Goal: Information Seeking & Learning: Check status

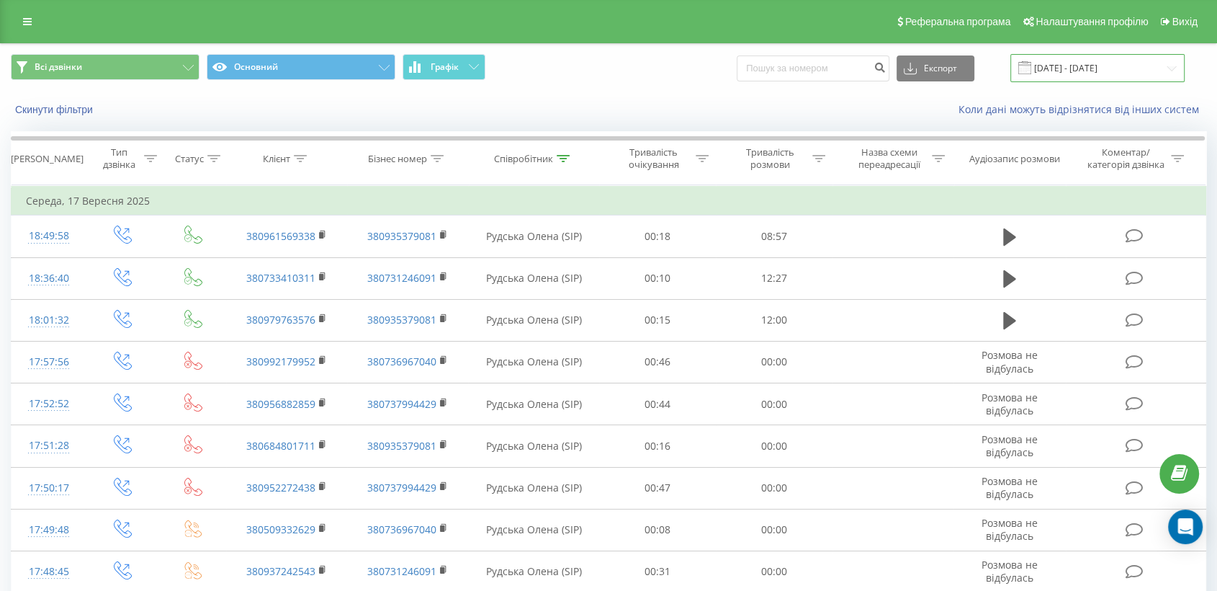
click at [1099, 68] on input "[DATE] - [DATE]" at bounding box center [1098, 68] width 174 height 28
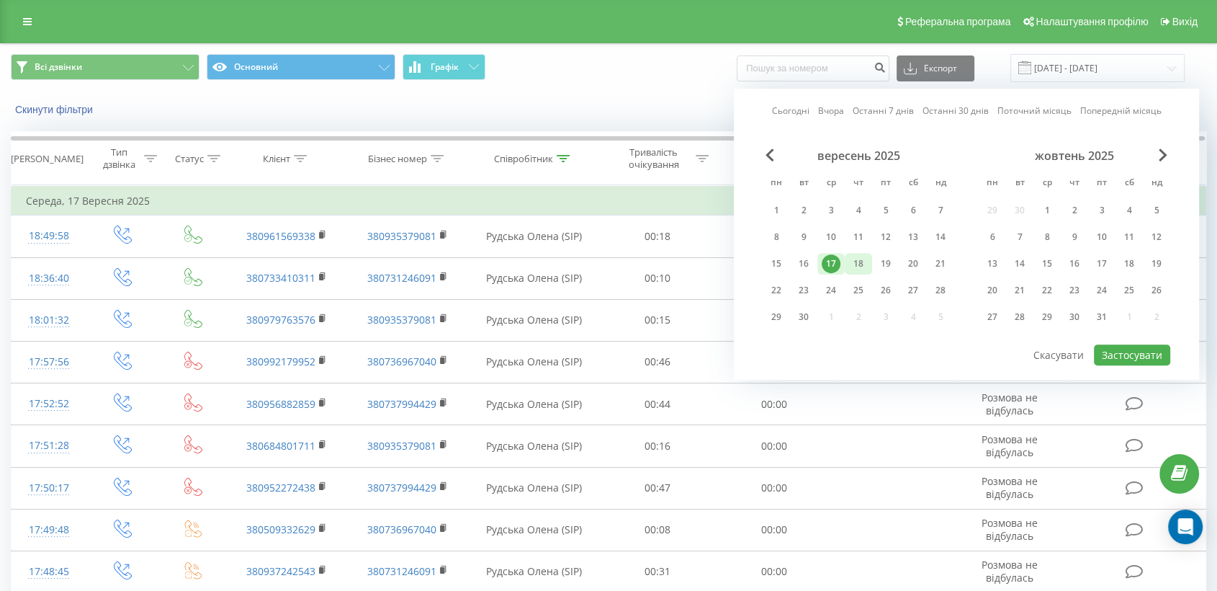
click at [859, 260] on div "18" at bounding box center [858, 263] width 19 height 19
click at [1119, 347] on button "Застосувати" at bounding box center [1132, 354] width 76 height 21
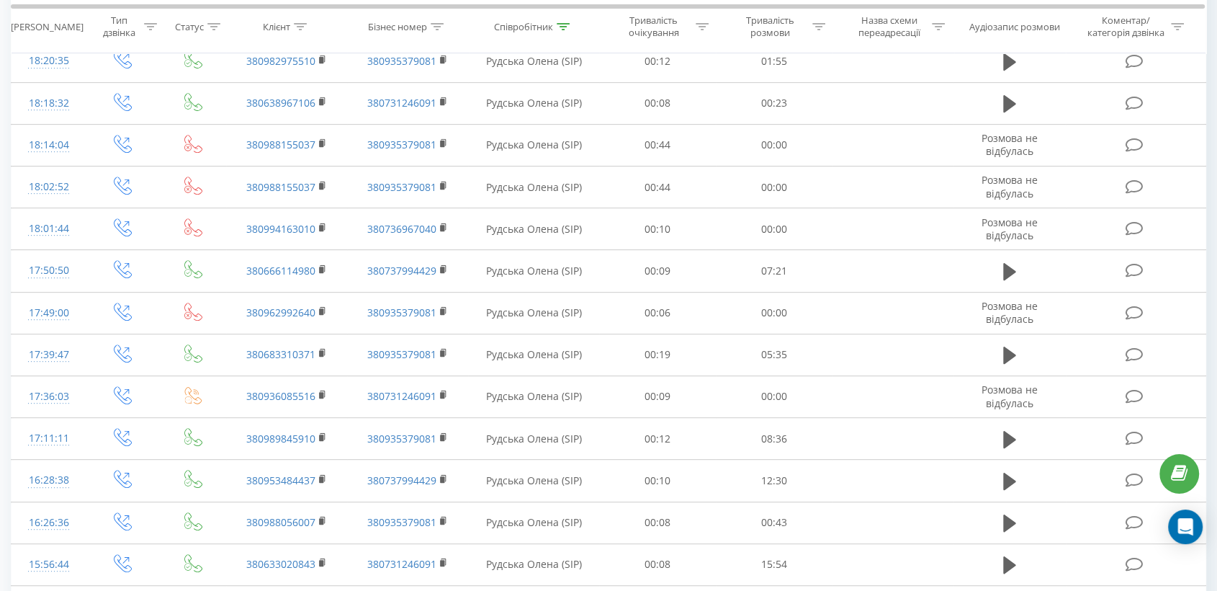
scroll to position [640, 0]
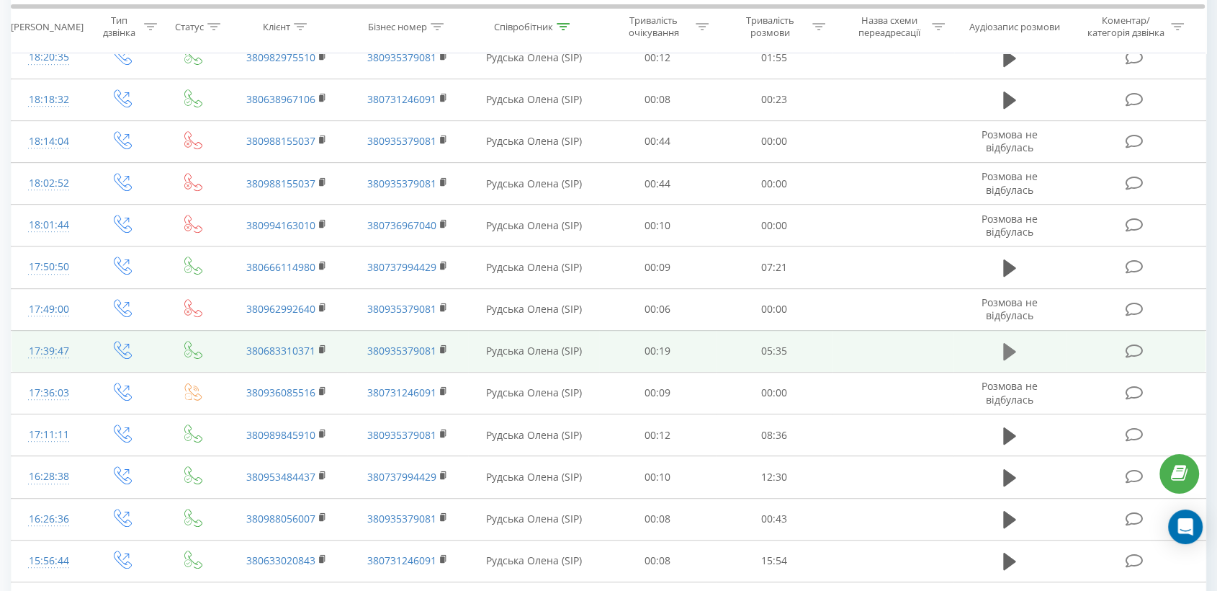
click at [1010, 347] on icon at bounding box center [1009, 351] width 13 height 17
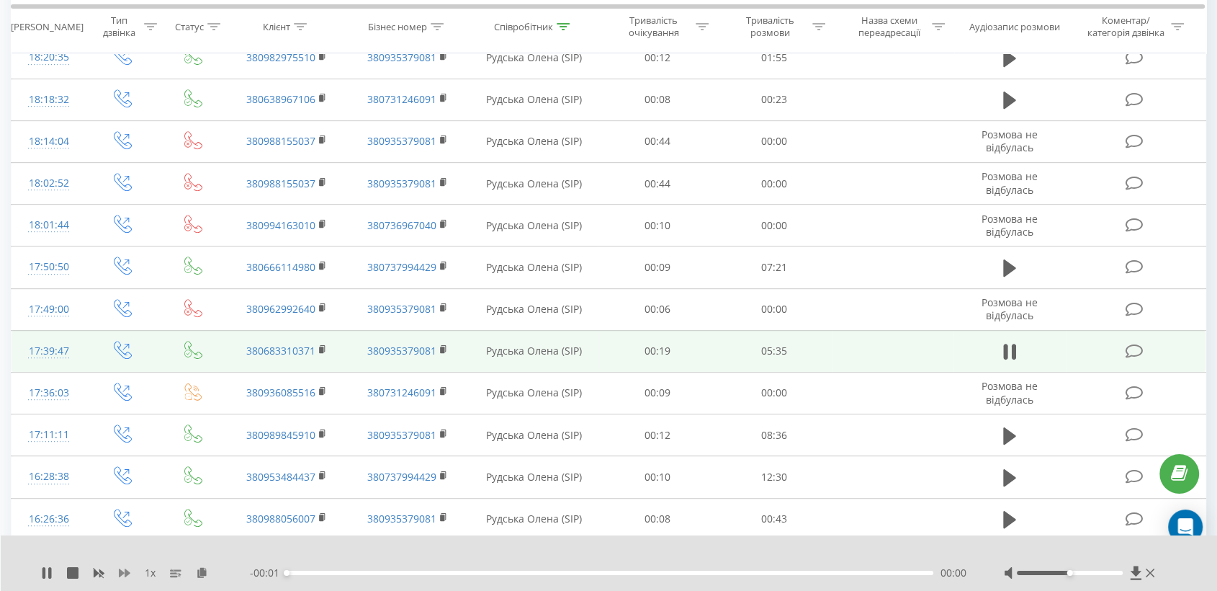
click at [124, 572] on icon at bounding box center [125, 573] width 12 height 12
click at [124, 573] on icon at bounding box center [125, 573] width 12 height 12
click at [1101, 568] on div at bounding box center [1081, 572] width 154 height 14
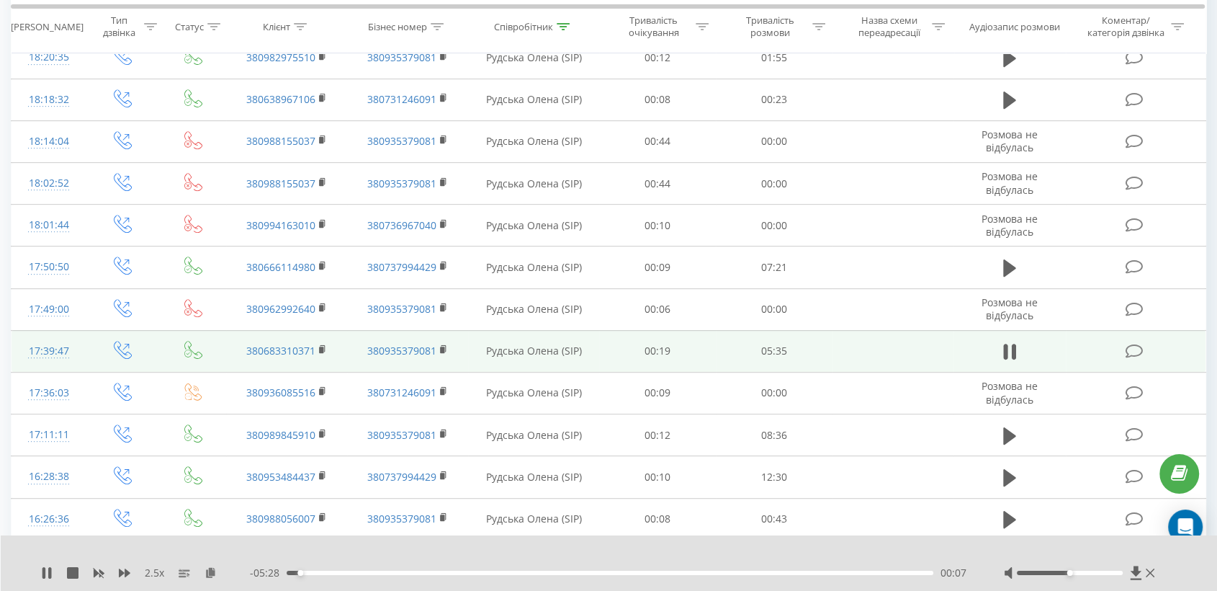
click at [1107, 571] on div at bounding box center [1070, 572] width 106 height 4
click at [213, 573] on icon at bounding box center [211, 572] width 12 height 10
click at [324, 347] on icon at bounding box center [322, 348] width 5 height 6
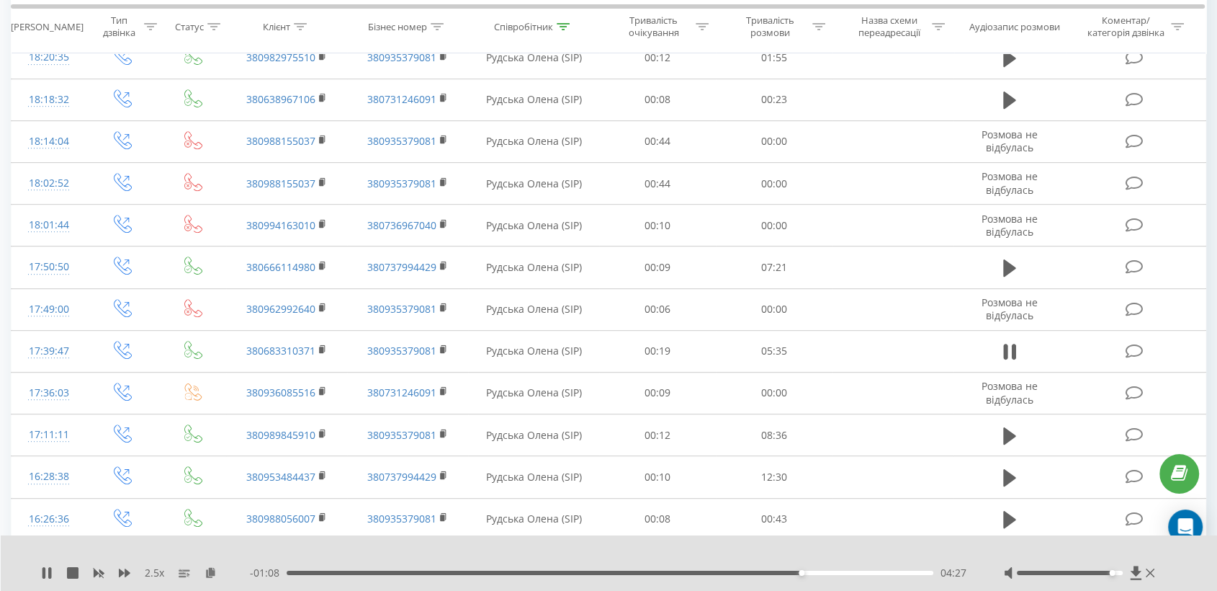
click at [823, 573] on div "04:27" at bounding box center [610, 572] width 647 height 4
click at [845, 571] on div "04:39" at bounding box center [610, 572] width 647 height 4
click at [874, 574] on div "- 00:42 04:52 04:52" at bounding box center [609, 572] width 718 height 14
click at [884, 573] on div "04:54" at bounding box center [610, 572] width 647 height 4
click at [913, 572] on div "05:25" at bounding box center [610, 572] width 647 height 4
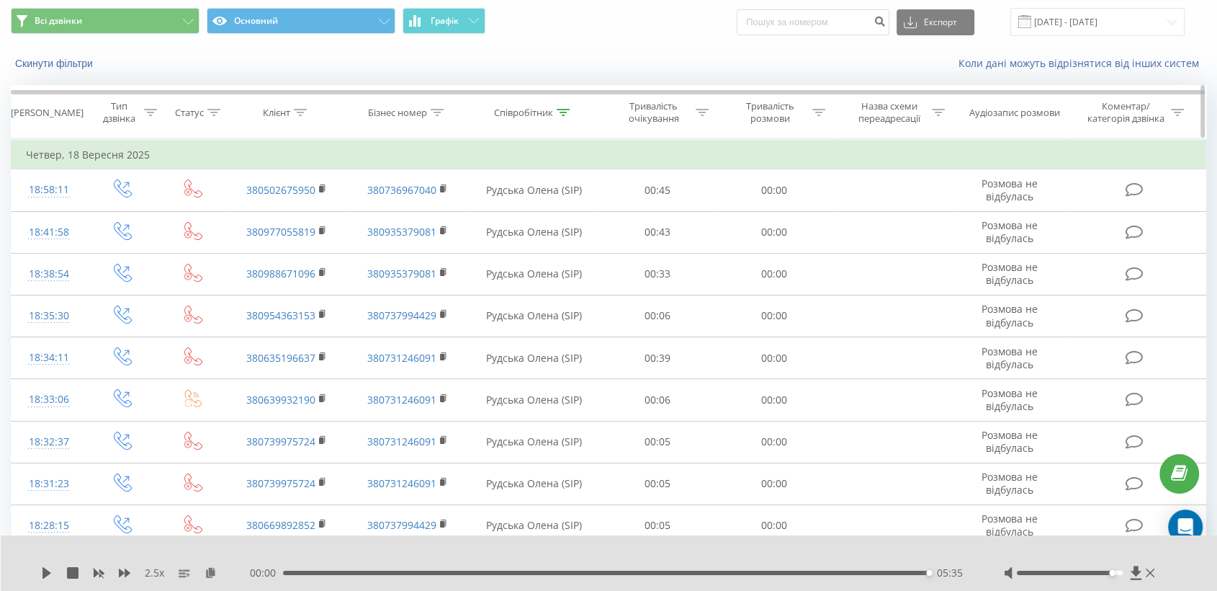
scroll to position [0, 0]
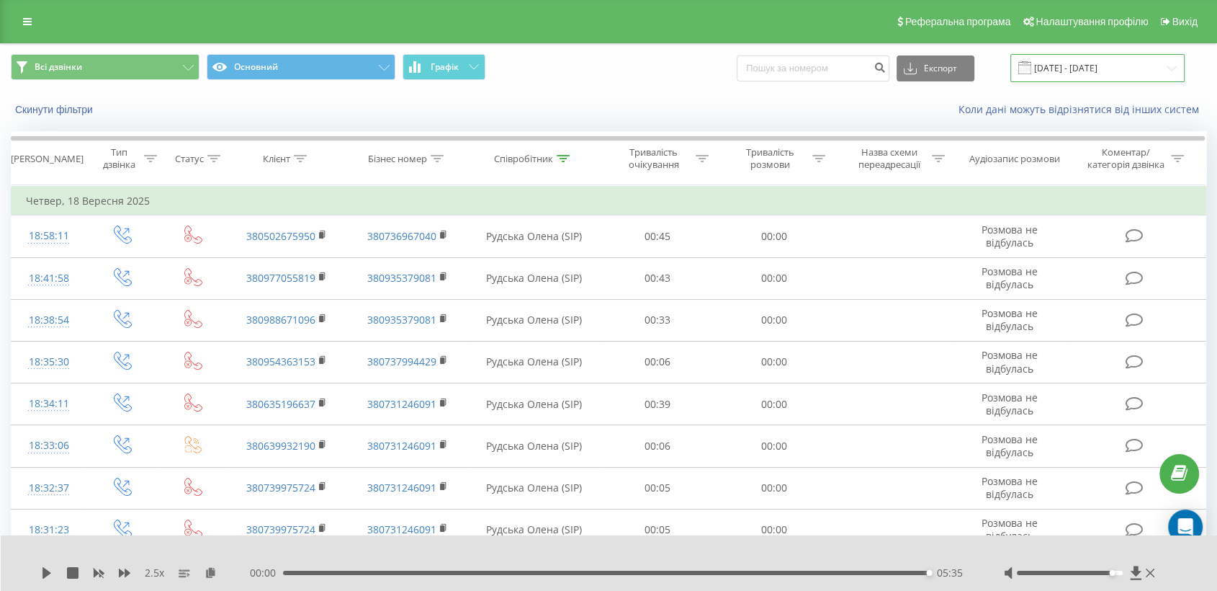
click at [1066, 75] on input "[DATE] - [DATE]" at bounding box center [1098, 68] width 174 height 28
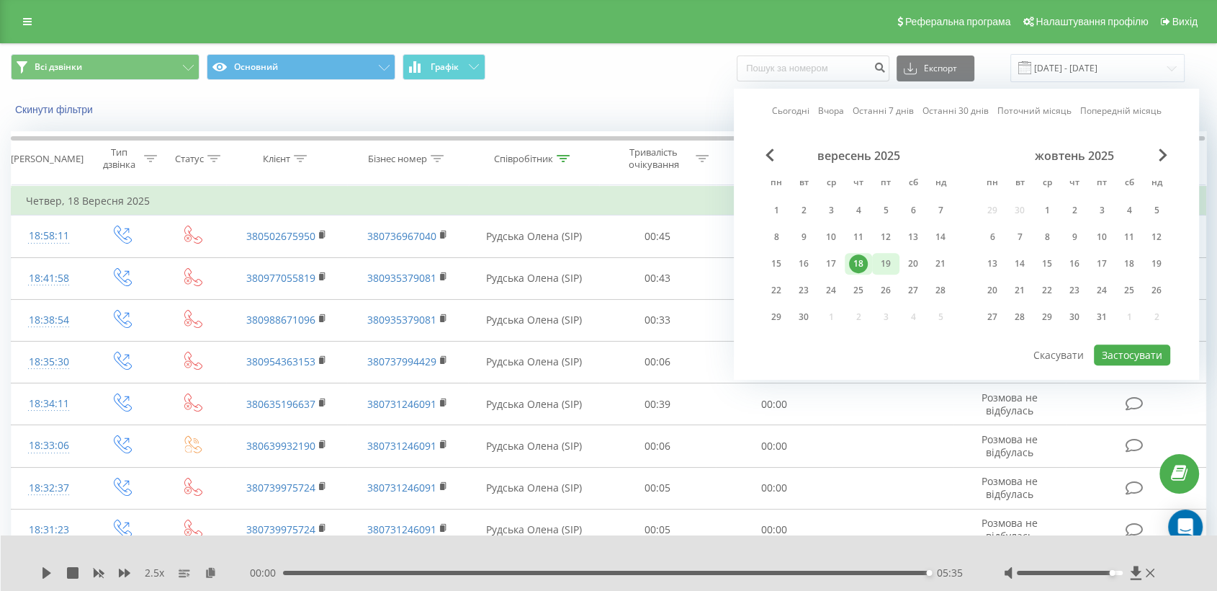
click at [882, 267] on div "19" at bounding box center [886, 263] width 19 height 19
click at [1114, 351] on button "Застосувати" at bounding box center [1132, 354] width 76 height 21
type input "[DATE] - [DATE]"
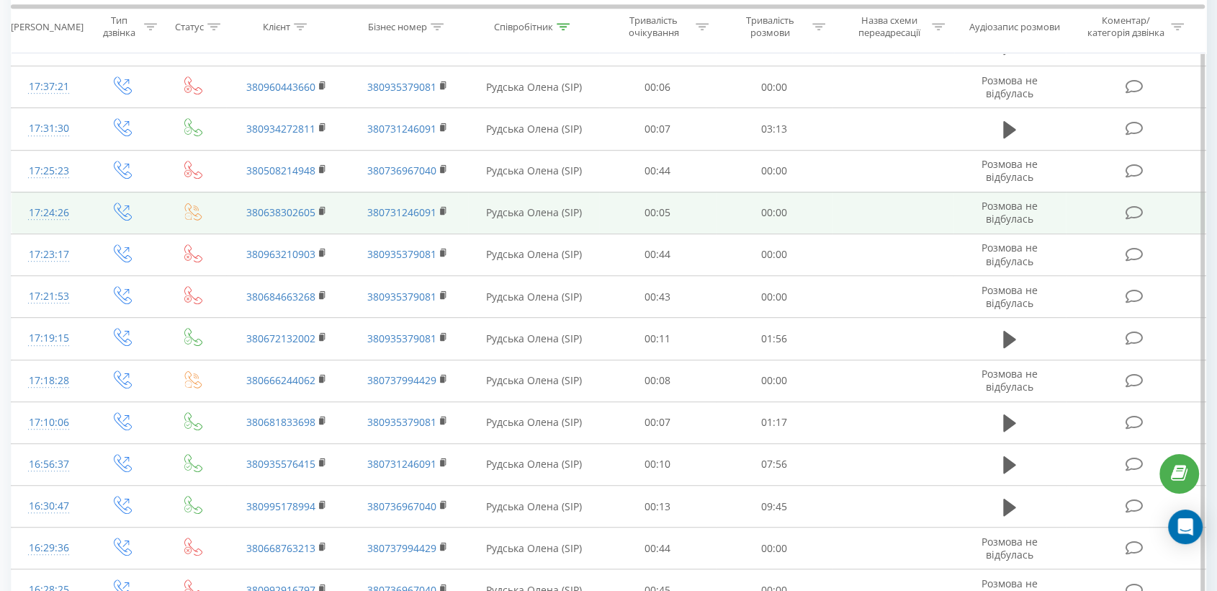
scroll to position [800, 0]
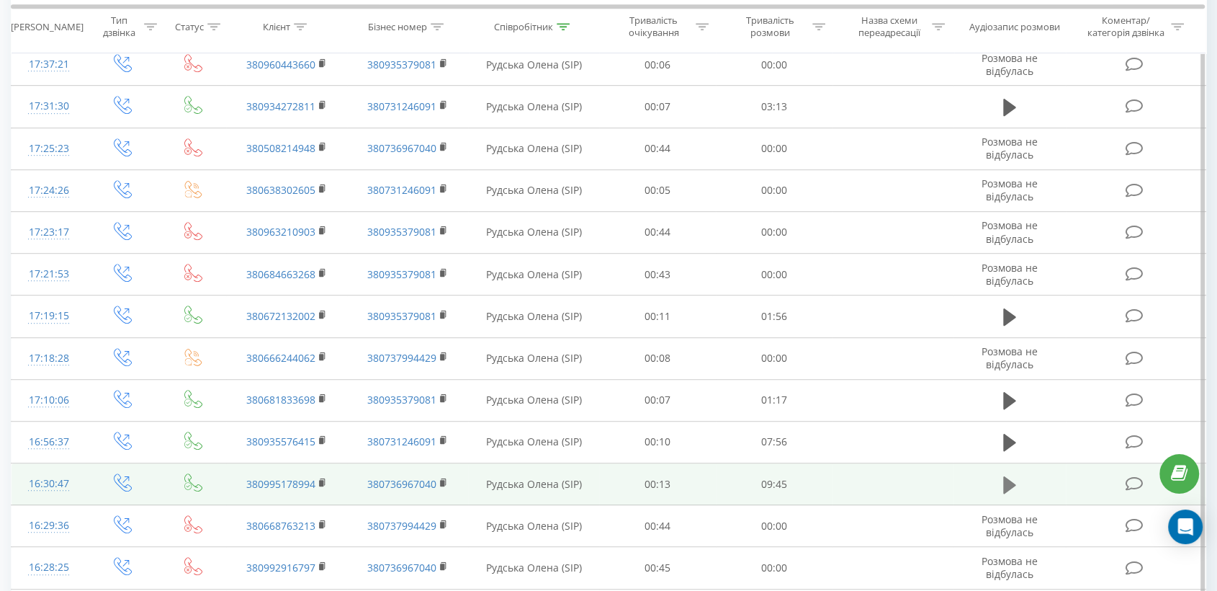
click at [1005, 477] on icon at bounding box center [1009, 483] width 13 height 17
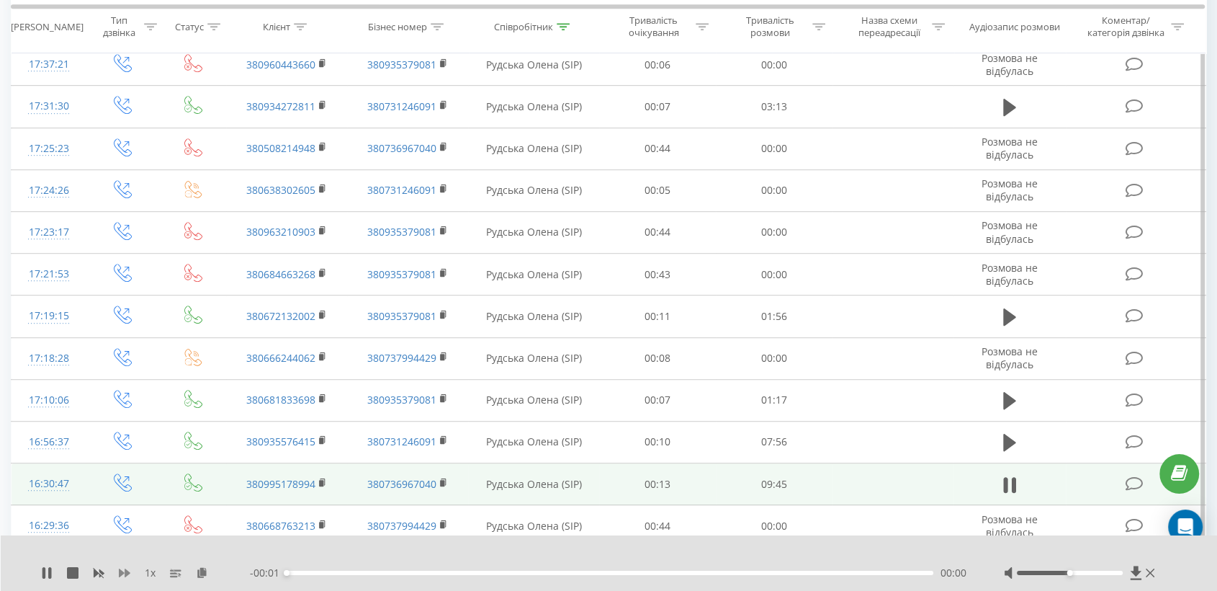
click at [122, 568] on icon at bounding box center [125, 573] width 12 height 12
click at [122, 569] on icon at bounding box center [125, 573] width 12 height 12
click at [122, 570] on icon at bounding box center [125, 573] width 12 height 12
click at [212, 576] on icon at bounding box center [211, 572] width 12 height 10
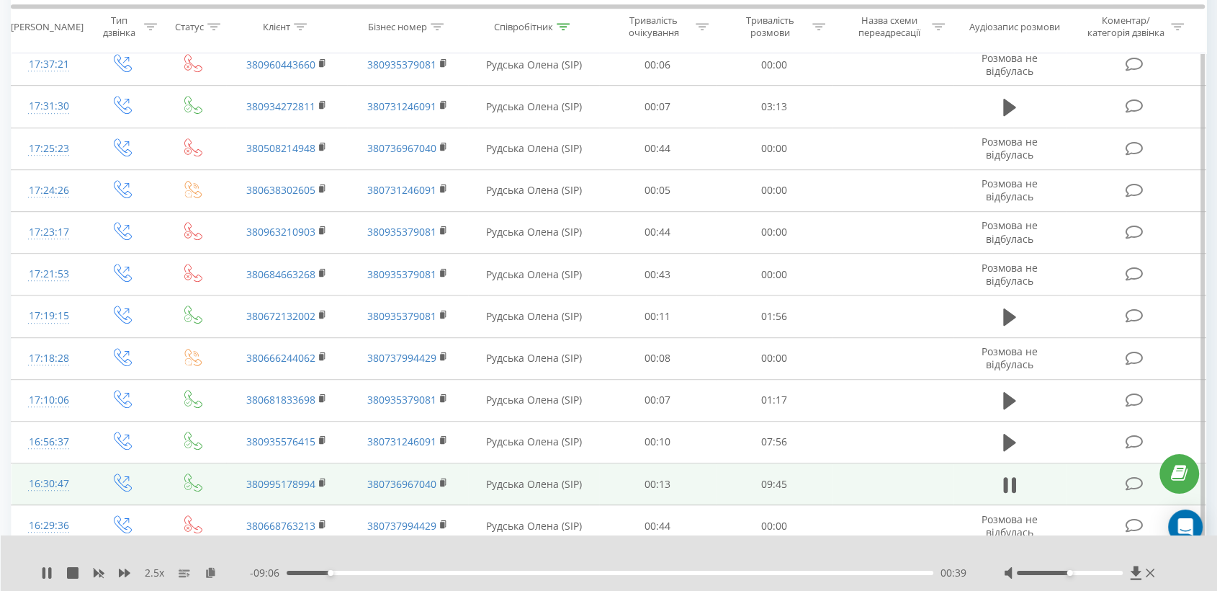
click at [1094, 572] on div at bounding box center [1070, 572] width 106 height 4
click at [323, 480] on rect at bounding box center [321, 483] width 4 height 6
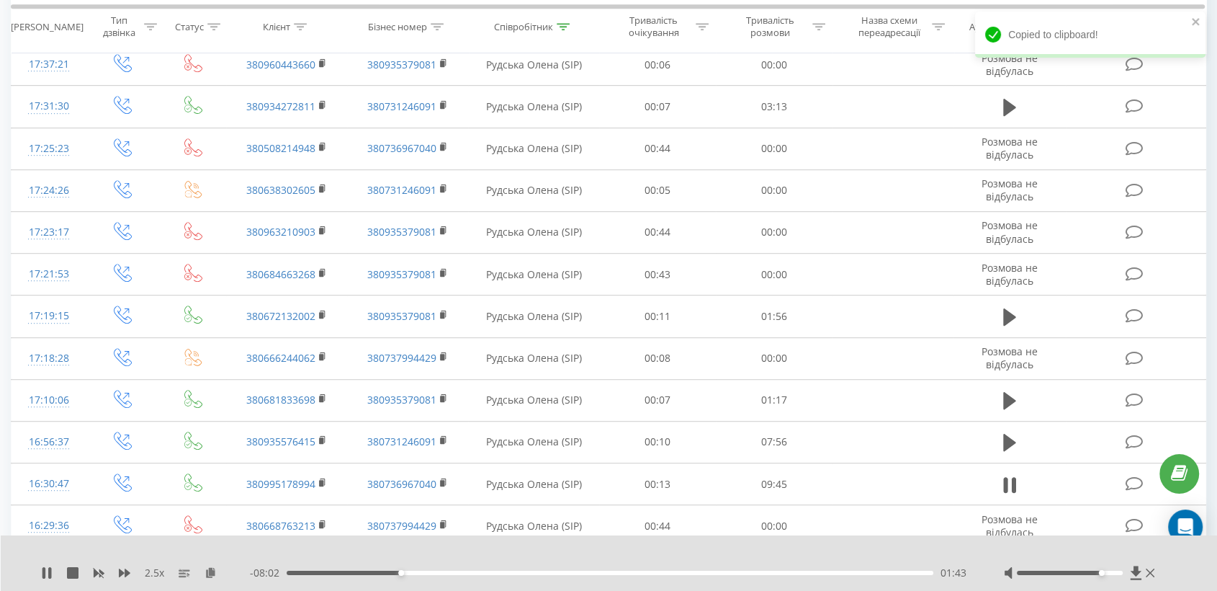
click at [1103, 573] on div at bounding box center [1070, 572] width 106 height 4
click at [549, 573] on div "03:23" at bounding box center [610, 572] width 647 height 4
click at [581, 574] on div "- 05:46 03:59 03:59" at bounding box center [609, 572] width 718 height 14
click at [586, 568] on div "- 05:45 04:00 04:00" at bounding box center [609, 572] width 718 height 14
click at [591, 567] on div "- 05:43 04:02 04:02" at bounding box center [609, 572] width 718 height 14
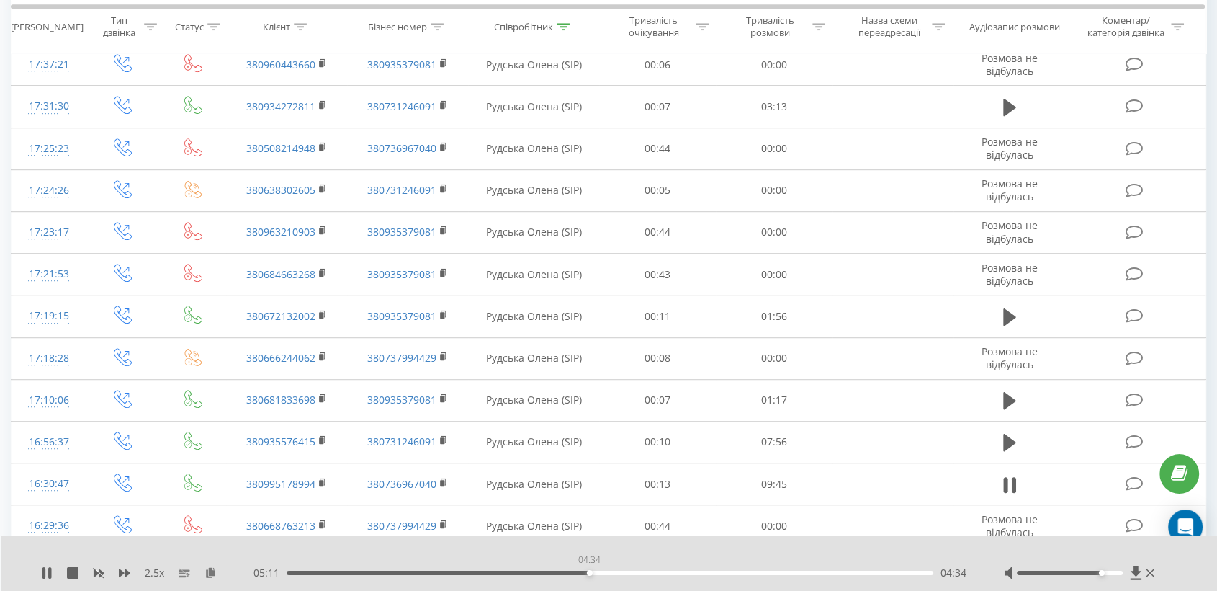
click at [589, 571] on div "04:34" at bounding box center [610, 572] width 647 height 4
click at [619, 570] on div "00:00" at bounding box center [610, 572] width 647 height 4
click at [638, 572] on div "05:03" at bounding box center [610, 572] width 647 height 4
click at [648, 572] on div "05:21" at bounding box center [610, 572] width 647 height 4
click at [663, 571] on div "05:41" at bounding box center [610, 572] width 647 height 4
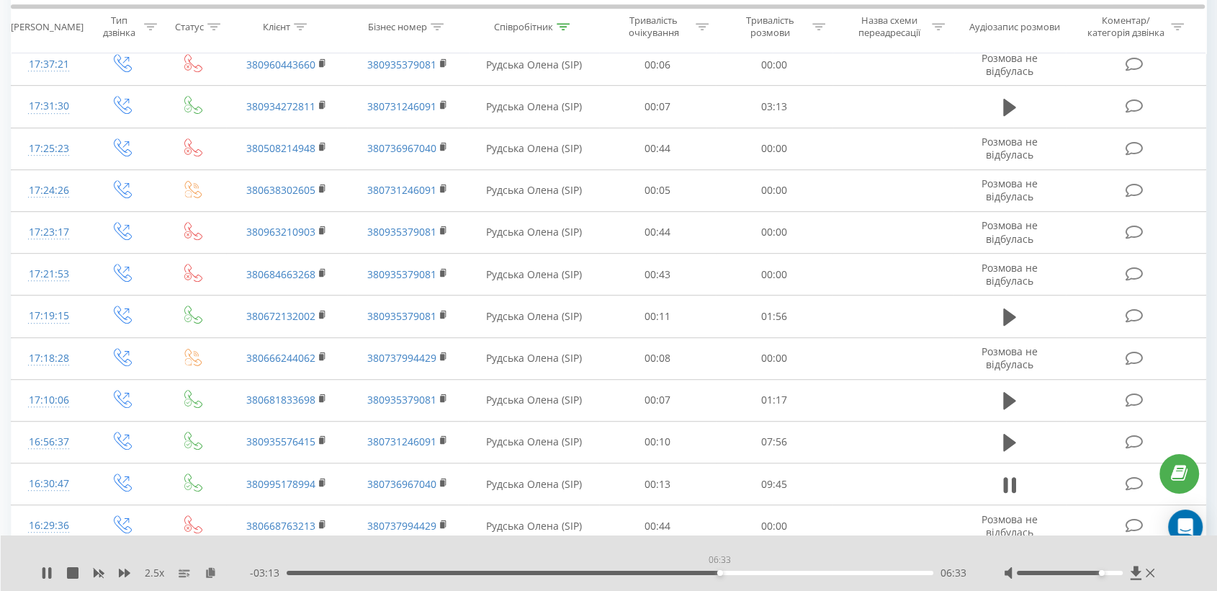
click at [720, 573] on div "06:33" at bounding box center [610, 572] width 647 height 4
click at [759, 571] on div "07:09" at bounding box center [610, 572] width 647 height 4
click at [788, 571] on div "07:19" at bounding box center [610, 572] width 647 height 4
click at [817, 570] on div "07:39" at bounding box center [610, 572] width 647 height 4
click at [869, 572] on div "08:51" at bounding box center [610, 572] width 647 height 4
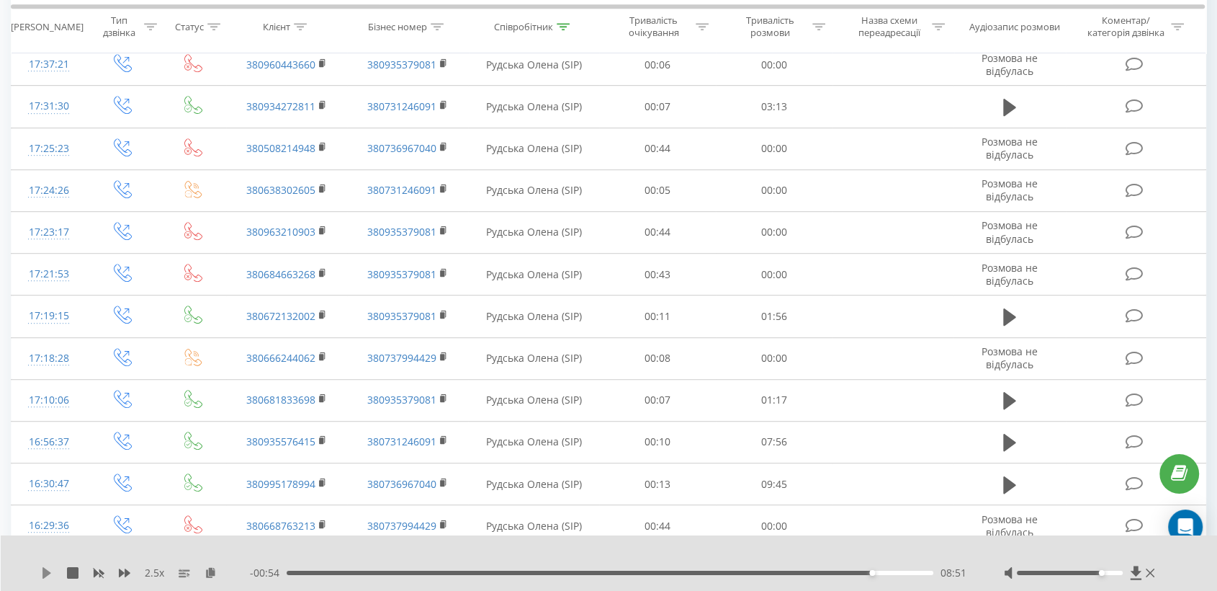
click at [48, 574] on icon at bounding box center [47, 573] width 12 height 12
click at [883, 572] on div "08:55" at bounding box center [610, 572] width 647 height 4
click at [899, 572] on div "09:15" at bounding box center [610, 572] width 647 height 4
click at [516, 24] on div "Співробітник" at bounding box center [523, 27] width 59 height 12
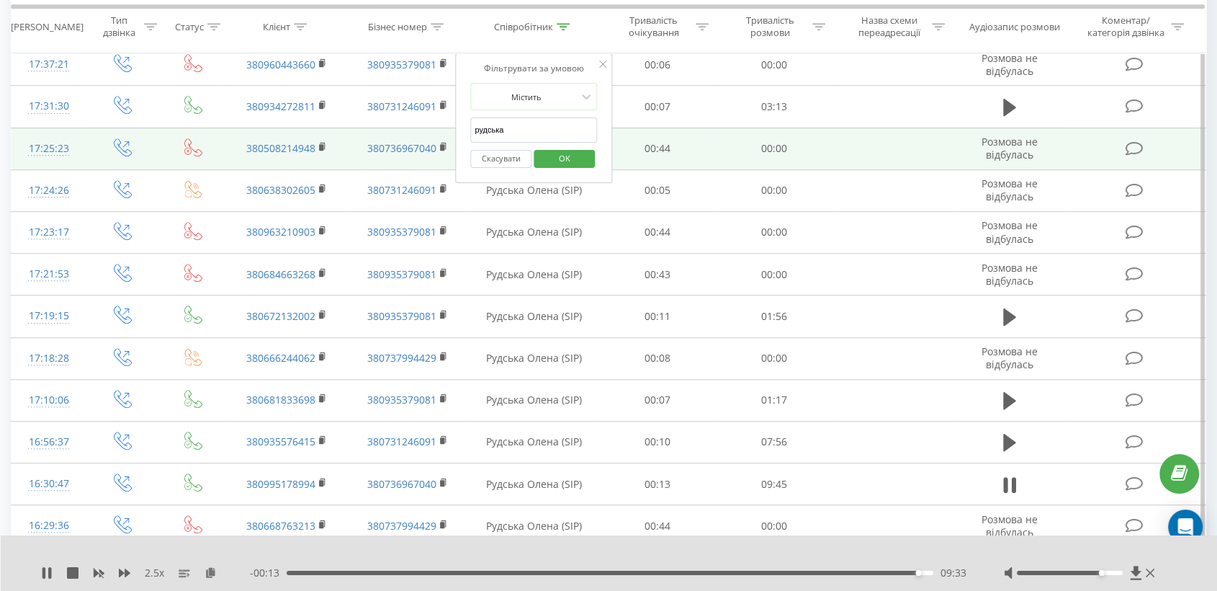
drag, startPoint x: 511, startPoint y: 128, endPoint x: 412, endPoint y: 130, distance: 99.4
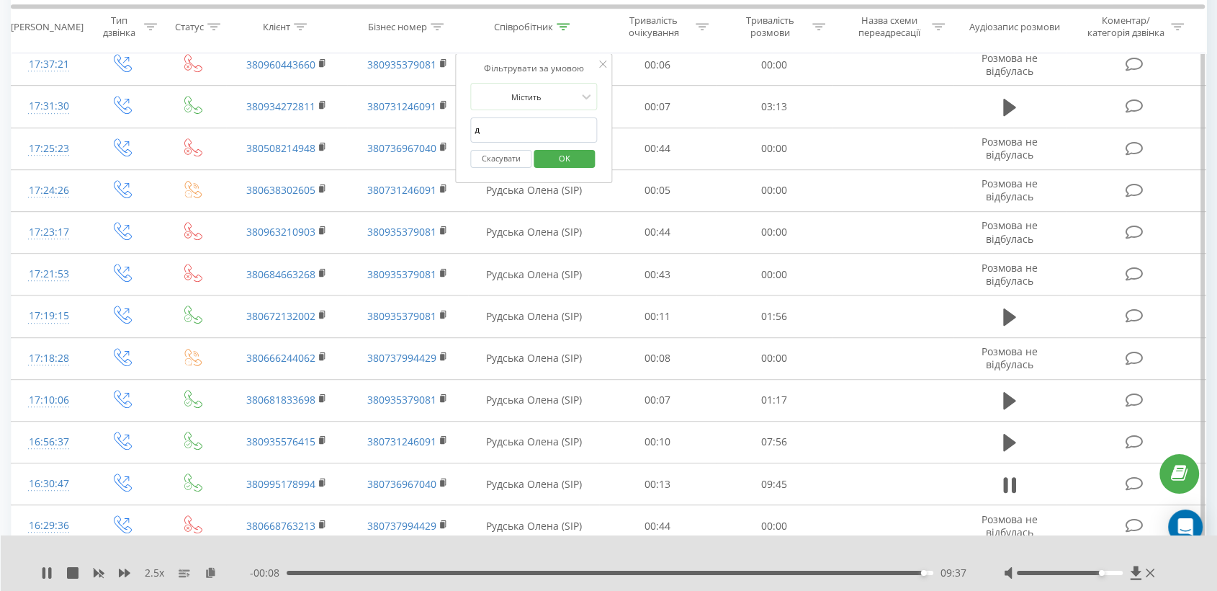
type input "[PERSON_NAME]"
click at [550, 164] on span "OK" at bounding box center [565, 158] width 40 height 22
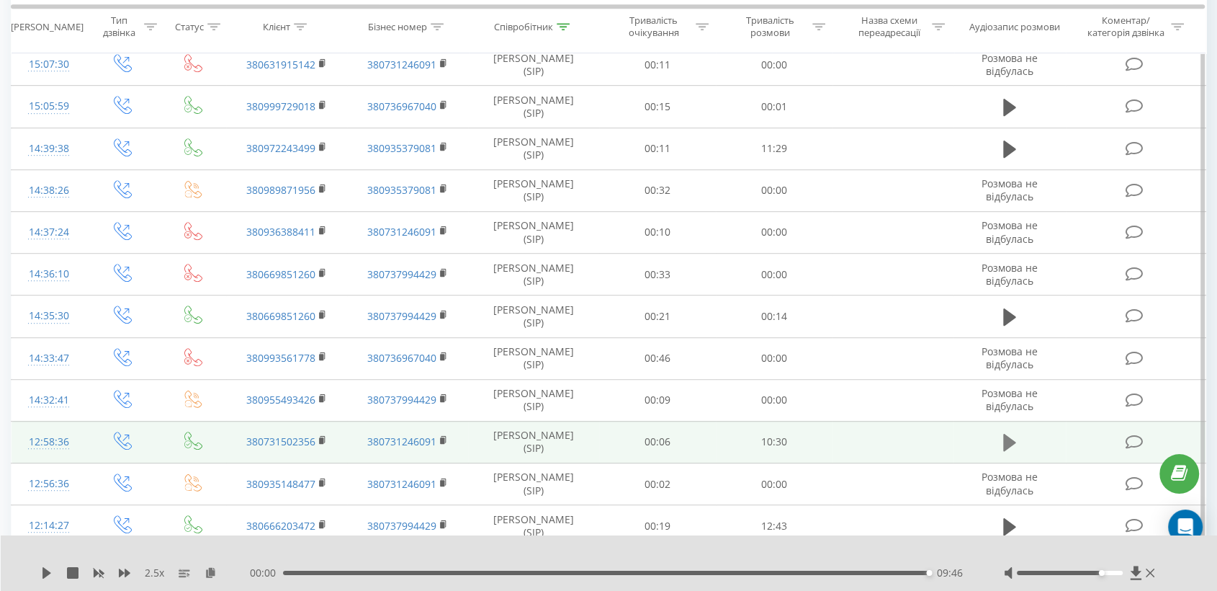
click at [1013, 448] on icon at bounding box center [1009, 442] width 13 height 20
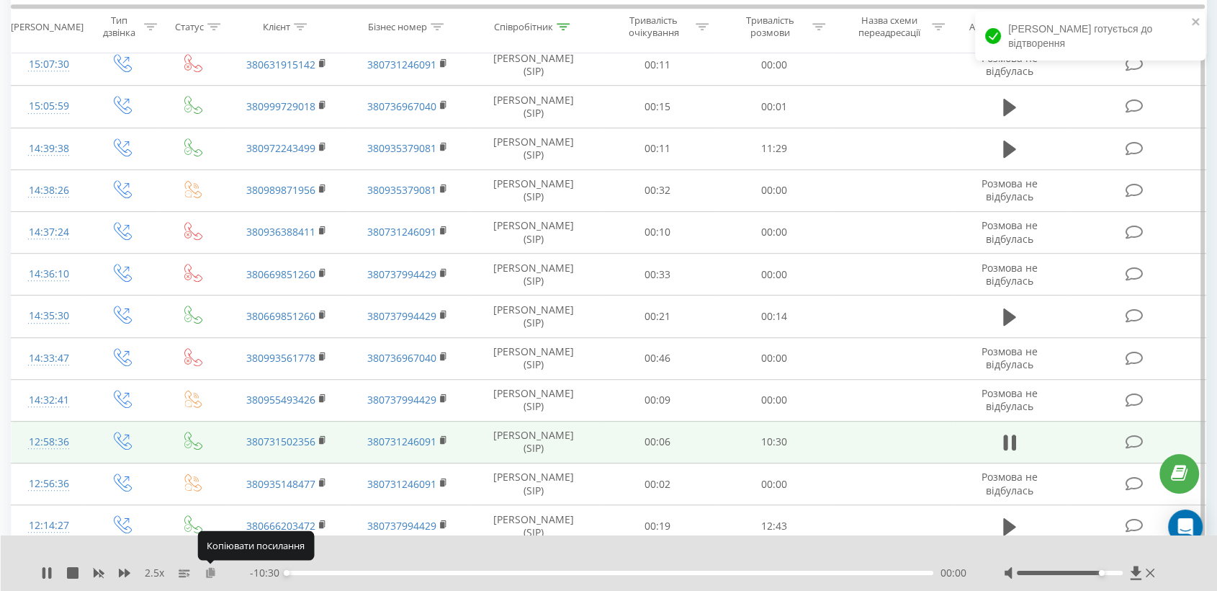
click at [215, 572] on icon at bounding box center [211, 572] width 12 height 10
click at [323, 439] on rect at bounding box center [321, 440] width 4 height 6
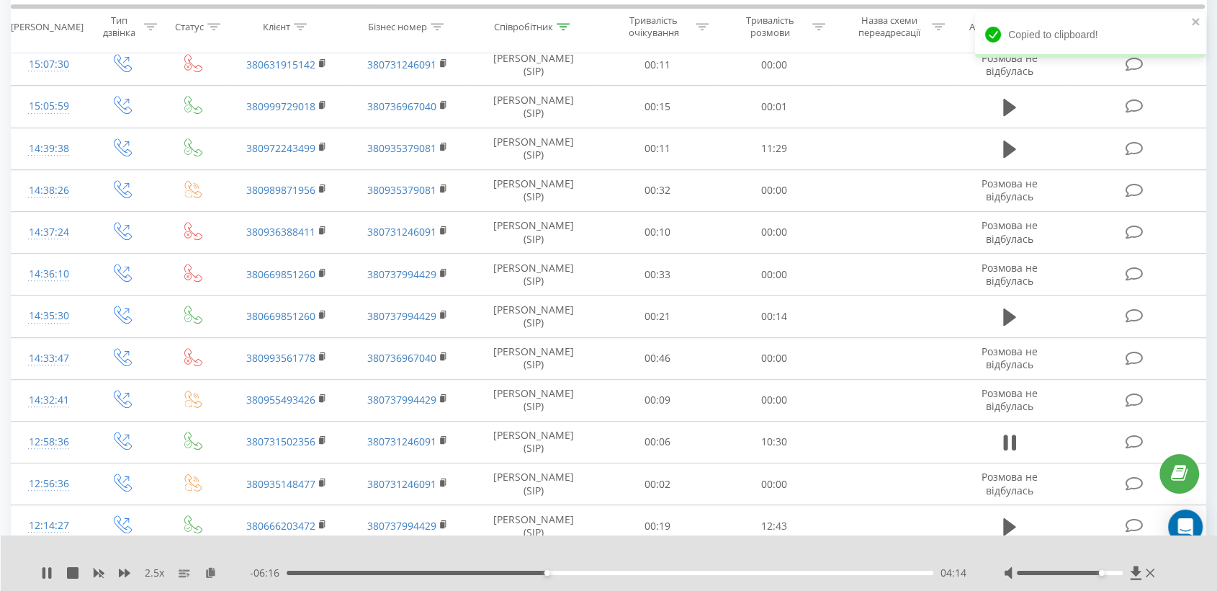
click at [566, 572] on div "04:14" at bounding box center [610, 572] width 647 height 4
click at [617, 572] on div "05:22" at bounding box center [610, 572] width 647 height 4
click at [628, 572] on div "05:33" at bounding box center [610, 572] width 647 height 4
click at [636, 572] on div "05:34" at bounding box center [610, 572] width 647 height 4
click at [700, 570] on div "06:23" at bounding box center [610, 572] width 647 height 4
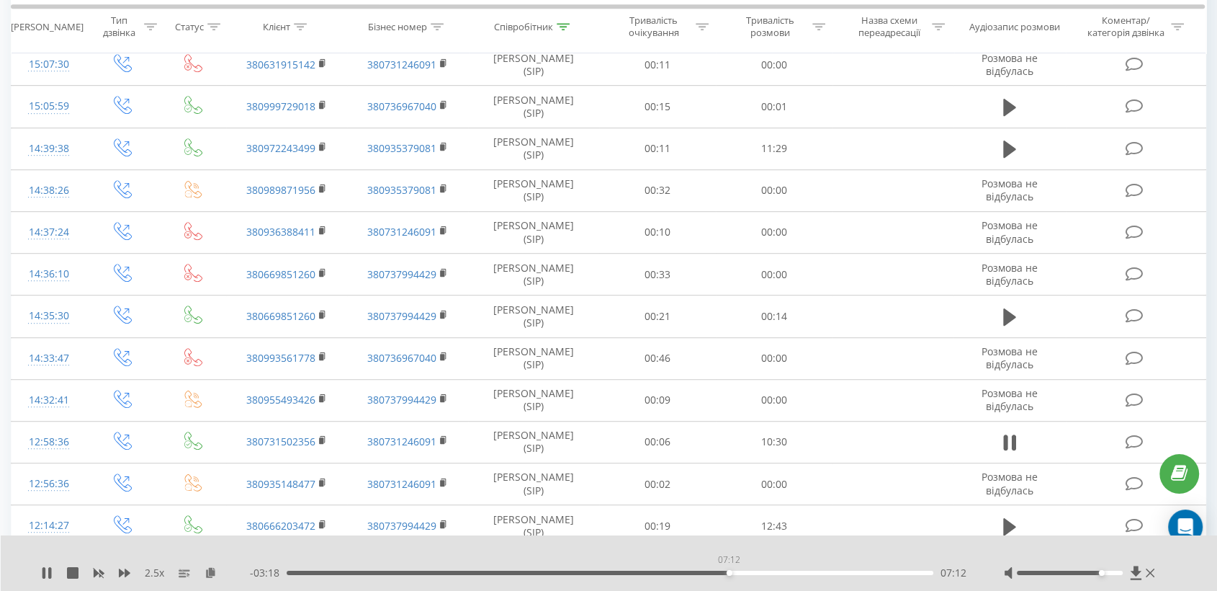
click at [729, 570] on div "07:12" at bounding box center [610, 572] width 647 height 4
click at [745, 569] on div "- 03:16 07:14 07:14" at bounding box center [609, 572] width 718 height 14
click at [801, 571] on div "08:22" at bounding box center [610, 572] width 647 height 4
click at [819, 569] on div "- 02:07 08:23 08:23" at bounding box center [609, 572] width 718 height 14
click at [837, 570] on div "08:26" at bounding box center [610, 572] width 647 height 4
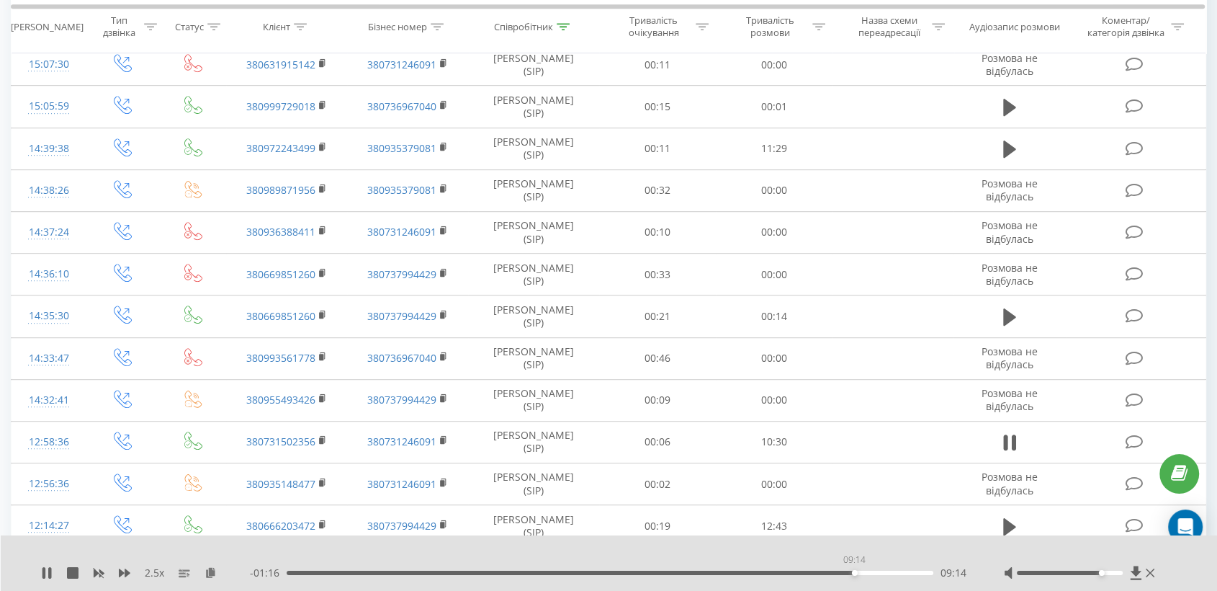
click at [854, 572] on div "09:14" at bounding box center [610, 572] width 647 height 4
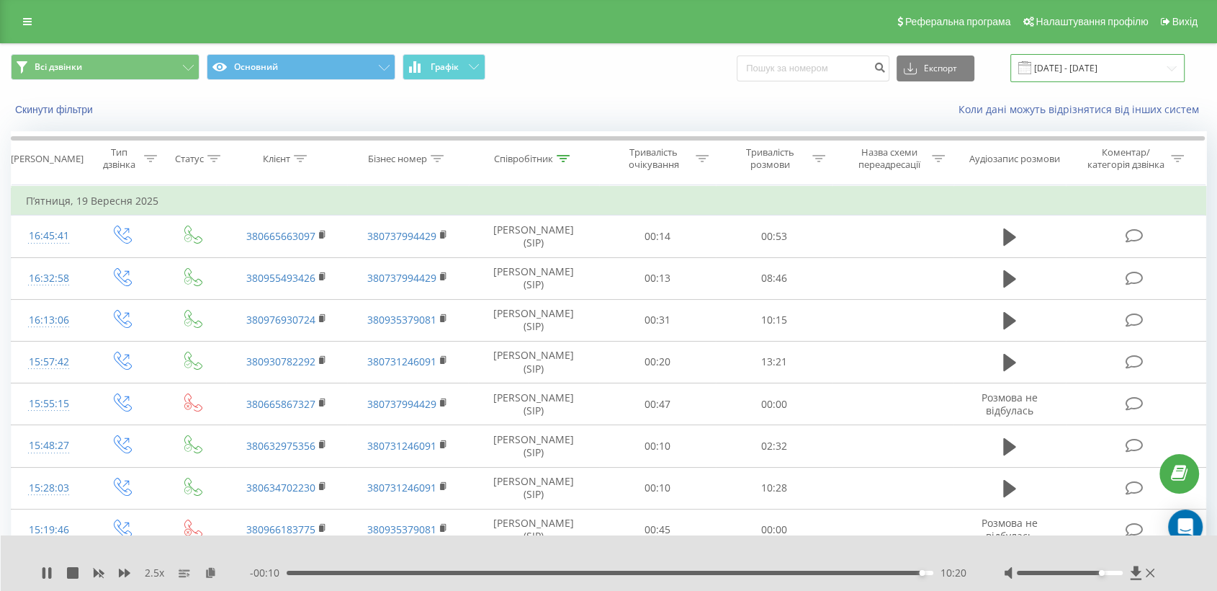
click at [1090, 73] on input "[DATE] - [DATE]" at bounding box center [1098, 68] width 174 height 28
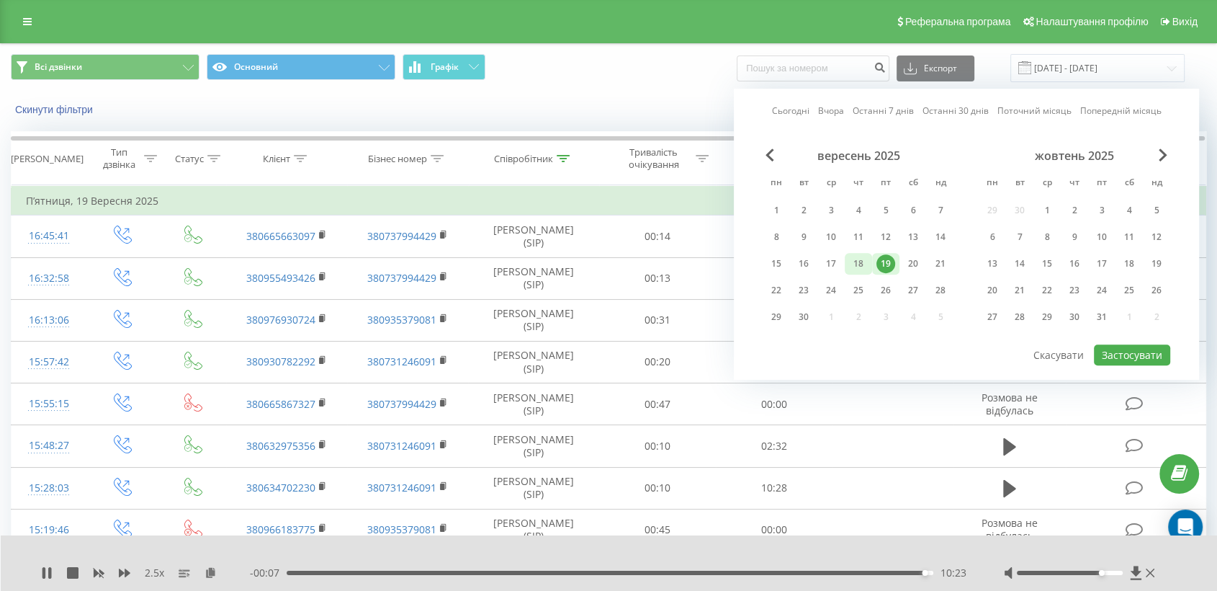
click at [859, 263] on div "18" at bounding box center [858, 263] width 19 height 19
click at [1117, 349] on button "Застосувати" at bounding box center [1132, 354] width 76 height 21
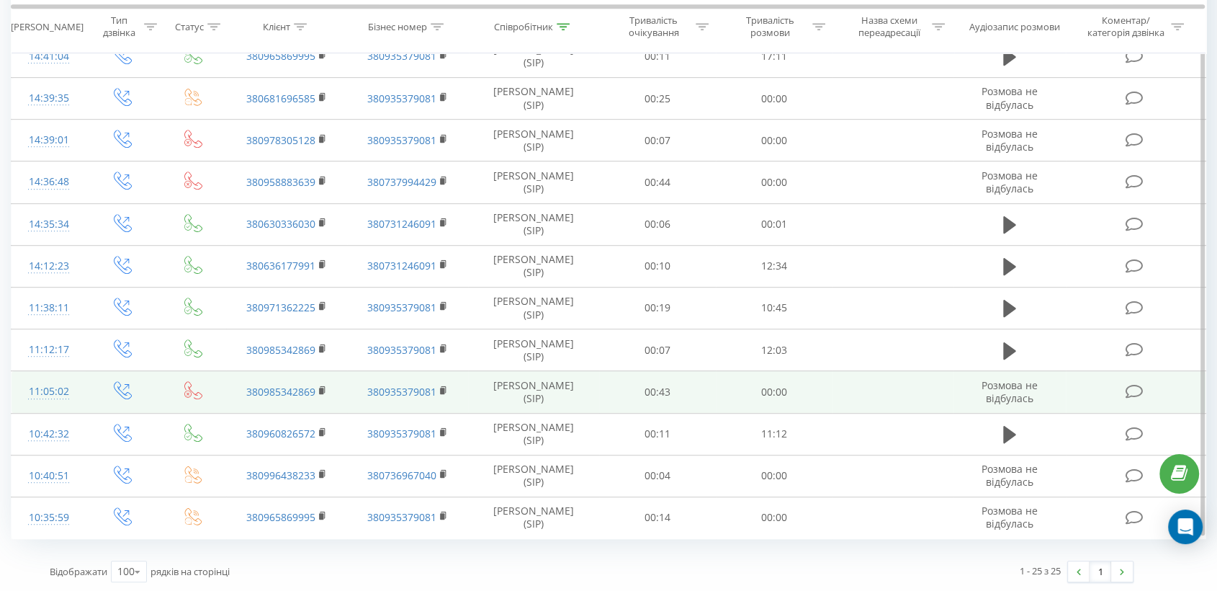
scroll to position [645, 0]
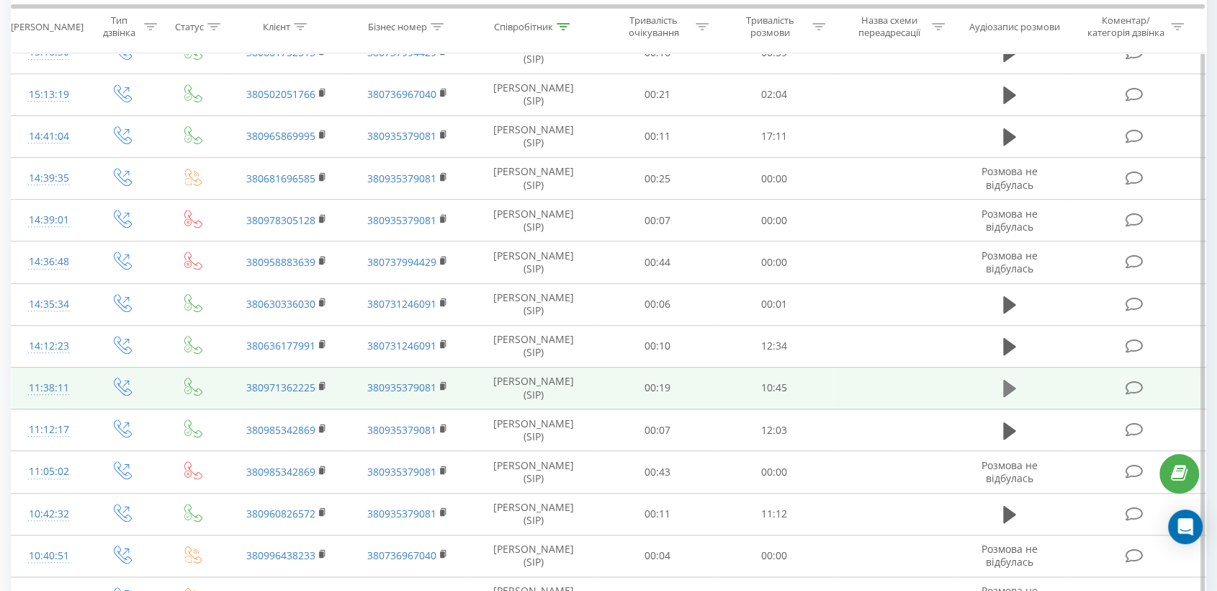
click at [1009, 388] on icon at bounding box center [1009, 388] width 13 height 17
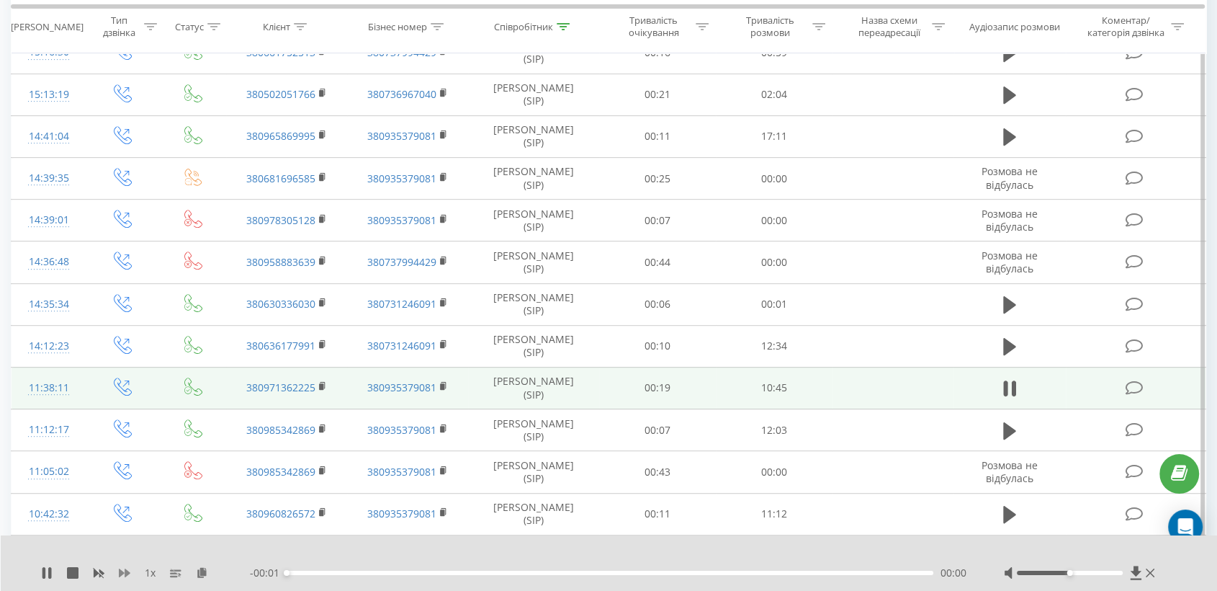
click at [129, 569] on icon at bounding box center [125, 573] width 12 height 12
drag, startPoint x: 48, startPoint y: 569, endPoint x: 39, endPoint y: 569, distance: 9.4
click at [48, 570] on icon at bounding box center [47, 573] width 12 height 12
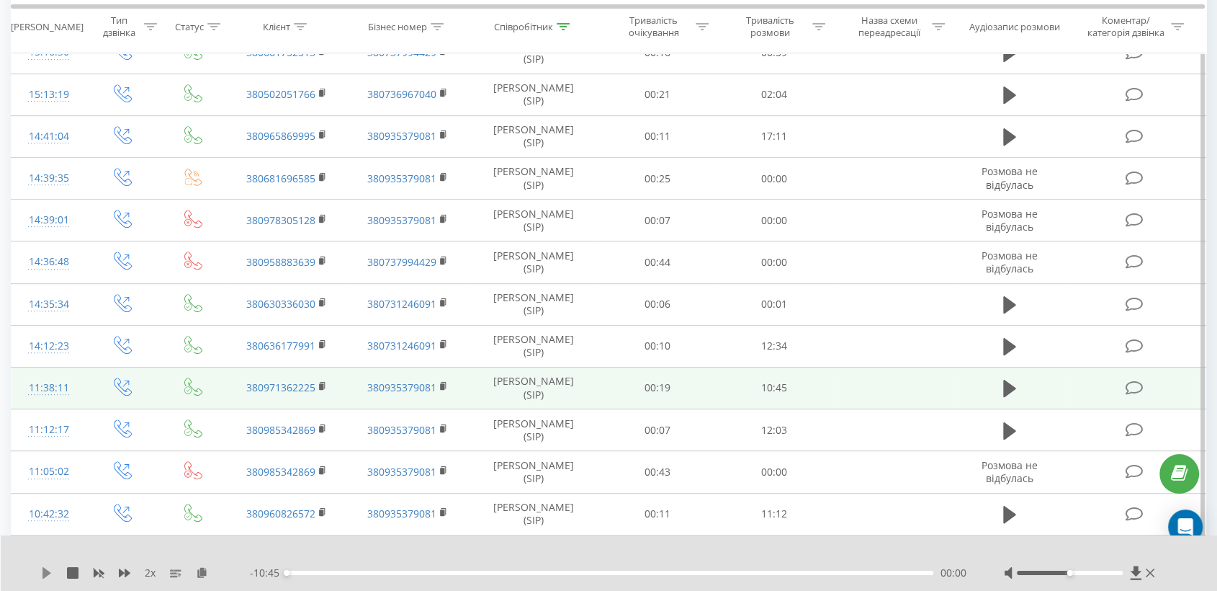
click at [45, 573] on icon at bounding box center [46, 573] width 9 height 12
click at [201, 575] on icon at bounding box center [202, 572] width 12 height 10
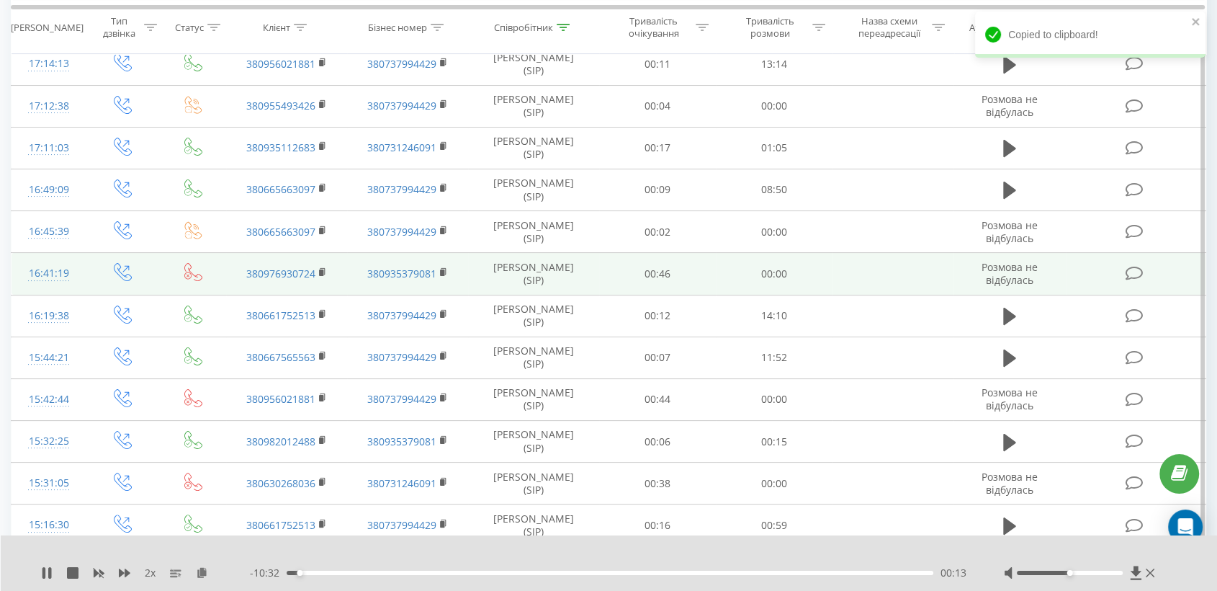
scroll to position [84, 0]
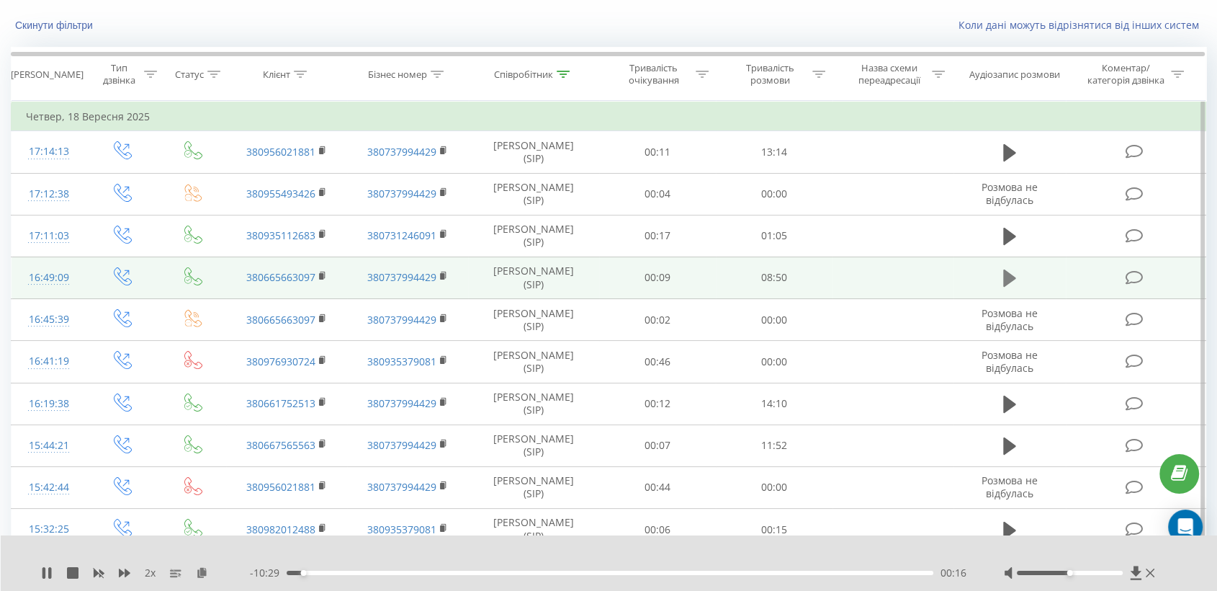
click at [999, 282] on button at bounding box center [1010, 278] width 22 height 22
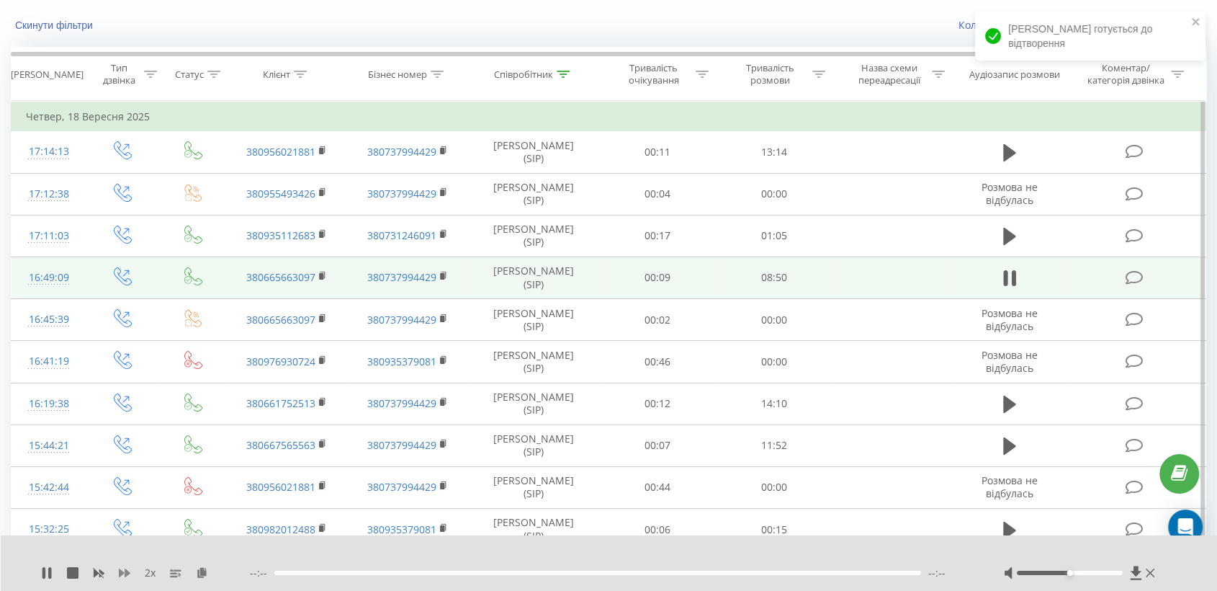
click at [130, 576] on icon at bounding box center [125, 573] width 12 height 12
click at [213, 572] on icon at bounding box center [211, 572] width 12 height 10
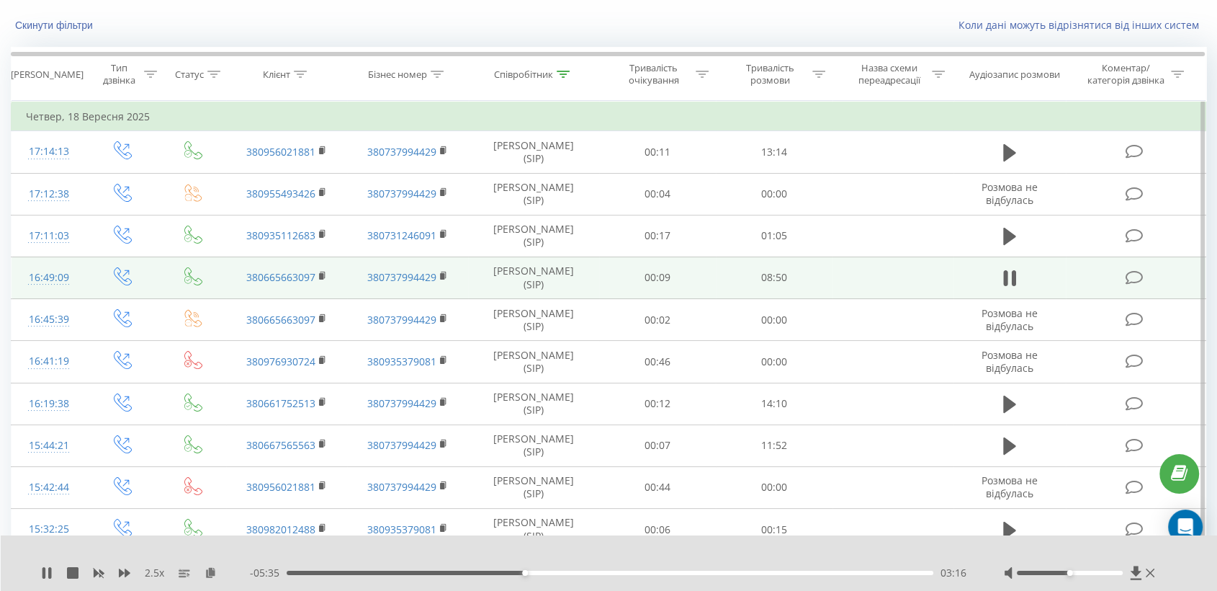
click at [1093, 572] on div at bounding box center [1070, 572] width 106 height 4
click at [1075, 572] on div at bounding box center [1070, 572] width 106 height 4
click at [588, 571] on div "03:47" at bounding box center [610, 572] width 647 height 4
click at [607, 571] on div "04:08" at bounding box center [610, 572] width 647 height 4
click at [625, 571] on div "04:38" at bounding box center [610, 572] width 647 height 4
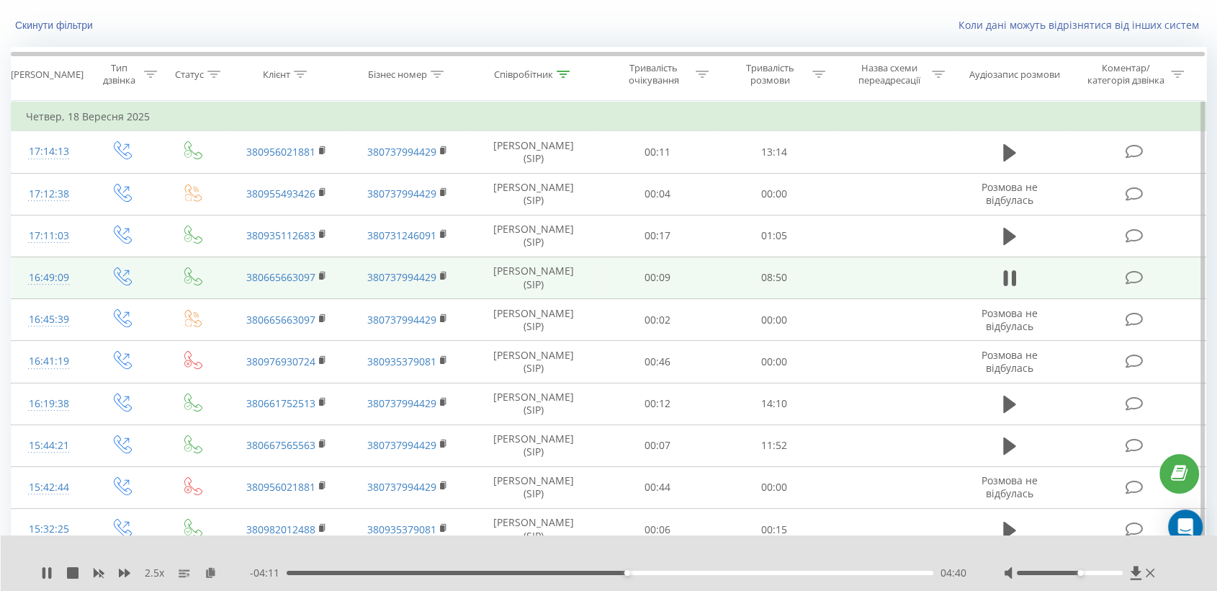
click at [645, 571] on div "04:40" at bounding box center [610, 572] width 647 height 4
click at [661, 571] on div "05:08" at bounding box center [610, 572] width 647 height 4
click at [692, 571] on div "05:14" at bounding box center [610, 572] width 647 height 4
click at [707, 572] on div "00:00" at bounding box center [610, 572] width 647 height 4
click at [321, 277] on rect at bounding box center [321, 276] width 4 height 6
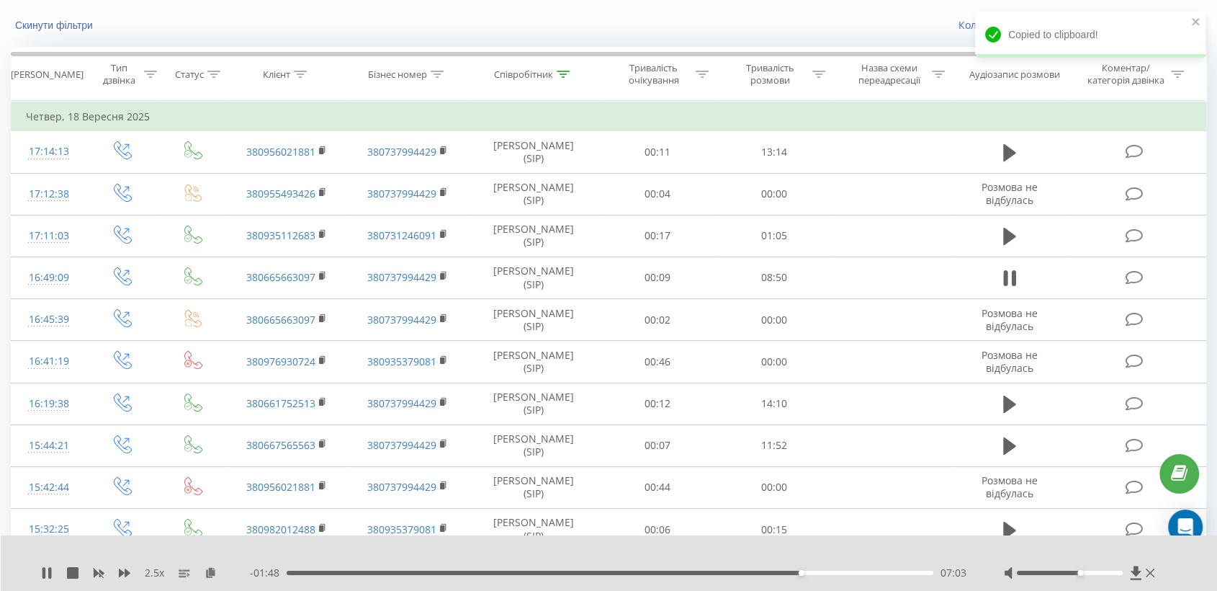
click at [1093, 573] on div at bounding box center [1070, 572] width 106 height 4
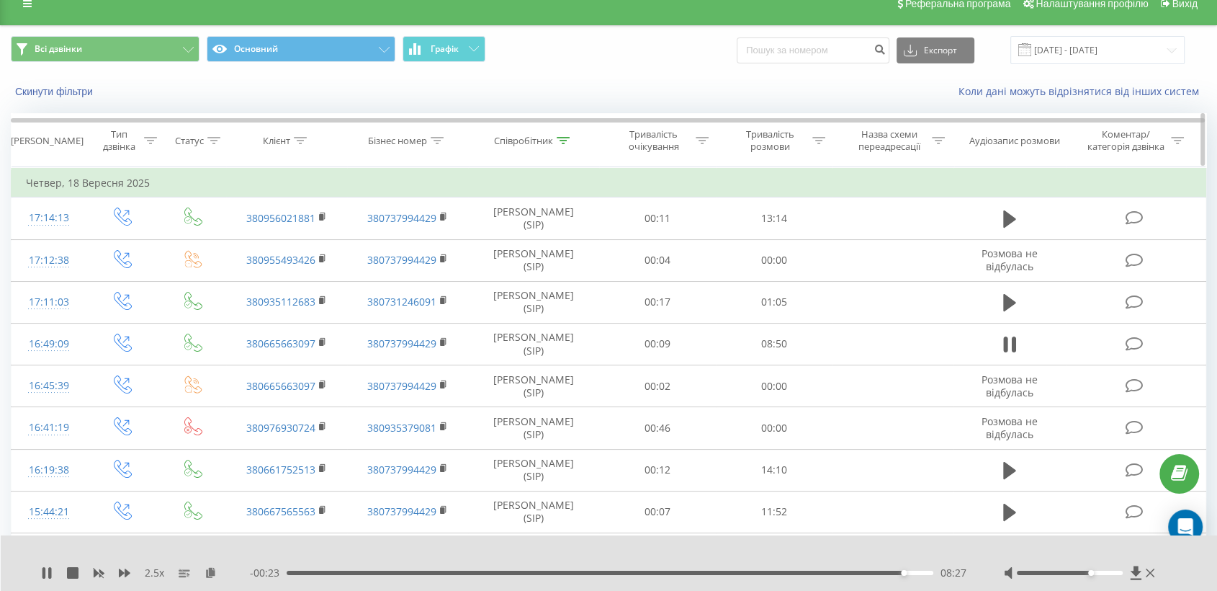
scroll to position [0, 0]
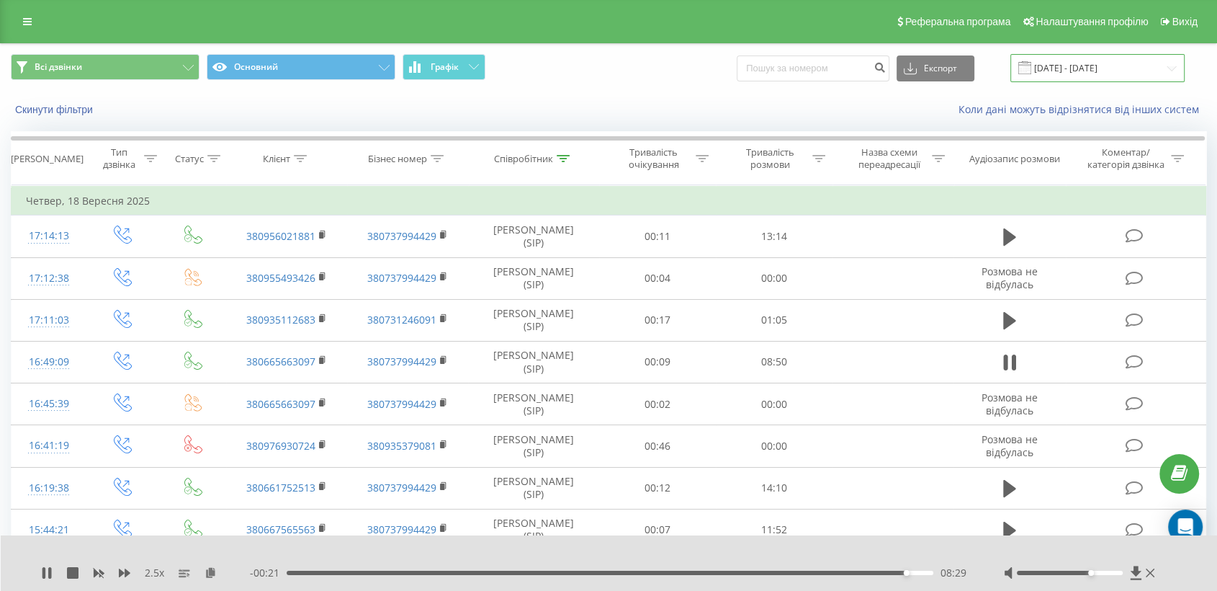
click at [1055, 65] on input "[DATE] - [DATE]" at bounding box center [1098, 68] width 174 height 28
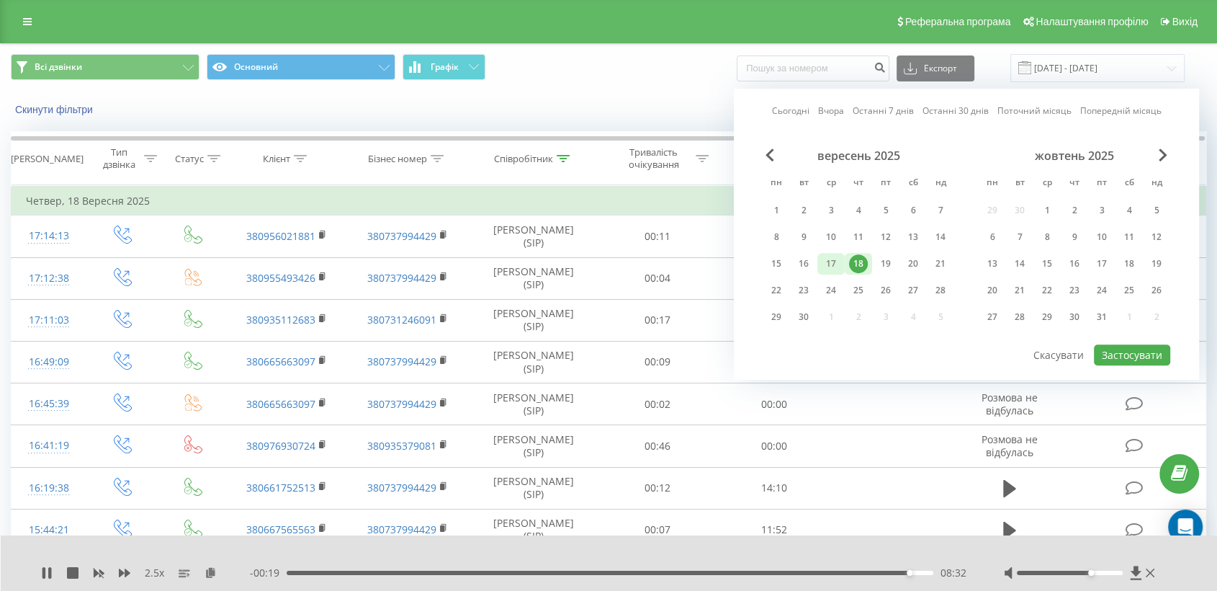
click at [843, 267] on div "17" at bounding box center [831, 264] width 27 height 22
click at [1119, 347] on button "Застосувати" at bounding box center [1132, 354] width 76 height 21
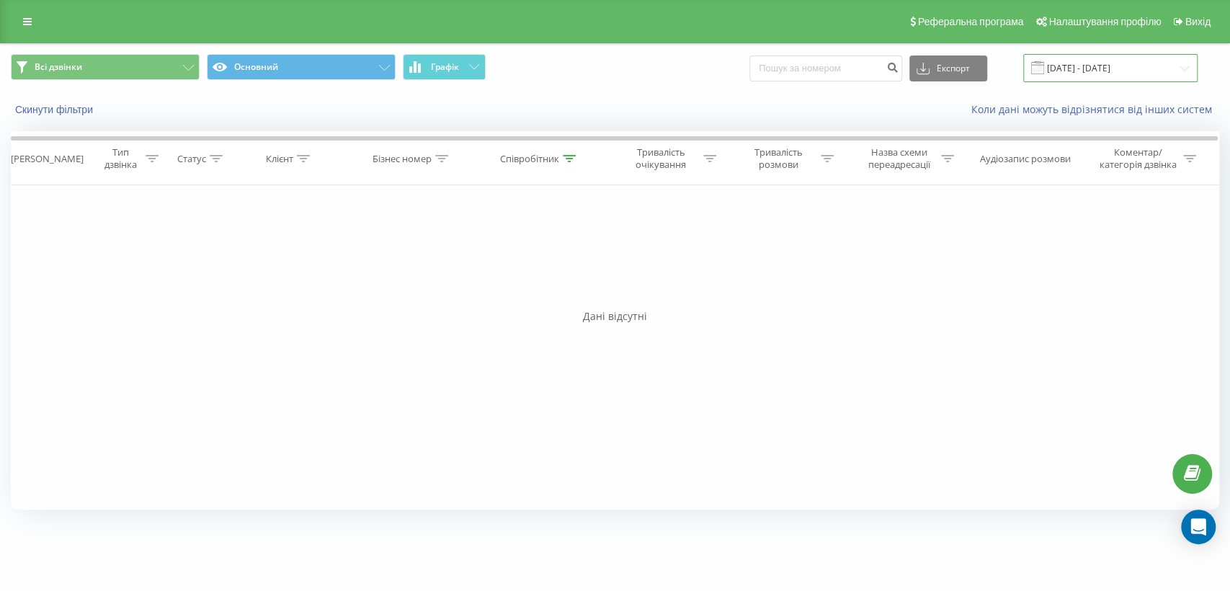
click at [1088, 70] on input "[DATE] - [DATE]" at bounding box center [1110, 68] width 174 height 28
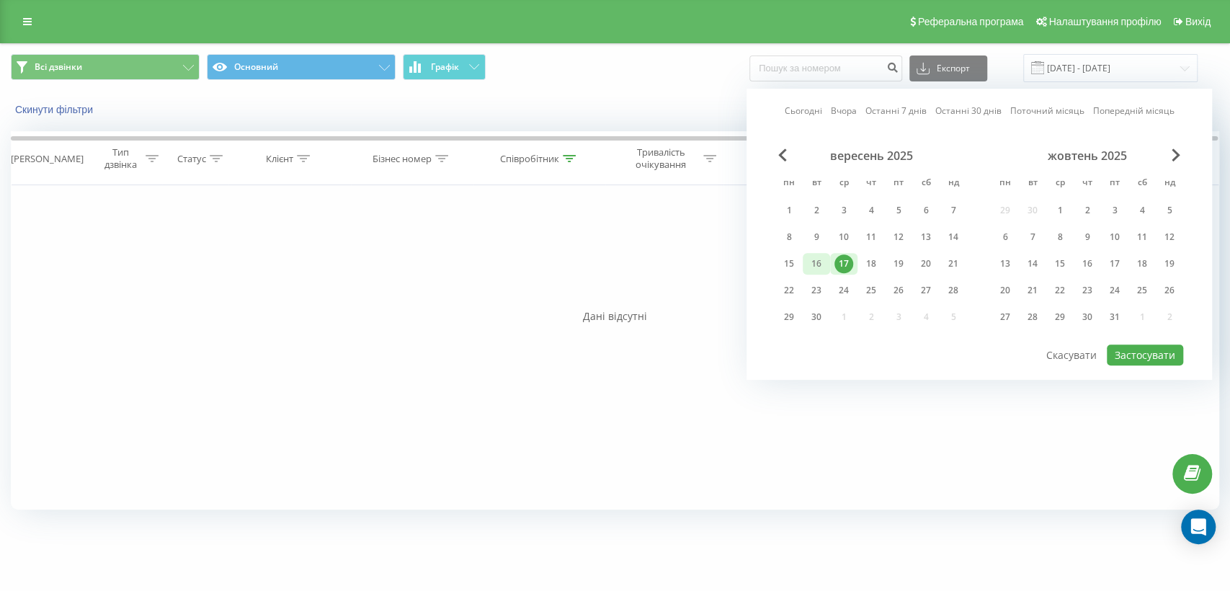
click at [819, 263] on div "16" at bounding box center [816, 263] width 19 height 19
click at [1136, 346] on button "Застосувати" at bounding box center [1144, 354] width 76 height 21
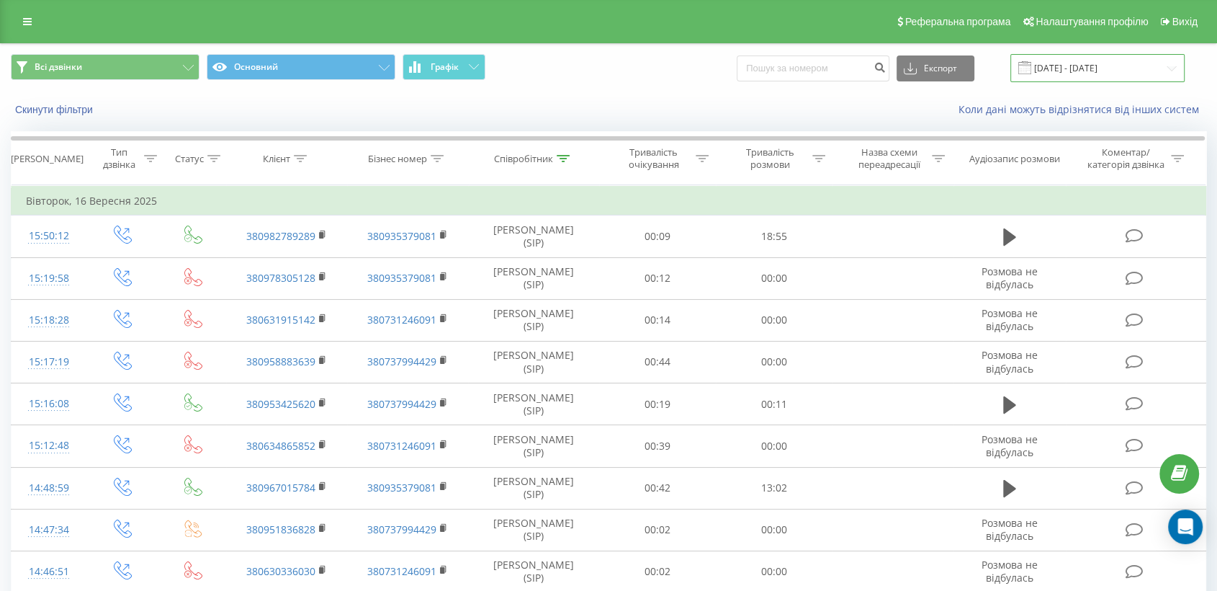
click at [1088, 66] on input "[DATE] - [DATE]" at bounding box center [1098, 68] width 174 height 28
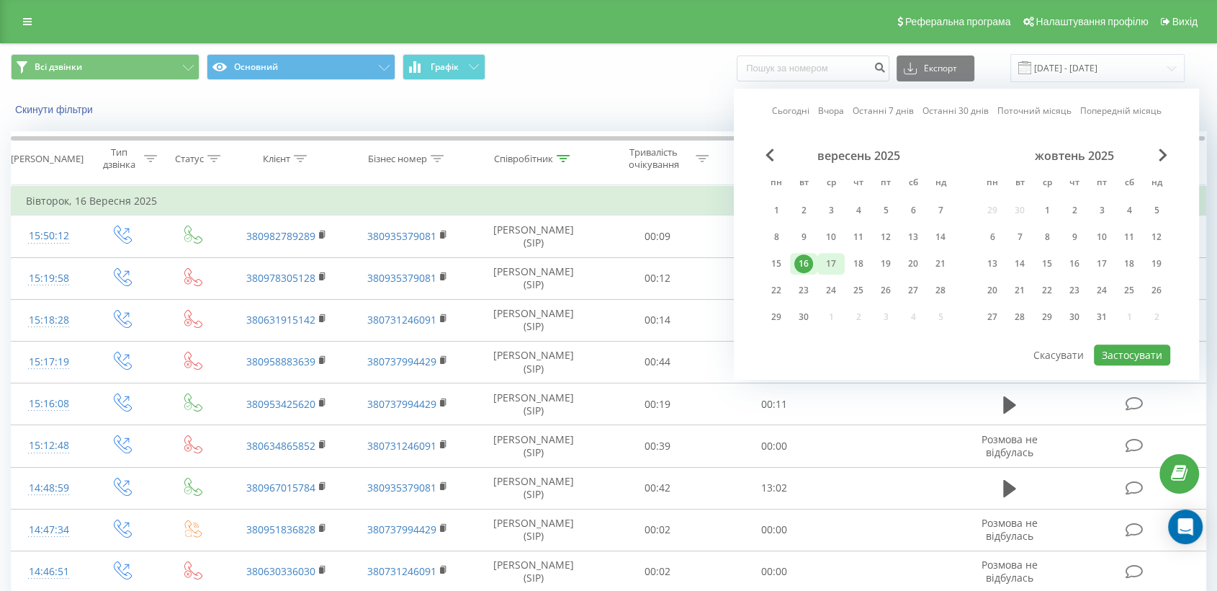
click at [828, 255] on div "17" at bounding box center [831, 263] width 19 height 19
click at [1142, 352] on button "Застосувати" at bounding box center [1132, 354] width 76 height 21
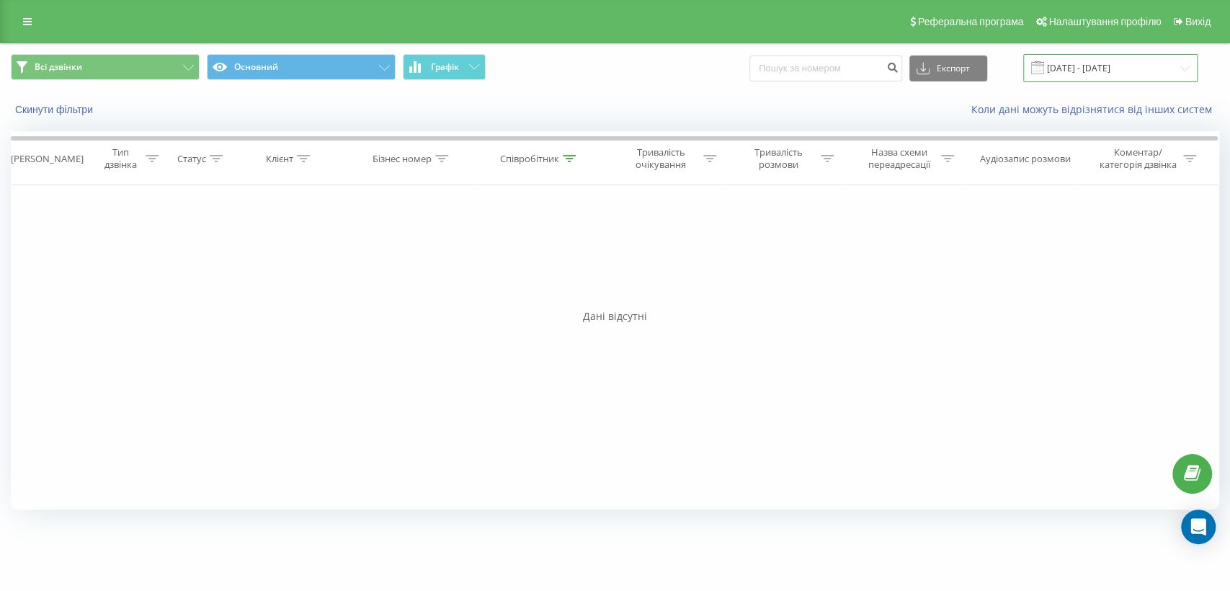
click at [1060, 75] on input "[DATE] - [DATE]" at bounding box center [1110, 68] width 174 height 28
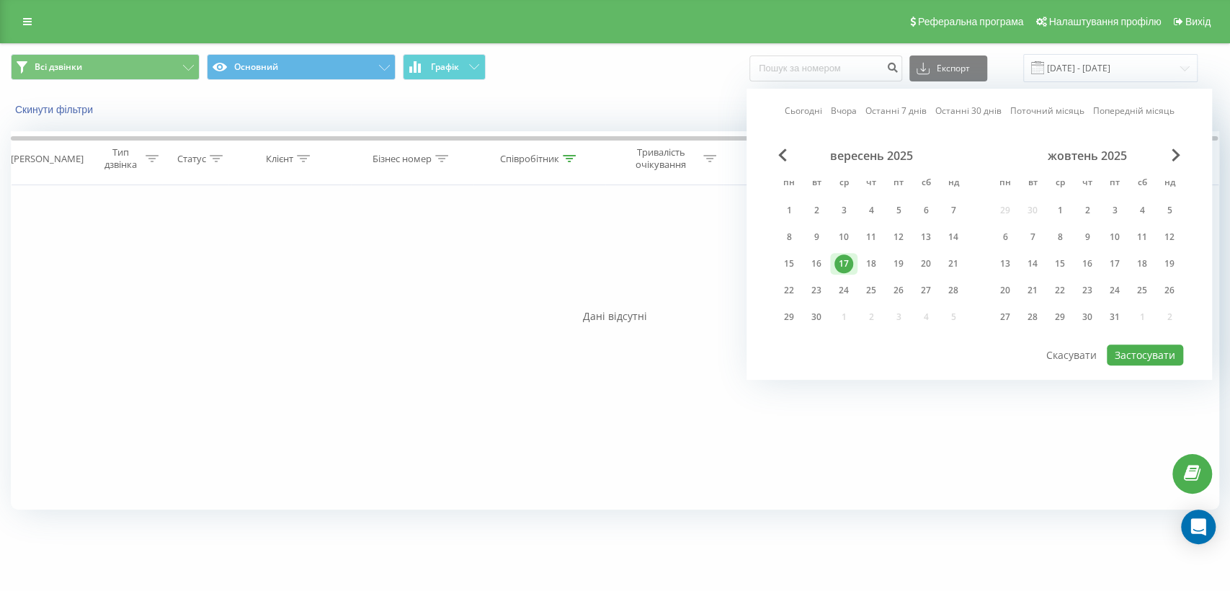
click at [924, 272] on div "вересень 2025 пн вт ср чт пт сб нд 1 2 3 4 5 6 7 8 9 10 11 12 13 14 15 16 17 18…" at bounding box center [871, 240] width 192 height 184
click at [922, 259] on div "20" at bounding box center [925, 263] width 19 height 19
click at [1123, 348] on button "Застосувати" at bounding box center [1144, 354] width 76 height 21
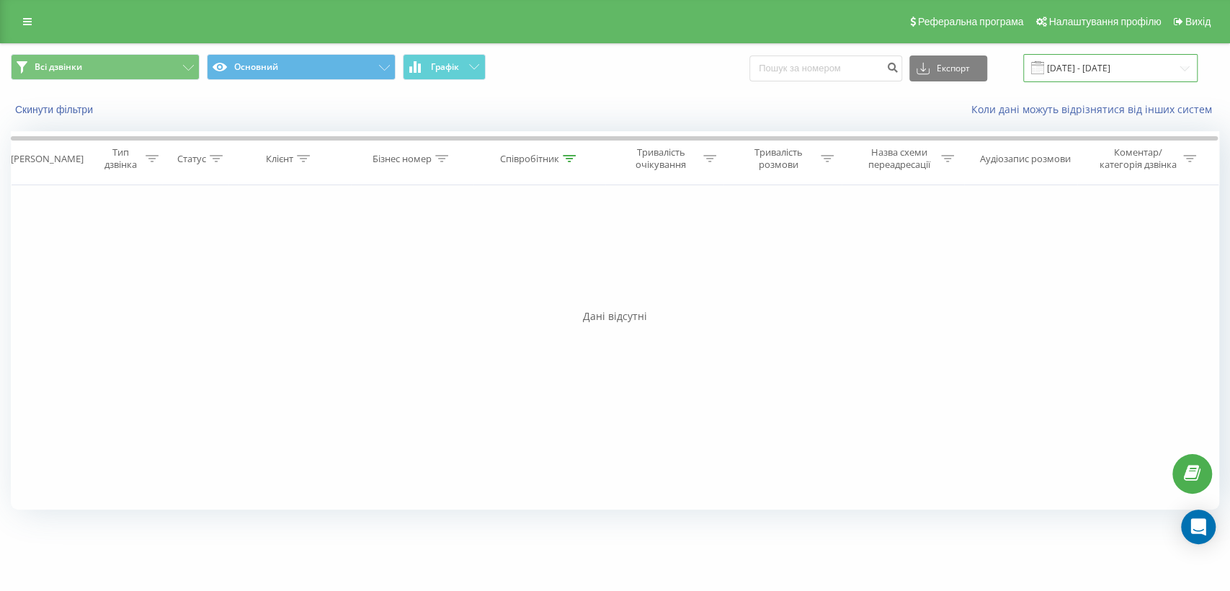
click at [1093, 76] on input "[DATE] - [DATE]" at bounding box center [1110, 68] width 174 height 28
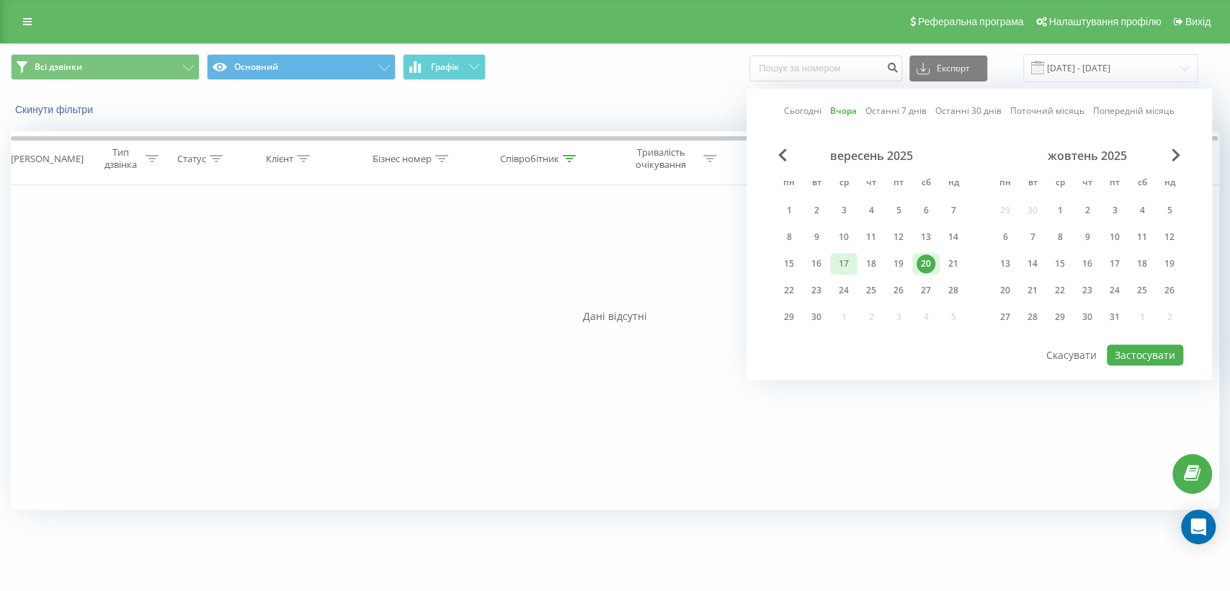
click at [835, 261] on div "17" at bounding box center [843, 263] width 19 height 19
click at [1118, 346] on button "Застосувати" at bounding box center [1144, 354] width 76 height 21
type input "[DATE] - [DATE]"
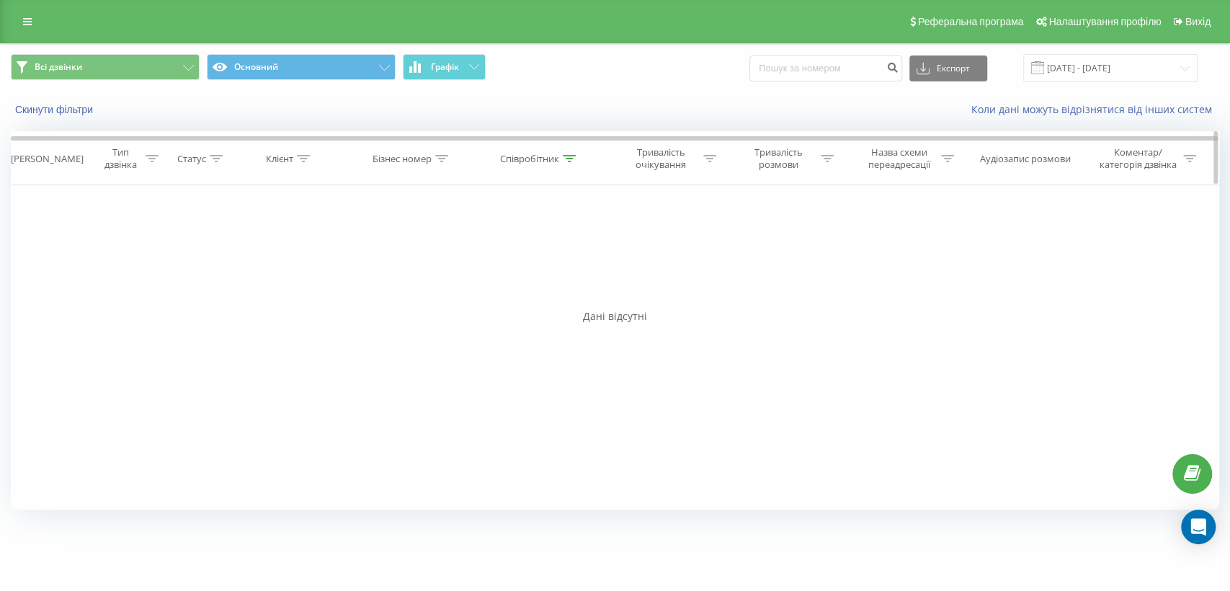
click at [532, 157] on div "Співробітник" at bounding box center [529, 159] width 59 height 12
drag, startPoint x: 525, startPoint y: 254, endPoint x: 443, endPoint y: 261, distance: 82.4
click at [443, 261] on div "Фільтрувати за умовою Дорівнює Введіть значення Скасувати OK Фільтрувати за умо…" at bounding box center [615, 347] width 1208 height 324
type input "капаліна"
click at [555, 292] on span "OK" at bounding box center [570, 290] width 40 height 22
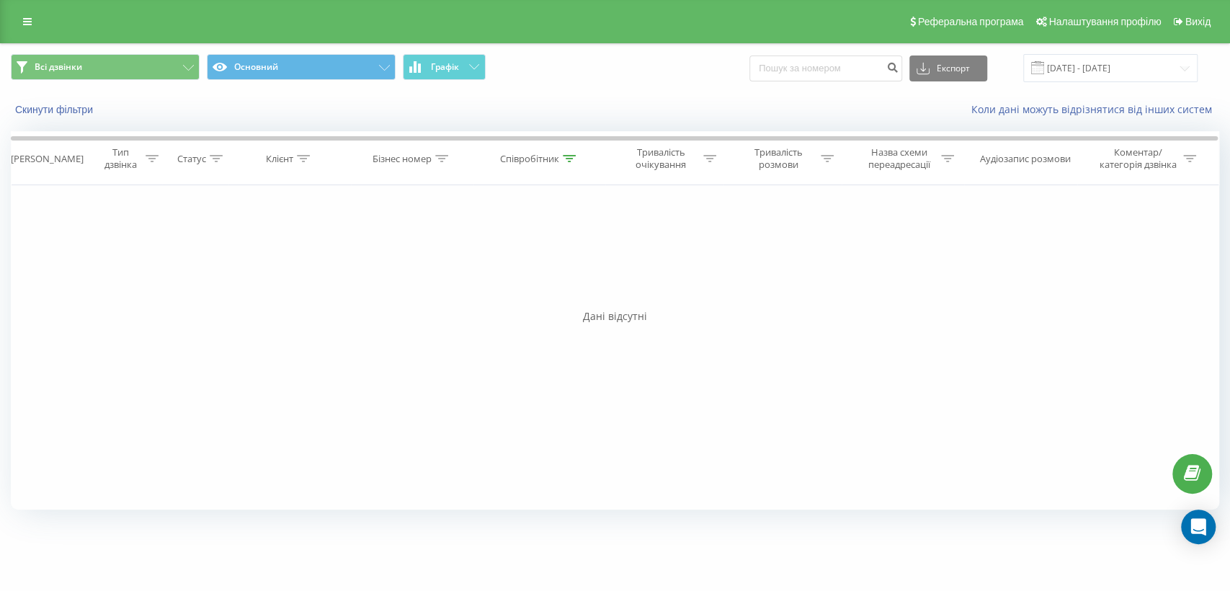
click at [1044, 65] on span at bounding box center [1037, 67] width 13 height 13
click at [1071, 61] on input "[DATE] - [DATE]" at bounding box center [1110, 68] width 174 height 28
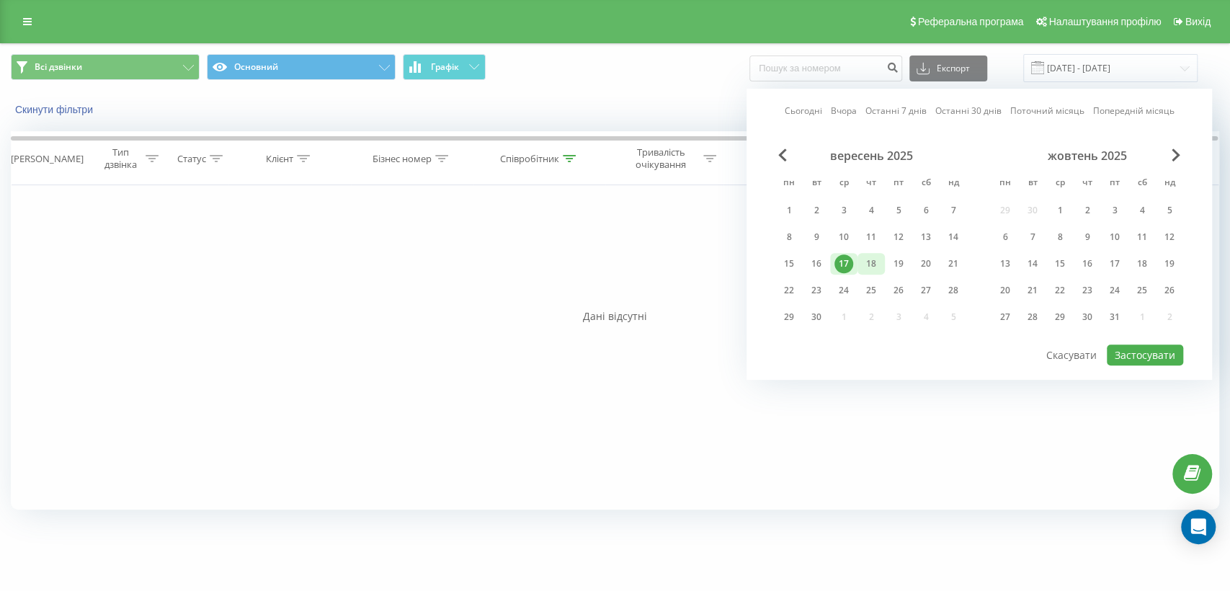
click at [866, 261] on div "18" at bounding box center [870, 263] width 19 height 19
click at [1163, 361] on div "Сьогодні Вчора Останні 7 днів Останні 30 днів Поточний місяць Попередній місяць…" at bounding box center [978, 234] width 465 height 291
click at [1152, 347] on button "Застосувати" at bounding box center [1144, 354] width 76 height 21
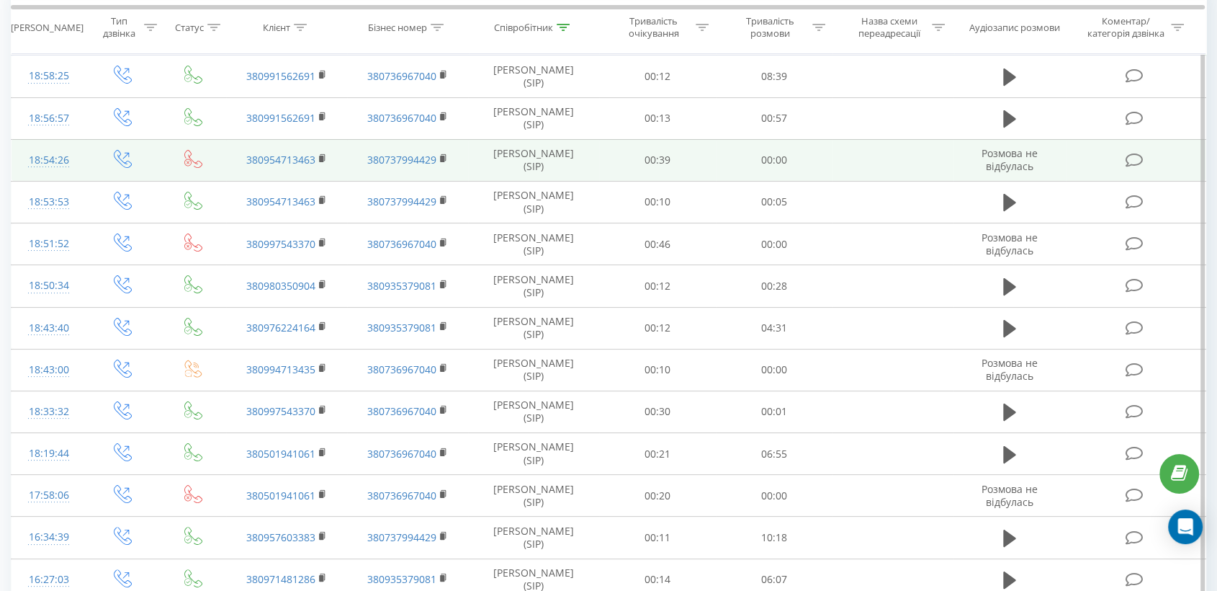
scroll to position [240, 0]
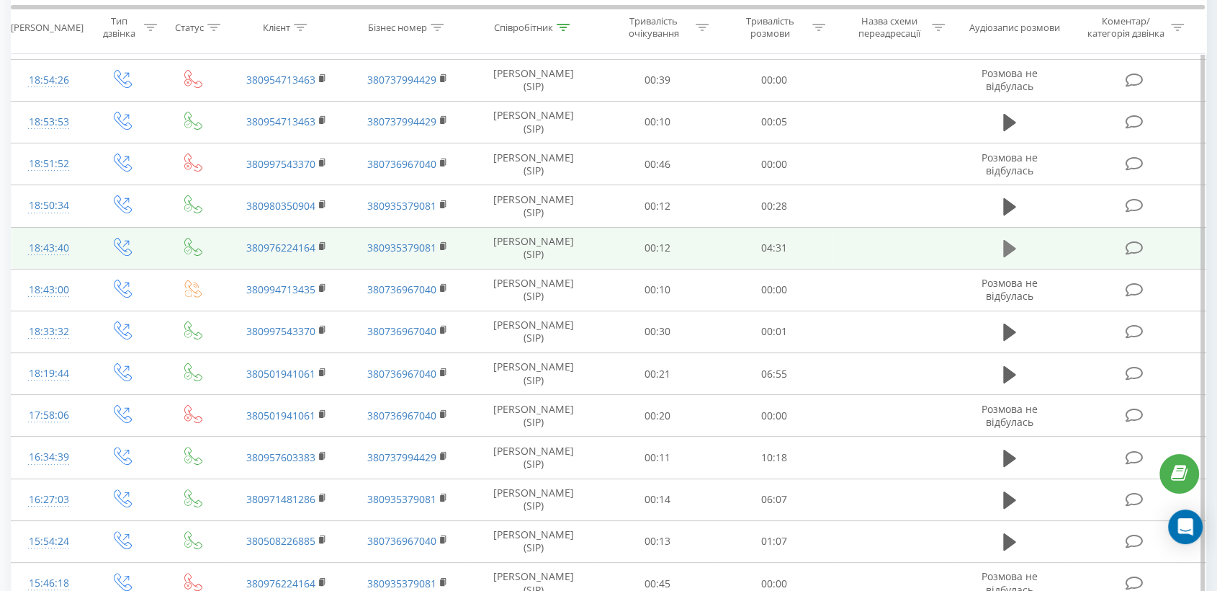
click at [1014, 249] on icon at bounding box center [1009, 248] width 13 height 20
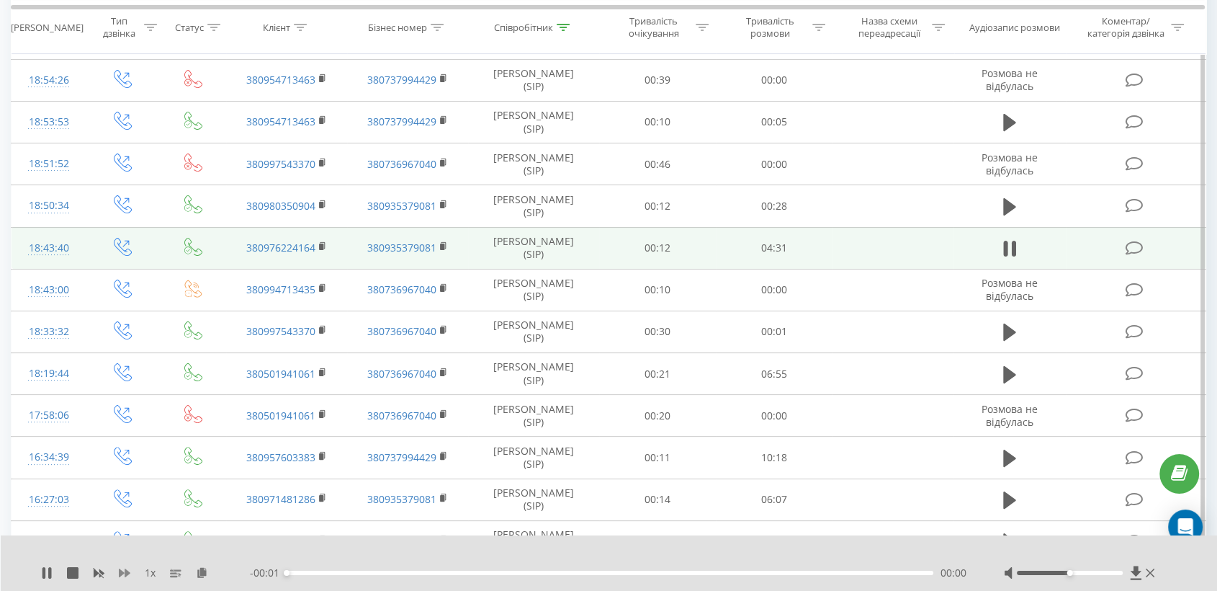
click at [122, 572] on icon at bounding box center [125, 572] width 12 height 9
click at [213, 570] on icon at bounding box center [211, 572] width 12 height 10
click at [210, 570] on icon at bounding box center [211, 572] width 12 height 10
click at [210, 567] on icon at bounding box center [211, 572] width 12 height 10
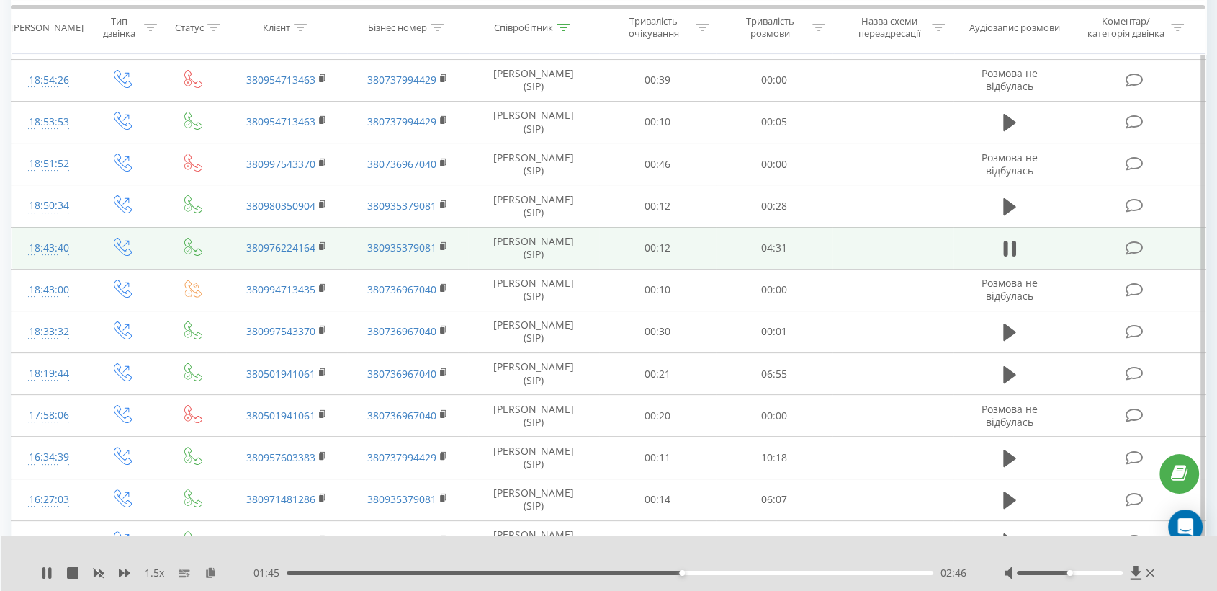
click at [210, 572] on icon at bounding box center [211, 572] width 12 height 10
click at [321, 244] on rect at bounding box center [321, 246] width 4 height 6
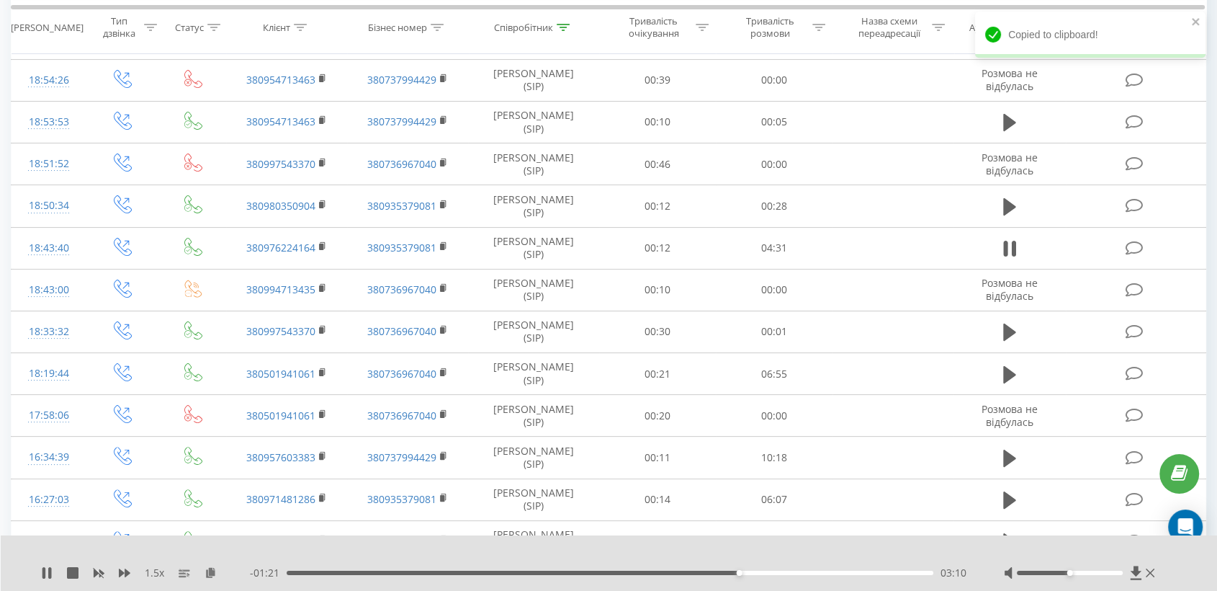
drag, startPoint x: 120, startPoint y: 567, endPoint x: 128, endPoint y: 550, distance: 19.0
click at [120, 568] on icon at bounding box center [125, 573] width 12 height 12
click at [1083, 570] on div at bounding box center [1070, 572] width 106 height 4
click at [873, 570] on div "04:32" at bounding box center [606, 572] width 647 height 4
click at [45, 574] on icon at bounding box center [46, 573] width 9 height 12
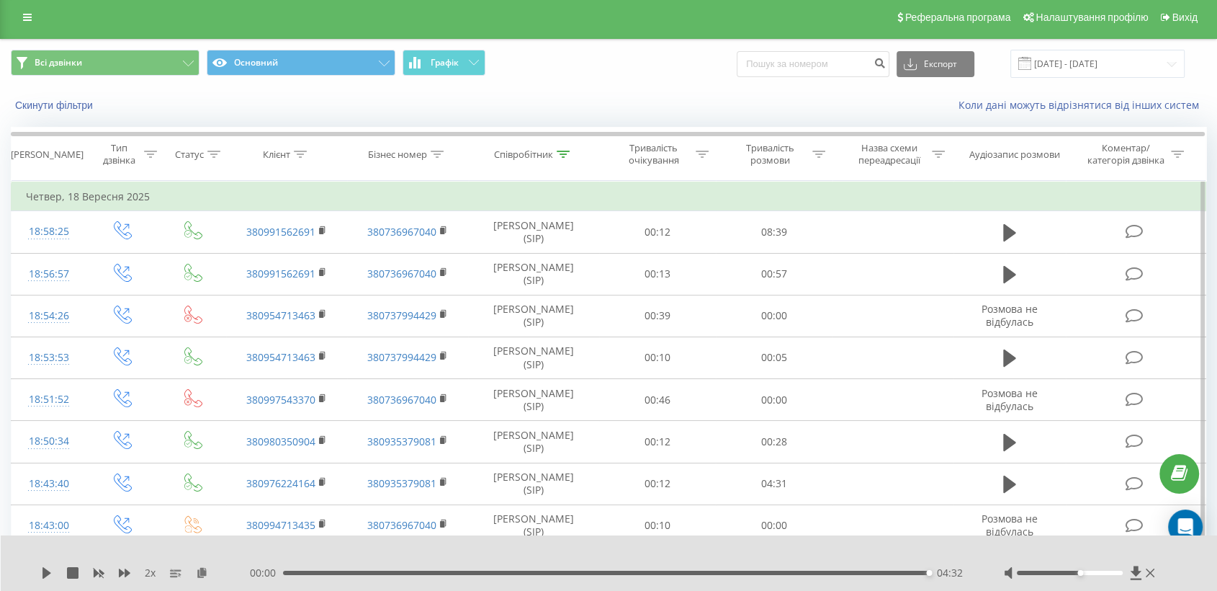
scroll to position [0, 0]
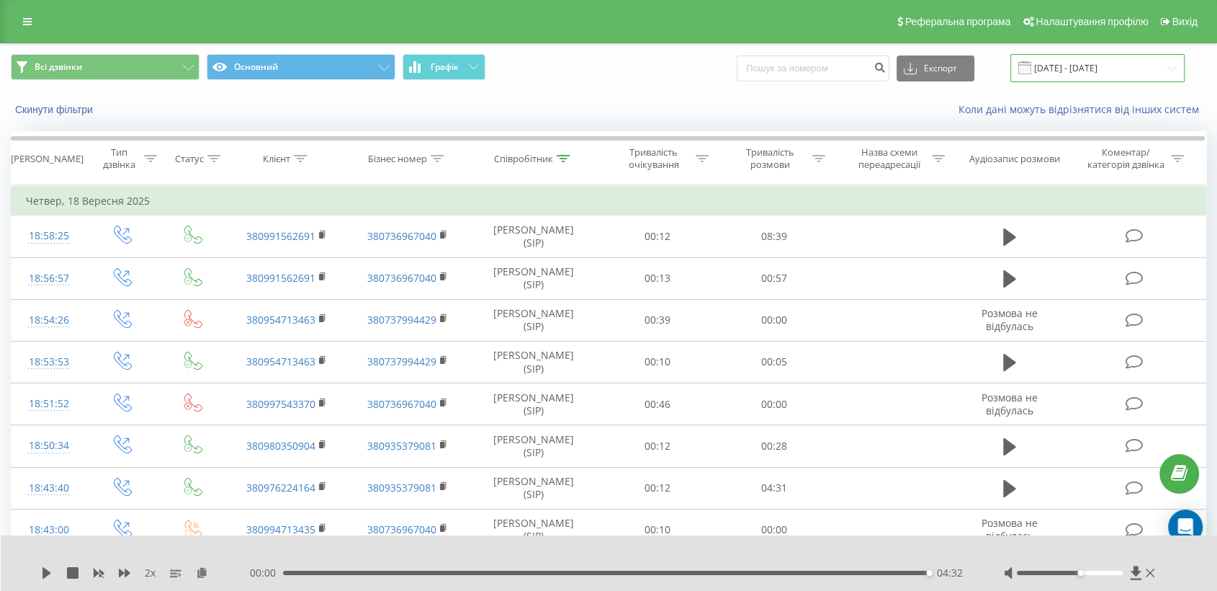
click at [1054, 56] on input "[DATE] - [DATE]" at bounding box center [1098, 68] width 174 height 28
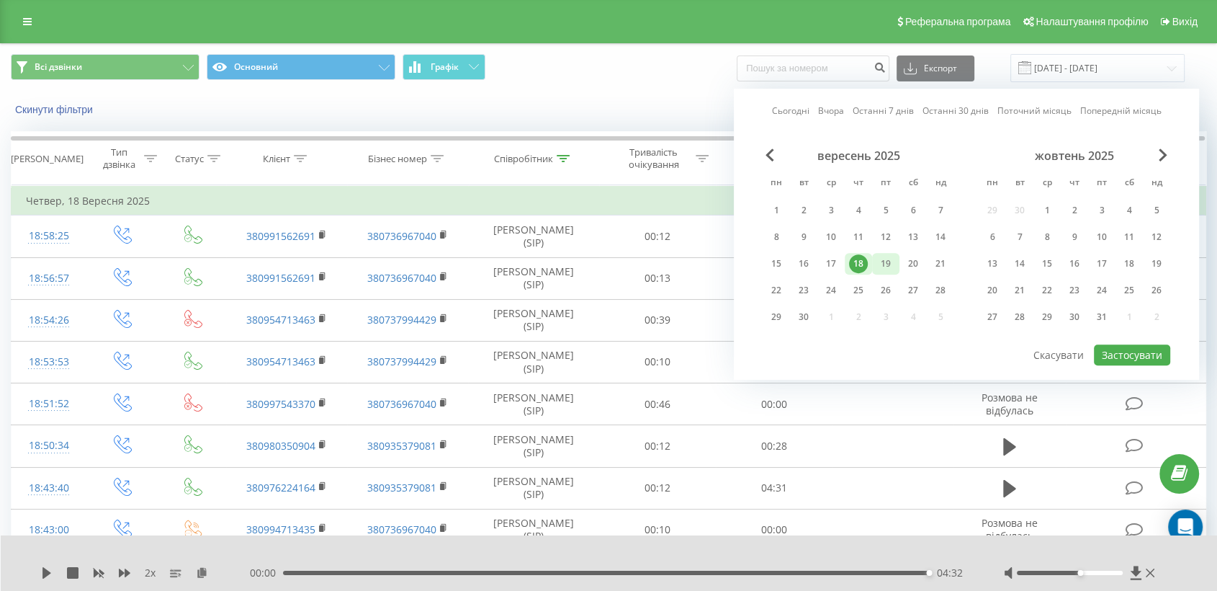
click at [882, 260] on div "19" at bounding box center [886, 263] width 19 height 19
click at [1124, 344] on button "Застосувати" at bounding box center [1132, 354] width 76 height 21
type input "[DATE] - [DATE]"
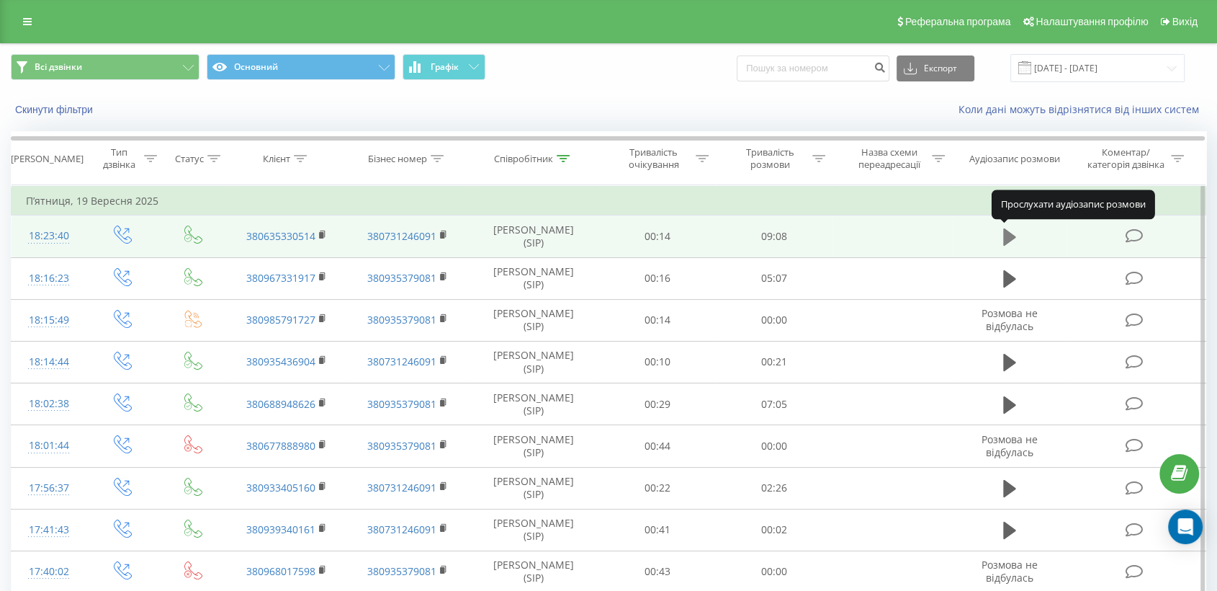
click at [1019, 239] on button at bounding box center [1010, 237] width 22 height 22
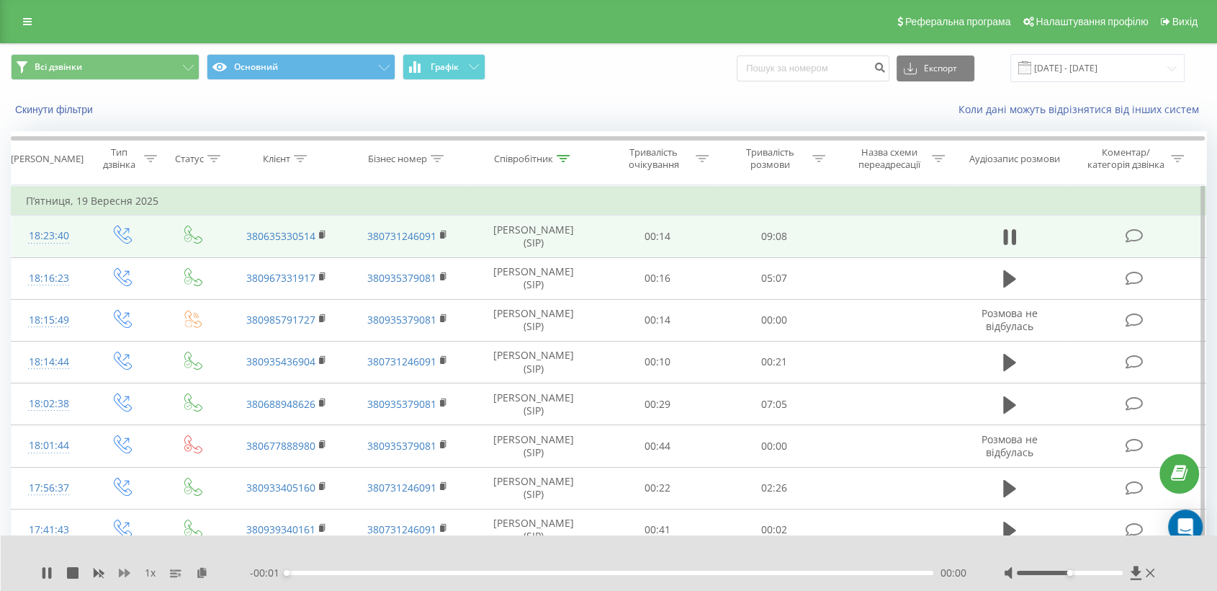
click at [129, 570] on icon at bounding box center [125, 573] width 12 height 12
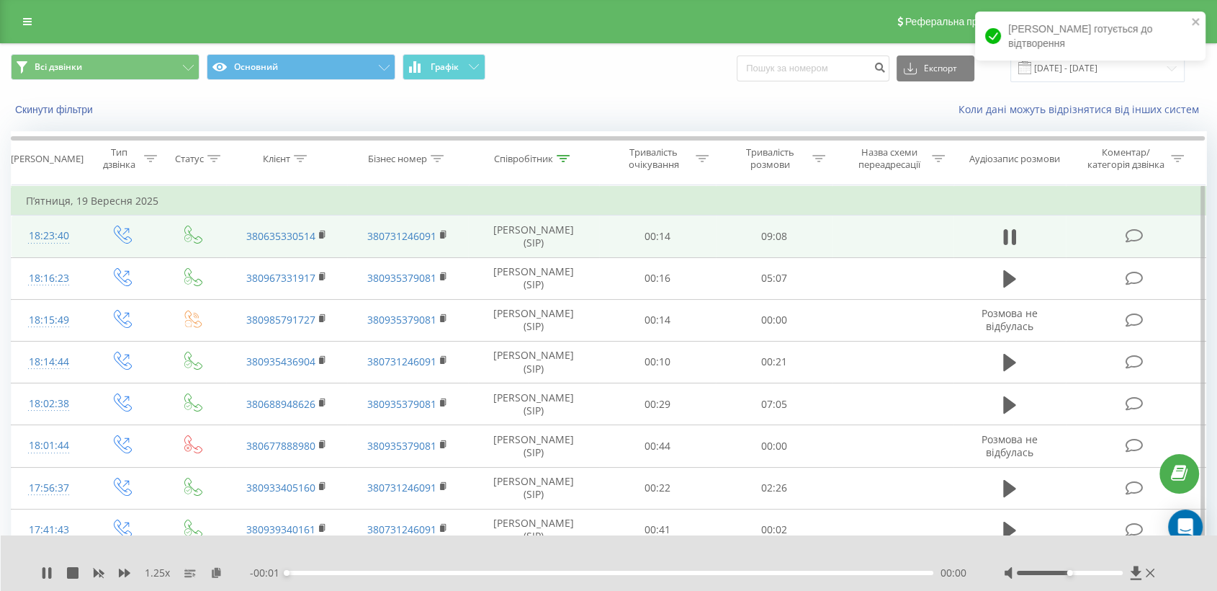
click at [129, 570] on icon at bounding box center [125, 573] width 12 height 12
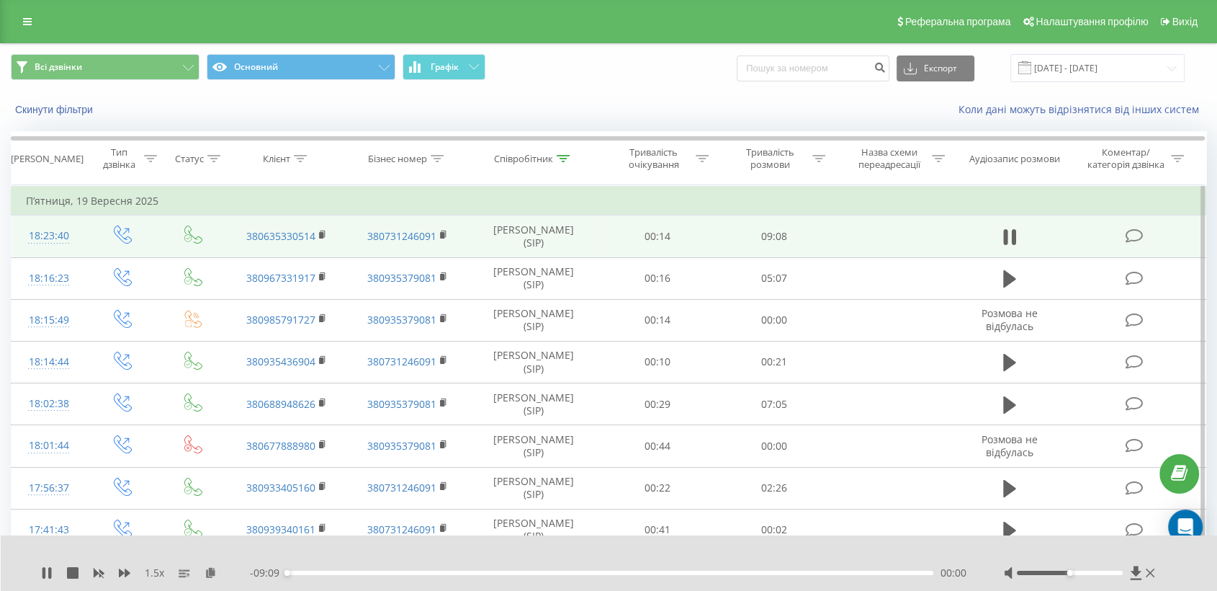
click at [1099, 572] on div at bounding box center [1070, 572] width 106 height 4
click at [216, 568] on icon at bounding box center [211, 572] width 12 height 10
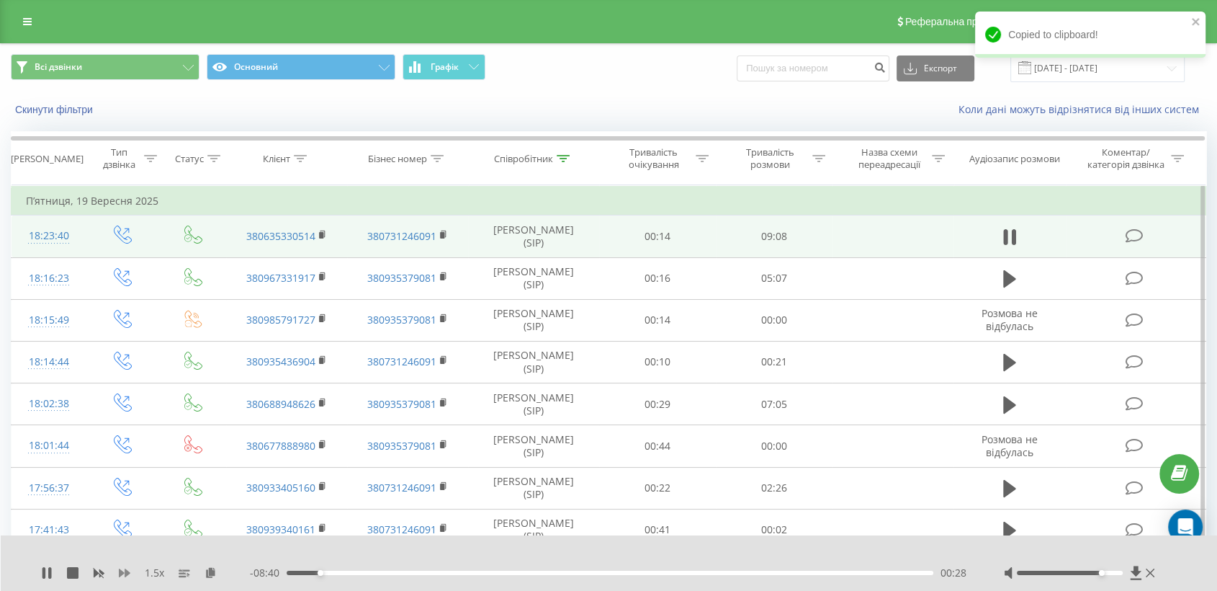
click at [127, 572] on icon at bounding box center [125, 572] width 12 height 9
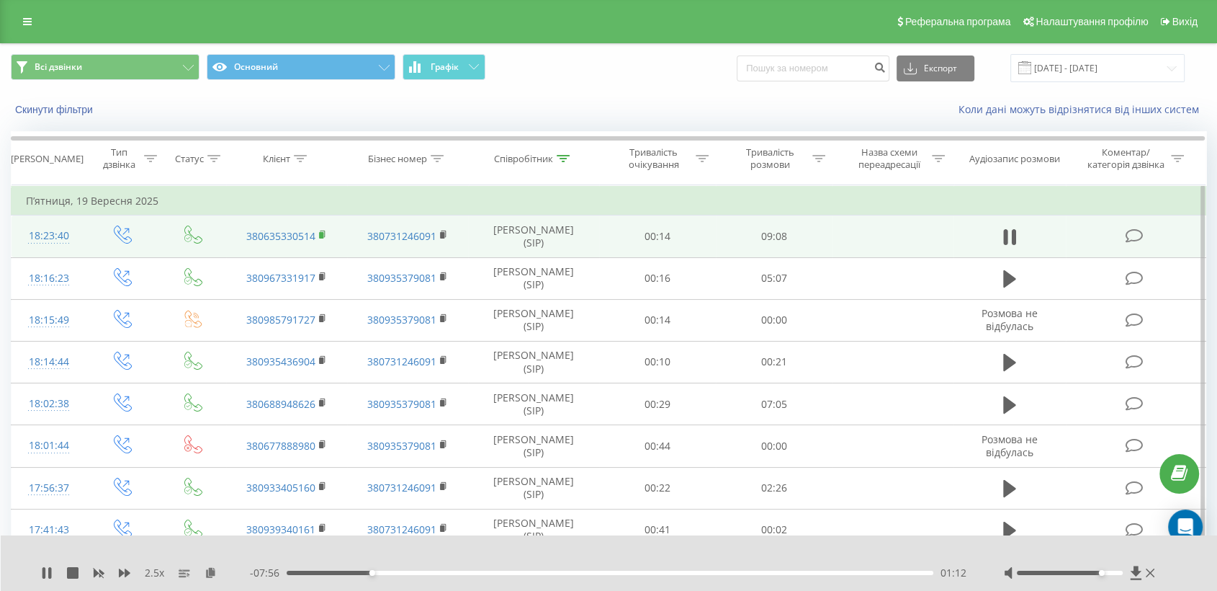
click at [326, 230] on icon at bounding box center [323, 235] width 8 height 10
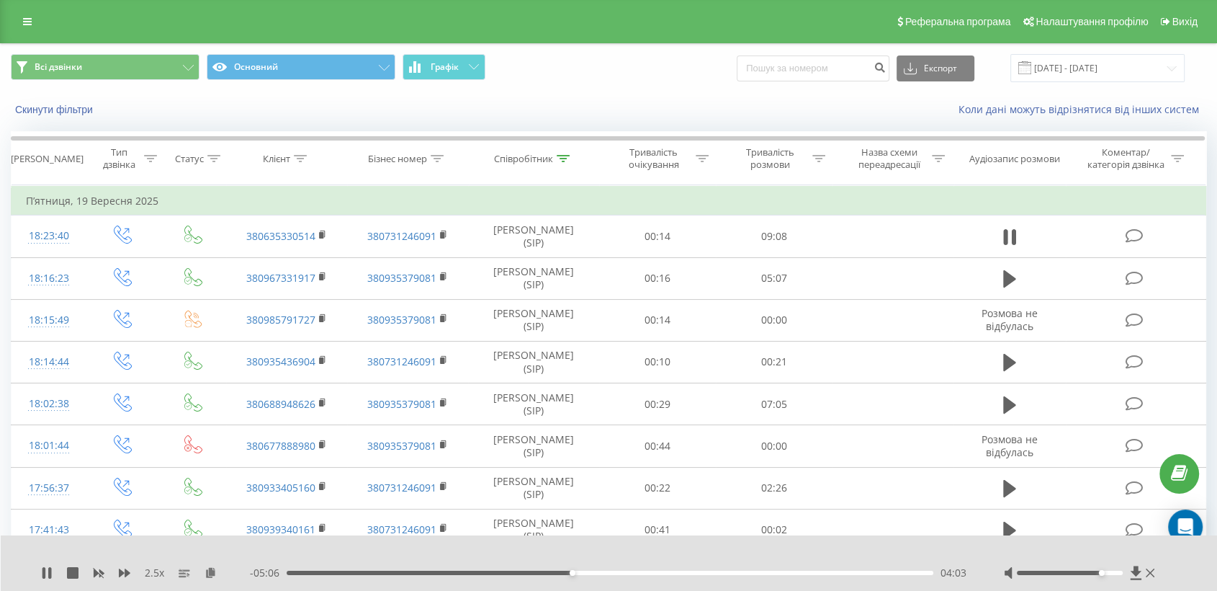
click at [519, 572] on div "04:03" at bounding box center [610, 572] width 647 height 4
click at [506, 571] on div "03:25" at bounding box center [610, 572] width 647 height 4
click at [534, 570] on div "03:31" at bounding box center [610, 572] width 647 height 4
click at [559, 572] on div "03:40" at bounding box center [610, 572] width 647 height 4
click at [577, 572] on div "03:52" at bounding box center [610, 572] width 647 height 4
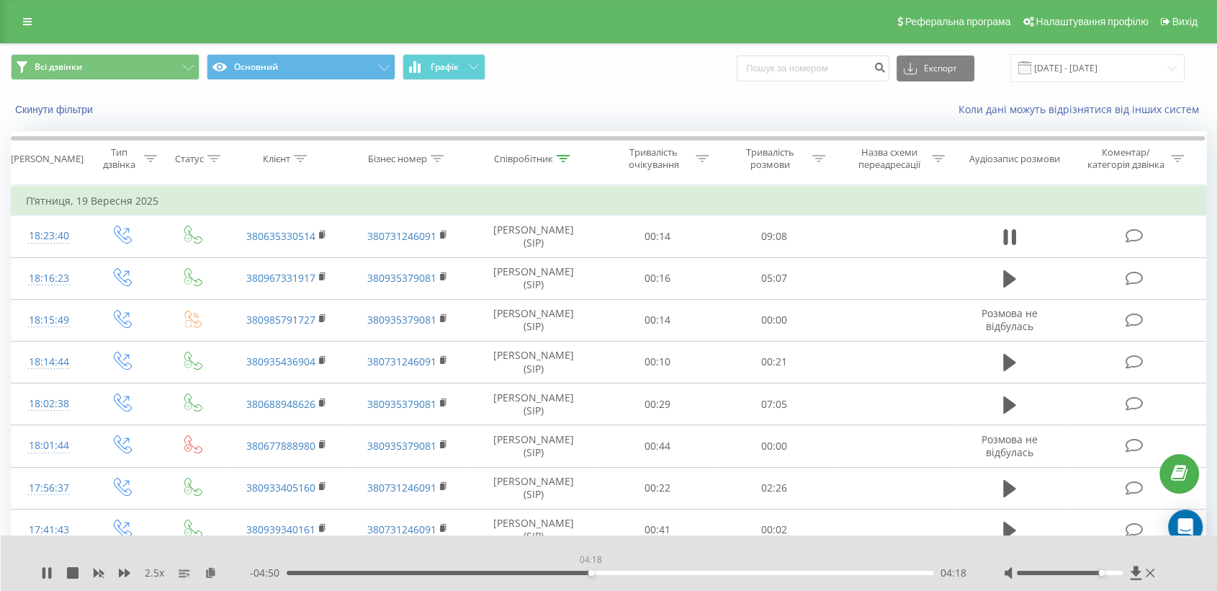
click at [591, 571] on div "04:18" at bounding box center [610, 572] width 647 height 4
click at [603, 572] on div "04:20" at bounding box center [610, 572] width 647 height 4
click at [621, 572] on div "04:44" at bounding box center [610, 572] width 647 height 4
click at [636, 573] on div "04:45" at bounding box center [610, 572] width 647 height 4
click at [653, 573] on div "05:11" at bounding box center [610, 572] width 647 height 4
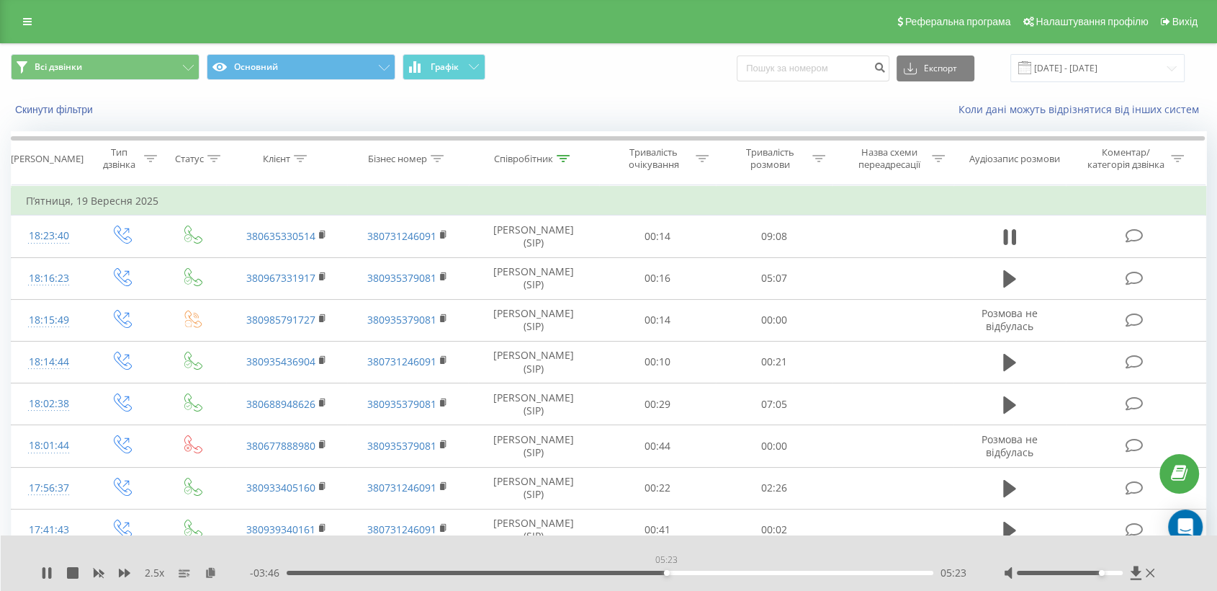
click at [666, 573] on div "05:23" at bounding box center [610, 572] width 647 height 4
click at [654, 571] on div "05:31" at bounding box center [610, 572] width 647 height 4
click at [637, 570] on div "05:19" at bounding box center [610, 572] width 647 height 4
click at [707, 569] on div "- 03:19 05:50 05:50" at bounding box center [609, 572] width 718 height 14
click at [716, 571] on div "05:52" at bounding box center [610, 572] width 647 height 4
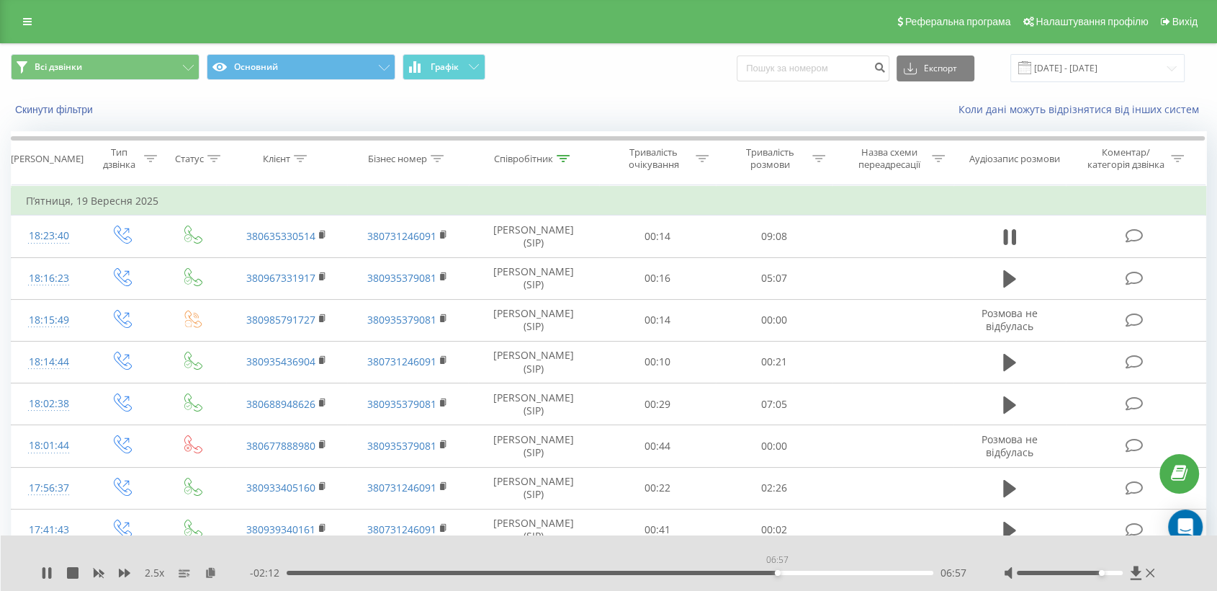
click at [777, 571] on div "06:57" at bounding box center [610, 572] width 647 height 4
click at [792, 570] on div "07:01" at bounding box center [610, 572] width 647 height 4
click at [818, 574] on div "- 01:58 07:10 07:10" at bounding box center [609, 572] width 718 height 14
click at [818, 568] on div "- 01:55 07:13 07:13" at bounding box center [609, 572] width 718 height 14
click at [823, 571] on div "00:00" at bounding box center [610, 572] width 647 height 4
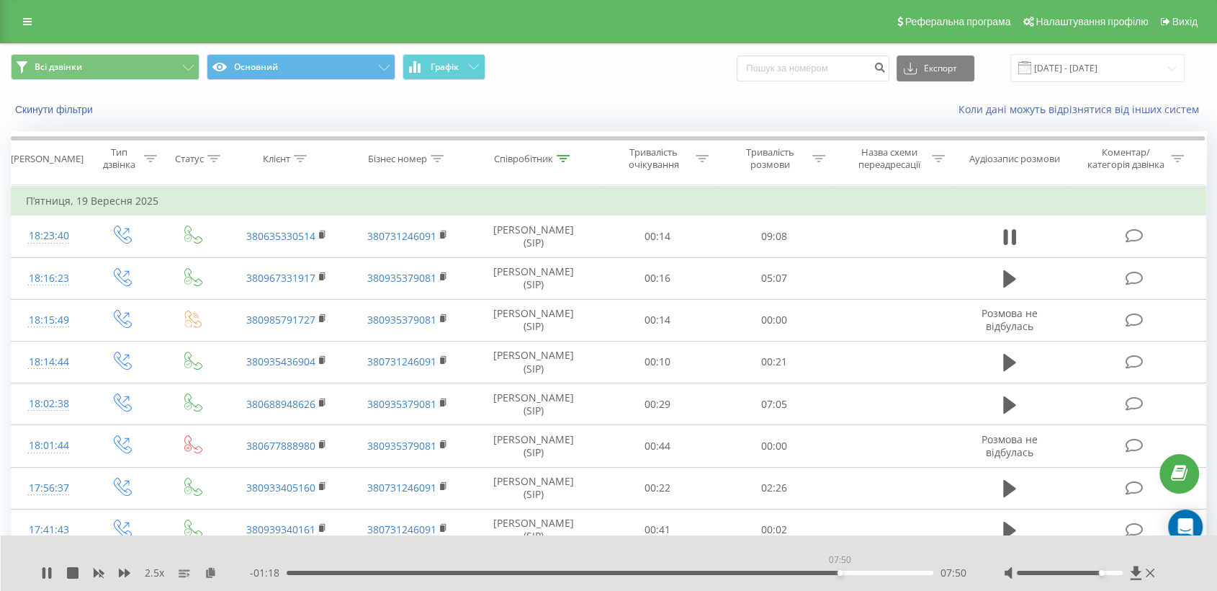
click at [840, 572] on div "07:50" at bounding box center [610, 572] width 647 height 4
click at [854, 572] on div "07:51" at bounding box center [610, 572] width 647 height 4
click at [512, 156] on div "Співробітник" at bounding box center [523, 159] width 59 height 12
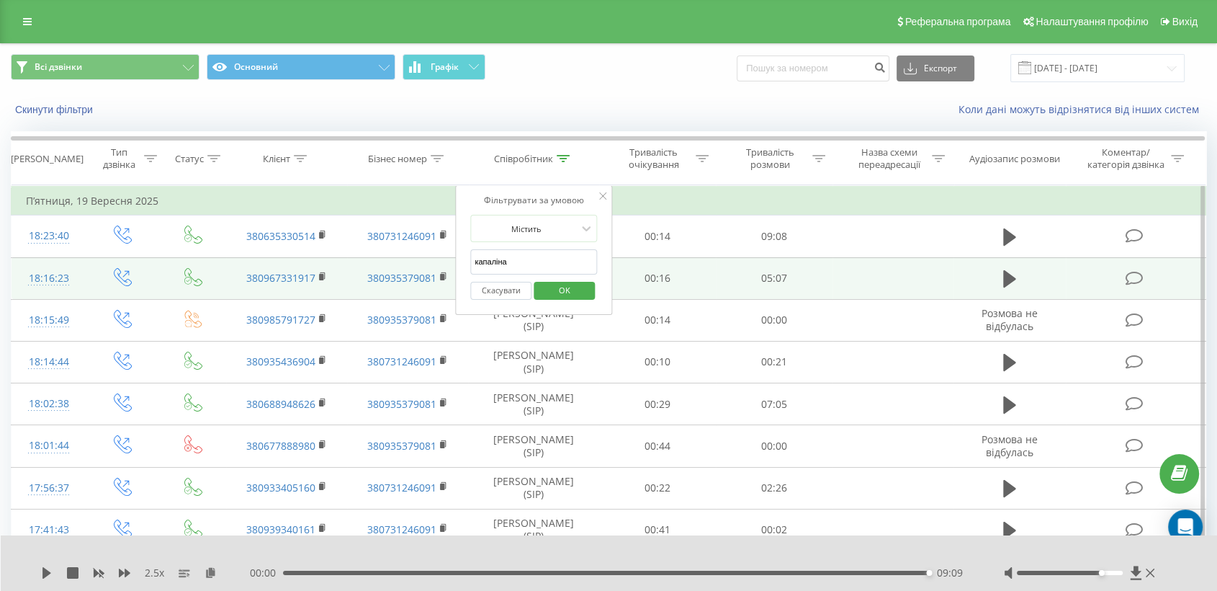
drag, startPoint x: 523, startPoint y: 252, endPoint x: 449, endPoint y: 266, distance: 75.4
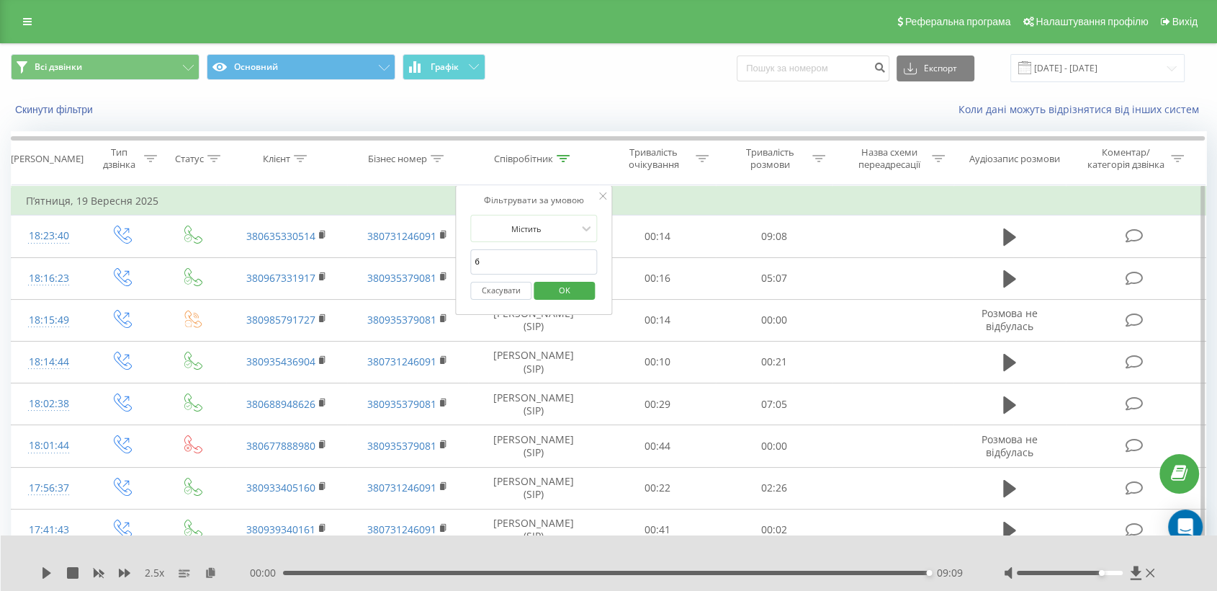
type input "[PERSON_NAME]"
drag, startPoint x: 559, startPoint y: 292, endPoint x: 462, endPoint y: 588, distance: 311.6
click at [559, 291] on span "OK" at bounding box center [565, 290] width 40 height 22
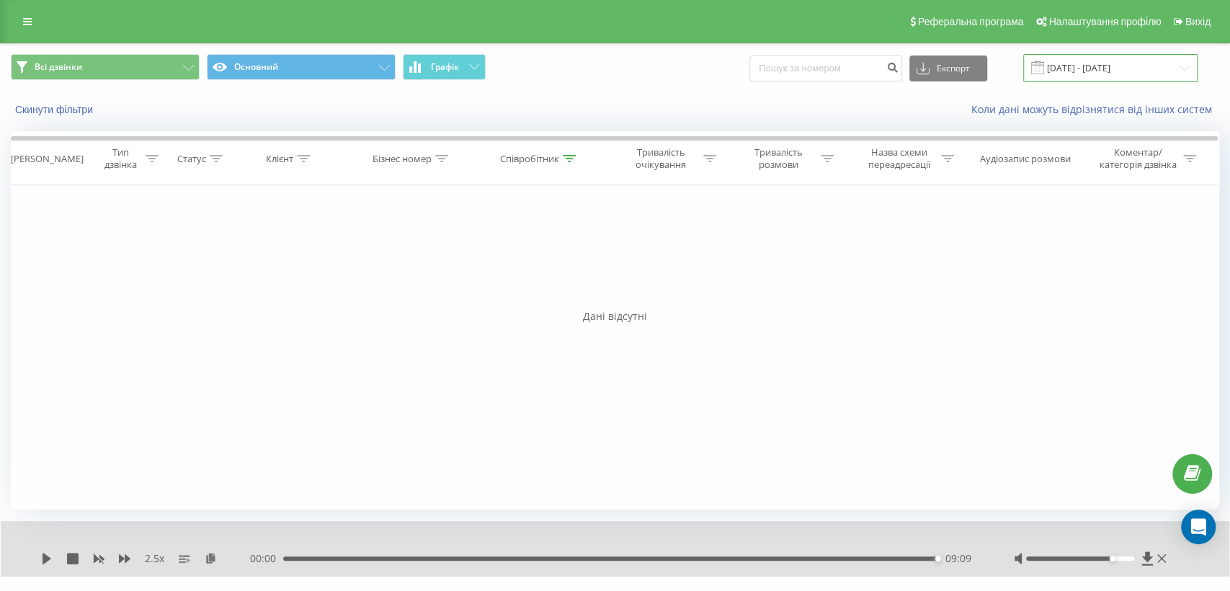
click at [1112, 71] on input "[DATE] - [DATE]" at bounding box center [1110, 68] width 174 height 28
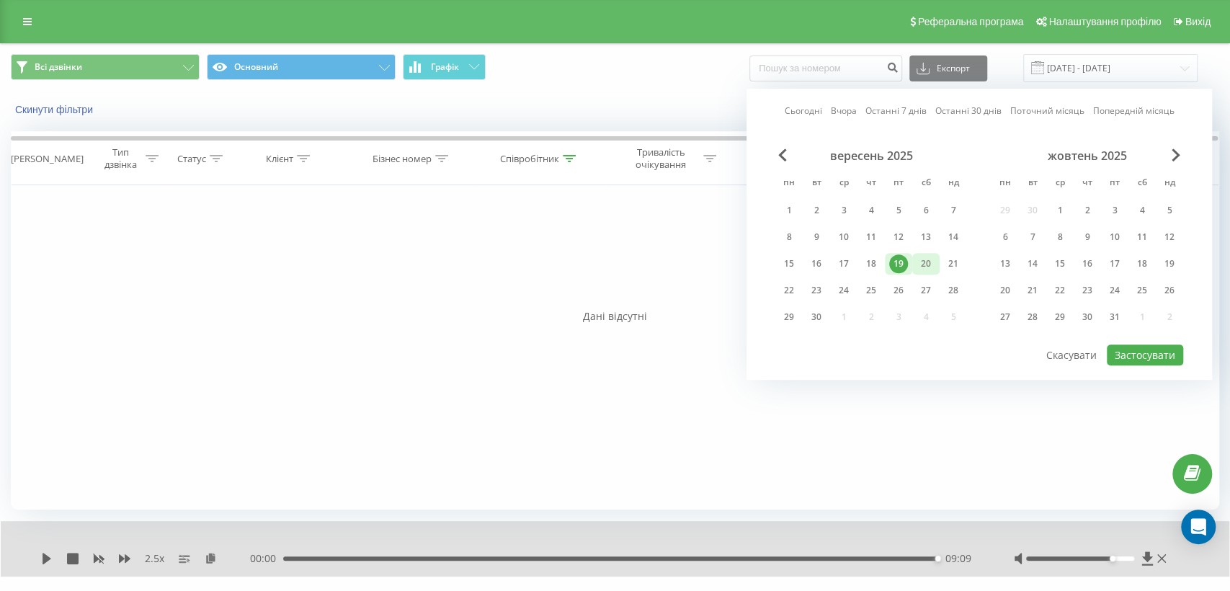
click at [923, 257] on div "20" at bounding box center [925, 263] width 19 height 19
click at [1135, 346] on button "Застосувати" at bounding box center [1144, 354] width 76 height 21
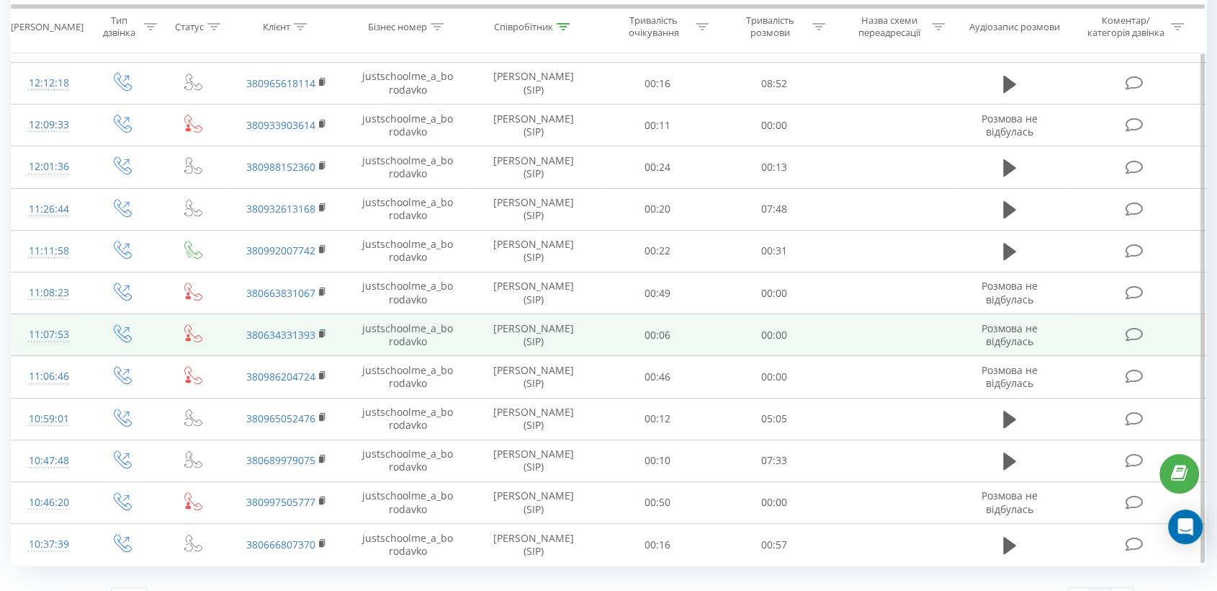
scroll to position [557, 0]
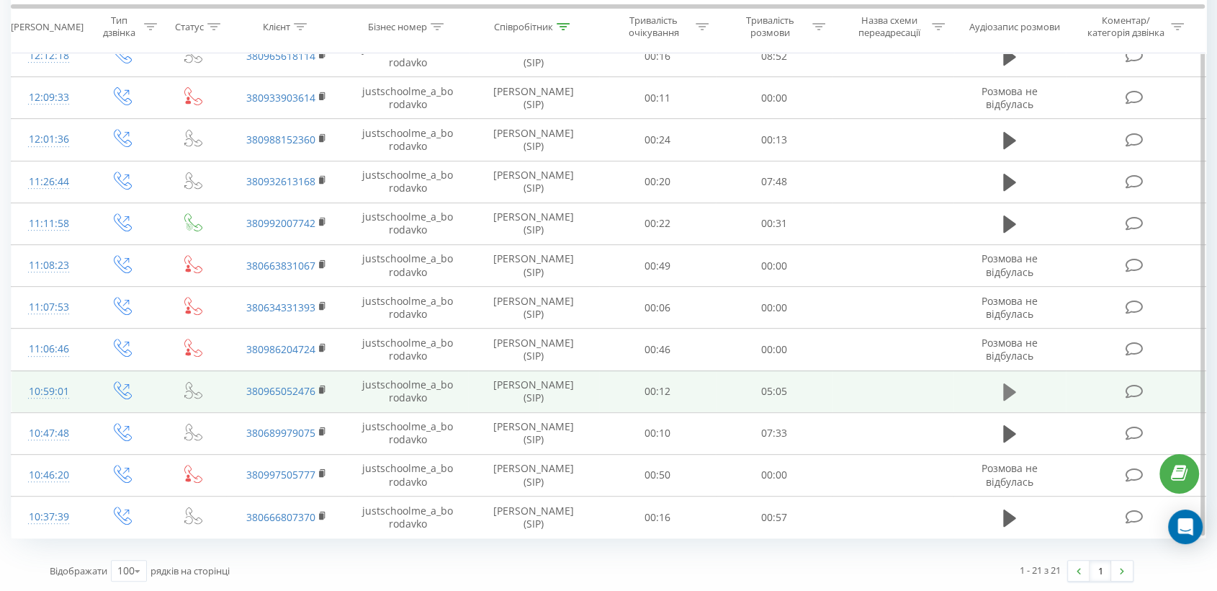
click at [1016, 385] on icon at bounding box center [1009, 392] width 13 height 20
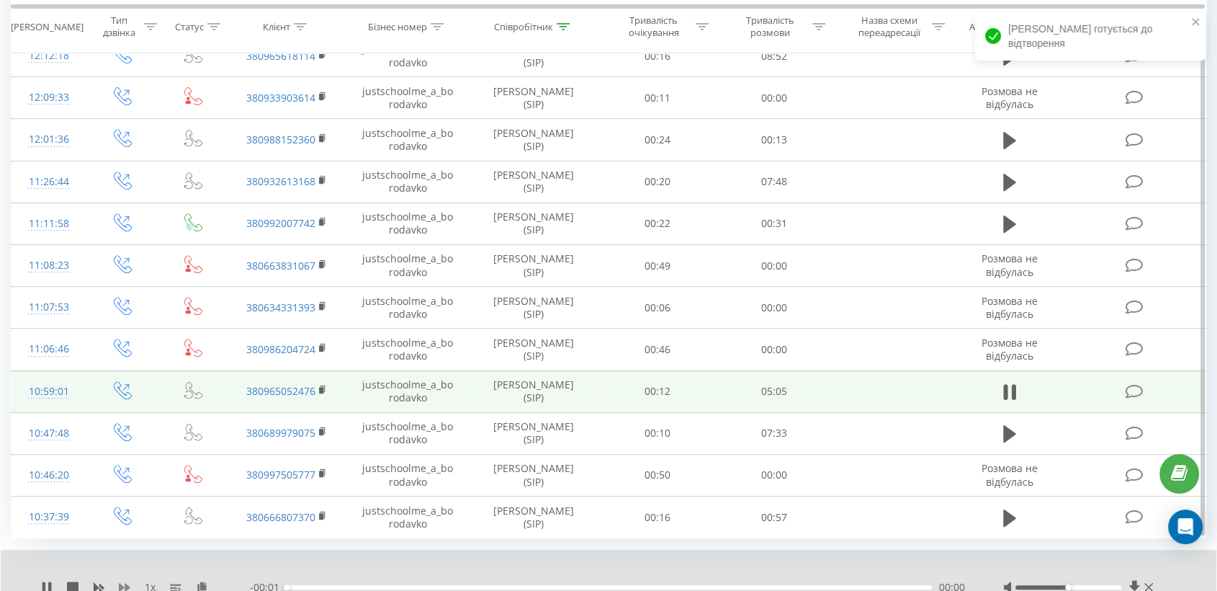
click at [126, 583] on icon at bounding box center [125, 587] width 12 height 9
click at [127, 581] on icon at bounding box center [125, 587] width 12 height 12
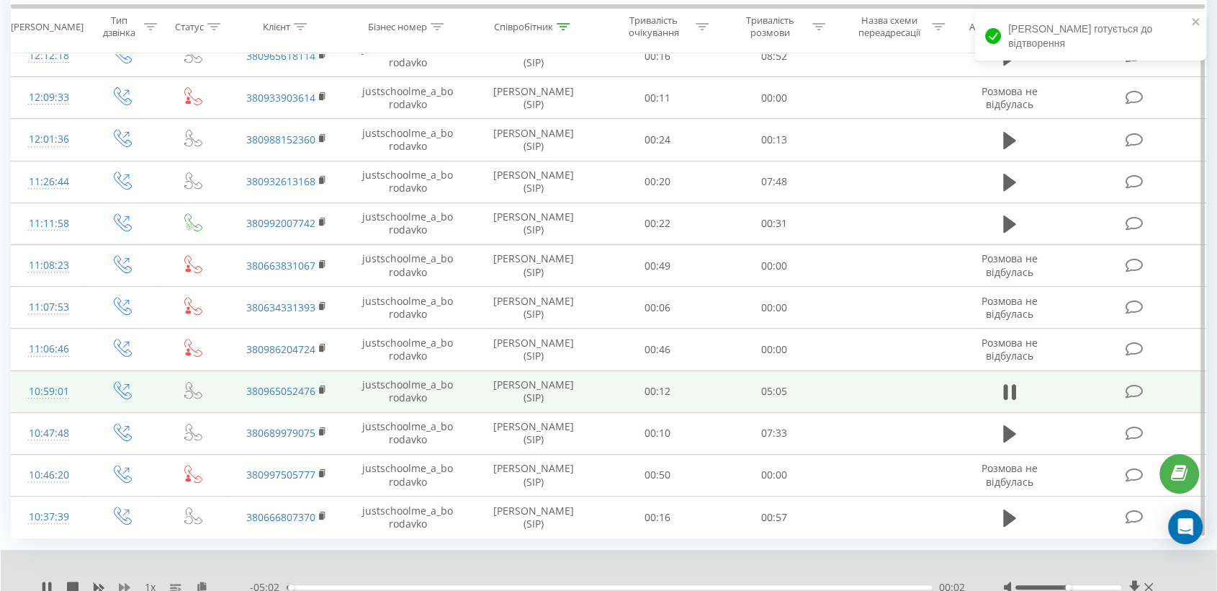
click at [127, 581] on icon at bounding box center [125, 587] width 12 height 12
click at [321, 390] on rect at bounding box center [321, 390] width 4 height 6
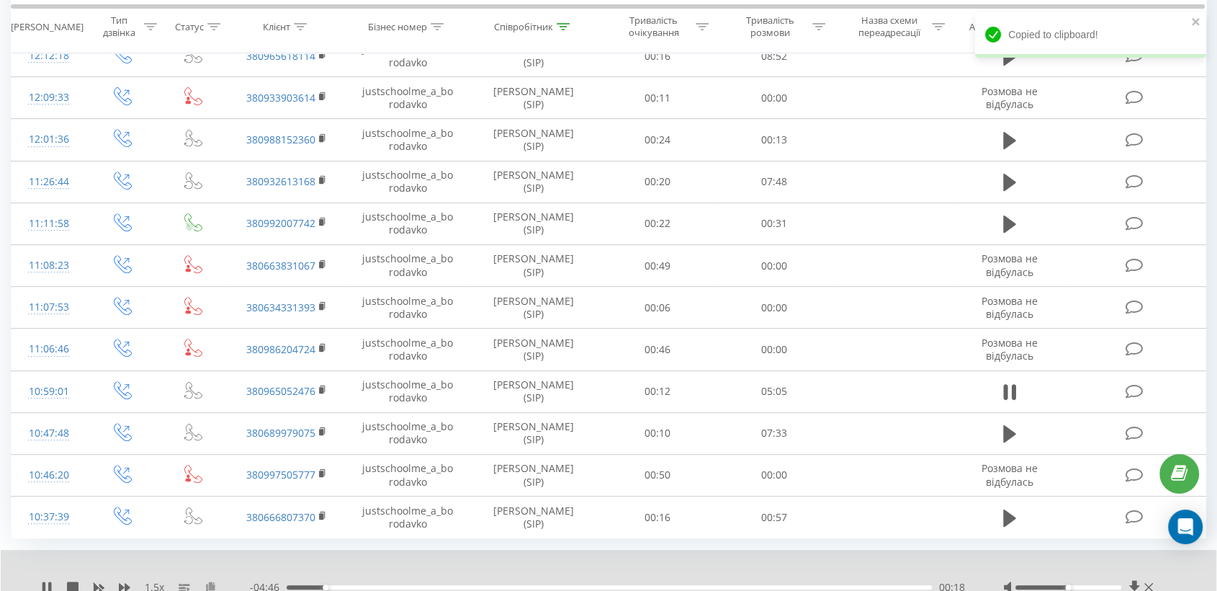
click at [211, 583] on icon at bounding box center [211, 586] width 12 height 10
click at [1093, 587] on div at bounding box center [1079, 587] width 153 height 14
click at [1098, 586] on div at bounding box center [1069, 587] width 106 height 4
click at [131, 585] on div "1.5 x" at bounding box center [145, 587] width 209 height 14
click at [127, 583] on icon at bounding box center [125, 587] width 12 height 9
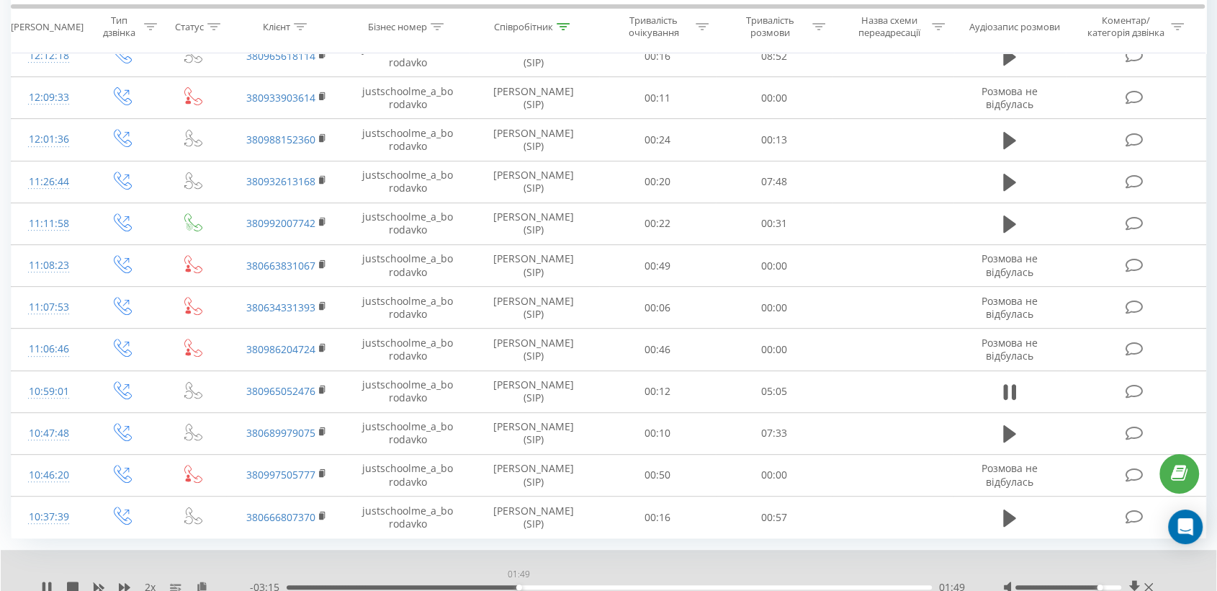
click at [519, 586] on div "01:49" at bounding box center [609, 587] width 645 height 4
click at [491, 586] on div "02:31" at bounding box center [609, 587] width 645 height 4
click at [513, 585] on div "01:38" at bounding box center [609, 587] width 645 height 4
click at [540, 586] on div "01:49" at bounding box center [609, 587] width 645 height 4
click at [552, 587] on div "- 03:03 02:01 02:01" at bounding box center [608, 587] width 717 height 14
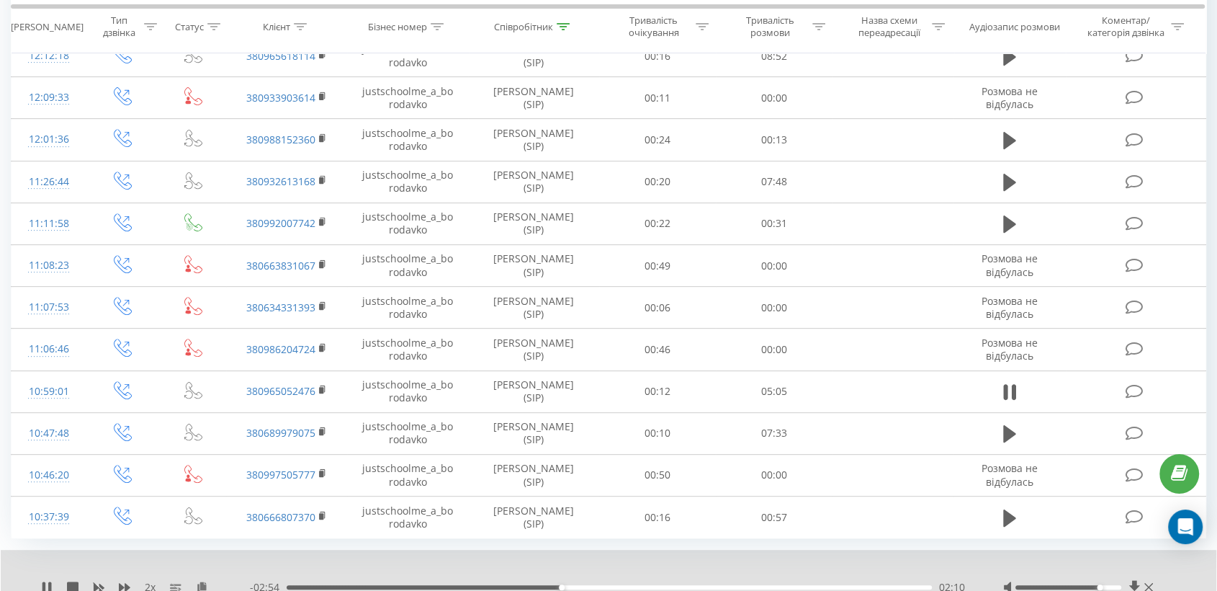
click at [607, 586] on div "02:10" at bounding box center [609, 587] width 645 height 4
click at [635, 585] on div "02:45" at bounding box center [609, 587] width 645 height 4
click at [663, 585] on div "02:46" at bounding box center [609, 587] width 645 height 4
click at [681, 585] on div "02:58" at bounding box center [609, 587] width 645 height 4
click at [696, 585] on div "03:13" at bounding box center [609, 587] width 645 height 4
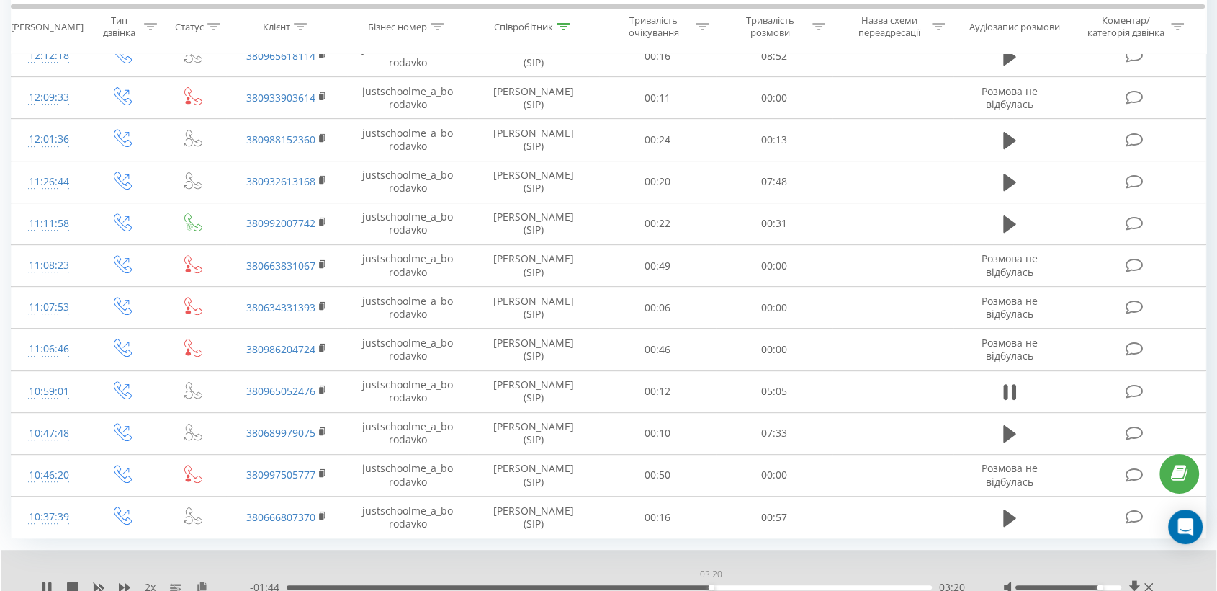
click at [711, 585] on div "03:20" at bounding box center [609, 587] width 645 height 4
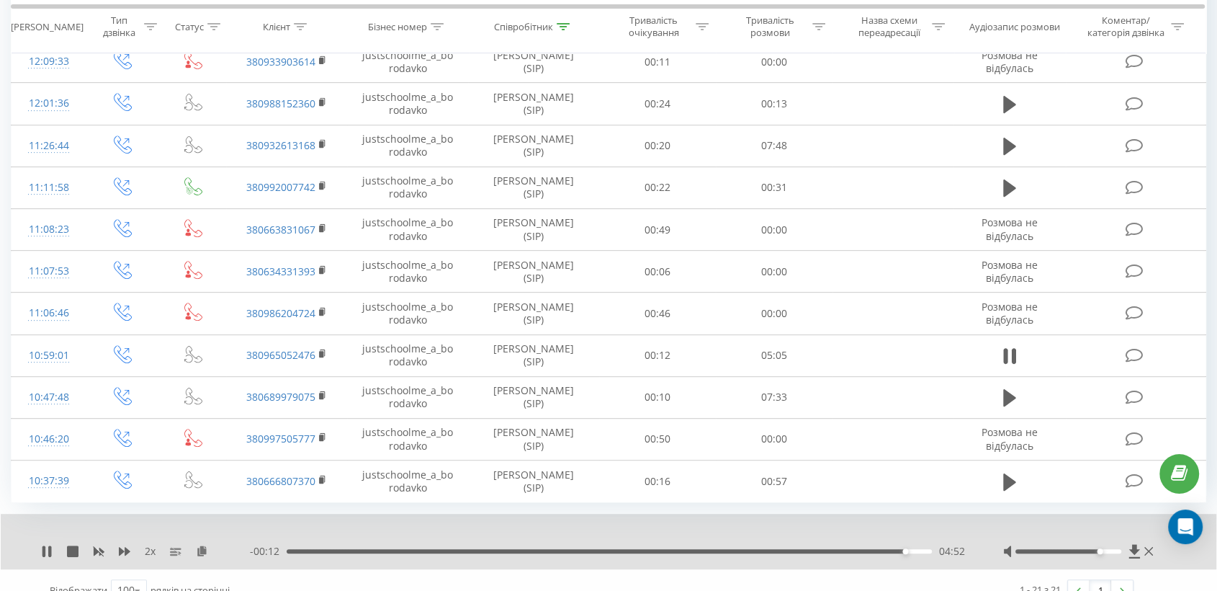
scroll to position [612, 0]
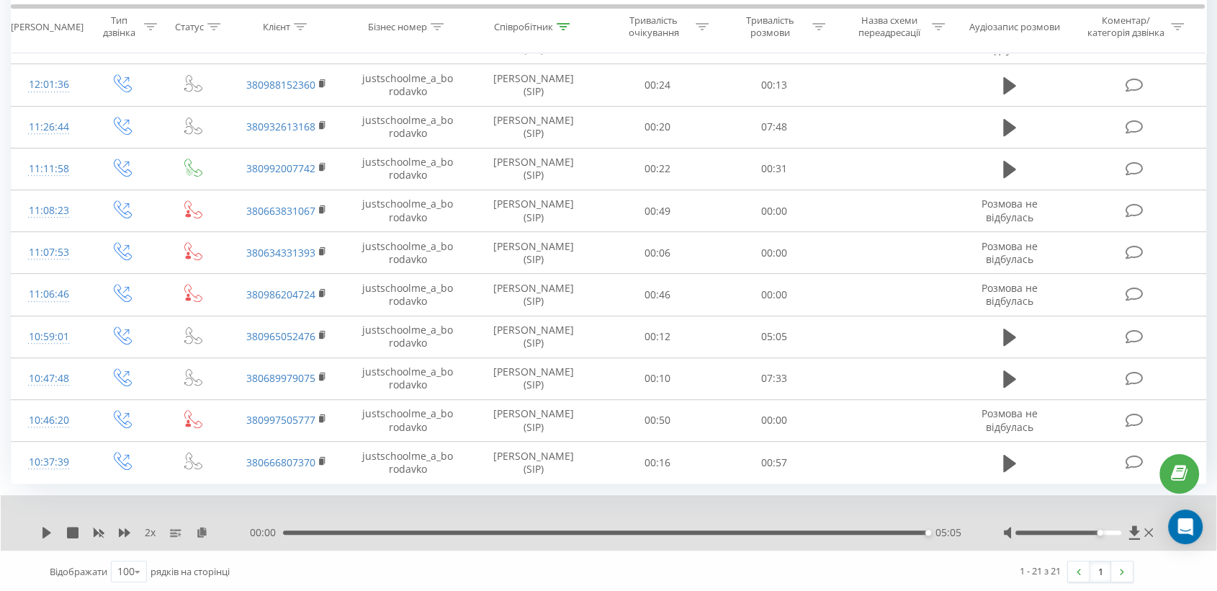
click at [841, 530] on div "05:05" at bounding box center [605, 532] width 645 height 4
click at [41, 529] on icon at bounding box center [47, 533] width 12 height 12
click at [779, 532] on div "04:24" at bounding box center [609, 532] width 645 height 4
click at [756, 532] on div "03:58" at bounding box center [609, 532] width 645 height 4
click at [740, 532] on div "03:34" at bounding box center [609, 532] width 645 height 4
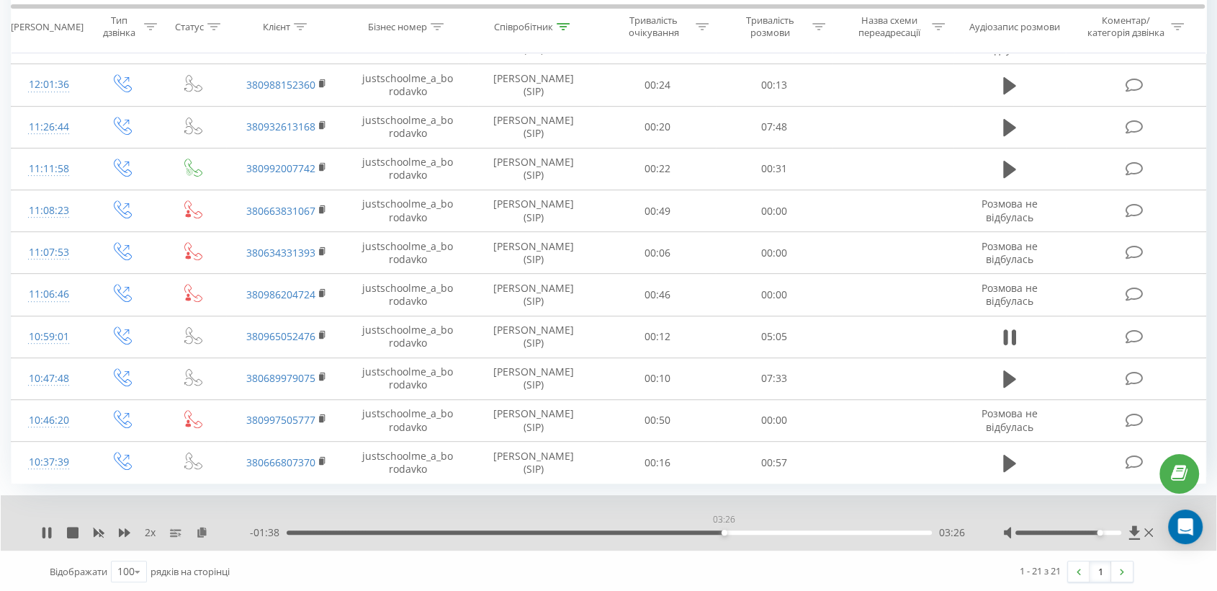
click at [724, 530] on div "03:26" at bounding box center [609, 532] width 645 height 4
click at [715, 530] on div "03:22" at bounding box center [609, 532] width 645 height 4
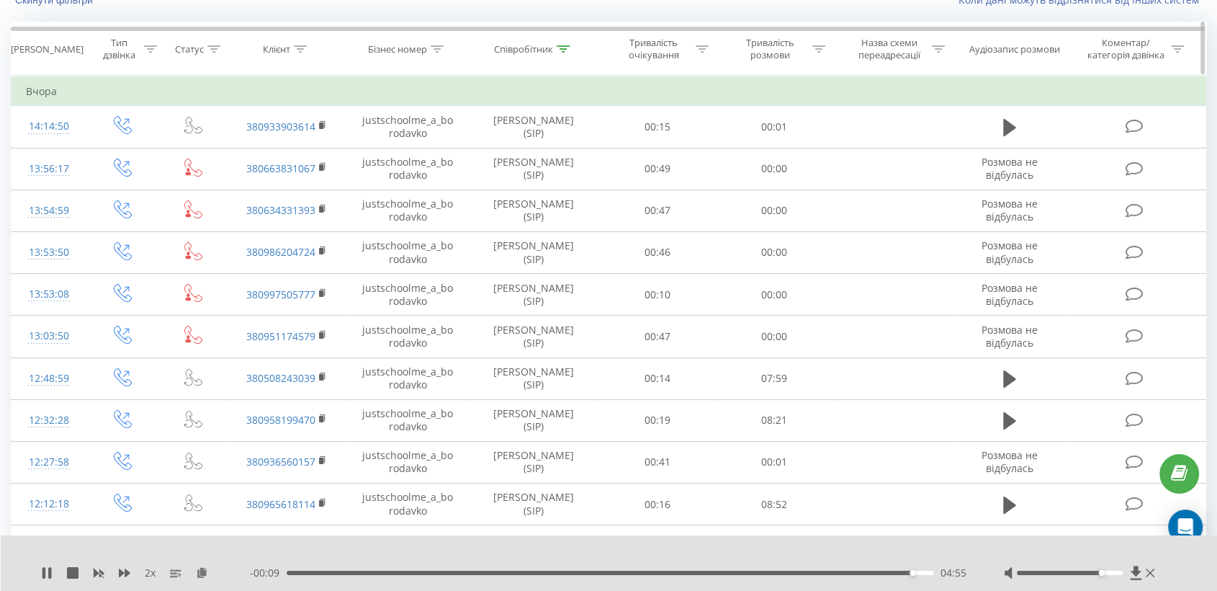
scroll to position [0, 0]
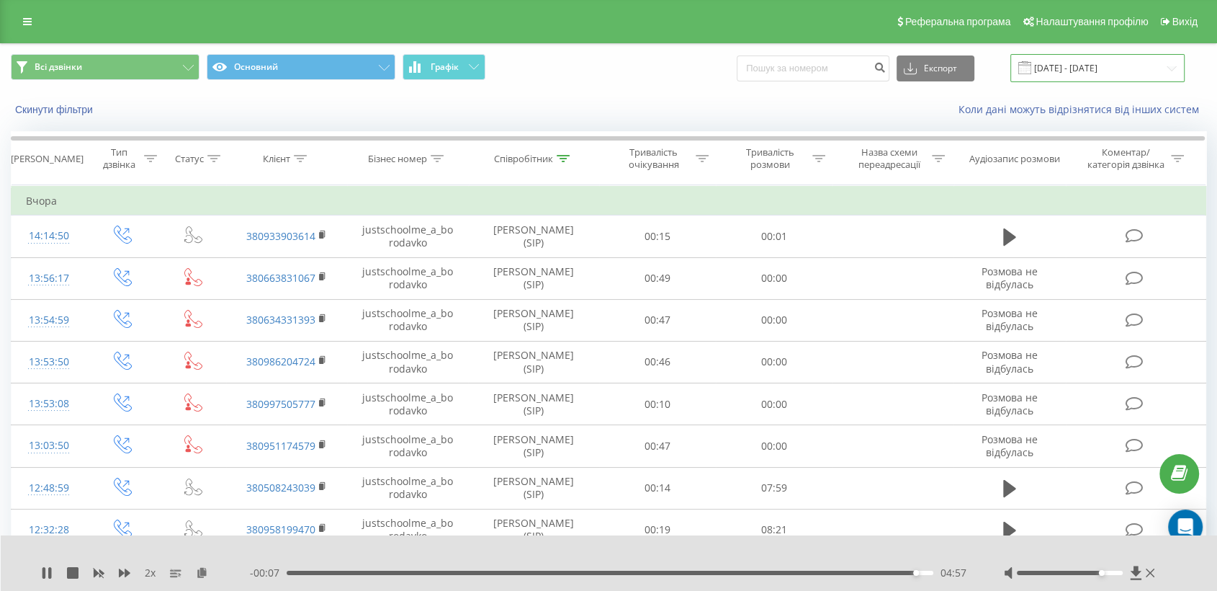
click at [1103, 71] on input "[DATE] - [DATE]" at bounding box center [1098, 68] width 174 height 28
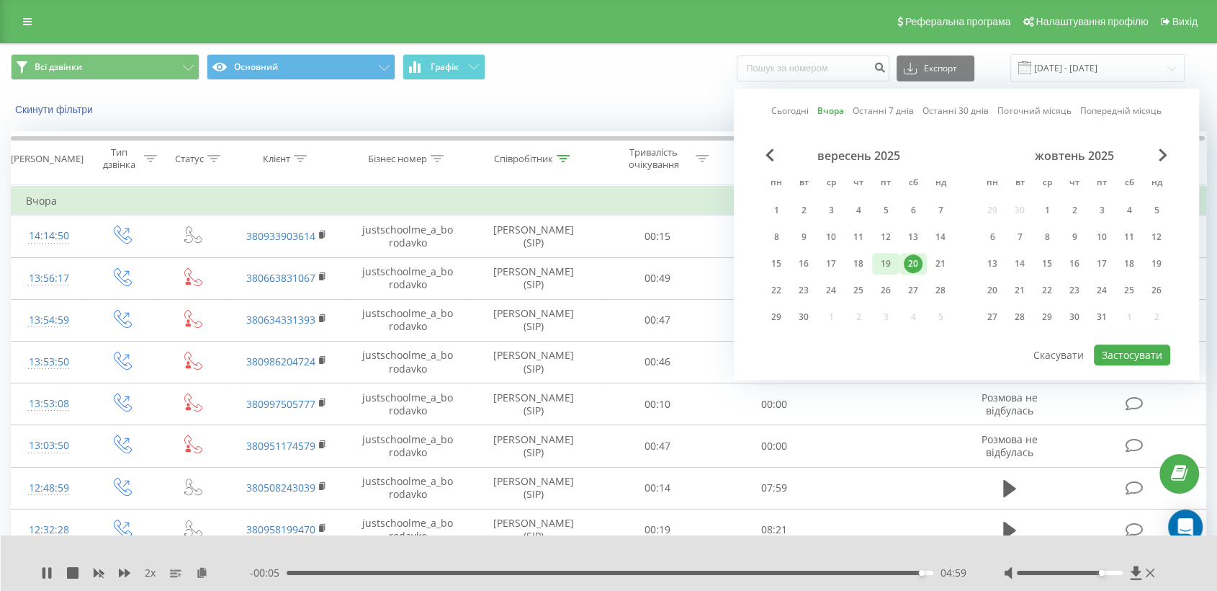
click at [859, 266] on div "18" at bounding box center [858, 263] width 19 height 19
click at [1117, 350] on button "Застосувати" at bounding box center [1132, 354] width 76 height 21
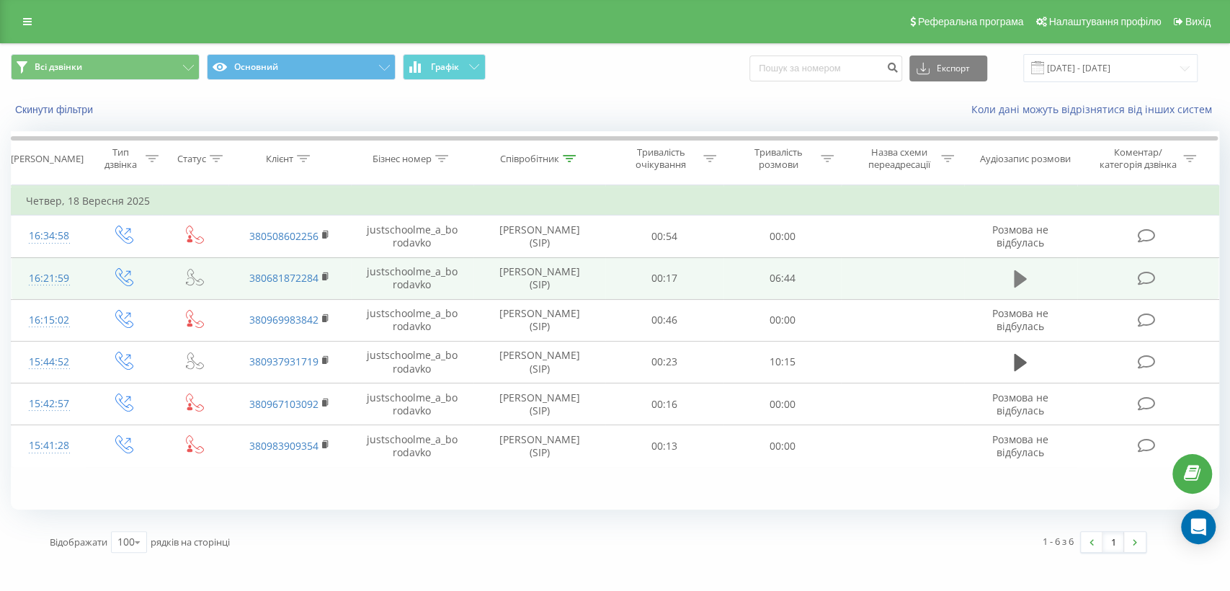
click at [1019, 279] on icon at bounding box center [1019, 278] width 13 height 17
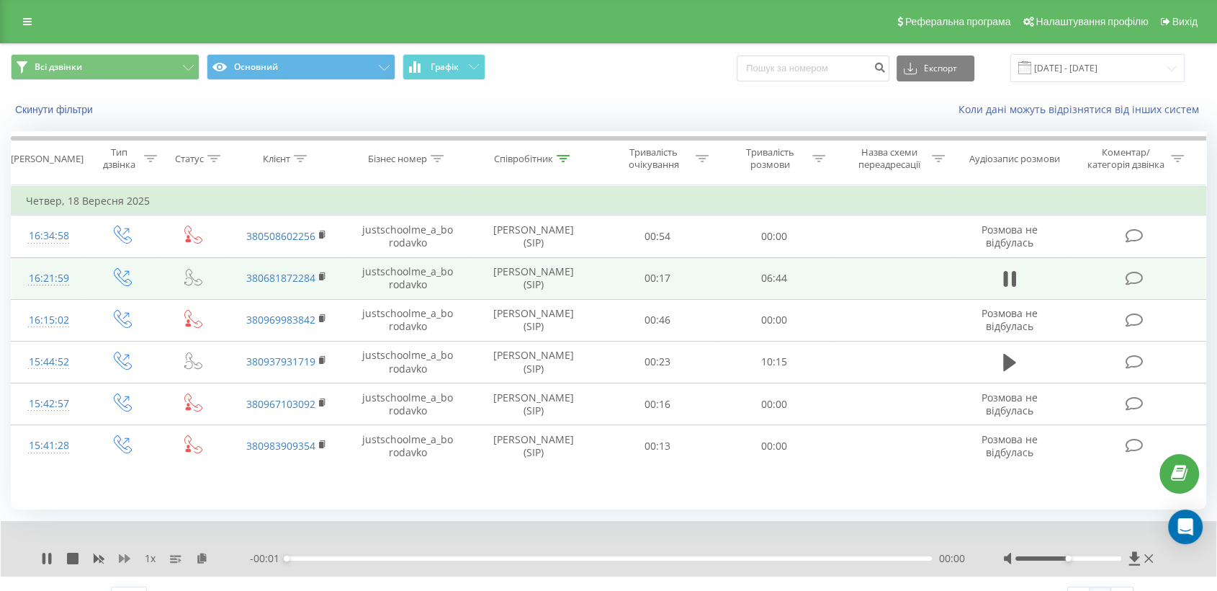
click at [123, 557] on icon at bounding box center [125, 558] width 12 height 9
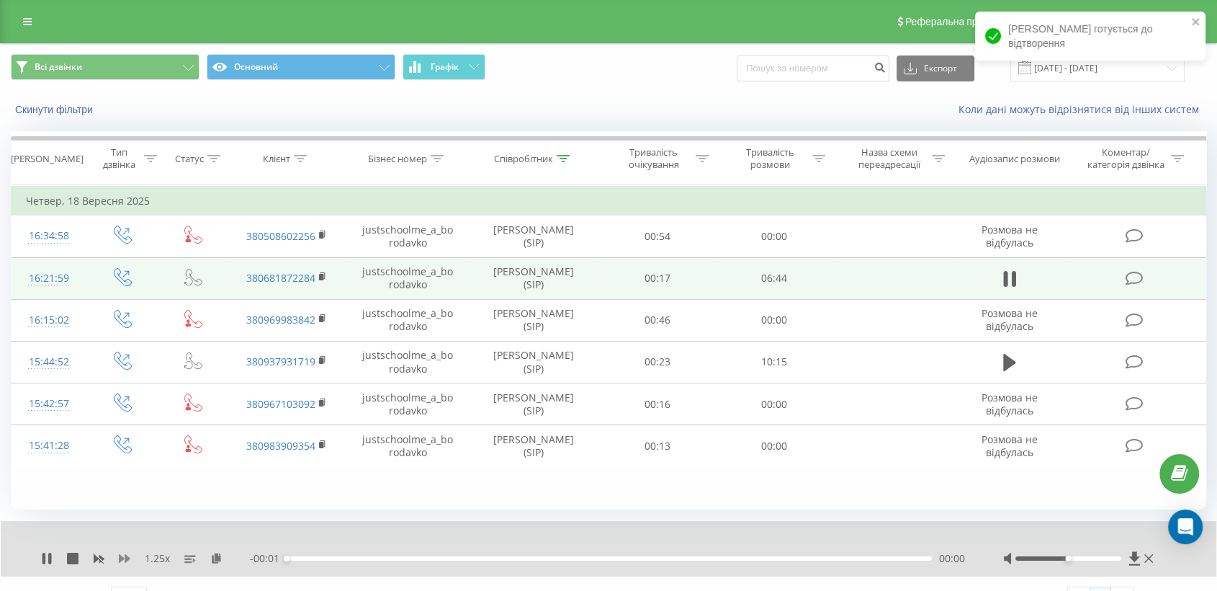
click at [123, 558] on icon at bounding box center [125, 558] width 12 height 9
click at [130, 557] on icon at bounding box center [125, 558] width 12 height 12
click at [208, 558] on icon at bounding box center [211, 557] width 12 height 10
click at [321, 278] on rect at bounding box center [321, 277] width 4 height 6
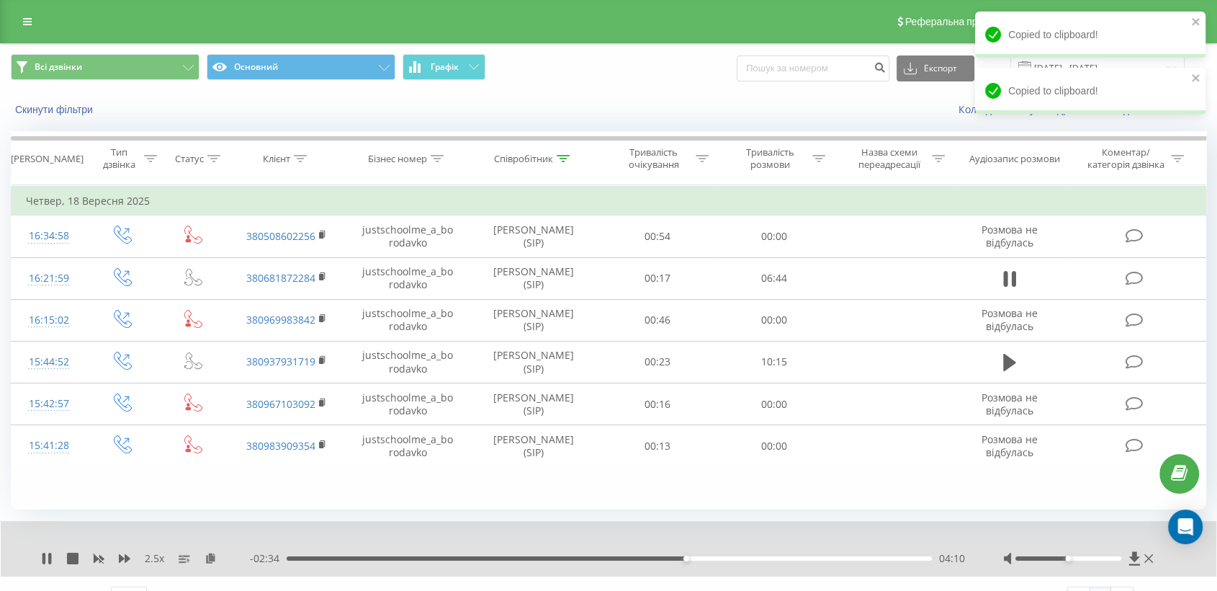
click at [715, 556] on div "04:10" at bounding box center [609, 558] width 645 height 4
click at [1088, 559] on div at bounding box center [1069, 558] width 106 height 4
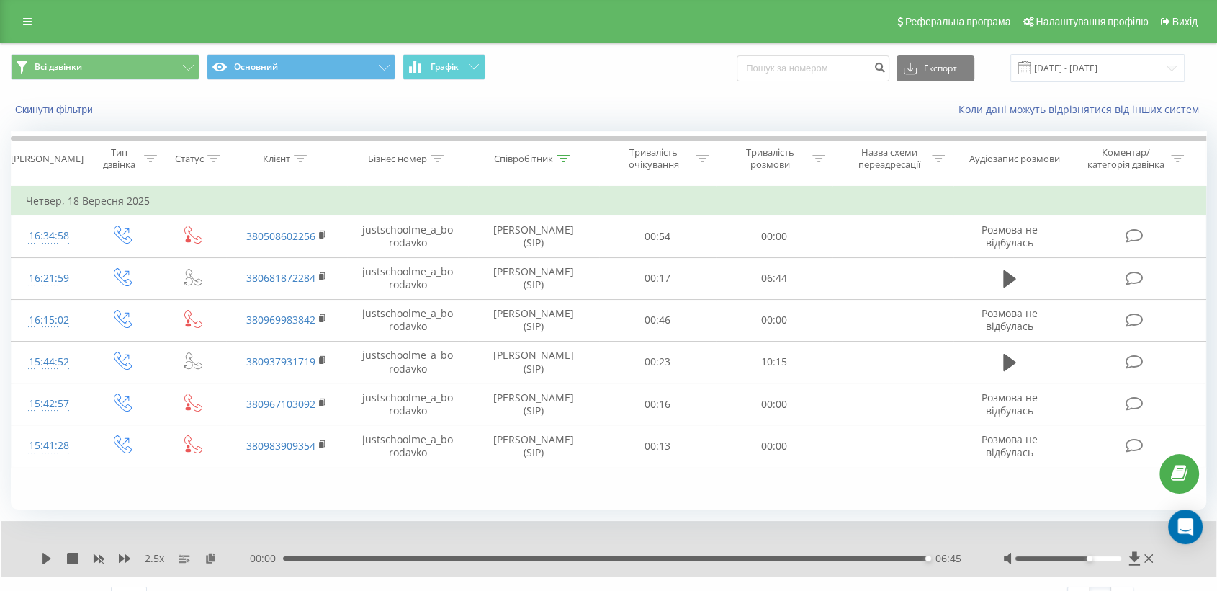
click at [1031, 68] on span at bounding box center [1024, 67] width 13 height 13
click at [1056, 73] on input "[DATE] - [DATE]" at bounding box center [1098, 68] width 174 height 28
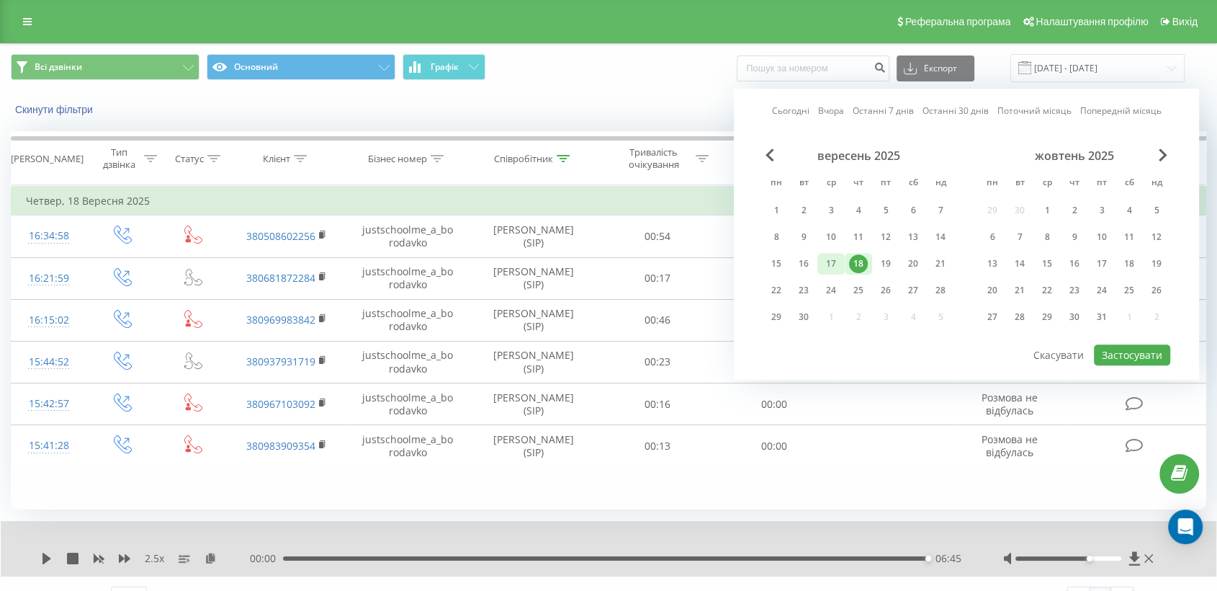
click at [837, 254] on div "17" at bounding box center [831, 263] width 19 height 19
click at [1166, 349] on button "Застосувати" at bounding box center [1132, 354] width 76 height 21
type input "[DATE] - [DATE]"
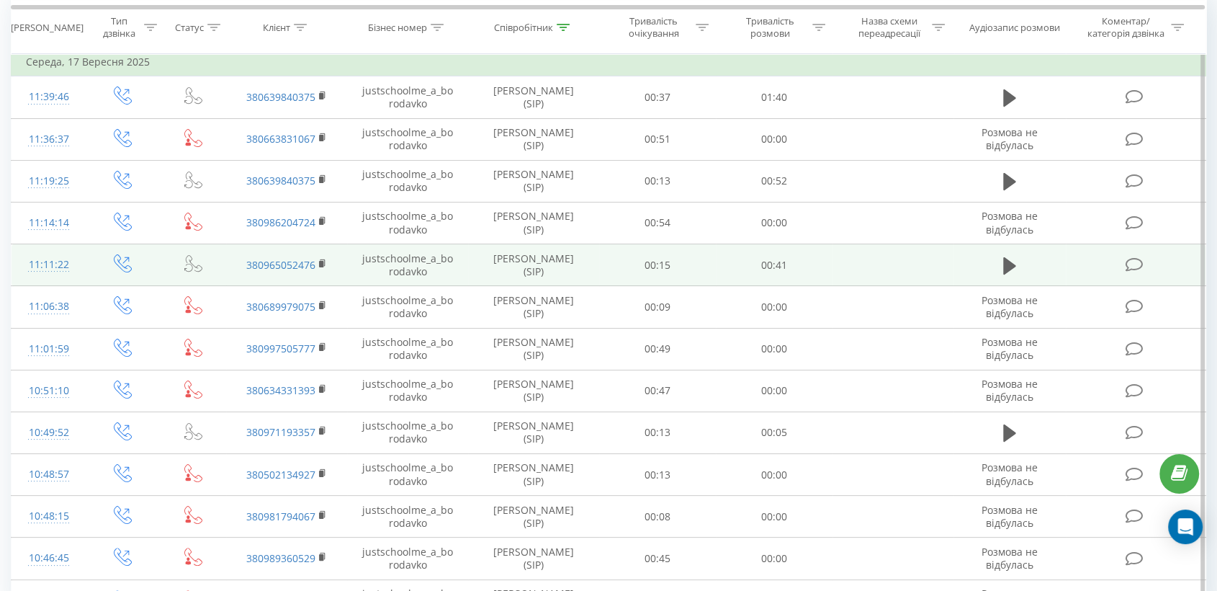
scroll to position [63, 0]
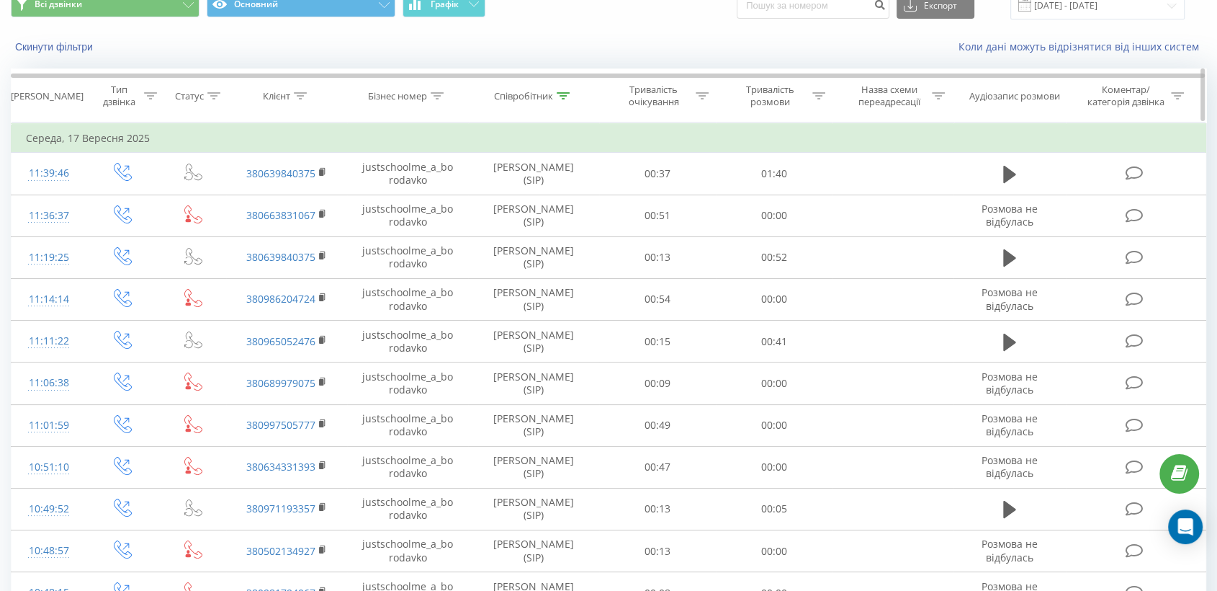
click at [529, 99] on div "Співробітник" at bounding box center [523, 96] width 59 height 12
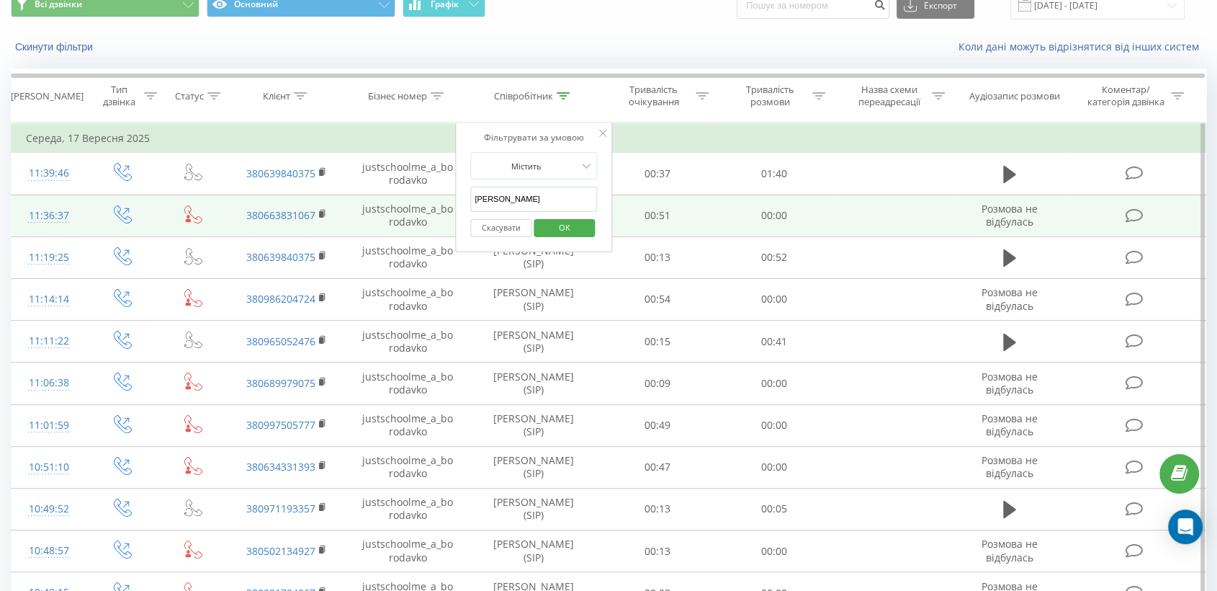
drag, startPoint x: 527, startPoint y: 193, endPoint x: 446, endPoint y: 203, distance: 81.3
click at [446, 203] on table "Фільтрувати за умовою Дорівнює Введіть значення Скасувати OK Фільтрувати за умо…" at bounding box center [609, 410] width 1196 height 576
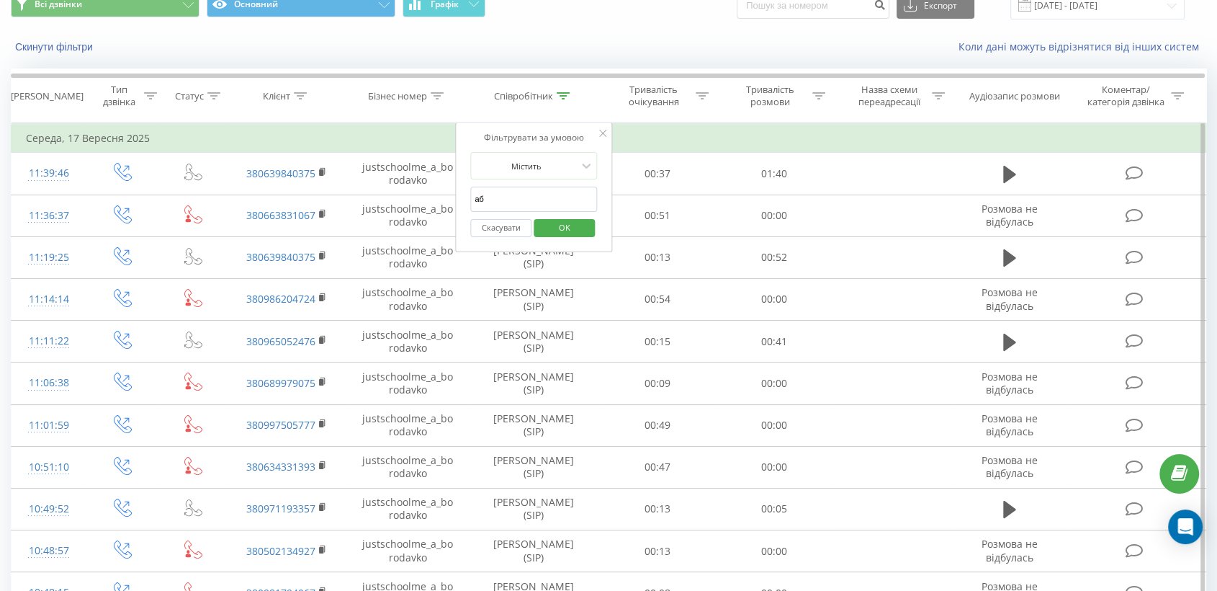
type input "[PERSON_NAME]"
click at [563, 220] on span "OK" at bounding box center [565, 227] width 40 height 22
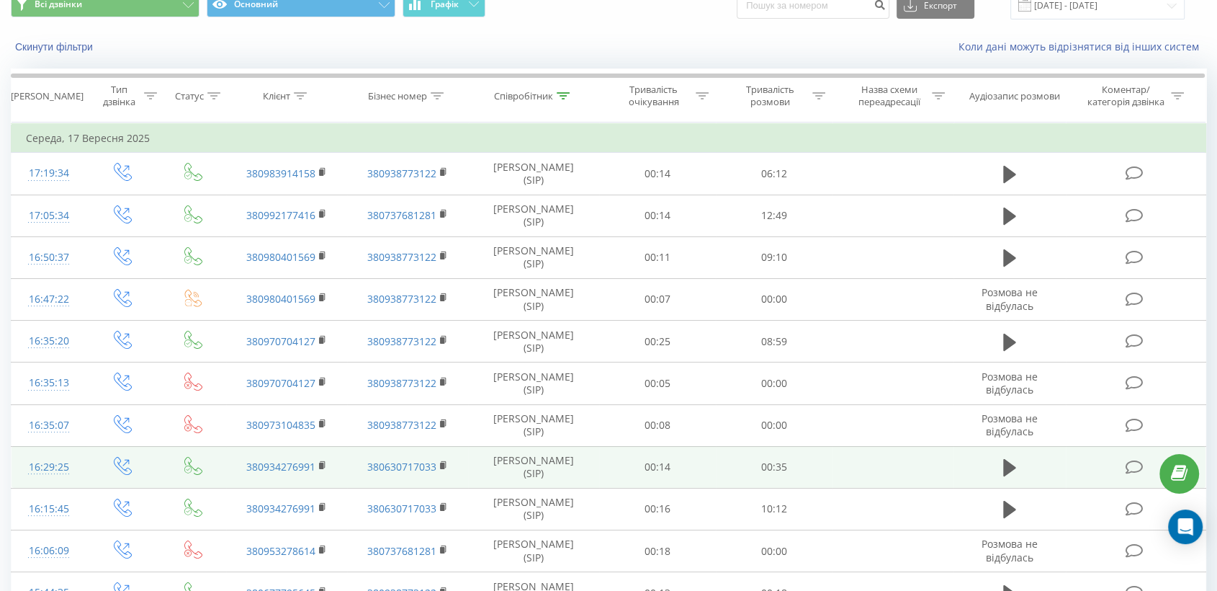
scroll to position [143, 0]
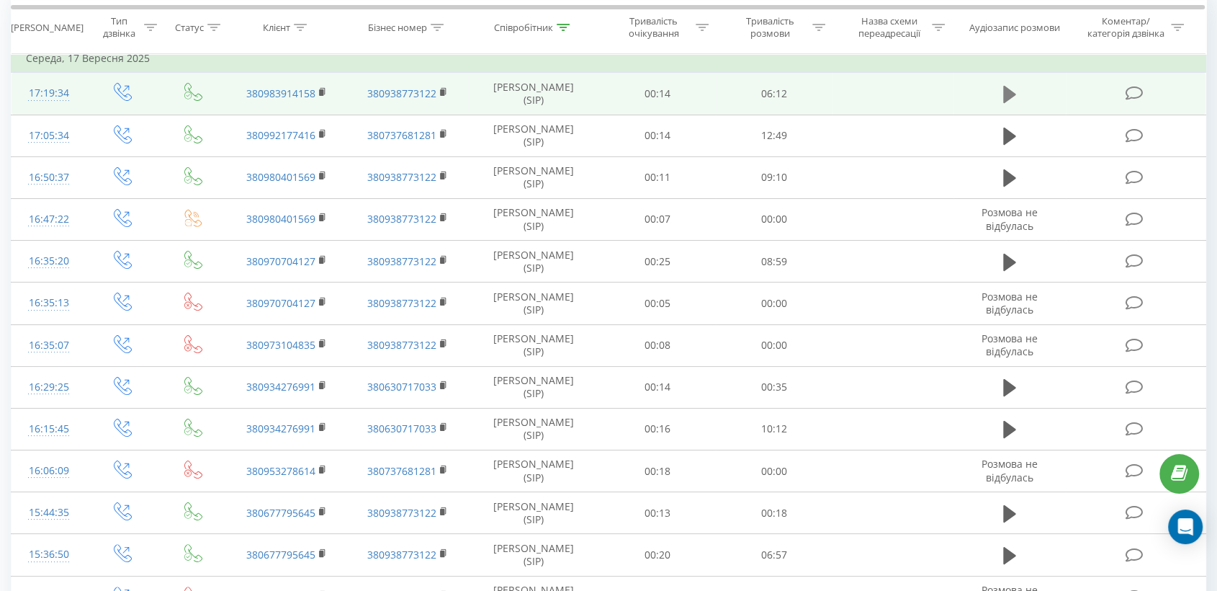
click at [1008, 97] on icon at bounding box center [1009, 94] width 13 height 17
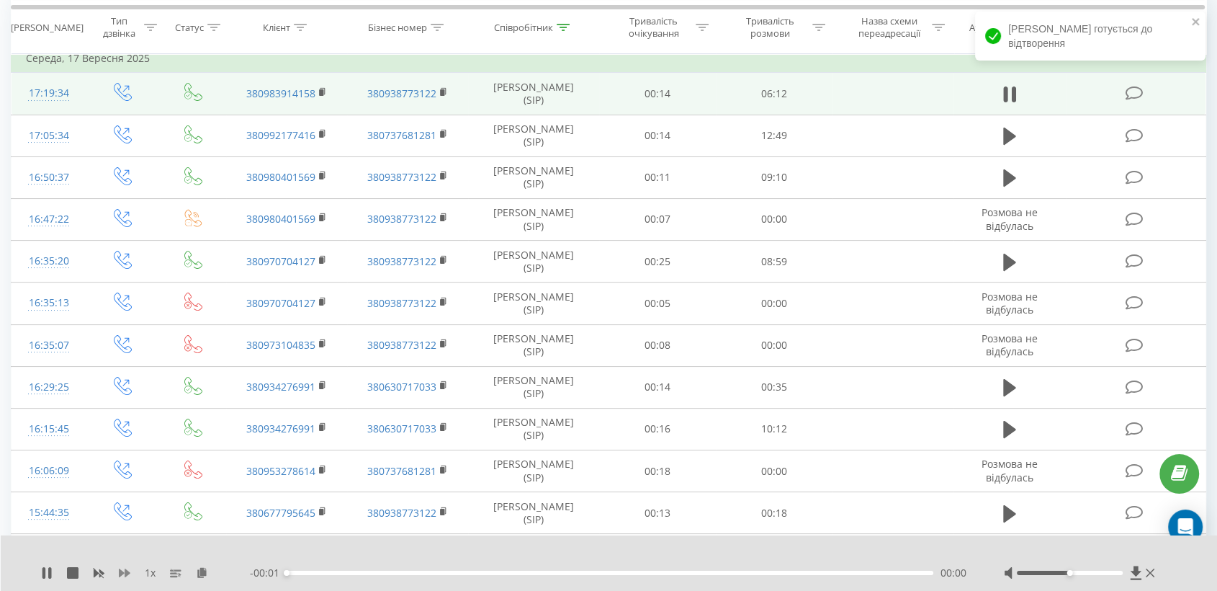
click at [127, 572] on icon at bounding box center [125, 572] width 12 height 9
click at [1101, 571] on div at bounding box center [1070, 572] width 106 height 4
click at [207, 573] on icon at bounding box center [211, 572] width 12 height 10
click at [323, 89] on icon at bounding box center [323, 92] width 8 height 10
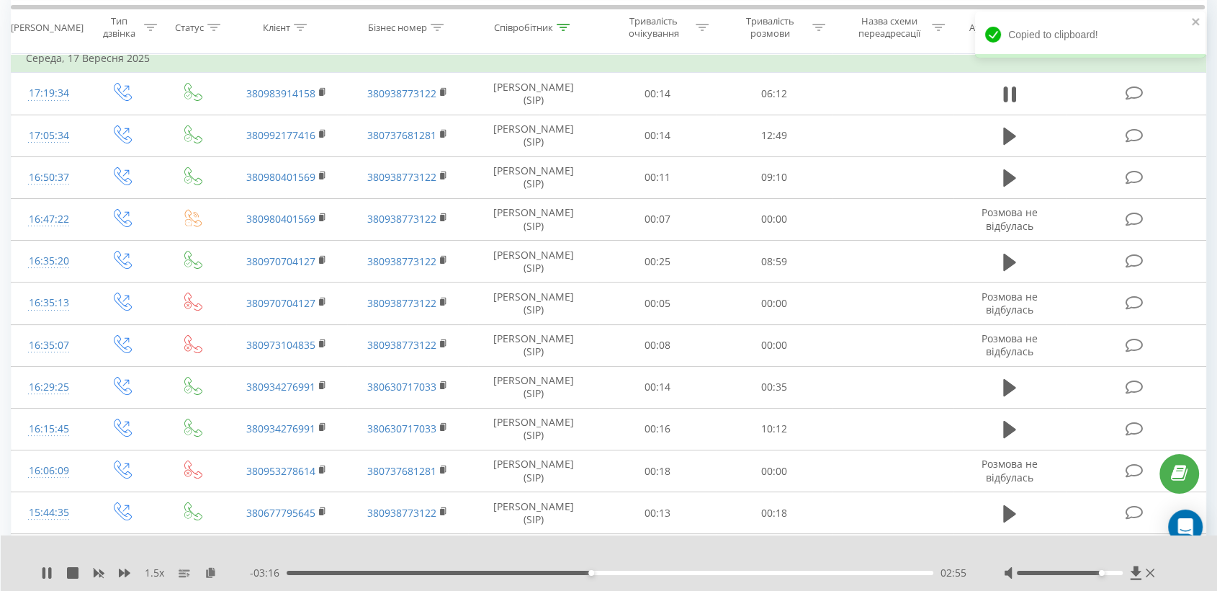
click at [516, 574] on div "- 03:16 02:55 02:55" at bounding box center [609, 572] width 718 height 14
click at [530, 572] on div "02:20" at bounding box center [610, 572] width 647 height 4
click at [595, 571] on div "02:27" at bounding box center [610, 572] width 647 height 4
click at [606, 572] on div "02:59" at bounding box center [610, 572] width 647 height 4
click at [125, 570] on icon at bounding box center [125, 572] width 12 height 9
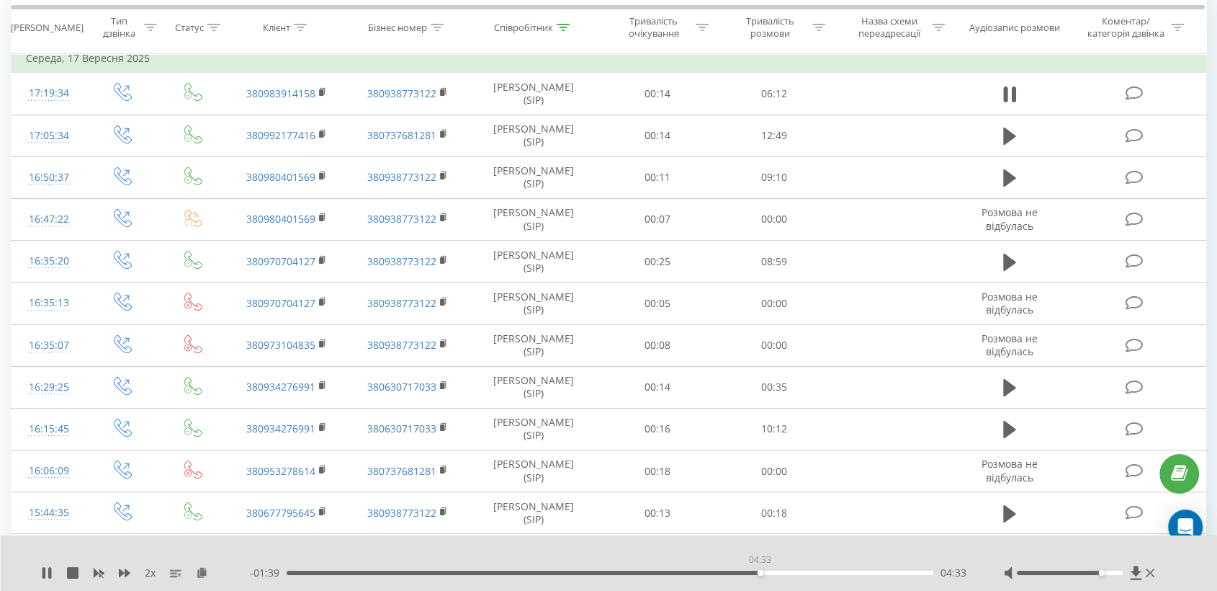
click at [760, 572] on div "04:33" at bounding box center [610, 572] width 647 height 4
click at [741, 570] on div "04:22" at bounding box center [610, 572] width 647 height 4
click at [794, 572] on div "04:34" at bounding box center [610, 572] width 647 height 4
click at [50, 572] on icon at bounding box center [49, 573] width 3 height 12
click at [48, 570] on icon at bounding box center [47, 573] width 12 height 12
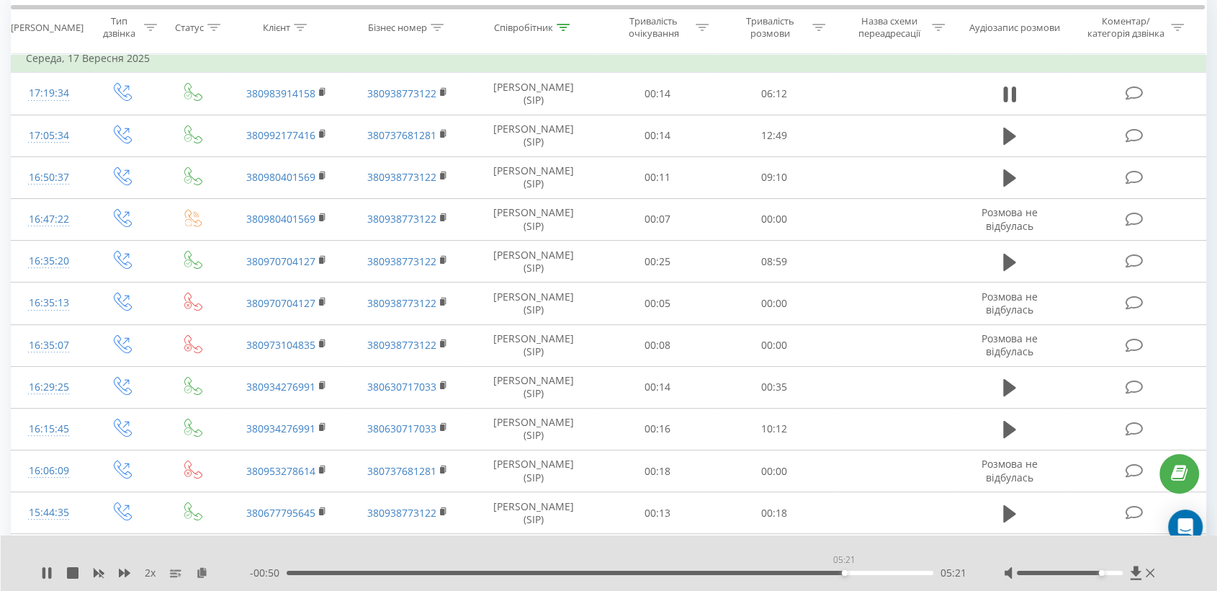
click at [844, 573] on div "05:21" at bounding box center [610, 572] width 647 height 4
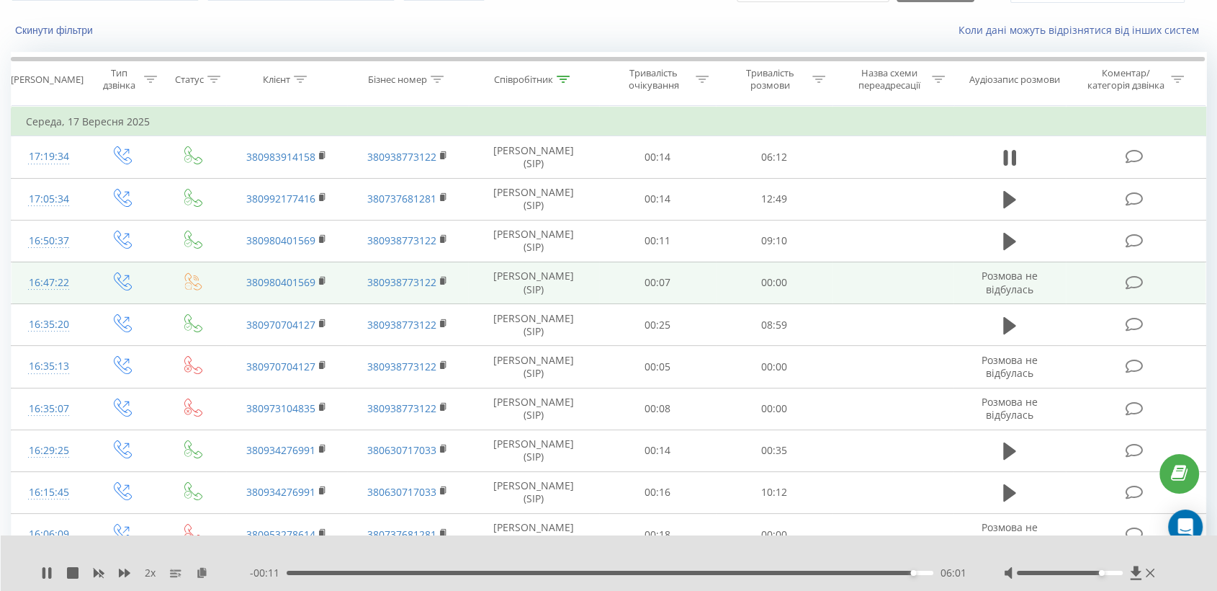
scroll to position [0, 0]
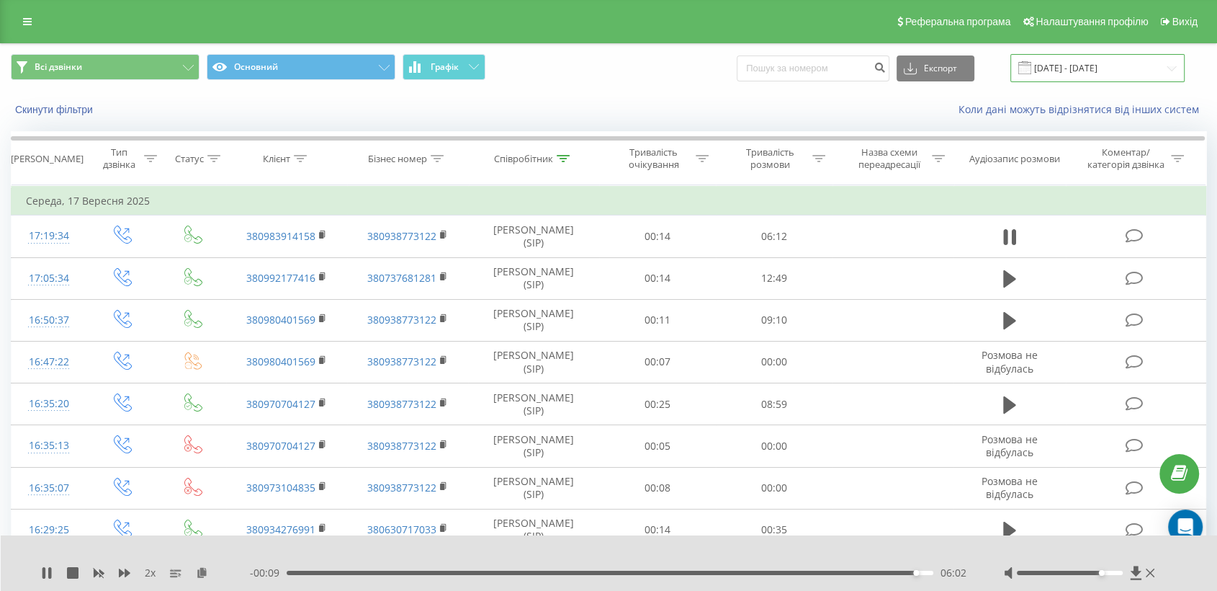
click at [1068, 64] on input "[DATE] - [DATE]" at bounding box center [1098, 68] width 174 height 28
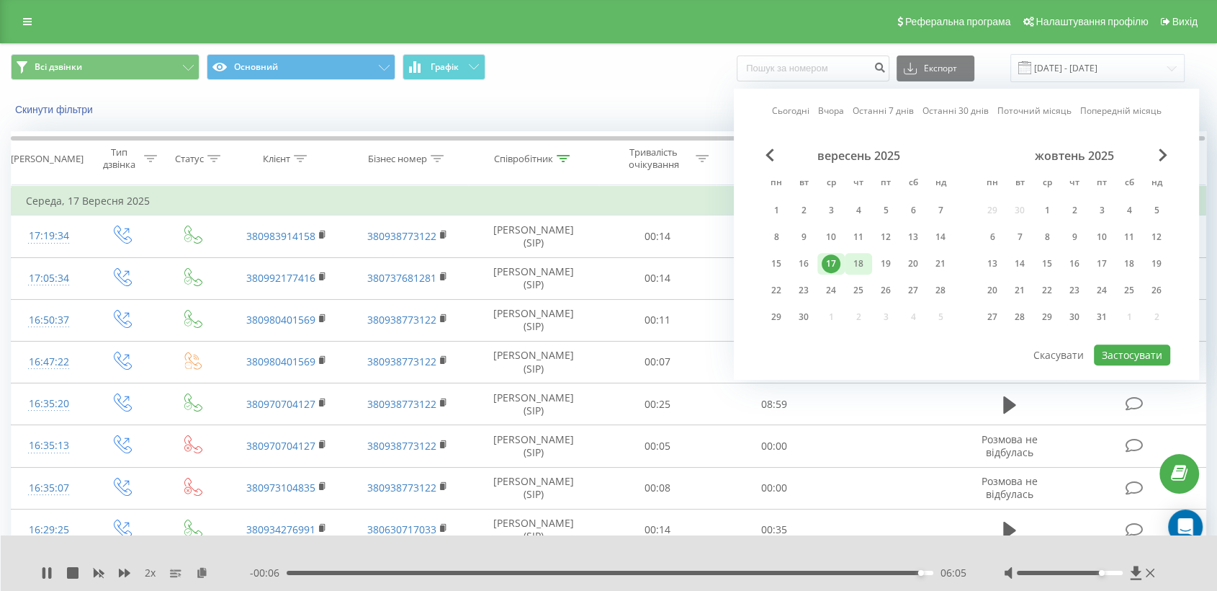
click at [850, 259] on div "18" at bounding box center [858, 263] width 19 height 19
click at [1127, 347] on button "Застосувати" at bounding box center [1132, 354] width 76 height 21
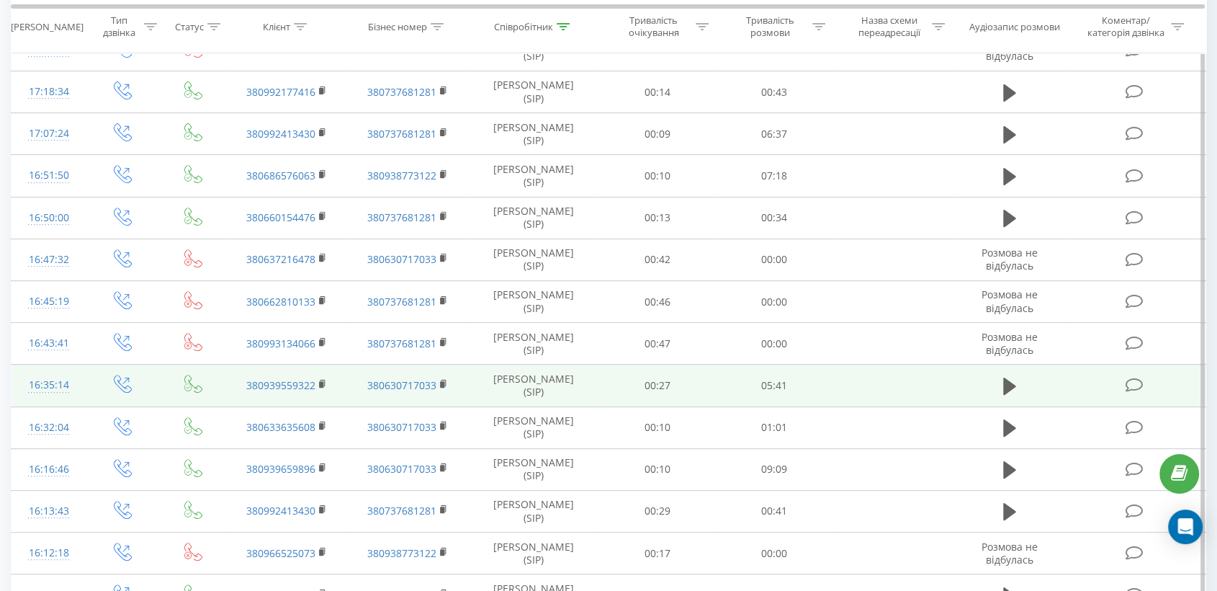
scroll to position [560, 0]
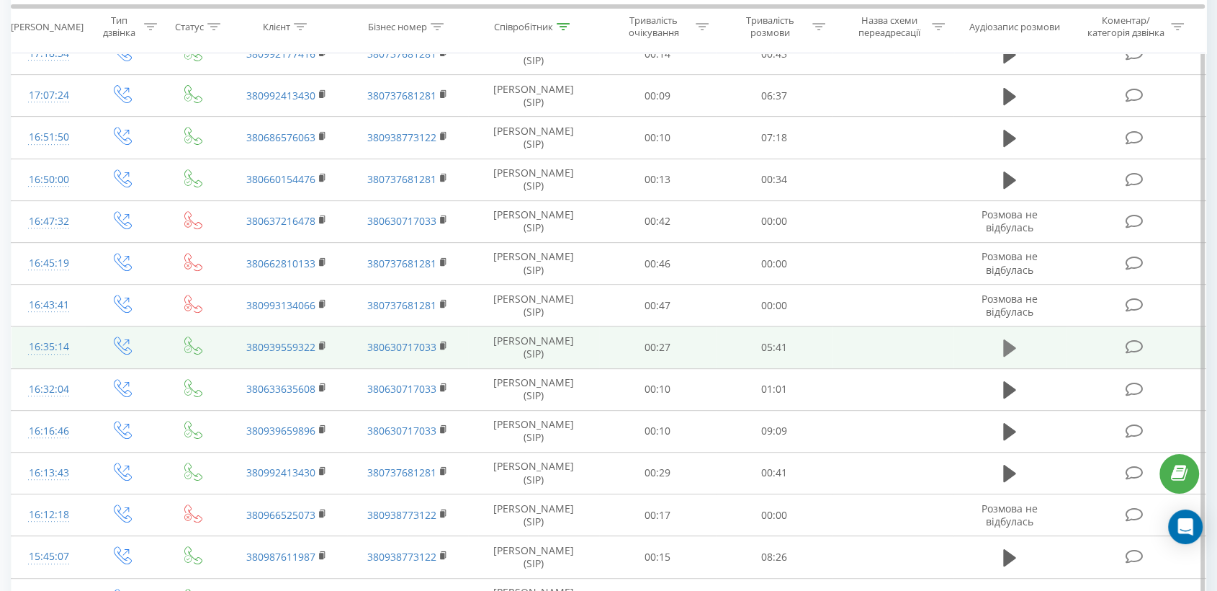
click at [1006, 346] on icon at bounding box center [1009, 347] width 13 height 17
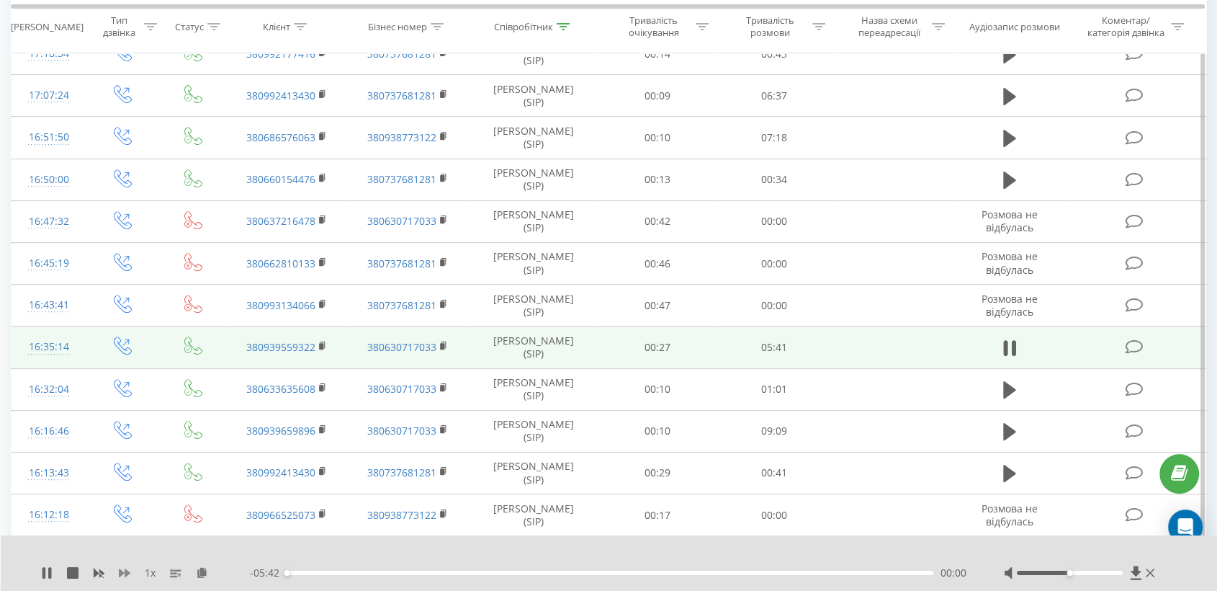
click at [123, 569] on icon at bounding box center [125, 573] width 12 height 12
click at [210, 573] on icon at bounding box center [211, 572] width 12 height 10
click at [323, 343] on rect at bounding box center [321, 346] width 4 height 6
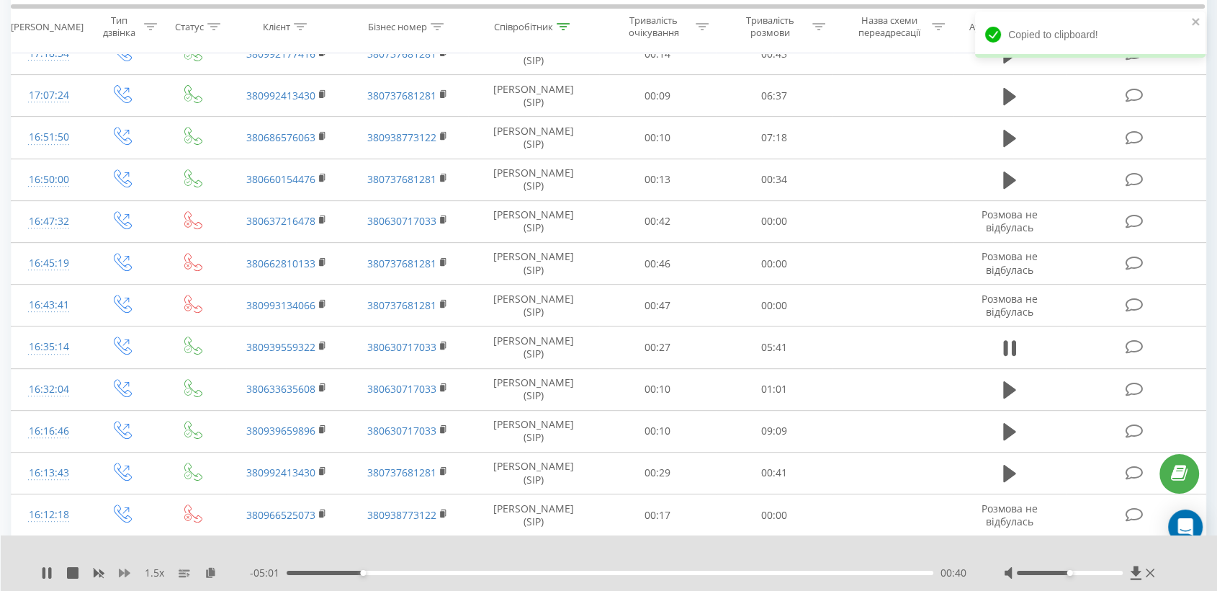
click at [126, 567] on icon at bounding box center [125, 573] width 12 height 12
click at [120, 576] on icon at bounding box center [125, 572] width 12 height 9
click at [1091, 570] on div at bounding box center [1070, 572] width 106 height 4
click at [604, 572] on div "02:36" at bounding box center [610, 572] width 647 height 4
click at [619, 572] on div "02:52" at bounding box center [610, 572] width 647 height 4
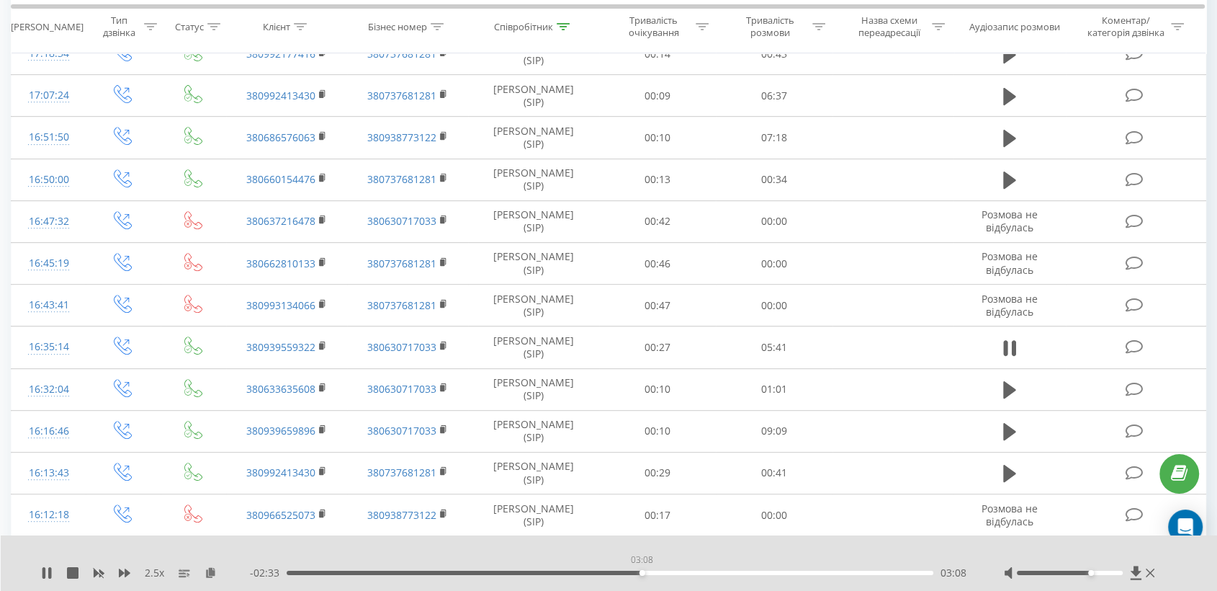
click at [642, 573] on div "03:08" at bounding box center [610, 572] width 647 height 4
click at [656, 572] on div "03:10" at bounding box center [610, 572] width 647 height 4
click at [686, 571] on div "03:21" at bounding box center [610, 572] width 647 height 4
click at [1101, 573] on div at bounding box center [1070, 572] width 106 height 4
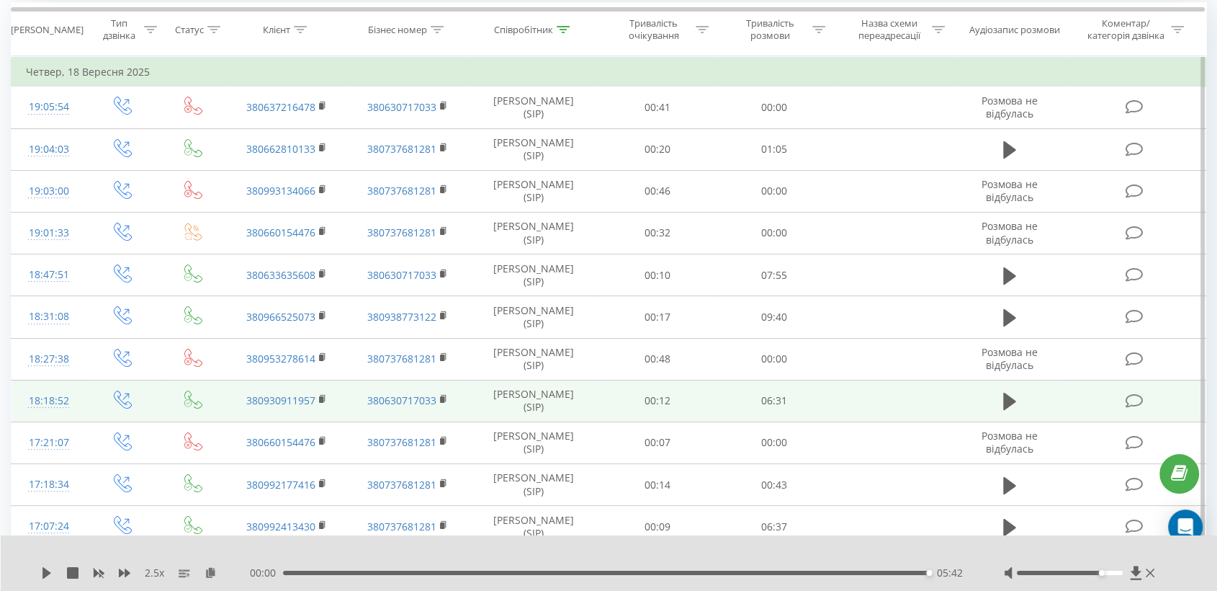
scroll to position [102, 0]
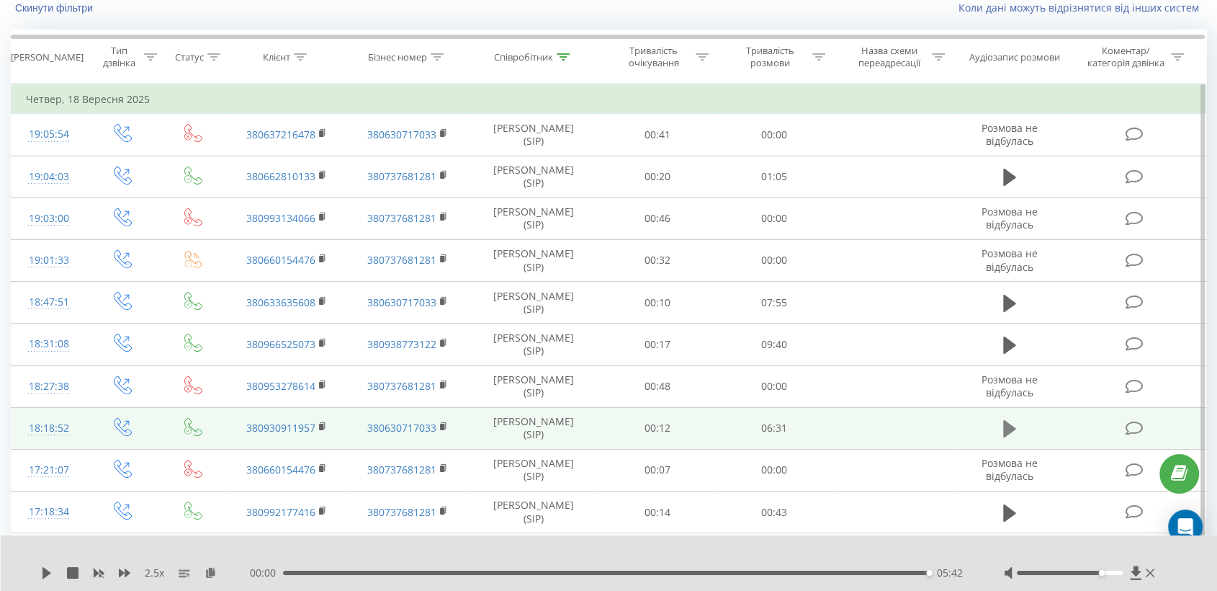
click at [1008, 426] on icon at bounding box center [1009, 428] width 13 height 17
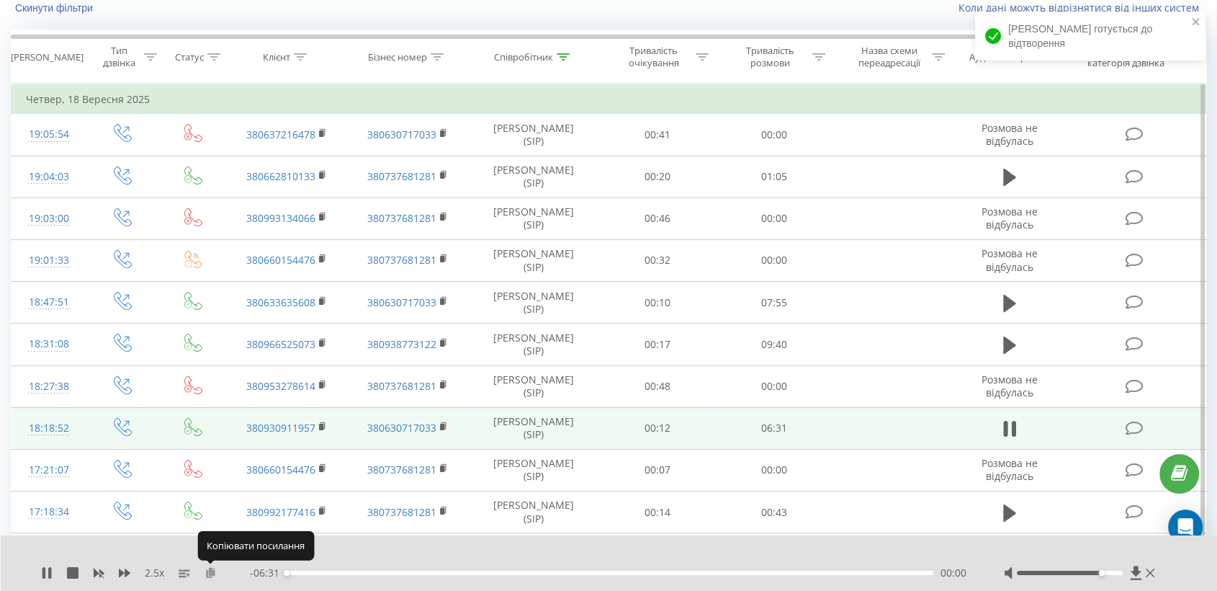
click at [209, 568] on icon at bounding box center [211, 572] width 12 height 10
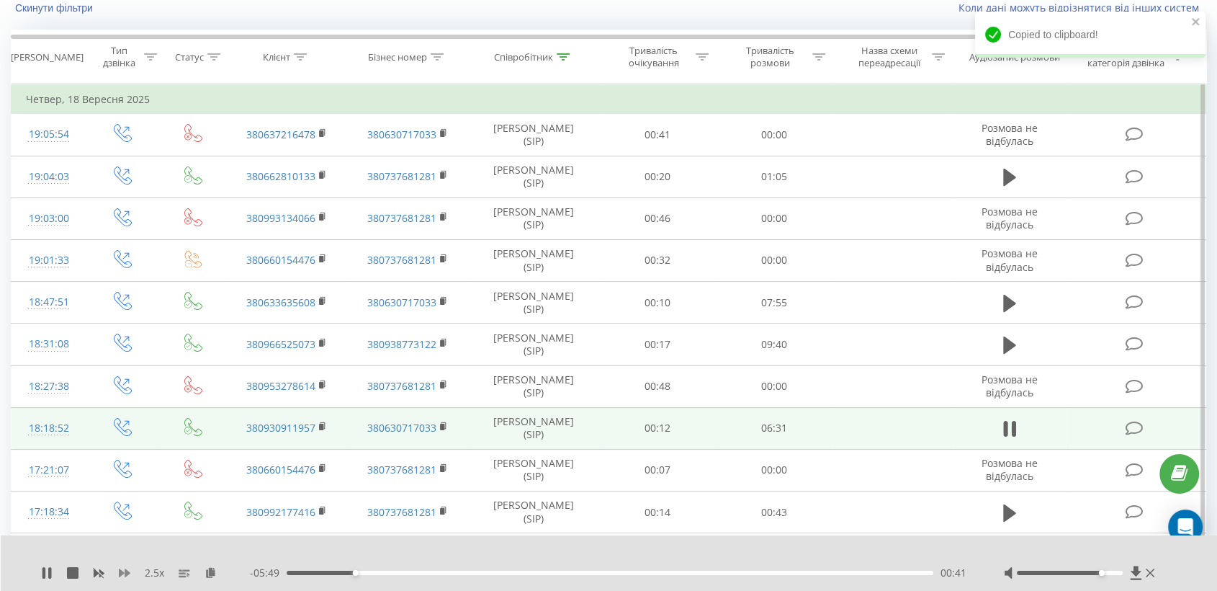
click at [129, 571] on icon at bounding box center [125, 573] width 12 height 12
click at [127, 570] on icon at bounding box center [125, 572] width 12 height 9
click at [323, 429] on icon at bounding box center [323, 426] width 8 height 10
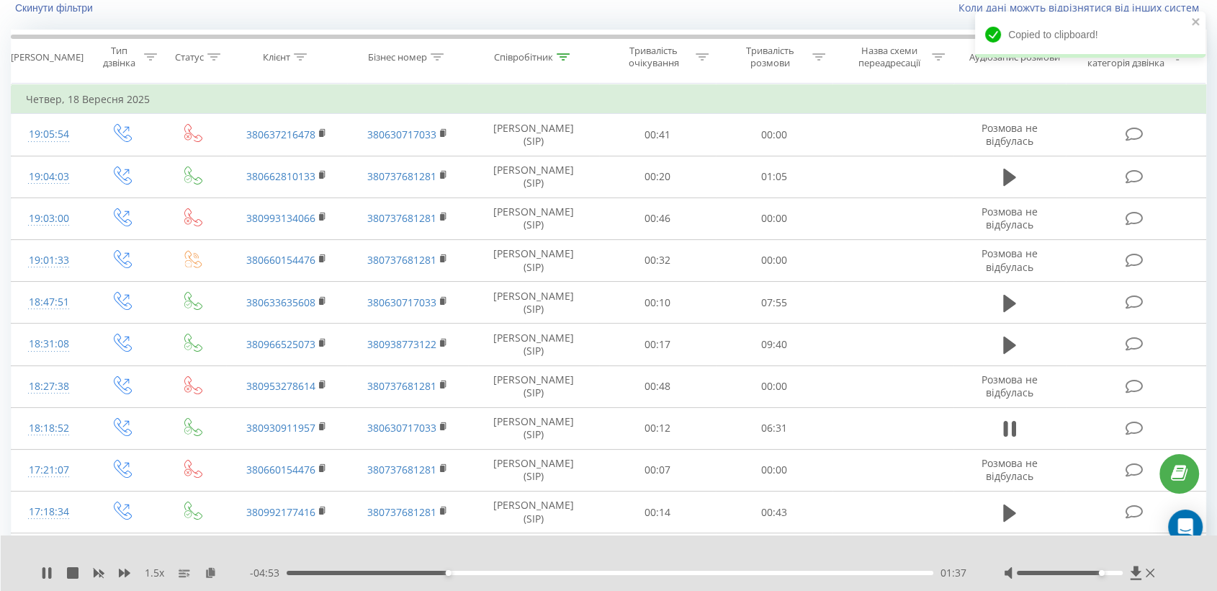
click at [117, 572] on div "1.5 x" at bounding box center [145, 572] width 209 height 14
click at [119, 568] on icon at bounding box center [125, 572] width 12 height 9
click at [121, 568] on icon at bounding box center [125, 573] width 12 height 12
click at [1116, 573] on div at bounding box center [1070, 572] width 106 height 4
click at [531, 569] on div "- 02:47 03:43 03:43" at bounding box center [609, 572] width 718 height 14
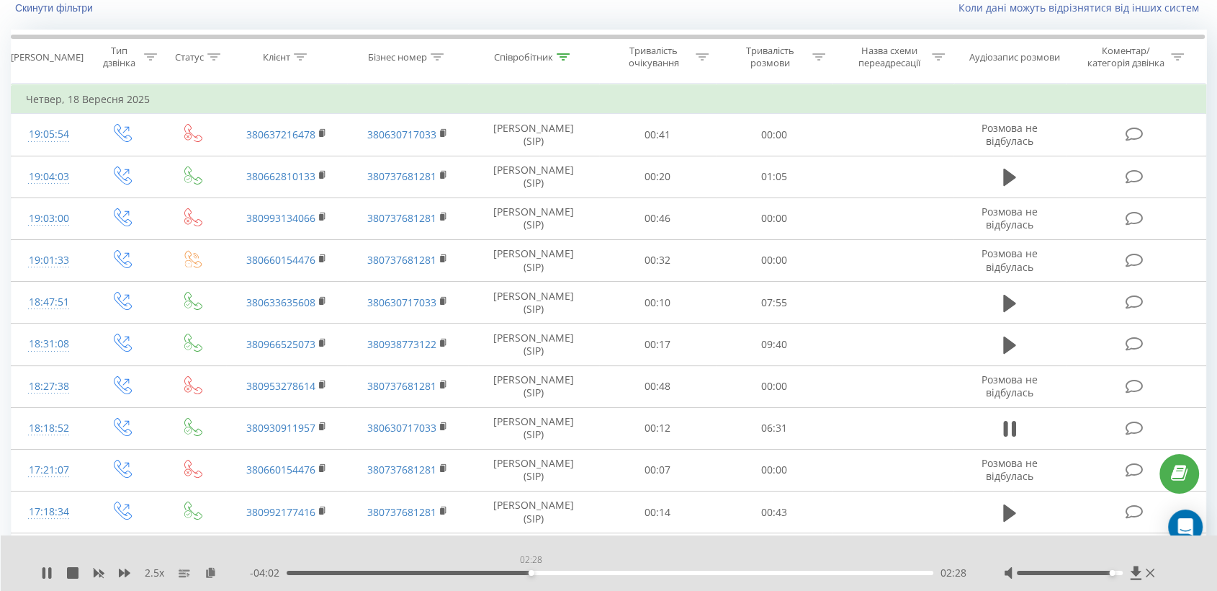
click at [531, 570] on div "02:28" at bounding box center [610, 572] width 647 height 4
click at [671, 572] on div "03:53" at bounding box center [610, 572] width 647 height 4
click at [694, 571] on div "04:07" at bounding box center [610, 572] width 647 height 4
click at [717, 572] on div "04:08" at bounding box center [610, 572] width 647 height 4
click at [847, 569] on div "- 01:17 05:13 05:13" at bounding box center [609, 572] width 718 height 14
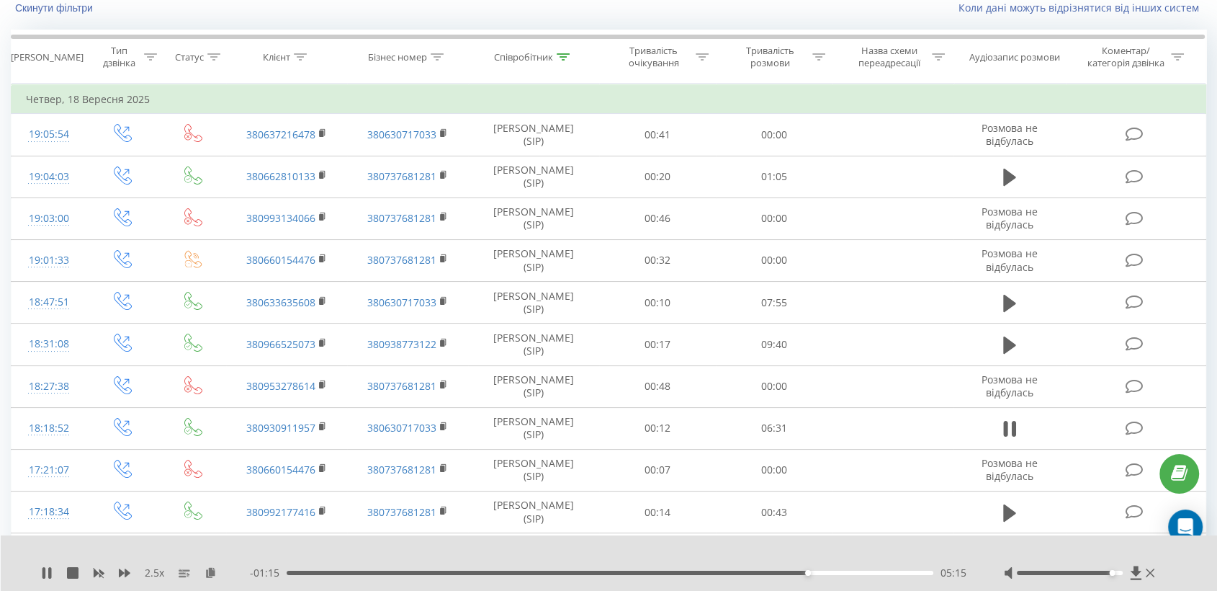
click at [851, 571] on div "05:15" at bounding box center [610, 572] width 647 height 4
click at [826, 571] on div "05:26" at bounding box center [610, 572] width 647 height 4
click at [816, 572] on div "05:20" at bounding box center [610, 572] width 647 height 4
click at [773, 573] on div "04:54" at bounding box center [610, 572] width 647 height 4
click at [749, 574] on div "- 01:31 04:59 04:59" at bounding box center [609, 572] width 718 height 14
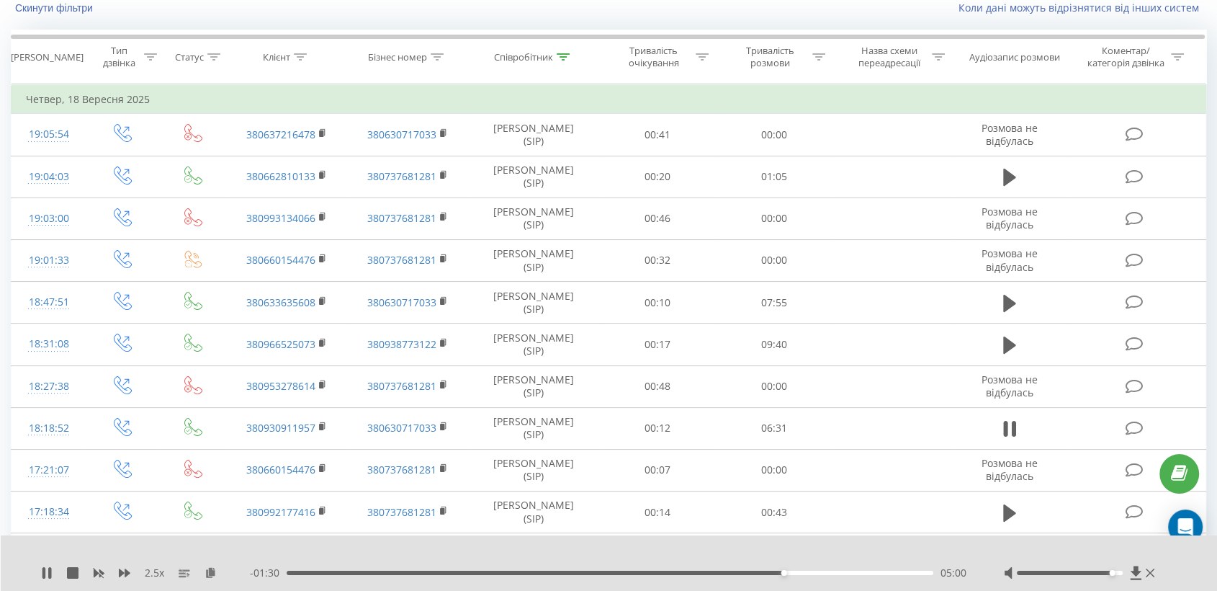
click at [744, 569] on div "- 01:30 05:00 05:00" at bounding box center [609, 572] width 718 height 14
click at [745, 570] on div "04:37" at bounding box center [610, 572] width 647 height 4
click at [42, 572] on icon at bounding box center [43, 573] width 3 height 12
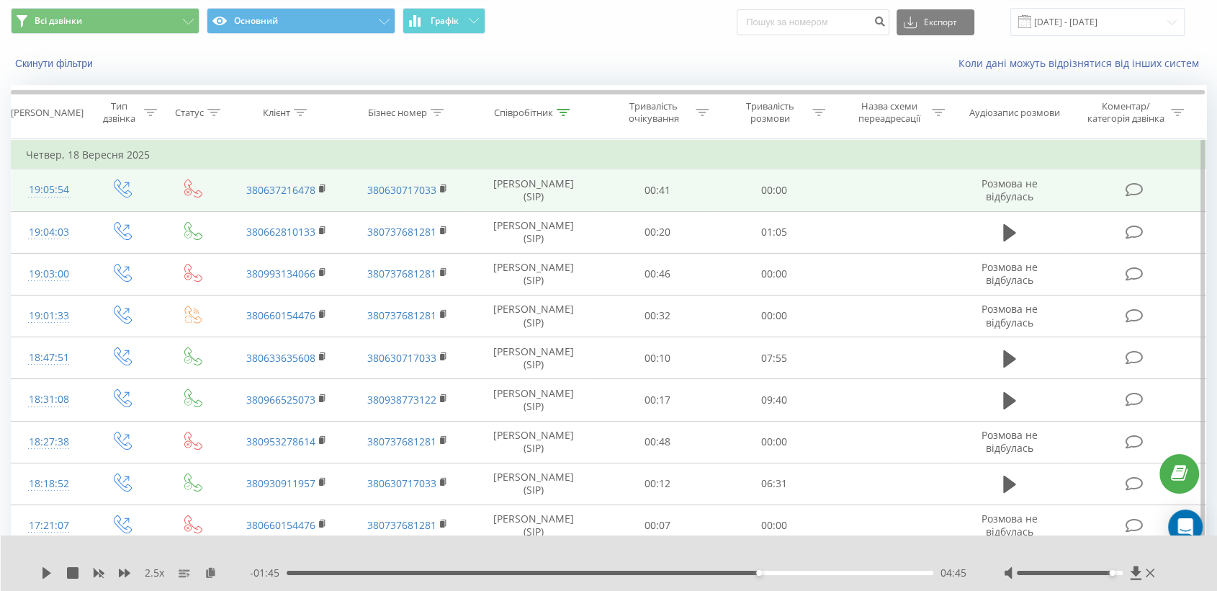
scroll to position [0, 0]
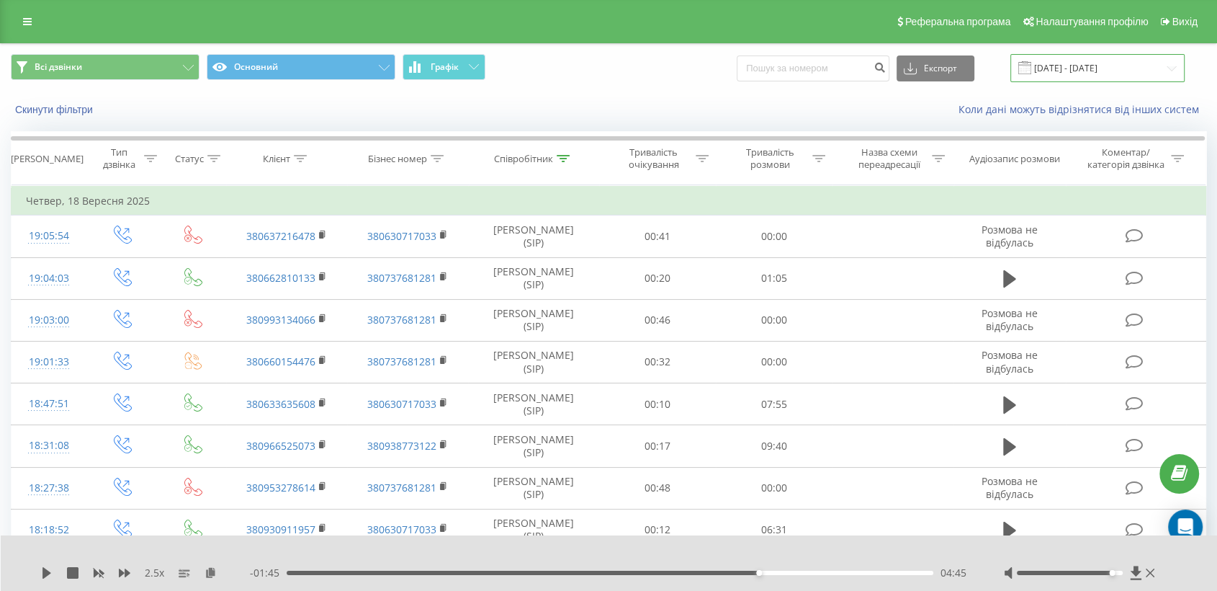
click at [1100, 65] on input "[DATE] - [DATE]" at bounding box center [1098, 68] width 174 height 28
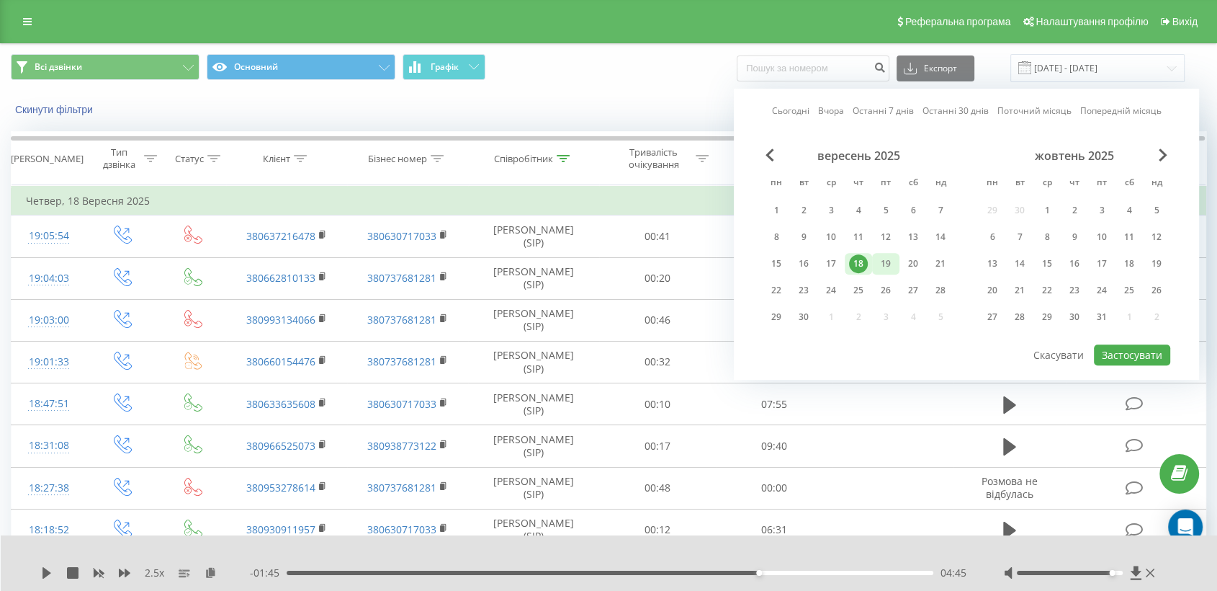
click at [892, 264] on div "19" at bounding box center [886, 263] width 19 height 19
click at [1112, 346] on button "Застосувати" at bounding box center [1132, 354] width 76 height 21
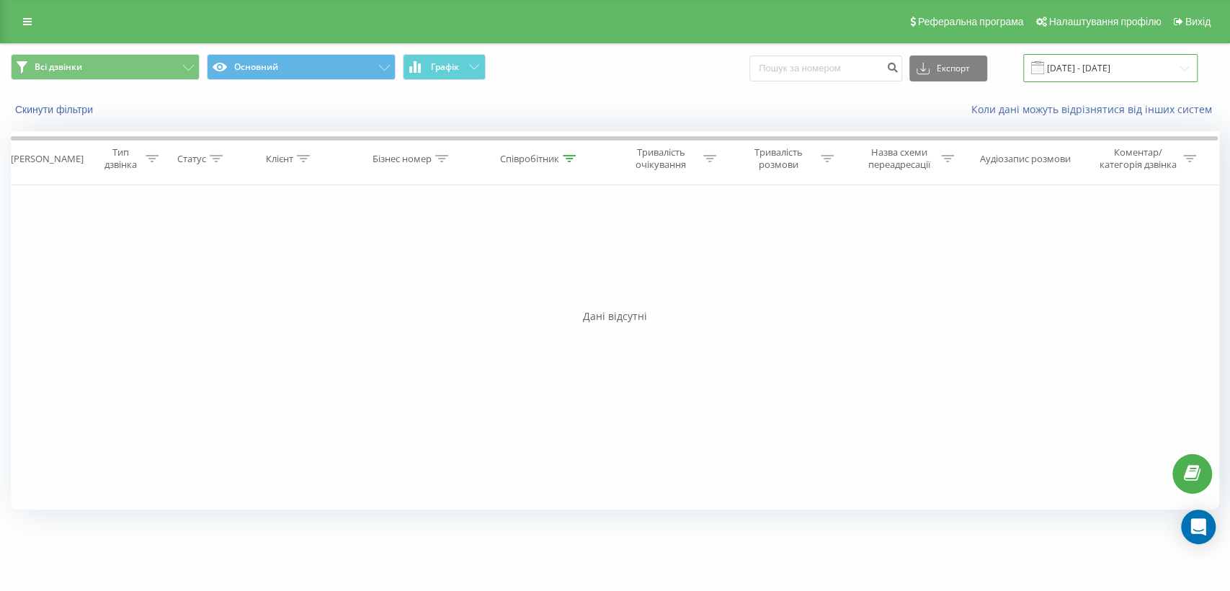
click at [1106, 66] on input "[DATE] - [DATE]" at bounding box center [1110, 68] width 174 height 28
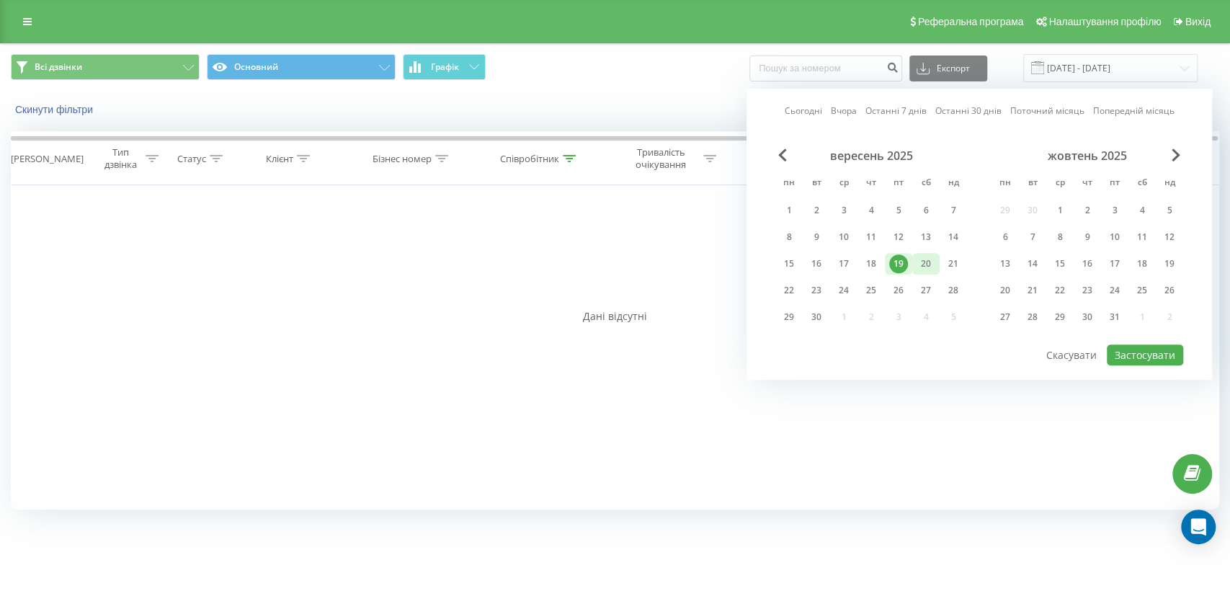
click at [921, 269] on div "20" at bounding box center [925, 263] width 19 height 19
click at [1131, 345] on button "Застосувати" at bounding box center [1144, 354] width 76 height 21
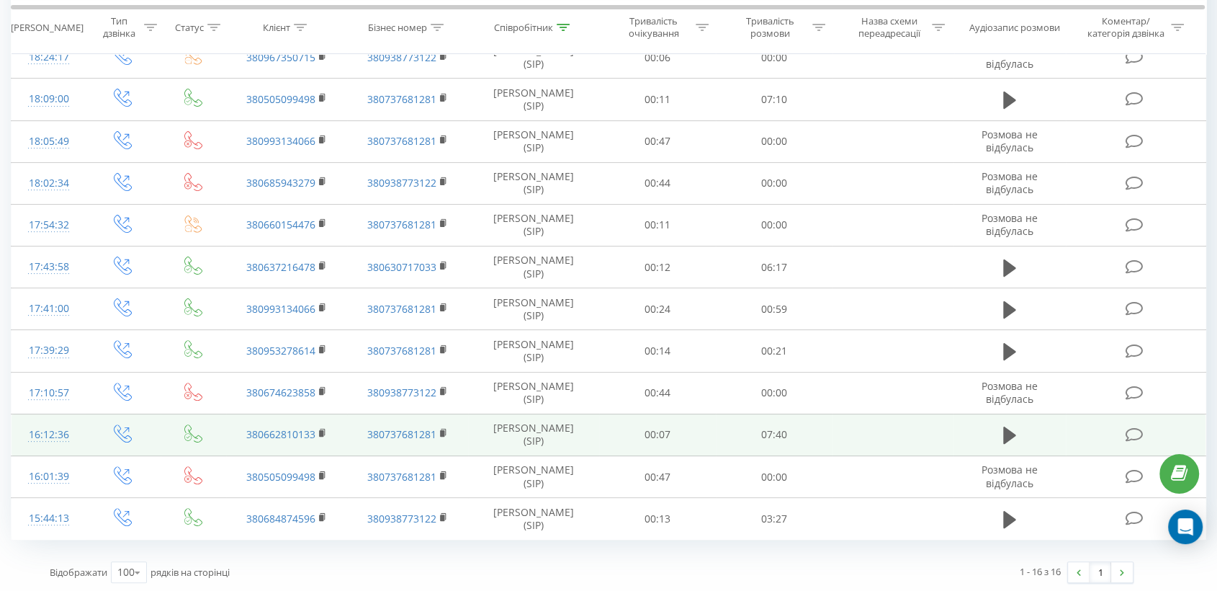
scroll to position [348, 0]
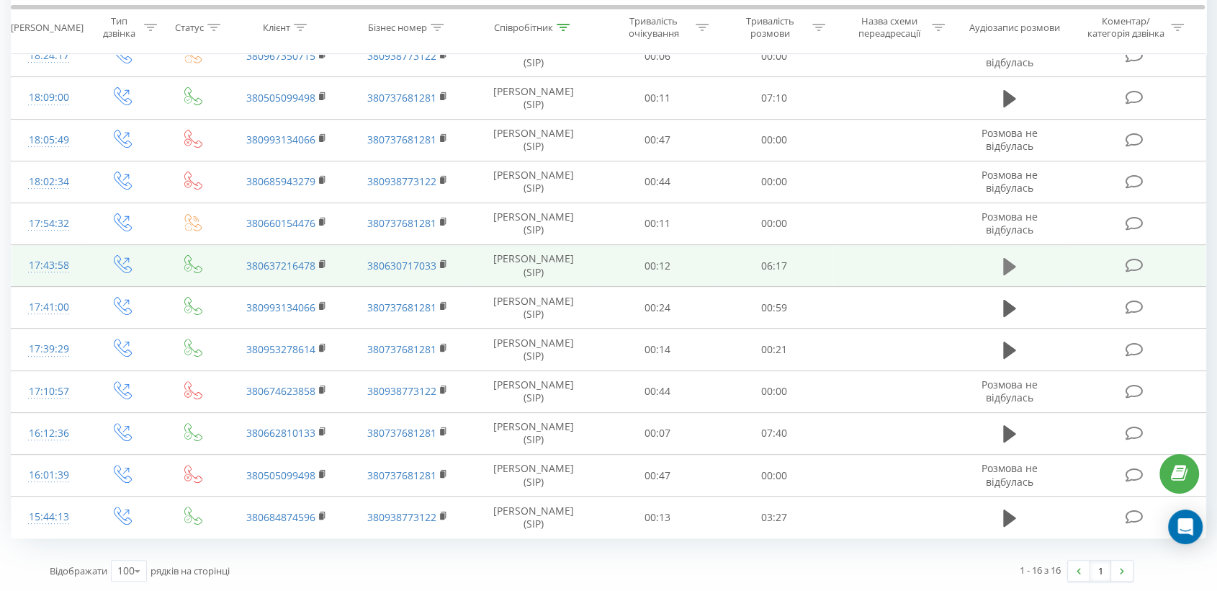
click at [1013, 256] on icon at bounding box center [1009, 266] width 13 height 20
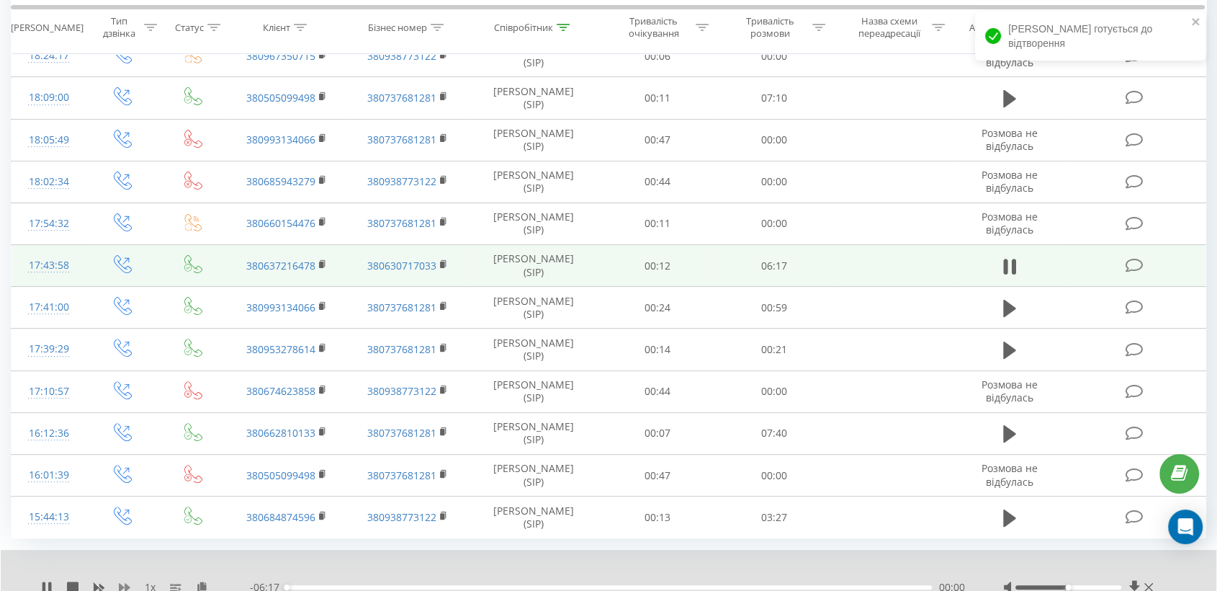
click at [125, 585] on icon at bounding box center [125, 587] width 12 height 9
click at [201, 584] on icon at bounding box center [202, 586] width 12 height 10
click at [325, 260] on icon at bounding box center [323, 264] width 8 height 10
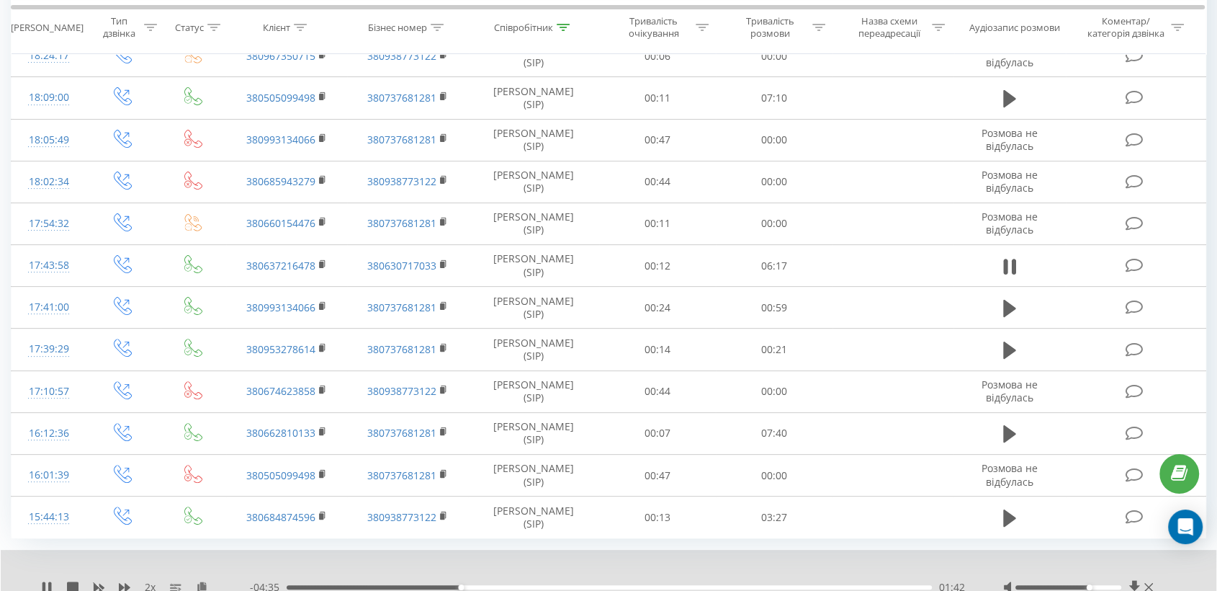
click at [1086, 585] on div at bounding box center [1069, 587] width 106 height 4
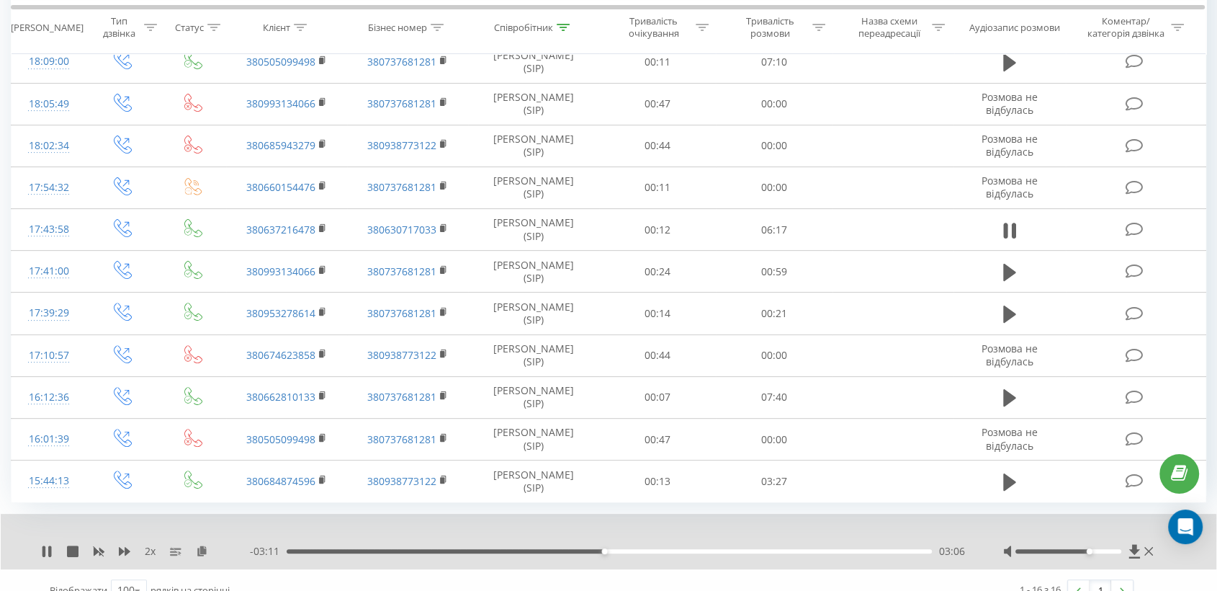
scroll to position [403, 0]
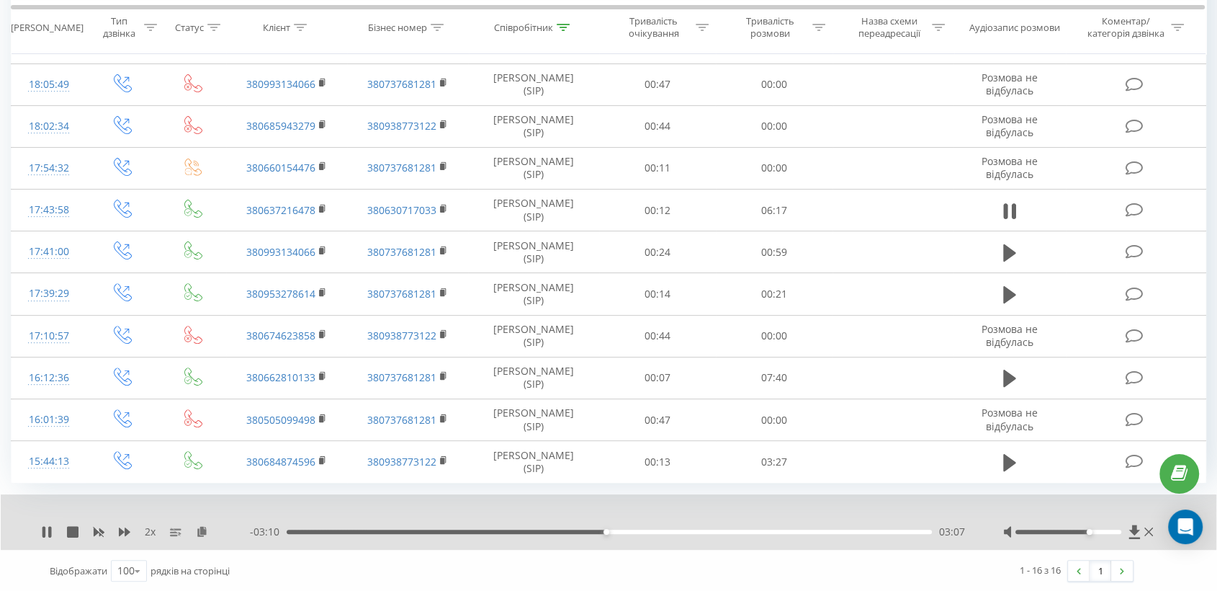
click at [654, 531] on div "03:07" at bounding box center [609, 531] width 645 height 4
click at [697, 526] on div "- 02:39 03:37 03:37" at bounding box center [608, 531] width 717 height 14
click at [700, 529] on div "03:38" at bounding box center [609, 531] width 645 height 4
click at [767, 529] on div "04:21" at bounding box center [609, 531] width 645 height 4
click at [121, 526] on icon at bounding box center [125, 532] width 12 height 12
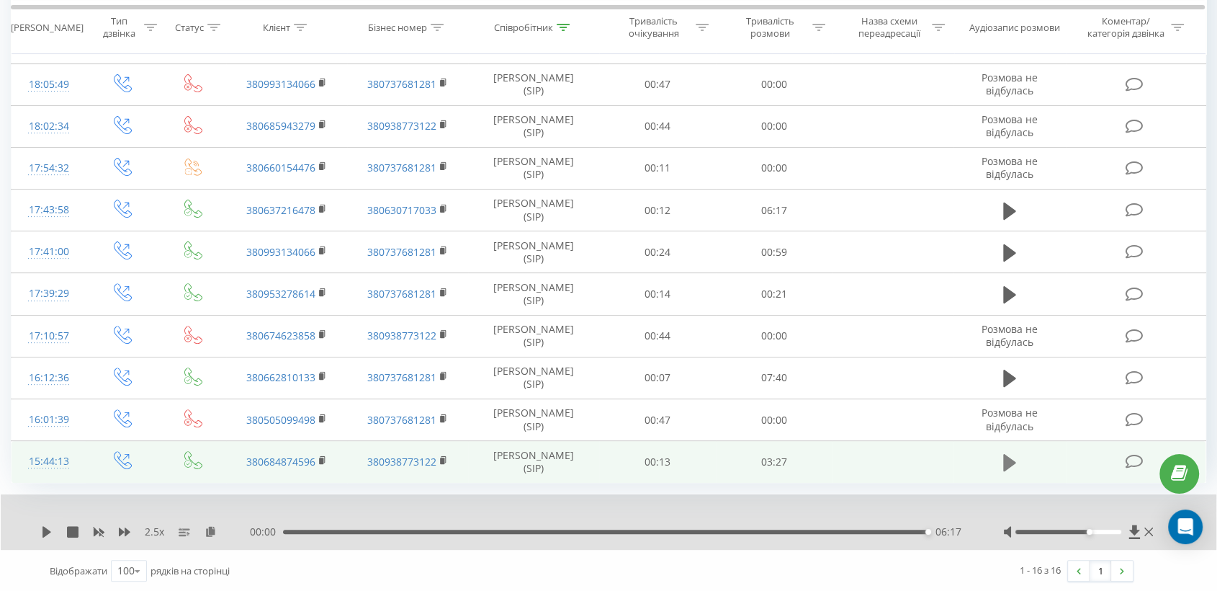
click at [1008, 460] on icon at bounding box center [1009, 462] width 13 height 17
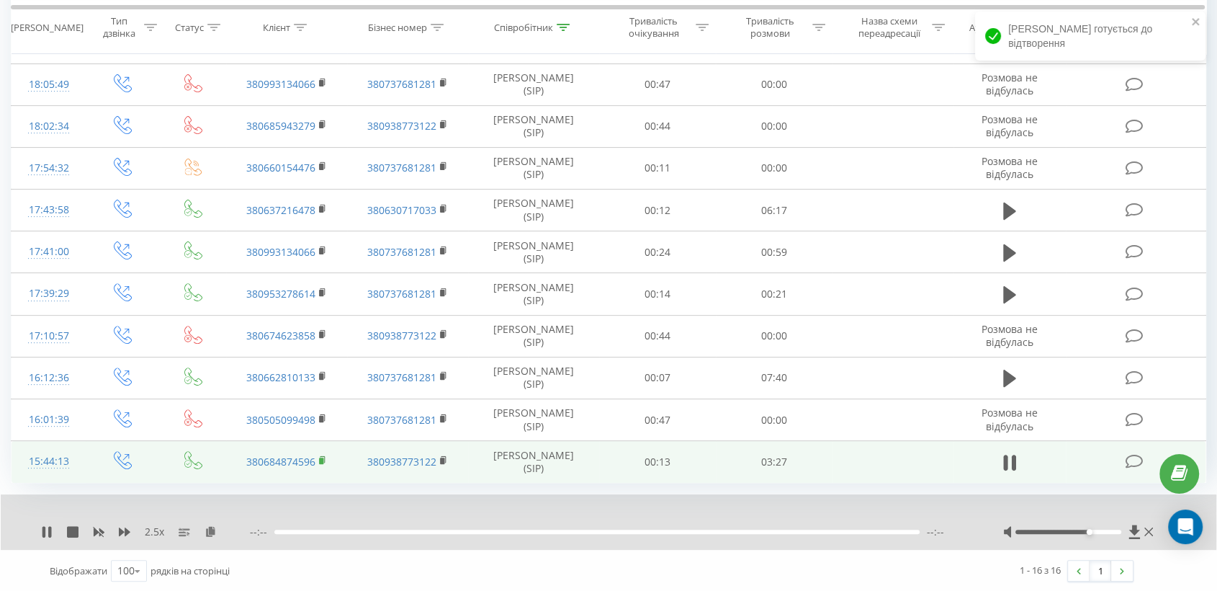
click at [321, 457] on rect at bounding box center [321, 460] width 4 height 6
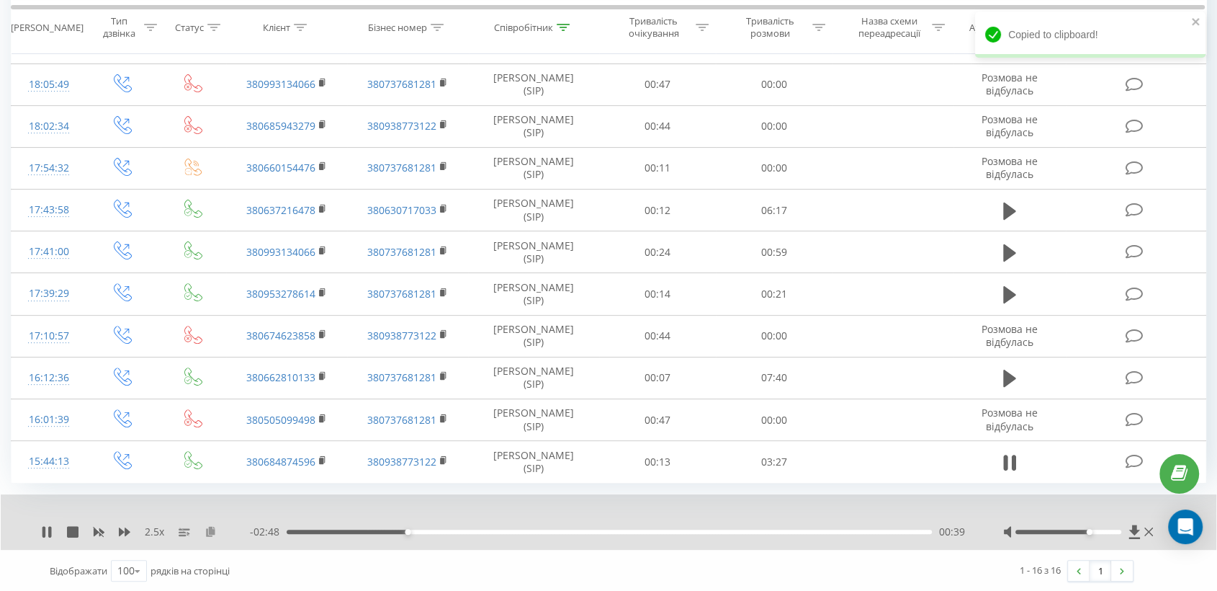
click at [213, 532] on icon at bounding box center [211, 531] width 12 height 10
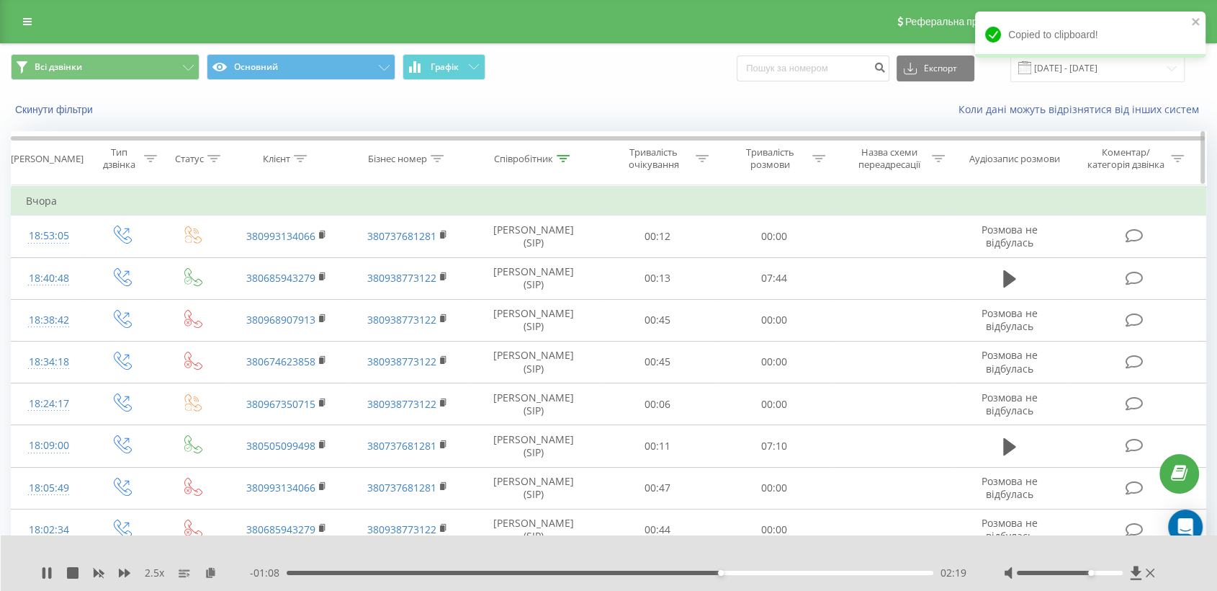
scroll to position [0, 0]
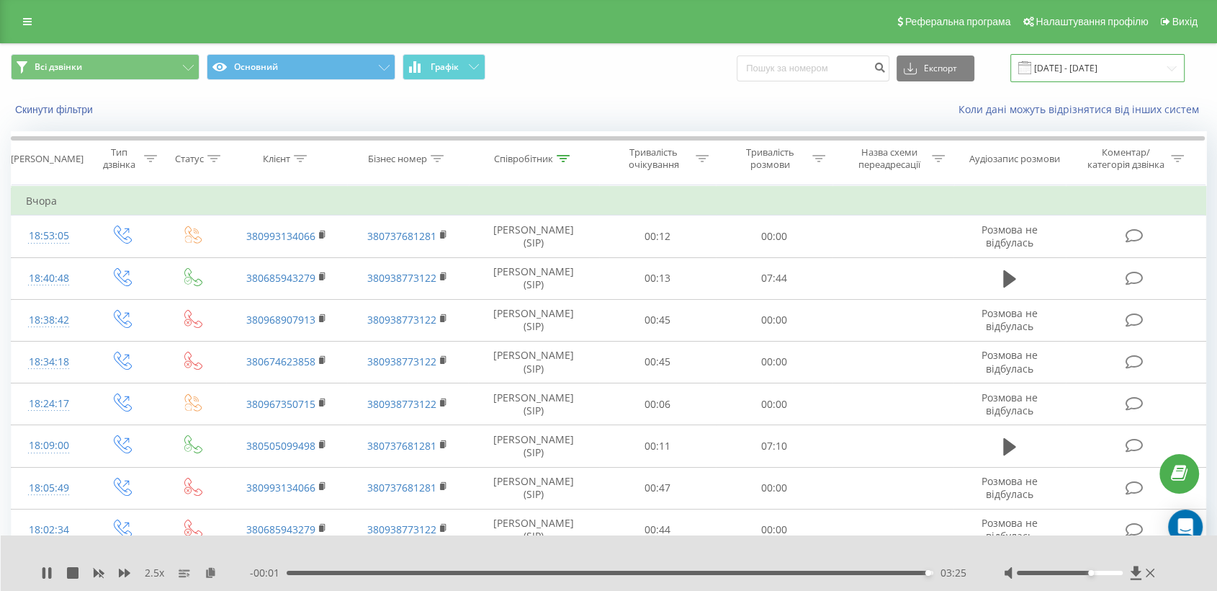
click at [1077, 62] on input "[DATE] - [DATE]" at bounding box center [1098, 68] width 174 height 28
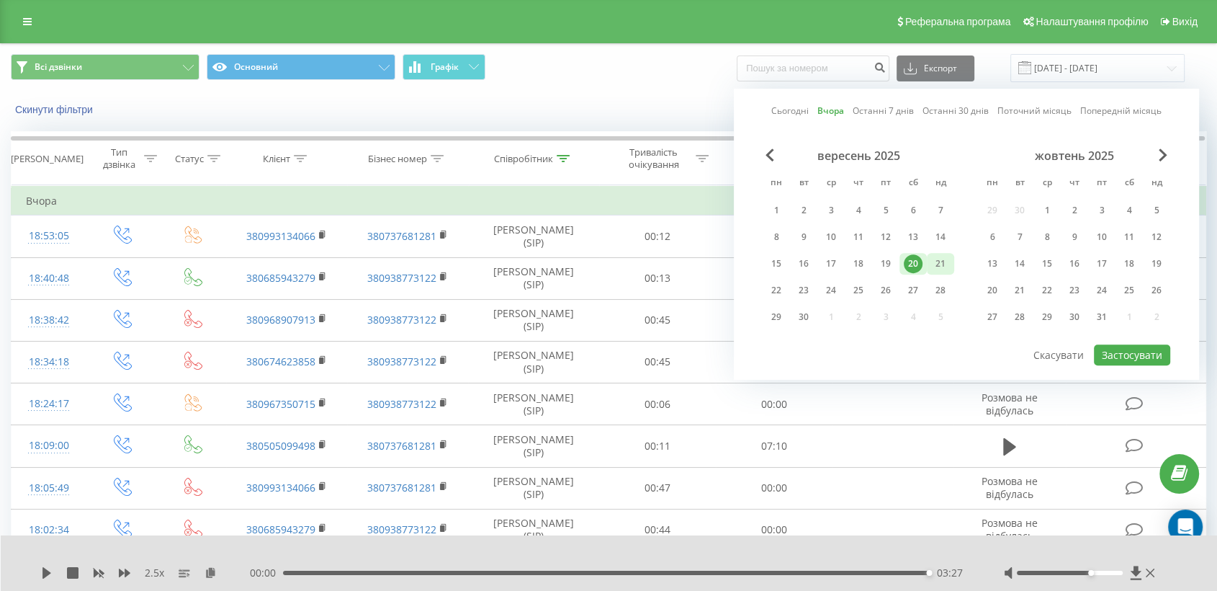
click at [941, 268] on div "21" at bounding box center [940, 263] width 19 height 19
click at [1135, 358] on button "Застосувати" at bounding box center [1132, 354] width 76 height 21
type input "[DATE] - [DATE]"
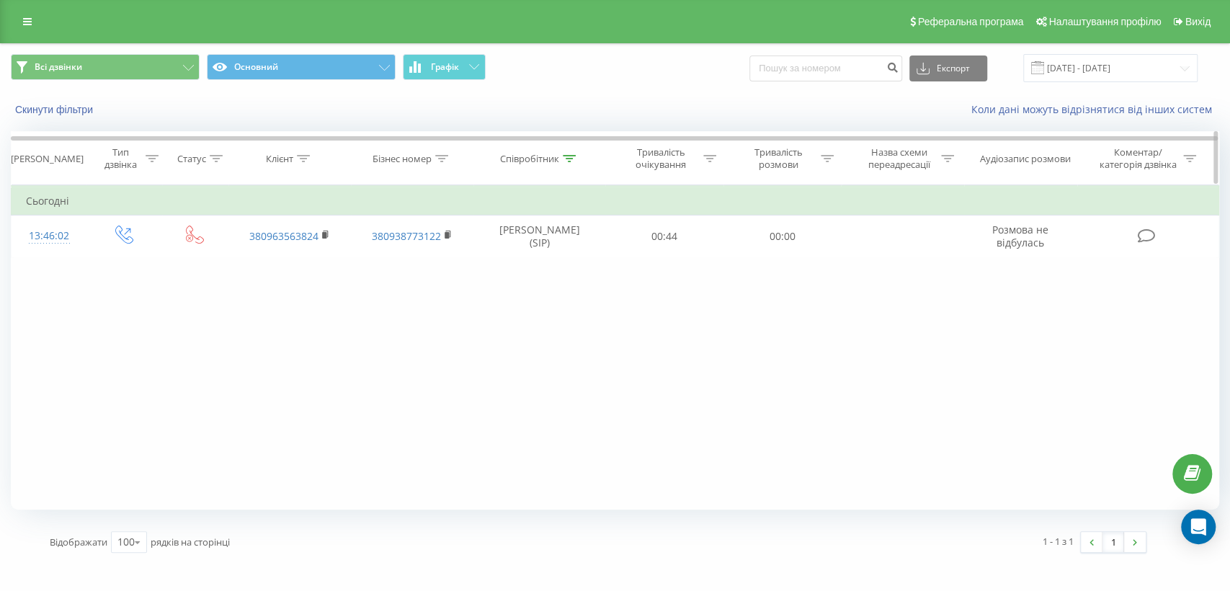
click at [509, 160] on div "Співробітник" at bounding box center [529, 159] width 59 height 12
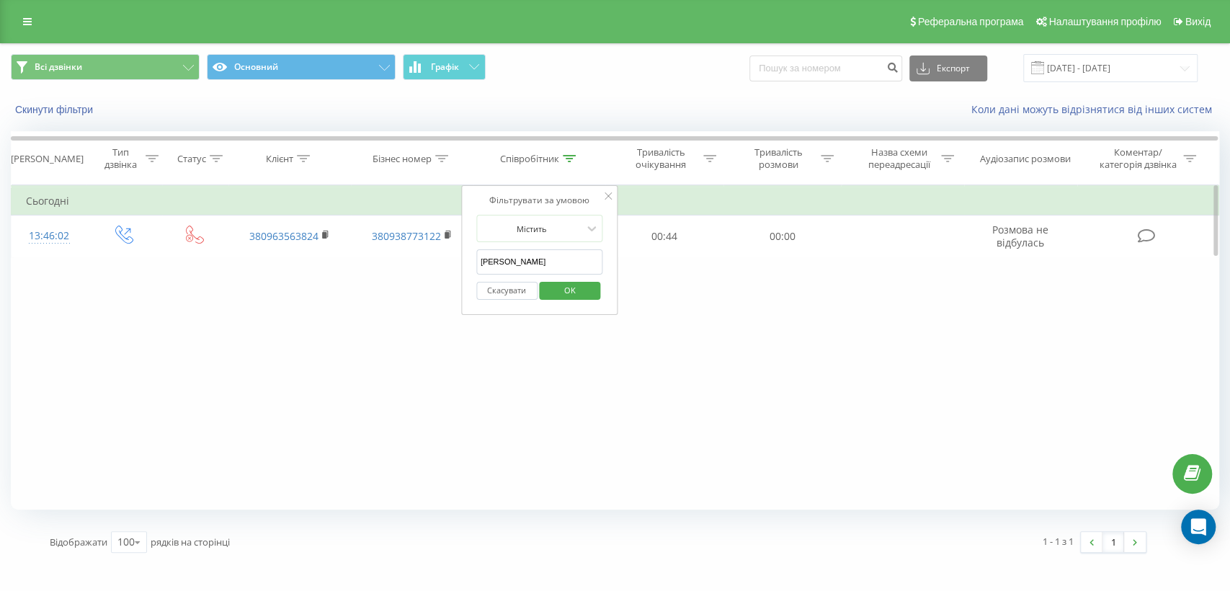
click at [568, 280] on span "OK" at bounding box center [570, 290] width 40 height 22
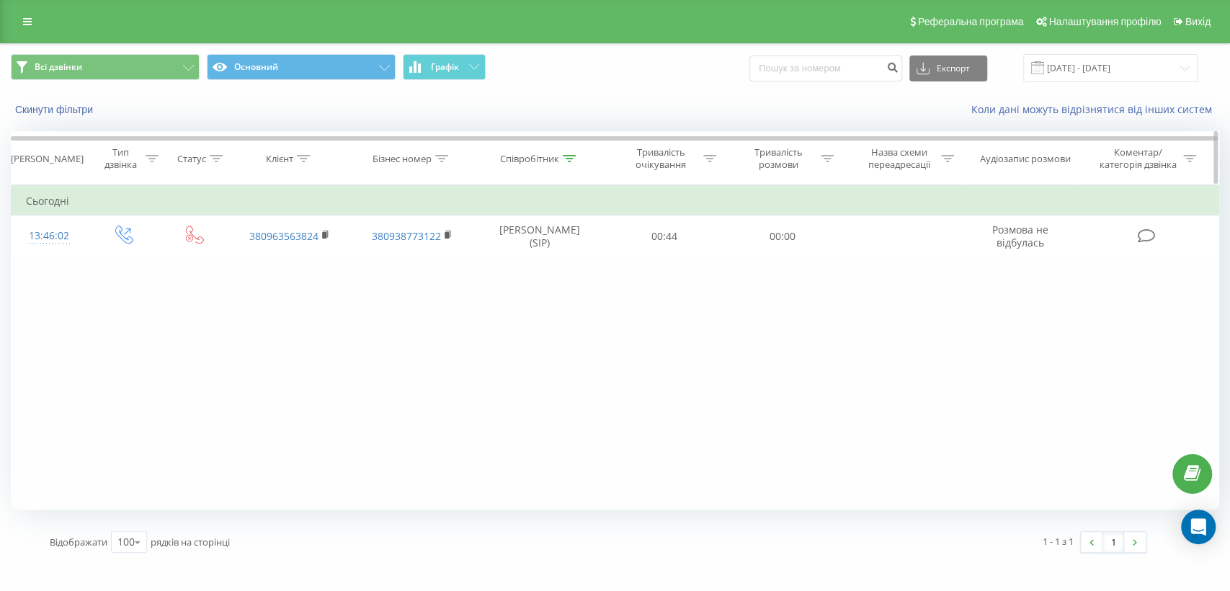
click at [525, 158] on div "Співробітник" at bounding box center [529, 159] width 59 height 12
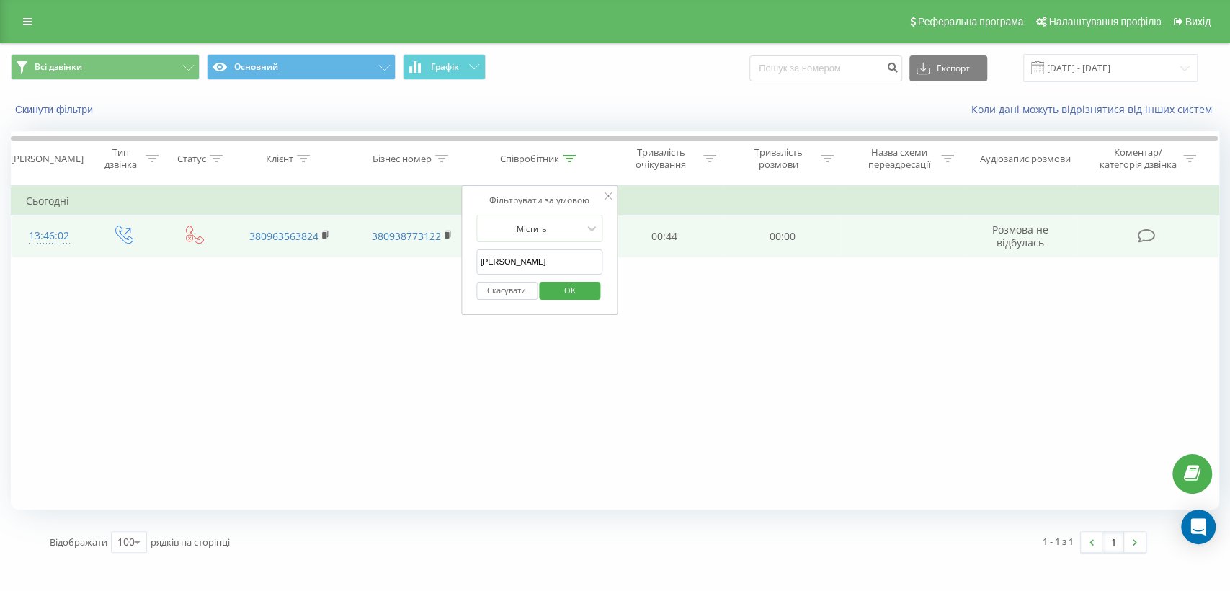
drag, startPoint x: 532, startPoint y: 264, endPoint x: 426, endPoint y: 216, distance: 115.7
click at [404, 243] on table "Фільтрувати за умовою Дорівнює Введіть значення Скасувати OK Фільтрувати за умо…" at bounding box center [615, 221] width 1208 height 72
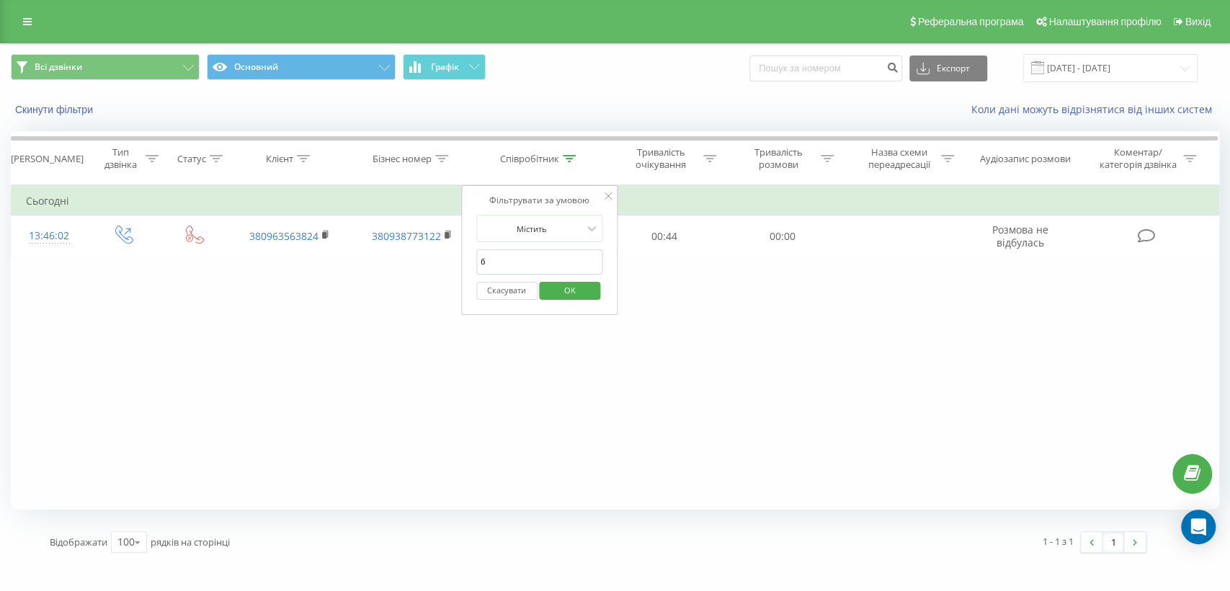
type input "буряк"
click at [583, 296] on span "OK" at bounding box center [570, 290] width 40 height 22
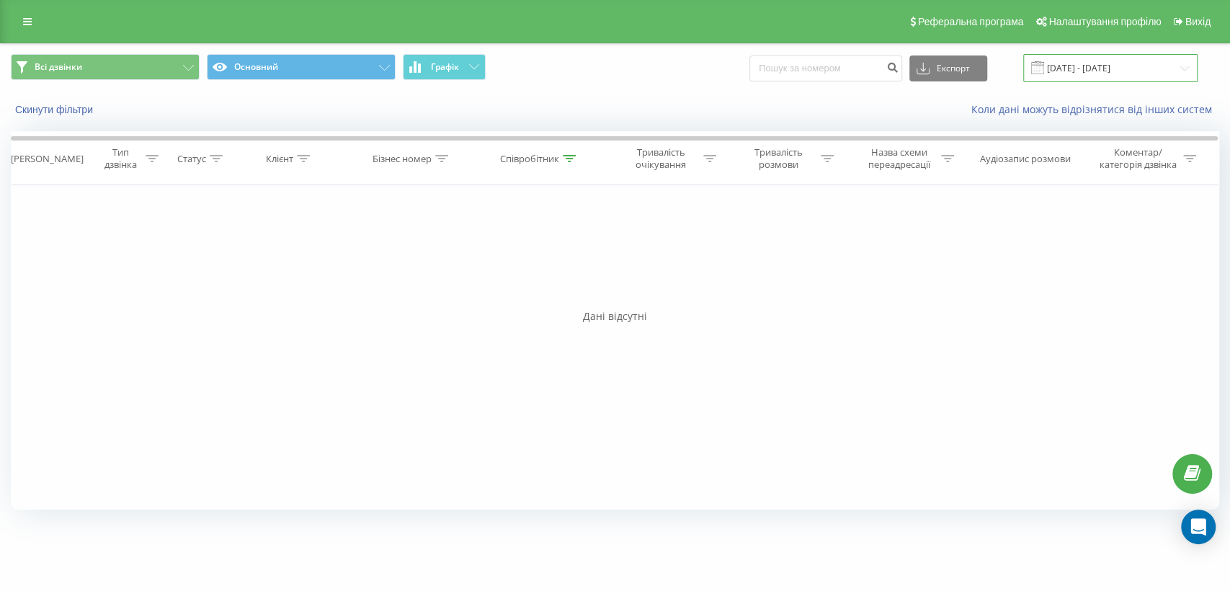
click at [1114, 70] on input "[DATE] - [DATE]" at bounding box center [1110, 68] width 174 height 28
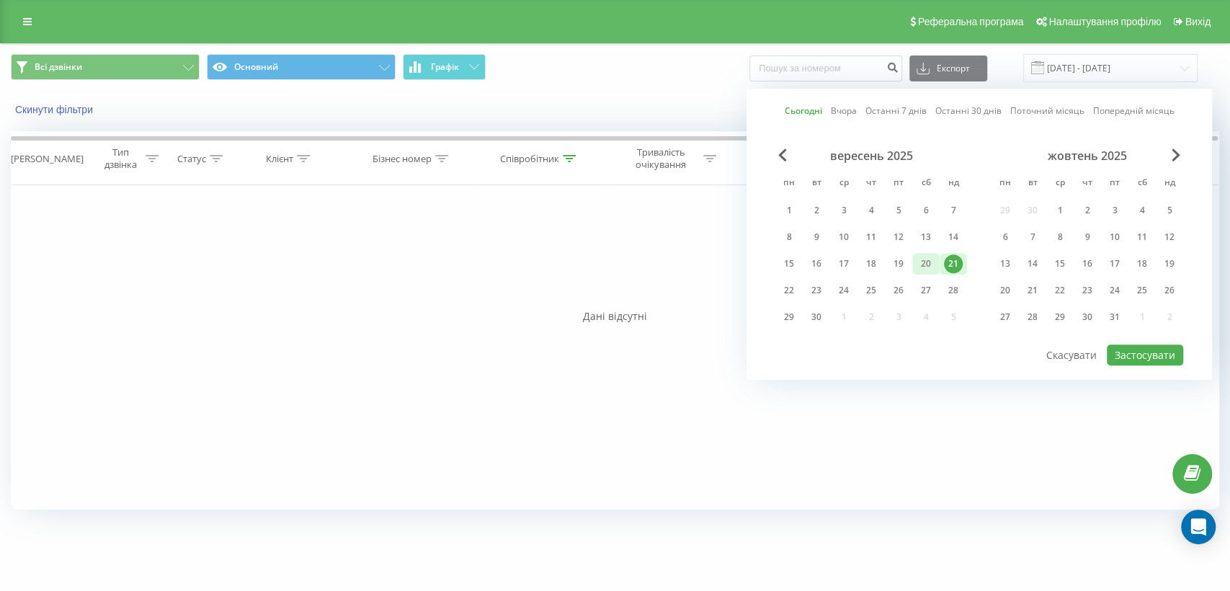
click at [920, 255] on div "20" at bounding box center [925, 263] width 19 height 19
click at [1146, 349] on button "Застосувати" at bounding box center [1144, 354] width 76 height 21
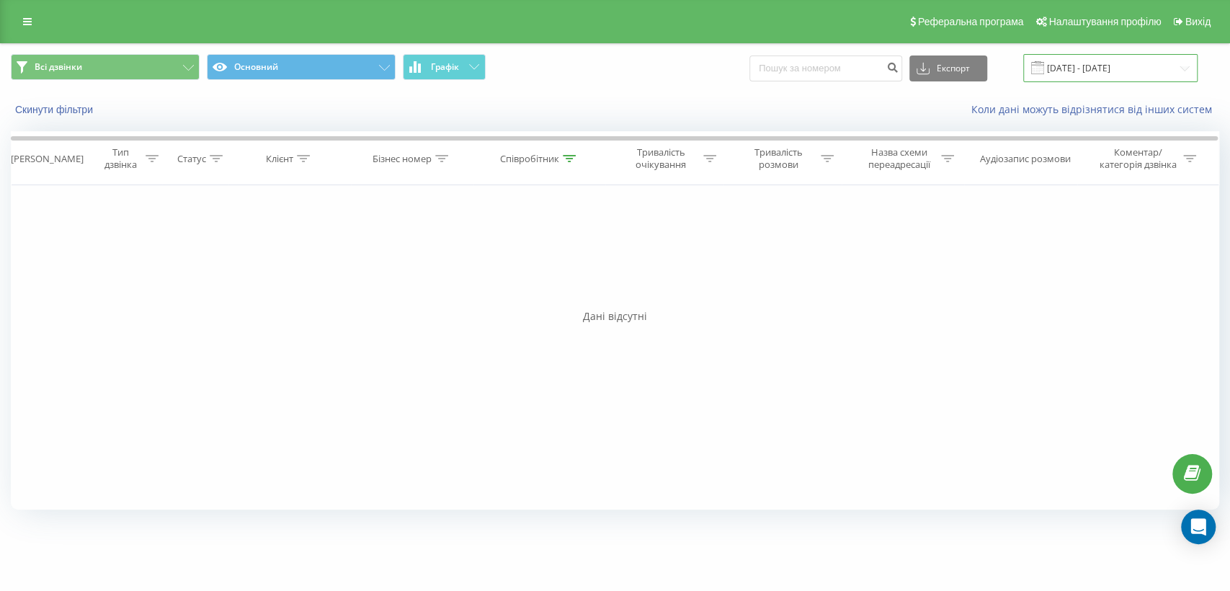
click at [1096, 76] on input "[DATE] - [DATE]" at bounding box center [1110, 68] width 174 height 28
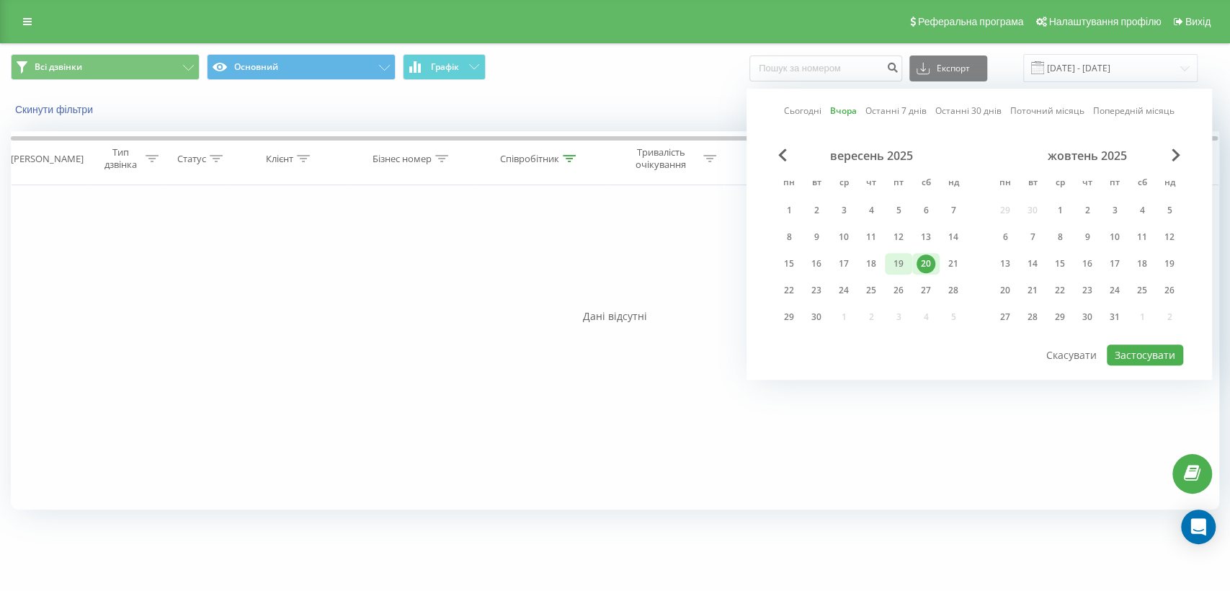
click at [889, 254] on div "19" at bounding box center [898, 263] width 19 height 19
click at [1142, 347] on button "Застосувати" at bounding box center [1144, 354] width 76 height 21
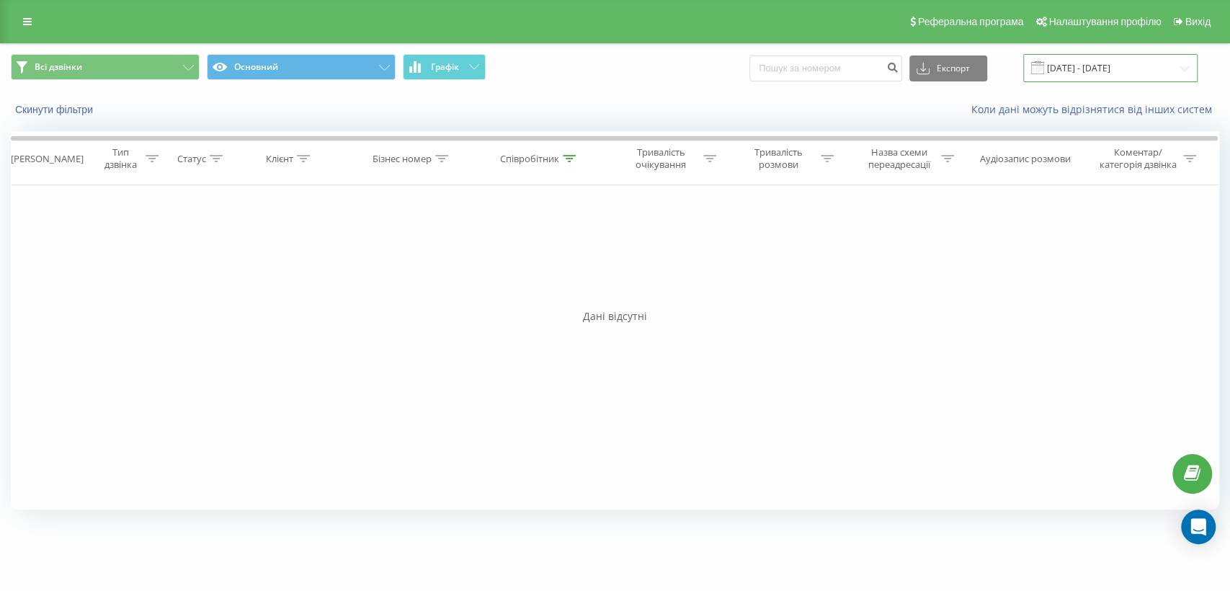
click at [1061, 74] on input "[DATE] - [DATE]" at bounding box center [1110, 68] width 174 height 28
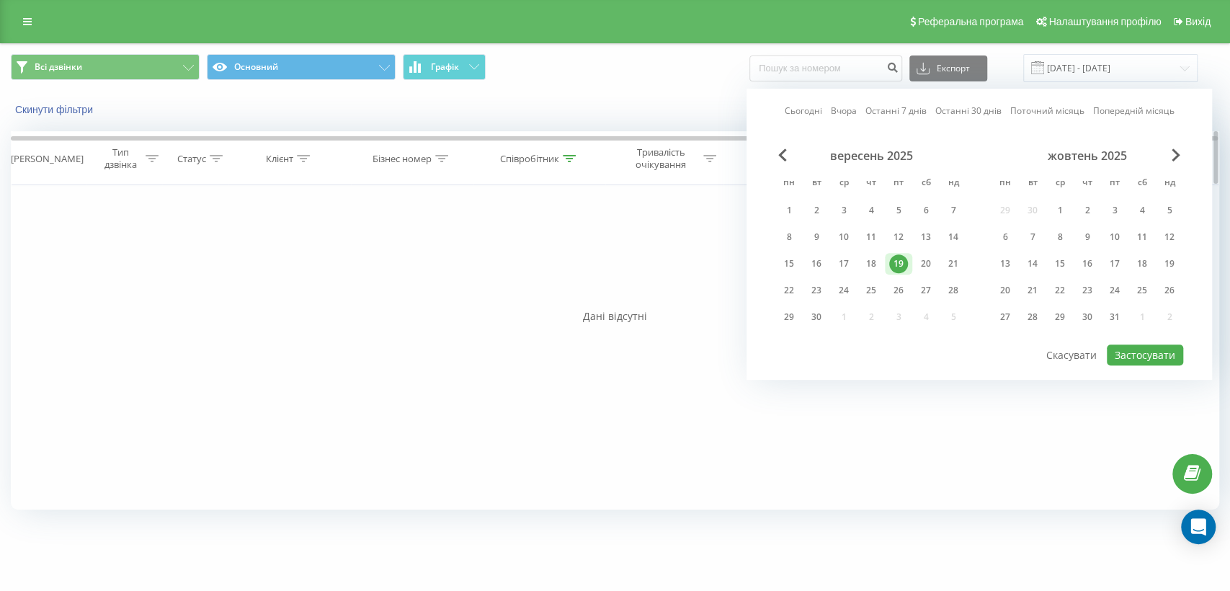
click at [513, 156] on div "Співробітник" at bounding box center [529, 159] width 59 height 12
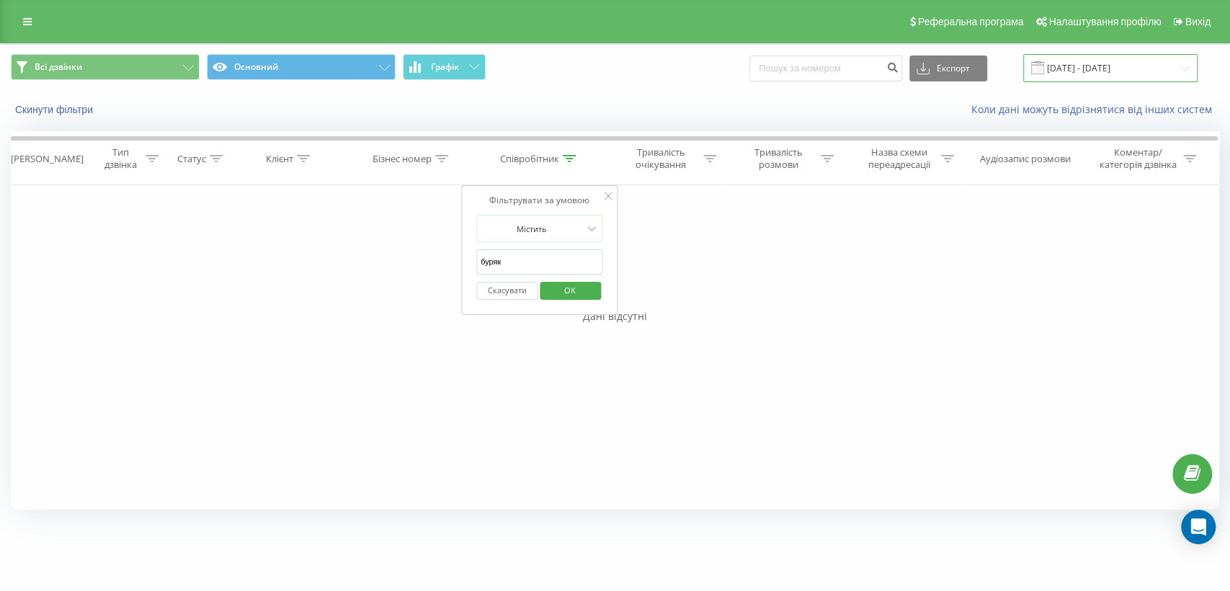
click at [1098, 55] on input "[DATE] - [DATE]" at bounding box center [1110, 68] width 174 height 28
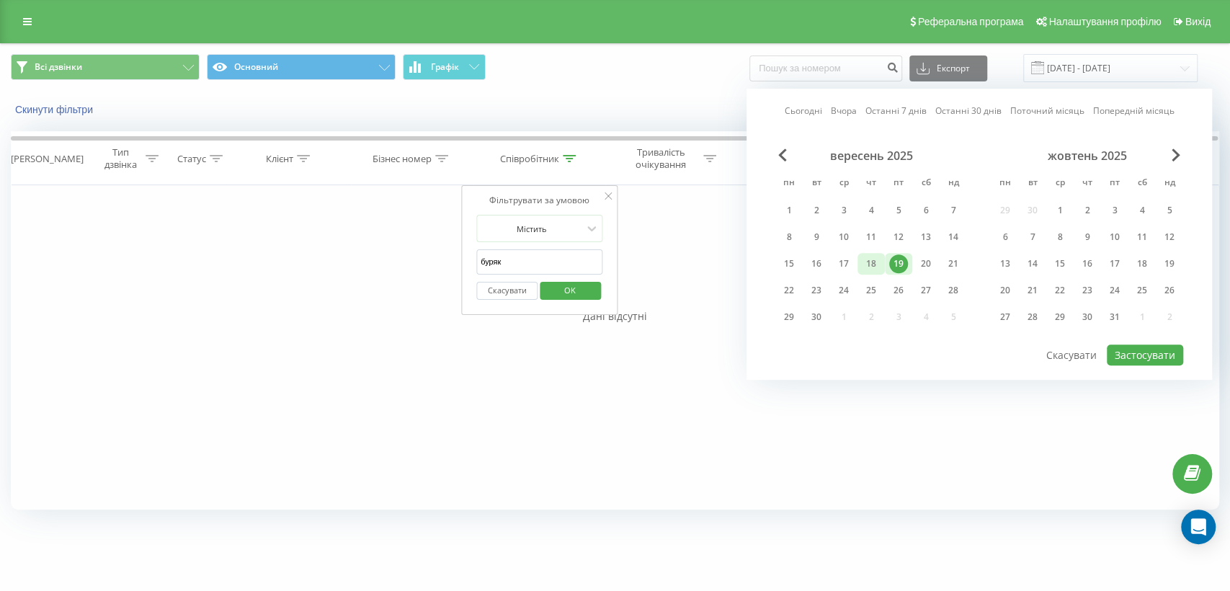
click at [872, 266] on div "18" at bounding box center [870, 263] width 19 height 19
click at [1131, 354] on button "Застосувати" at bounding box center [1144, 354] width 76 height 21
type input "[DATE] - [DATE]"
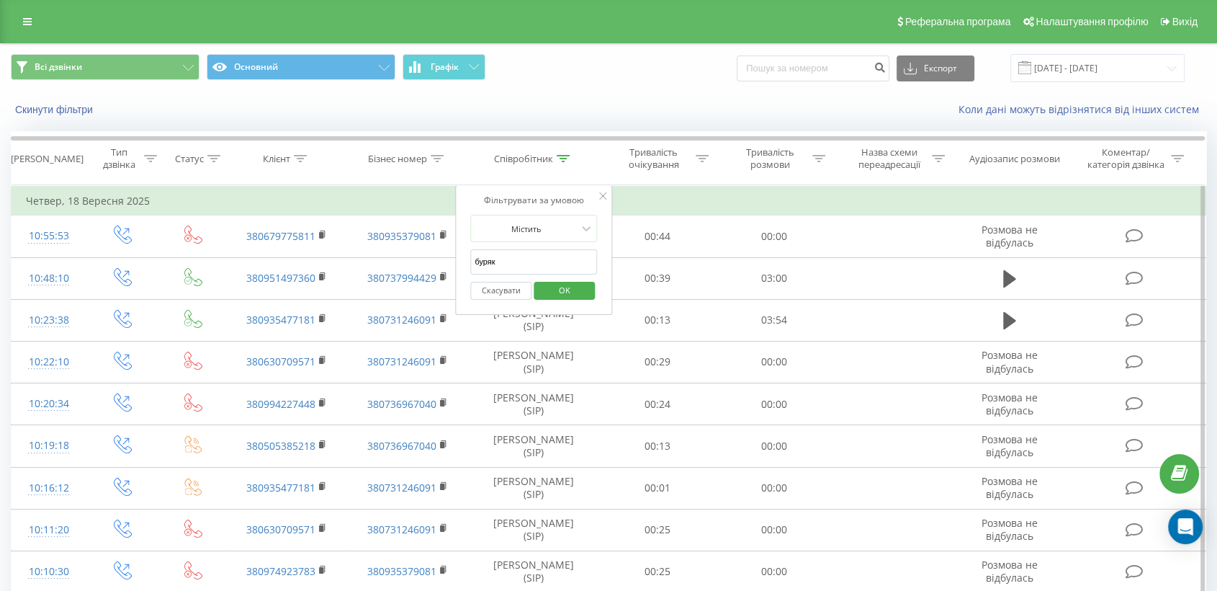
click at [568, 290] on span "OK" at bounding box center [565, 290] width 40 height 22
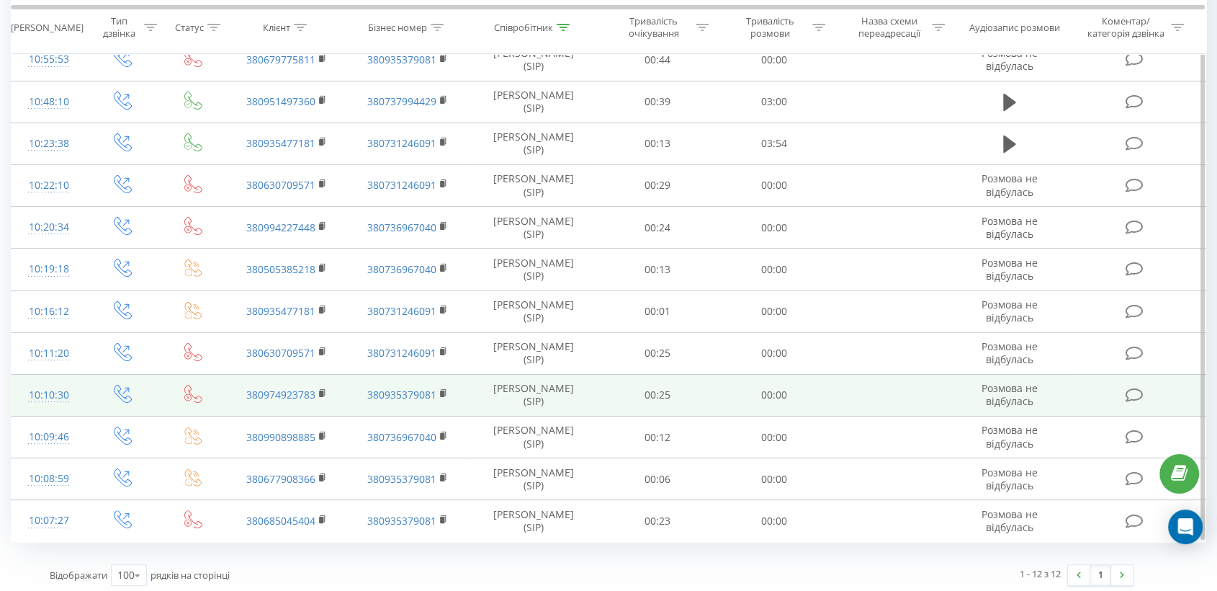
scroll to position [180, 0]
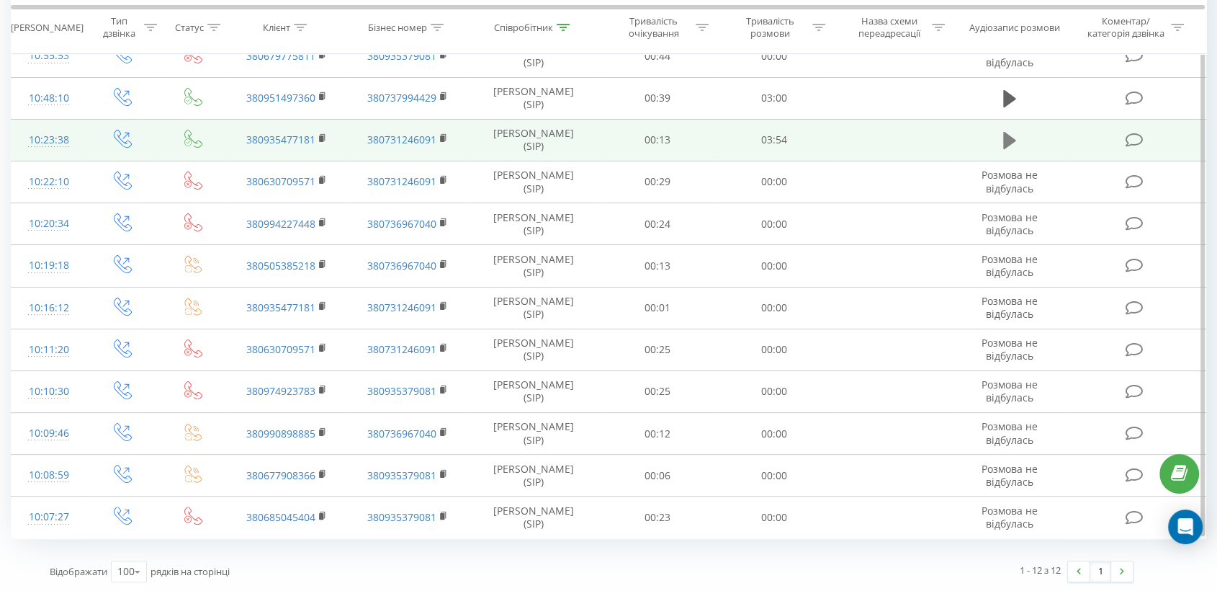
click at [1006, 138] on icon at bounding box center [1009, 140] width 13 height 17
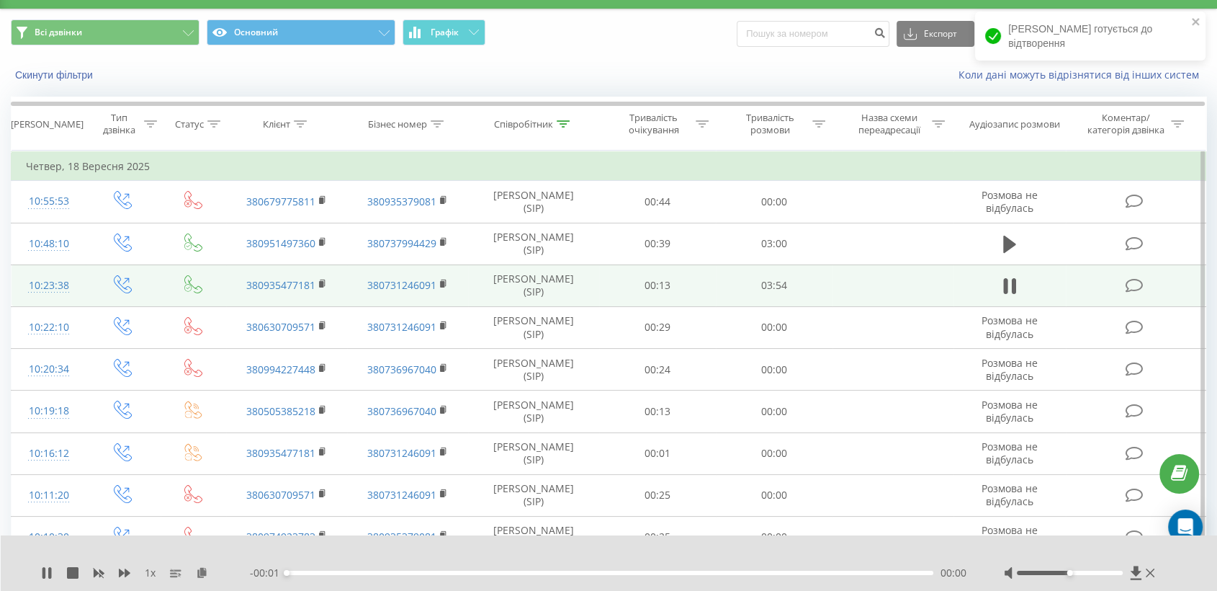
scroll to position [20, 0]
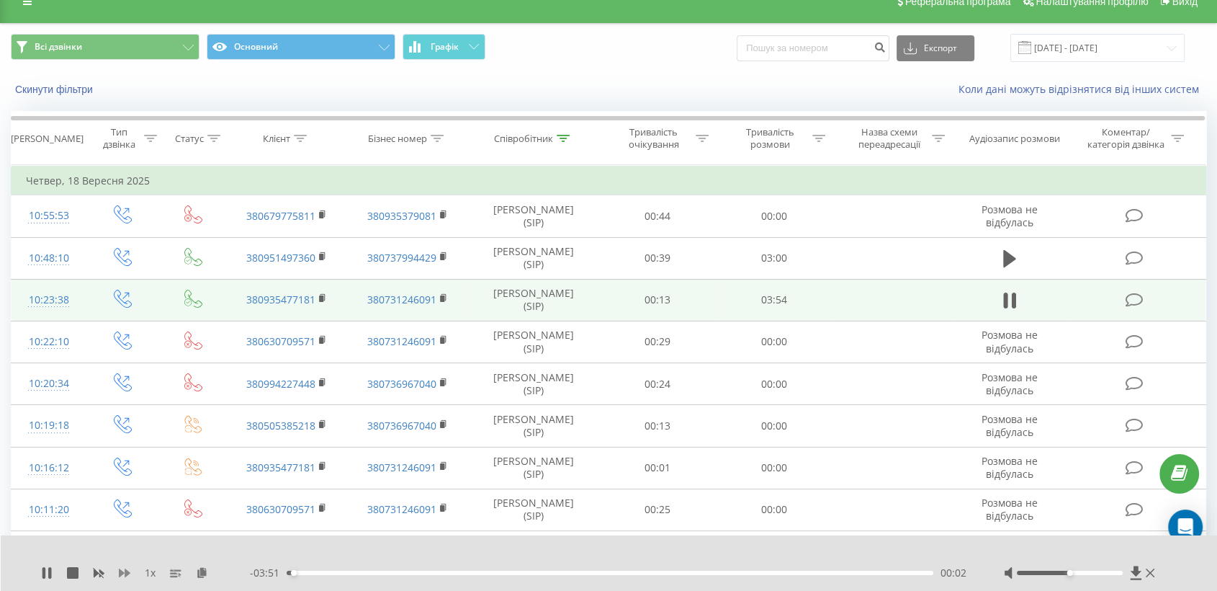
click at [120, 571] on icon at bounding box center [125, 572] width 12 height 9
click at [1101, 578] on div at bounding box center [1081, 572] width 154 height 14
click at [1101, 572] on div at bounding box center [1070, 572] width 106 height 4
click at [214, 570] on icon at bounding box center [216, 572] width 12 height 10
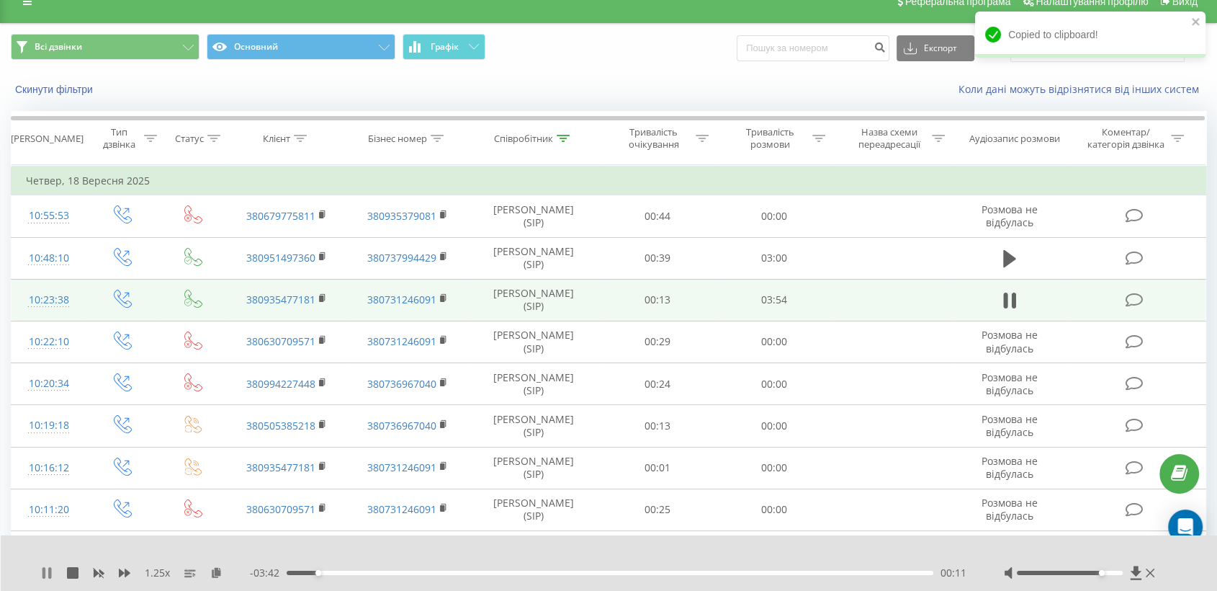
click at [47, 570] on icon at bounding box center [47, 573] width 12 height 12
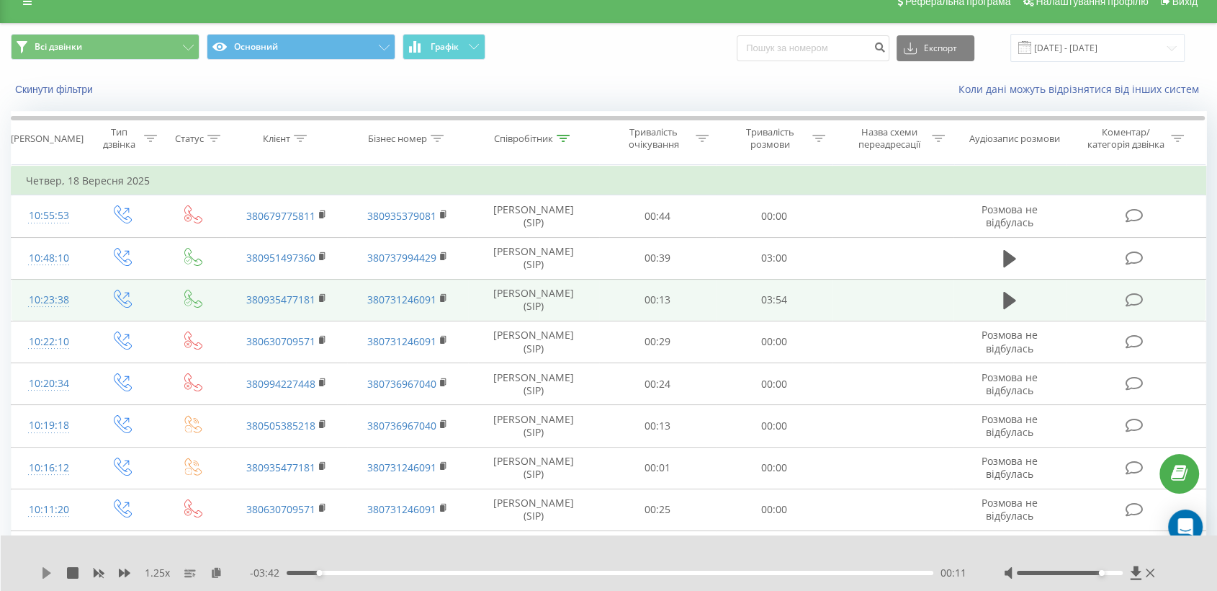
click at [47, 573] on icon at bounding box center [46, 573] width 9 height 12
click at [319, 293] on icon at bounding box center [323, 298] width 8 height 10
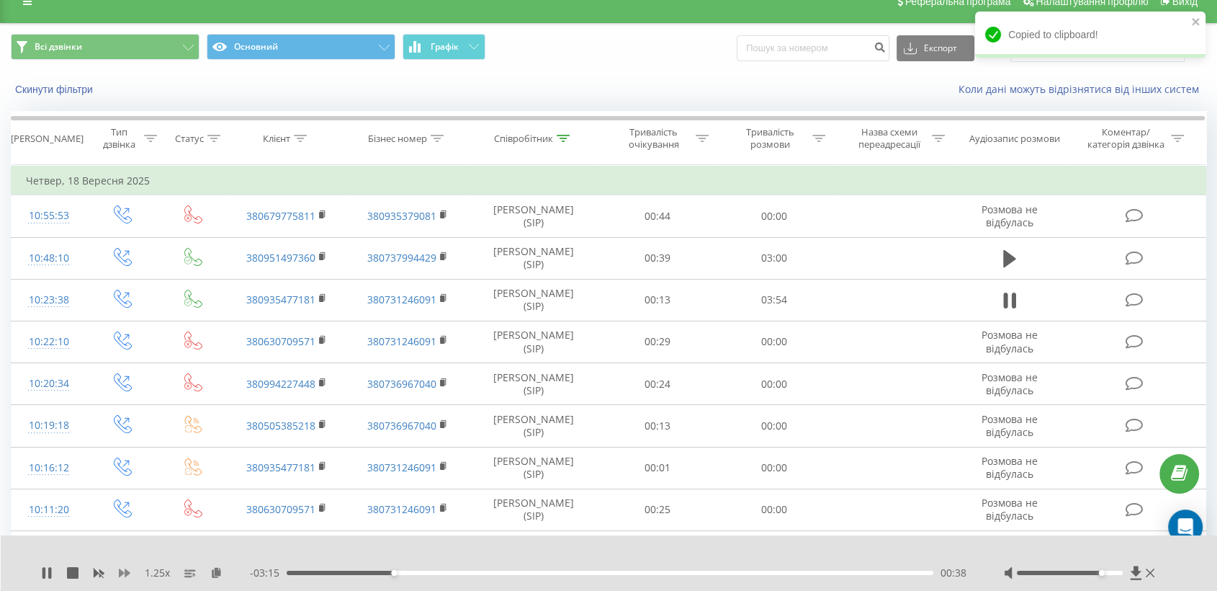
click at [125, 575] on icon at bounding box center [125, 572] width 12 height 9
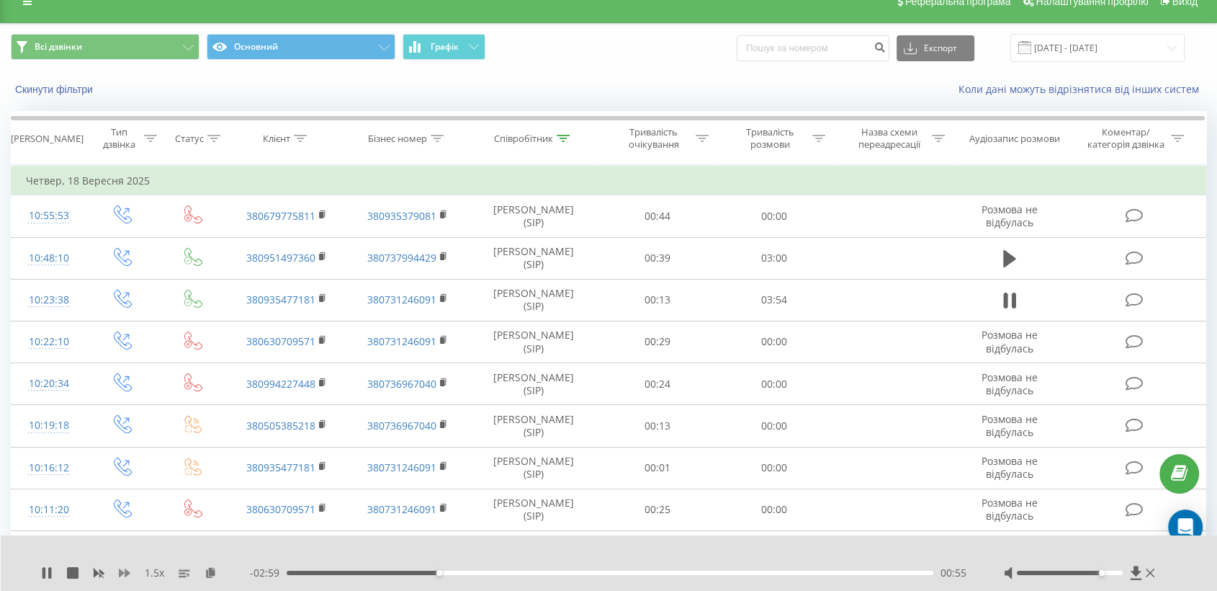
click at [121, 575] on icon at bounding box center [125, 572] width 12 height 9
click at [122, 576] on icon at bounding box center [125, 573] width 12 height 12
click at [580, 573] on div "01:31" at bounding box center [610, 572] width 647 height 4
click at [1121, 570] on div at bounding box center [1070, 572] width 106 height 4
click at [806, 571] on div "03:54" at bounding box center [606, 572] width 647 height 4
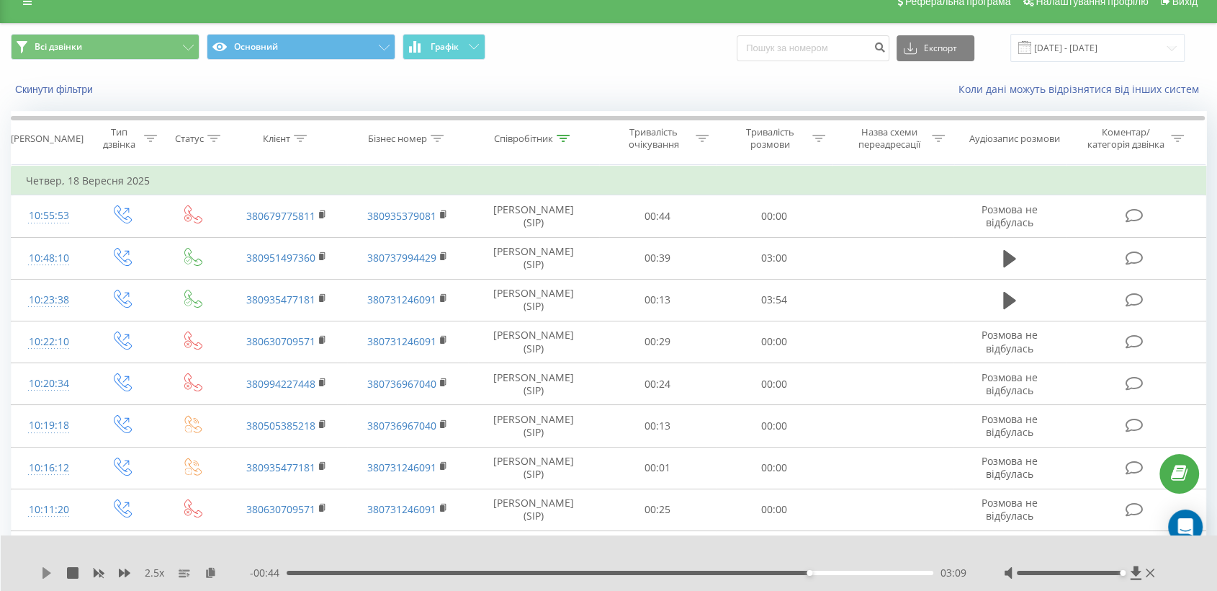
click at [45, 574] on icon at bounding box center [46, 573] width 9 height 12
click at [794, 573] on div "03:04" at bounding box center [610, 572] width 647 height 4
click at [885, 575] on div "- 00:40 03:14 03:14" at bounding box center [609, 572] width 718 height 14
click at [890, 573] on div "03:15" at bounding box center [610, 572] width 647 height 4
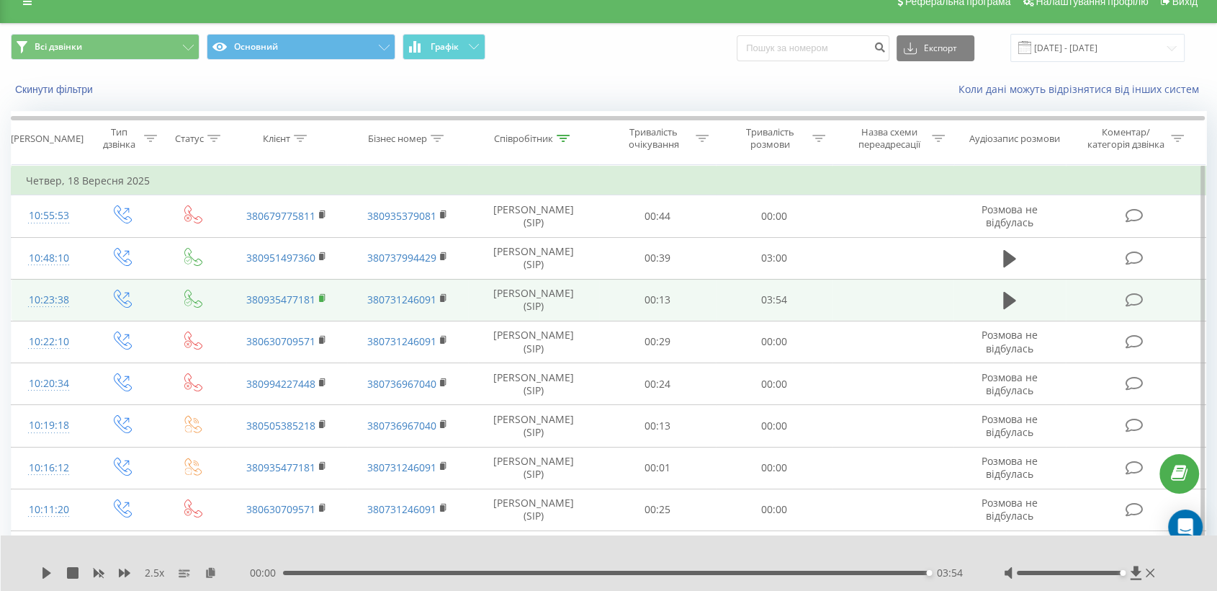
click at [321, 295] on rect at bounding box center [321, 298] width 4 height 6
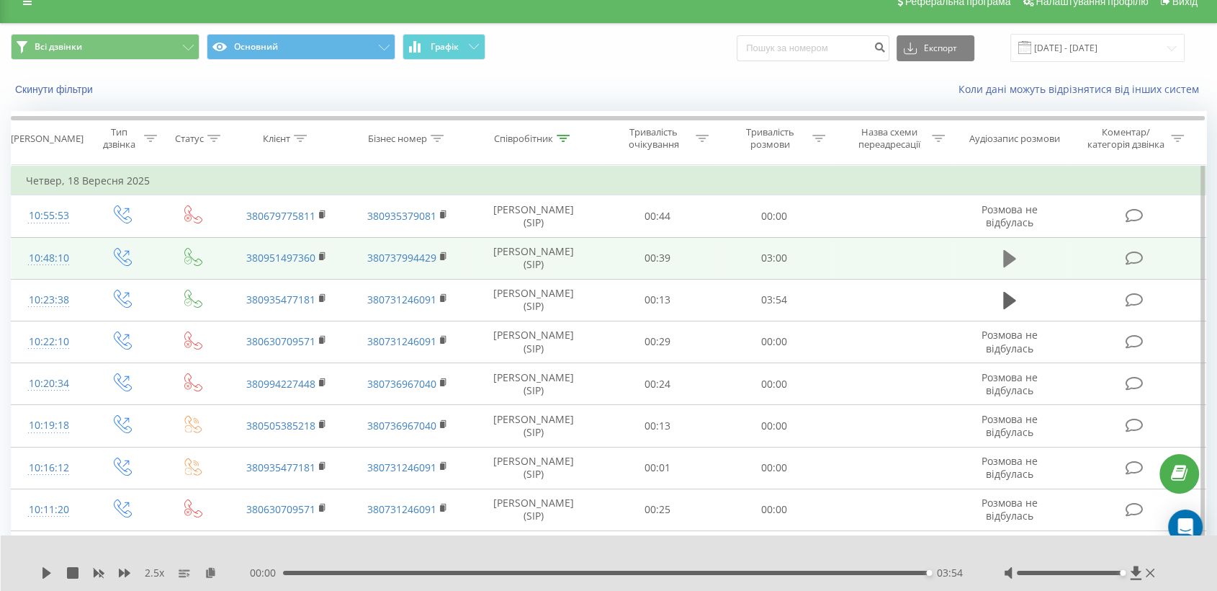
click at [1005, 263] on icon at bounding box center [1009, 258] width 13 height 17
click at [211, 570] on icon at bounding box center [211, 572] width 12 height 10
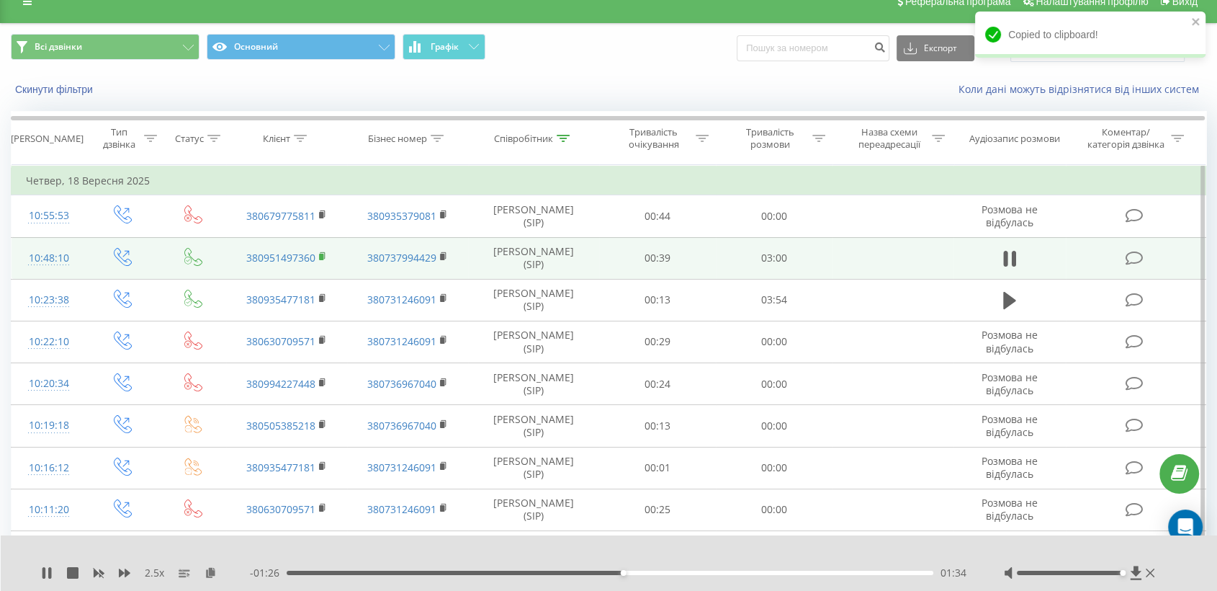
click at [322, 256] on rect at bounding box center [321, 257] width 4 height 6
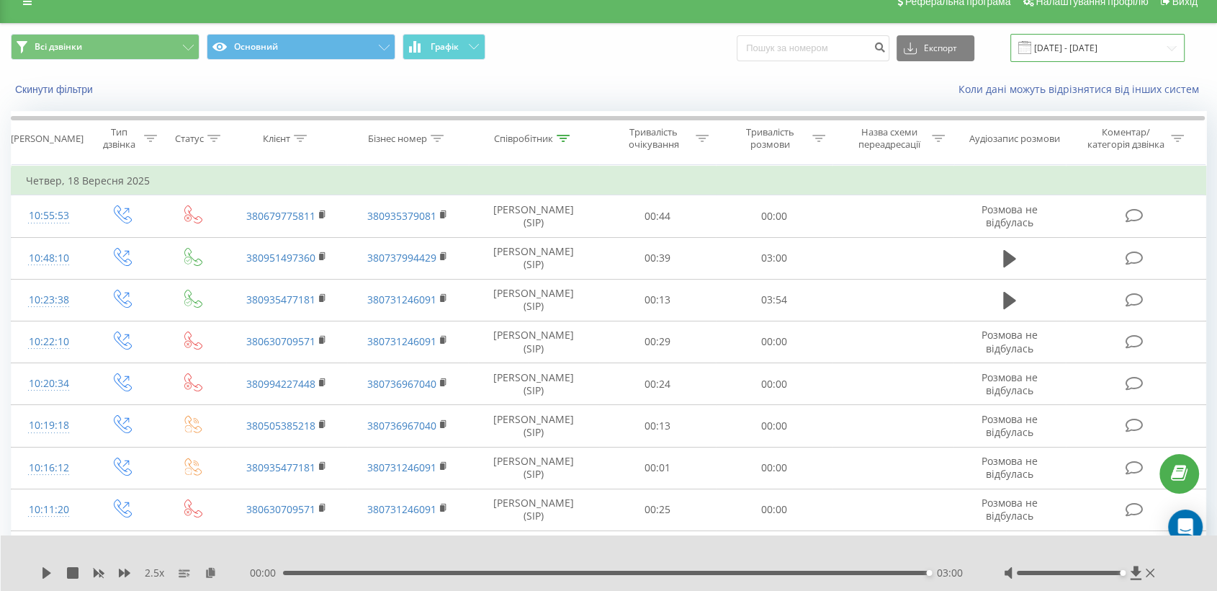
click at [1088, 50] on input "[DATE] - [DATE]" at bounding box center [1098, 48] width 174 height 28
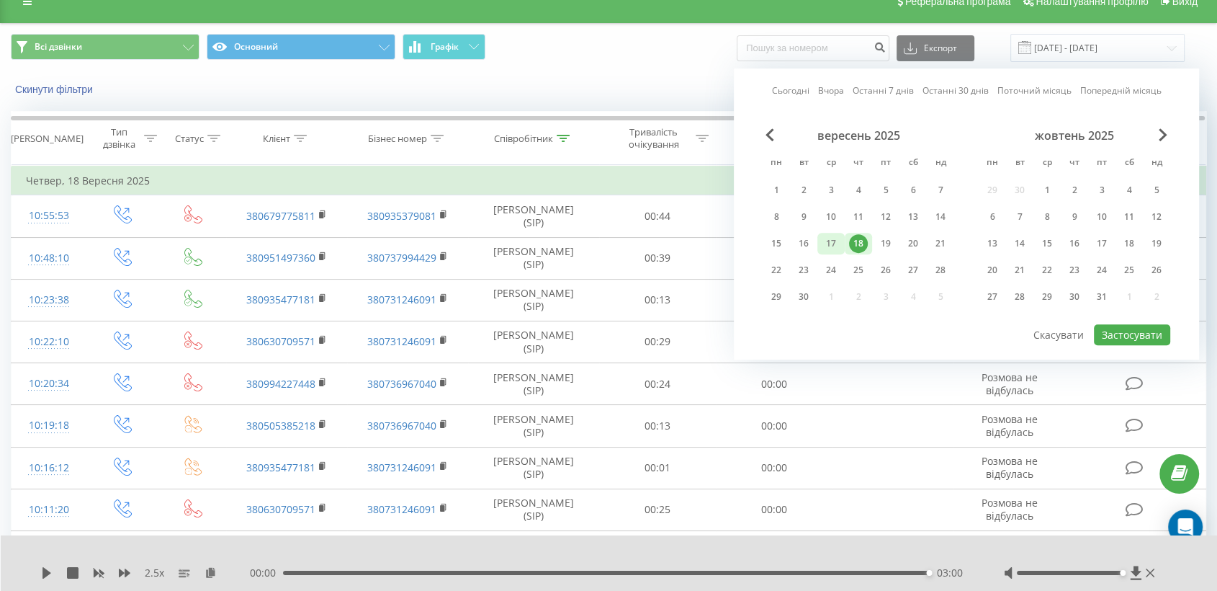
click at [842, 233] on div "17" at bounding box center [831, 244] width 27 height 22
click at [1129, 327] on button "Застосувати" at bounding box center [1132, 334] width 76 height 21
type input "[DATE] - [DATE]"
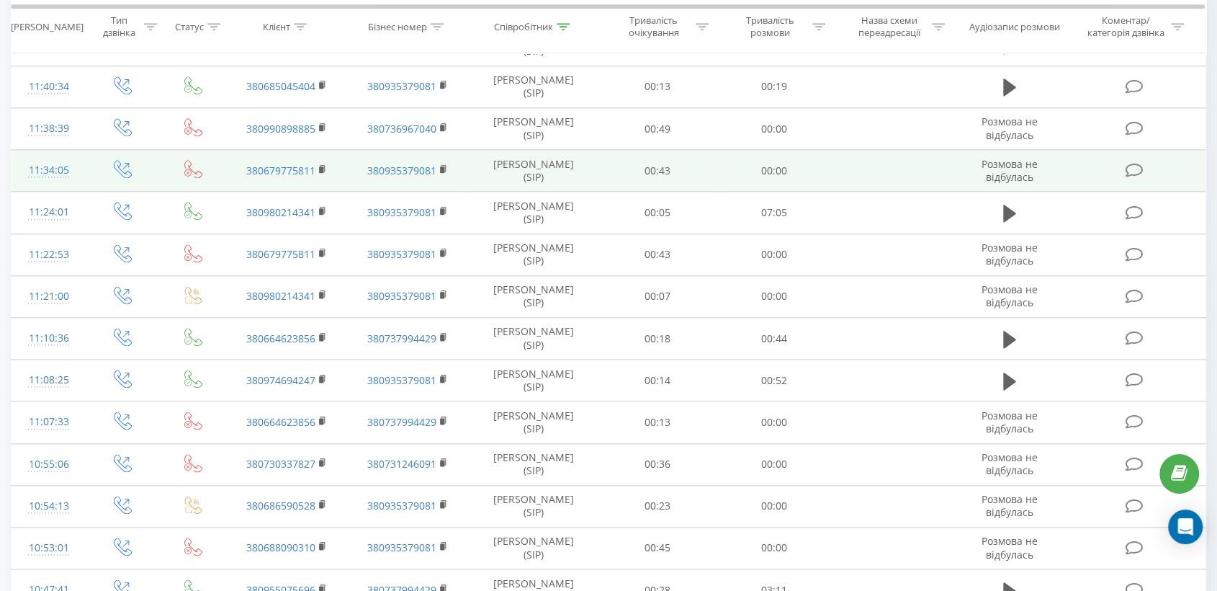
scroll to position [1819, 0]
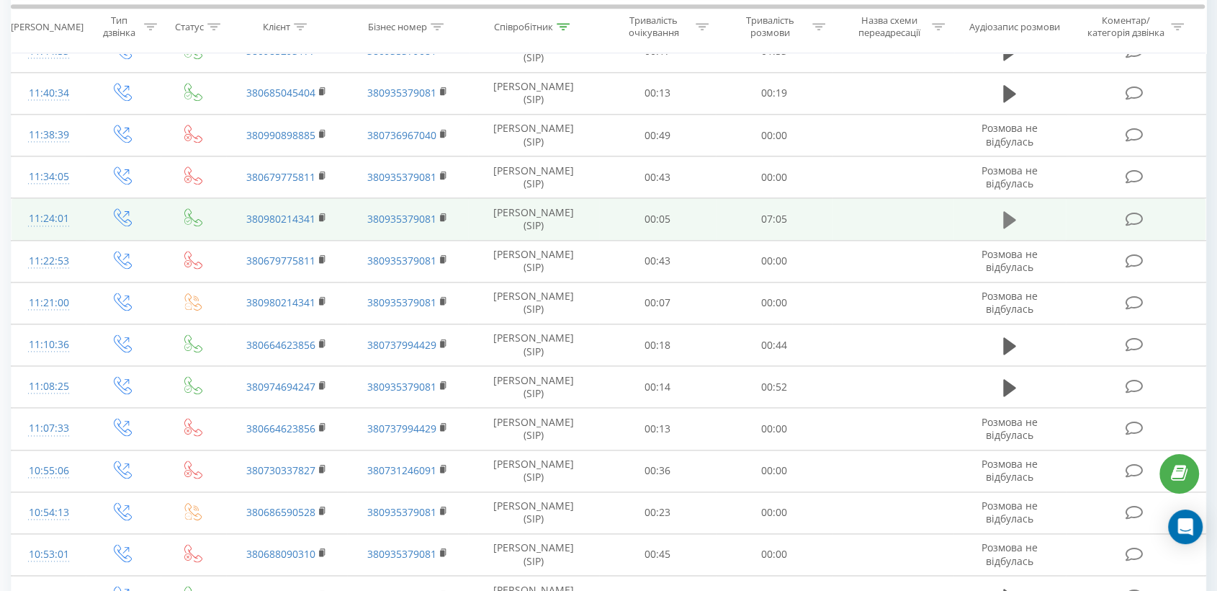
click at [1007, 210] on icon at bounding box center [1009, 220] width 13 height 20
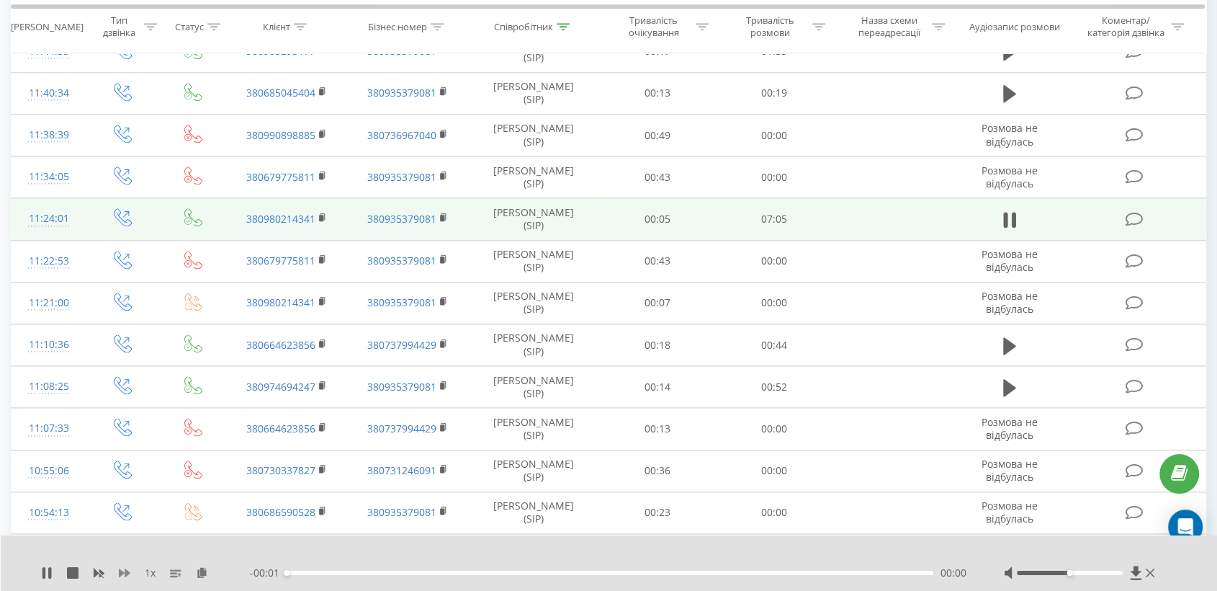
click at [127, 568] on icon at bounding box center [125, 573] width 12 height 12
click at [212, 568] on icon at bounding box center [211, 572] width 12 height 10
click at [42, 573] on icon at bounding box center [47, 573] width 12 height 12
click at [50, 576] on icon at bounding box center [47, 573] width 12 height 12
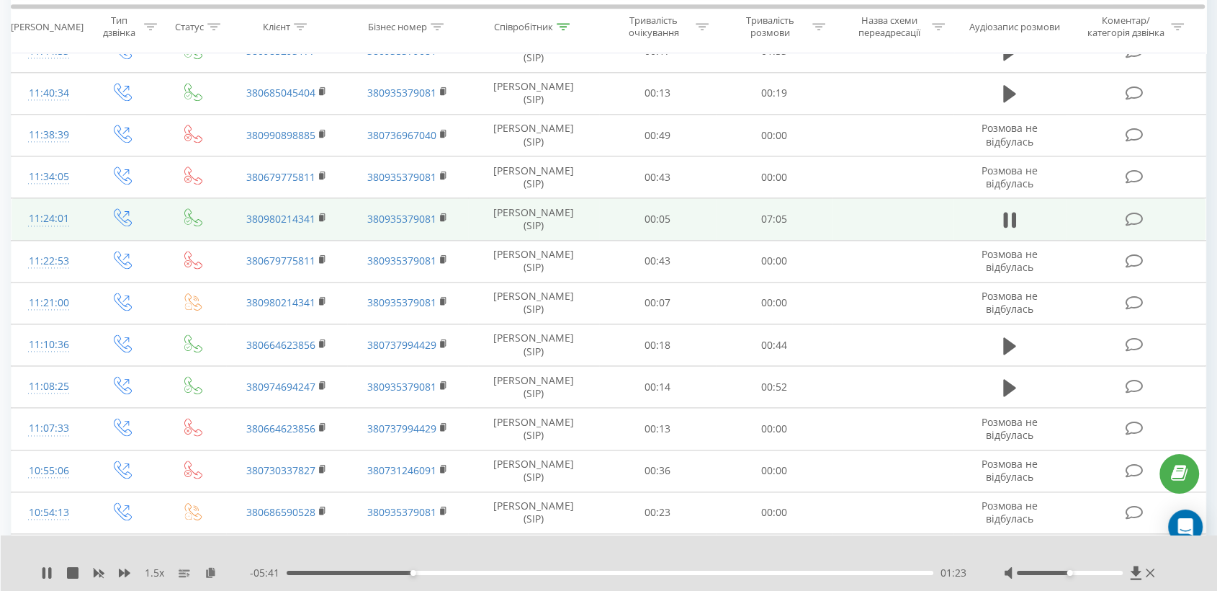
click at [317, 210] on td "380980214341" at bounding box center [286, 219] width 121 height 42
click at [322, 215] on rect at bounding box center [321, 218] width 4 height 6
click at [324, 213] on icon at bounding box center [322, 216] width 5 height 6
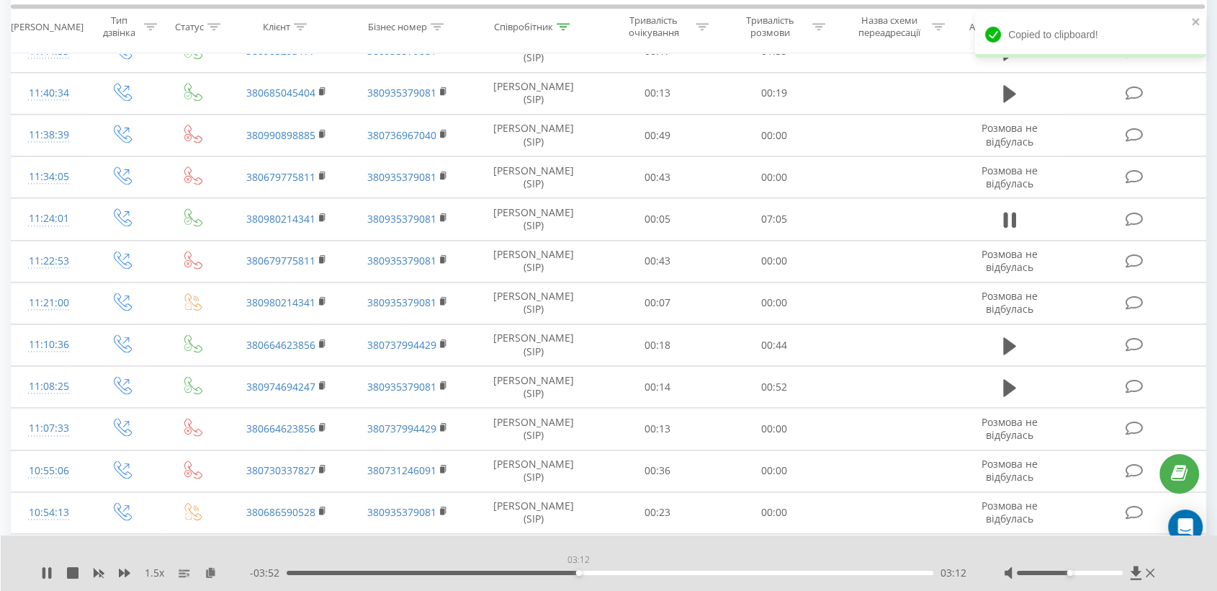
click at [578, 572] on div "03:12" at bounding box center [610, 572] width 647 height 4
click at [631, 571] on div "03:36" at bounding box center [610, 572] width 647 height 4
click at [654, 571] on div "03:48" at bounding box center [610, 572] width 647 height 4
click at [667, 571] on div "04:03" at bounding box center [610, 572] width 647 height 4
click at [125, 571] on icon at bounding box center [125, 572] width 12 height 9
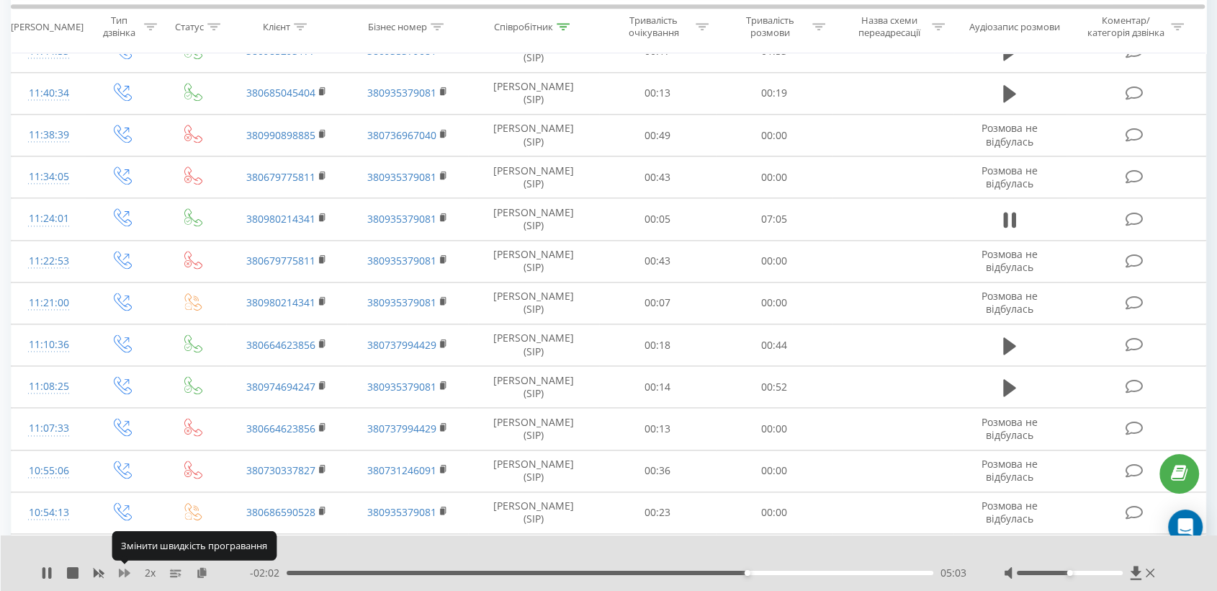
click at [125, 571] on icon at bounding box center [125, 572] width 12 height 9
click at [868, 572] on div "06:00" at bounding box center [610, 572] width 647 height 4
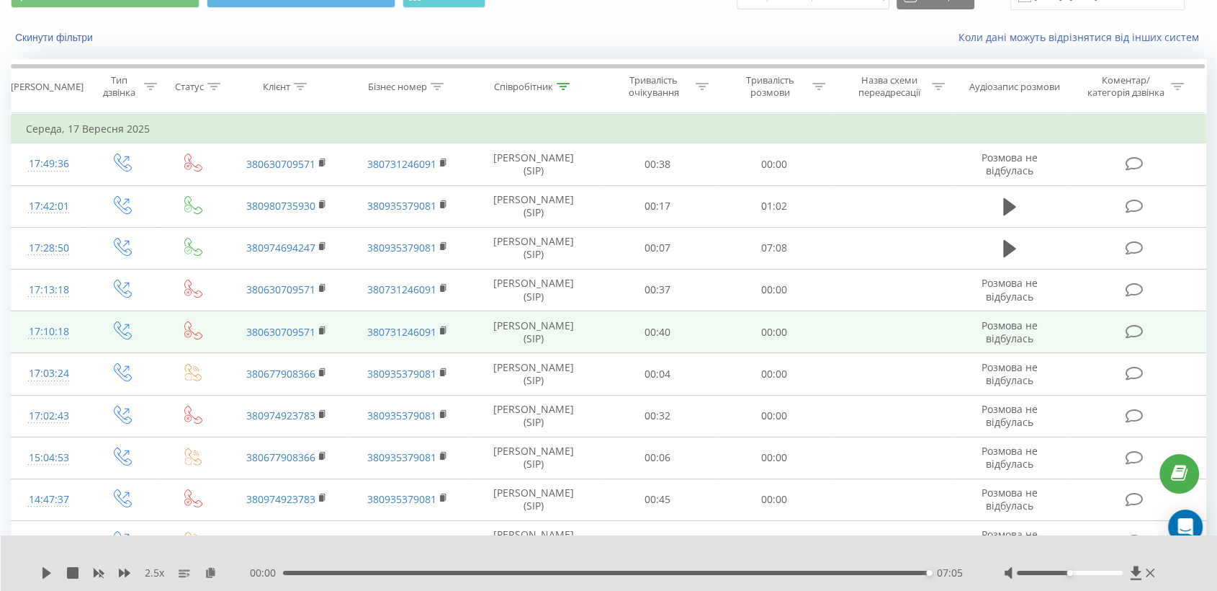
scroll to position [58, 0]
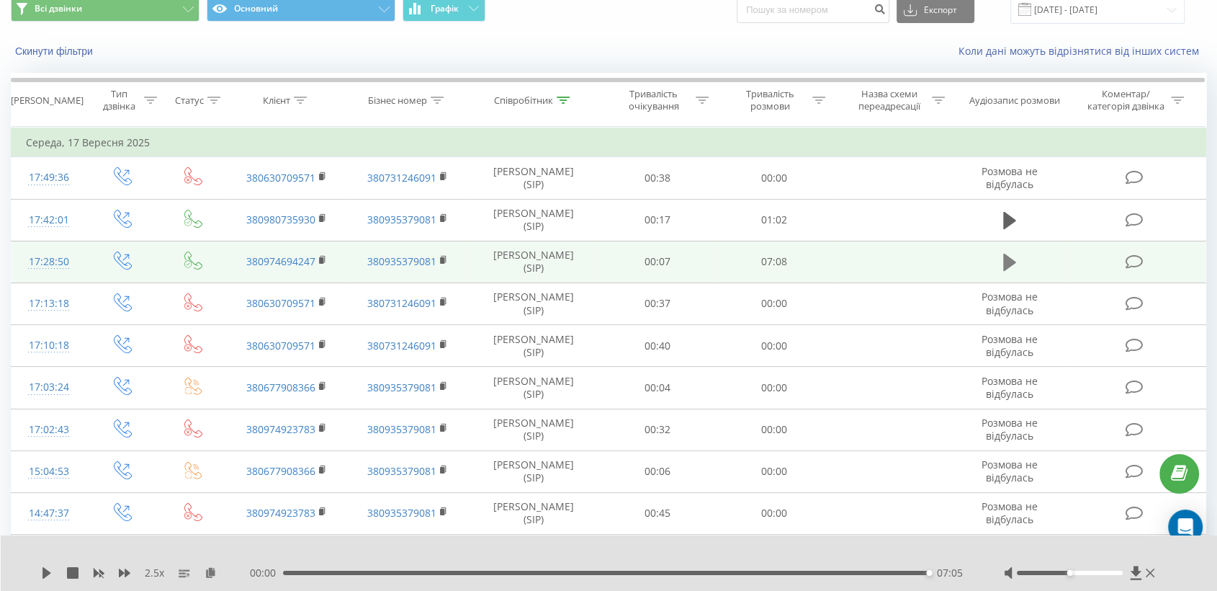
click at [1007, 262] on icon at bounding box center [1009, 262] width 13 height 17
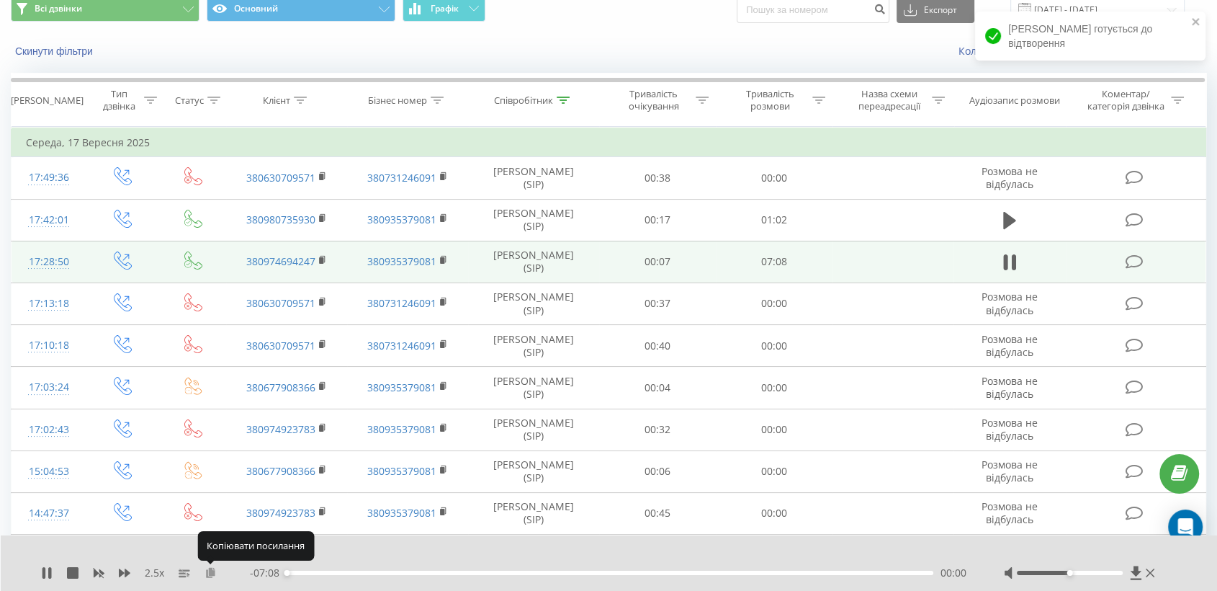
click at [211, 570] on icon at bounding box center [211, 572] width 12 height 10
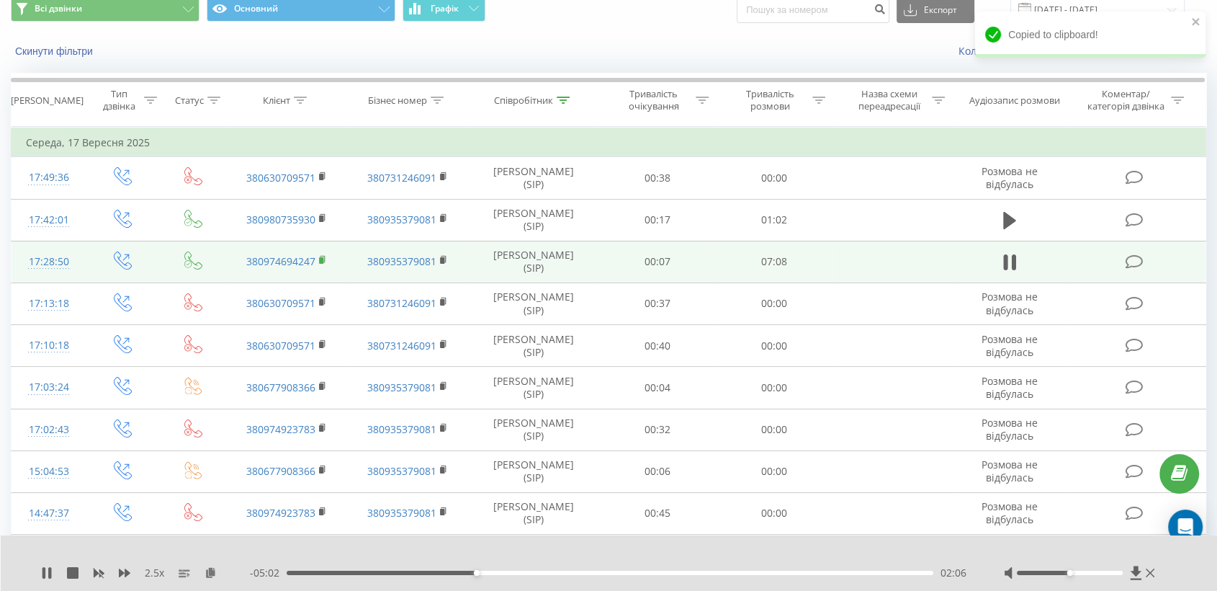
click at [323, 256] on icon at bounding box center [323, 260] width 8 height 10
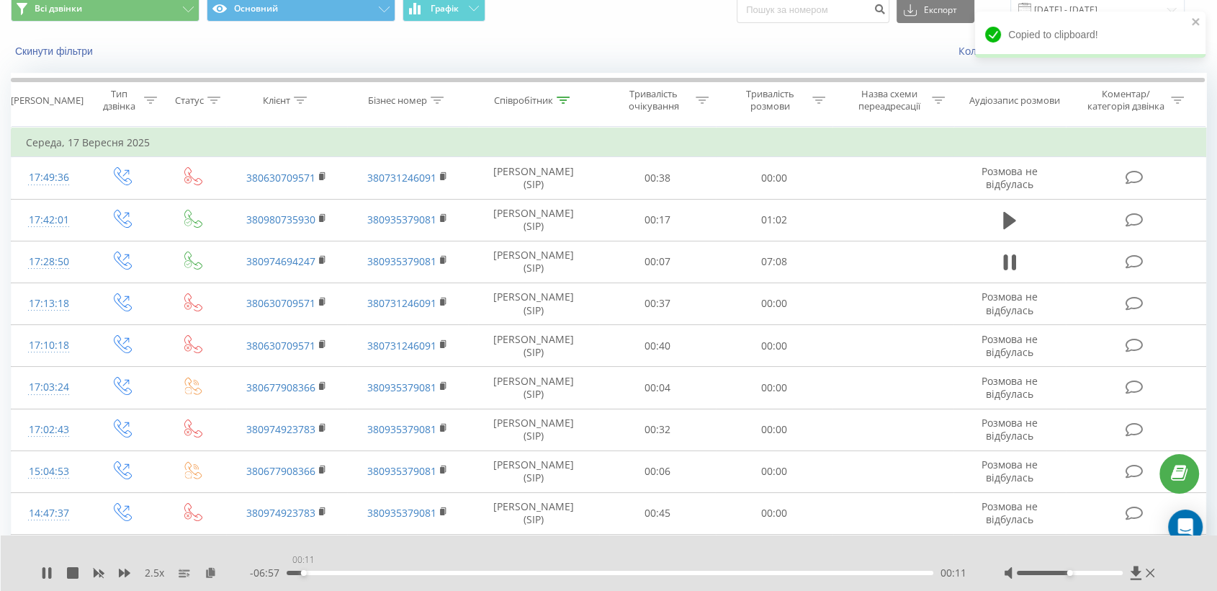
click at [303, 573] on div "00:11" at bounding box center [610, 572] width 647 height 4
click at [290, 570] on div "00:15" at bounding box center [610, 572] width 647 height 4
drag, startPoint x: 532, startPoint y: 575, endPoint x: 543, endPoint y: 570, distance: 11.6
click at [533, 576] on div "- 06:42 00:25 00:25" at bounding box center [609, 572] width 718 height 14
click at [537, 570] on div "00:27" at bounding box center [610, 572] width 647 height 4
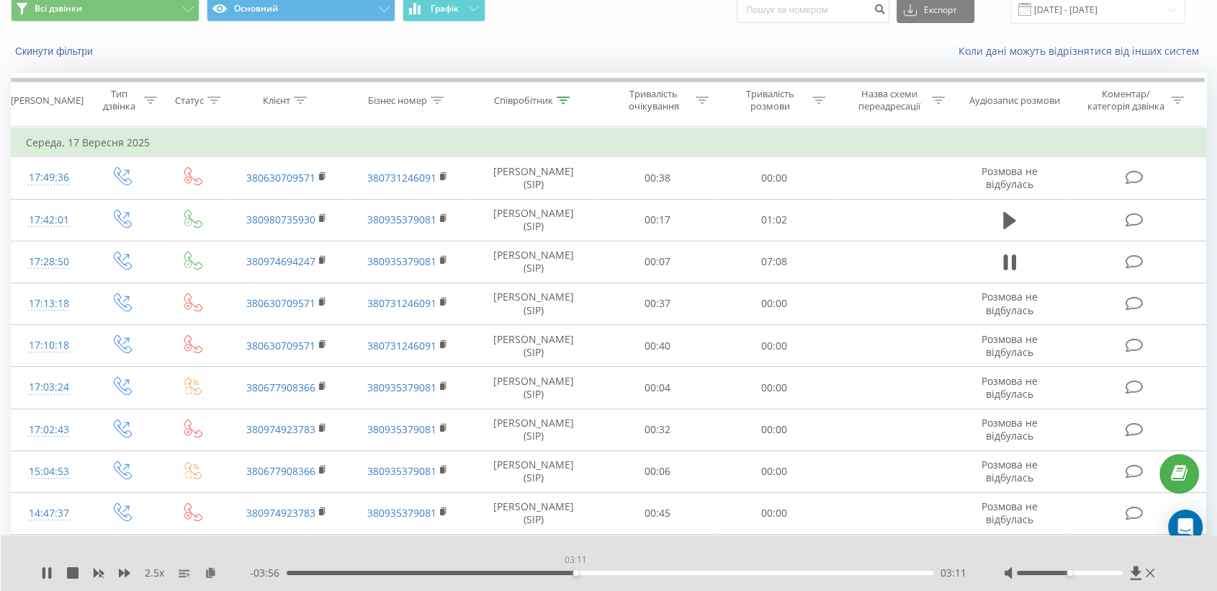
click at [576, 570] on div "03:11" at bounding box center [610, 572] width 647 height 4
click at [612, 572] on div "03:13" at bounding box center [610, 572] width 647 height 4
click at [629, 570] on div "03:47" at bounding box center [610, 572] width 647 height 4
click at [658, 570] on div "03:51" at bounding box center [610, 572] width 647 height 4
click at [680, 570] on div "04:08" at bounding box center [610, 572] width 647 height 4
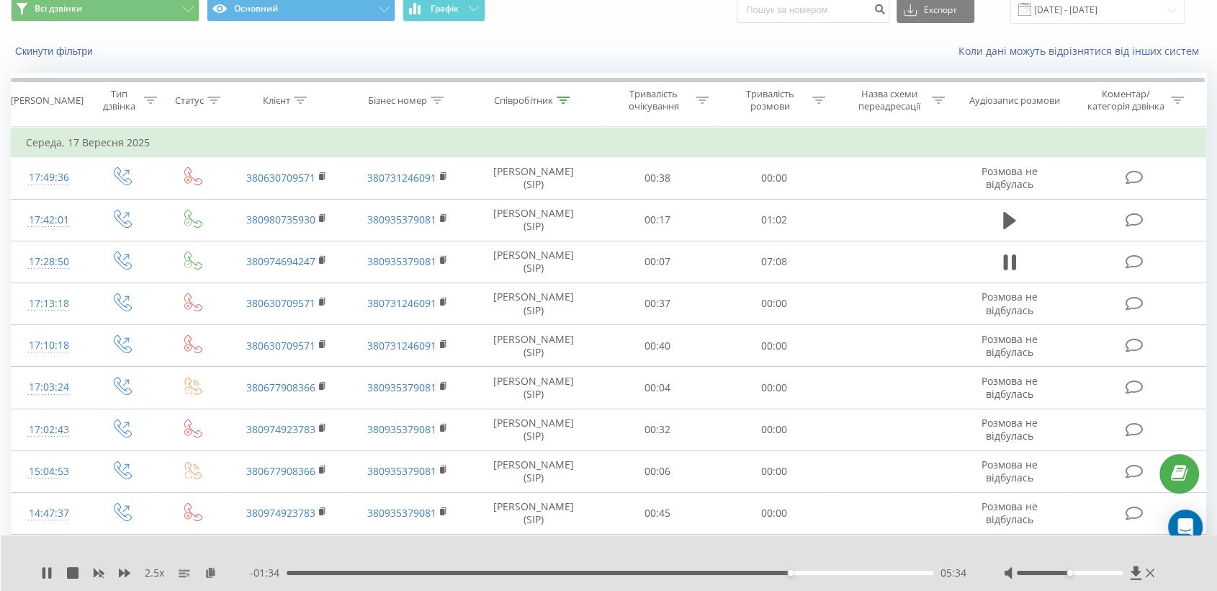
click at [831, 570] on div "05:34" at bounding box center [610, 572] width 647 height 4
click at [854, 572] on div "06:03" at bounding box center [610, 572] width 647 height 4
click at [518, 103] on div "Співробітник" at bounding box center [523, 100] width 59 height 12
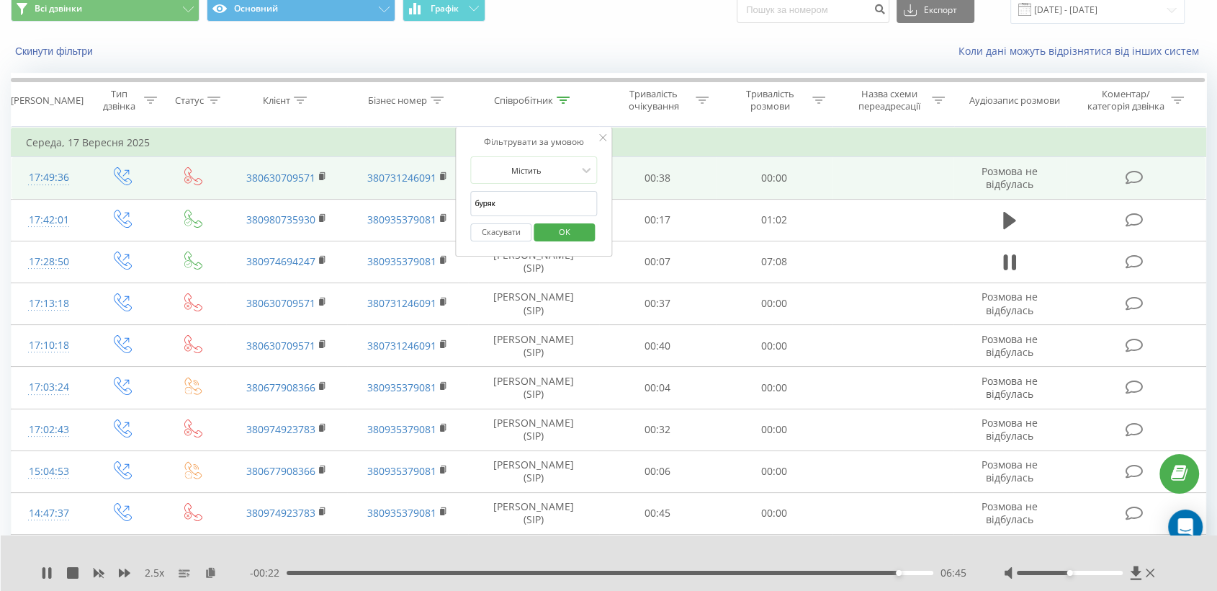
drag, startPoint x: 512, startPoint y: 196, endPoint x: 437, endPoint y: 195, distance: 74.9
click at [457, 197] on div "Фільтрувати за умовою Містить буряк Скасувати OK" at bounding box center [533, 192] width 157 height 130
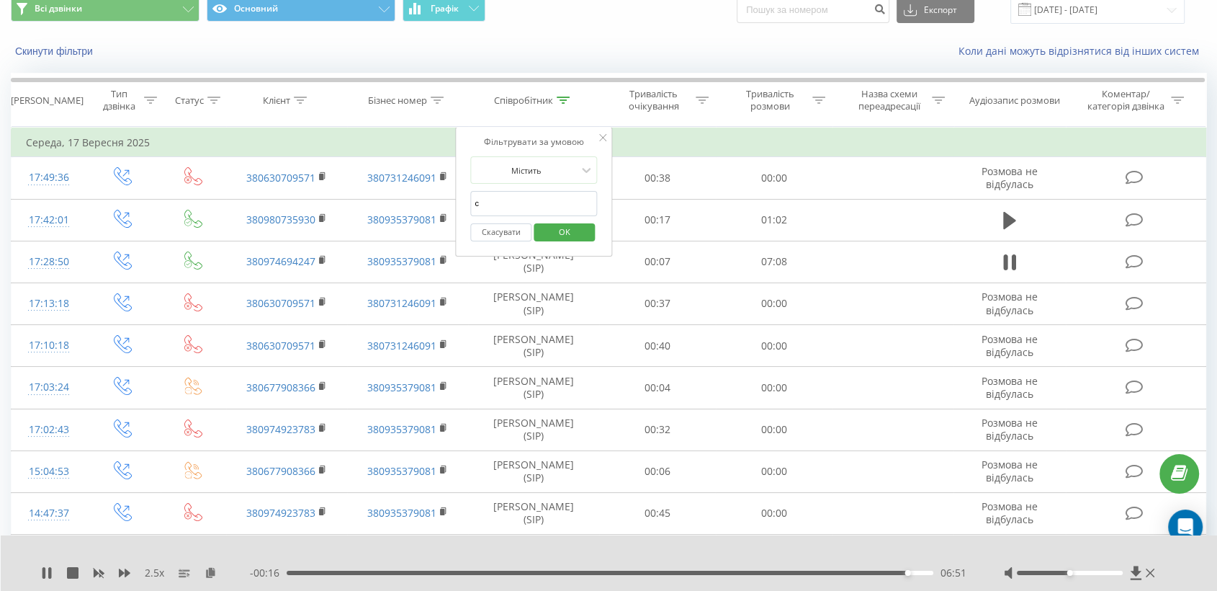
type input "срібненко"
click at [571, 233] on span "OK" at bounding box center [565, 231] width 40 height 22
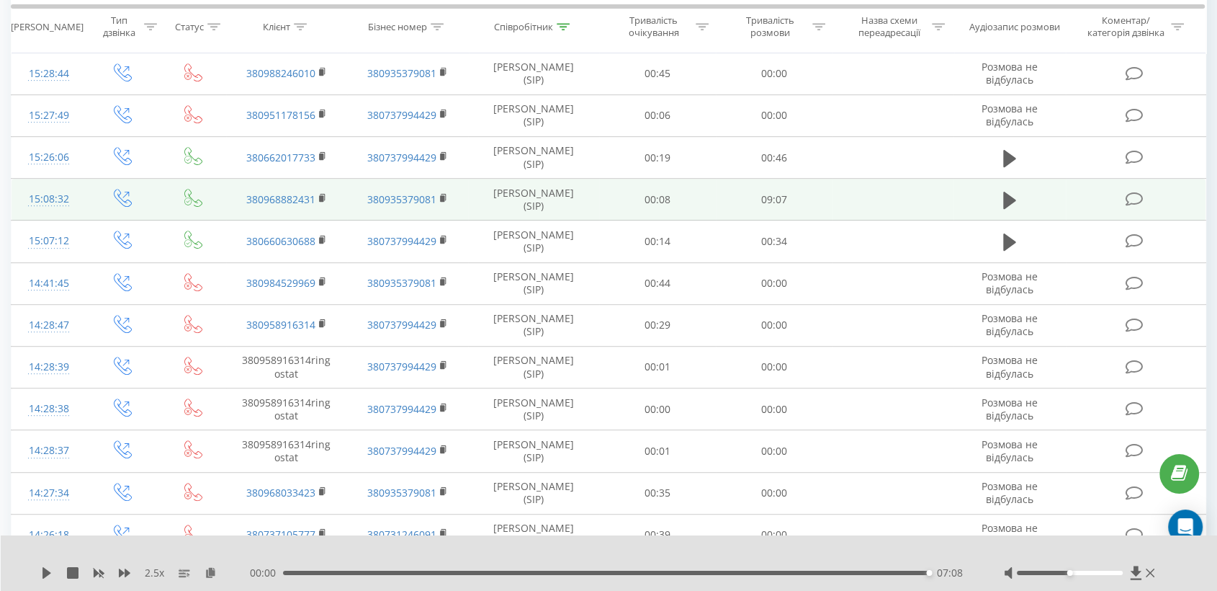
scroll to position [619, 0]
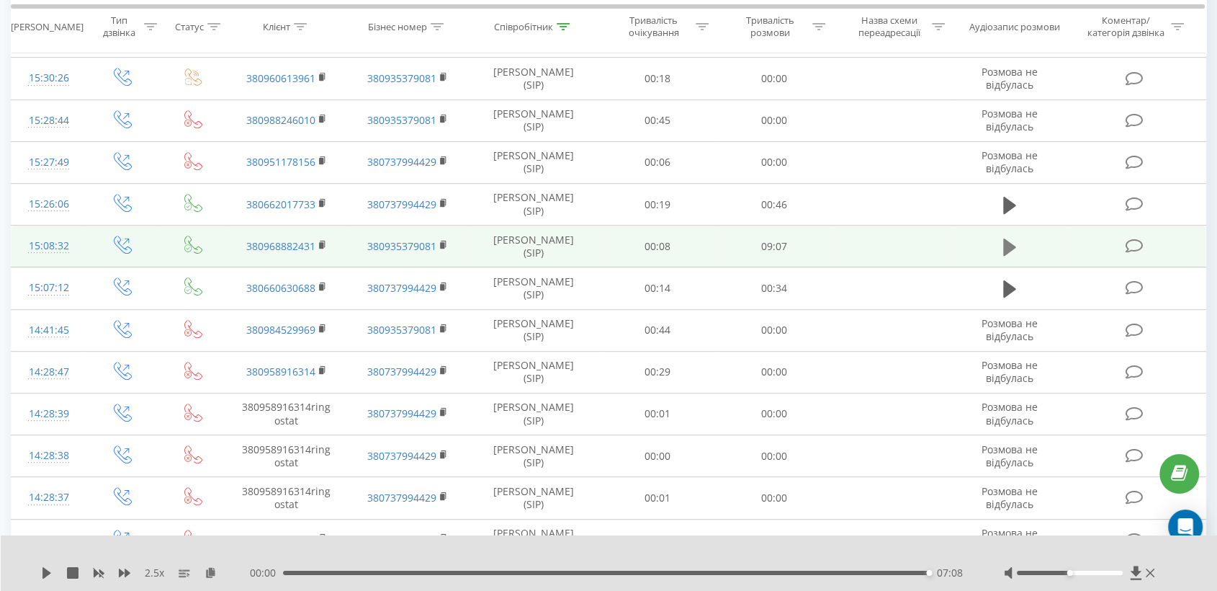
click at [1006, 243] on icon at bounding box center [1009, 246] width 13 height 17
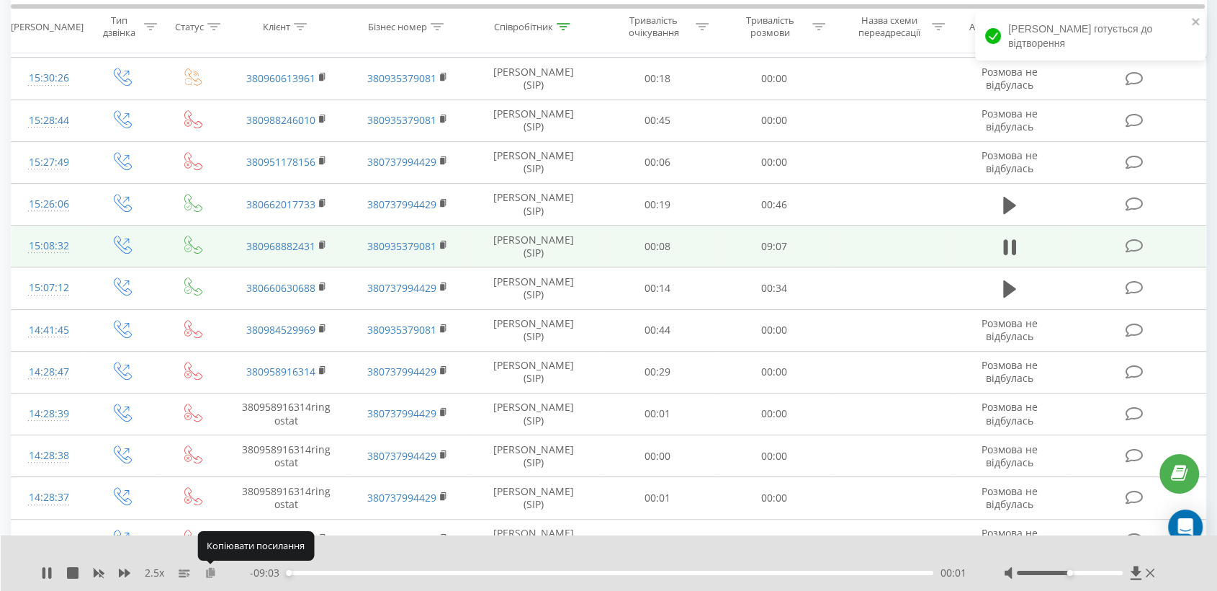
click at [206, 572] on icon at bounding box center [211, 572] width 12 height 10
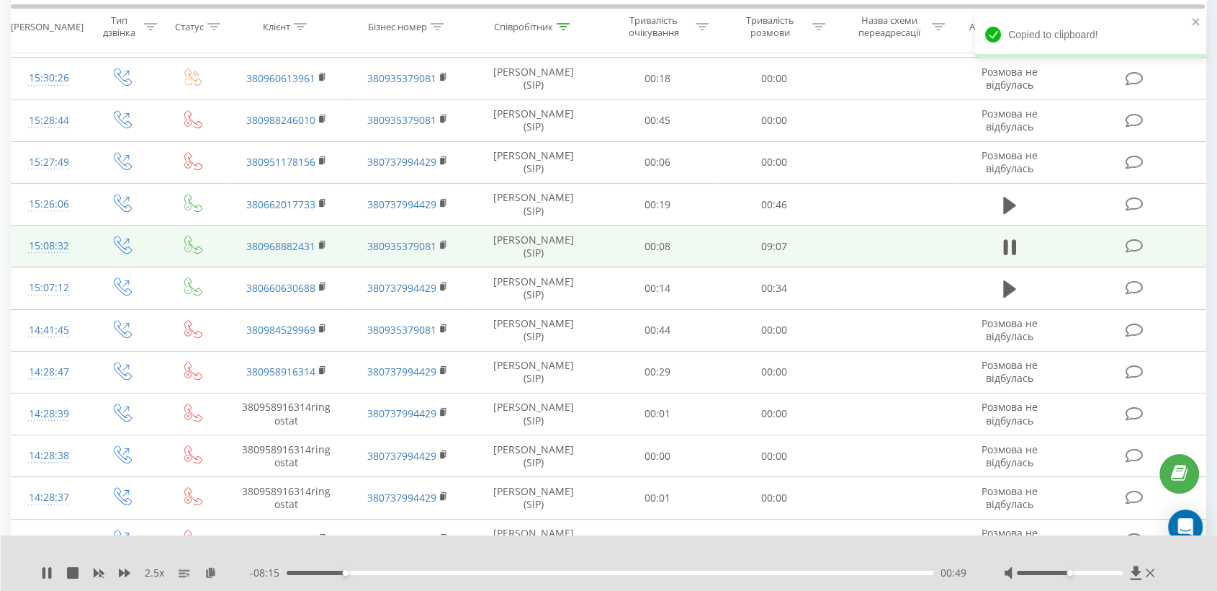
click at [1108, 570] on div at bounding box center [1070, 572] width 106 height 4
click at [130, 563] on div "2.5 x - 08:10 00:55 00:55" at bounding box center [609, 562] width 1217 height 55
click at [128, 572] on icon at bounding box center [125, 572] width 12 height 9
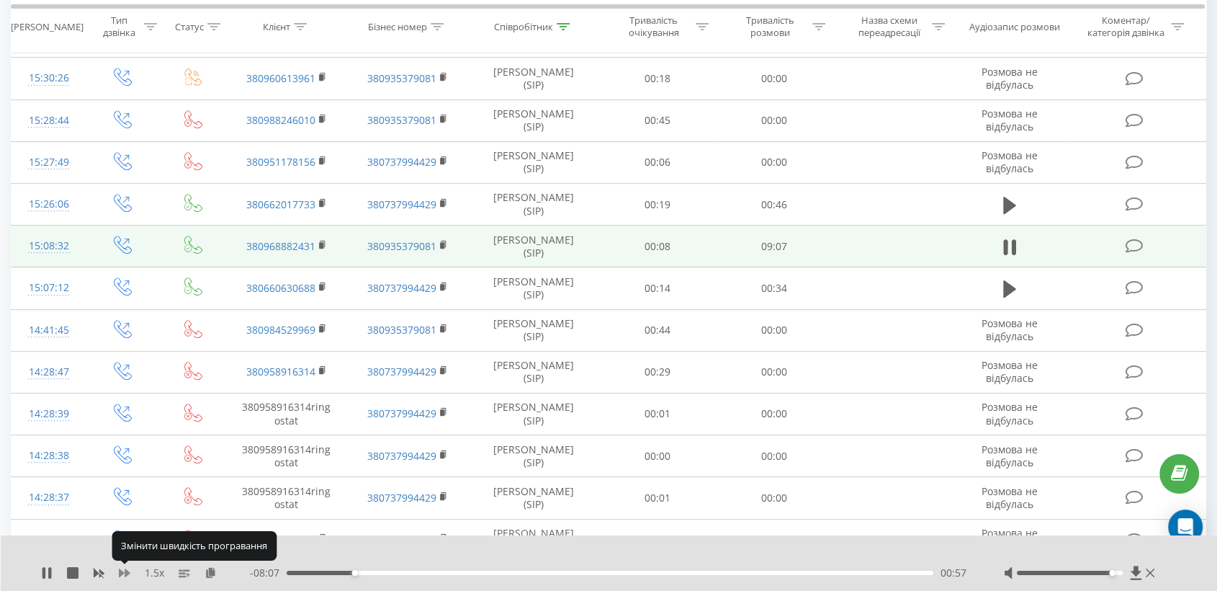
click at [128, 572] on icon at bounding box center [125, 572] width 12 height 9
click at [326, 241] on icon at bounding box center [323, 245] width 8 height 10
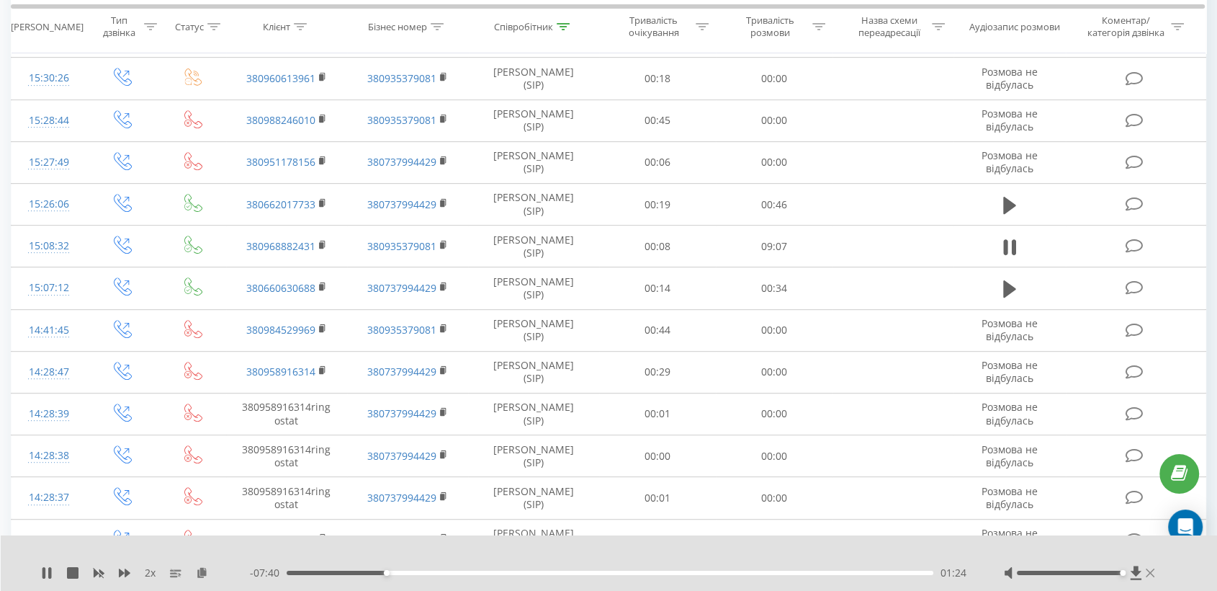
drag, startPoint x: 1114, startPoint y: 573, endPoint x: 1149, endPoint y: 568, distance: 34.9
click at [1149, 568] on div at bounding box center [1081, 572] width 154 height 14
click at [570, 572] on div "03:31" at bounding box center [610, 572] width 647 height 4
click at [595, 573] on div "04:01" at bounding box center [610, 572] width 647 height 4
click at [627, 573] on div "04:47" at bounding box center [610, 572] width 647 height 4
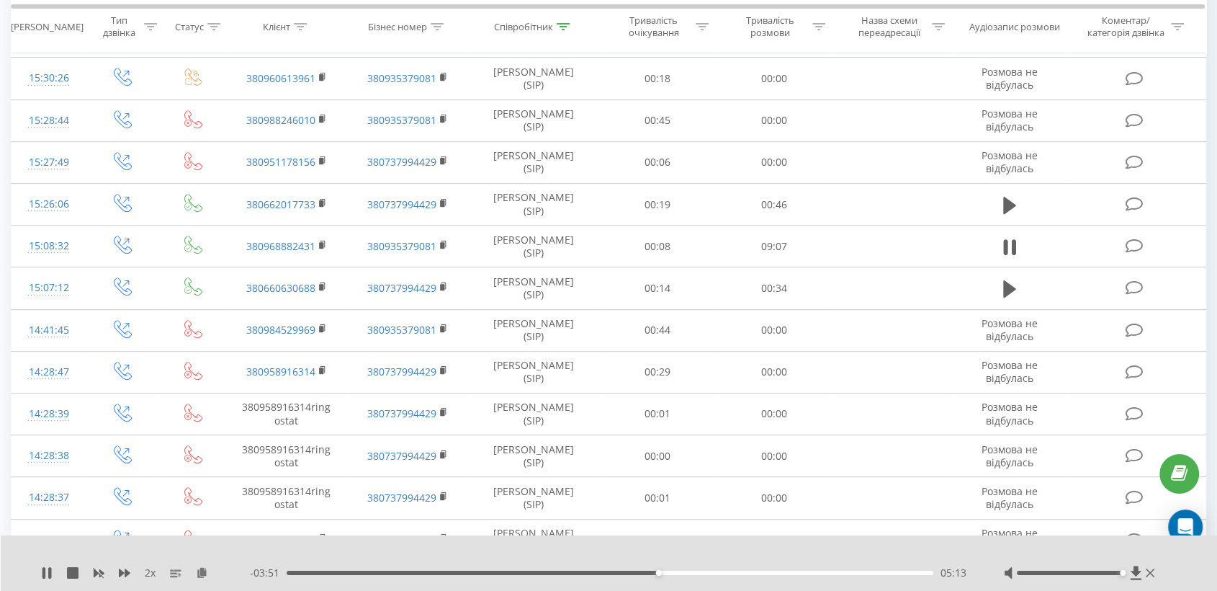
click at [507, 568] on div "- 03:51 05:13 05:13" at bounding box center [609, 572] width 718 height 14
click at [510, 572] on div "05:15" at bounding box center [610, 572] width 647 height 4
click at [522, 572] on div "03:19" at bounding box center [610, 572] width 647 height 4
click at [543, 573] on div "- 05:45 03:20 03:20" at bounding box center [609, 572] width 718 height 14
click at [545, 570] on div "03:38" at bounding box center [610, 572] width 647 height 4
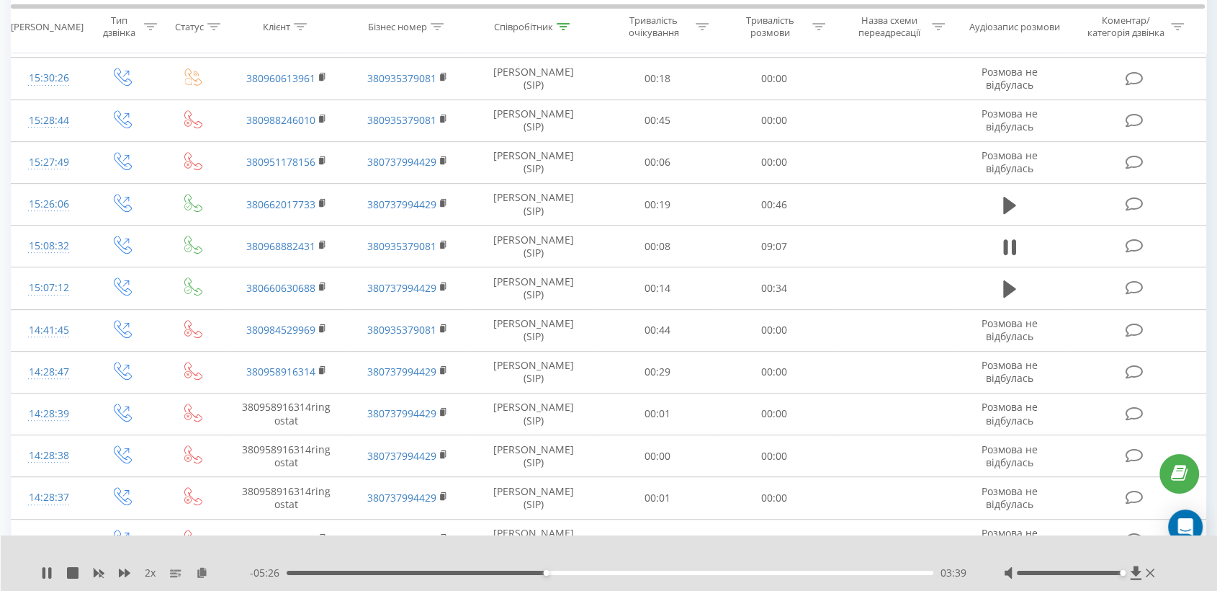
click at [568, 570] on div "03:39" at bounding box center [610, 572] width 647 height 4
click at [695, 568] on div "- 03:42 05:22 05:22" at bounding box center [609, 572] width 718 height 14
click at [695, 572] on div "05:25" at bounding box center [610, 572] width 647 height 4
click at [740, 570] on div "06:02" at bounding box center [610, 572] width 647 height 4
click at [763, 568] on div "- 02:41 06:24 06:24" at bounding box center [609, 572] width 718 height 14
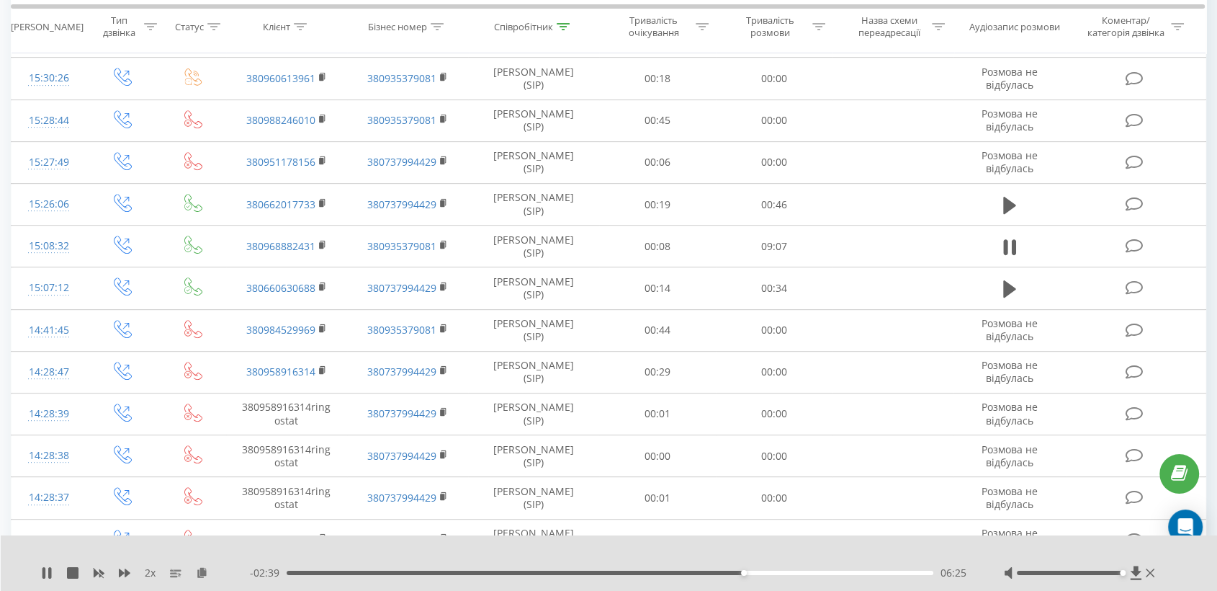
click at [769, 569] on div "- 02:39 06:25 06:25" at bounding box center [609, 572] width 718 height 14
click at [778, 572] on div "06:54" at bounding box center [610, 572] width 647 height 4
click at [812, 572] on div "07:23" at bounding box center [610, 572] width 647 height 4
click at [864, 572] on div "07:58" at bounding box center [610, 572] width 647 height 4
click at [881, 570] on div "08:21" at bounding box center [610, 572] width 647 height 4
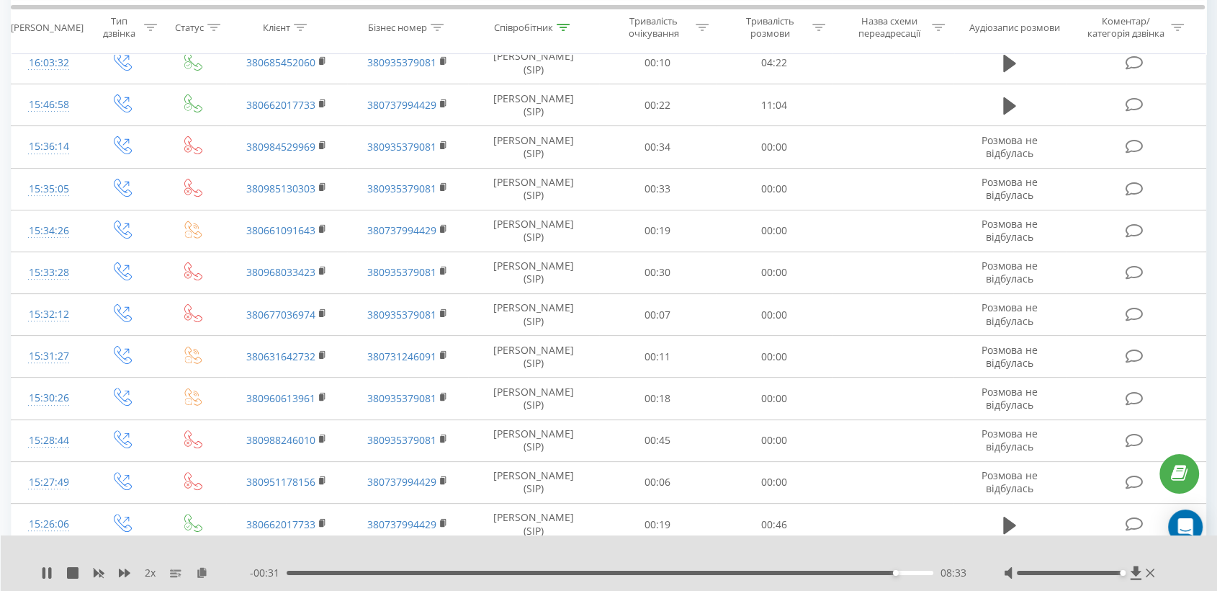
scroll to position [0, 0]
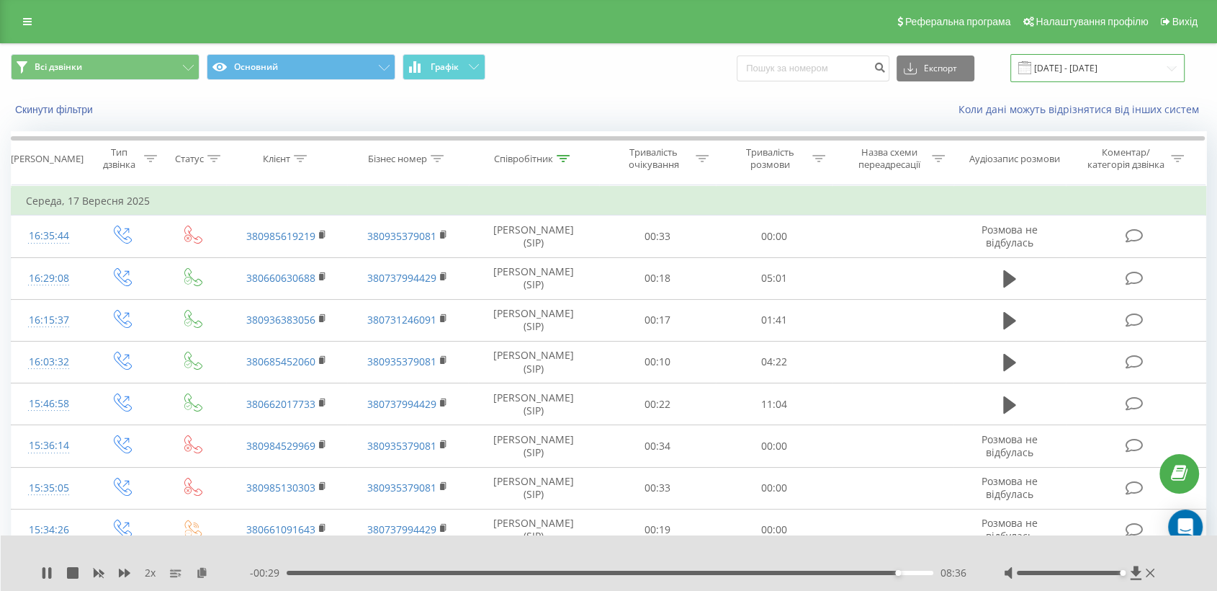
click at [1101, 66] on input "[DATE] - [DATE]" at bounding box center [1098, 68] width 174 height 28
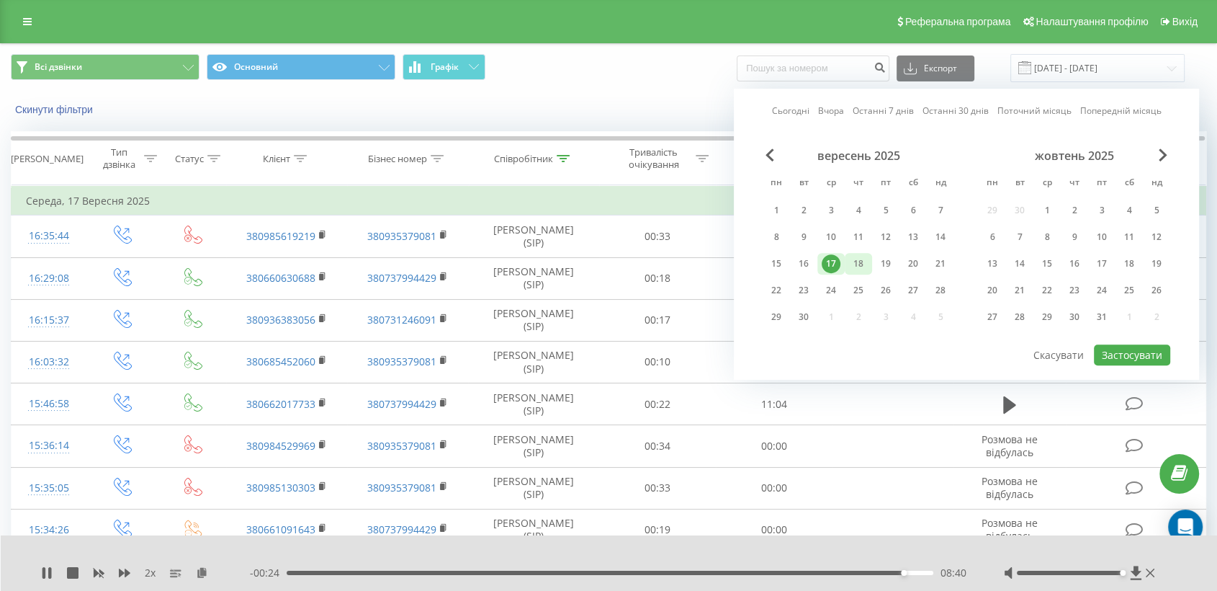
click at [863, 261] on div "18" at bounding box center [858, 263] width 19 height 19
click at [1113, 348] on button "Застосувати" at bounding box center [1132, 354] width 76 height 21
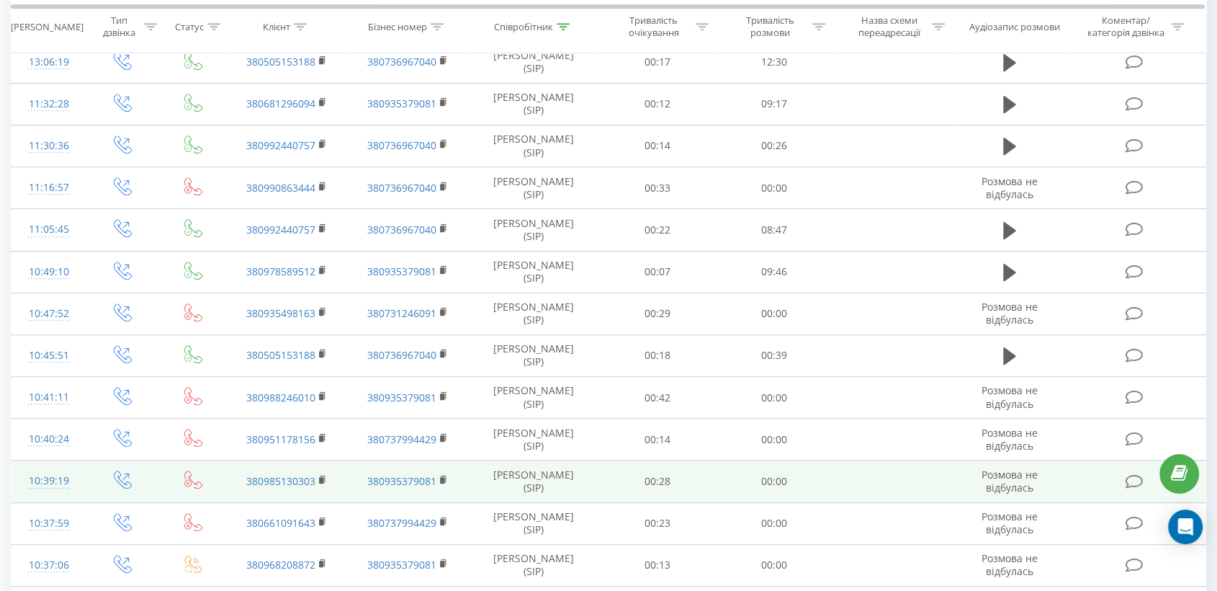
scroll to position [872, 0]
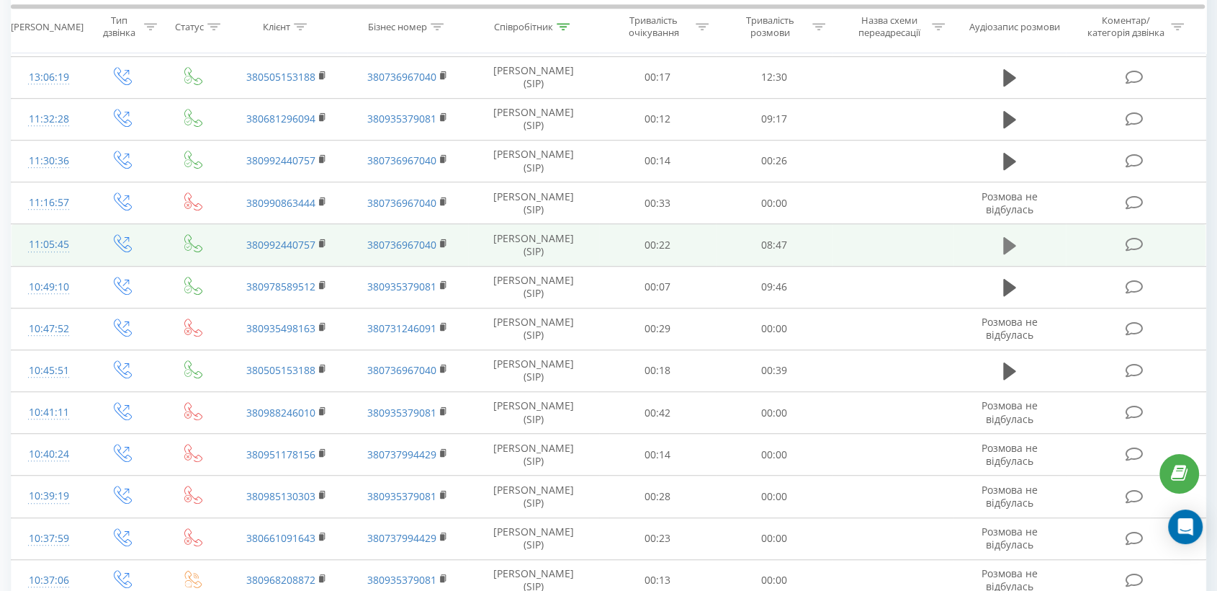
click at [1000, 251] on button at bounding box center [1010, 246] width 22 height 22
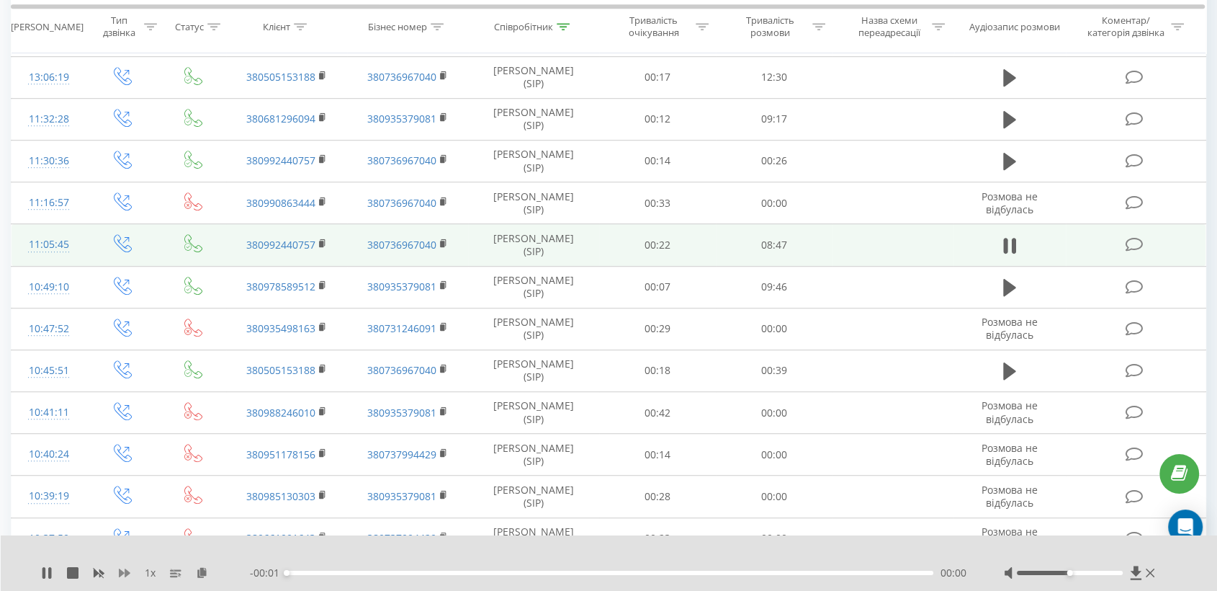
click at [126, 572] on icon at bounding box center [125, 572] width 12 height 9
click at [199, 575] on icon at bounding box center [202, 572] width 12 height 10
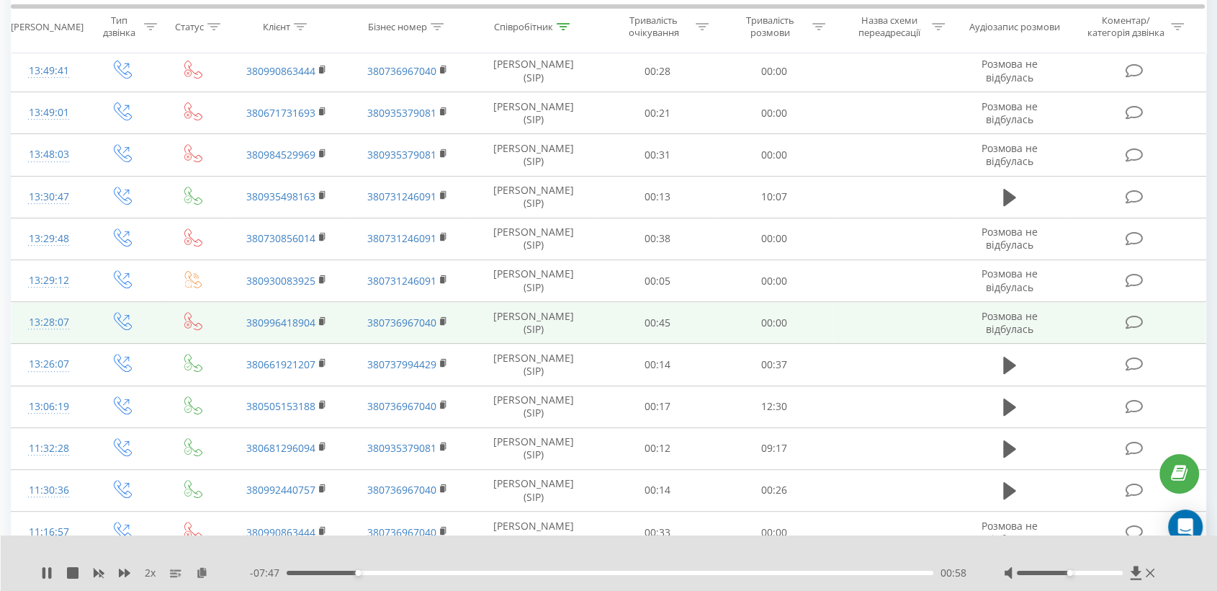
scroll to position [720, 0]
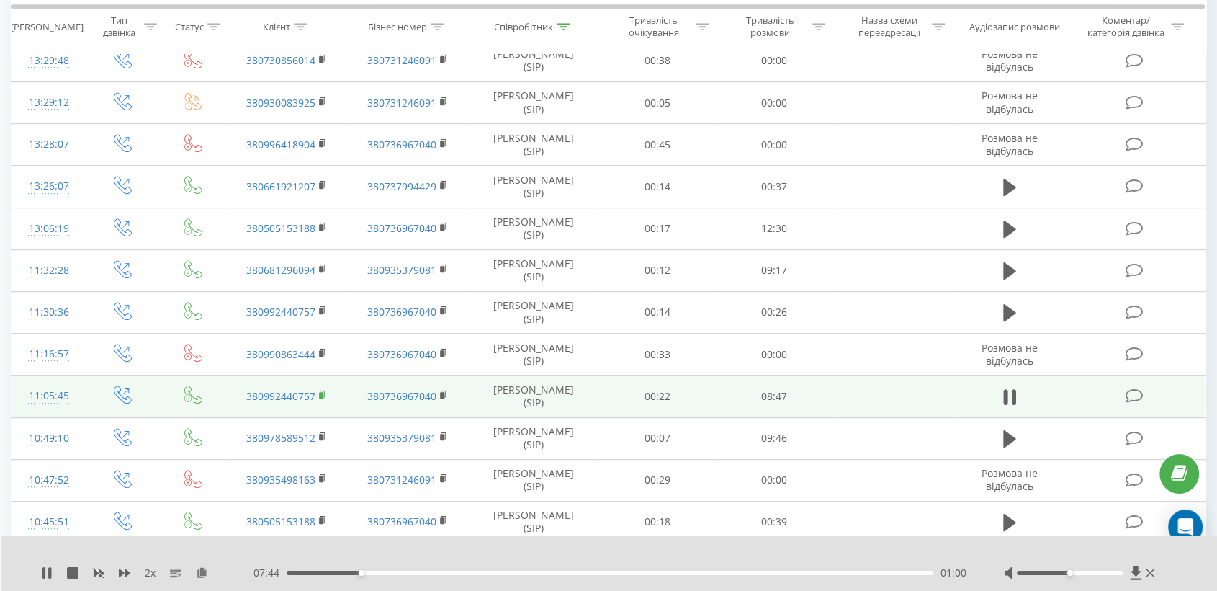
click at [324, 391] on icon at bounding box center [322, 393] width 5 height 6
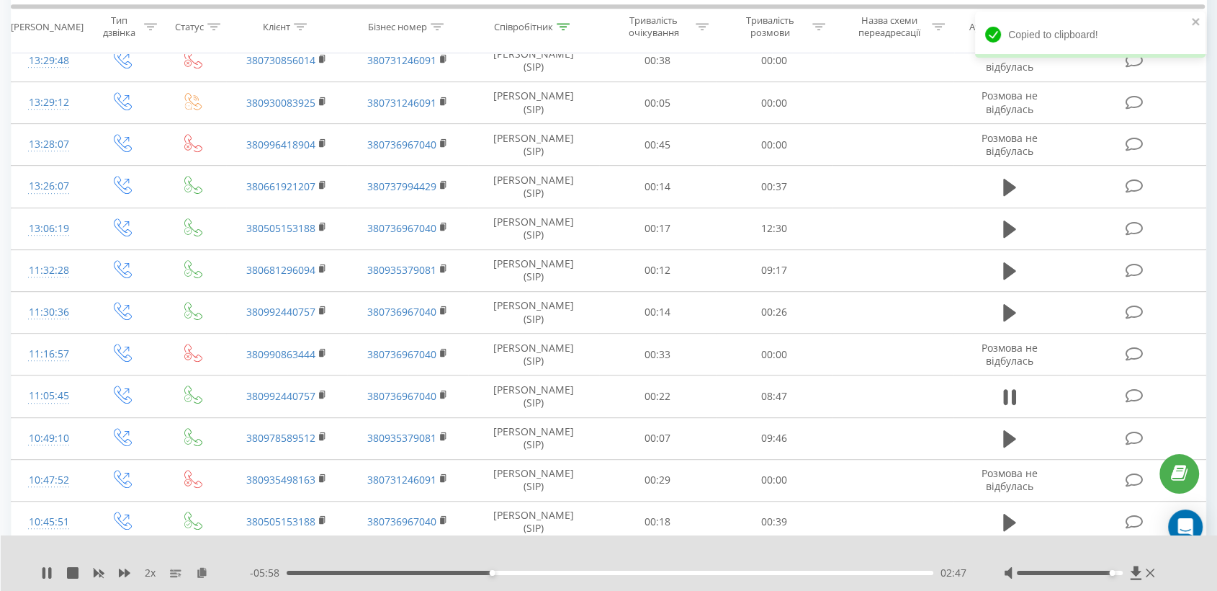
click at [1111, 573] on div at bounding box center [1070, 572] width 106 height 4
click at [121, 578] on div "2 x" at bounding box center [145, 572] width 209 height 14
click at [126, 575] on icon at bounding box center [125, 572] width 12 height 9
drag, startPoint x: 1112, startPoint y: 570, endPoint x: 1129, endPoint y: 570, distance: 16.6
click at [1129, 570] on div at bounding box center [1081, 572] width 154 height 14
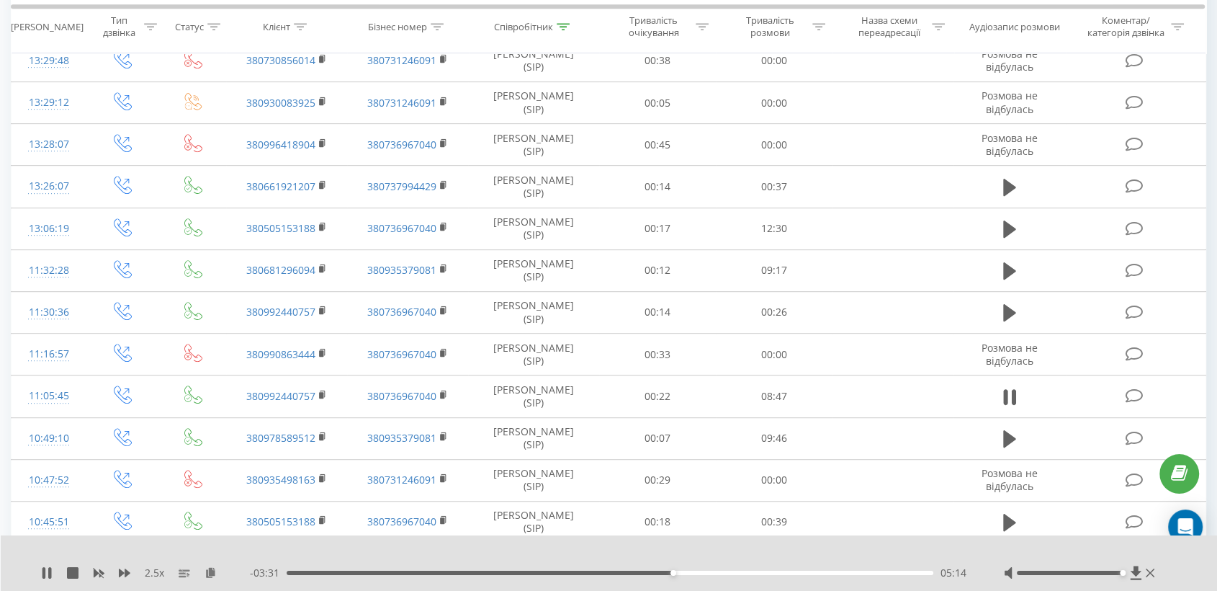
click at [606, 574] on div "- 03:31 05:14 05:14" at bounding box center [609, 572] width 718 height 14
click at [616, 570] on div "05:17" at bounding box center [610, 572] width 647 height 4
click at [650, 571] on div "04:56" at bounding box center [610, 572] width 647 height 4
click at [666, 572] on div "04:58" at bounding box center [610, 572] width 647 height 4
click at [686, 572] on div "05:12" at bounding box center [610, 572] width 647 height 4
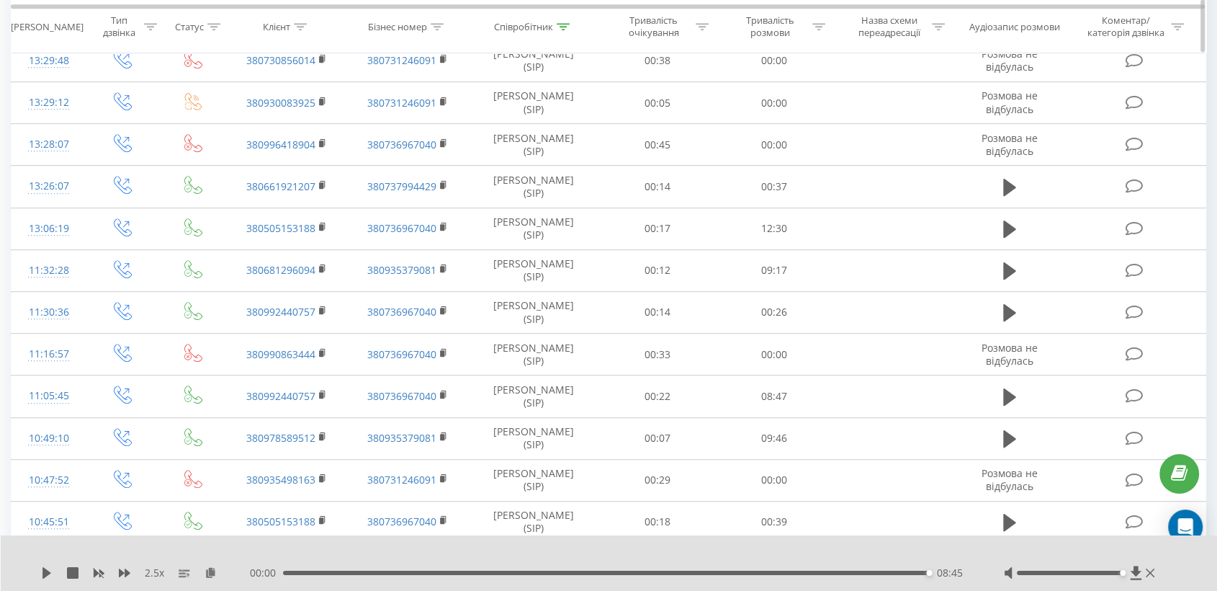
click at [518, 30] on div "Співробітник" at bounding box center [523, 27] width 59 height 12
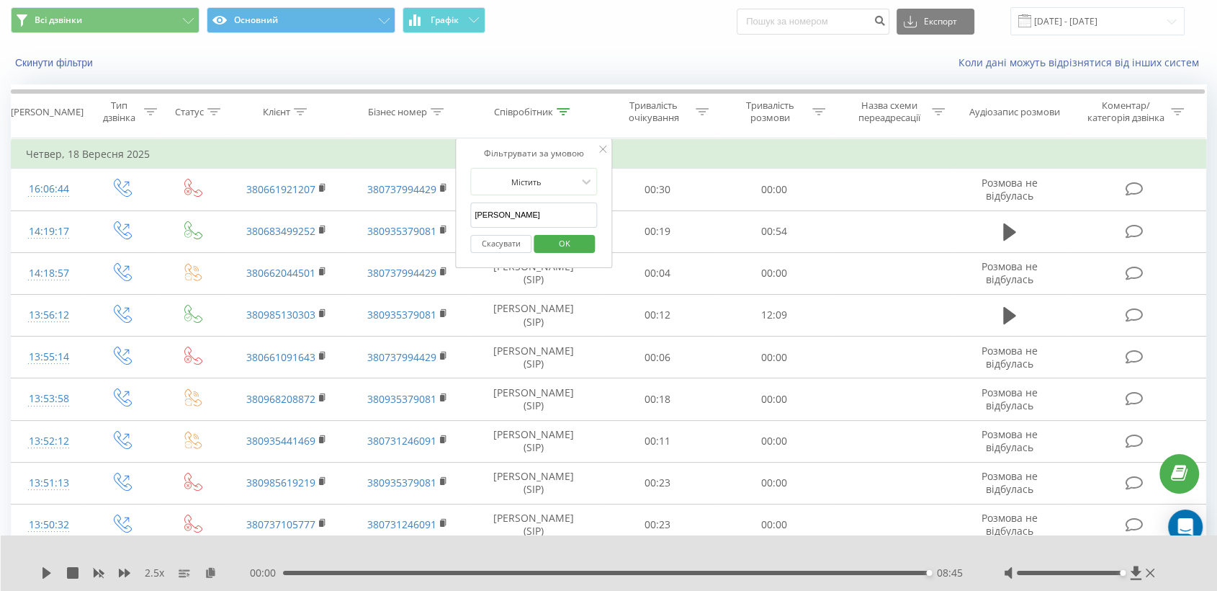
scroll to position [0, 0]
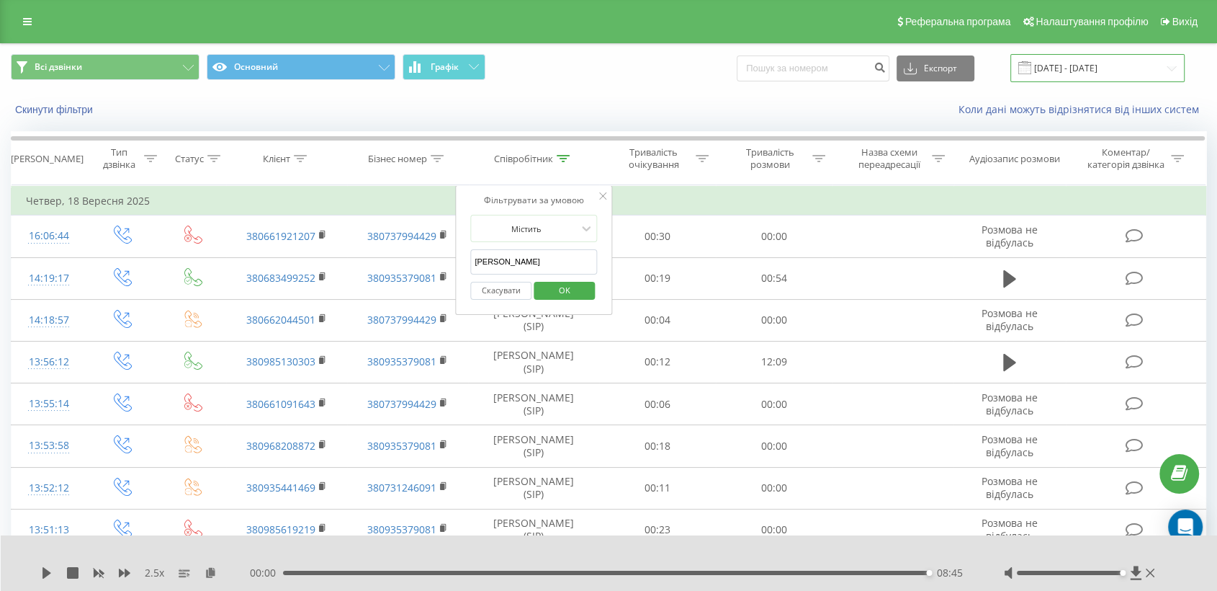
click at [1080, 73] on input "[DATE] - [DATE]" at bounding box center [1098, 68] width 174 height 28
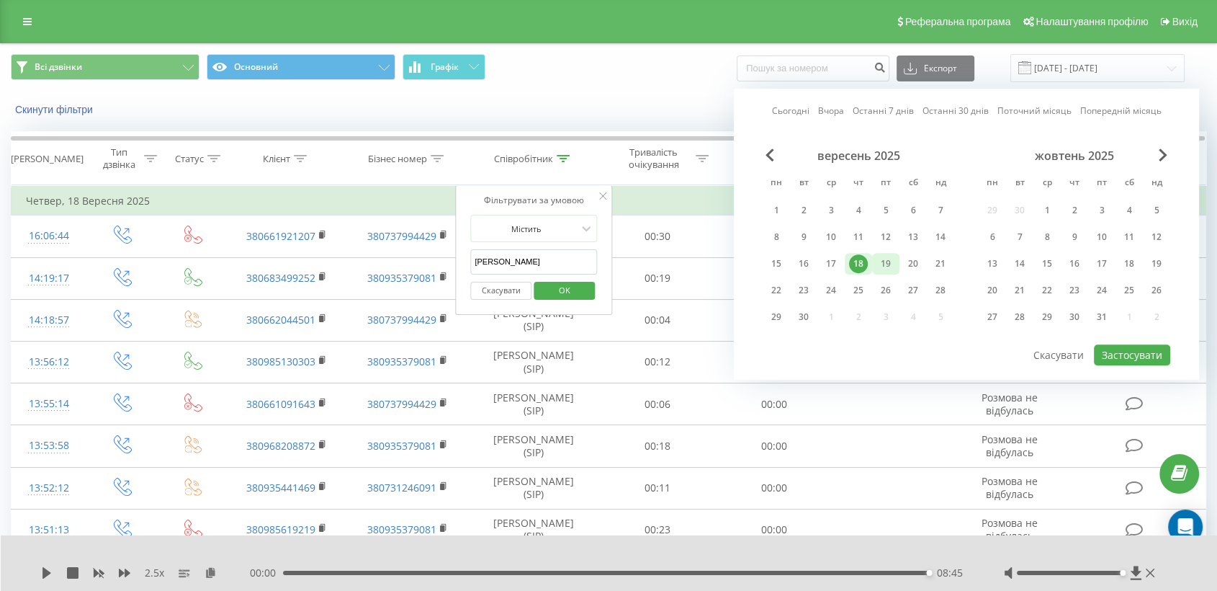
click at [877, 261] on div "19" at bounding box center [886, 263] width 19 height 19
click at [1132, 357] on button "Застосувати" at bounding box center [1132, 354] width 76 height 21
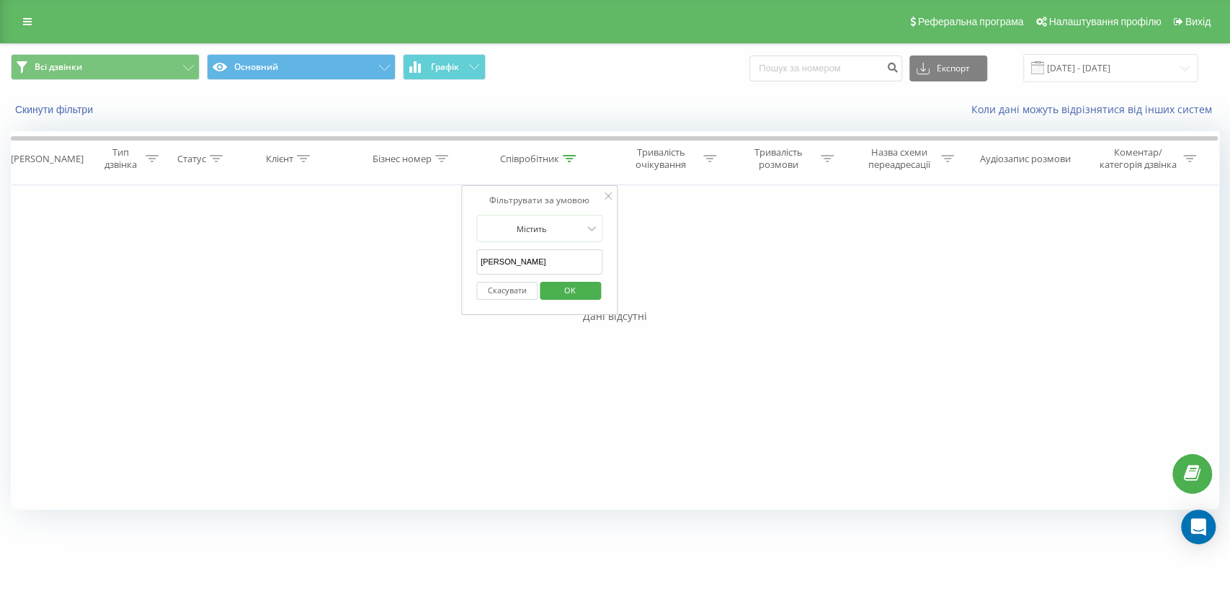
click at [588, 289] on span "OK" at bounding box center [570, 290] width 40 height 22
click at [1091, 72] on input "[DATE] - [DATE]" at bounding box center [1110, 68] width 174 height 28
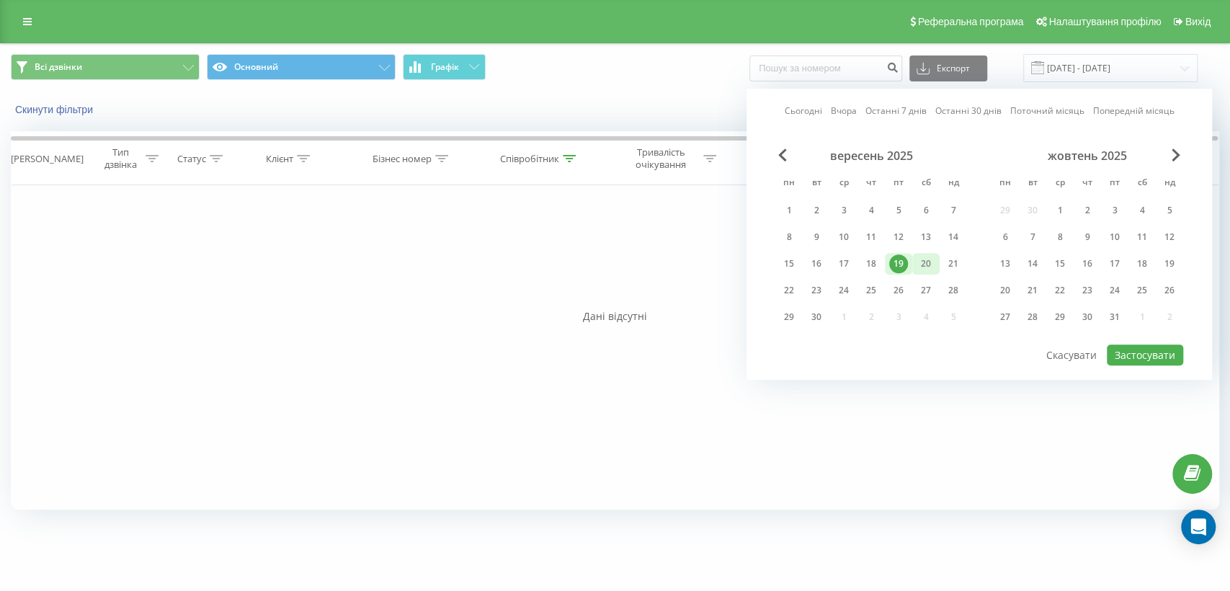
click at [930, 259] on div "20" at bounding box center [925, 263] width 19 height 19
click at [1134, 346] on button "Застосувати" at bounding box center [1144, 354] width 76 height 21
type input "[DATE] - [DATE]"
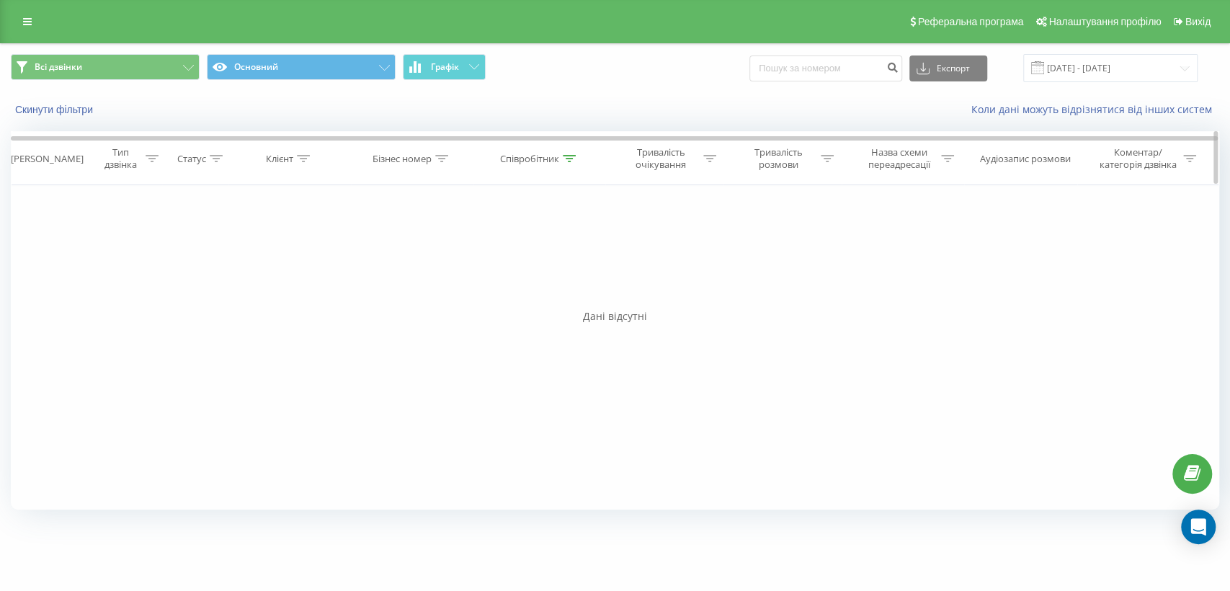
click at [514, 163] on div "Співробітник" at bounding box center [529, 159] width 59 height 12
drag, startPoint x: 531, startPoint y: 269, endPoint x: 450, endPoint y: 268, distance: 80.7
click at [450, 268] on div "Фільтрувати за умовою Дорівнює Введіть значення Скасувати OK Фільтрувати за умо…" at bounding box center [615, 347] width 1208 height 324
type input "пономарьова"
click at [586, 295] on span "OK" at bounding box center [570, 290] width 40 height 22
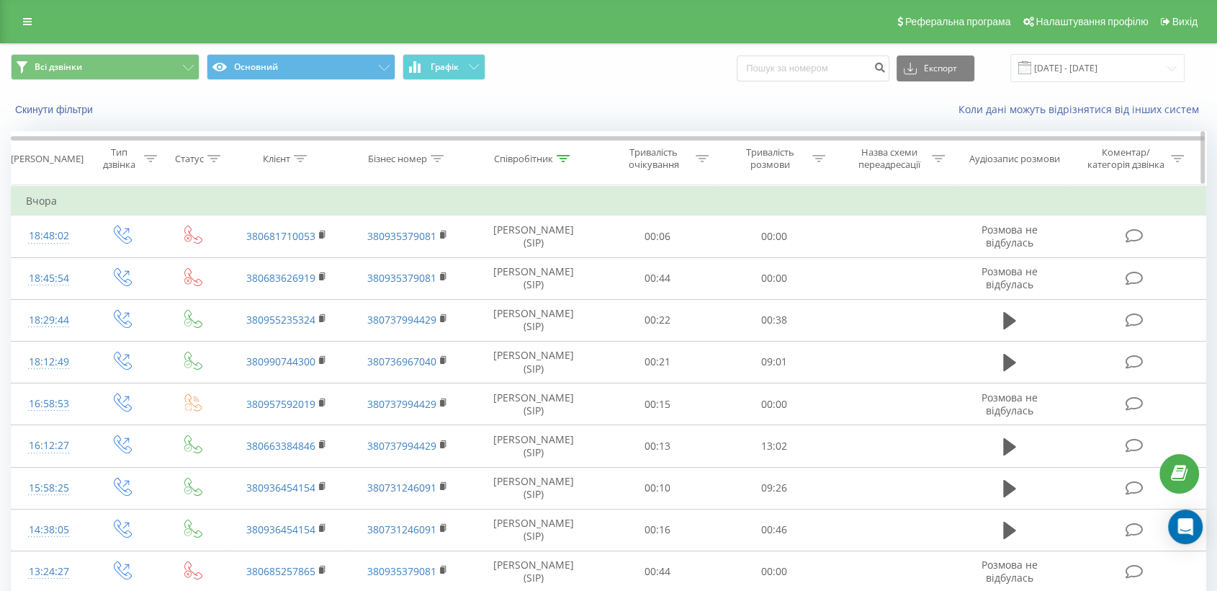
click at [532, 163] on div "Співробітник" at bounding box center [523, 159] width 59 height 12
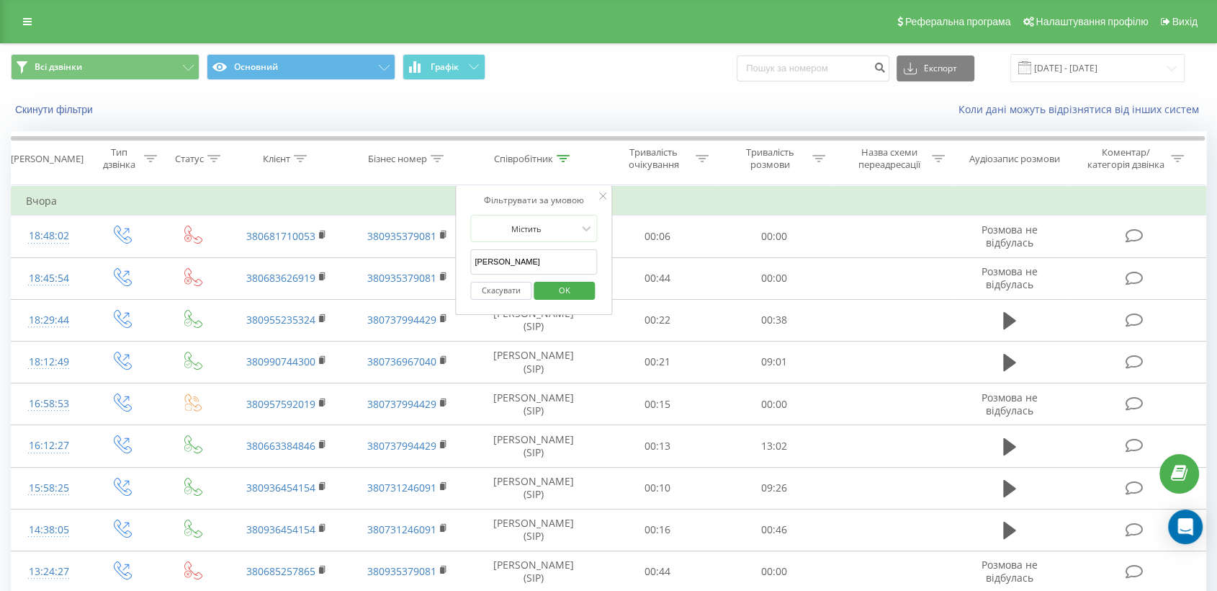
click at [1118, 53] on div "Всі дзвінки Основний Графік Експорт .csv .xls .xlsx 20.09.2025 - 20.09.2025" at bounding box center [609, 68] width 1216 height 48
click at [1066, 82] on div "[DATE] - [DATE]" at bounding box center [1080, 68] width 210 height 28
click at [1072, 67] on input "[DATE] - [DATE]" at bounding box center [1098, 68] width 174 height 28
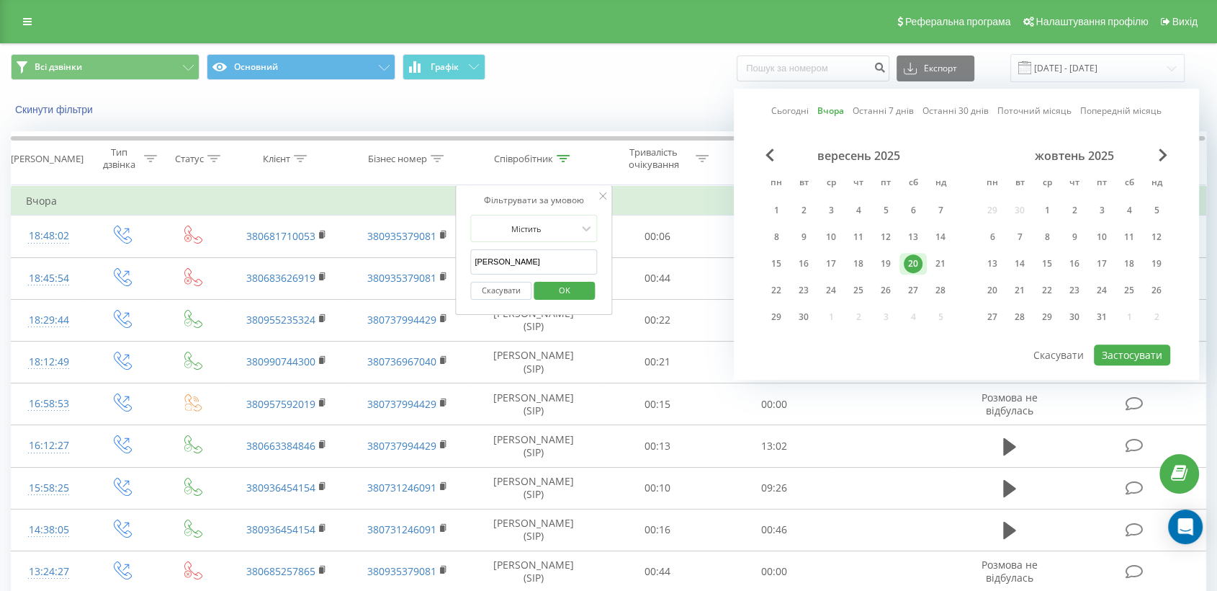
click at [926, 264] on div "20" at bounding box center [913, 264] width 27 height 22
click at [933, 263] on div "21" at bounding box center [940, 263] width 19 height 19
click at [942, 264] on div "21" at bounding box center [940, 263] width 19 height 19
click at [1160, 350] on button "Застосувати" at bounding box center [1132, 354] width 76 height 21
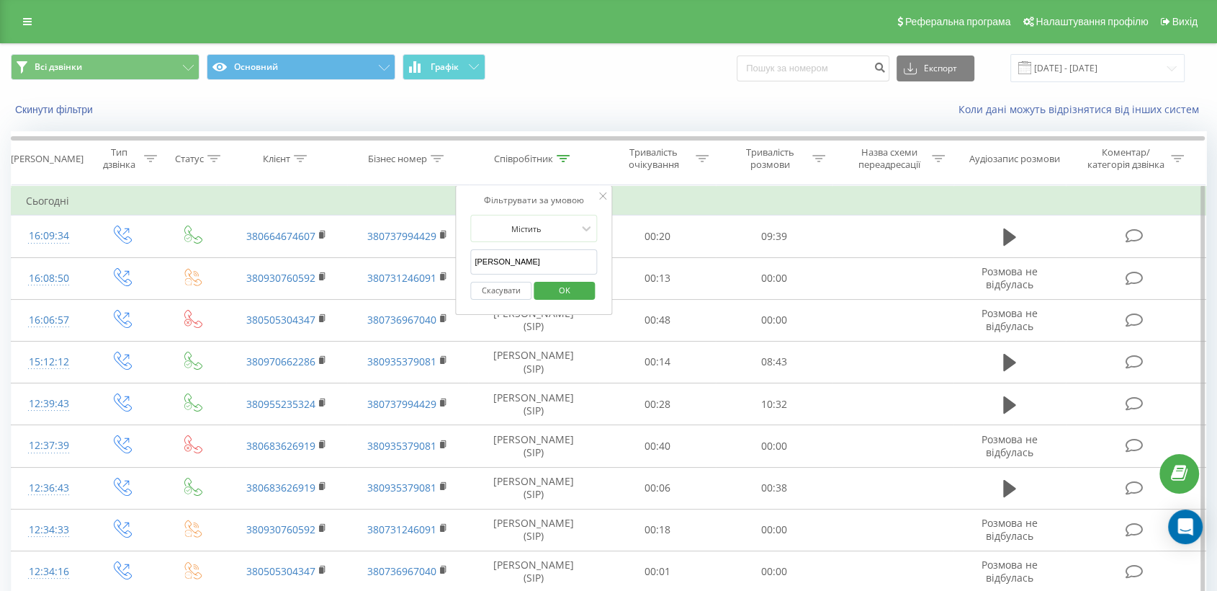
click at [578, 290] on span "OK" at bounding box center [565, 290] width 40 height 22
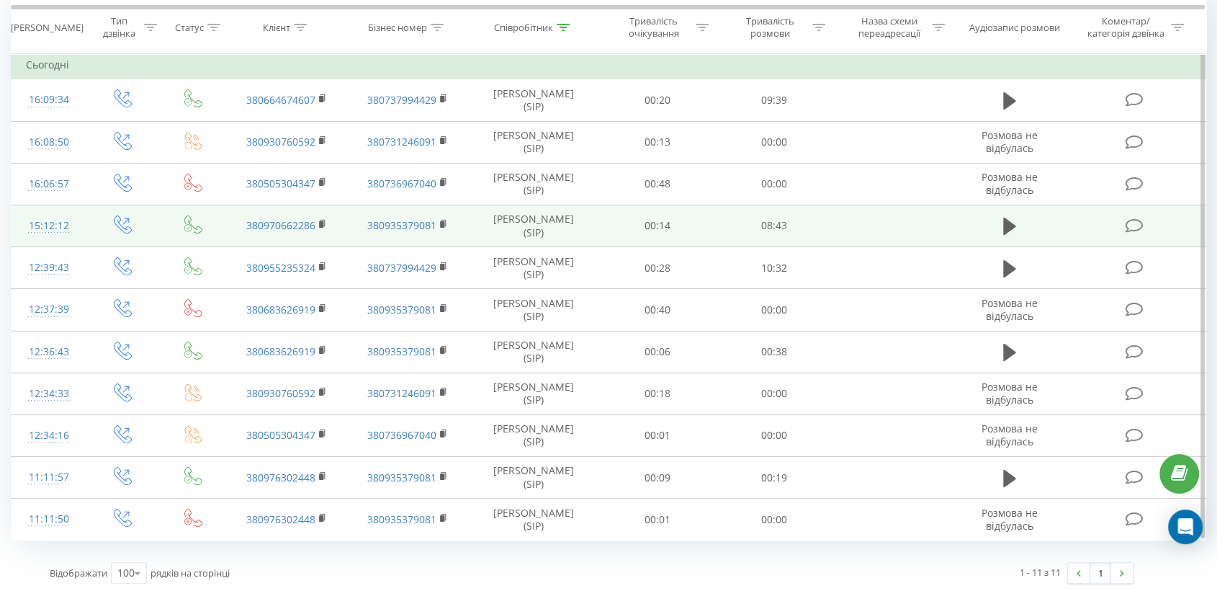
scroll to position [138, 0]
click at [1009, 219] on icon at bounding box center [1009, 223] width 13 height 17
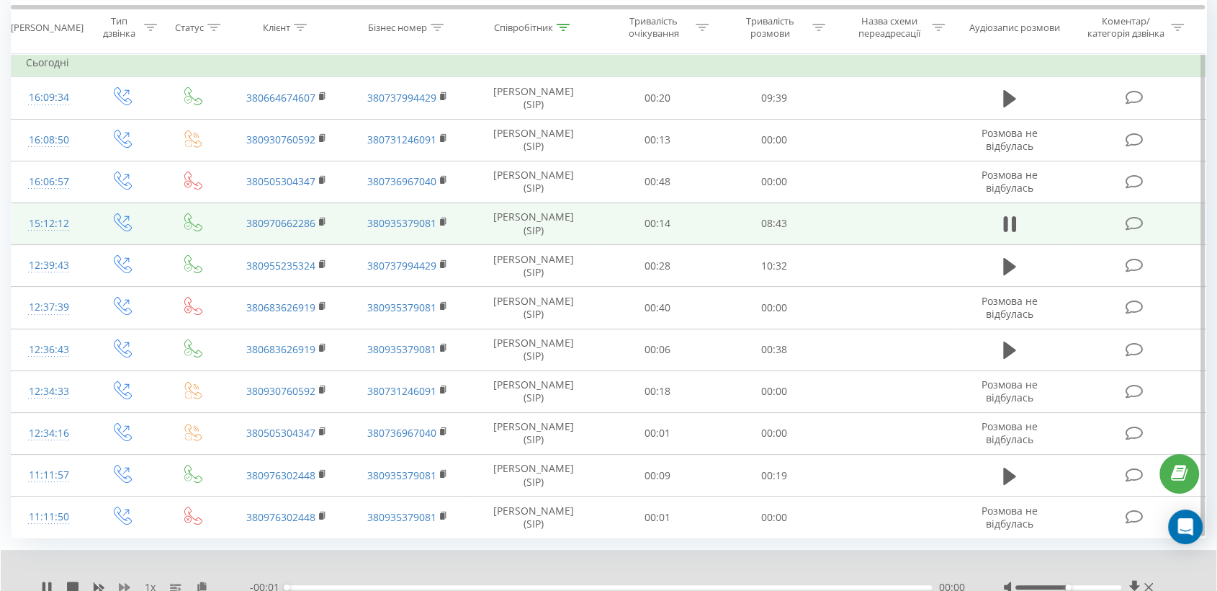
click at [125, 581] on icon at bounding box center [125, 587] width 12 height 12
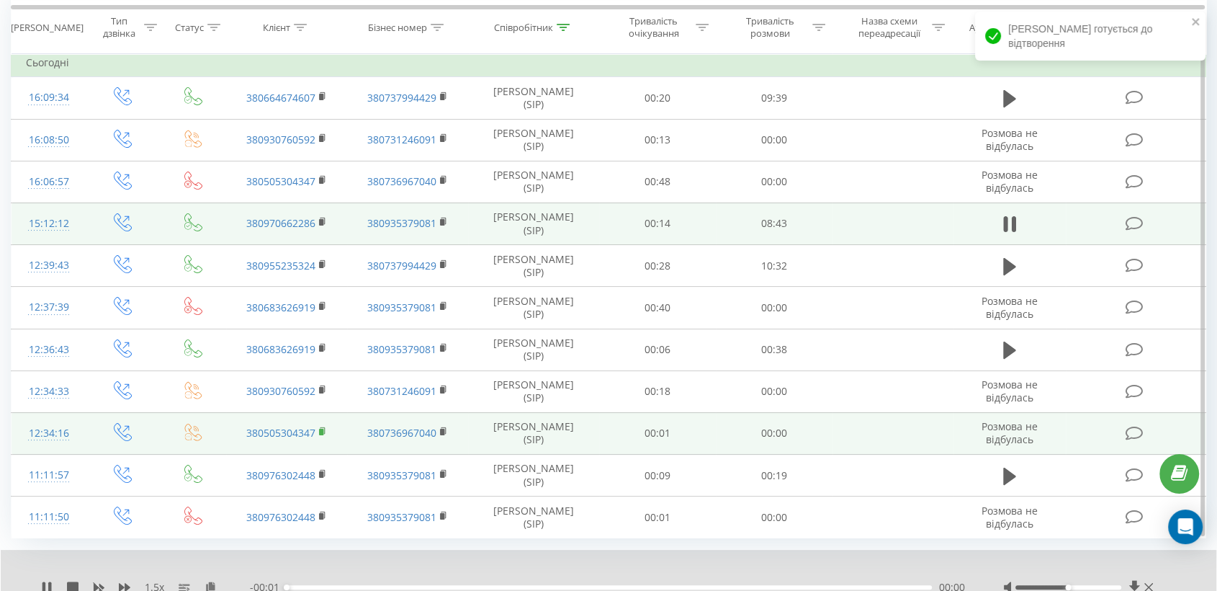
scroll to position [194, 0]
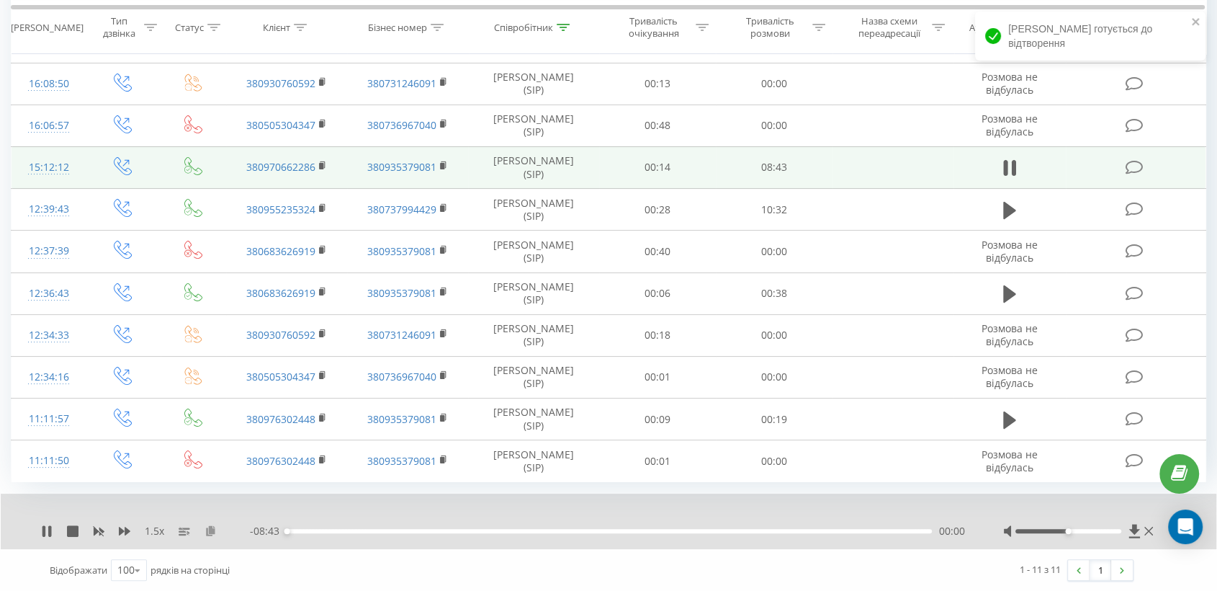
click at [211, 525] on icon at bounding box center [211, 530] width 12 height 10
click at [321, 165] on rect at bounding box center [321, 166] width 4 height 6
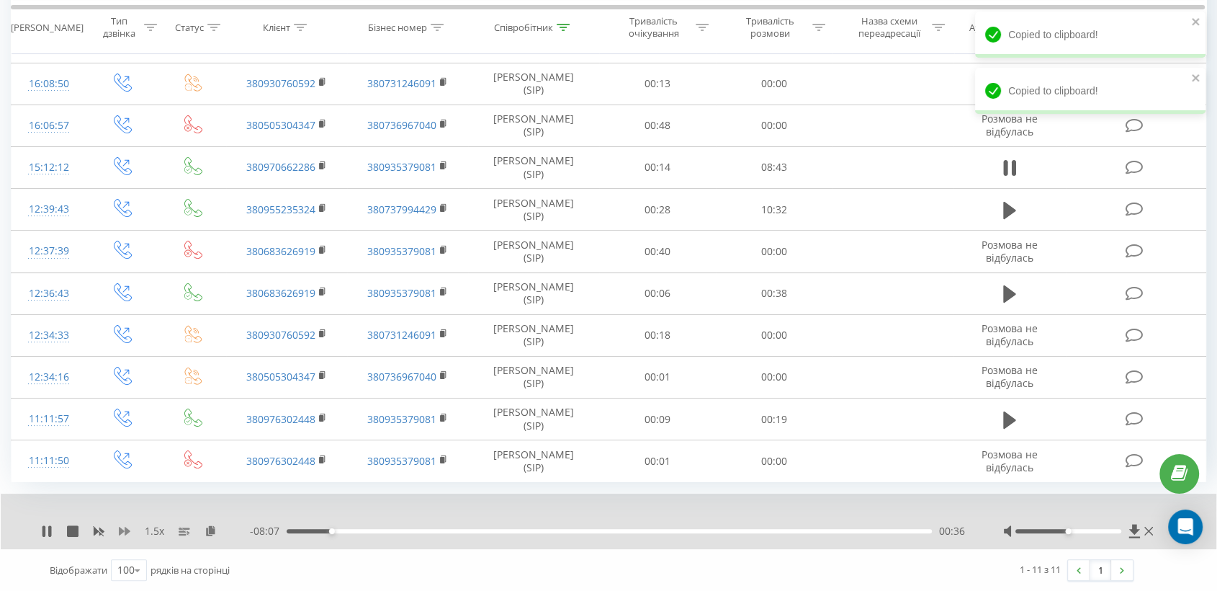
click at [121, 530] on icon at bounding box center [125, 531] width 12 height 9
click at [121, 531] on icon at bounding box center [125, 531] width 12 height 9
click at [46, 526] on icon at bounding box center [47, 531] width 12 height 12
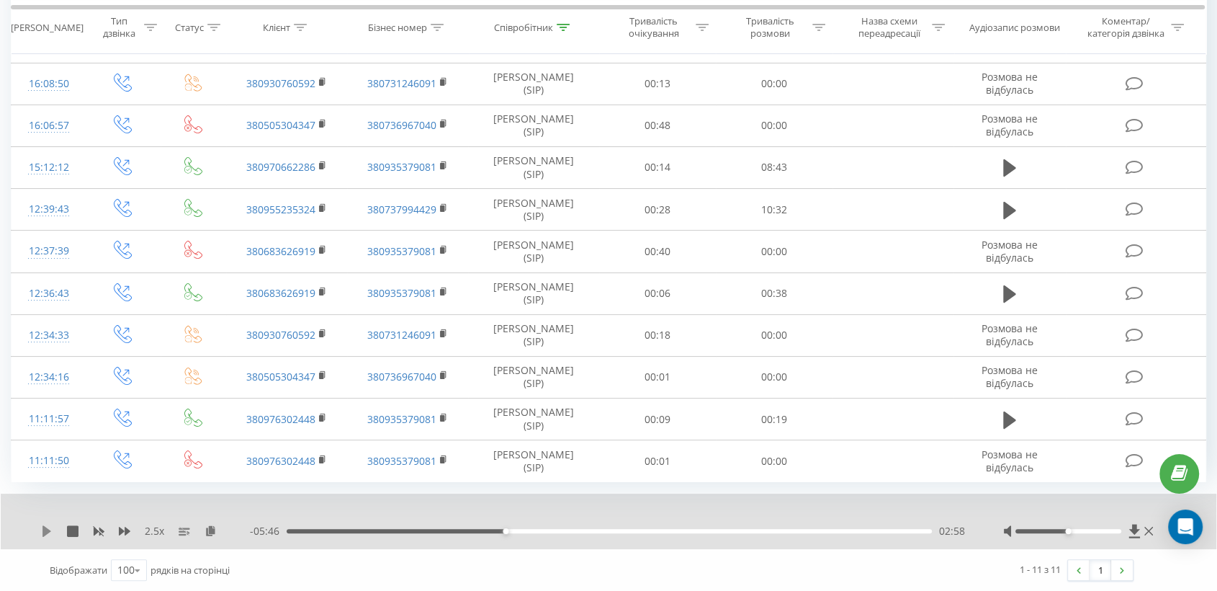
click at [45, 529] on icon at bounding box center [46, 531] width 9 height 12
click at [1099, 530] on div at bounding box center [1069, 531] width 106 height 4
click at [502, 530] on div "04:49" at bounding box center [609, 531] width 645 height 4
click at [523, 529] on div "03:01" at bounding box center [609, 531] width 645 height 4
click at [542, 529] on div "03:14" at bounding box center [609, 531] width 645 height 4
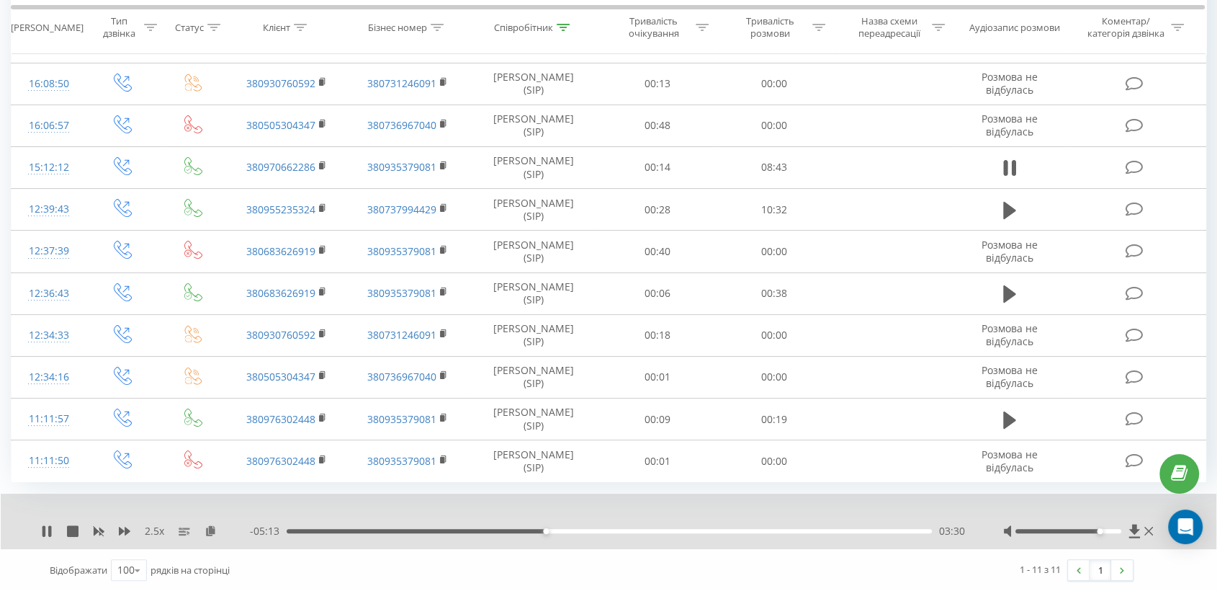
click at [525, 530] on div "03:30" at bounding box center [609, 531] width 645 height 4
click at [502, 529] on div "02:55" at bounding box center [609, 531] width 645 height 4
click at [601, 529] on div "03:51" at bounding box center [609, 531] width 645 height 4
click at [630, 529] on div "04:16" at bounding box center [609, 531] width 645 height 4
click at [659, 530] on div "04:41" at bounding box center [609, 531] width 645 height 4
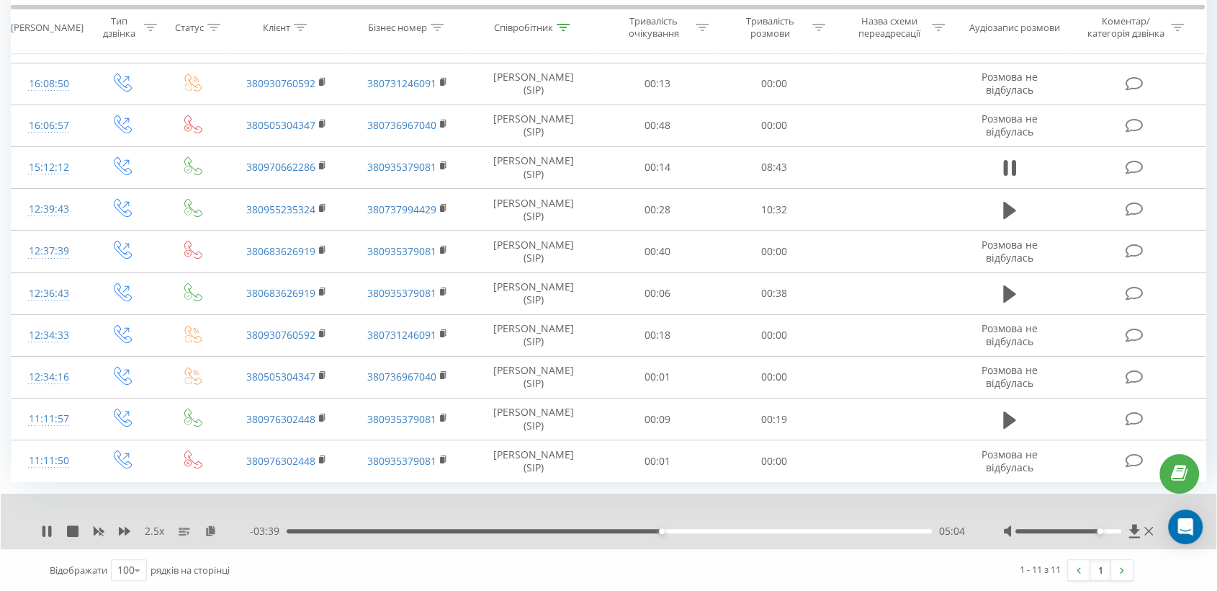
click at [681, 529] on div "05:04" at bounding box center [609, 531] width 645 height 4
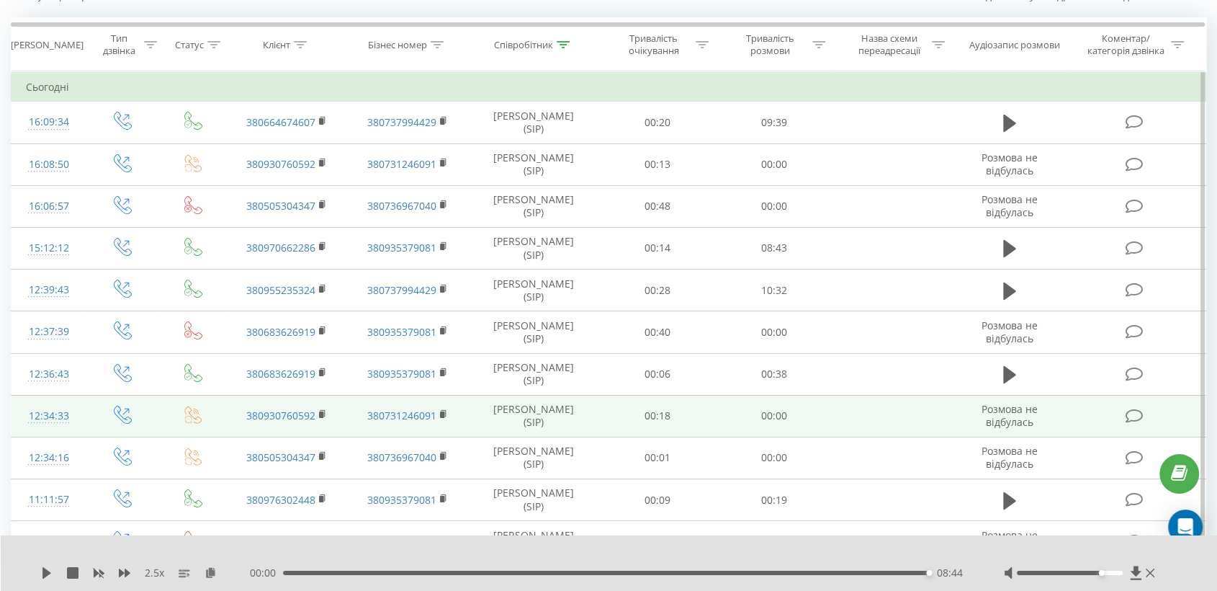
scroll to position [0, 0]
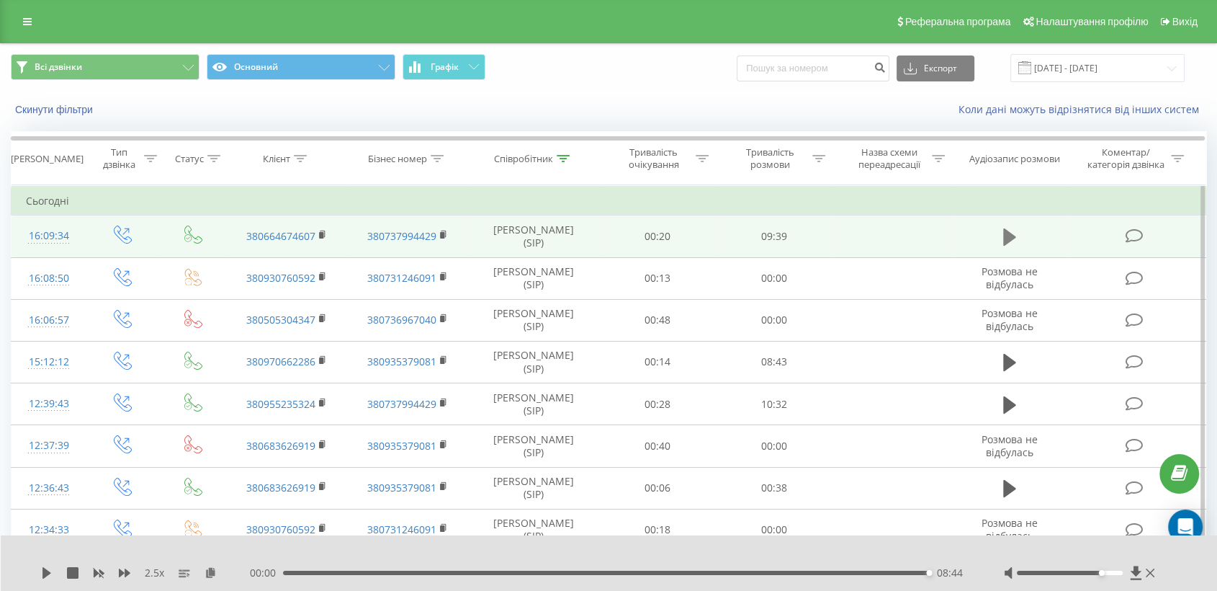
click at [1001, 243] on button at bounding box center [1010, 237] width 22 height 22
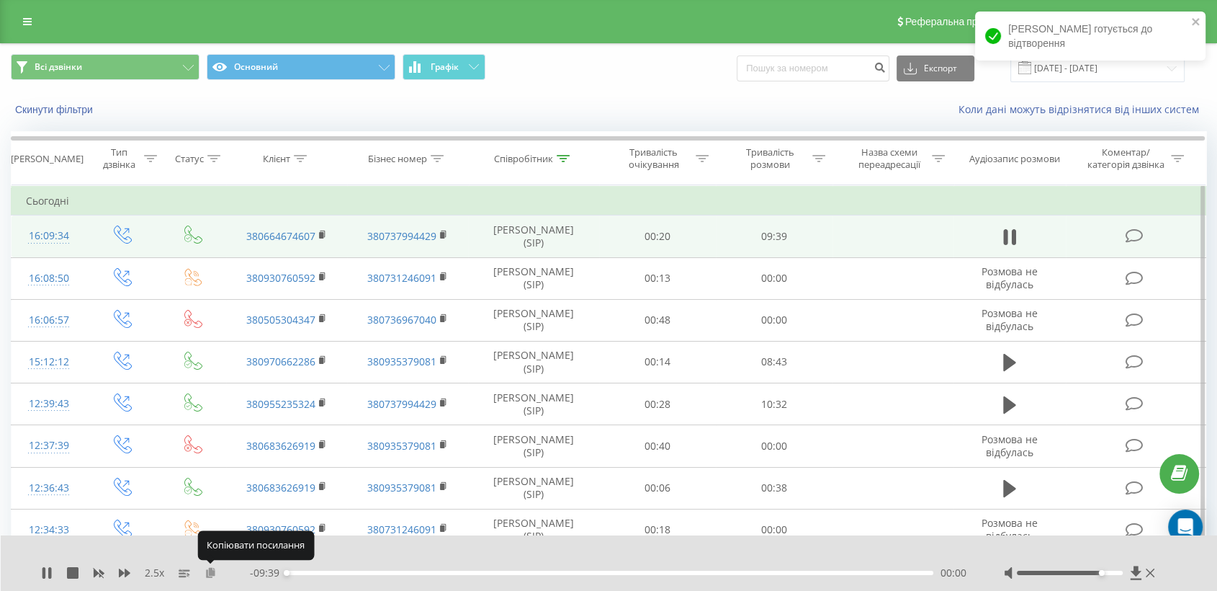
click at [212, 575] on icon at bounding box center [211, 572] width 12 height 10
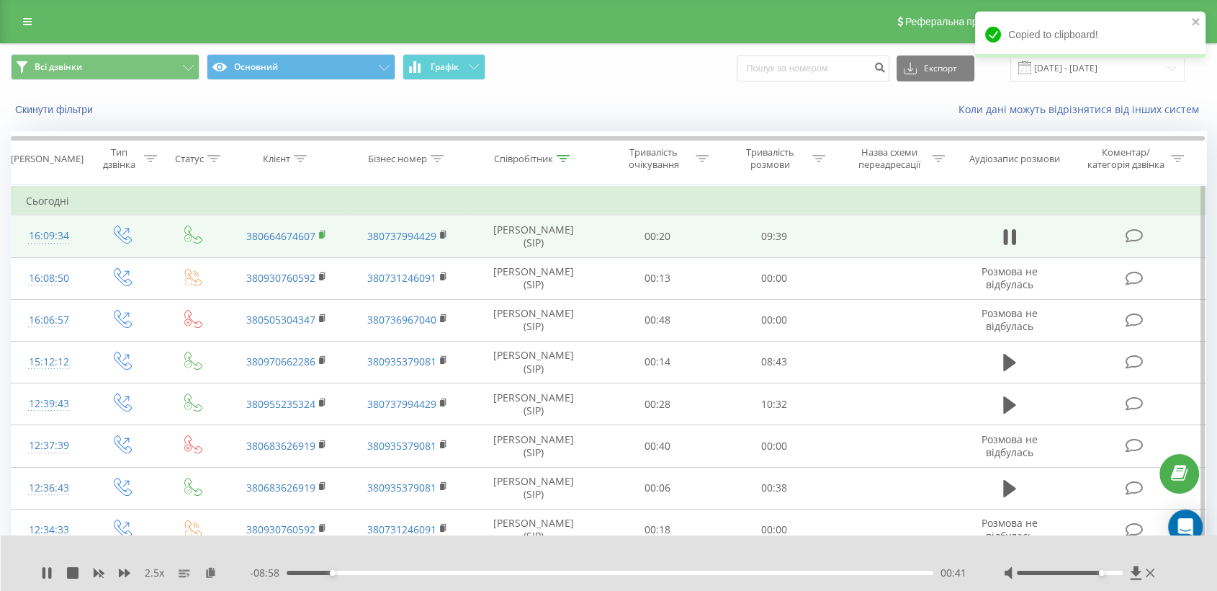
click at [323, 232] on rect at bounding box center [321, 235] width 4 height 6
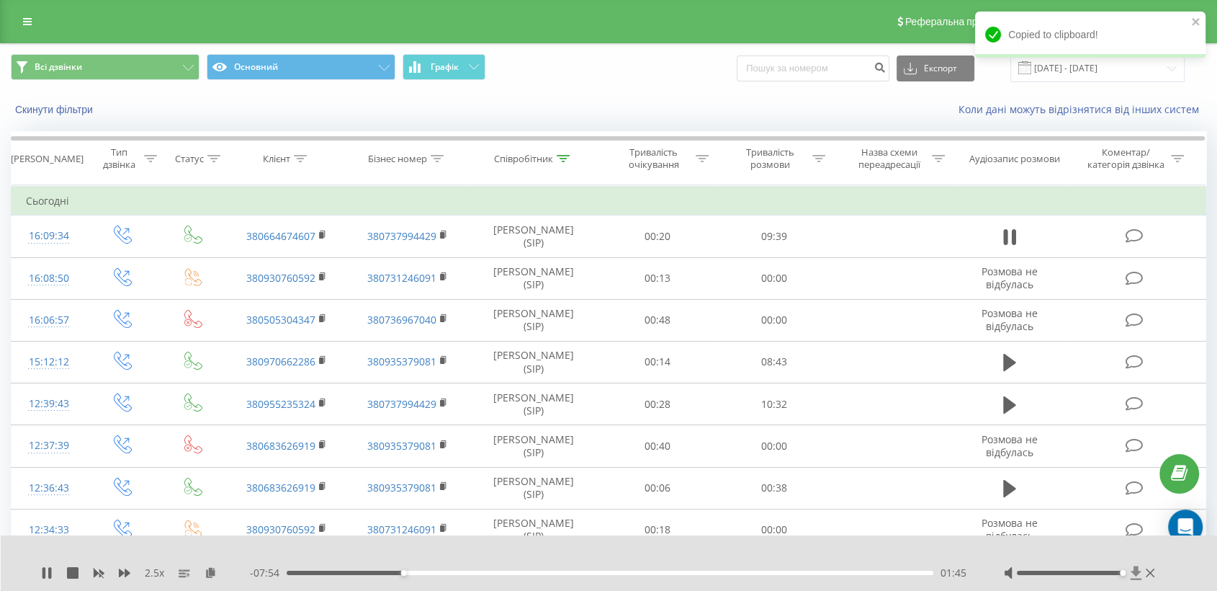
drag, startPoint x: 1103, startPoint y: 572, endPoint x: 1134, endPoint y: 574, distance: 31.0
click at [1134, 574] on div at bounding box center [1081, 572] width 154 height 14
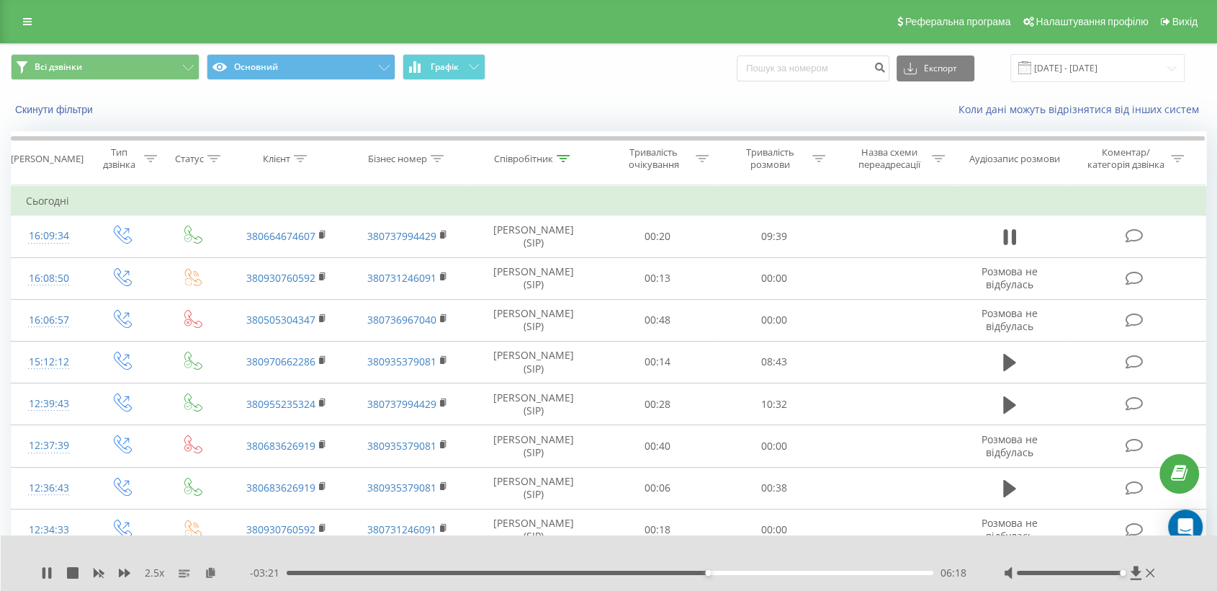
click at [53, 572] on div "2.5 x" at bounding box center [145, 572] width 209 height 14
click at [47, 573] on icon at bounding box center [47, 573] width 12 height 12
click at [48, 574] on icon at bounding box center [47, 573] width 12 height 12
click at [733, 572] on div "06:51" at bounding box center [610, 572] width 647 height 4
click at [720, 572] on div "06:29" at bounding box center [610, 572] width 647 height 4
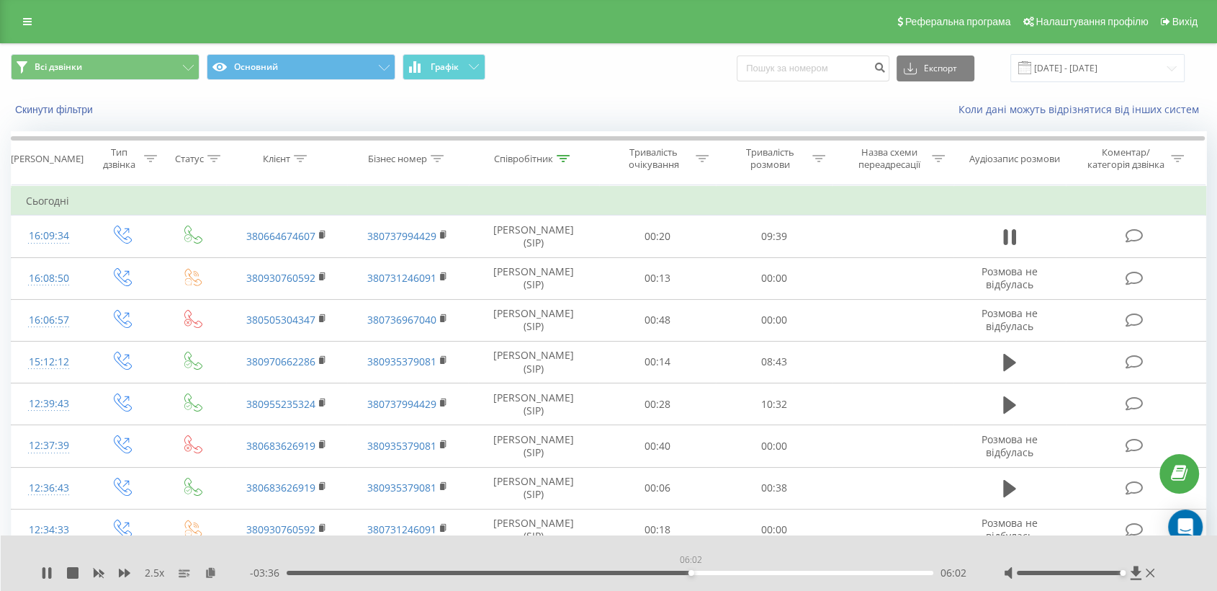
click at [691, 573] on div "06:02" at bounding box center [610, 572] width 647 height 4
click at [784, 572] on div "06:08" at bounding box center [610, 572] width 647 height 4
click at [772, 573] on div "07:15" at bounding box center [610, 572] width 647 height 4
click at [758, 574] on div "- 02:21 07:18 07:18" at bounding box center [609, 572] width 718 height 14
click at [753, 572] on div "06:59" at bounding box center [610, 572] width 647 height 4
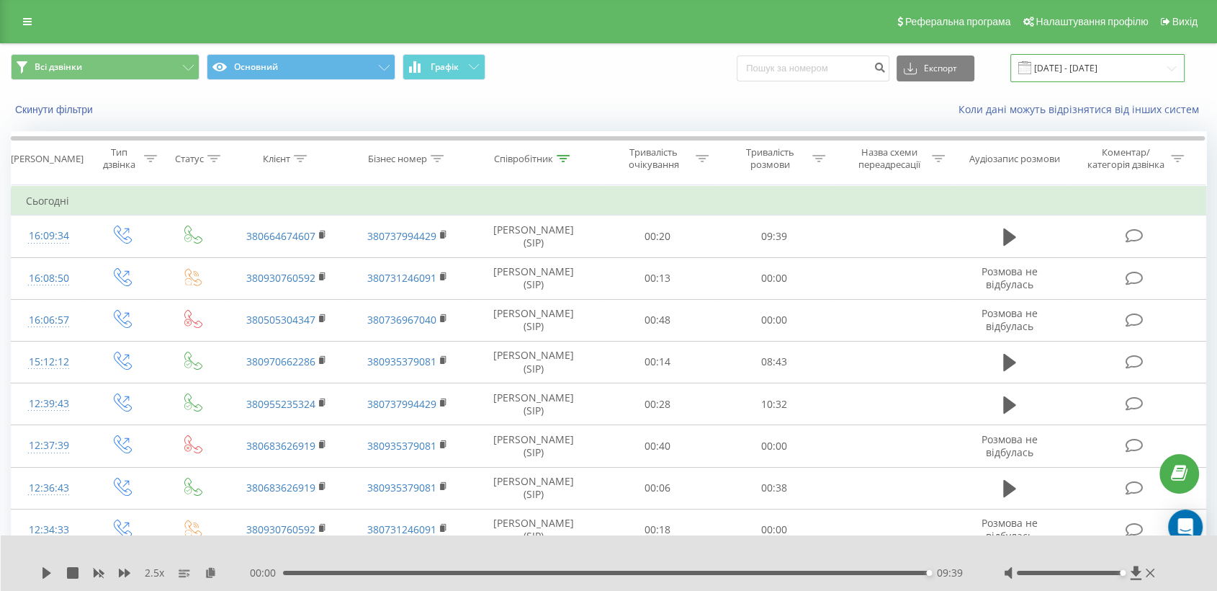
click at [1070, 66] on input "[DATE] - [DATE]" at bounding box center [1098, 68] width 174 height 28
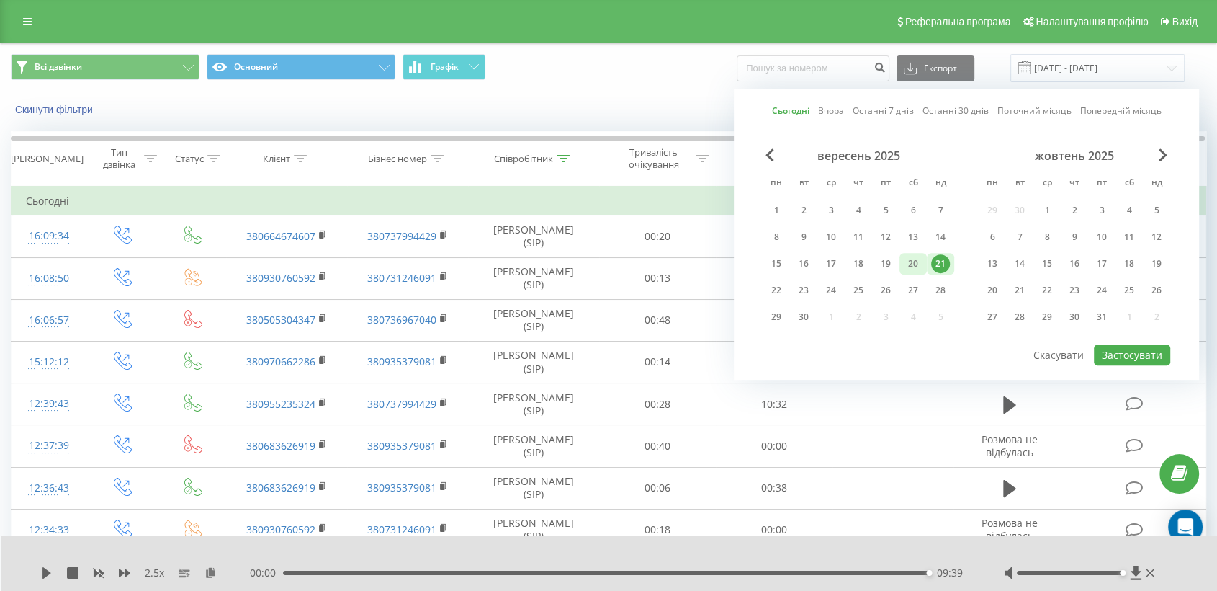
click at [905, 259] on div "20" at bounding box center [913, 263] width 19 height 19
click at [1139, 353] on button "Застосувати" at bounding box center [1132, 354] width 76 height 21
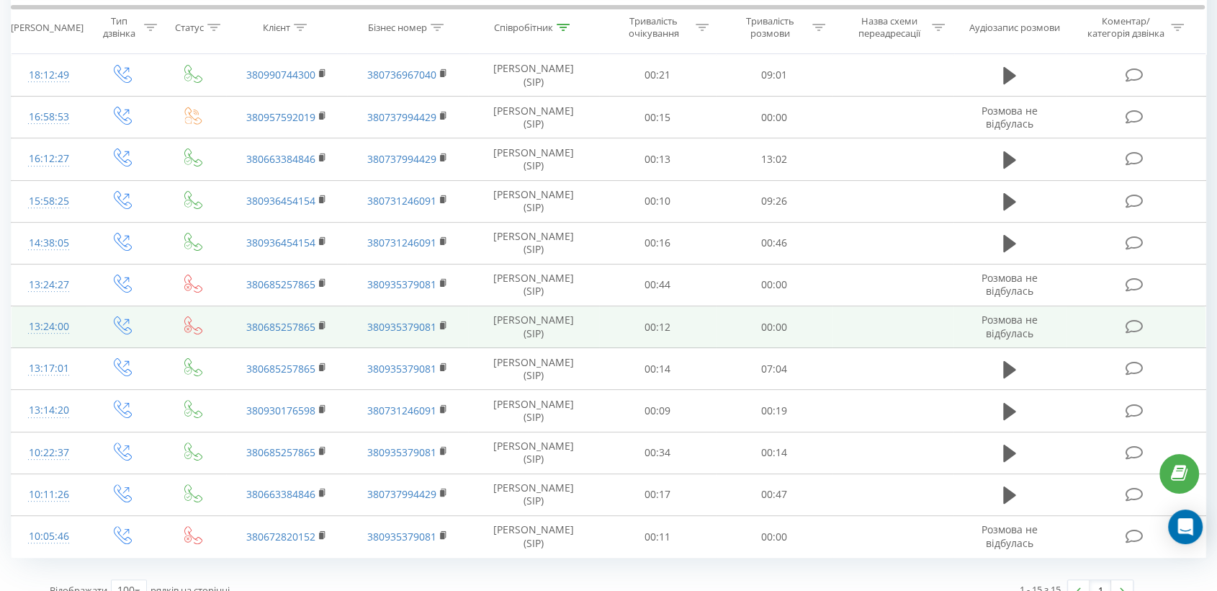
scroll to position [305, 0]
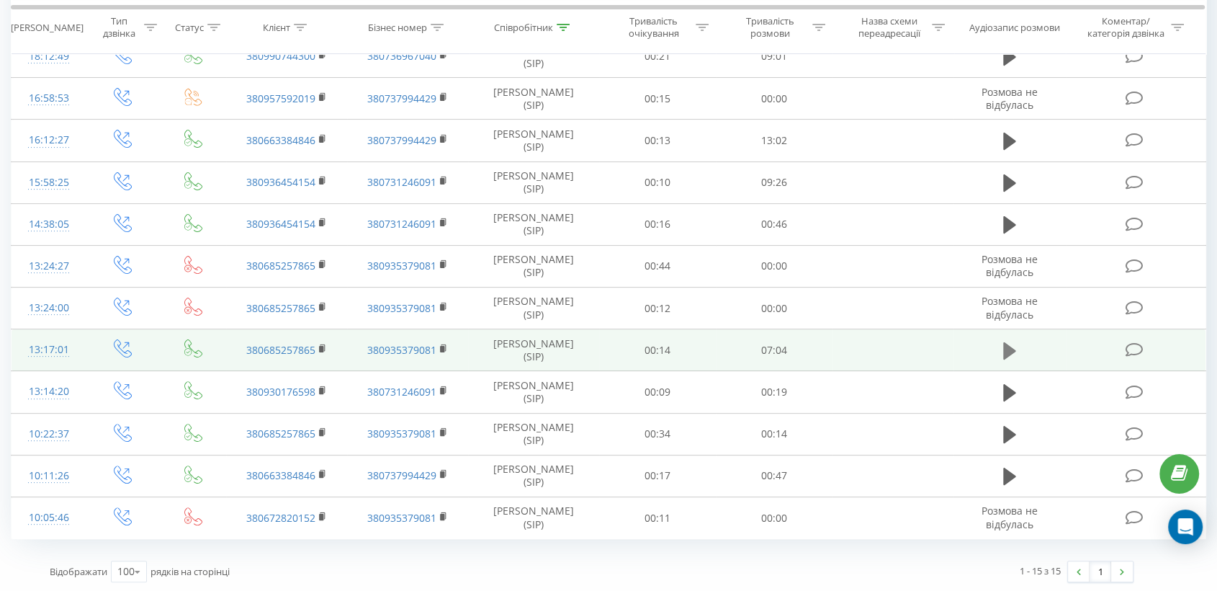
click at [1010, 346] on icon at bounding box center [1009, 350] width 13 height 17
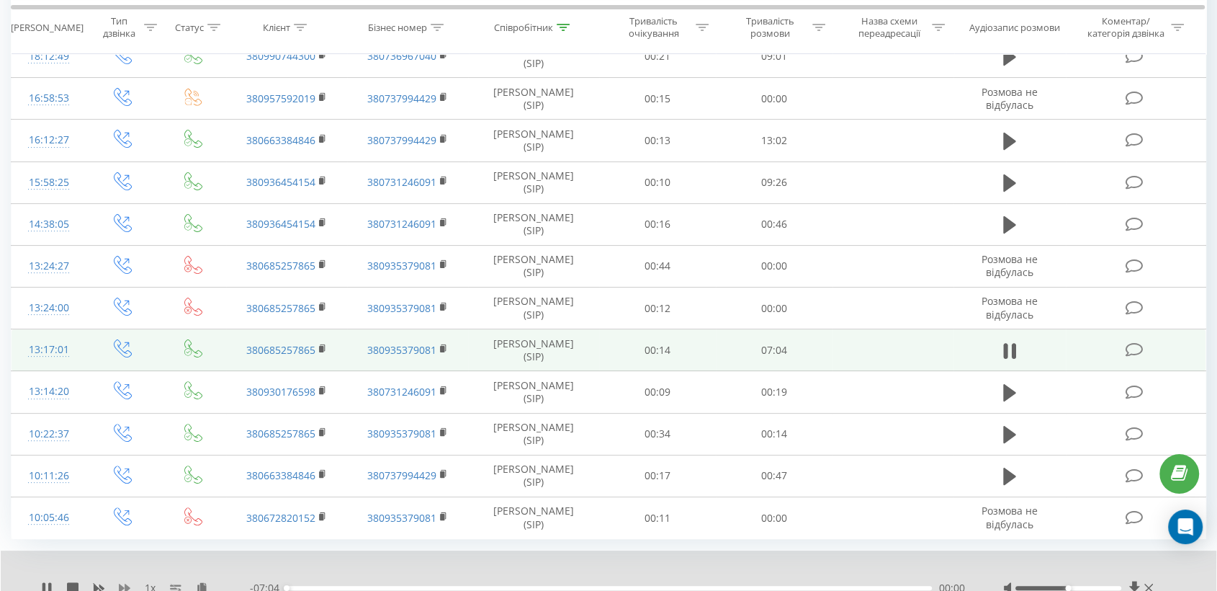
click at [125, 582] on icon at bounding box center [125, 588] width 12 height 12
click at [128, 582] on icon at bounding box center [125, 588] width 12 height 12
click at [127, 582] on icon at bounding box center [125, 588] width 12 height 12
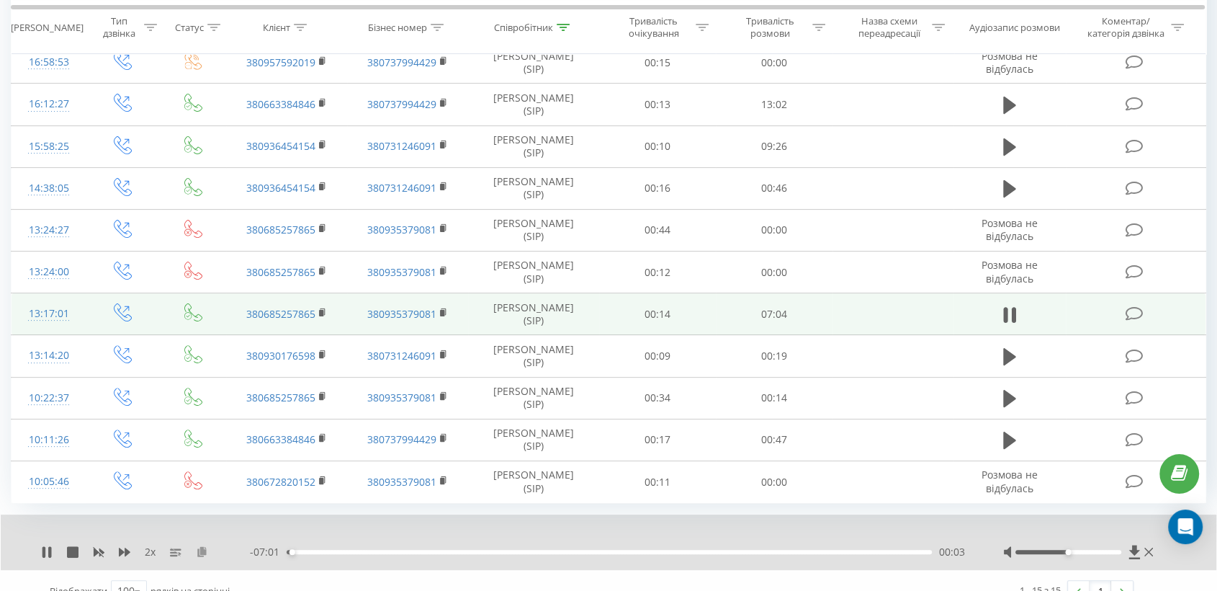
scroll to position [362, 0]
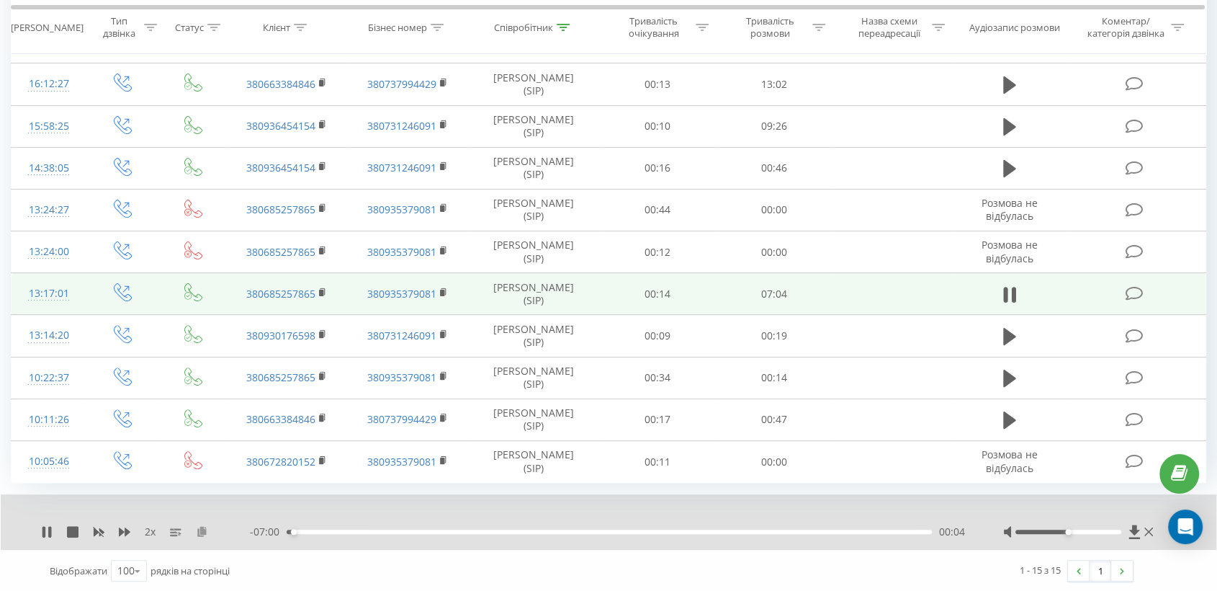
click at [198, 527] on icon at bounding box center [202, 531] width 12 height 10
click at [1114, 530] on div at bounding box center [1069, 531] width 106 height 4
click at [323, 290] on rect at bounding box center [321, 293] width 4 height 6
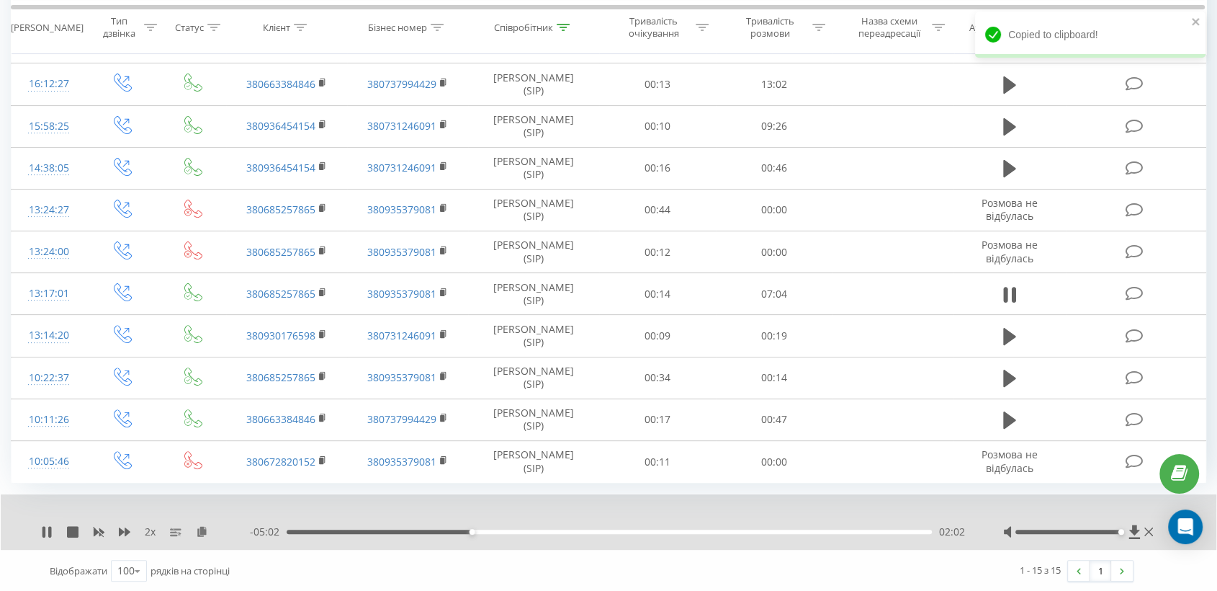
drag, startPoint x: 1117, startPoint y: 531, endPoint x: 1126, endPoint y: 532, distance: 8.7
click at [1126, 532] on div at bounding box center [1079, 531] width 153 height 14
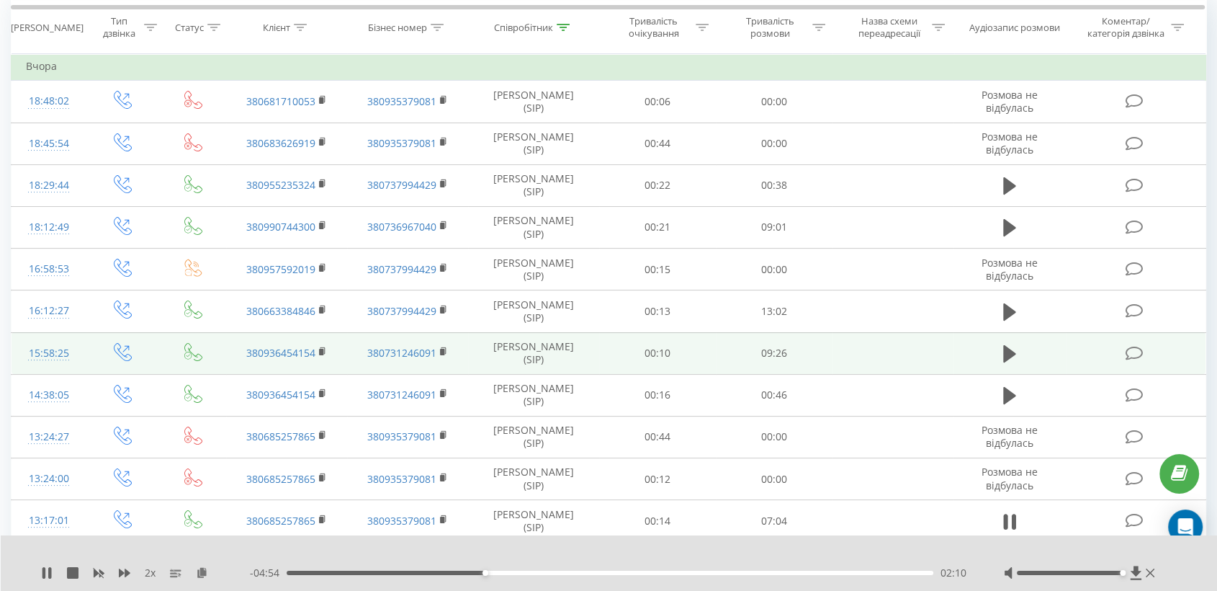
scroll to position [41, 0]
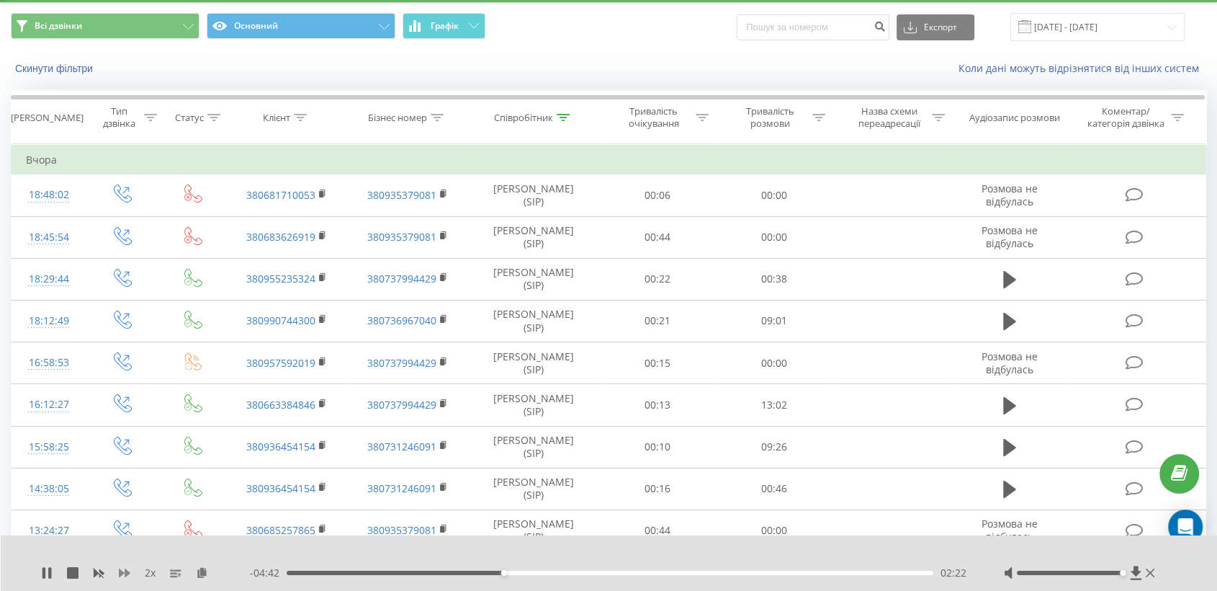
click at [125, 571] on icon at bounding box center [125, 572] width 12 height 9
click at [590, 573] on div "03:19" at bounding box center [610, 572] width 647 height 4
click at [612, 572] on div "03:20" at bounding box center [610, 572] width 647 height 4
click at [625, 570] on div "03:42" at bounding box center [610, 572] width 647 height 4
click at [640, 570] on div "03:43" at bounding box center [610, 572] width 647 height 4
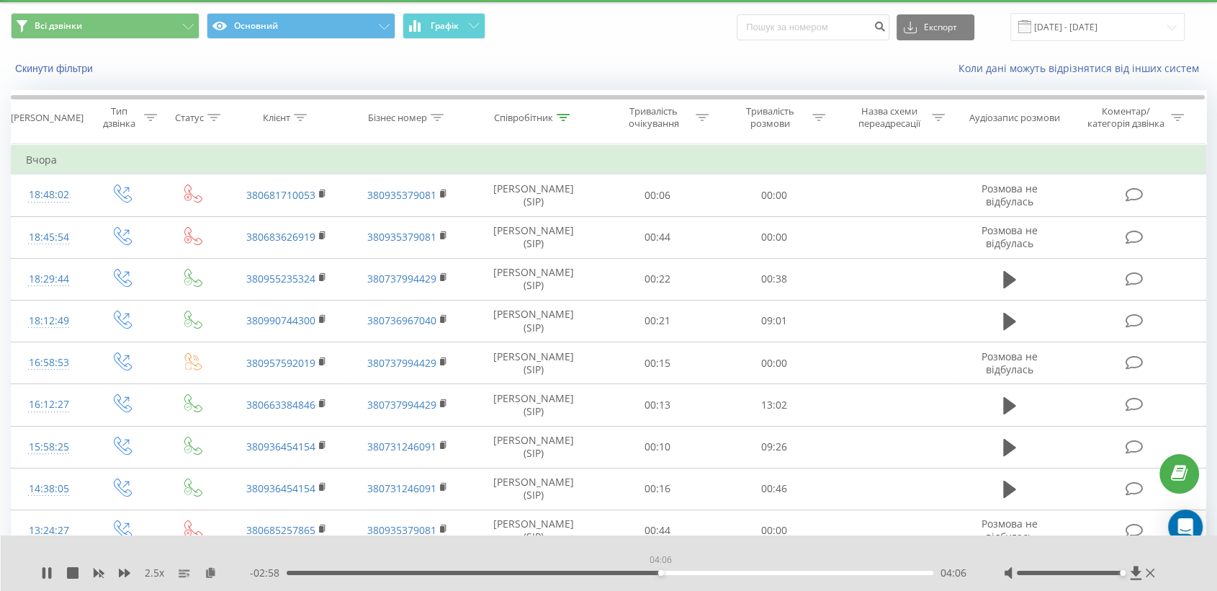
click at [660, 573] on div "04:06" at bounding box center [610, 572] width 647 height 4
click at [676, 570] on div "04:16" at bounding box center [610, 572] width 647 height 4
click at [693, 572] on div "04:27" at bounding box center [610, 572] width 647 height 4
click at [715, 571] on div "04:41" at bounding box center [610, 572] width 647 height 4
click at [778, 570] on div "05:15" at bounding box center [610, 572] width 647 height 4
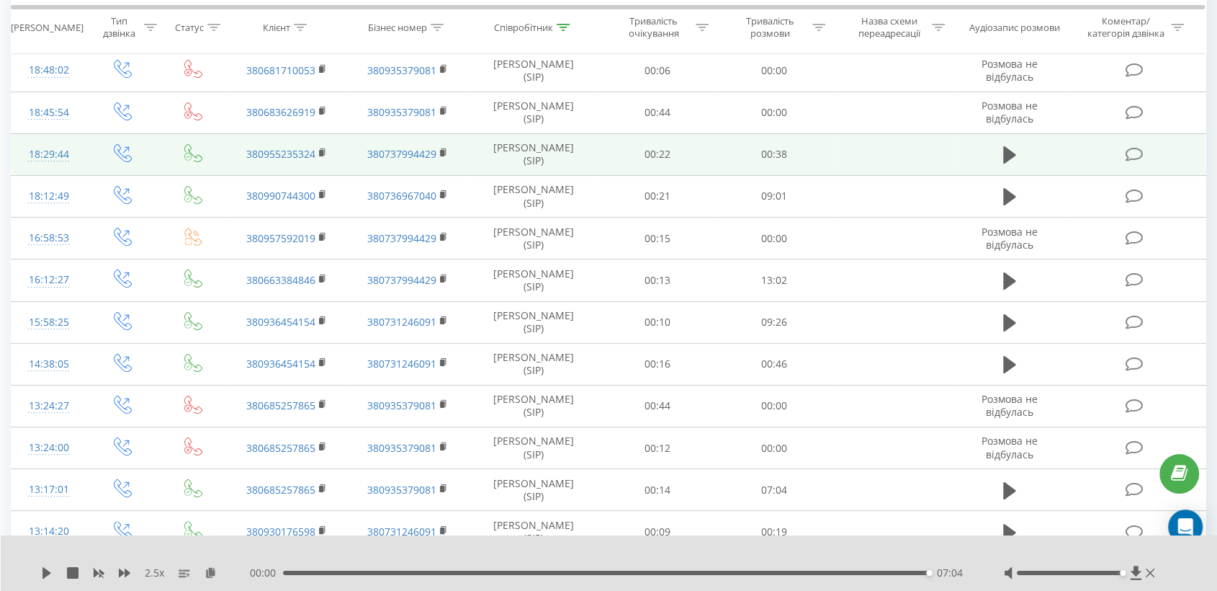
scroll to position [145, 0]
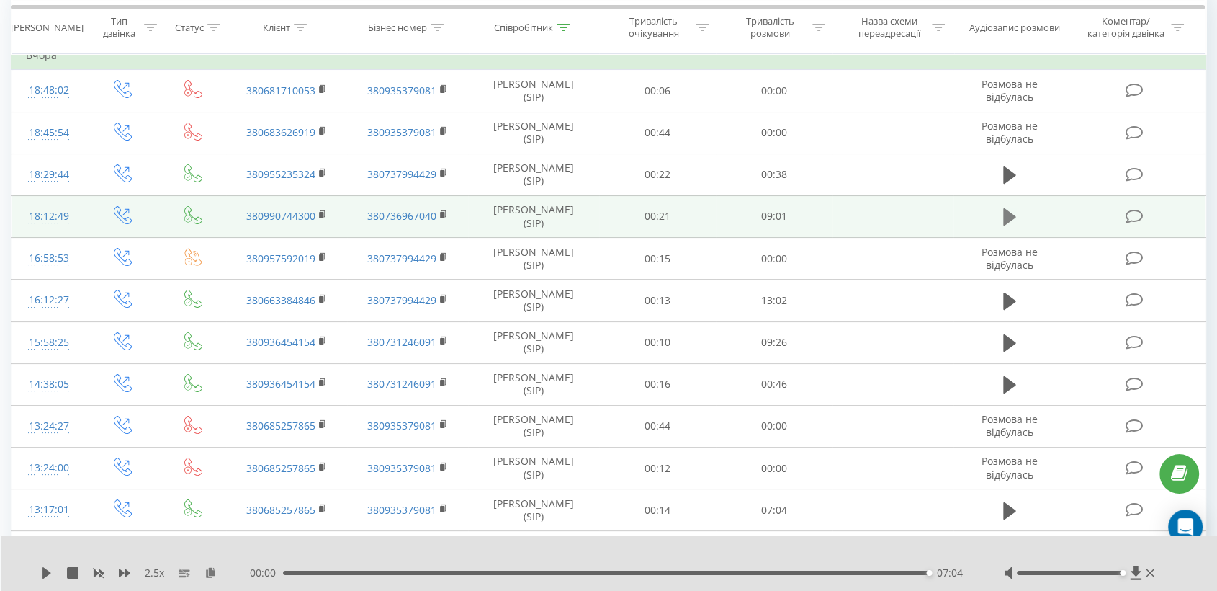
click at [1004, 217] on icon at bounding box center [1009, 216] width 13 height 17
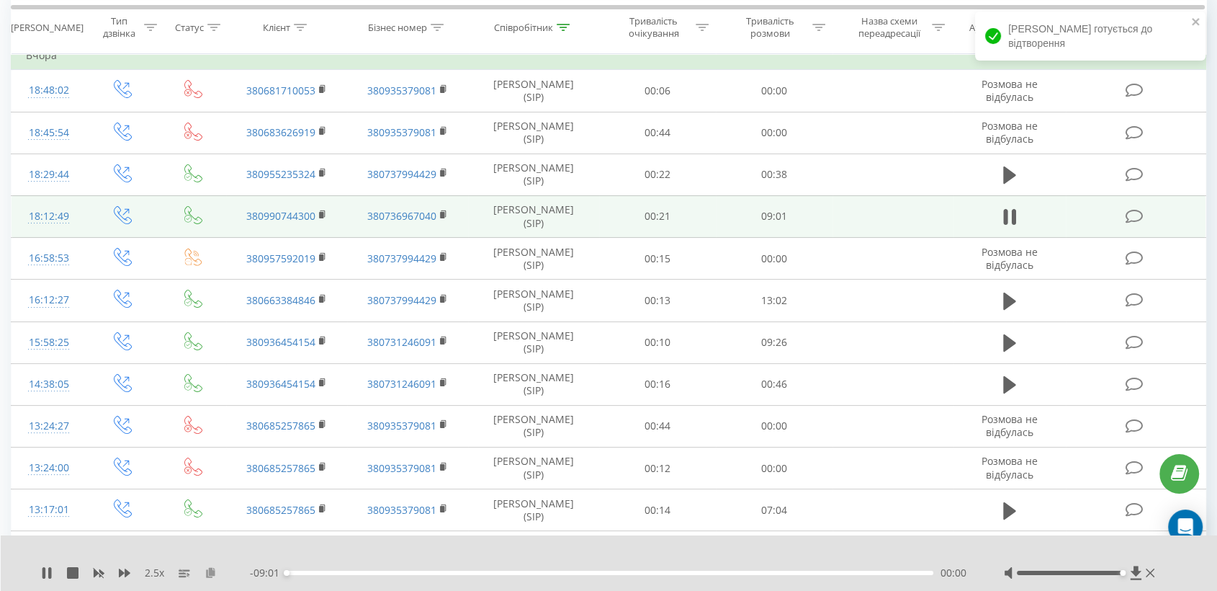
click at [212, 568] on icon at bounding box center [211, 572] width 12 height 10
click at [326, 215] on icon at bounding box center [323, 215] width 8 height 10
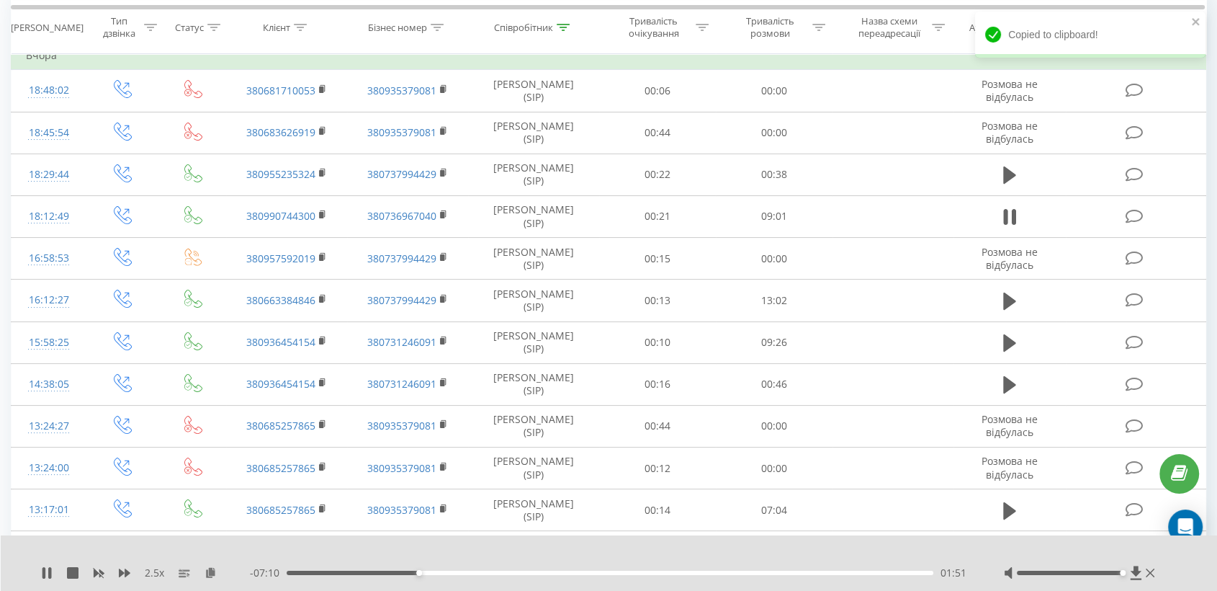
click at [352, 570] on div "- 07:10 01:51 01:51" at bounding box center [609, 572] width 718 height 14
click at [357, 572] on div "00:59" at bounding box center [610, 572] width 647 height 4
click at [125, 570] on icon at bounding box center [125, 572] width 12 height 9
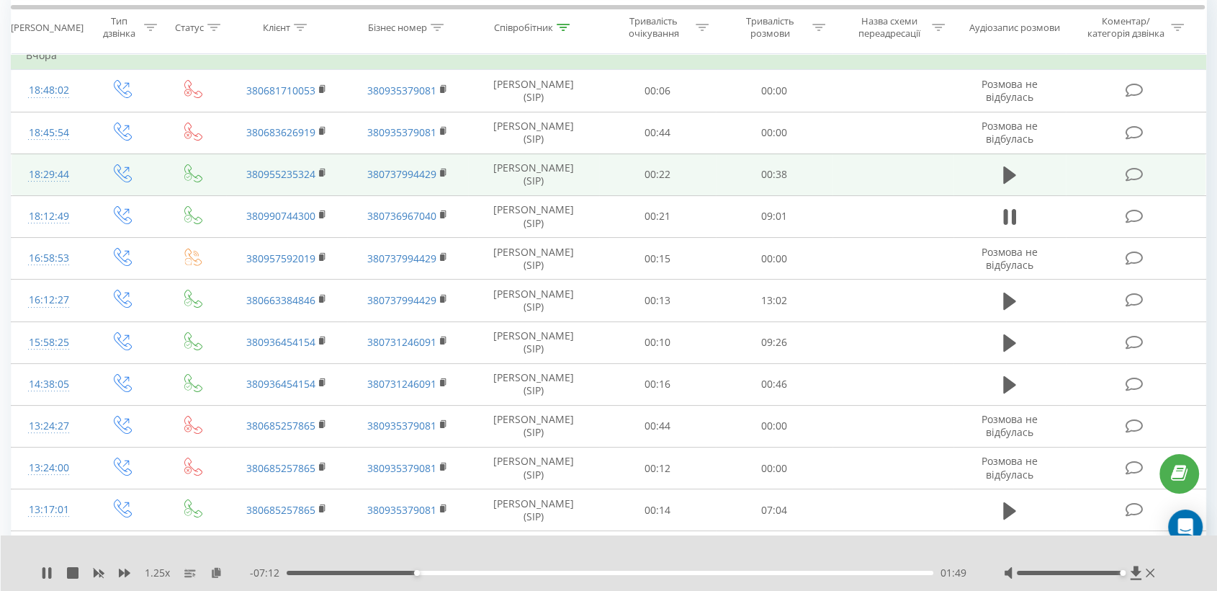
scroll to position [66, 0]
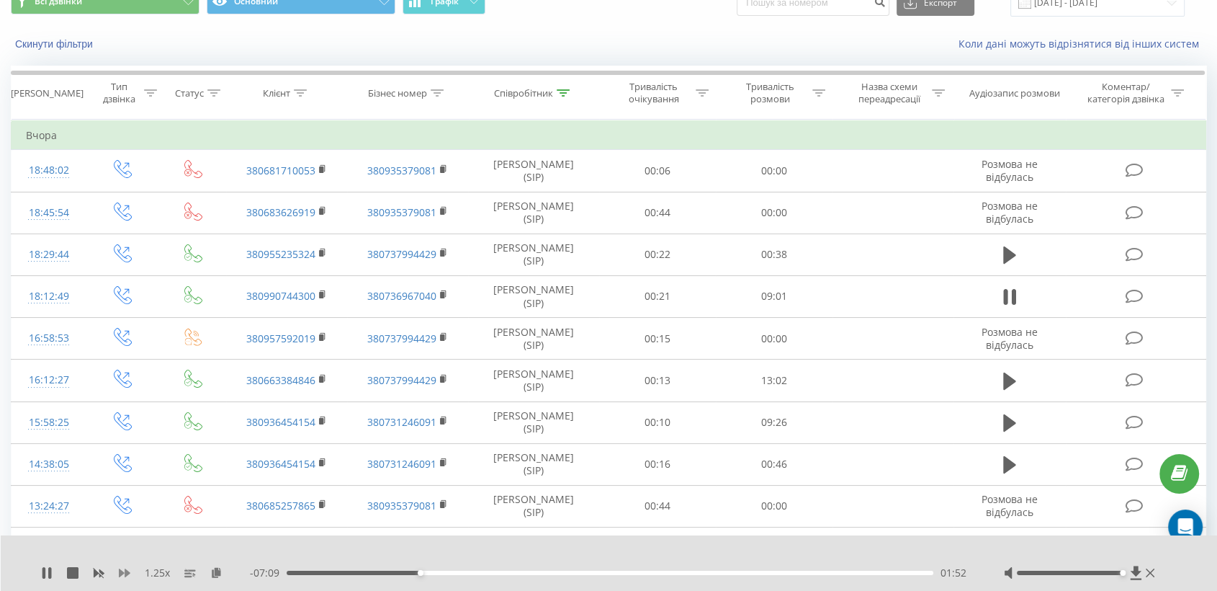
click at [121, 568] on icon at bounding box center [125, 573] width 12 height 12
click at [480, 572] on div "03:37" at bounding box center [610, 572] width 647 height 4
click at [608, 571] on div "04:05" at bounding box center [610, 572] width 647 height 4
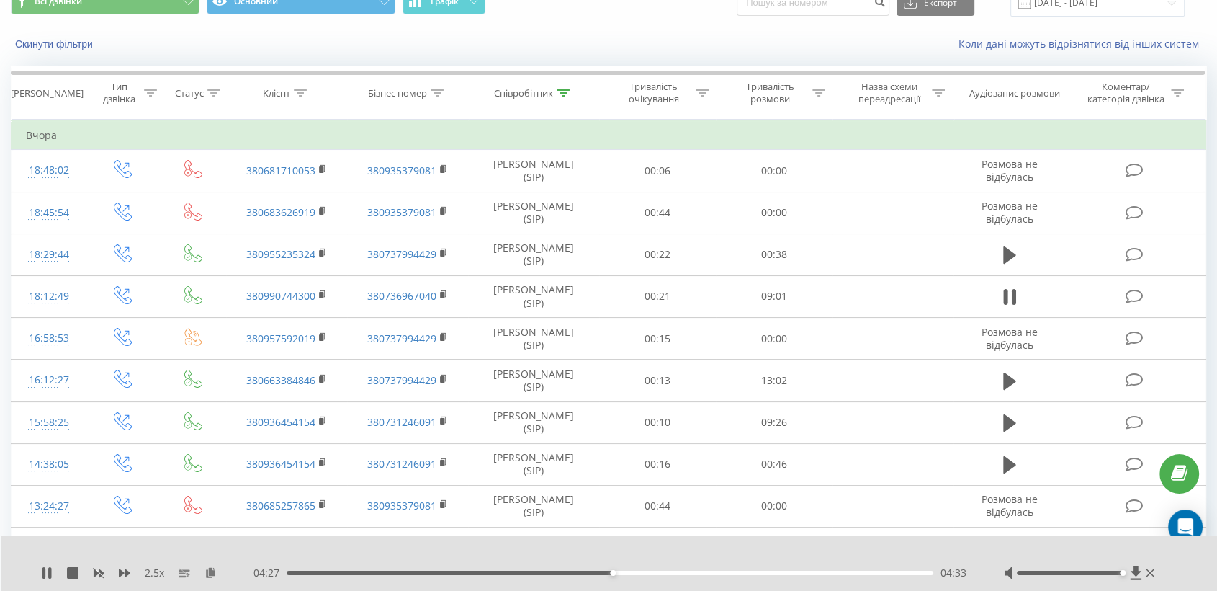
click at [640, 570] on div "04:33" at bounding box center [610, 572] width 647 height 4
click at [674, 573] on div "05:00" at bounding box center [610, 572] width 647 height 4
click at [703, 570] on div "05:27" at bounding box center [610, 572] width 647 height 4
click at [893, 570] on div "09:01" at bounding box center [606, 572] width 647 height 4
click at [42, 573] on icon at bounding box center [46, 573] width 9 height 12
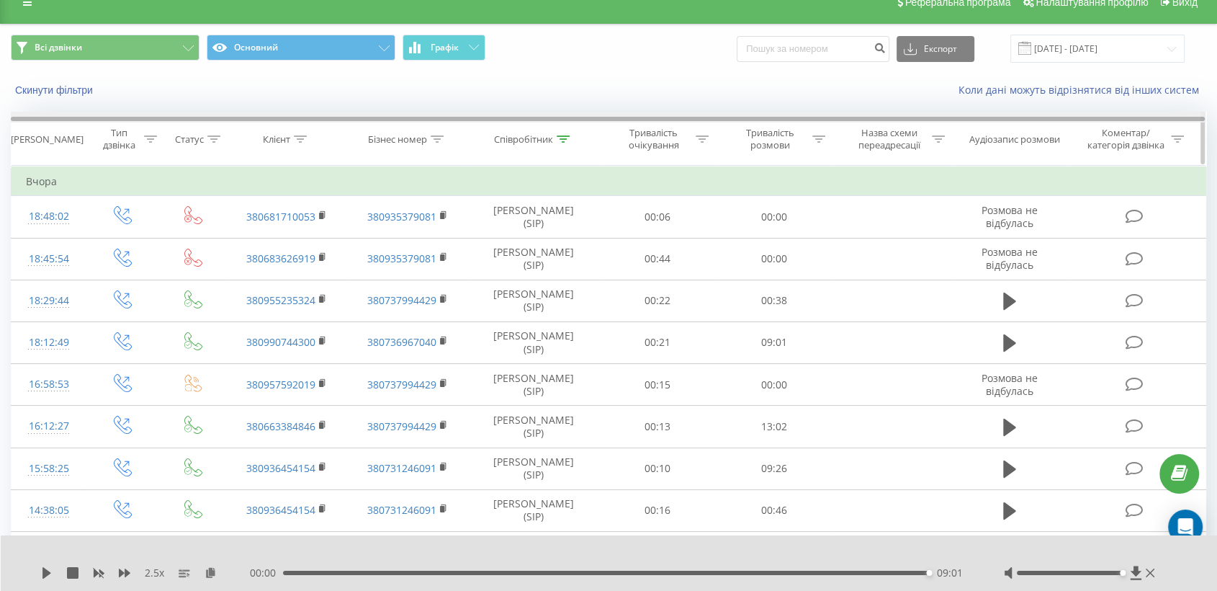
scroll to position [0, 0]
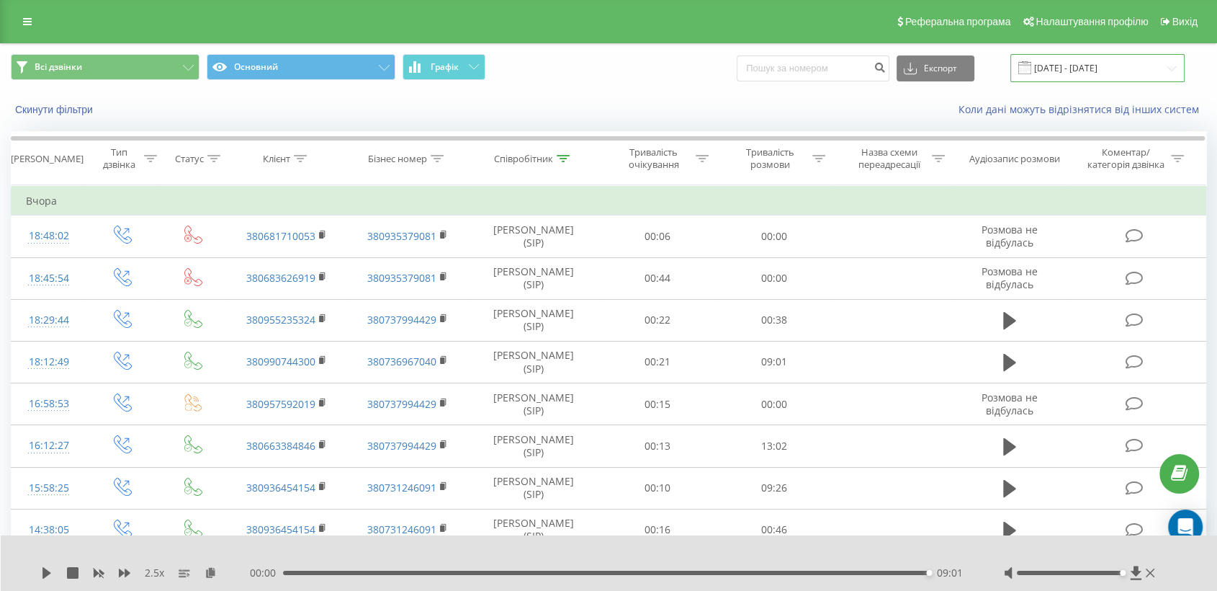
click at [1113, 60] on input "[DATE] - [DATE]" at bounding box center [1098, 68] width 174 height 28
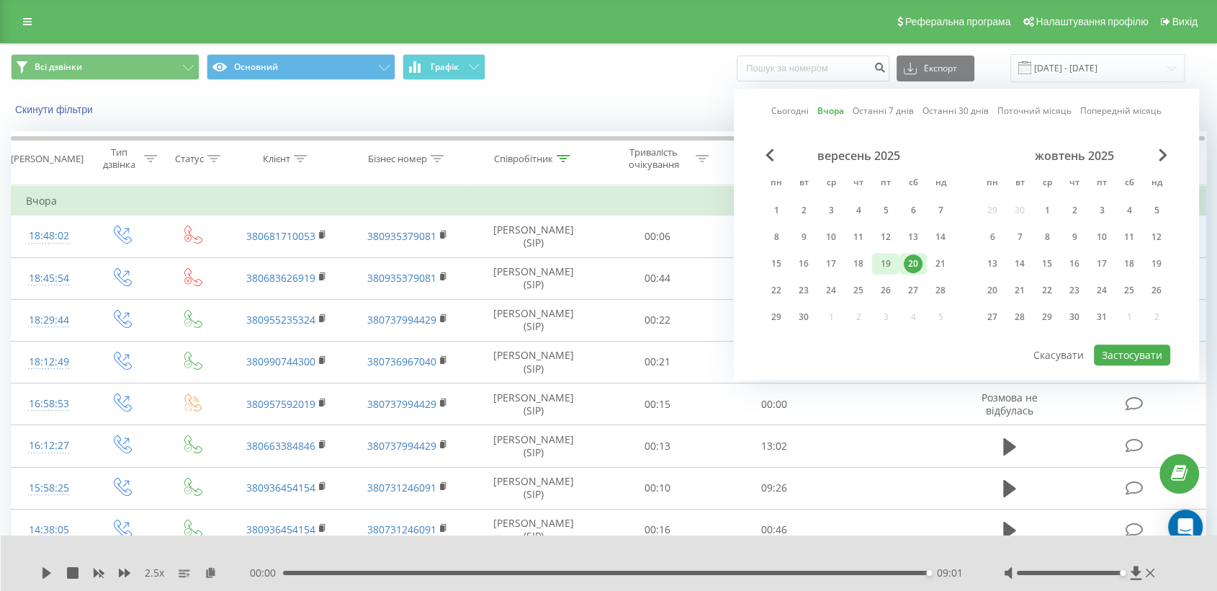
click at [883, 258] on div "19" at bounding box center [886, 263] width 19 height 19
click at [1147, 347] on button "Застосувати" at bounding box center [1132, 354] width 76 height 21
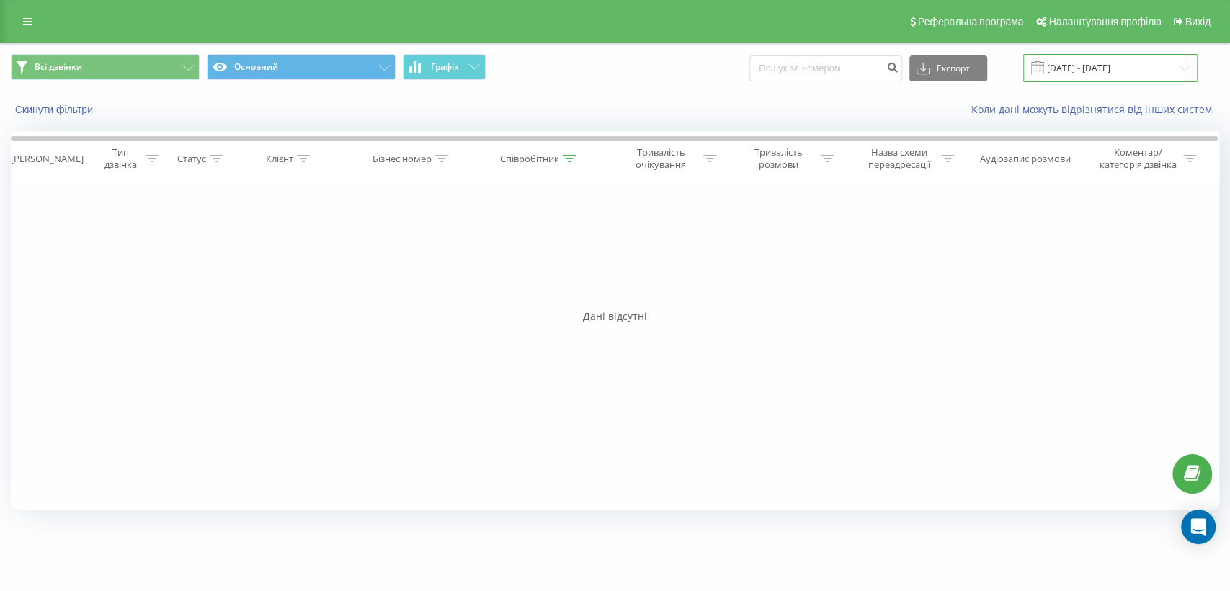
click at [1087, 55] on input "[DATE] - [DATE]" at bounding box center [1110, 68] width 174 height 28
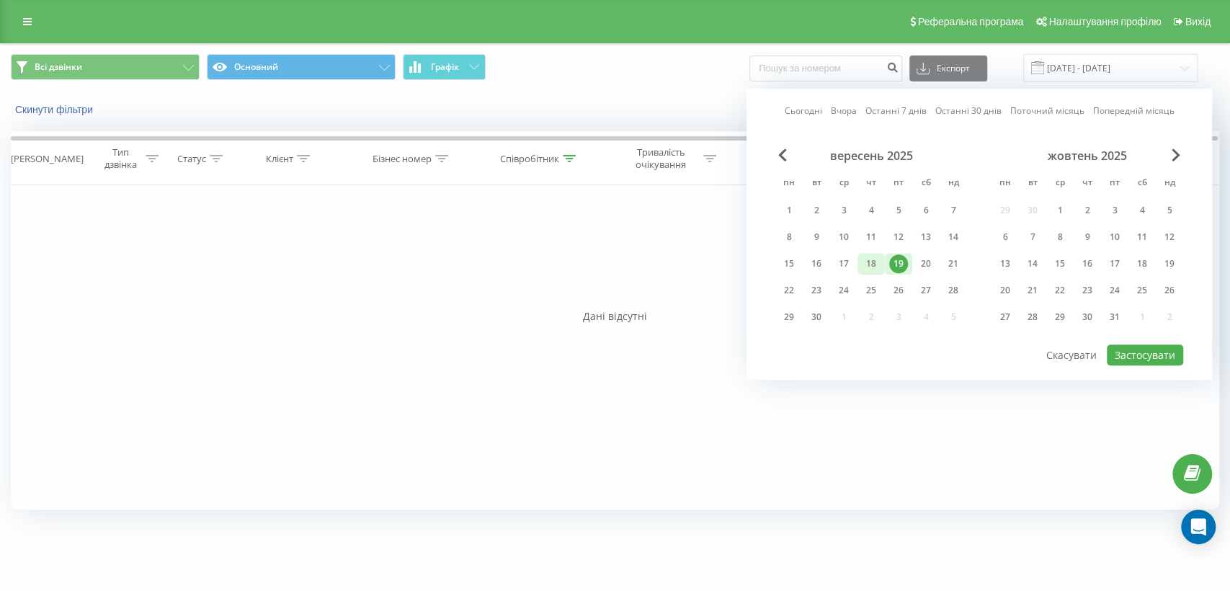
click at [871, 259] on div "18" at bounding box center [870, 263] width 19 height 19
click at [1145, 356] on button "Застосувати" at bounding box center [1144, 354] width 76 height 21
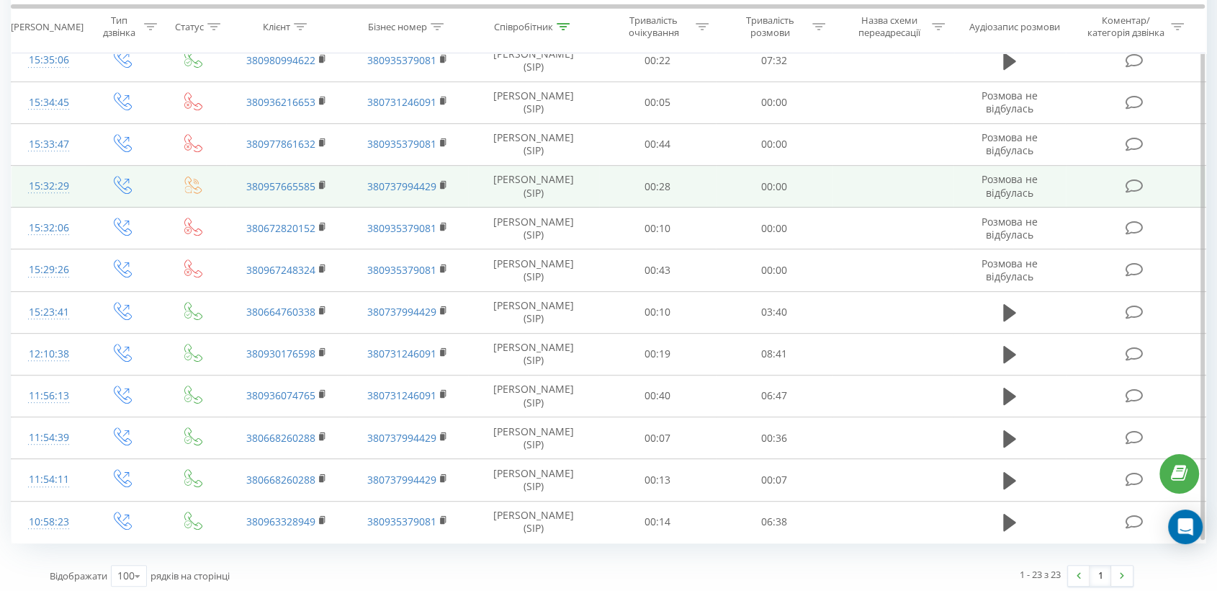
scroll to position [640, 0]
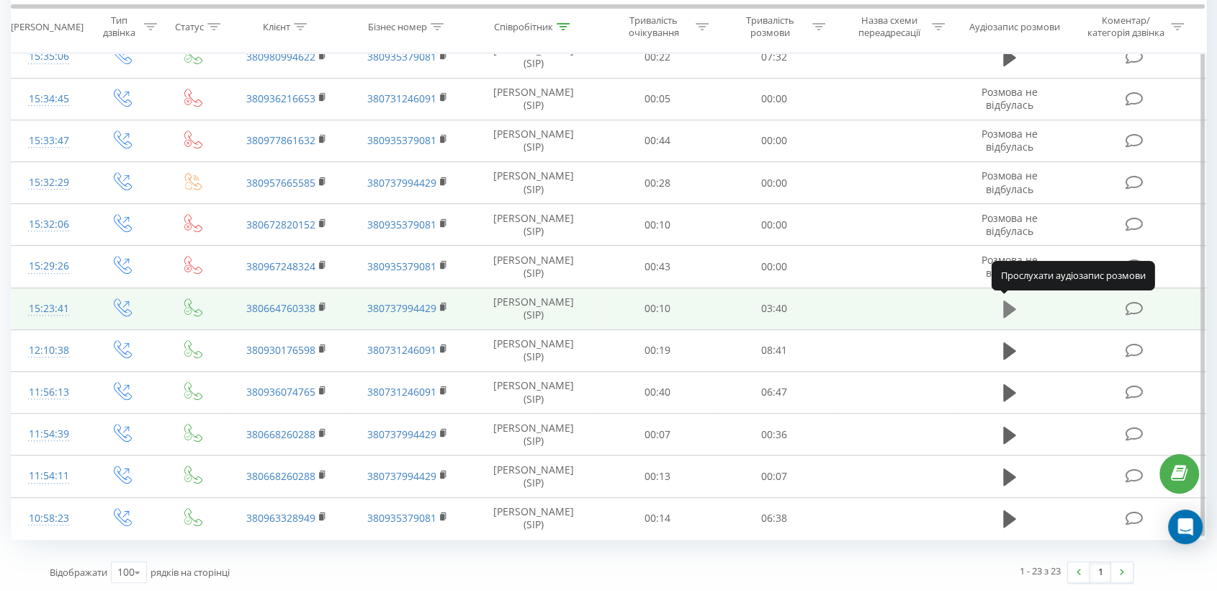
click at [1003, 300] on icon at bounding box center [1009, 308] width 13 height 17
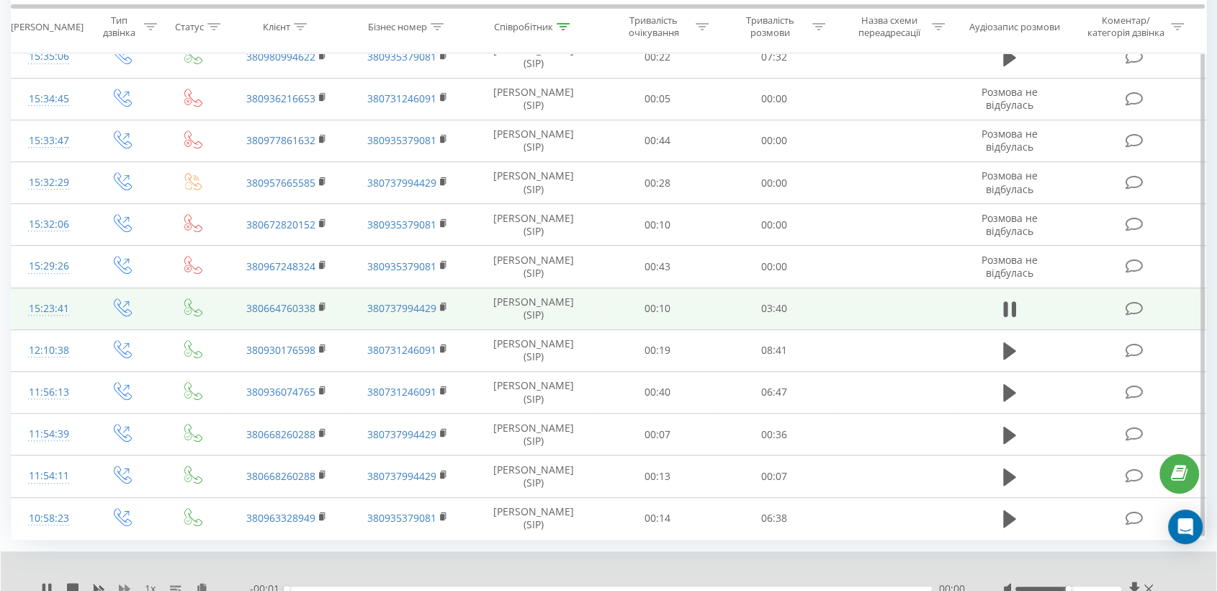
click at [120, 584] on icon at bounding box center [125, 588] width 12 height 9
click at [121, 584] on icon at bounding box center [125, 588] width 12 height 9
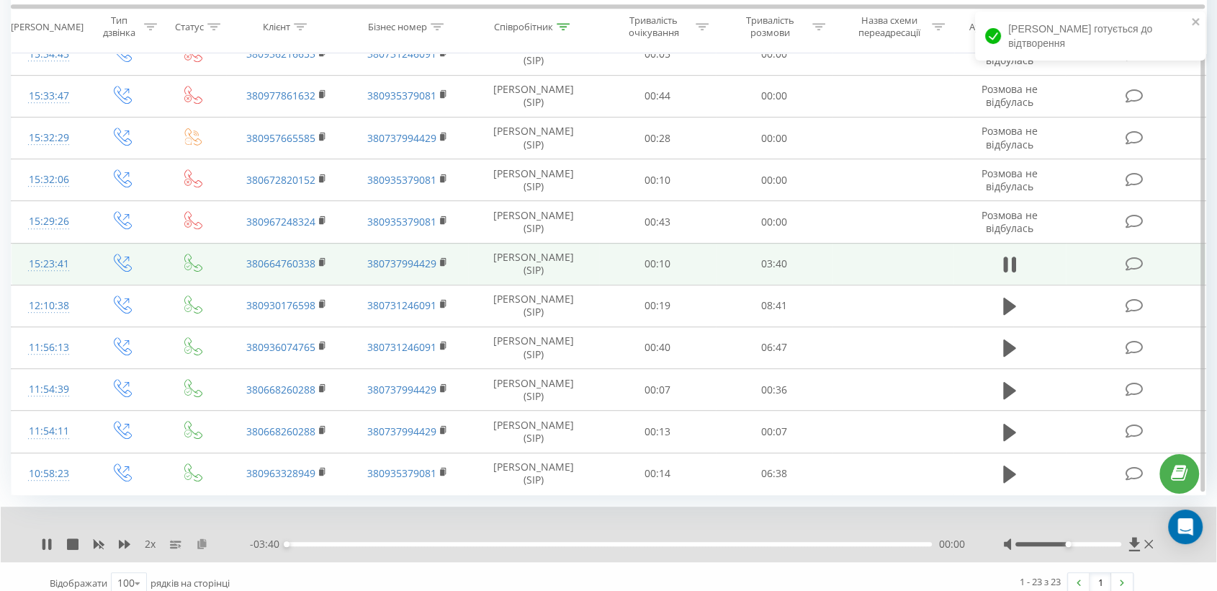
scroll to position [697, 0]
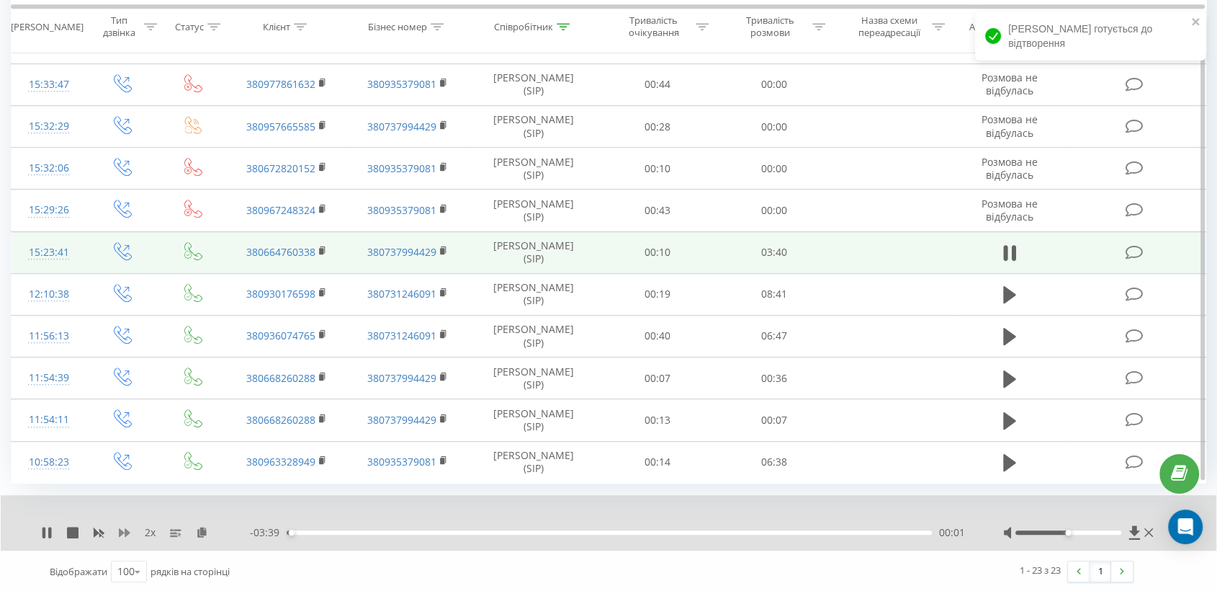
click at [120, 527] on icon at bounding box center [125, 533] width 12 height 12
click at [208, 528] on icon at bounding box center [211, 532] width 12 height 10
click at [323, 249] on rect at bounding box center [321, 251] width 4 height 6
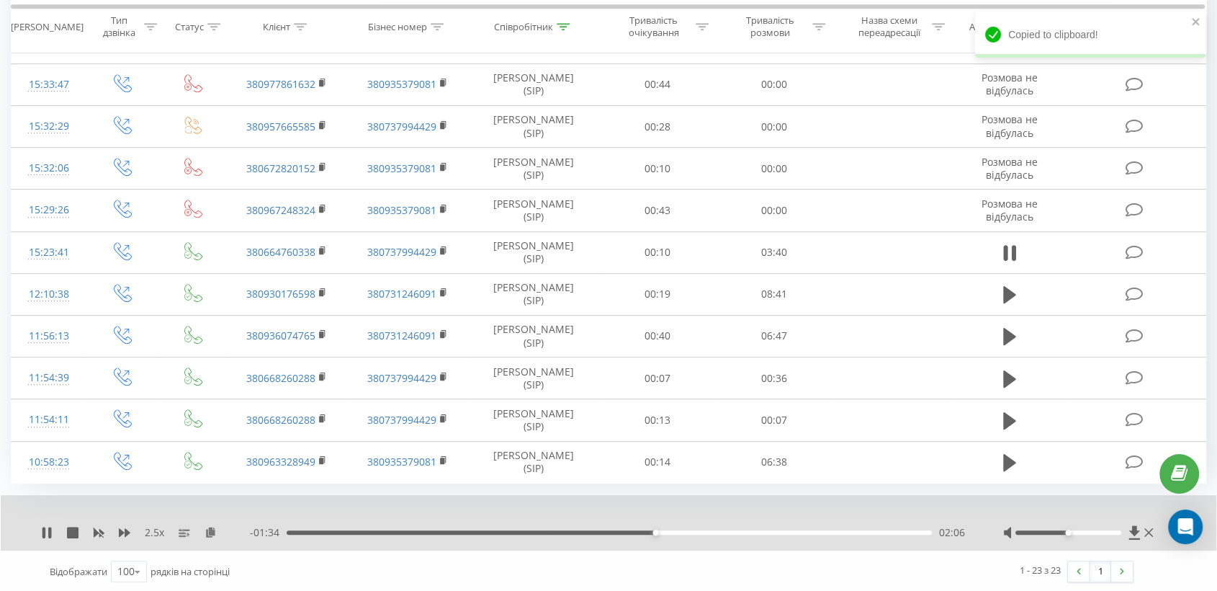
click at [1119, 525] on div at bounding box center [1079, 532] width 153 height 14
click at [1106, 530] on div at bounding box center [1069, 532] width 106 height 4
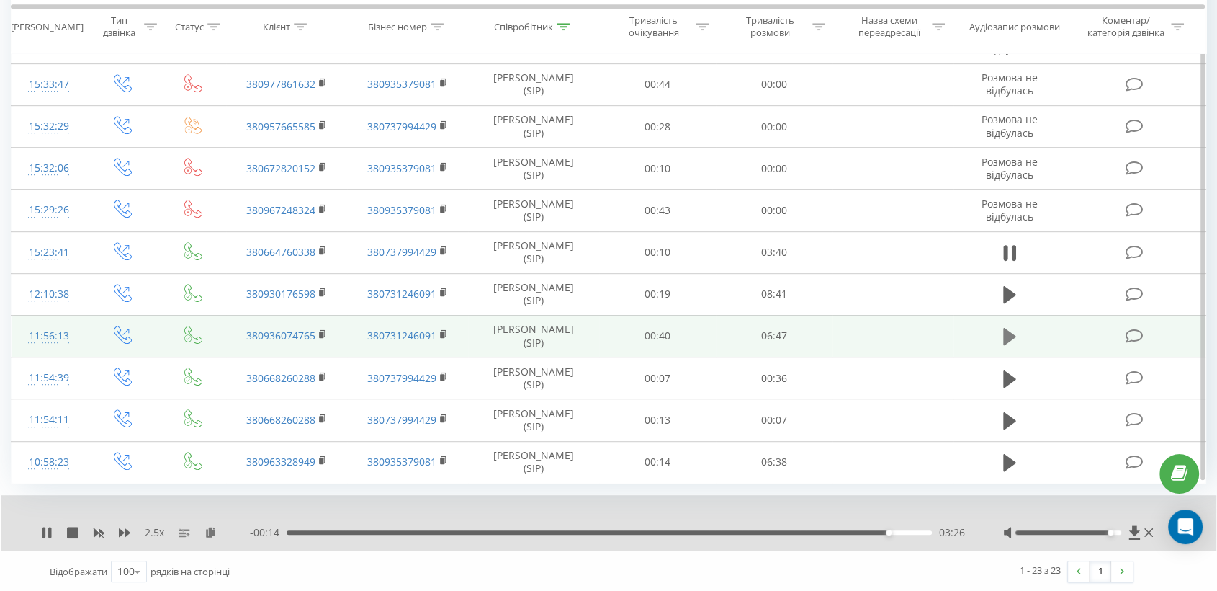
click at [1008, 341] on icon at bounding box center [1009, 336] width 13 height 20
drag, startPoint x: 318, startPoint y: 333, endPoint x: 328, endPoint y: 329, distance: 10.0
click at [319, 333] on icon at bounding box center [323, 334] width 8 height 10
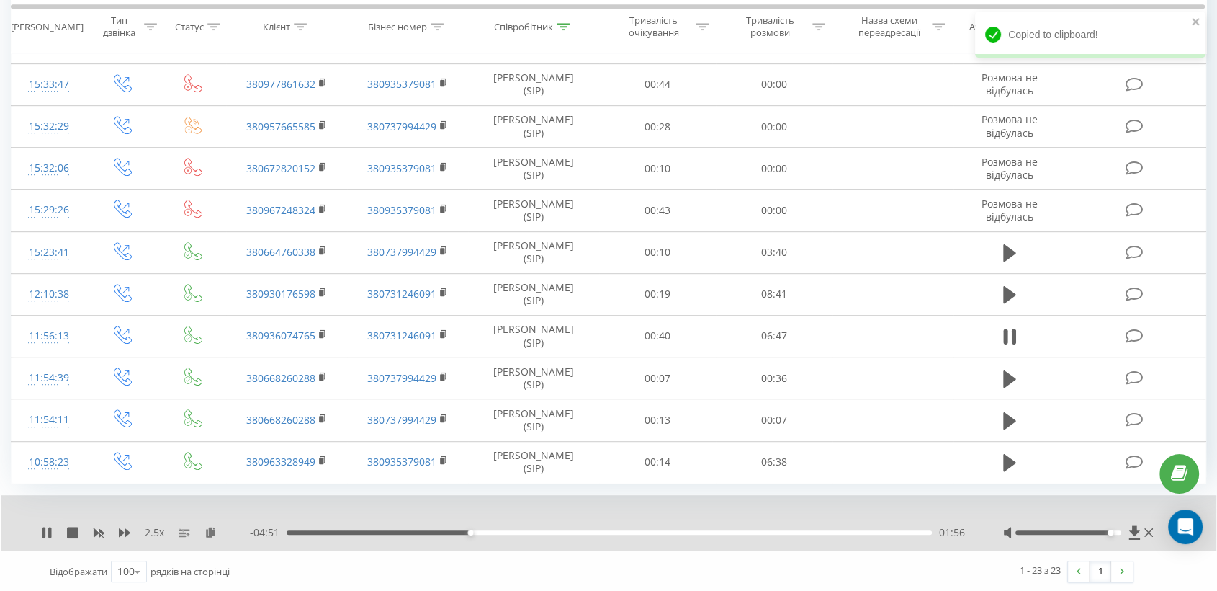
drag, startPoint x: 210, startPoint y: 527, endPoint x: 212, endPoint y: 520, distance: 7.5
click at [210, 528] on icon at bounding box center [211, 532] width 12 height 10
click at [493, 532] on div "- 04:08 02:39 02:39" at bounding box center [608, 532] width 717 height 14
click at [484, 530] on div "02:41" at bounding box center [609, 532] width 645 height 4
drag, startPoint x: 1119, startPoint y: 529, endPoint x: 1127, endPoint y: 529, distance: 7.9
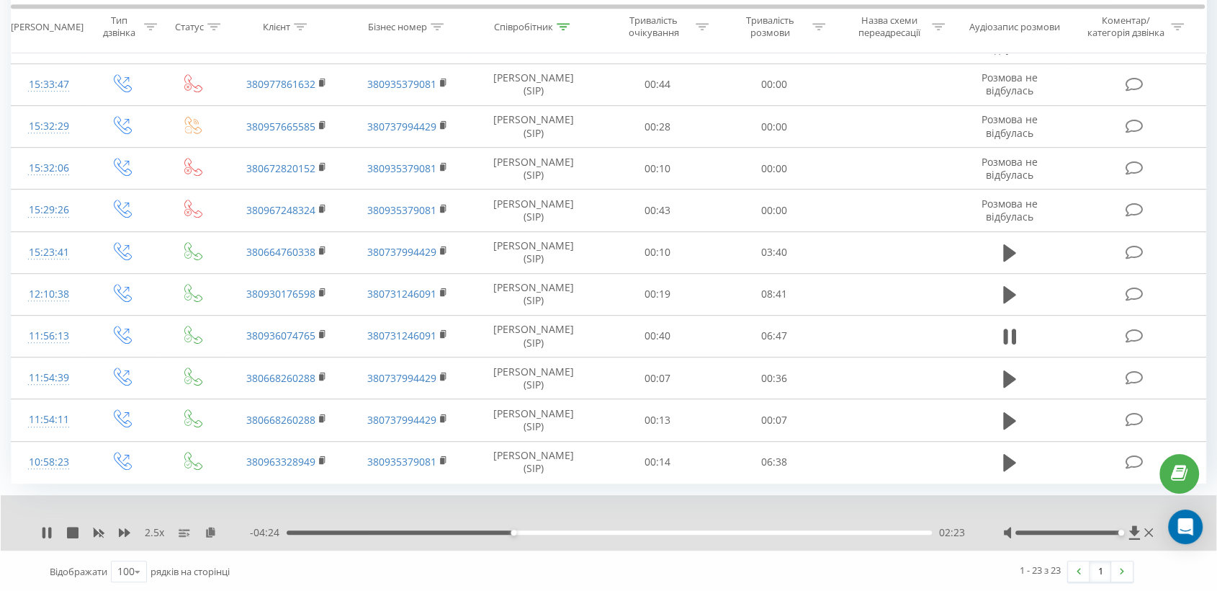
click at [1127, 529] on div at bounding box center [1079, 532] width 153 height 14
click at [539, 530] on div "03:04" at bounding box center [609, 532] width 645 height 4
click at [512, 530] on div "02:42" at bounding box center [609, 532] width 645 height 4
click at [600, 532] on div "02:29" at bounding box center [609, 532] width 645 height 4
click at [634, 530] on div "03:19" at bounding box center [609, 532] width 645 height 4
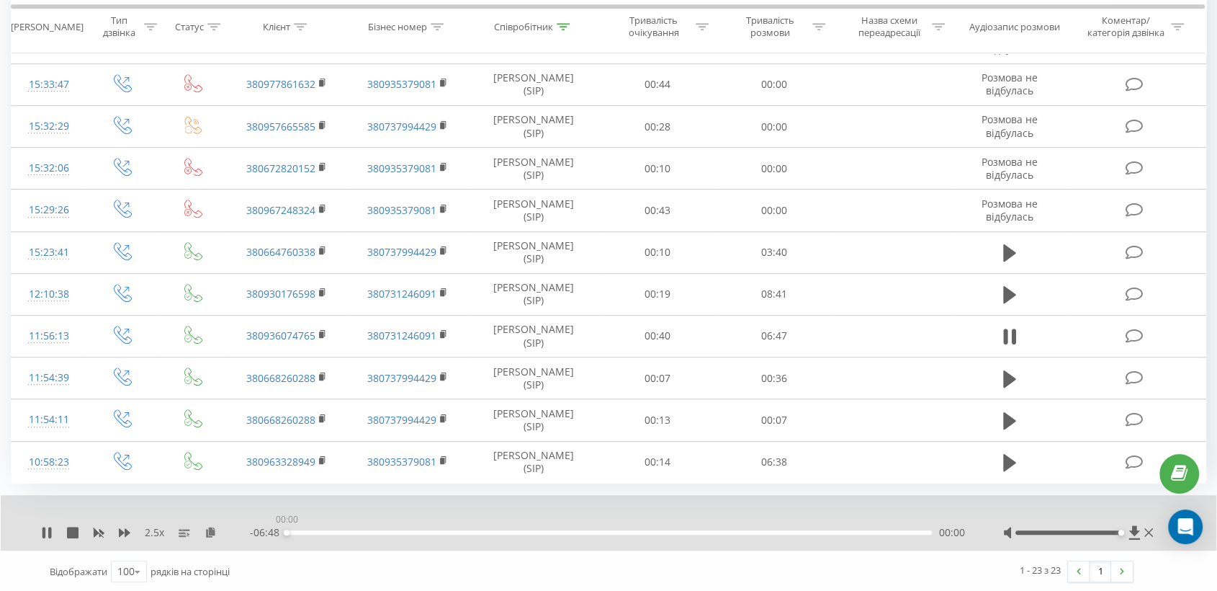
click at [662, 530] on div "00:00" at bounding box center [609, 532] width 645 height 4
click at [694, 530] on div "00:00" at bounding box center [609, 532] width 645 height 4
click at [669, 532] on div "04:26" at bounding box center [609, 532] width 645 height 4
click at [30, 528] on div "2.5 x - 02:14 04:34 04:34" at bounding box center [609, 522] width 1216 height 55
click at [52, 527] on icon at bounding box center [47, 533] width 12 height 12
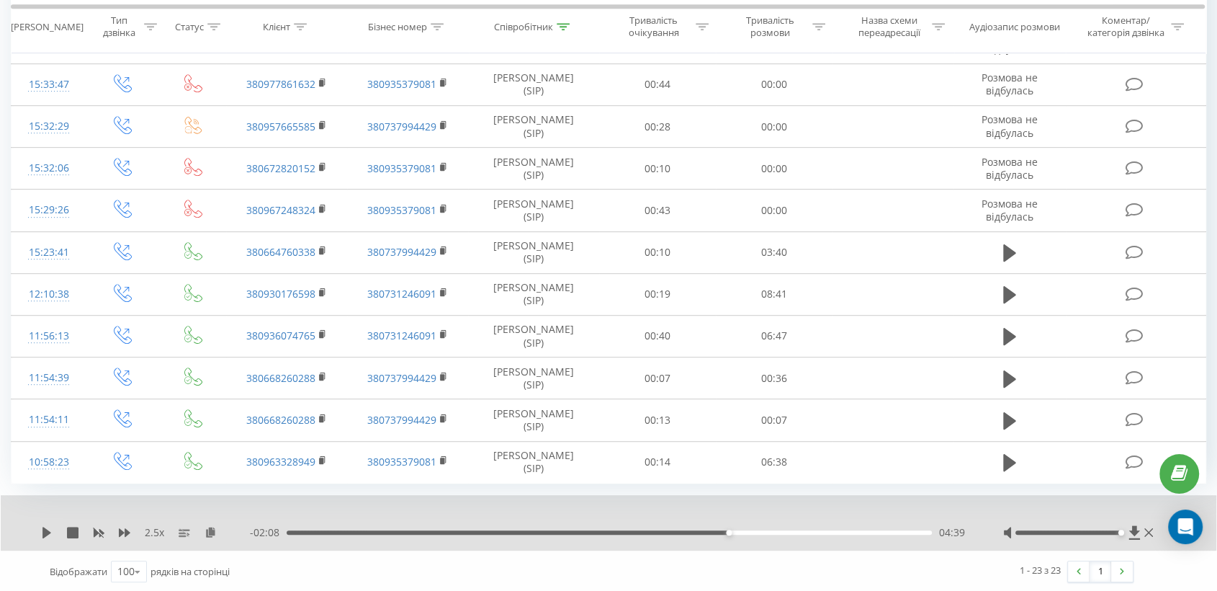
click at [45, 525] on div "2.5 x" at bounding box center [145, 532] width 209 height 14
click at [46, 531] on icon at bounding box center [46, 533] width 9 height 12
click at [764, 530] on div "05:02" at bounding box center [609, 532] width 645 height 4
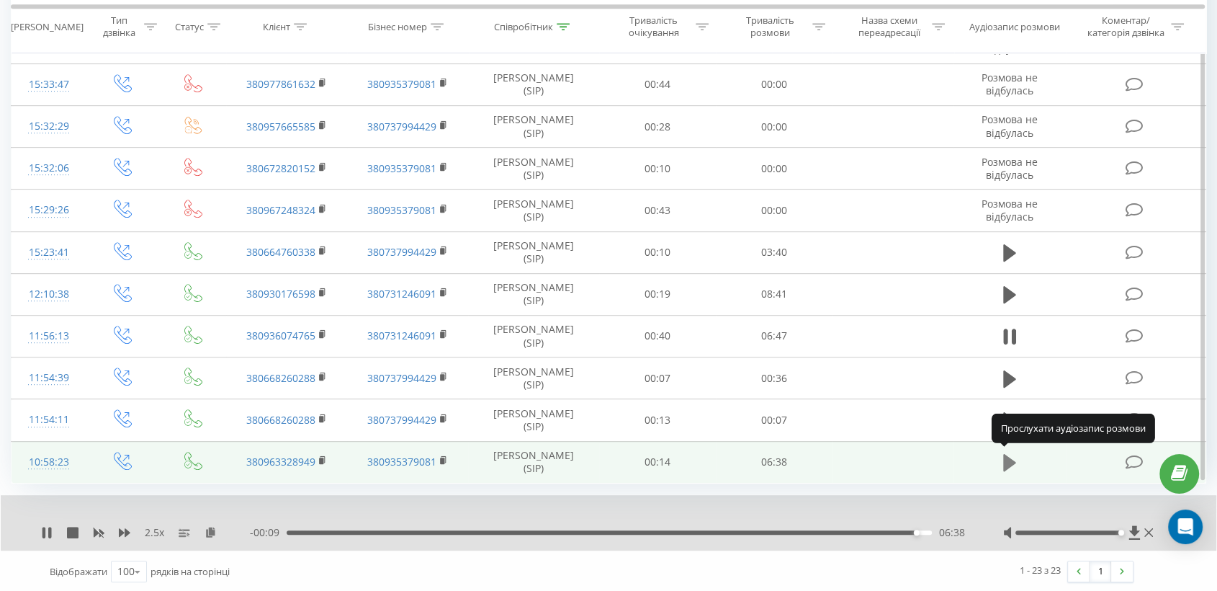
click at [1006, 468] on icon at bounding box center [1009, 462] width 13 height 20
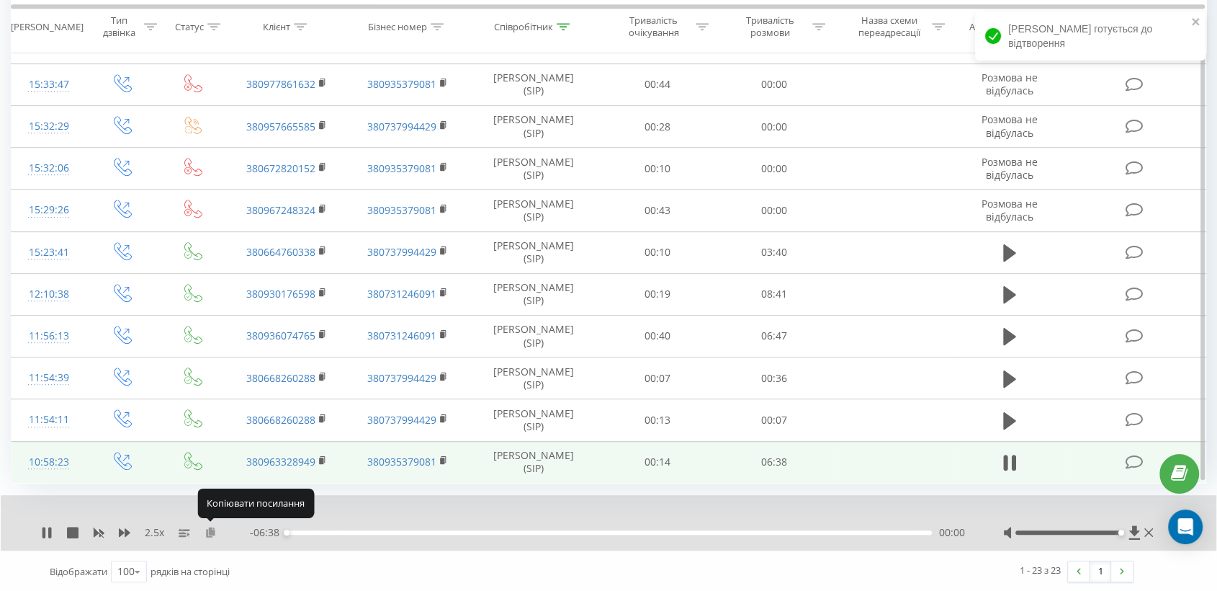
click at [210, 532] on icon at bounding box center [211, 532] width 12 height 10
click at [320, 457] on rect at bounding box center [321, 460] width 4 height 6
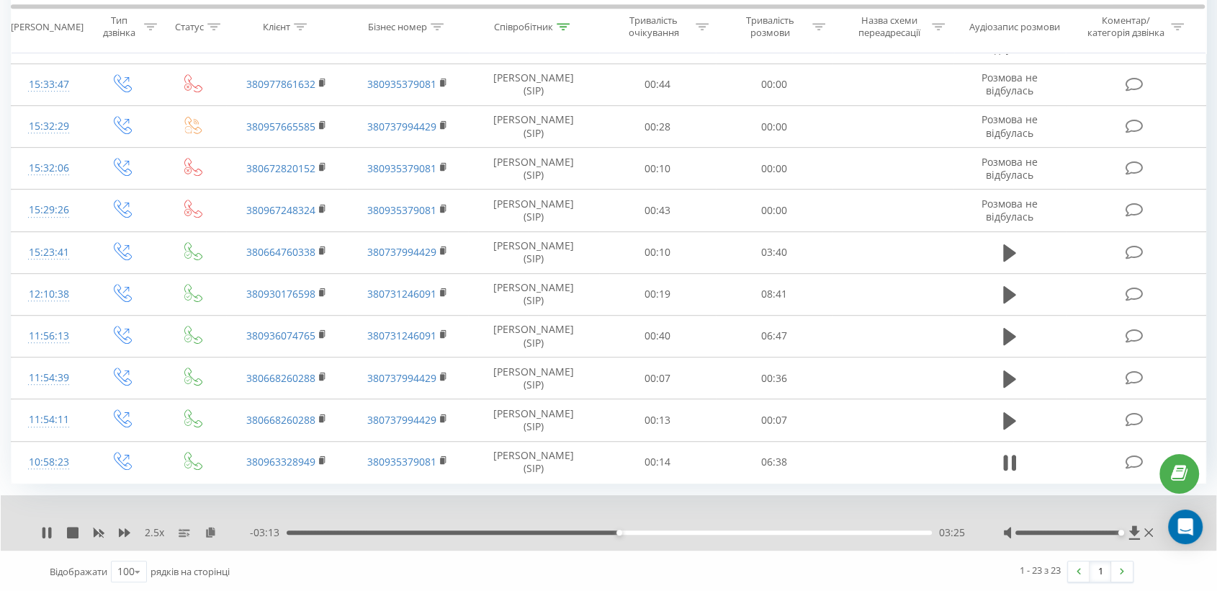
click at [488, 530] on div "03:25" at bounding box center [609, 532] width 645 height 4
click at [504, 530] on div "02:07" at bounding box center [609, 532] width 645 height 4
click at [517, 530] on div "02:15" at bounding box center [609, 532] width 645 height 4
click at [532, 530] on div "02:24" at bounding box center [609, 532] width 645 height 4
click at [563, 530] on div "02:51" at bounding box center [609, 532] width 645 height 4
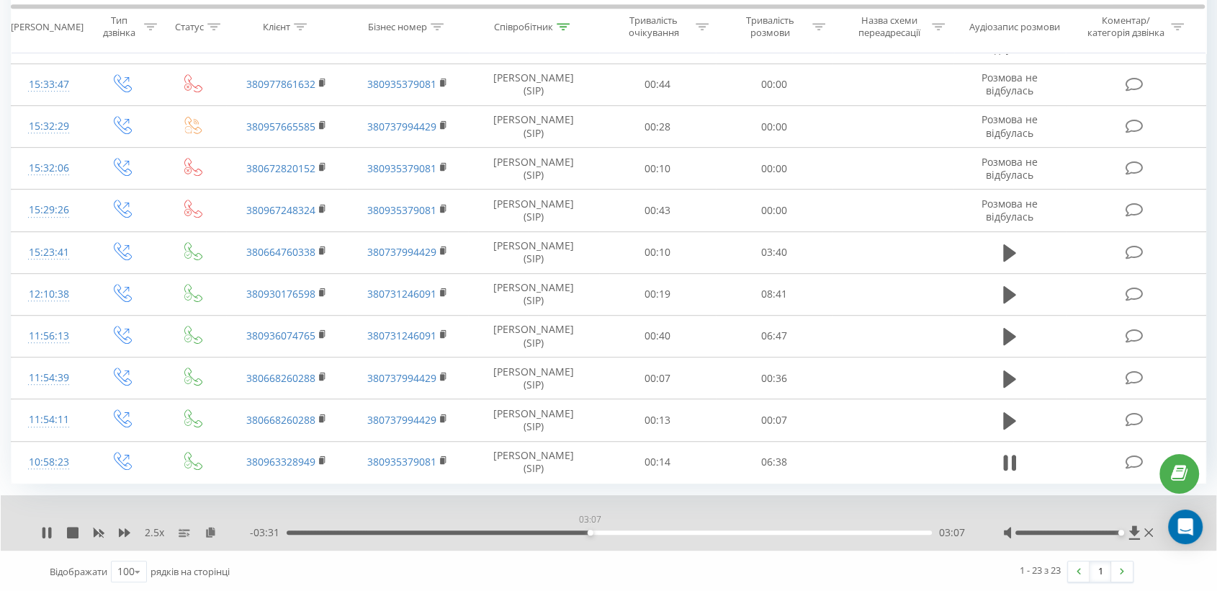
click at [590, 530] on div "03:07" at bounding box center [609, 532] width 645 height 4
click at [617, 531] on div "03:24" at bounding box center [609, 532] width 645 height 4
click at [644, 530] on div "03:41" at bounding box center [609, 532] width 645 height 4
click at [666, 530] on div "03:54" at bounding box center [609, 532] width 645 height 4
click at [691, 532] on div "04:10" at bounding box center [609, 532] width 645 height 4
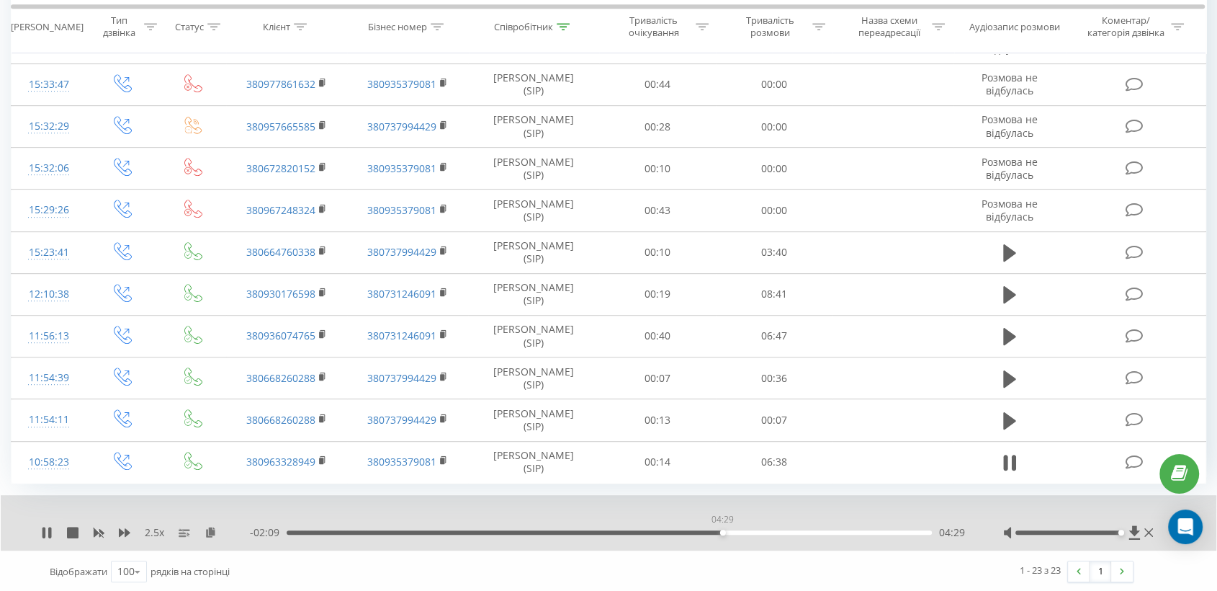
click at [722, 530] on div "04:29" at bounding box center [609, 532] width 645 height 4
click at [709, 530] on div "04:42" at bounding box center [609, 532] width 645 height 4
click at [745, 530] on div "04:43" at bounding box center [609, 532] width 645 height 4
click at [772, 531] on div "05:00" at bounding box center [609, 532] width 645 height 4
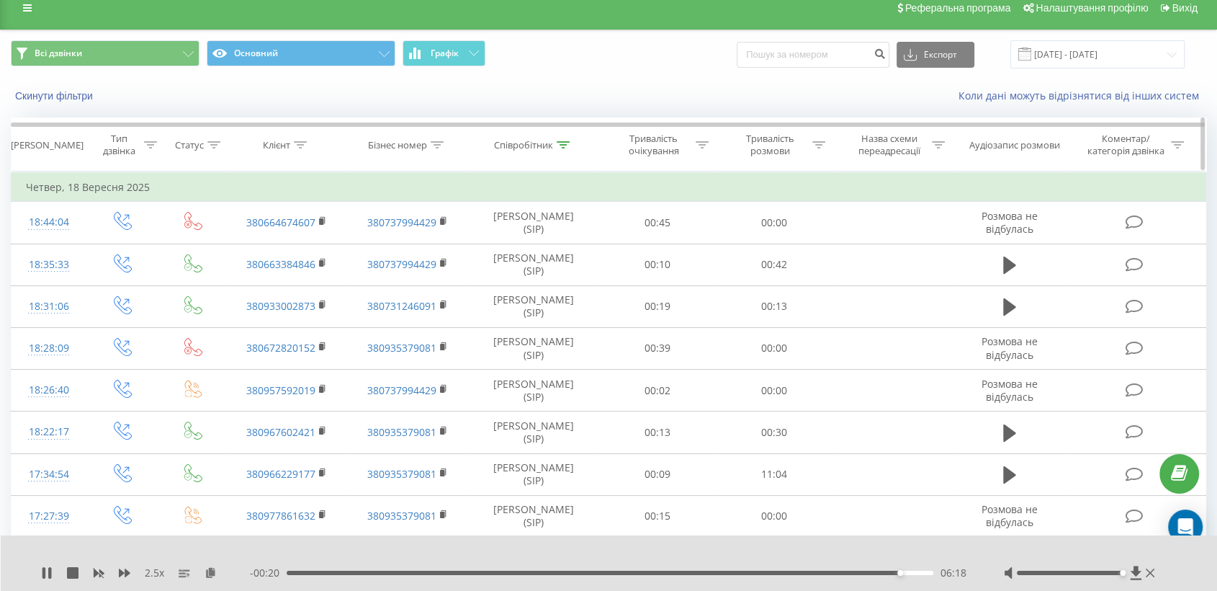
scroll to position [0, 0]
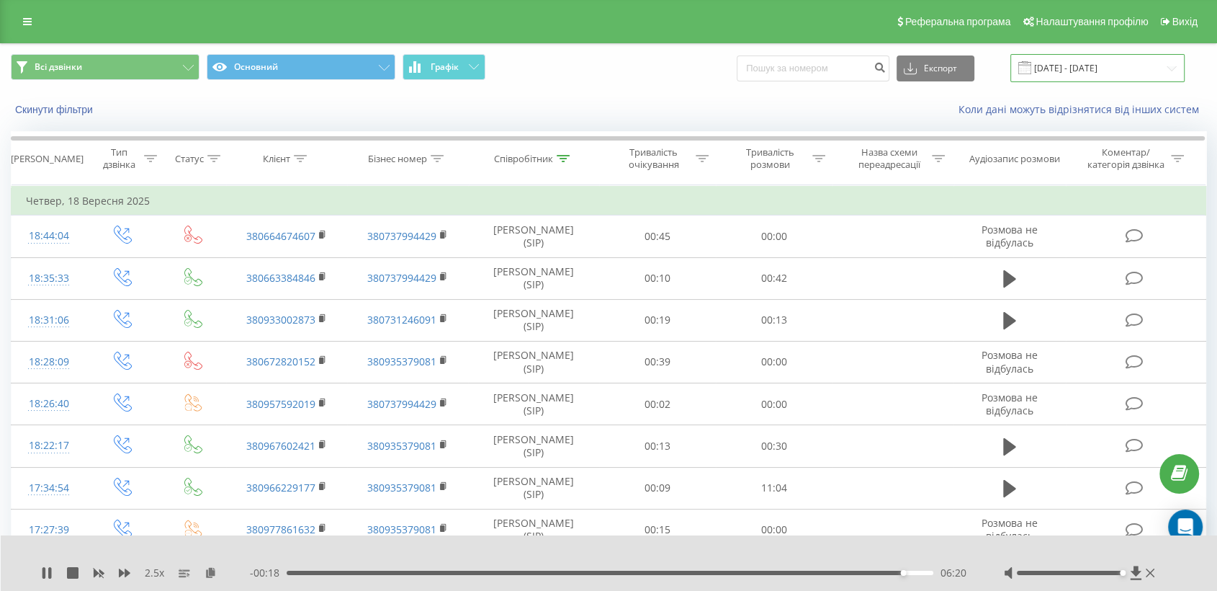
click at [1054, 68] on input "[DATE] - [DATE]" at bounding box center [1098, 68] width 174 height 28
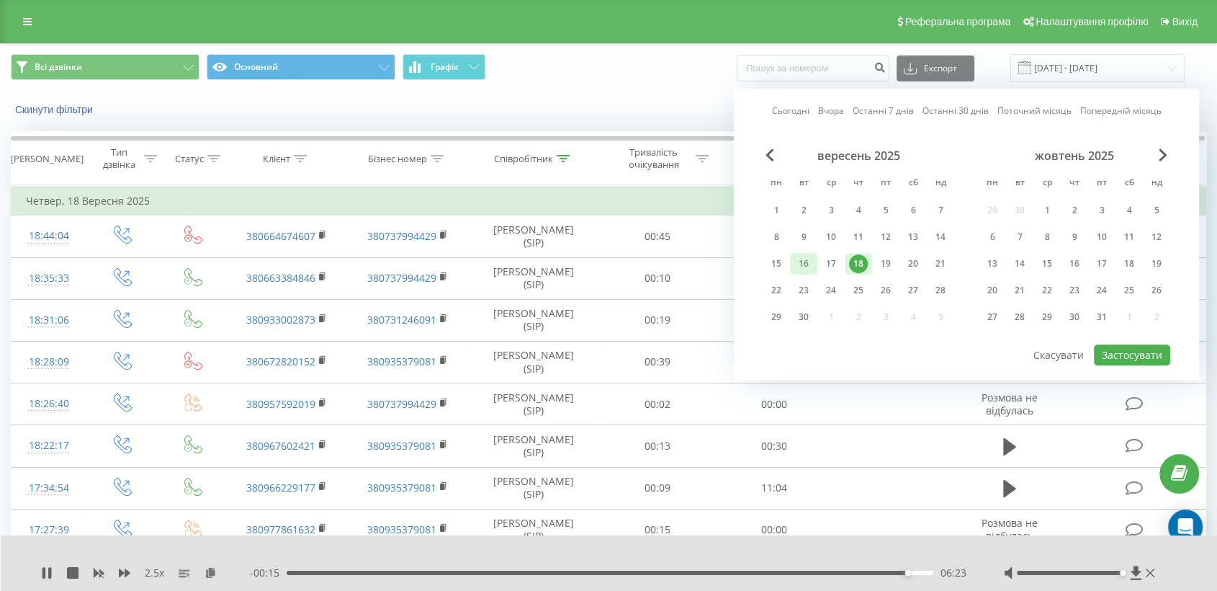
click at [815, 255] on div "16" at bounding box center [803, 264] width 27 height 22
click at [1106, 347] on button "Застосувати" at bounding box center [1132, 354] width 76 height 21
type input "[DATE] - [DATE]"
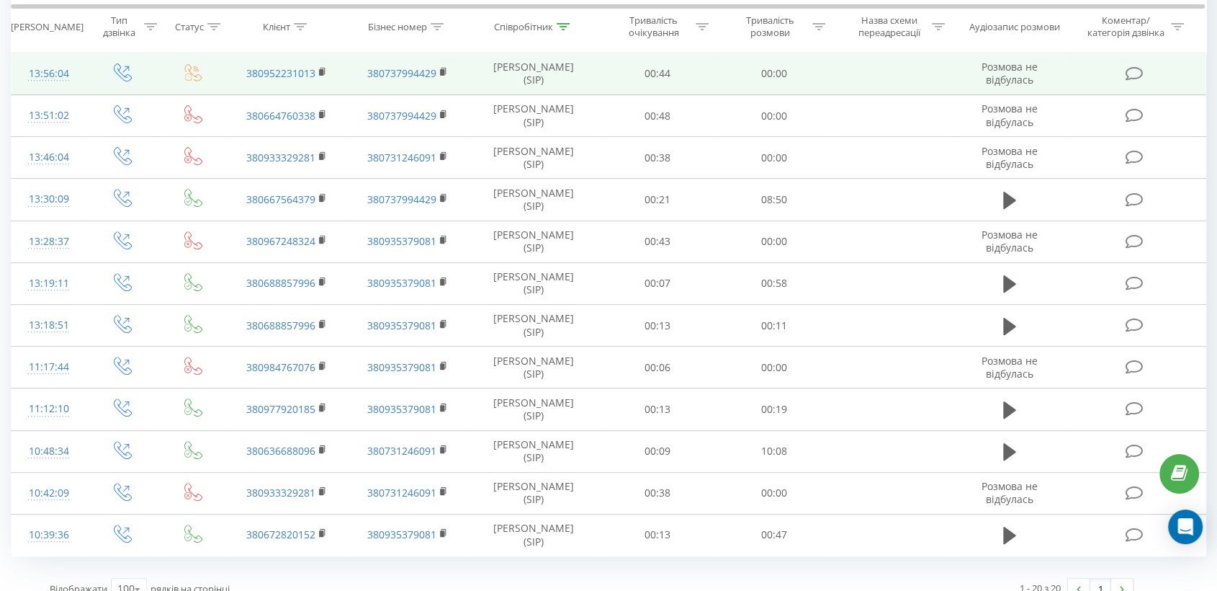
scroll to position [515, 0]
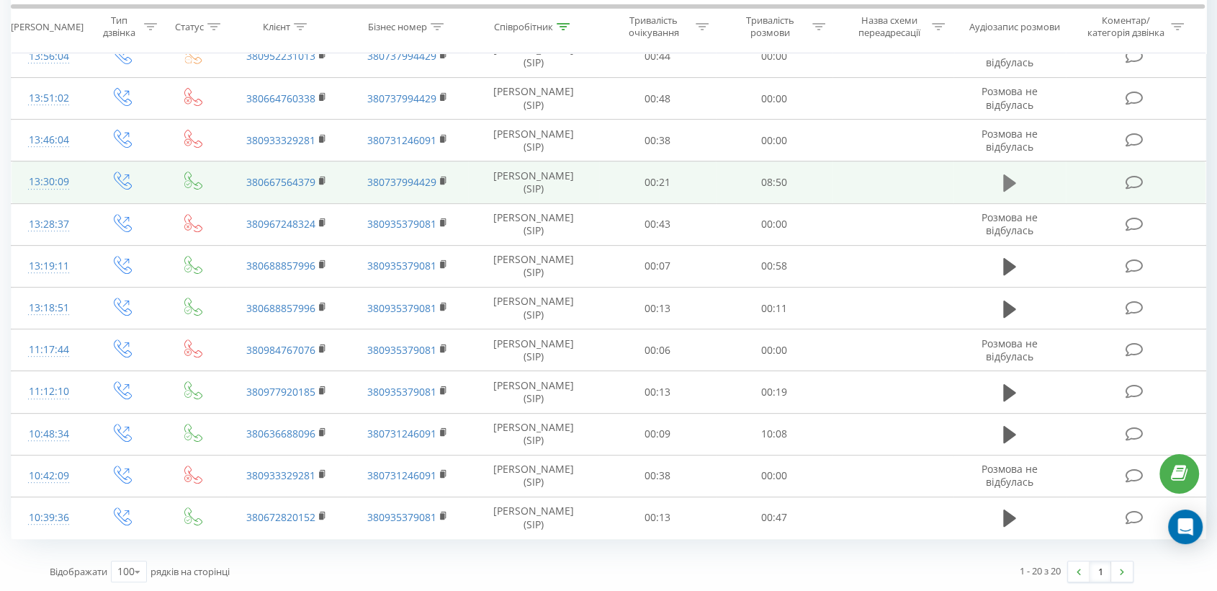
click at [1008, 184] on icon at bounding box center [1009, 182] width 13 height 17
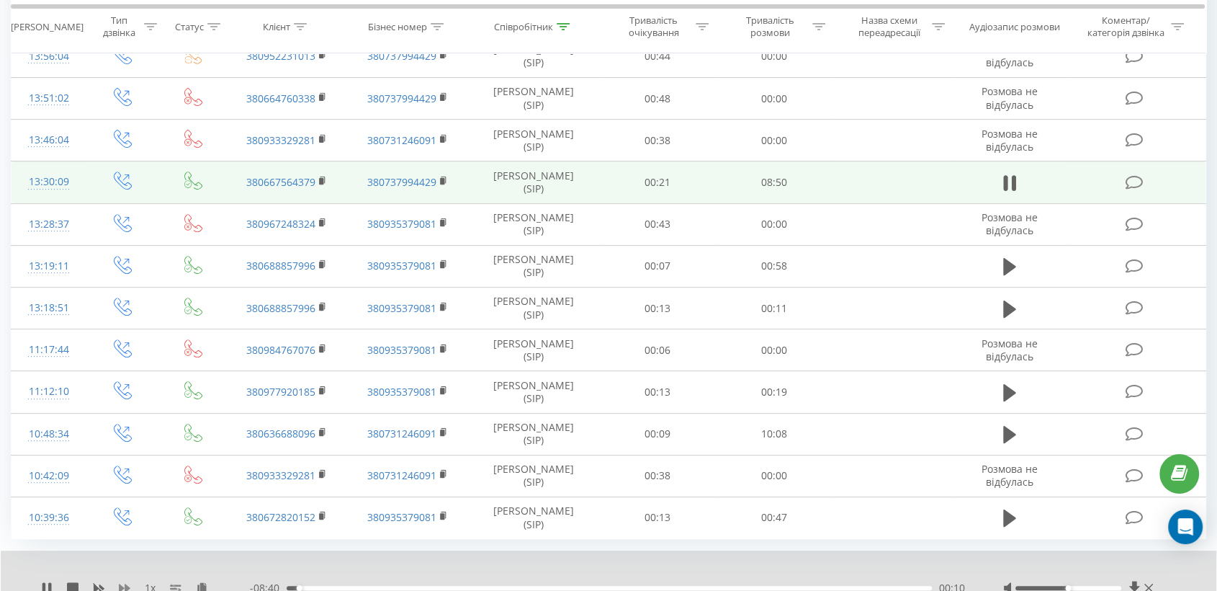
click at [121, 582] on icon at bounding box center [125, 588] width 12 height 12
click at [319, 182] on rect at bounding box center [321, 181] width 4 height 6
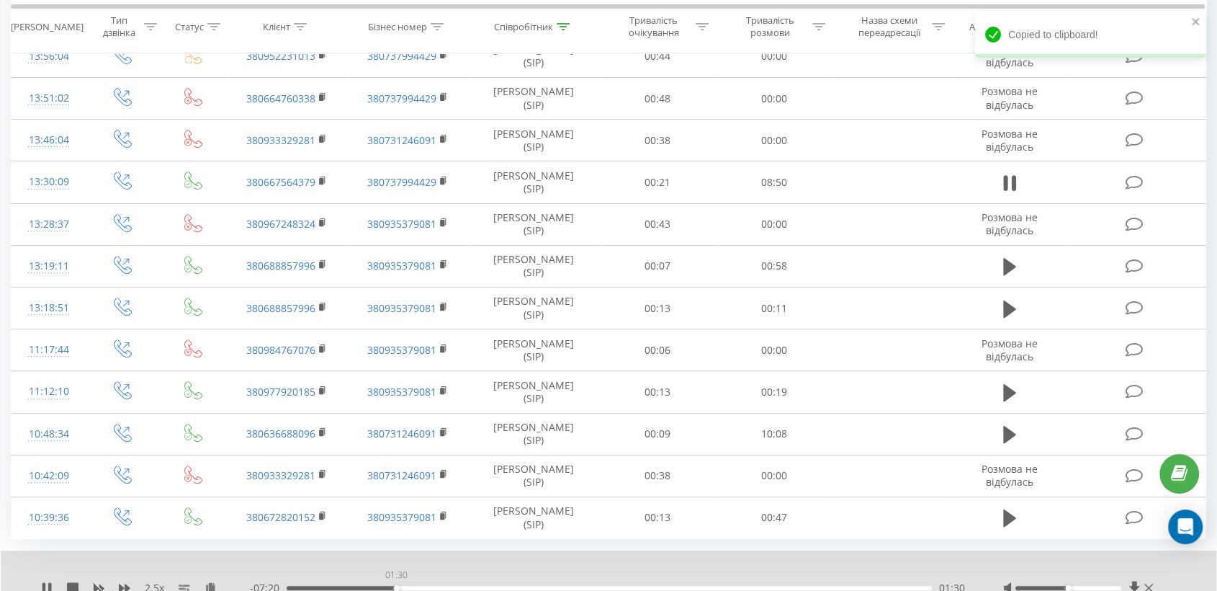
click at [396, 586] on div "01:30" at bounding box center [609, 588] width 645 height 4
click at [421, 586] on div "01:31" at bounding box center [609, 588] width 645 height 4
click at [443, 586] on div "01:53" at bounding box center [609, 588] width 645 height 4
click at [449, 586] on div "02:10" at bounding box center [609, 588] width 645 height 4
click at [467, 586] on div "02:15" at bounding box center [609, 588] width 645 height 4
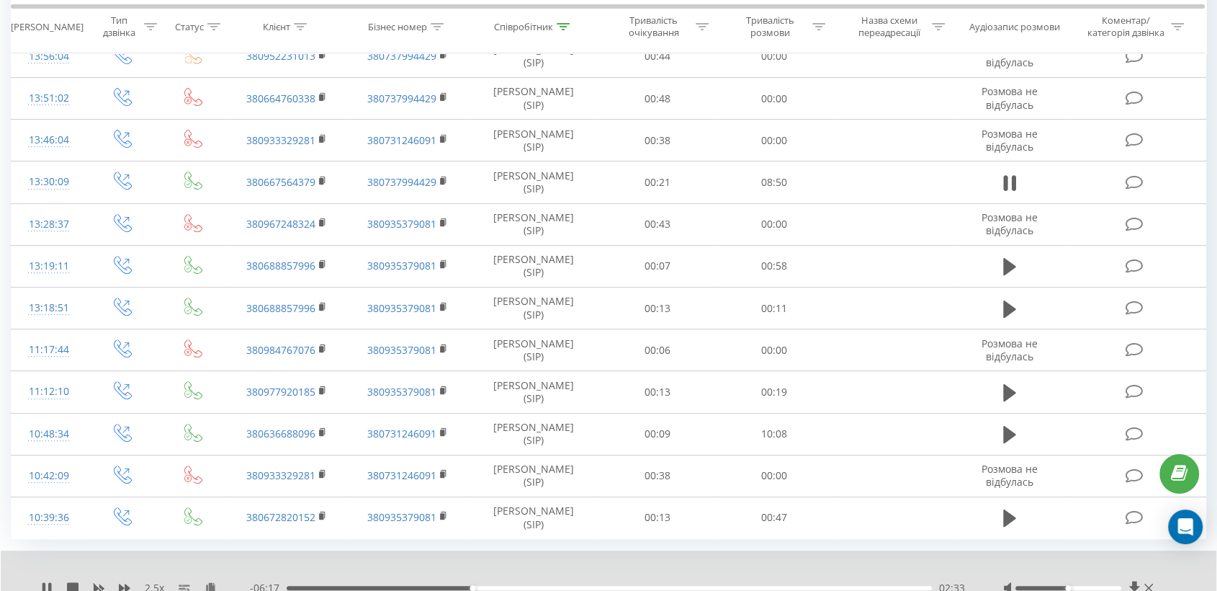
click at [481, 586] on div "02:33" at bounding box center [609, 588] width 645 height 4
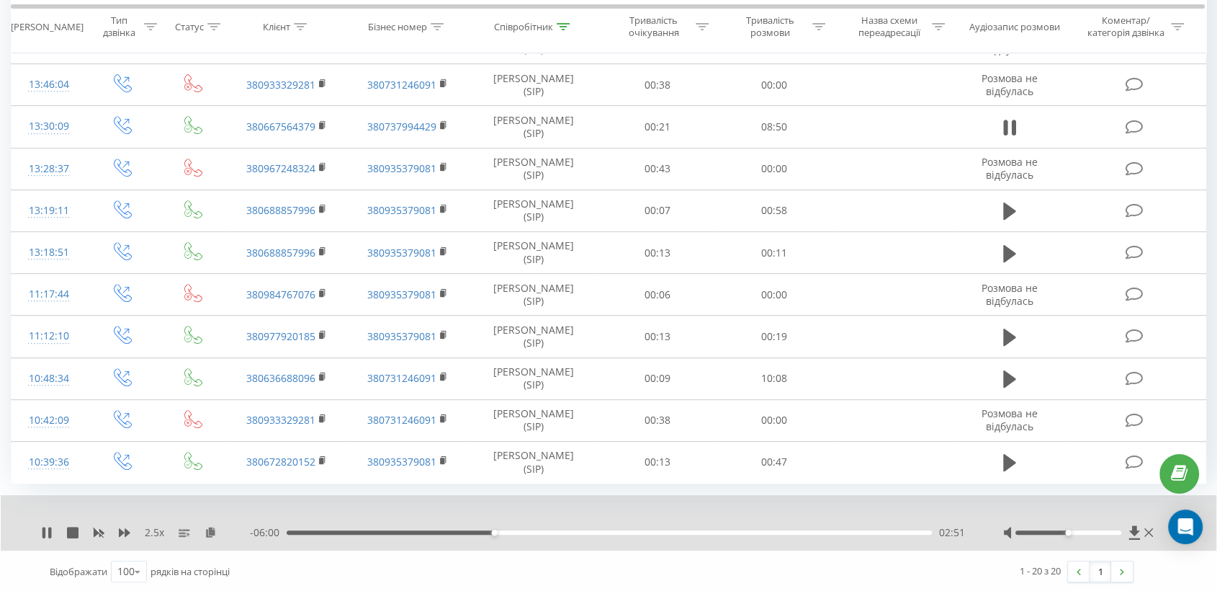
click at [506, 530] on div "02:51" at bounding box center [609, 532] width 645 height 4
click at [504, 530] on div "03:05" at bounding box center [609, 532] width 645 height 4
click at [499, 530] on div "03:01" at bounding box center [609, 532] width 645 height 4
click at [576, 530] on div "03:58" at bounding box center [609, 532] width 645 height 4
click at [623, 530] on div "00:00" at bounding box center [609, 532] width 645 height 4
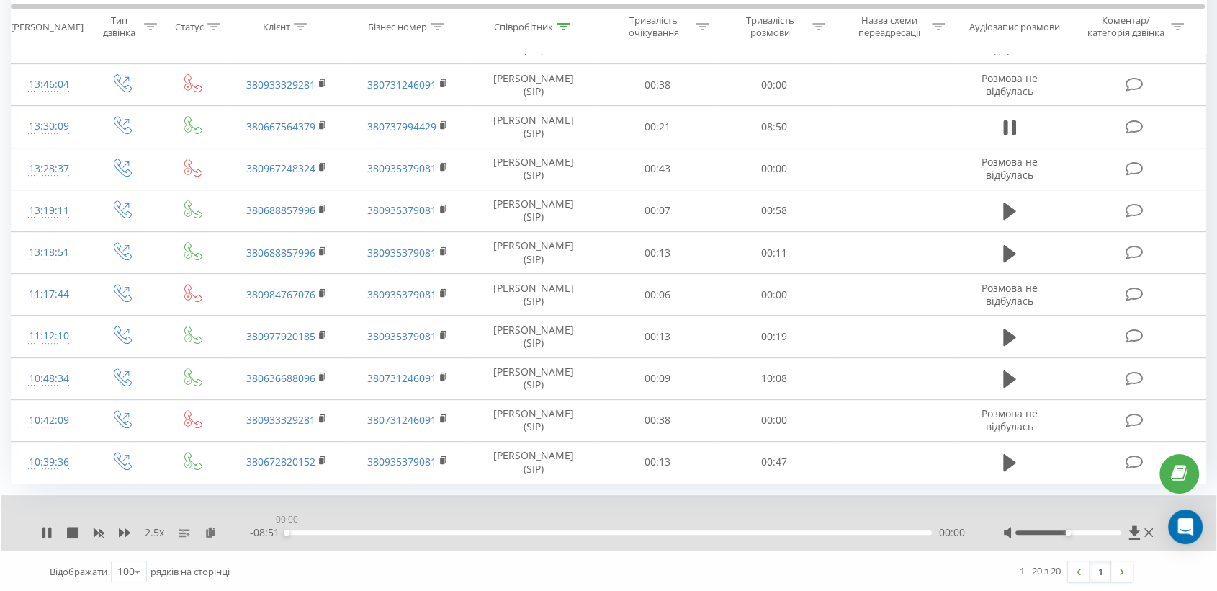
click at [651, 530] on div "00:00" at bounding box center [609, 532] width 645 height 4
click at [674, 530] on div "05:02" at bounding box center [609, 532] width 645 height 4
click at [709, 530] on div "05:25" at bounding box center [609, 532] width 645 height 4
click at [739, 531] on div "06:12" at bounding box center [609, 532] width 645 height 4
click at [890, 530] on div "08:02" at bounding box center [609, 532] width 645 height 4
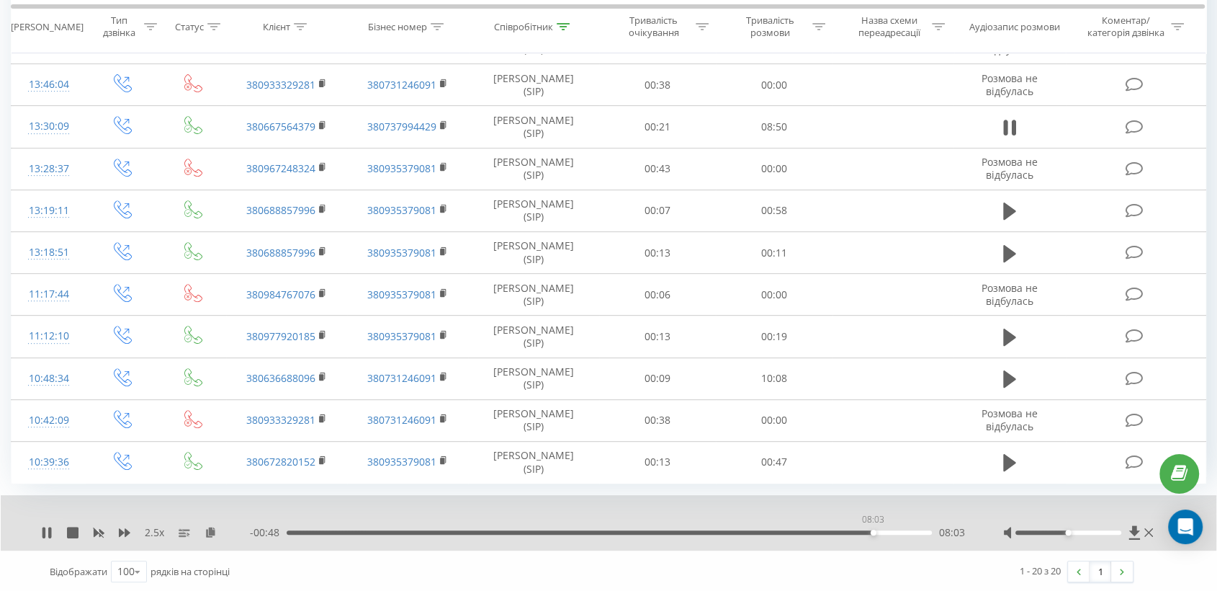
click at [873, 530] on div "08:03" at bounding box center [609, 532] width 645 height 4
click at [856, 530] on div "08:05" at bounding box center [609, 532] width 645 height 4
click at [819, 530] on div "07:53" at bounding box center [609, 532] width 645 height 4
click at [799, 530] on div "07:01" at bounding box center [609, 532] width 645 height 4
click at [770, 531] on div "06:38" at bounding box center [609, 532] width 645 height 4
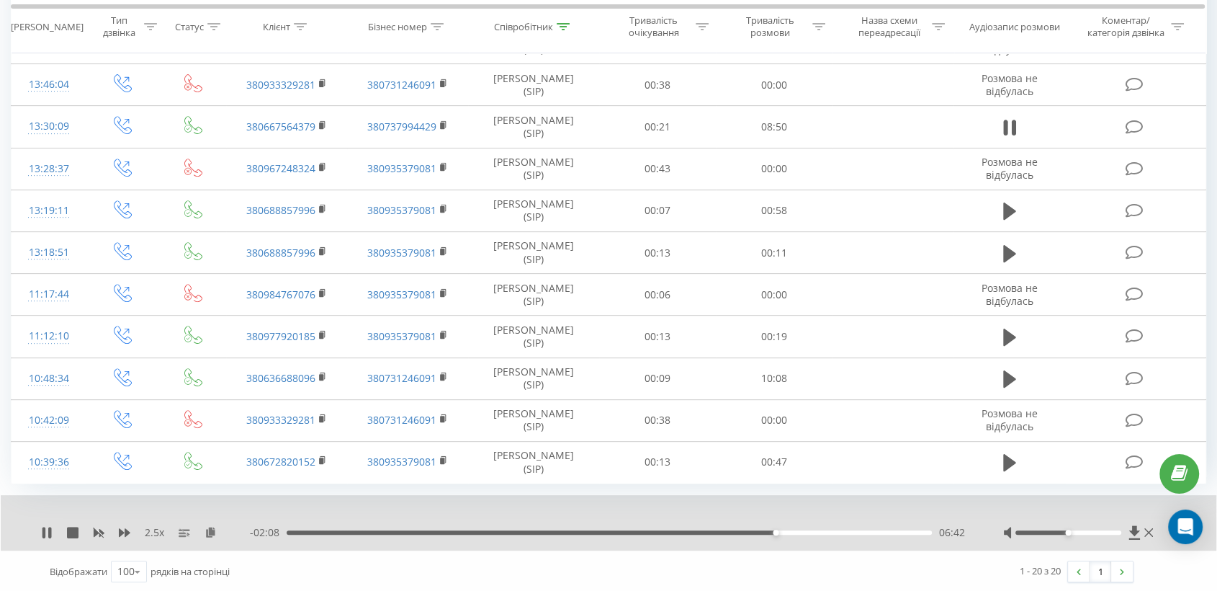
click at [869, 530] on div "06:42" at bounding box center [609, 532] width 645 height 4
click at [881, 530] on div "08:01" at bounding box center [609, 532] width 645 height 4
click at [893, 530] on div "08:19" at bounding box center [609, 532] width 645 height 4
click at [900, 530] on div "08:22" at bounding box center [609, 532] width 645 height 4
click at [911, 530] on div "08:27" at bounding box center [609, 532] width 645 height 4
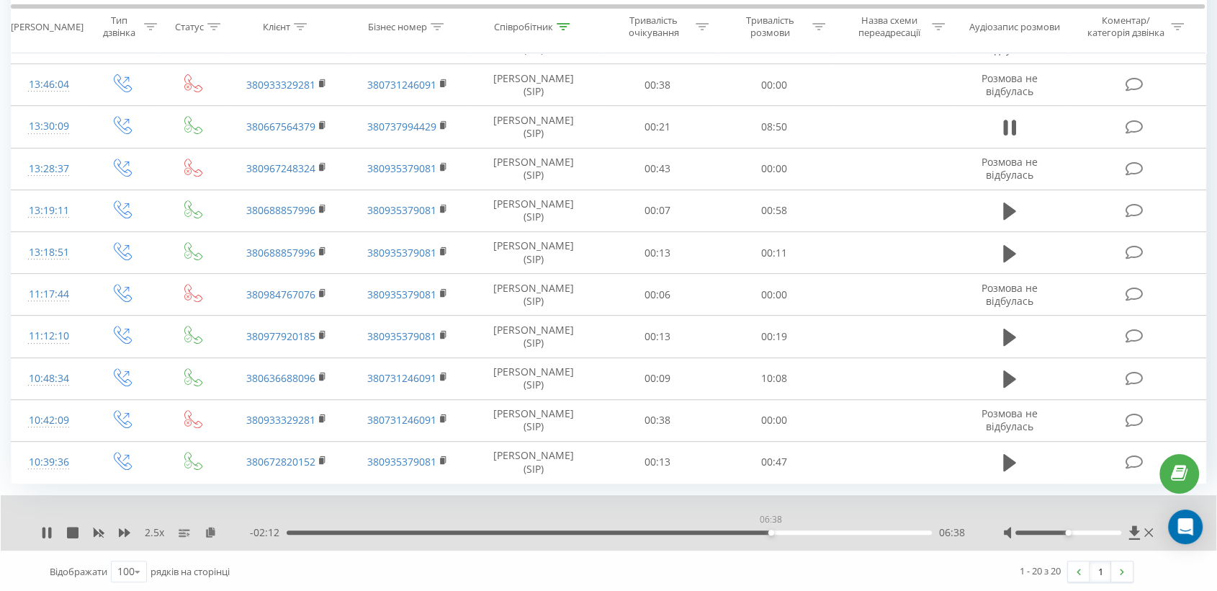
click at [771, 531] on div "06:38" at bounding box center [609, 532] width 645 height 4
click at [745, 530] on div "06:51" at bounding box center [609, 532] width 645 height 4
click at [48, 527] on icon at bounding box center [49, 533] width 3 height 12
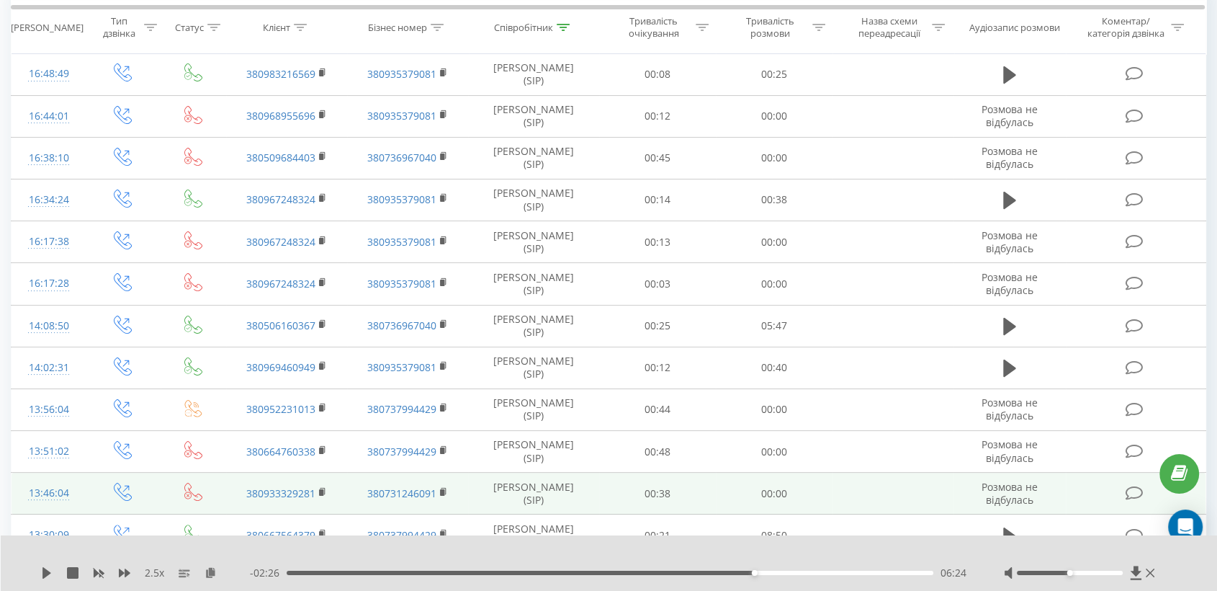
scroll to position [0, 0]
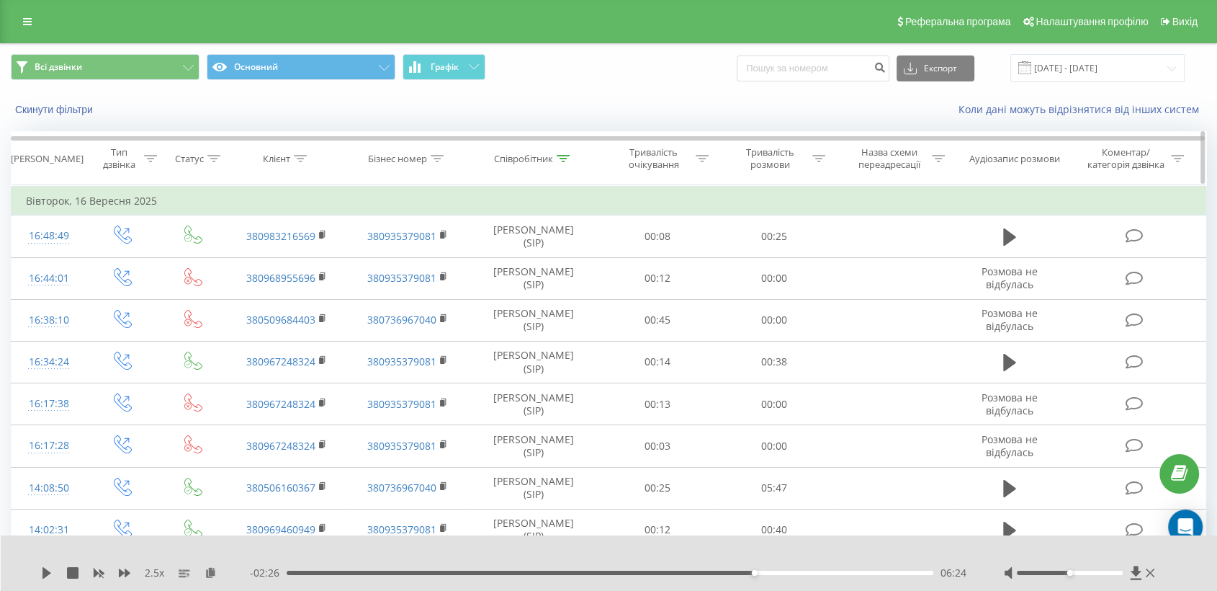
click at [516, 161] on div "Співробітник" at bounding box center [523, 159] width 59 height 12
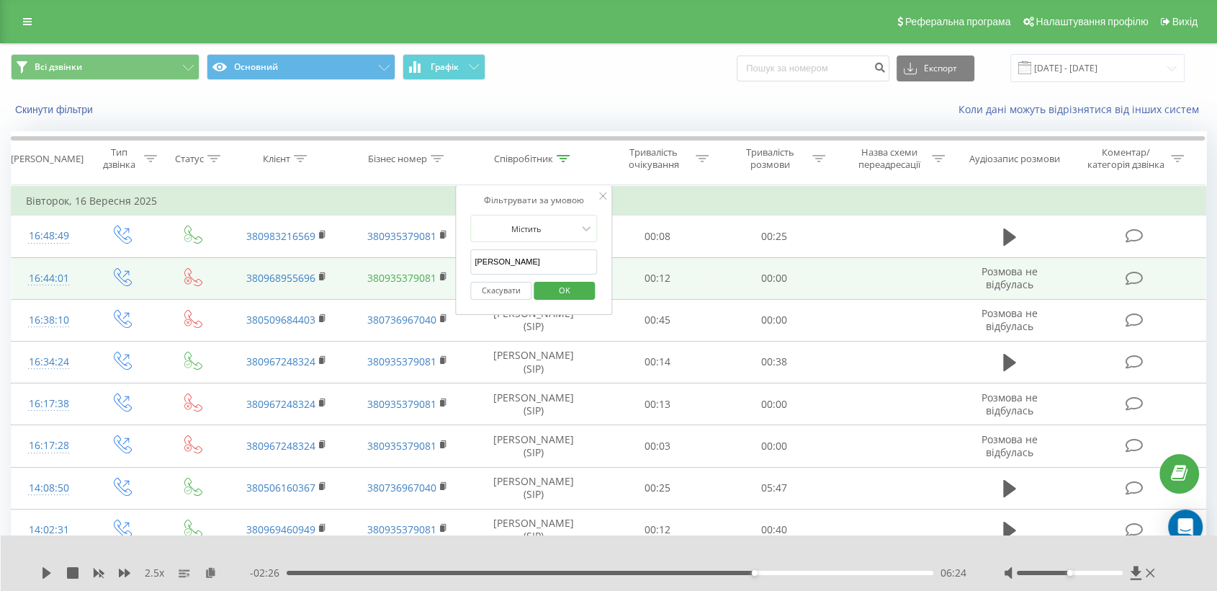
drag, startPoint x: 555, startPoint y: 268, endPoint x: 415, endPoint y: 277, distance: 140.7
type input "сміла"
click button "OK" at bounding box center [564, 291] width 61 height 18
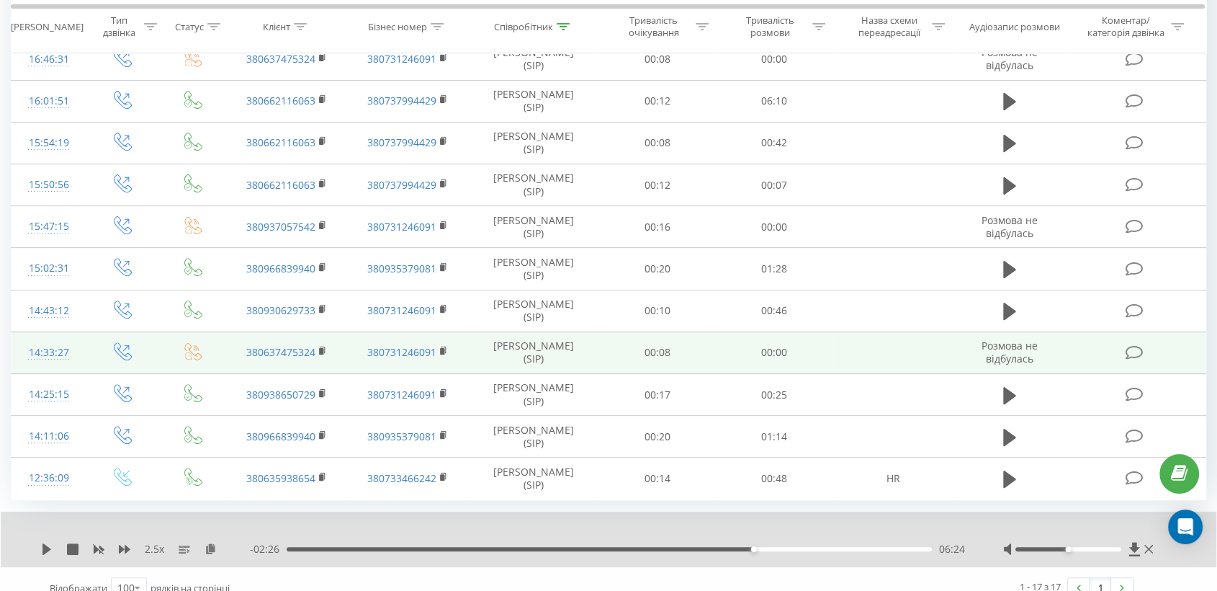
scroll to position [445, 0]
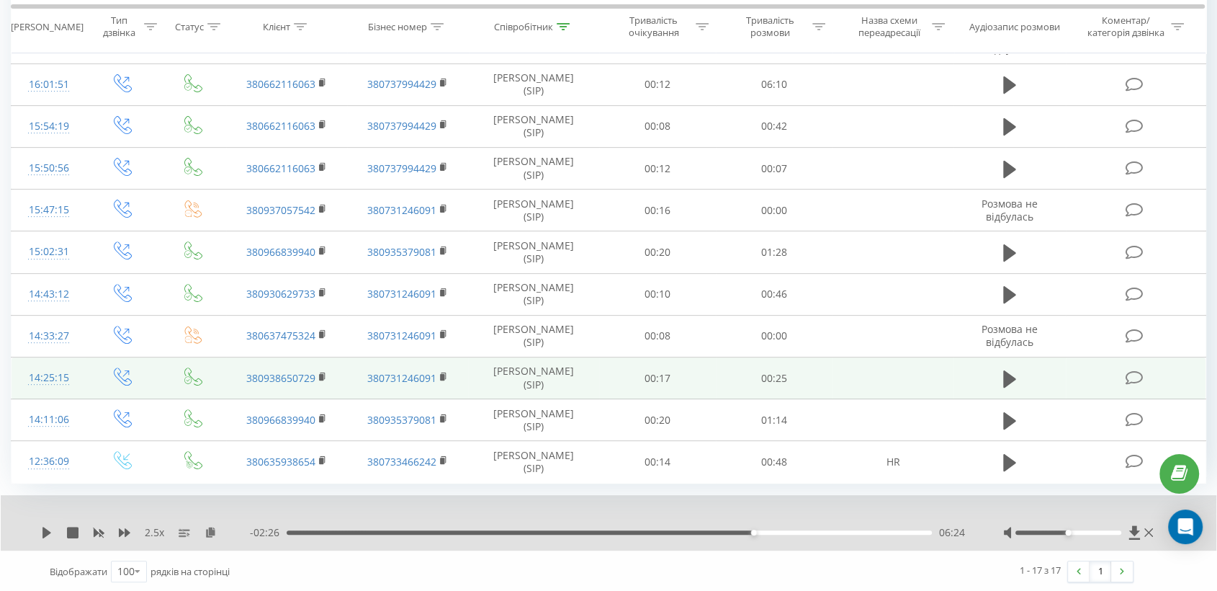
scroll to position [285, 0]
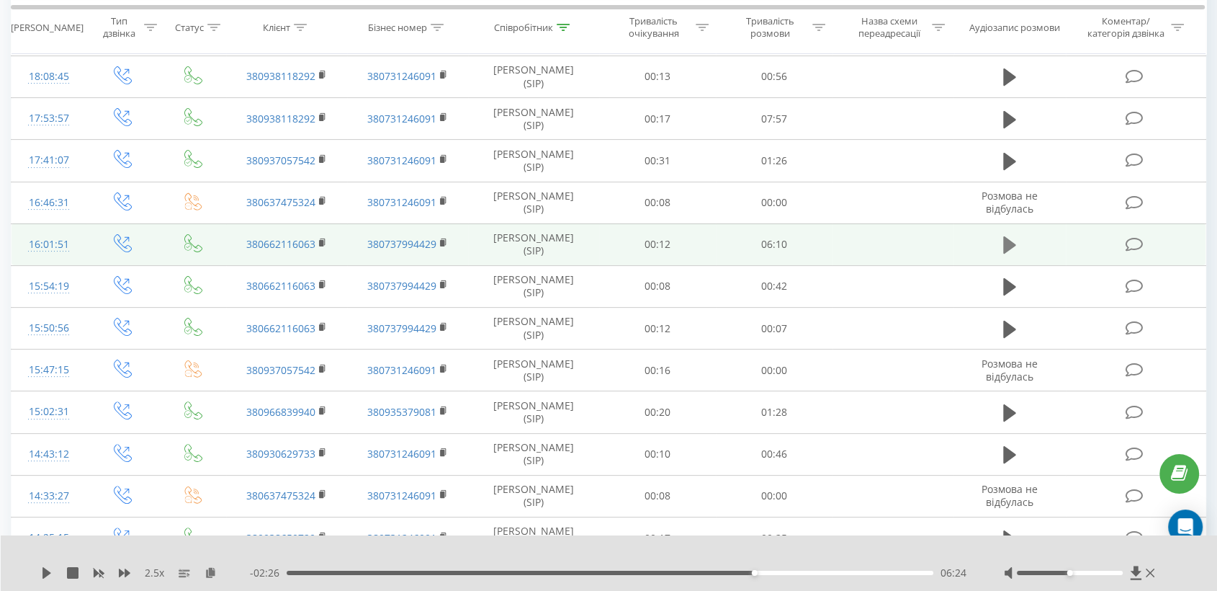
click at [1014, 237] on icon at bounding box center [1009, 245] width 13 height 20
click at [127, 571] on icon at bounding box center [125, 572] width 12 height 9
click at [127, 572] on icon at bounding box center [125, 572] width 12 height 9
click at [217, 573] on icon at bounding box center [216, 572] width 12 height 10
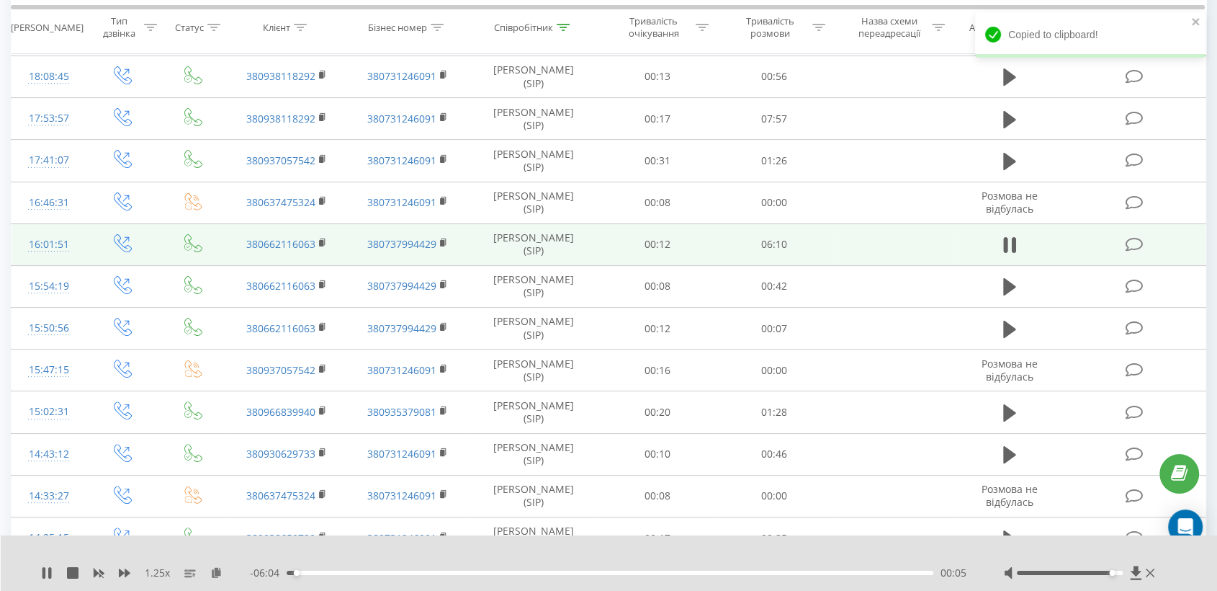
click at [1111, 573] on div at bounding box center [1070, 572] width 106 height 4
click at [322, 243] on rect at bounding box center [321, 243] width 4 height 6
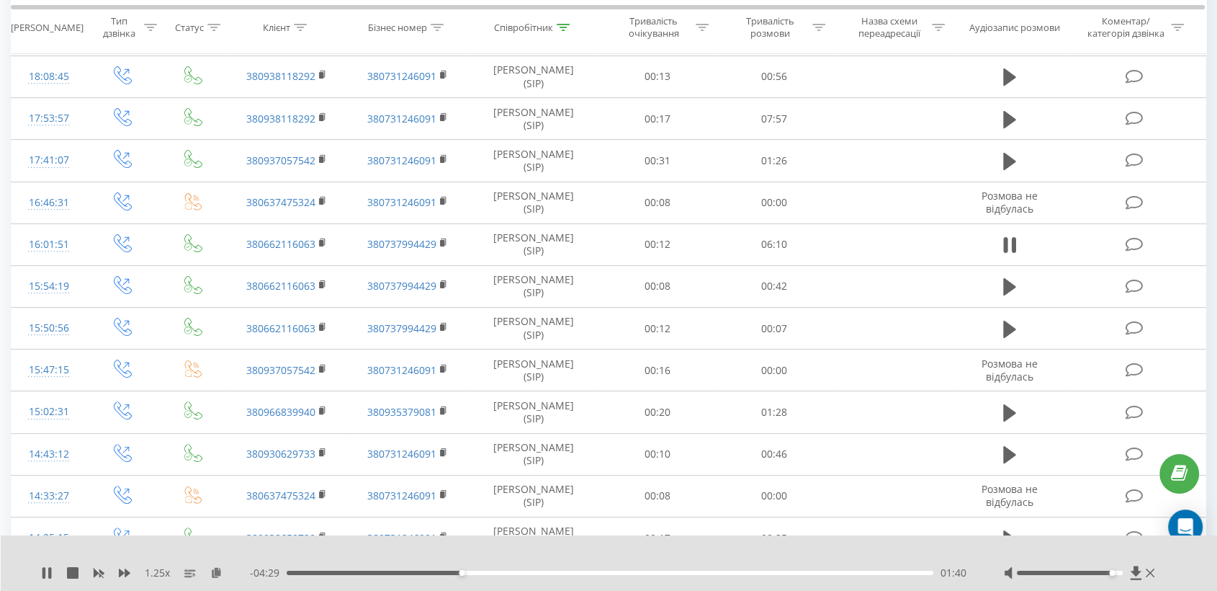
drag, startPoint x: 1111, startPoint y: 568, endPoint x: 1118, endPoint y: 572, distance: 8.1
click at [1118, 572] on div at bounding box center [1081, 572] width 154 height 14
click at [1120, 573] on div at bounding box center [1070, 572] width 106 height 4
click at [122, 570] on icon at bounding box center [125, 572] width 12 height 9
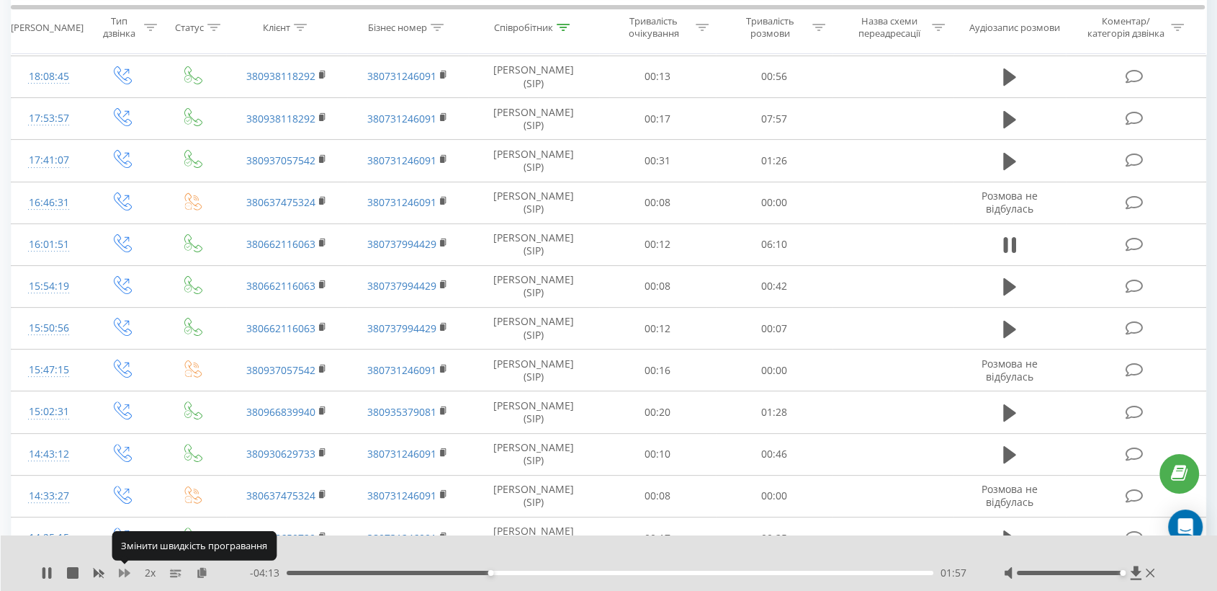
click at [122, 570] on icon at bounding box center [125, 573] width 12 height 12
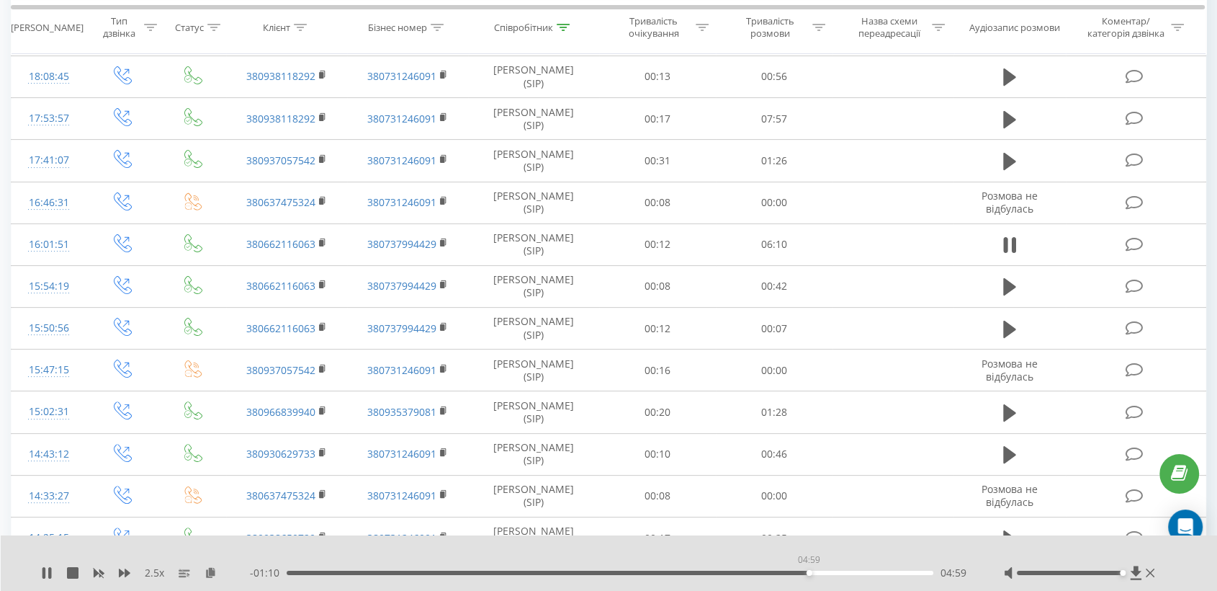
click at [809, 572] on div "04:59" at bounding box center [610, 572] width 647 height 4
click at [828, 573] on div "05:01" at bounding box center [610, 572] width 647 height 4
click at [851, 574] on div "- 00:57 05:12 05:12" at bounding box center [609, 572] width 718 height 14
click at [851, 573] on div "05:16" at bounding box center [610, 572] width 647 height 4
click at [883, 572] on div "05:42" at bounding box center [610, 572] width 647 height 4
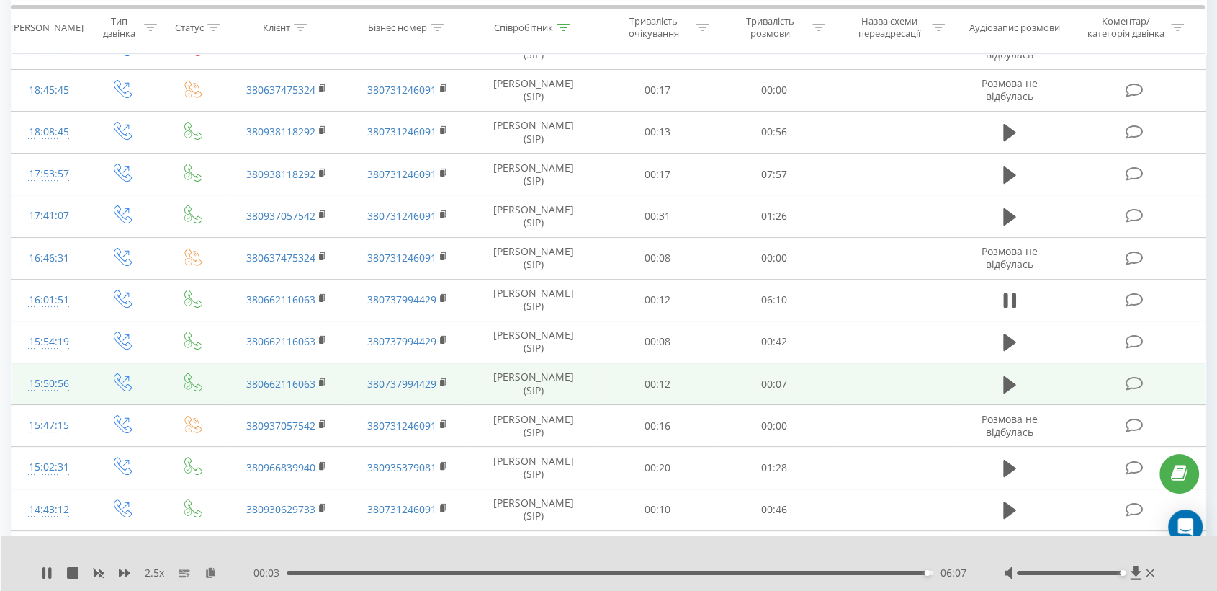
scroll to position [150, 0]
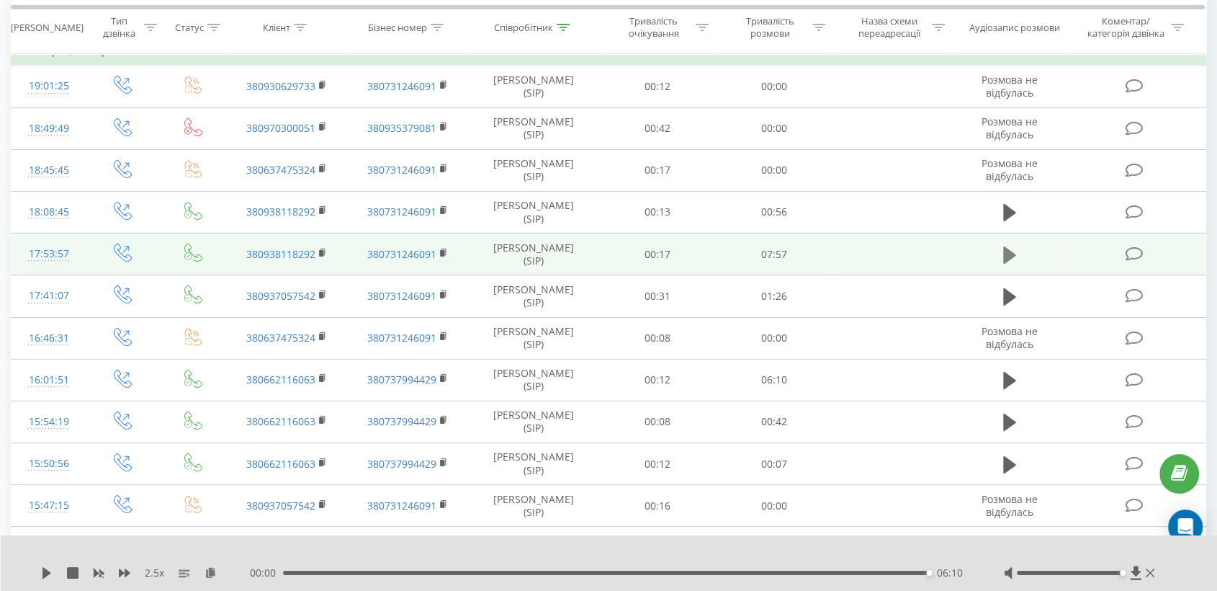
click at [1015, 259] on icon at bounding box center [1009, 255] width 13 height 20
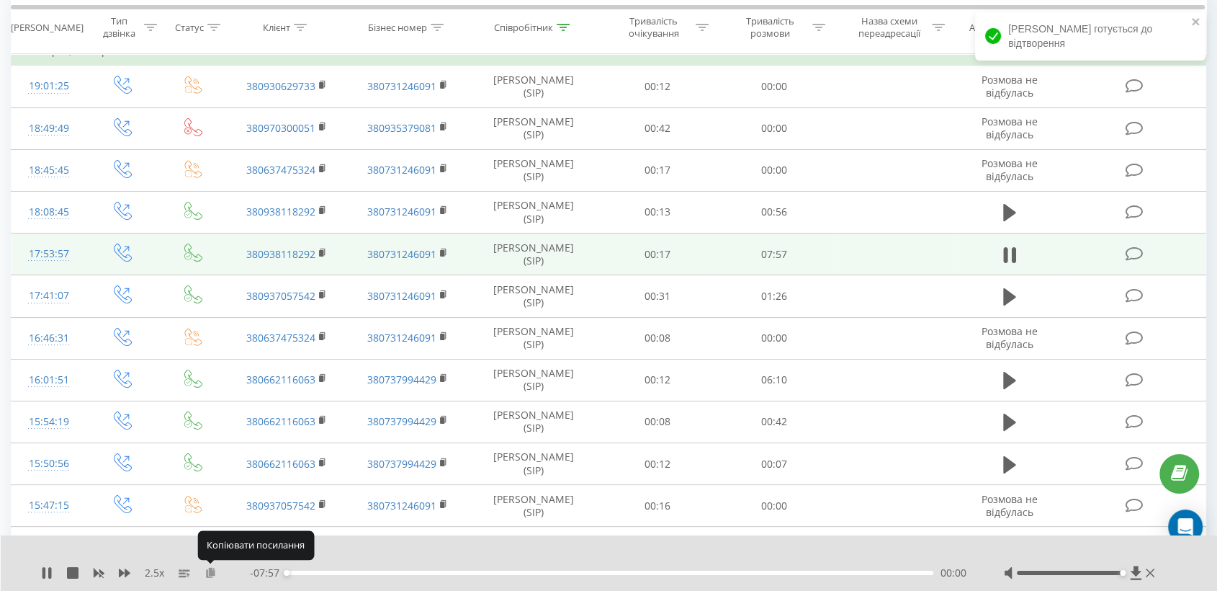
click at [210, 570] on icon at bounding box center [211, 572] width 12 height 10
click at [323, 251] on rect at bounding box center [321, 253] width 4 height 6
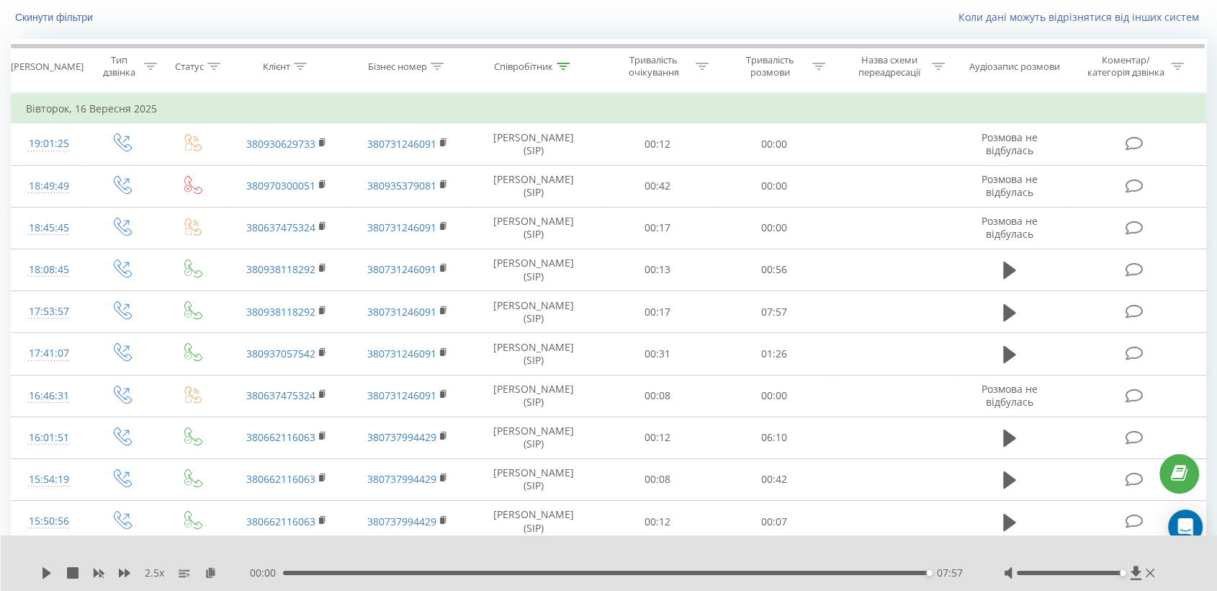
scroll to position [0, 0]
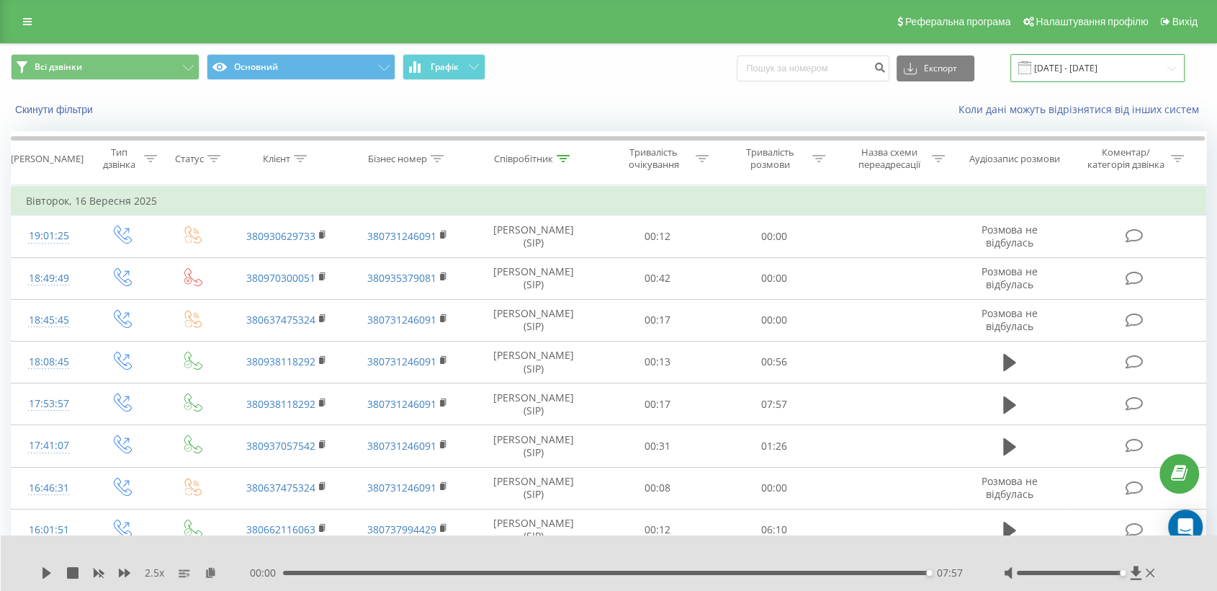
click at [1076, 61] on input "[DATE] - [DATE]" at bounding box center [1098, 68] width 174 height 28
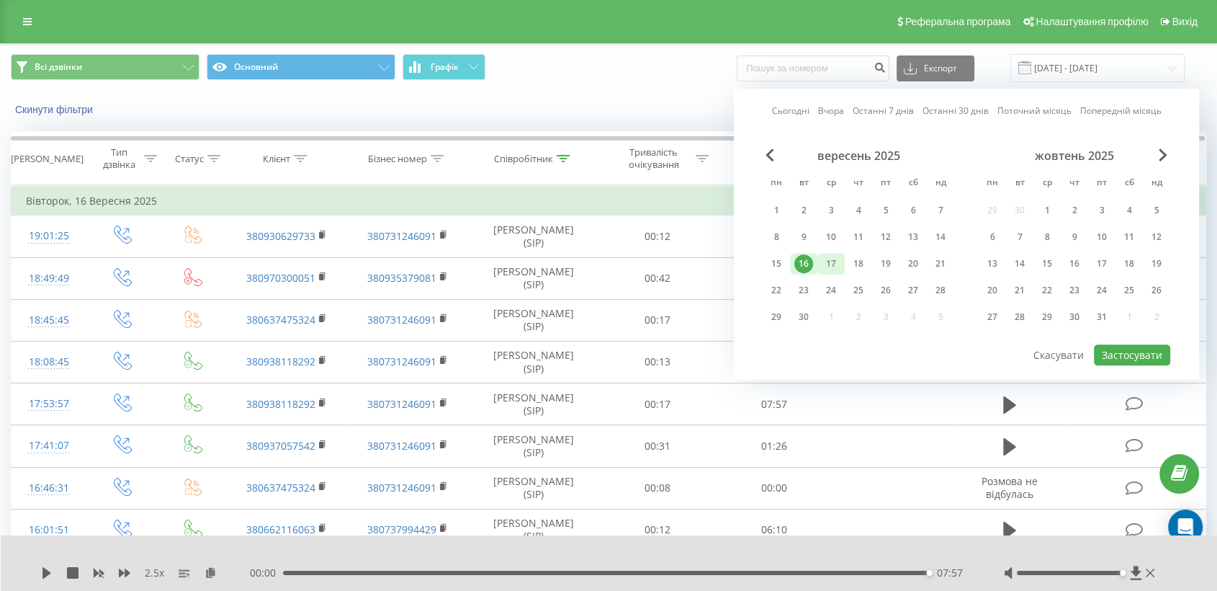
click at [829, 260] on div "17" at bounding box center [831, 263] width 19 height 19
click at [1147, 349] on button "Застосувати" at bounding box center [1132, 354] width 76 height 21
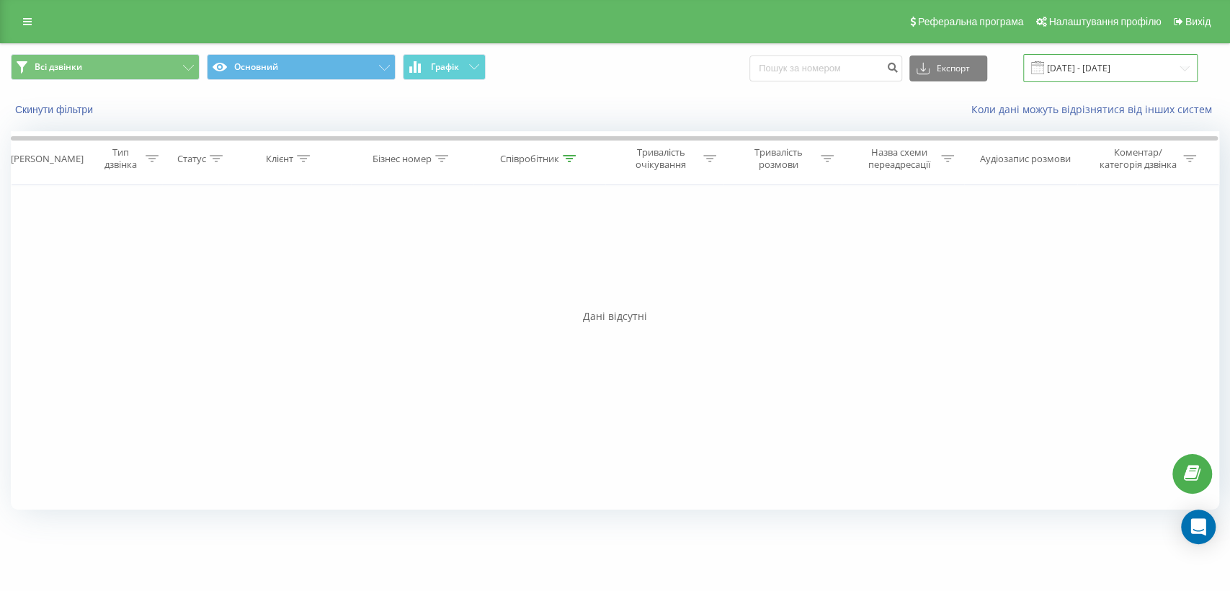
click at [1091, 70] on input "[DATE] - [DATE]" at bounding box center [1110, 68] width 174 height 28
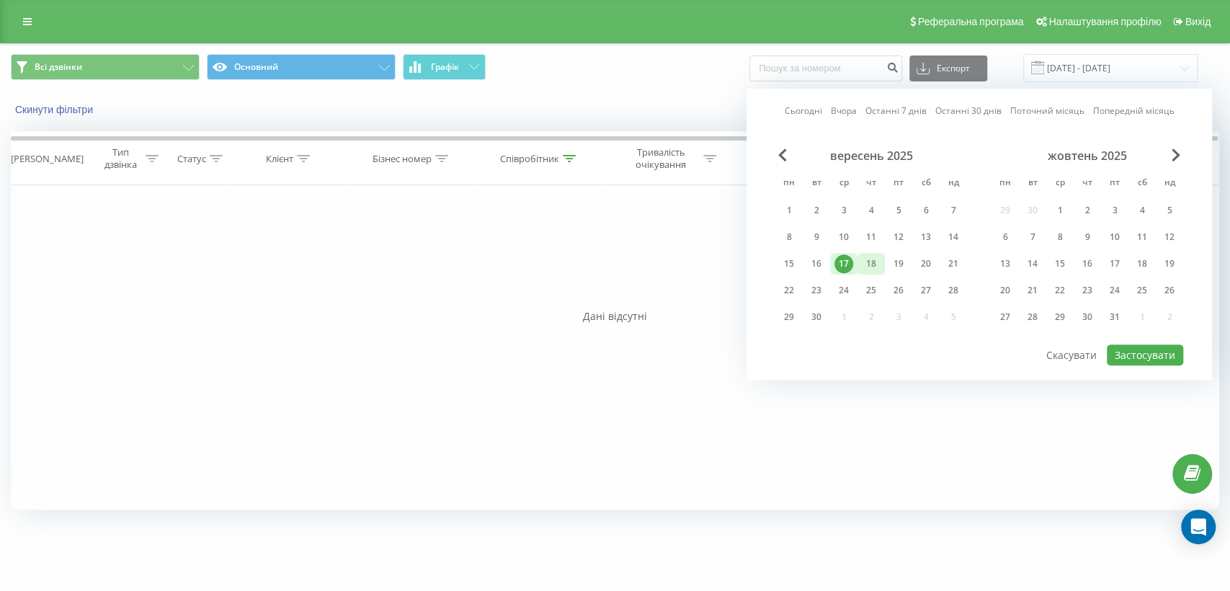
click at [874, 255] on div "18" at bounding box center [870, 263] width 19 height 19
drag, startPoint x: 1170, startPoint y: 381, endPoint x: 1179, endPoint y: 359, distance: 24.2
drag, startPoint x: 1179, startPoint y: 359, endPoint x: 1181, endPoint y: 388, distance: 28.9
click at [1181, 388] on div "Фільтрувати за умовою Дорівнює Введіть значення Скасувати OK Фільтрувати за умо…" at bounding box center [615, 347] width 1208 height 324
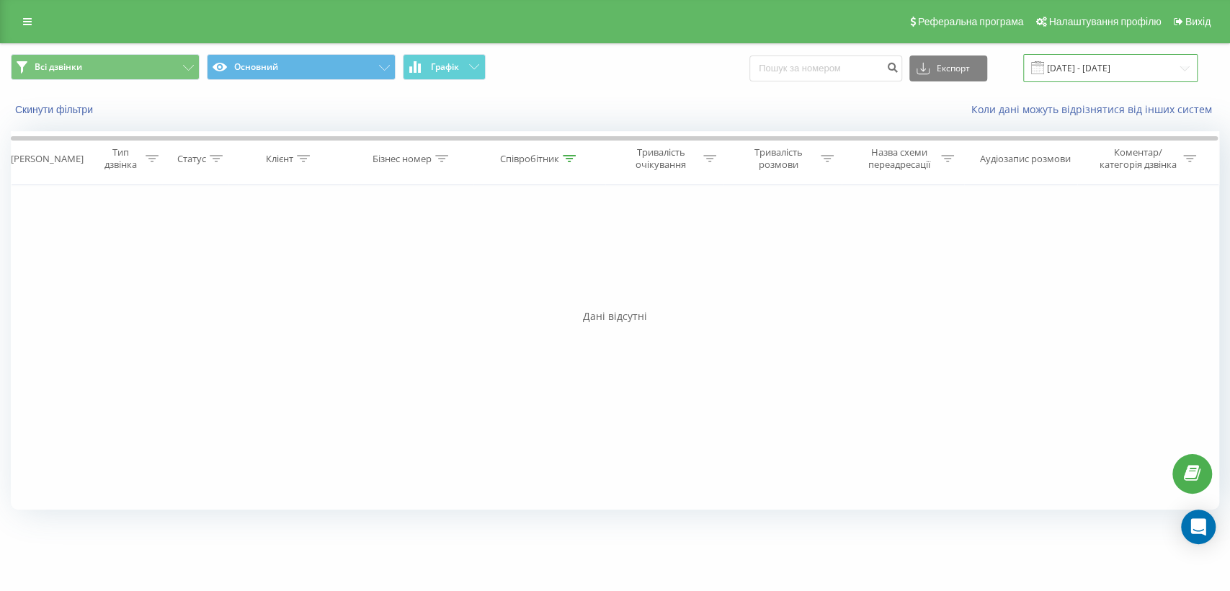
click at [1129, 74] on input "[DATE] - [DATE]" at bounding box center [1110, 68] width 174 height 28
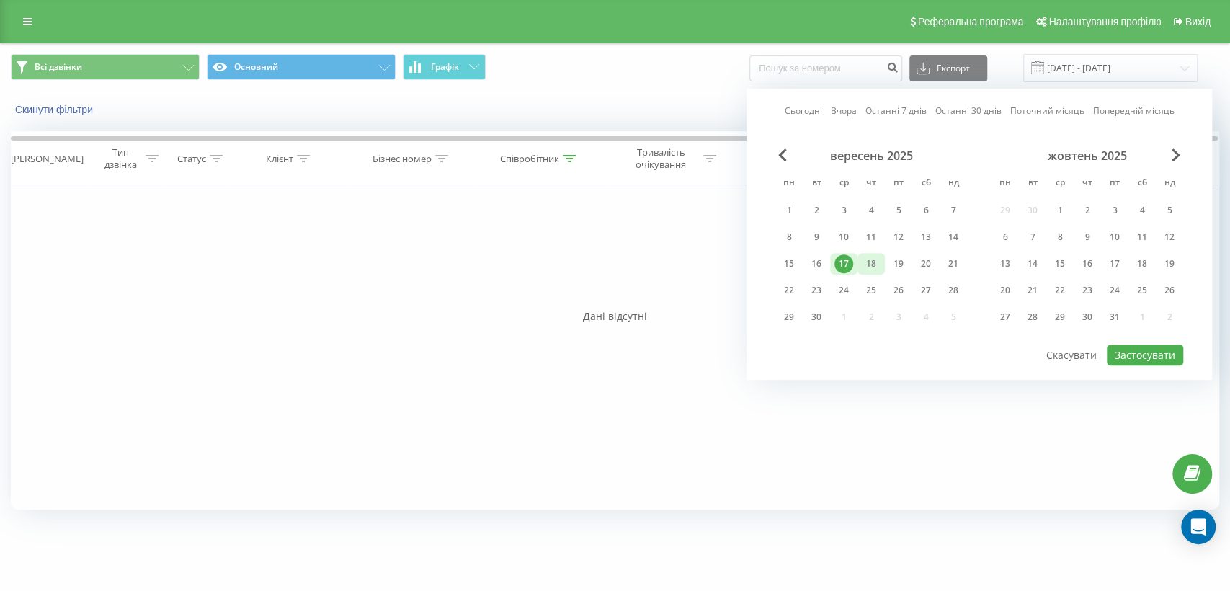
click at [875, 256] on div "18" at bounding box center [870, 263] width 19 height 19
click at [1126, 344] on button "Застосувати" at bounding box center [1144, 354] width 76 height 21
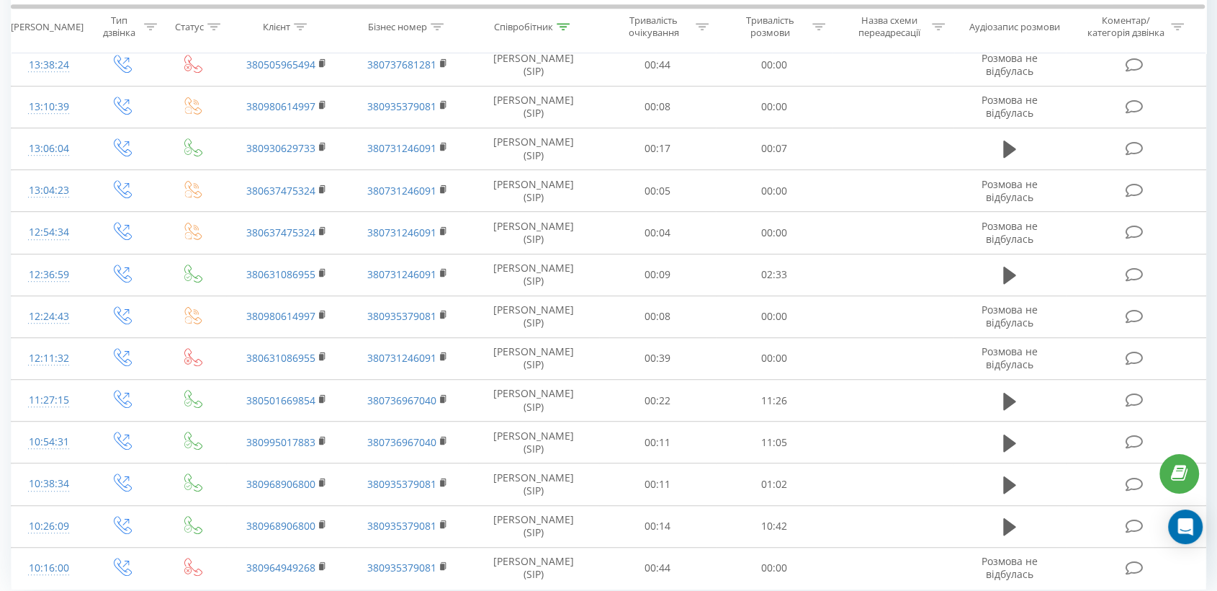
scroll to position [933, 0]
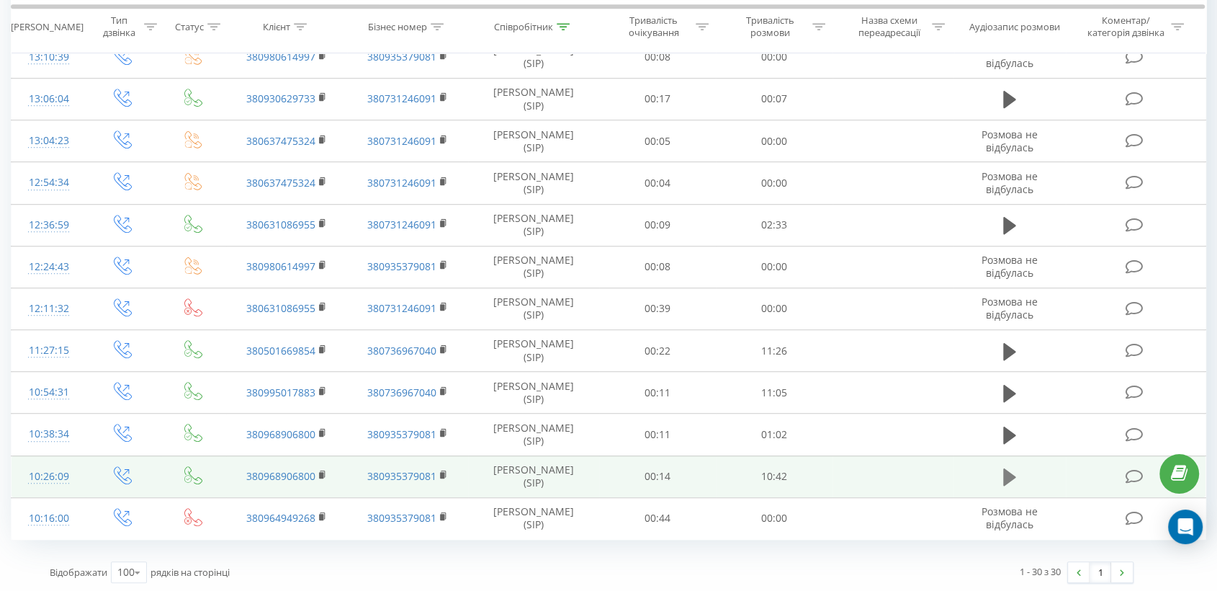
click at [1009, 482] on icon at bounding box center [1009, 477] width 13 height 20
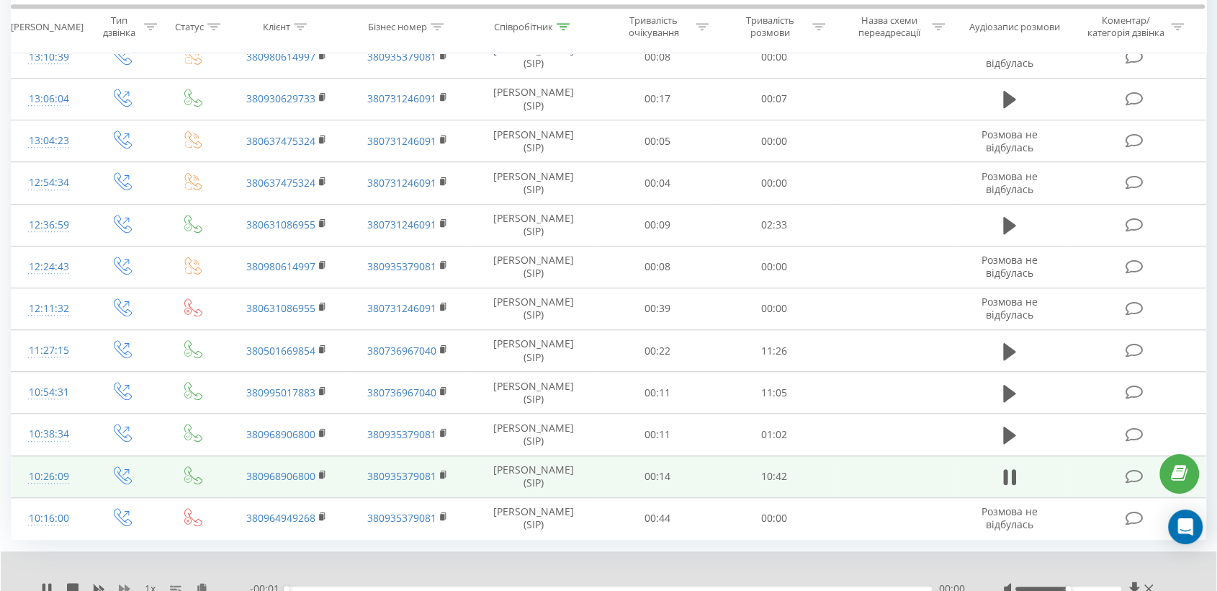
click at [125, 586] on icon at bounding box center [125, 588] width 12 height 9
click at [119, 584] on icon at bounding box center [125, 588] width 12 height 9
click at [1096, 586] on div at bounding box center [1069, 588] width 106 height 4
click at [323, 470] on icon at bounding box center [322, 473] width 5 height 6
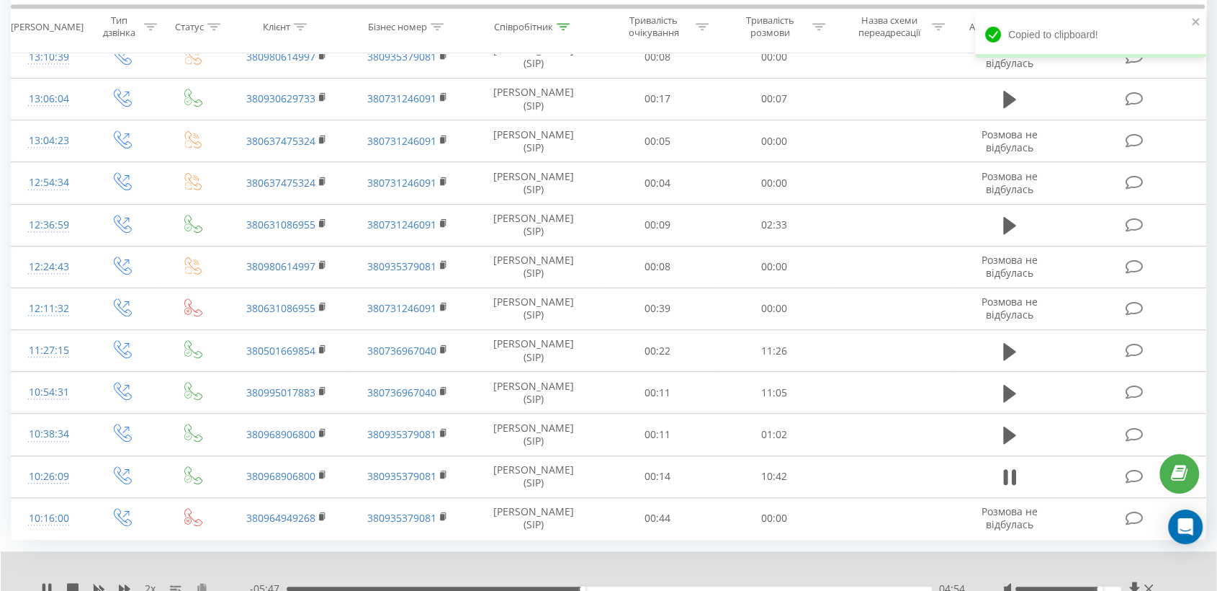
click at [204, 583] on icon at bounding box center [202, 588] width 12 height 10
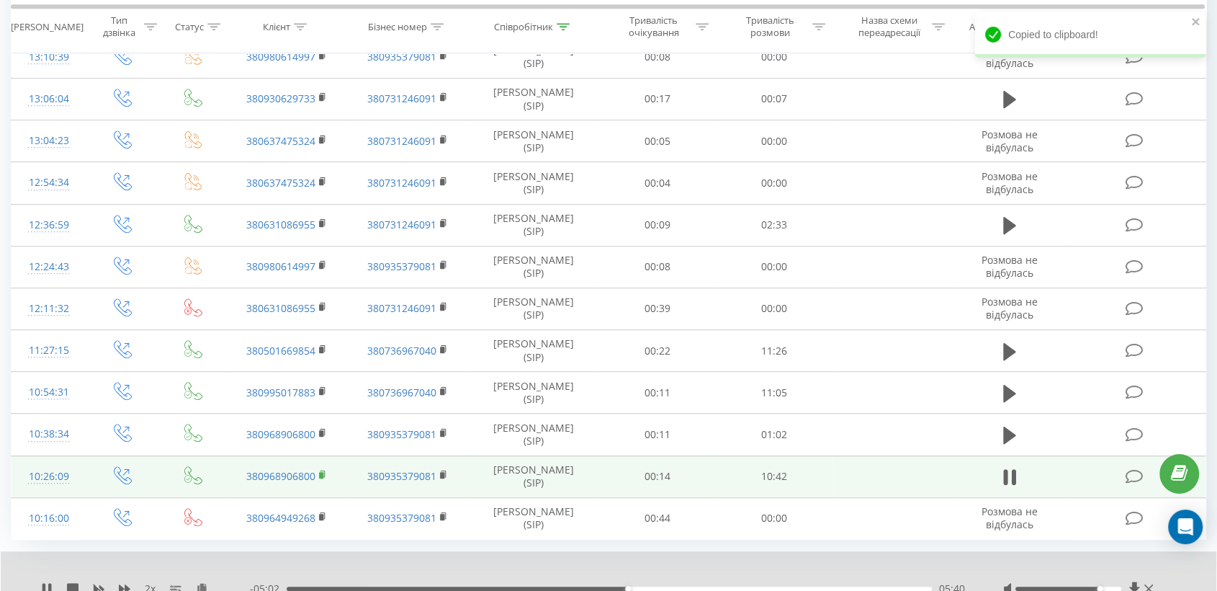
click at [323, 475] on rect at bounding box center [321, 475] width 4 height 6
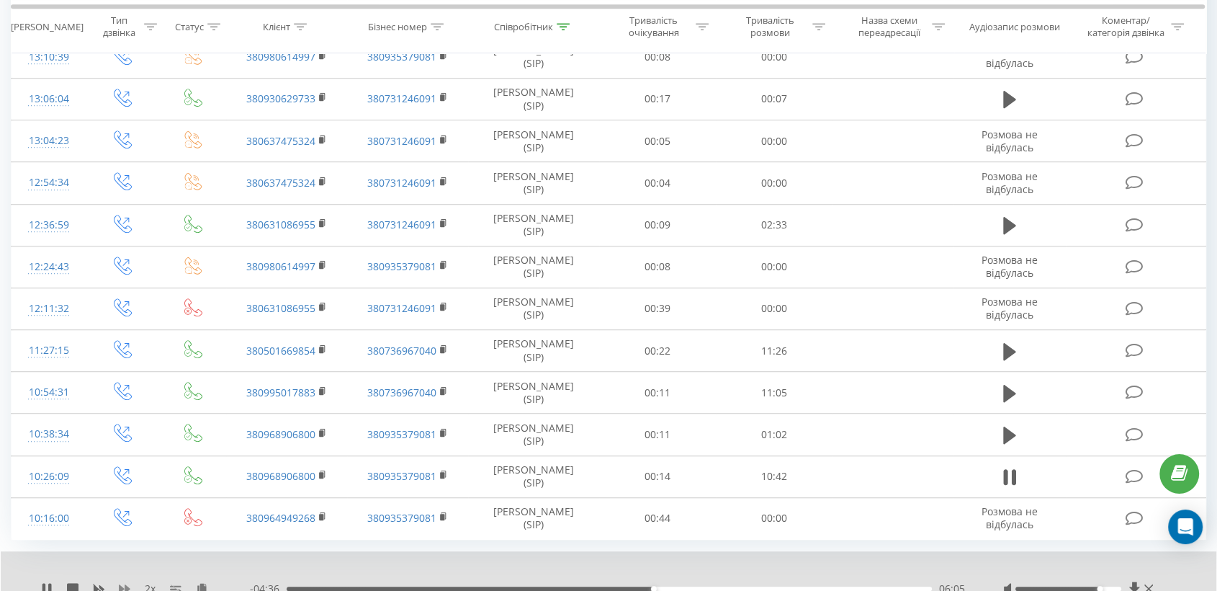
click at [124, 588] on icon at bounding box center [125, 589] width 12 height 12
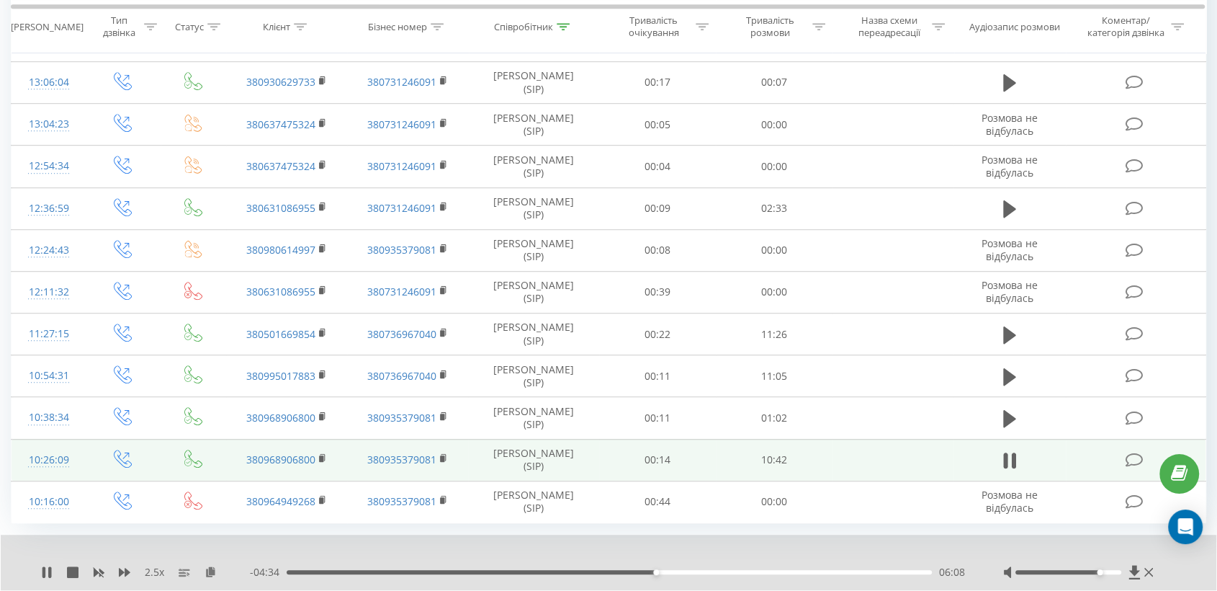
scroll to position [989, 0]
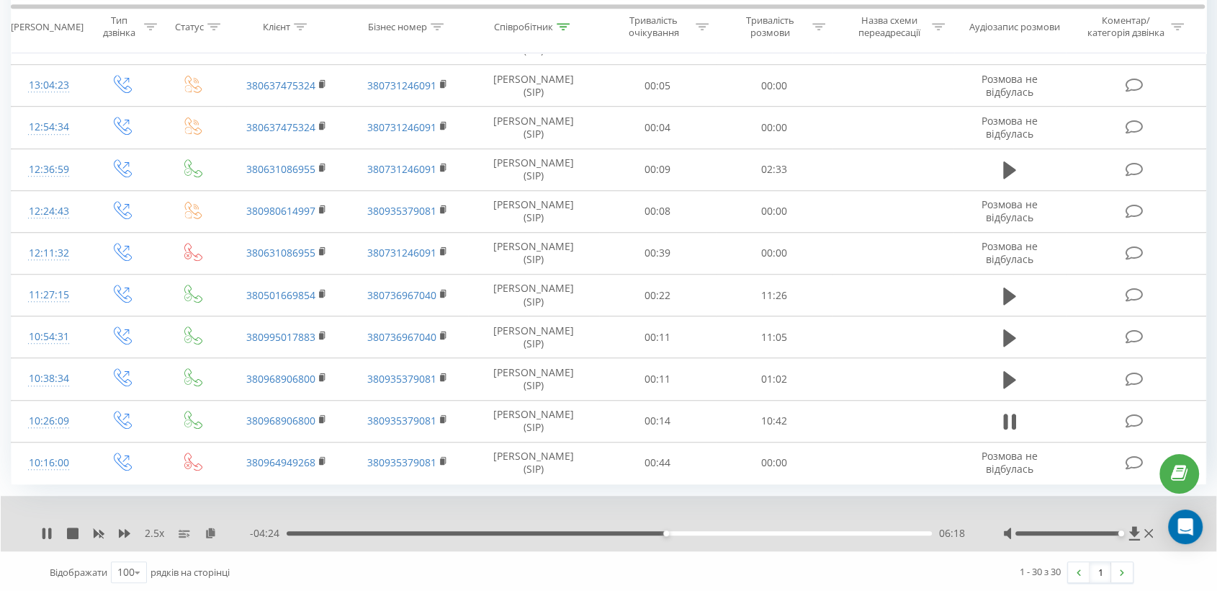
click at [1119, 531] on div at bounding box center [1069, 533] width 106 height 4
click at [712, 531] on div "06:22" at bounding box center [609, 533] width 645 height 4
click at [736, 534] on div "- 03:36 07:05 07:05" at bounding box center [608, 533] width 717 height 14
click at [798, 531] on div "07:22" at bounding box center [609, 533] width 645 height 4
click at [852, 534] on div "- 02:10 08:32 08:32" at bounding box center [608, 533] width 717 height 14
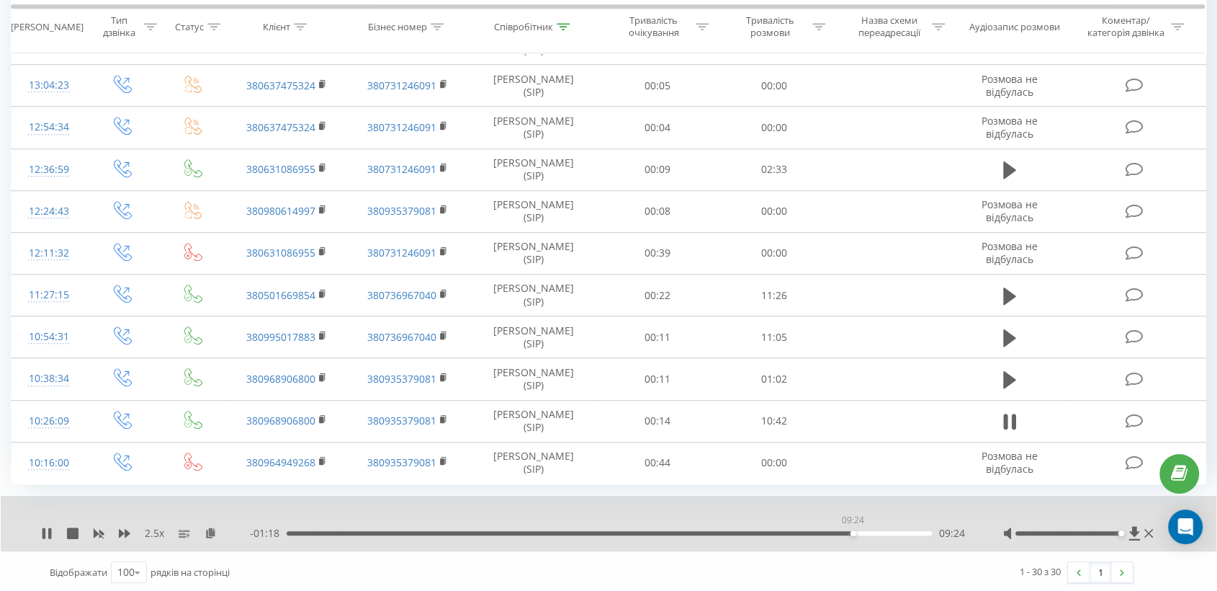
click at [853, 531] on div "09:24" at bounding box center [609, 533] width 645 height 4
click at [766, 526] on div "- 01:10 09:32 09:32" at bounding box center [608, 533] width 717 height 14
click at [755, 526] on div "- 00:48 09:53 09:53" at bounding box center [608, 533] width 717 height 14
click at [754, 532] on div "- 00:46 09:56 09:56" at bounding box center [608, 533] width 717 height 14
click at [751, 526] on div "- 00:43 09:58 09:58" at bounding box center [608, 533] width 717 height 14
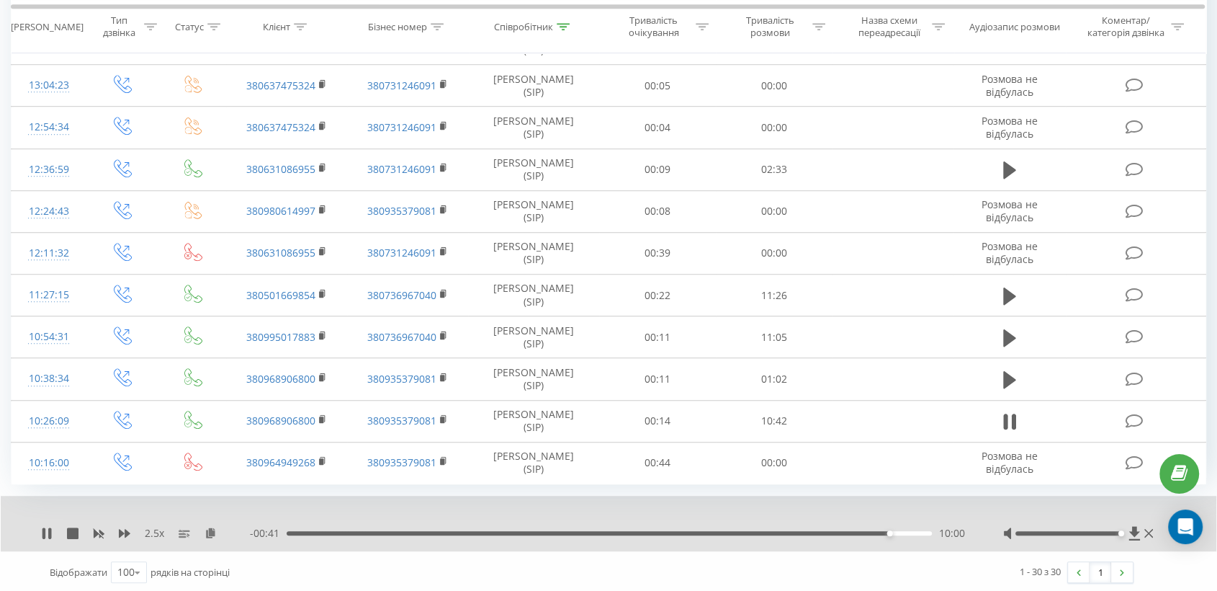
click at [751, 527] on div "- 00:41 10:00 10:00" at bounding box center [608, 533] width 717 height 14
click at [751, 531] on div "07:42" at bounding box center [609, 533] width 645 height 4
click at [1081, 536] on div at bounding box center [1079, 533] width 153 height 14
click at [1080, 532] on div at bounding box center [1079, 533] width 153 height 14
click at [1083, 531] on div at bounding box center [1069, 533] width 106 height 4
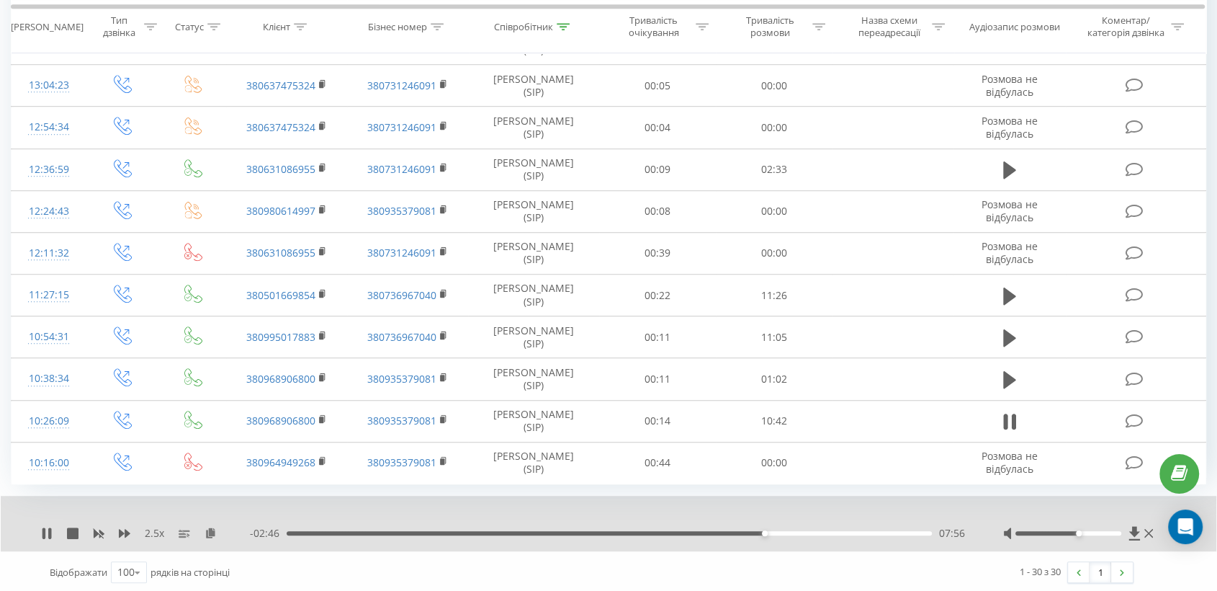
click at [783, 531] on div "07:56" at bounding box center [609, 533] width 645 height 4
click at [802, 527] on div "- 02:23 08:18 08:18" at bounding box center [608, 533] width 717 height 14
click at [800, 531] on div "08:31" at bounding box center [609, 533] width 645 height 4
click at [891, 531] on div "00:00" at bounding box center [609, 533] width 645 height 4
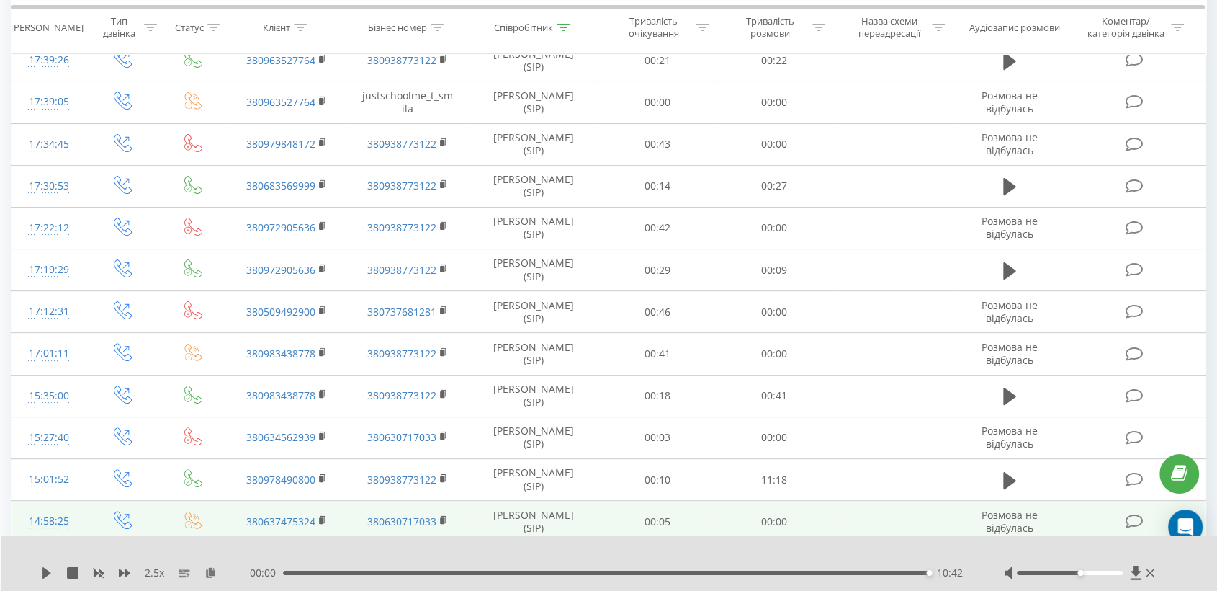
scroll to position [0, 0]
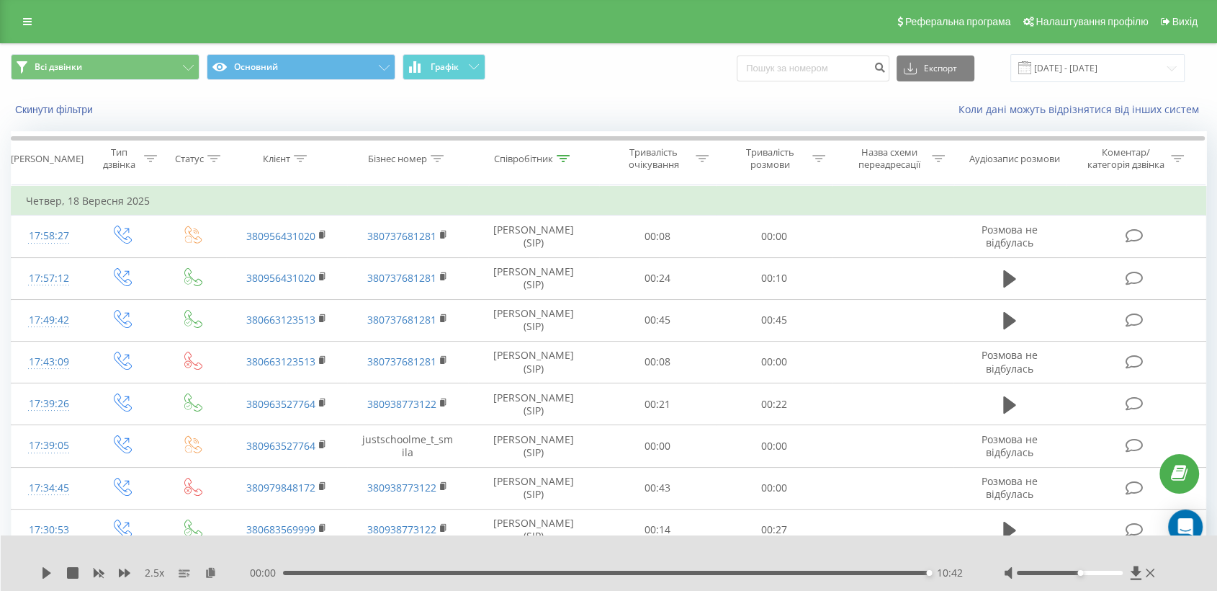
click at [1077, 45] on div "Всі дзвінки Основний Графік Експорт .csv .xls .xlsx 18.09.2025 - 18.09.2025" at bounding box center [609, 68] width 1216 height 48
click at [1078, 76] on input "[DATE] - [DATE]" at bounding box center [1098, 68] width 174 height 28
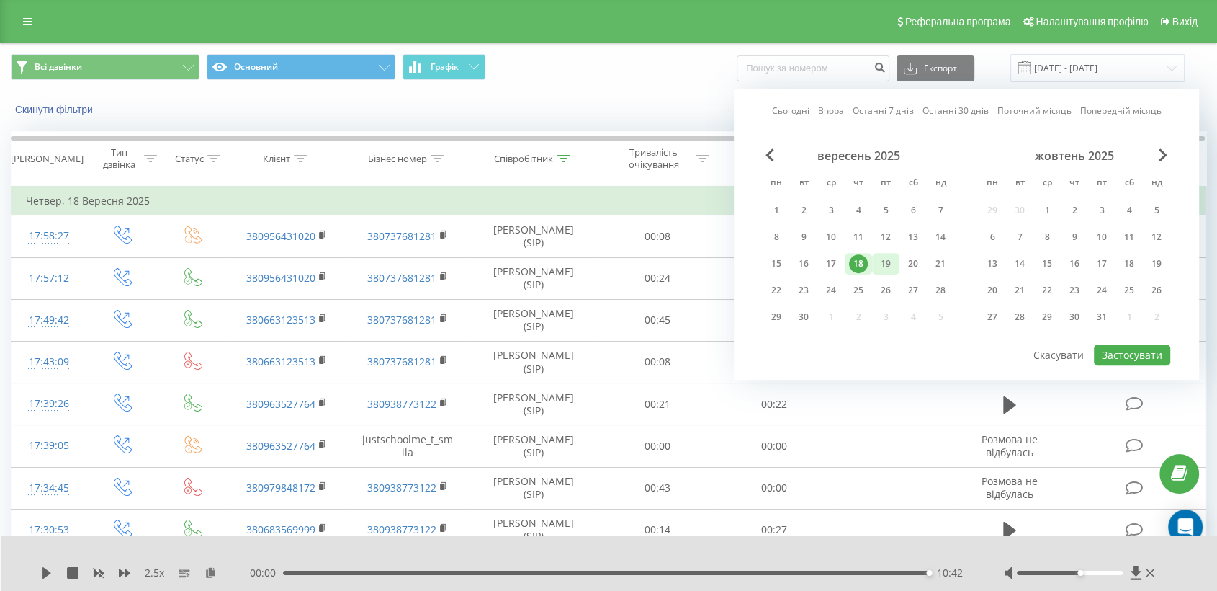
click at [874, 264] on div "19" at bounding box center [885, 264] width 27 height 22
click at [1131, 352] on button "Застосувати" at bounding box center [1132, 354] width 76 height 21
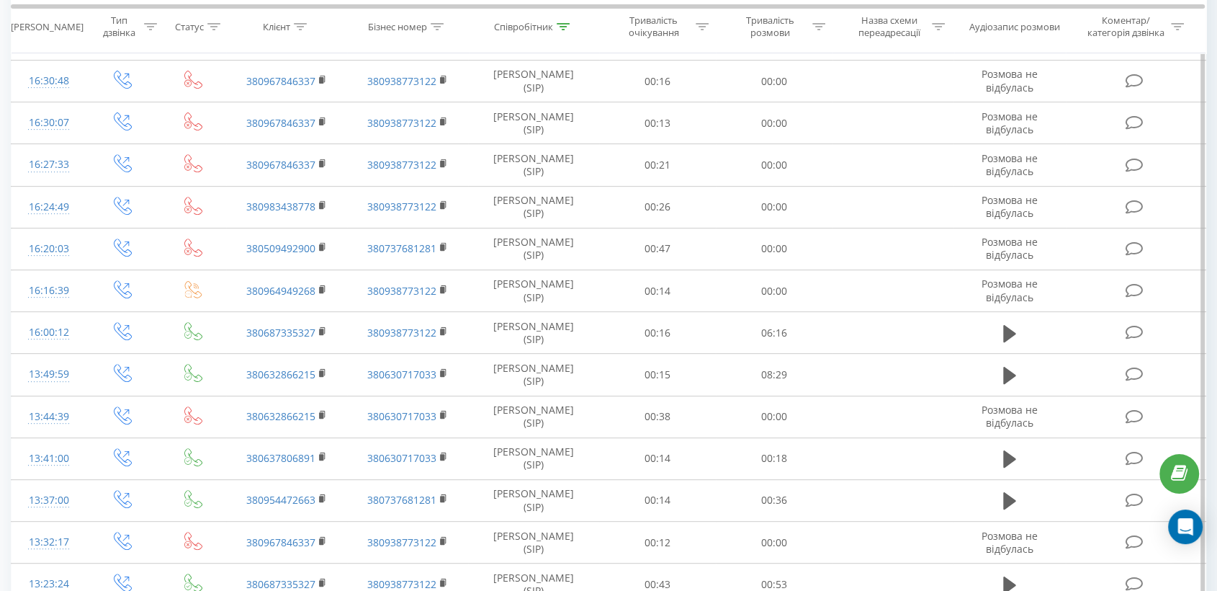
scroll to position [560, 0]
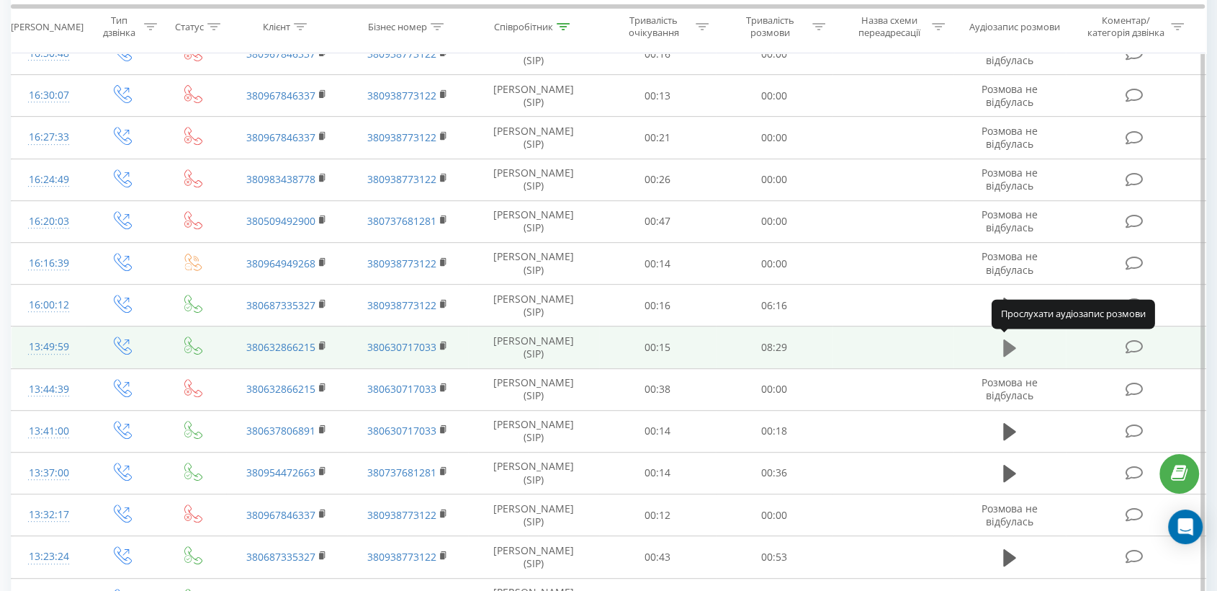
click at [1014, 345] on icon at bounding box center [1009, 347] width 13 height 17
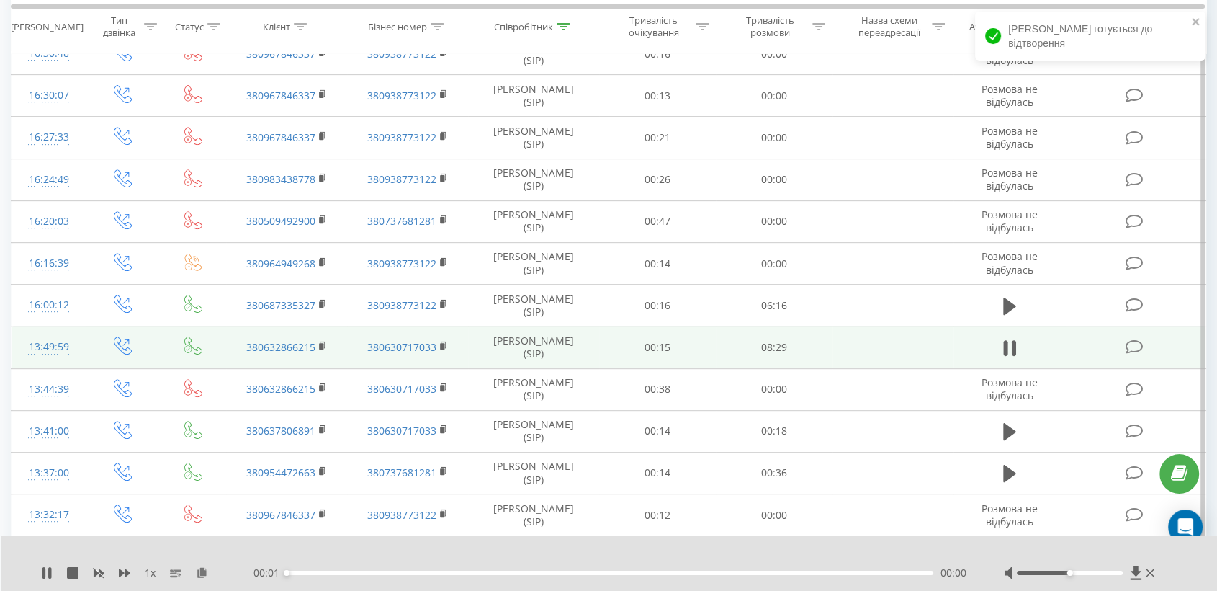
click at [125, 580] on div "1 x - 00:01 00:00 00:00" at bounding box center [609, 562] width 1217 height 55
click at [125, 573] on icon at bounding box center [125, 572] width 12 height 9
click at [213, 571] on icon at bounding box center [211, 572] width 12 height 10
click at [322, 345] on rect at bounding box center [321, 346] width 4 height 6
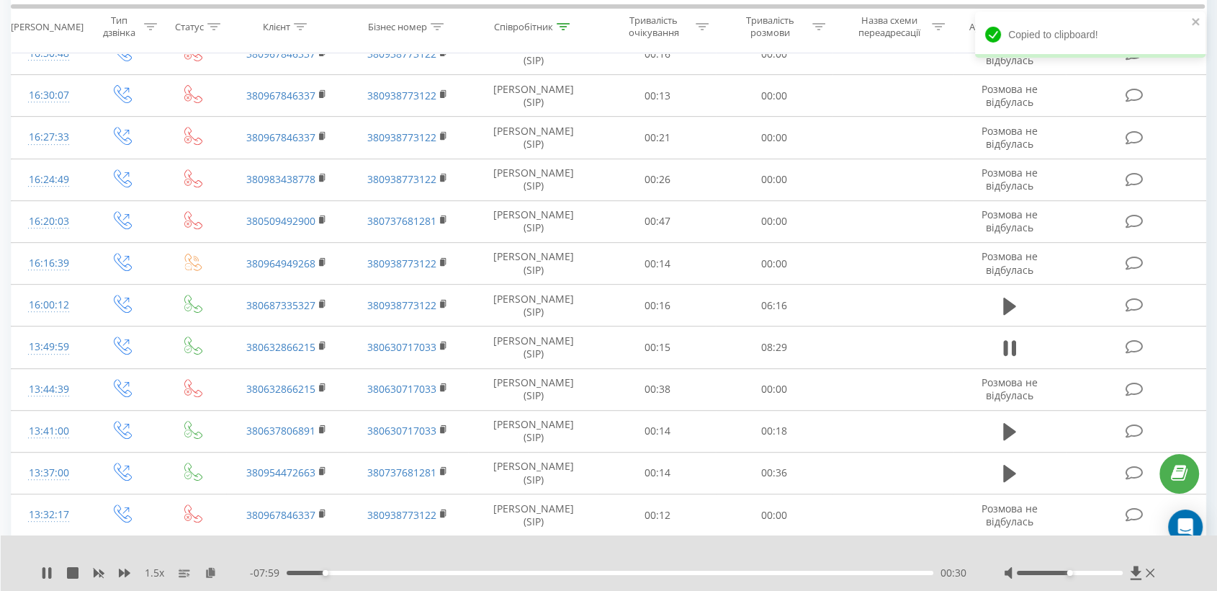
click at [1088, 568] on div at bounding box center [1081, 572] width 154 height 14
click at [1096, 575] on div at bounding box center [1081, 572] width 154 height 14
click at [1095, 573] on div at bounding box center [1070, 572] width 106 height 4
click at [123, 570] on icon at bounding box center [125, 573] width 12 height 12
click at [449, 570] on div "02:08" at bounding box center [610, 572] width 647 height 4
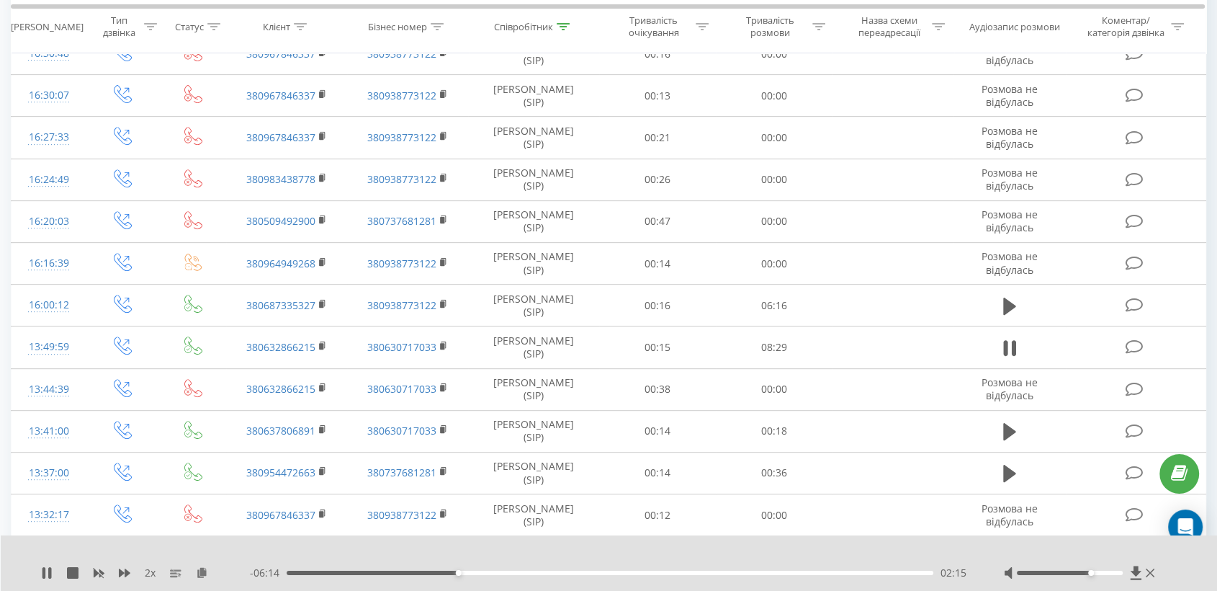
click at [555, 578] on div "- 06:14 02:15 02:15" at bounding box center [609, 572] width 718 height 14
click at [560, 566] on div "- 06:13 02:16 02:16" at bounding box center [609, 572] width 718 height 14
click at [570, 571] on div "02:17" at bounding box center [610, 572] width 647 height 4
click at [642, 577] on div "- 04:32 03:57 03:57" at bounding box center [609, 572] width 718 height 14
click at [645, 571] on div "03:59" at bounding box center [610, 572] width 647 height 4
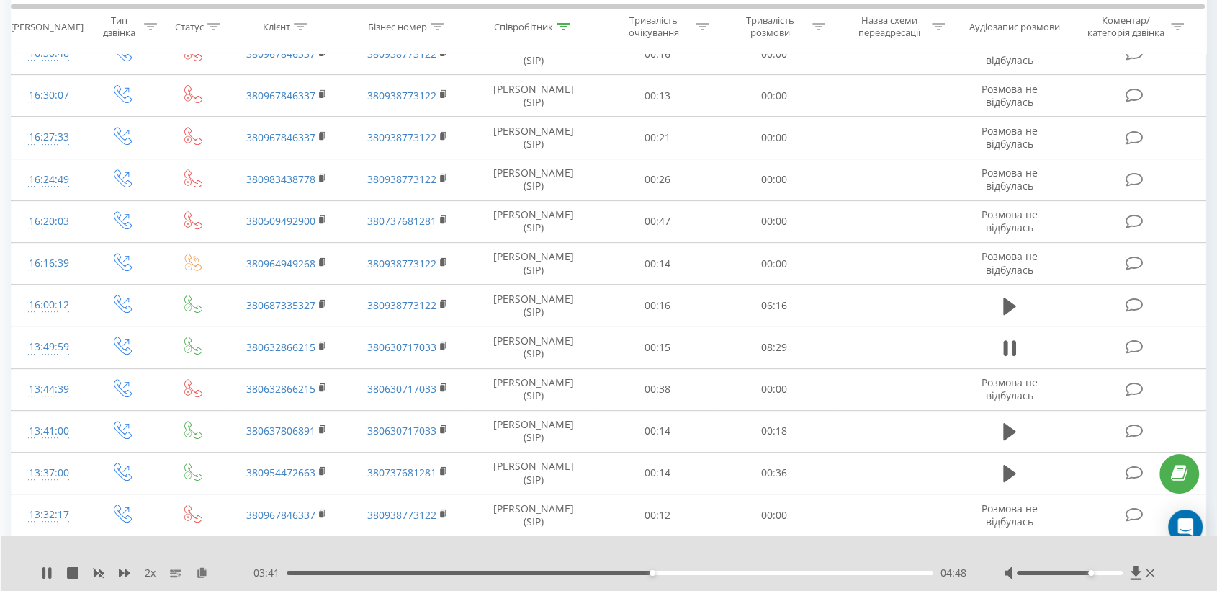
click at [698, 573] on div "04:48" at bounding box center [610, 572] width 647 height 4
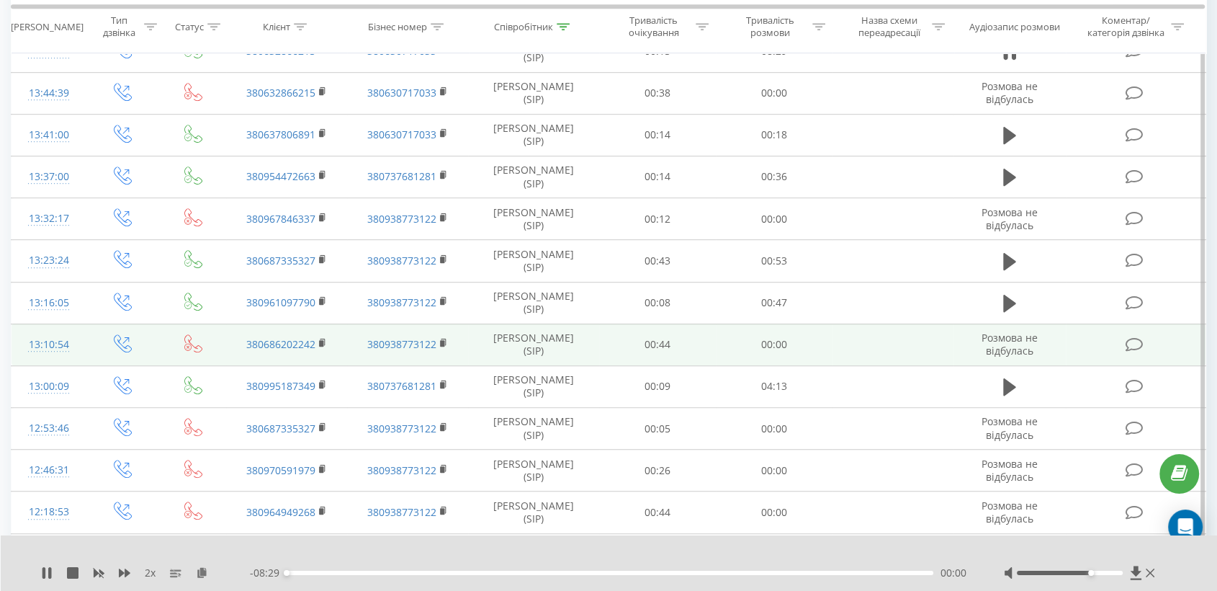
scroll to position [880, 0]
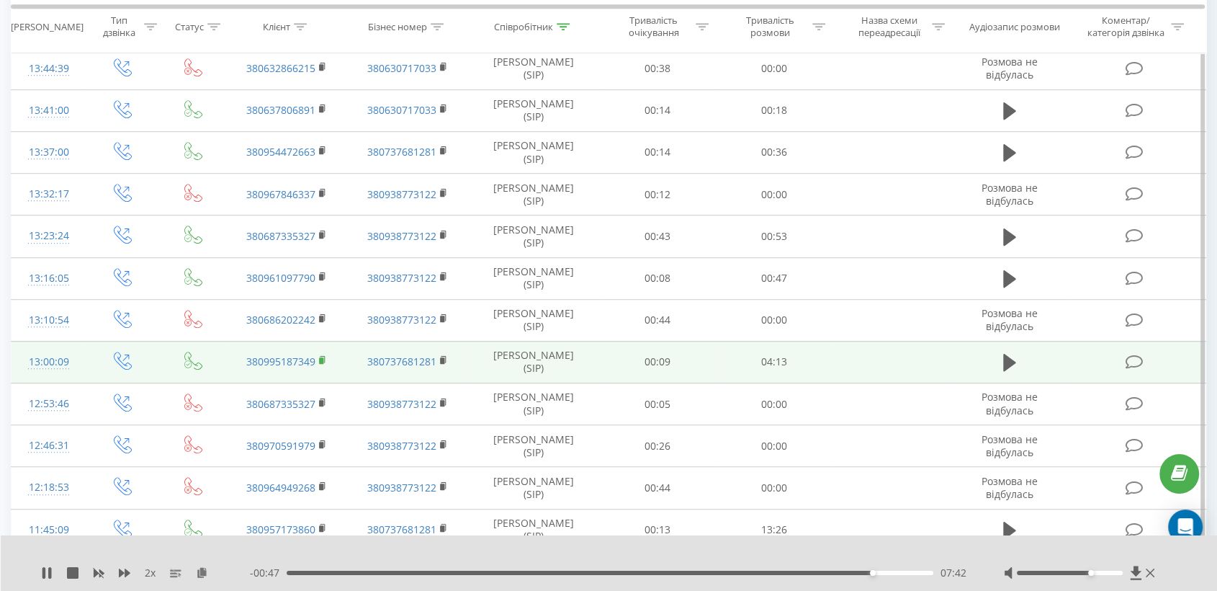
click at [323, 359] on rect at bounding box center [321, 360] width 4 height 6
click at [1007, 360] on icon at bounding box center [1009, 362] width 13 height 17
click at [202, 576] on icon at bounding box center [202, 572] width 12 height 10
click at [1103, 570] on div at bounding box center [1070, 572] width 106 height 4
click at [127, 570] on icon at bounding box center [125, 572] width 12 height 9
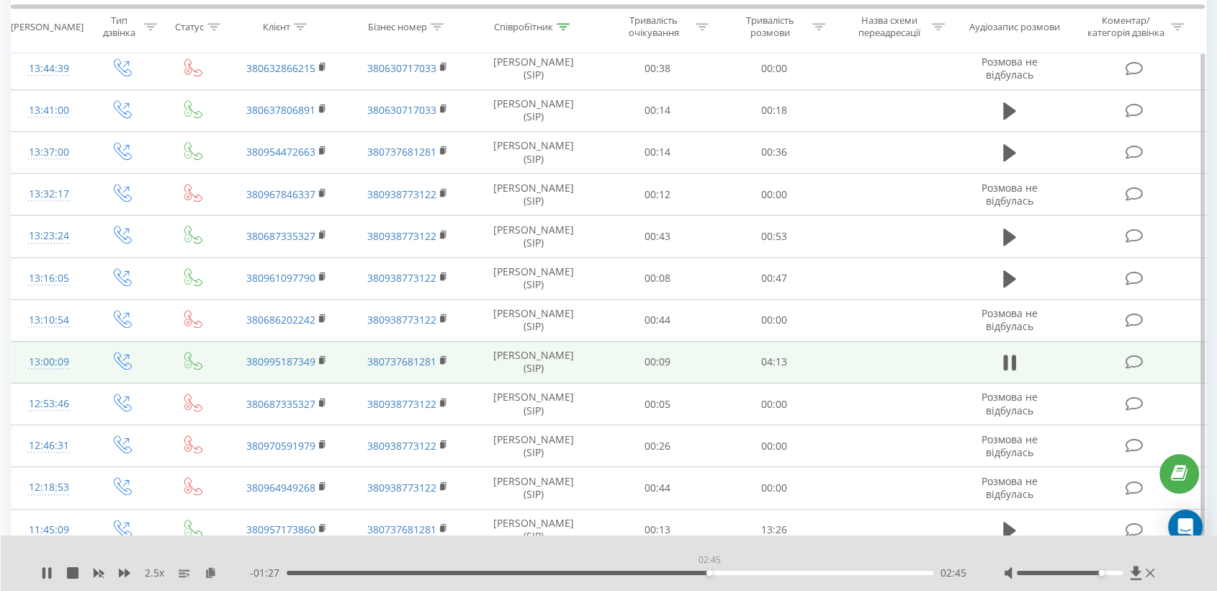
click at [709, 570] on div "02:45" at bounding box center [610, 572] width 647 height 4
click at [774, 568] on div "- 01:09 03:04 03:04" at bounding box center [609, 572] width 718 height 14
click at [797, 570] on div "03:20" at bounding box center [610, 572] width 647 height 4
click at [822, 570] on div "03:23" at bounding box center [610, 572] width 647 height 4
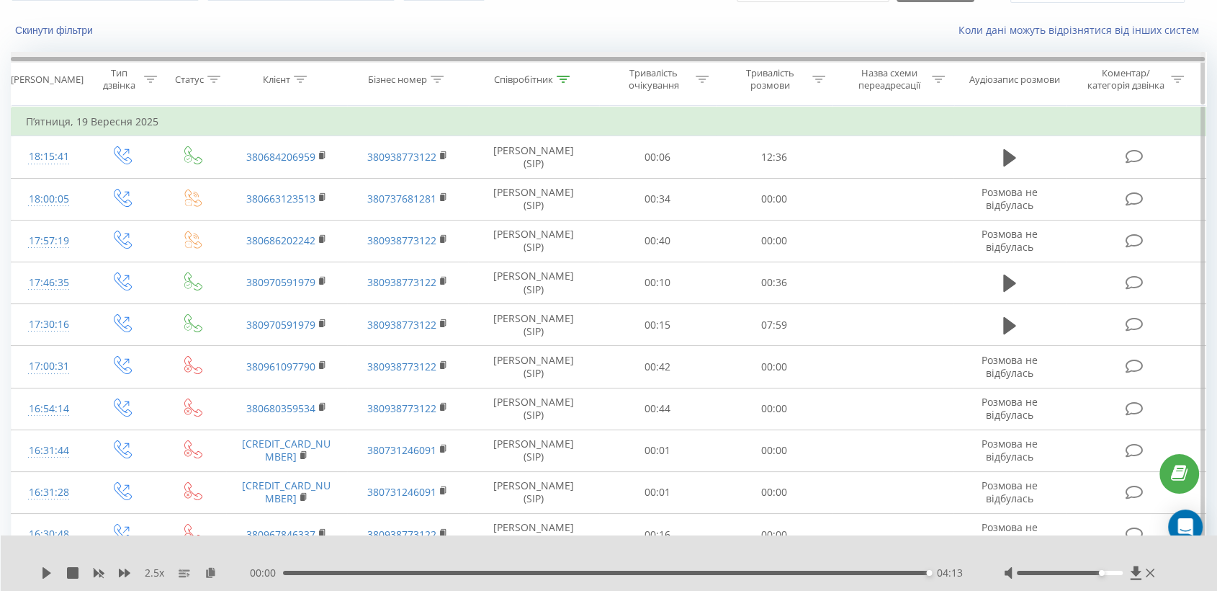
scroll to position [0, 0]
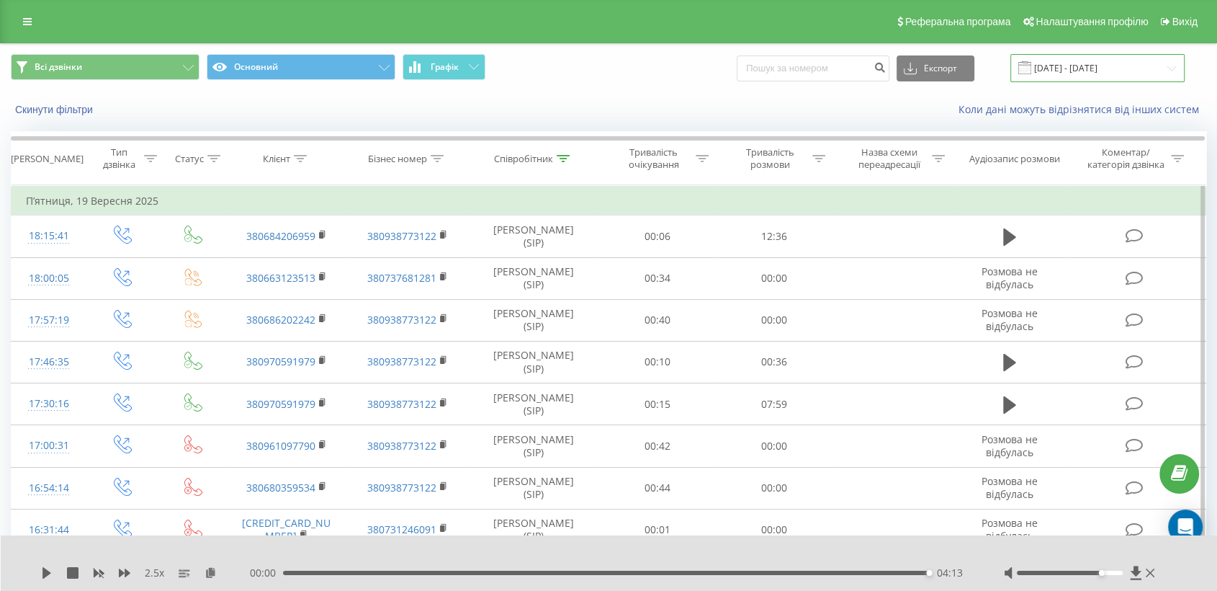
click at [1081, 66] on input "[DATE] - [DATE]" at bounding box center [1098, 68] width 174 height 28
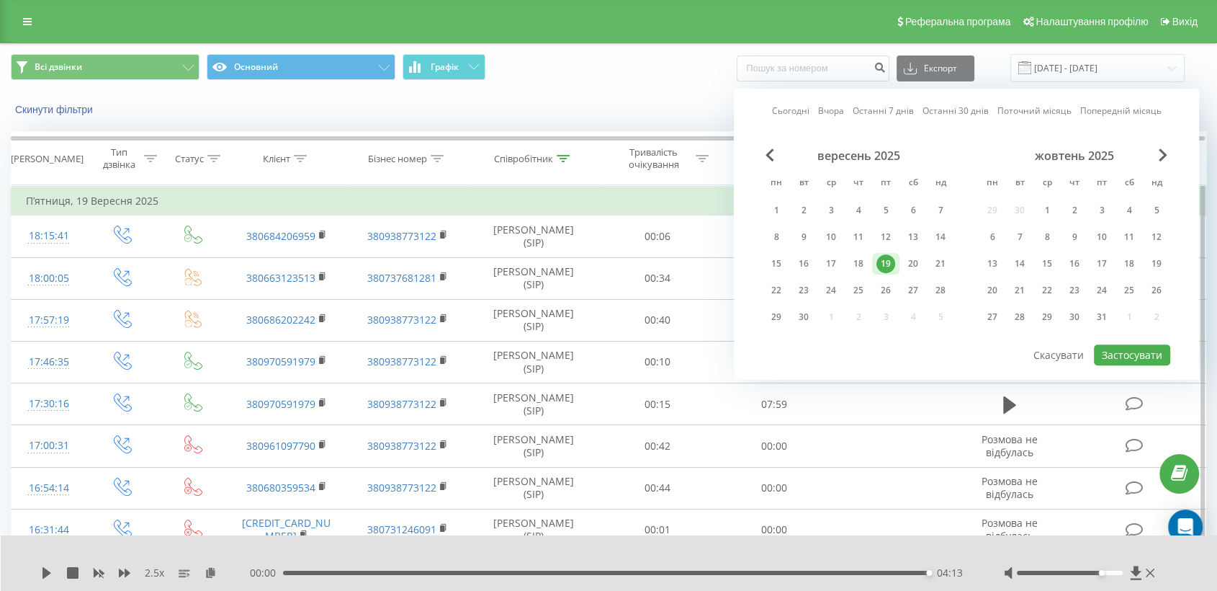
click at [910, 246] on div "вересень 2025 пн вт ср чт пт сб нд 1 2 3 4 5 6 7 8 9 10 11 12 13 14 15 16 17 18…" at bounding box center [859, 240] width 192 height 184
click at [912, 264] on div "20" at bounding box center [913, 263] width 19 height 19
click at [1110, 344] on button "Застосувати" at bounding box center [1132, 354] width 76 height 21
type input "[DATE] - [DATE]"
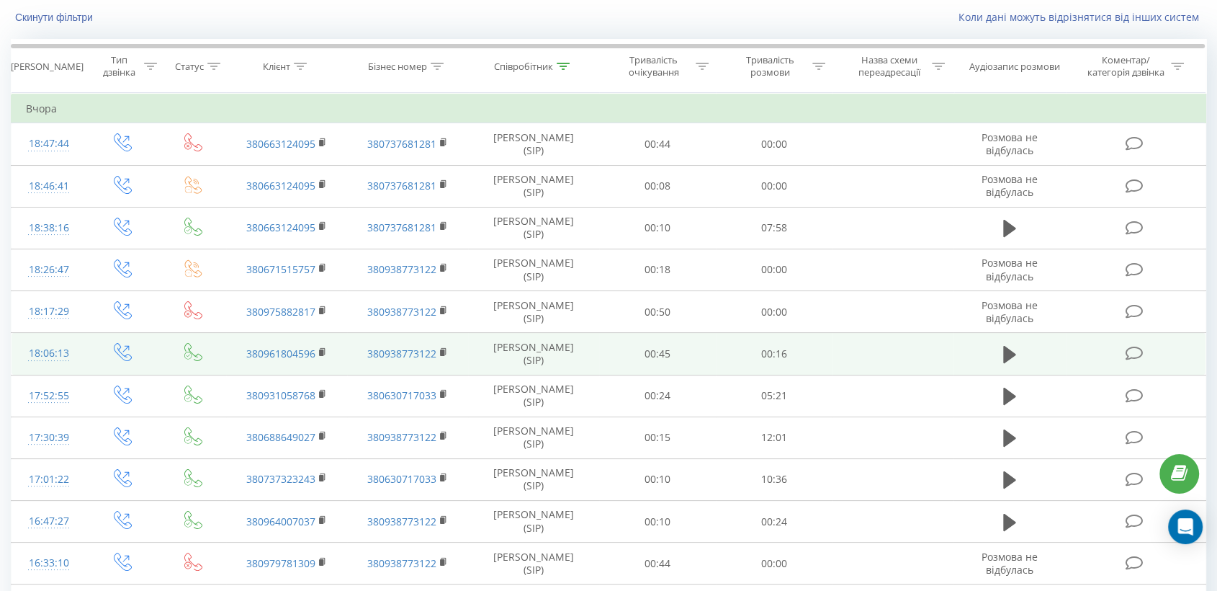
scroll to position [240, 0]
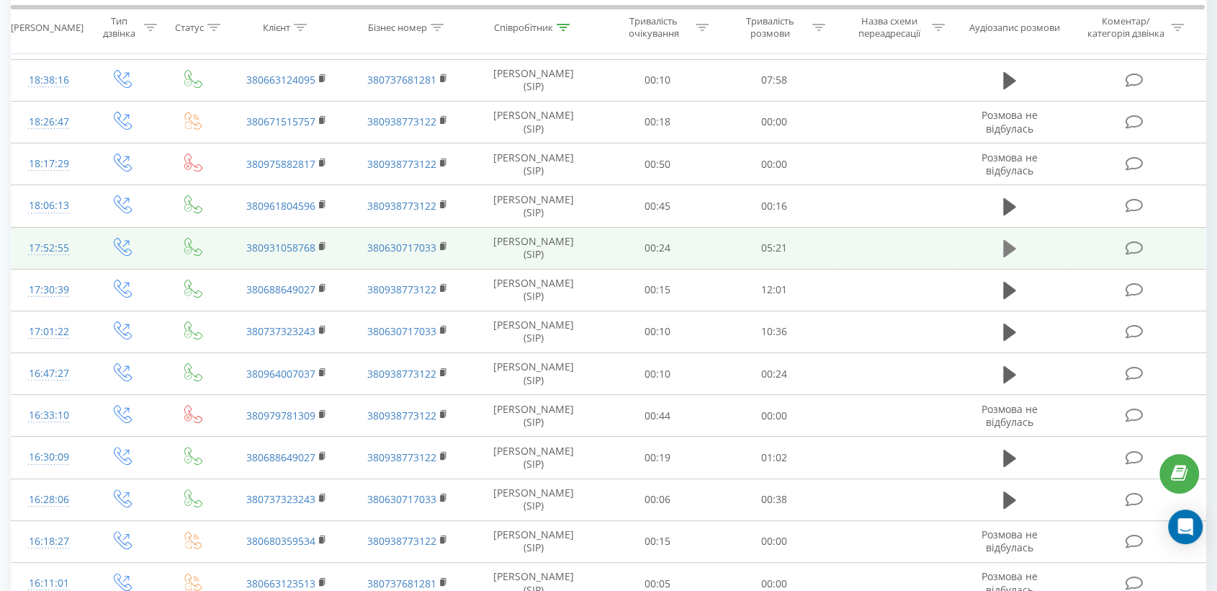
click at [1000, 243] on button at bounding box center [1010, 249] width 22 height 22
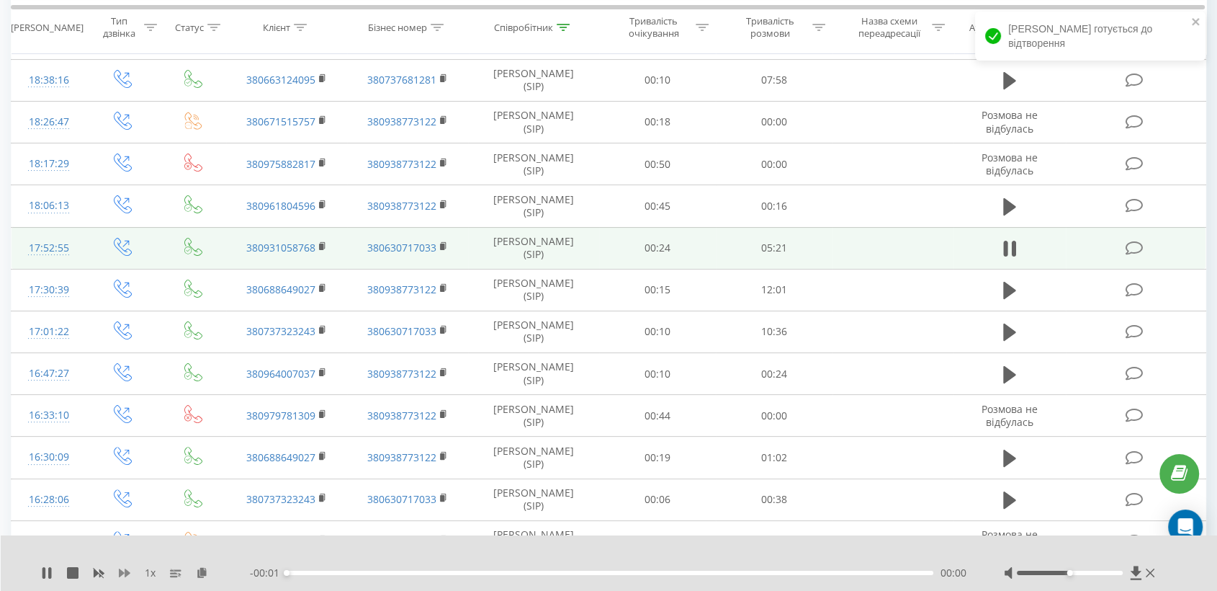
click at [126, 573] on icon at bounding box center [125, 572] width 12 height 9
click at [205, 573] on icon at bounding box center [202, 572] width 12 height 10
click at [323, 245] on icon at bounding box center [323, 246] width 8 height 10
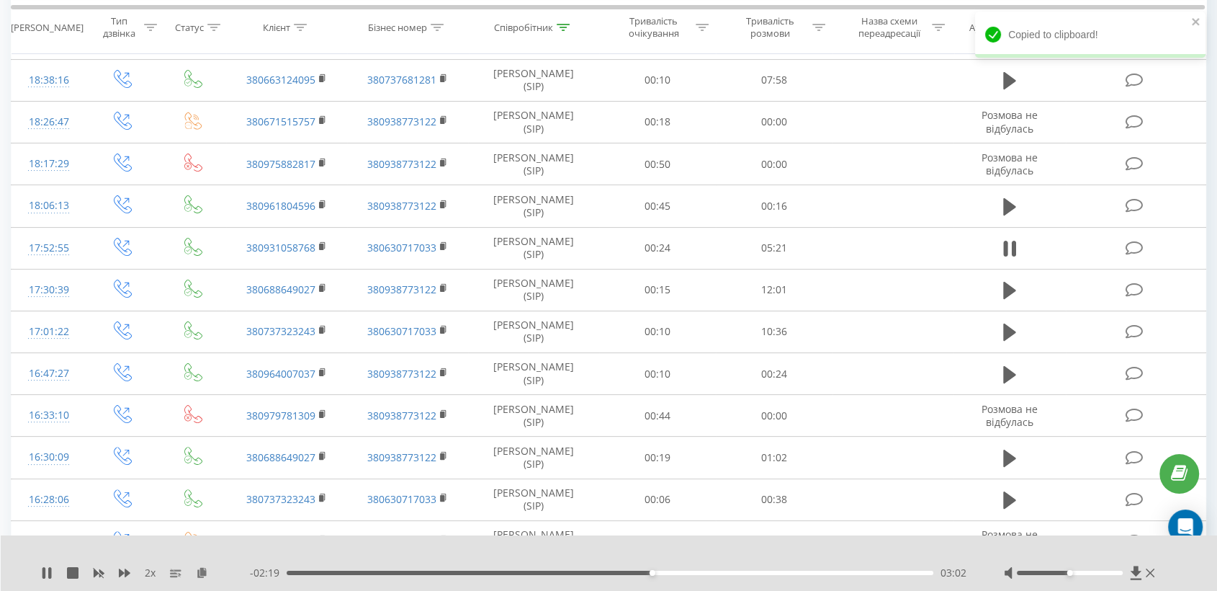
click at [1101, 575] on div at bounding box center [1081, 572] width 154 height 14
click at [1096, 572] on div at bounding box center [1070, 572] width 106 height 4
click at [128, 569] on icon at bounding box center [125, 573] width 12 height 12
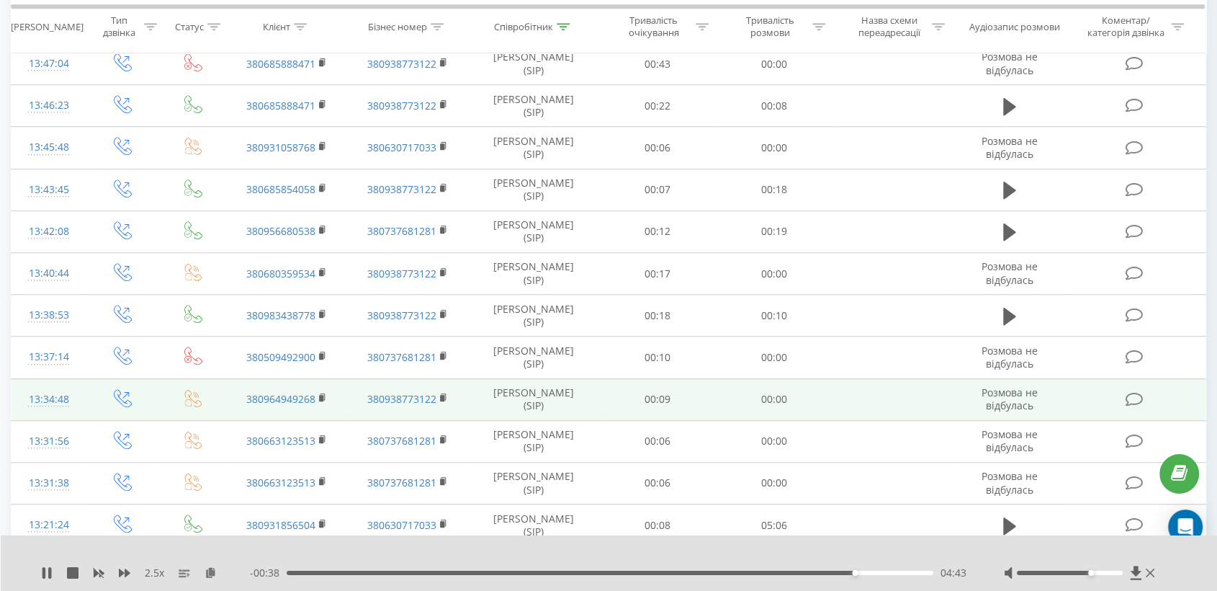
scroll to position [1360, 0]
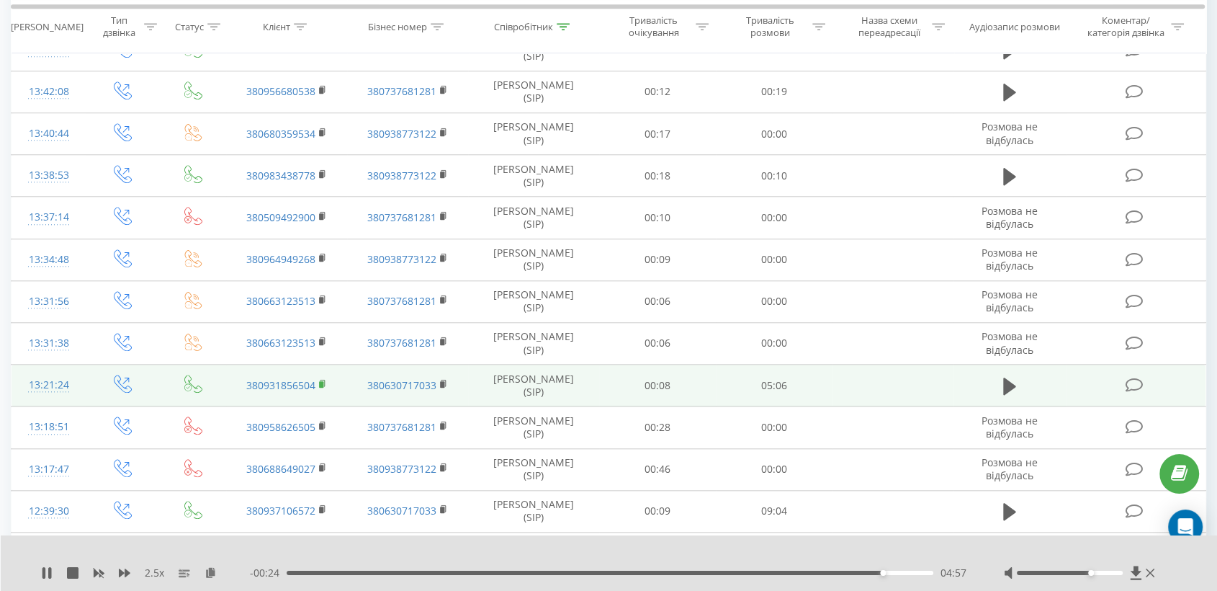
click at [325, 379] on icon at bounding box center [323, 384] width 8 height 10
click at [1003, 377] on icon at bounding box center [1009, 385] width 13 height 17
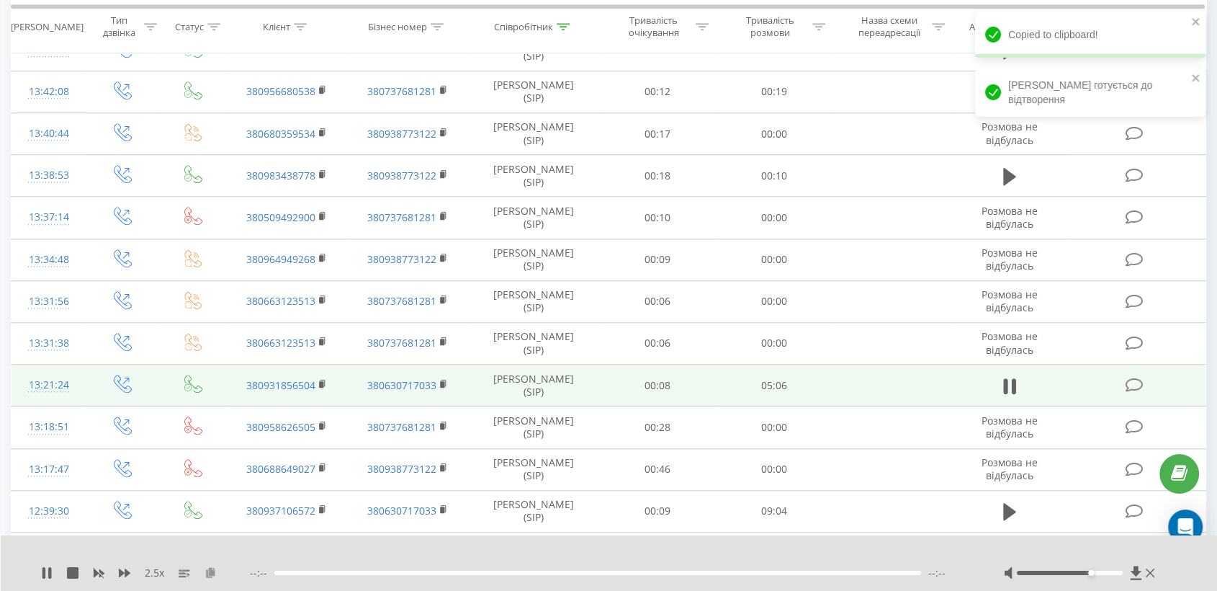
click at [214, 574] on icon at bounding box center [211, 572] width 12 height 10
click at [1105, 573] on div at bounding box center [1070, 572] width 106 height 4
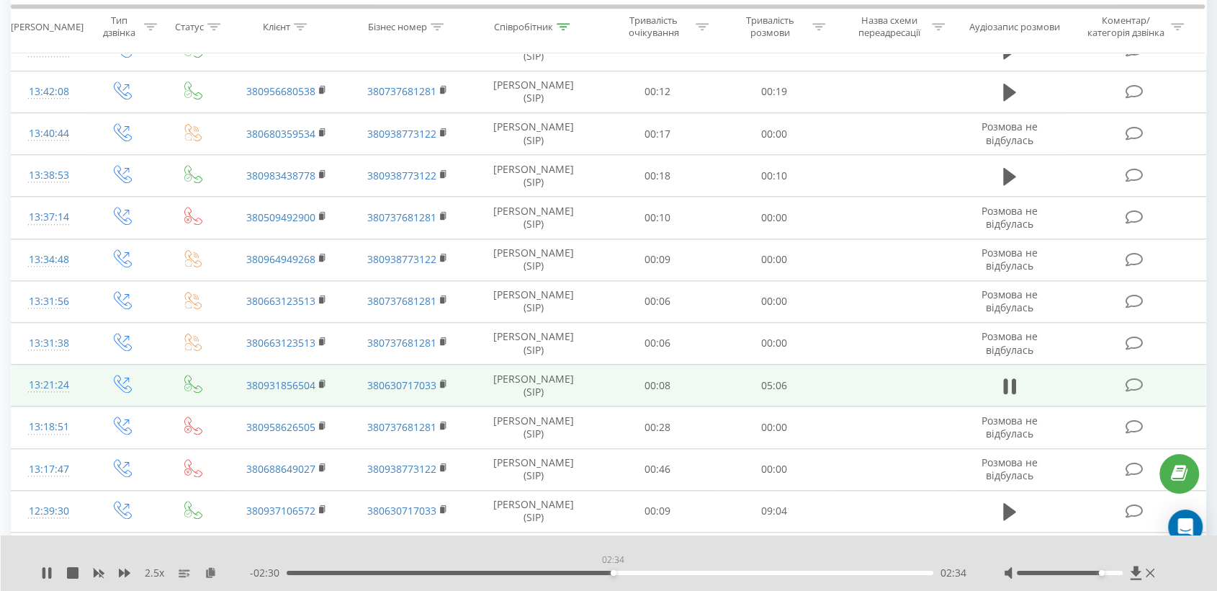
click at [613, 572] on div "02:34" at bounding box center [610, 572] width 647 height 4
click at [644, 576] on div "- 02:29 02:35 02:35" at bounding box center [609, 572] width 718 height 14
click at [654, 574] on div "- 02:27 02:37 02:37" at bounding box center [609, 572] width 718 height 14
click at [673, 566] on div "- 02:26 02:38 02:38" at bounding box center [609, 572] width 718 height 14
click at [671, 571] on div "02:40" at bounding box center [610, 572] width 647 height 4
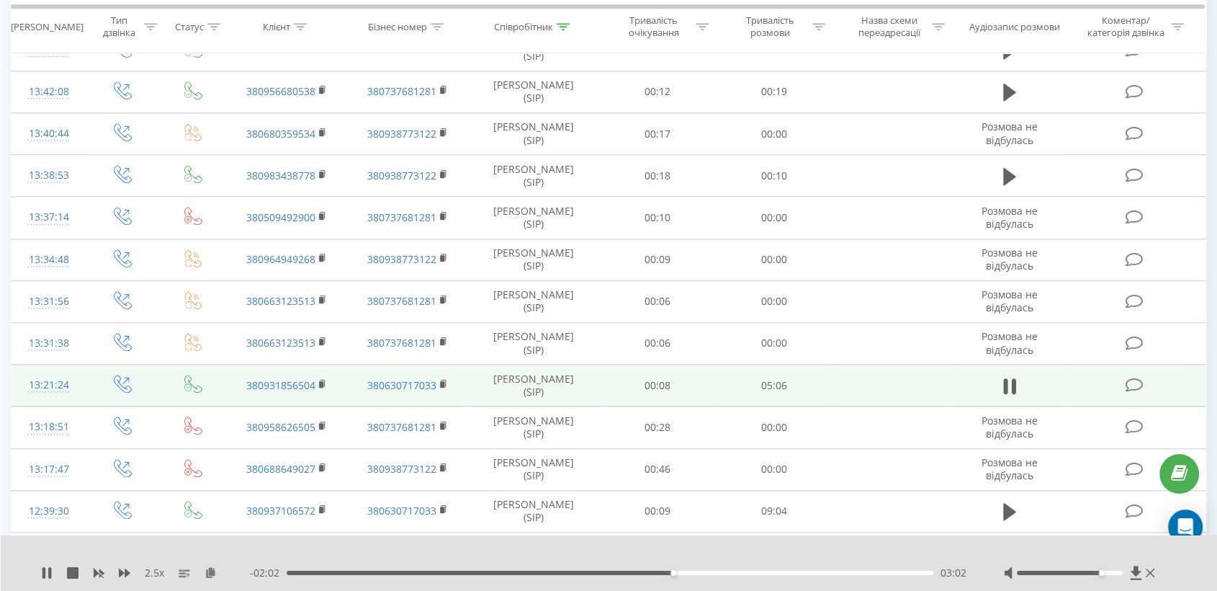
click at [703, 570] on div "03:02" at bounding box center [610, 572] width 647 height 4
click at [529, 23] on div "Співробітник" at bounding box center [523, 27] width 59 height 12
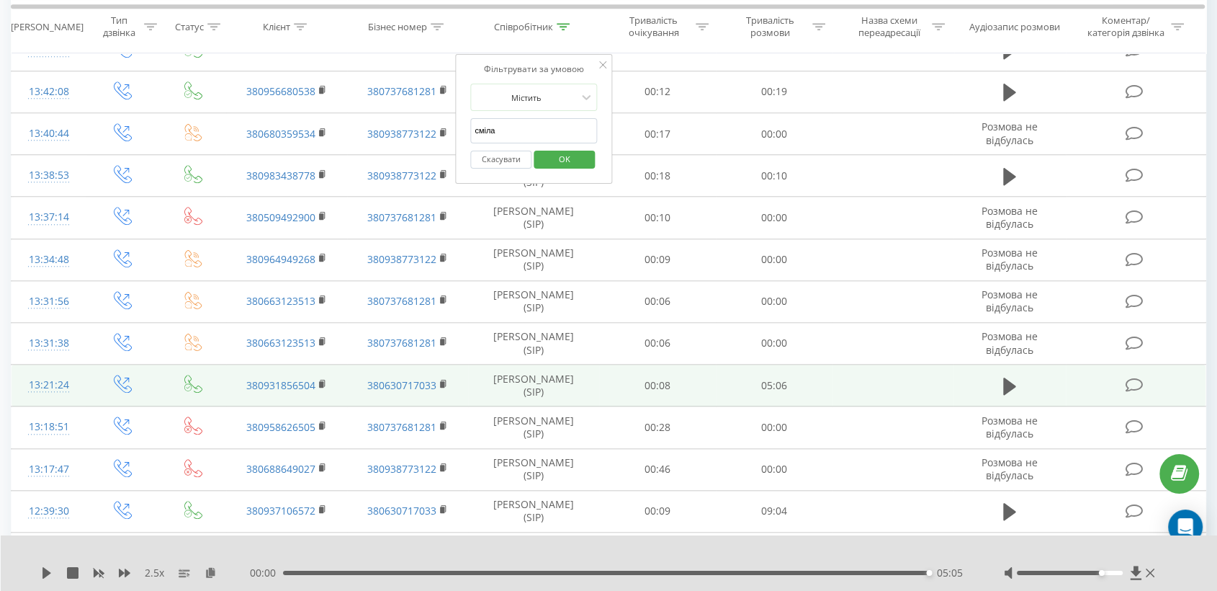
drag, startPoint x: 507, startPoint y: 124, endPoint x: 460, endPoint y: 126, distance: 47.6
click at [463, 127] on div "Фільтрувати за умовою Містить сміла Скасувати OK" at bounding box center [533, 119] width 157 height 130
type input "непошивайленко"
click at [570, 161] on span "OK" at bounding box center [565, 159] width 40 height 22
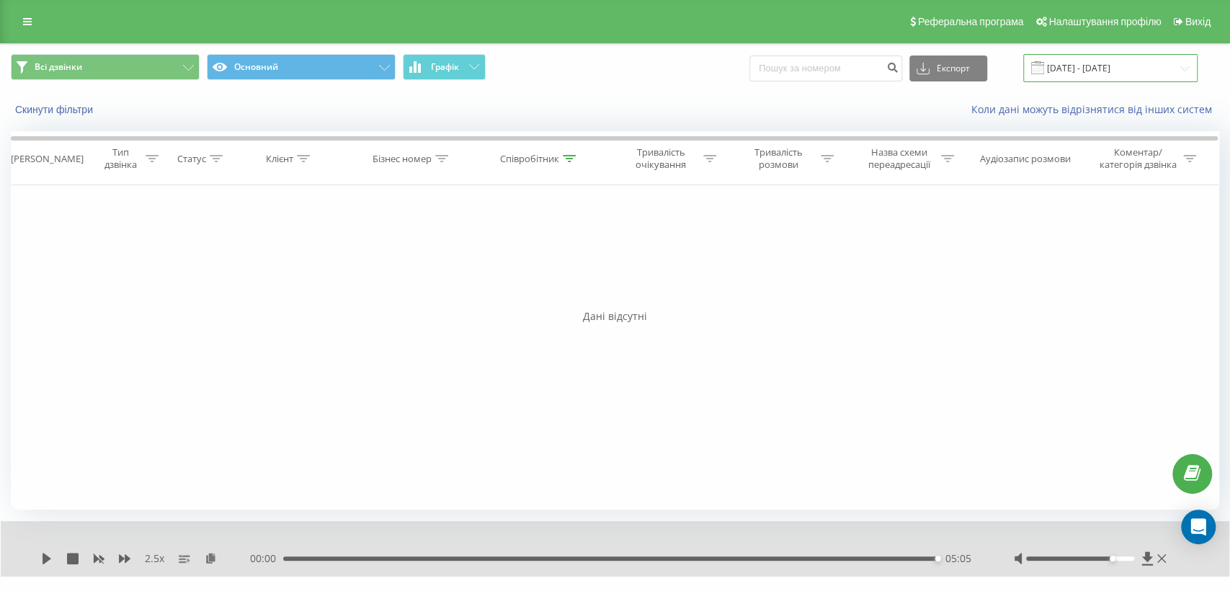
click at [1060, 63] on input "[DATE] - [DATE]" at bounding box center [1110, 68] width 174 height 28
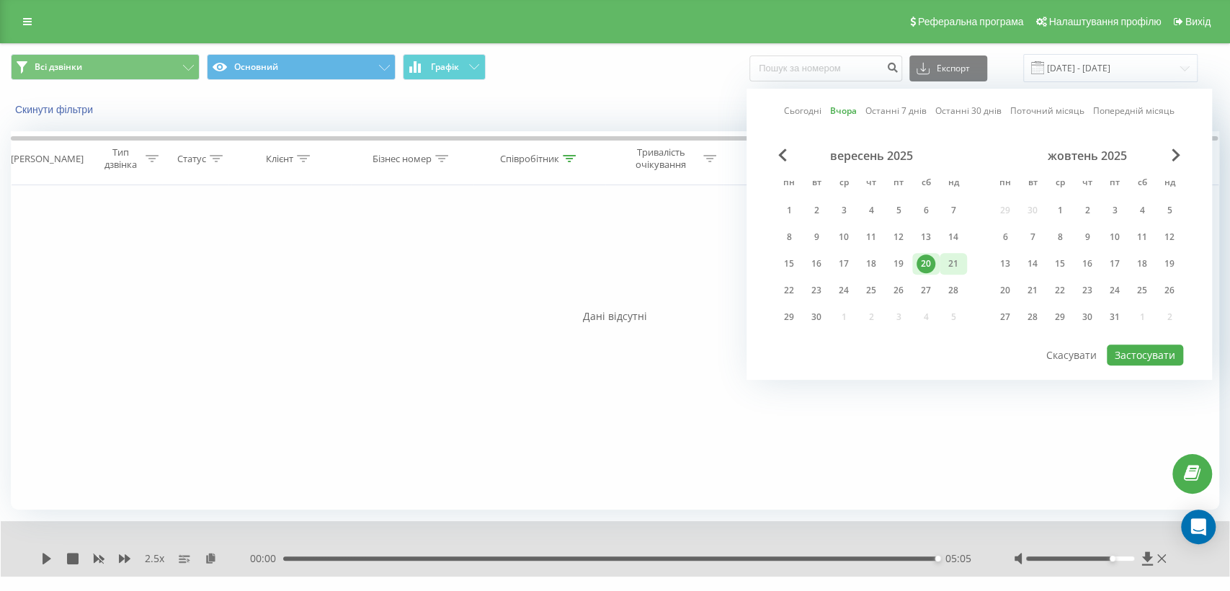
click at [946, 254] on div "21" at bounding box center [953, 263] width 19 height 19
click at [1132, 347] on button "Застосувати" at bounding box center [1144, 354] width 76 height 21
type input "[DATE] - [DATE]"
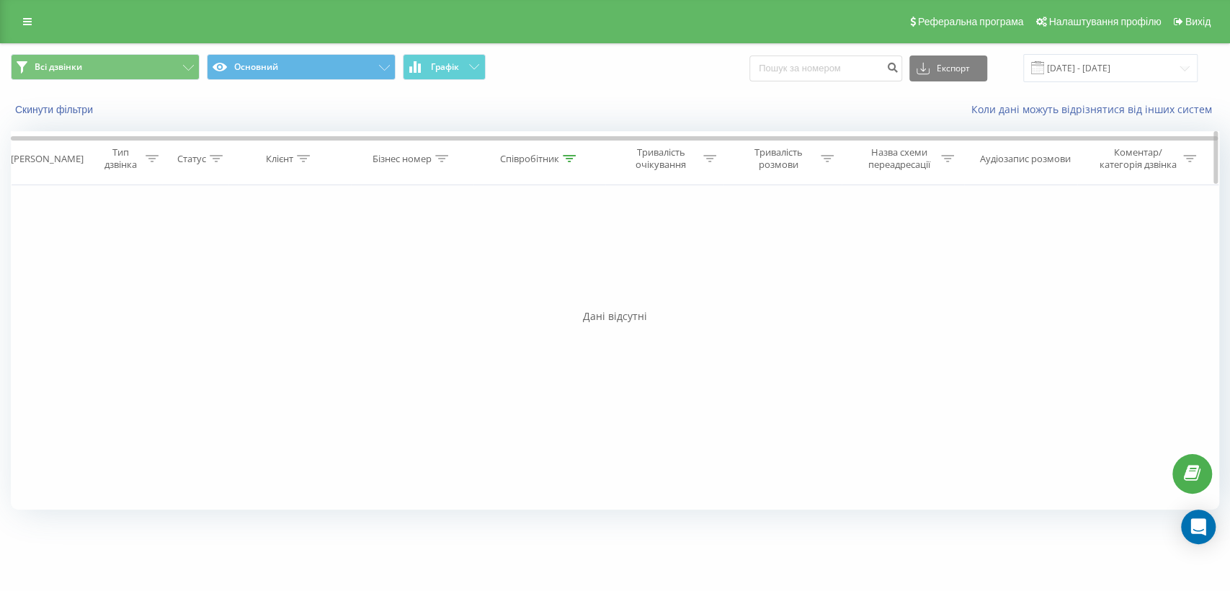
click at [524, 160] on div "Співробітник" at bounding box center [529, 159] width 59 height 12
click at [564, 263] on input "непошивайленко" at bounding box center [539, 261] width 127 height 25
click button "OK" at bounding box center [569, 291] width 61 height 18
click at [546, 161] on div "Співробітник" at bounding box center [529, 159] width 59 height 12
drag, startPoint x: 540, startPoint y: 261, endPoint x: 519, endPoint y: 260, distance: 20.9
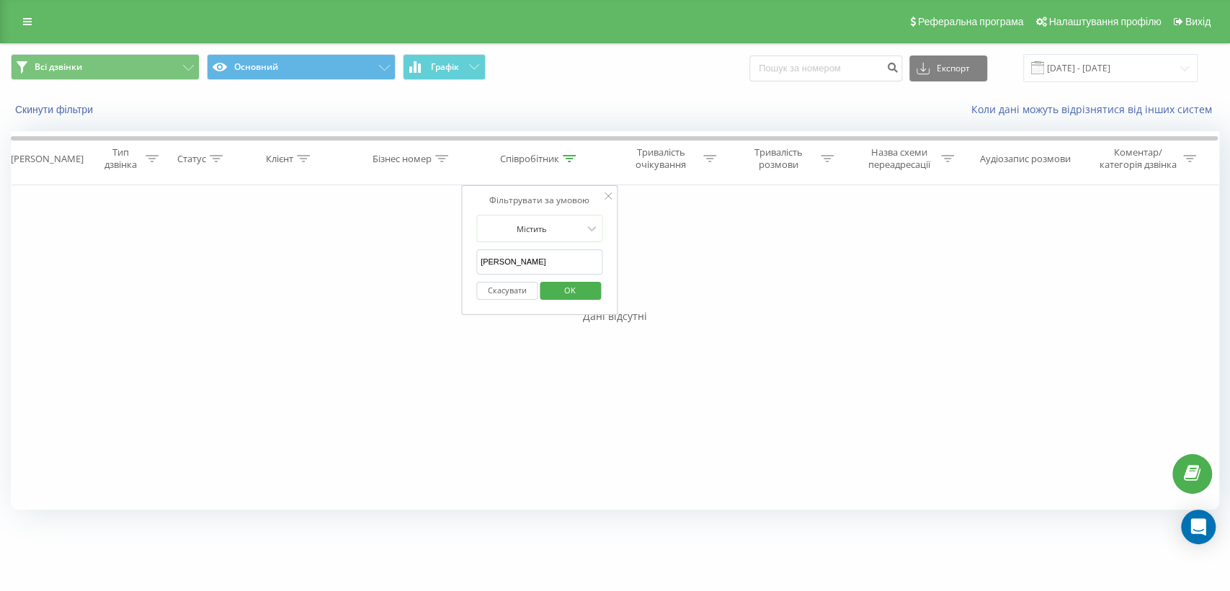
click at [519, 260] on input "непошивайленко валерія" at bounding box center [539, 261] width 127 height 25
drag, startPoint x: 542, startPoint y: 261, endPoint x: 481, endPoint y: 259, distance: 60.5
click at [481, 259] on input "непошивайленко валерія" at bounding box center [539, 261] width 127 height 25
click button "OK" at bounding box center [569, 291] width 61 height 18
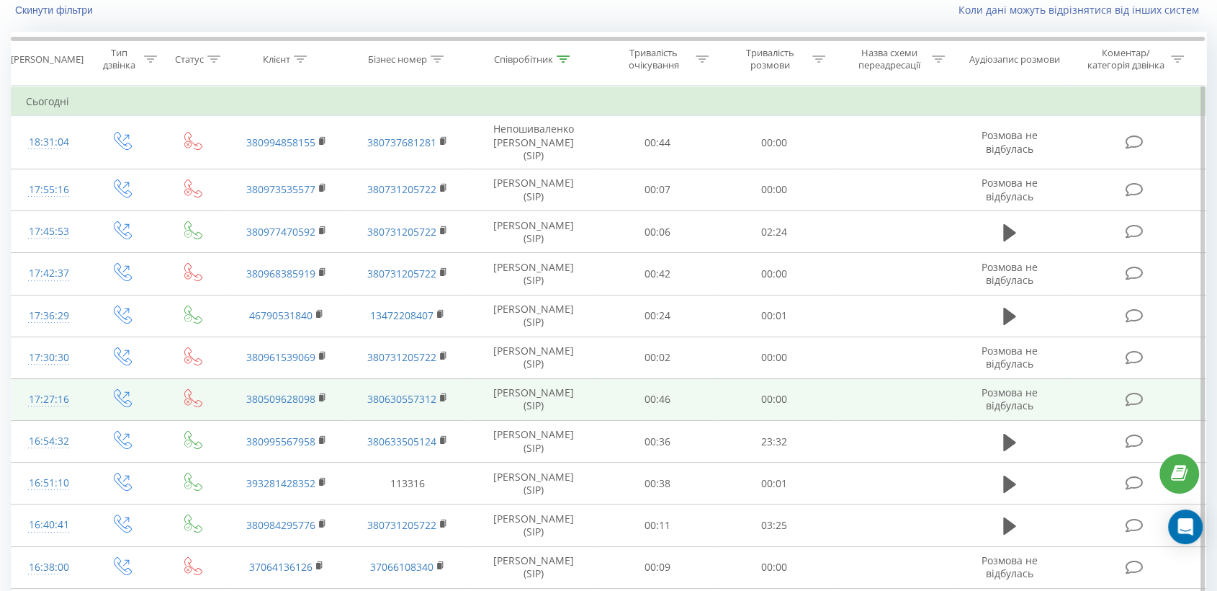
scroll to position [71, 0]
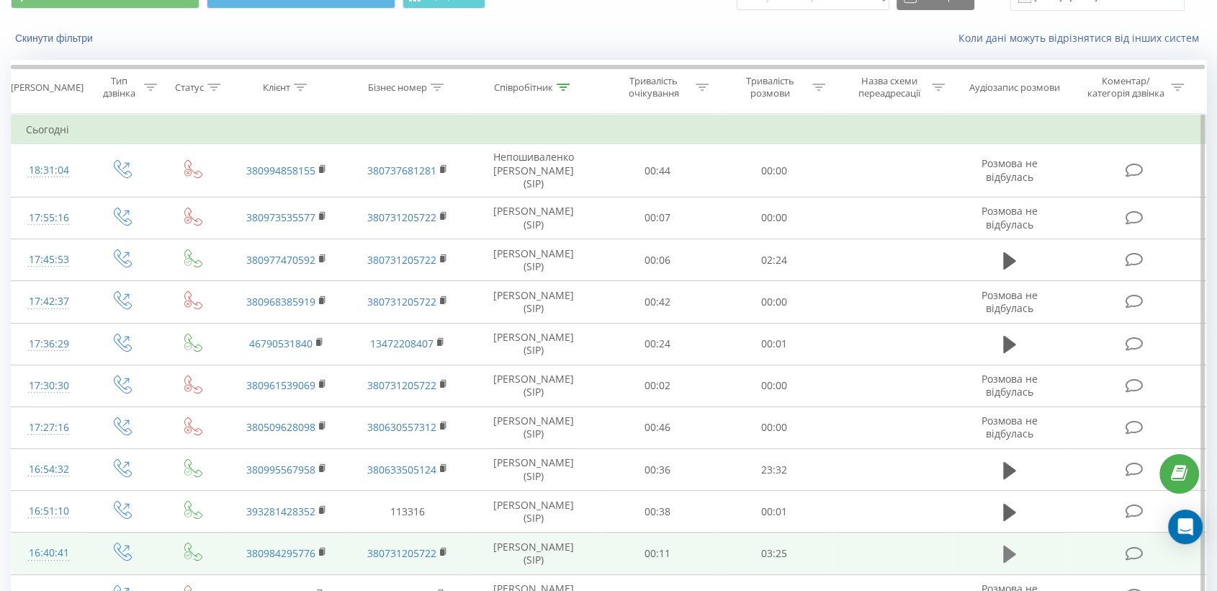
click at [1003, 545] on icon at bounding box center [1009, 553] width 13 height 17
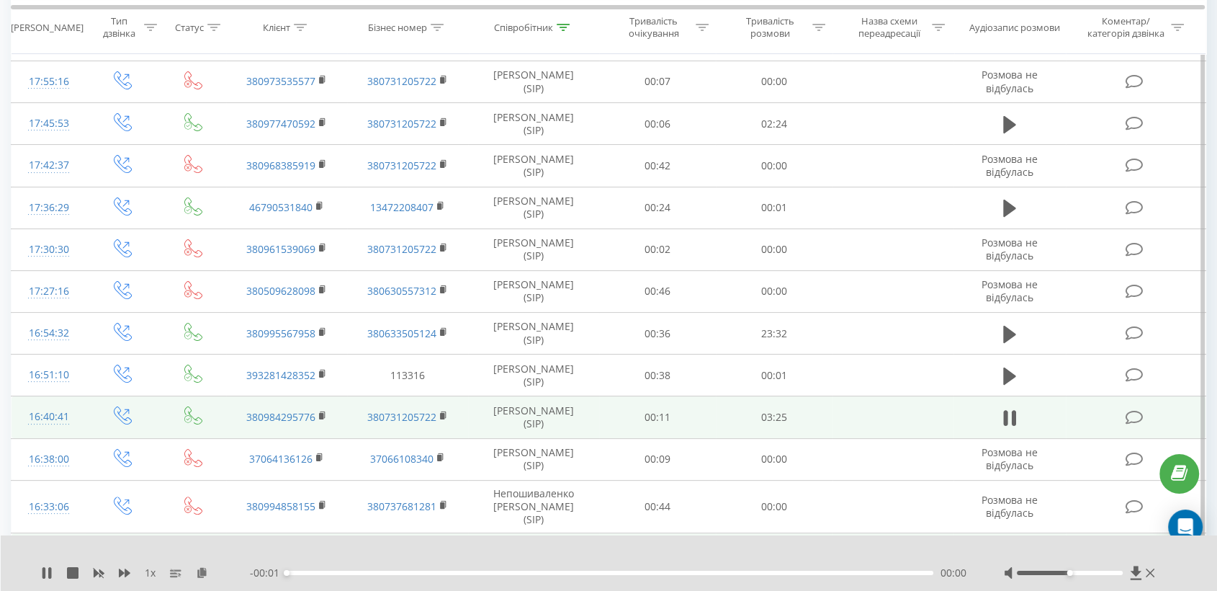
scroll to position [231, 0]
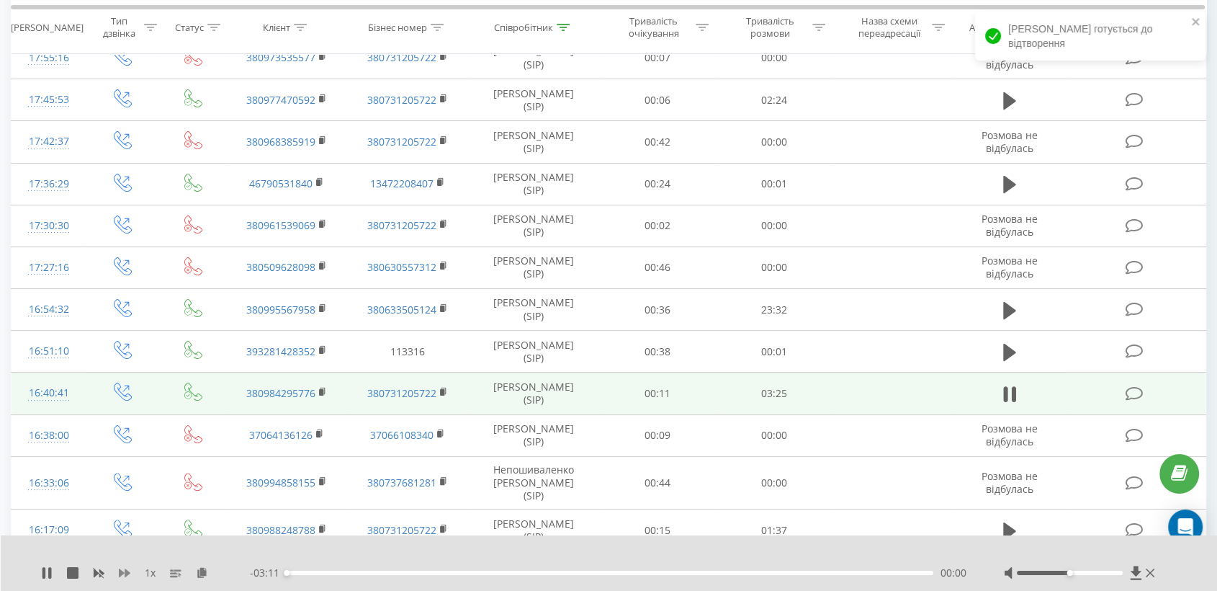
click at [122, 570] on icon at bounding box center [125, 573] width 12 height 12
click at [321, 389] on rect at bounding box center [321, 392] width 4 height 6
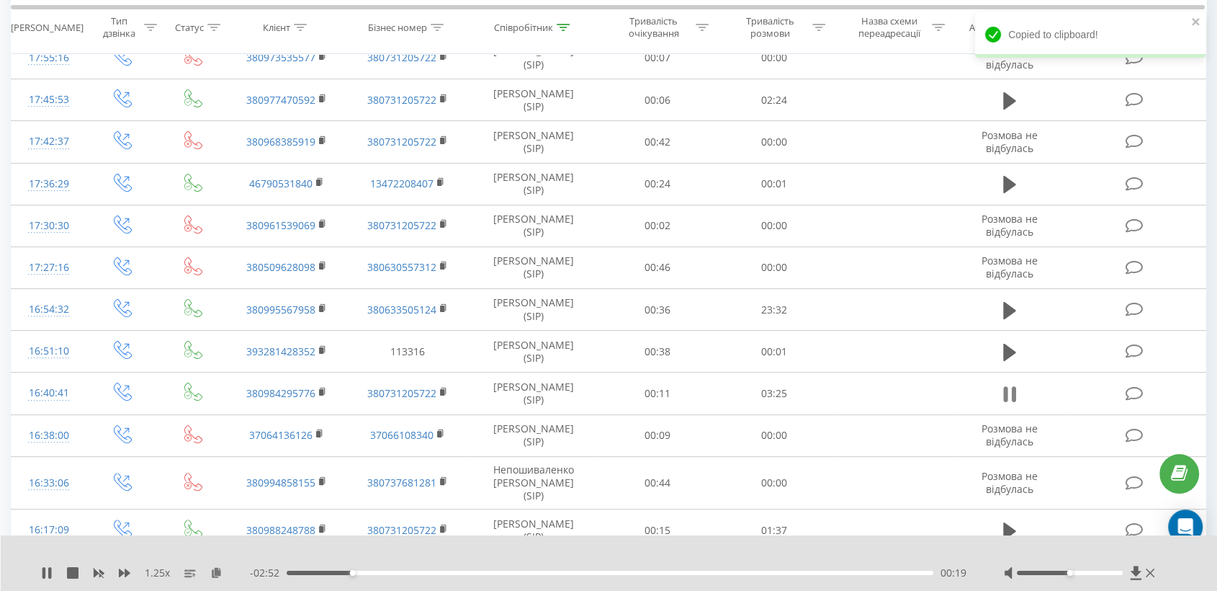
click at [1011, 384] on icon at bounding box center [1009, 394] width 13 height 20
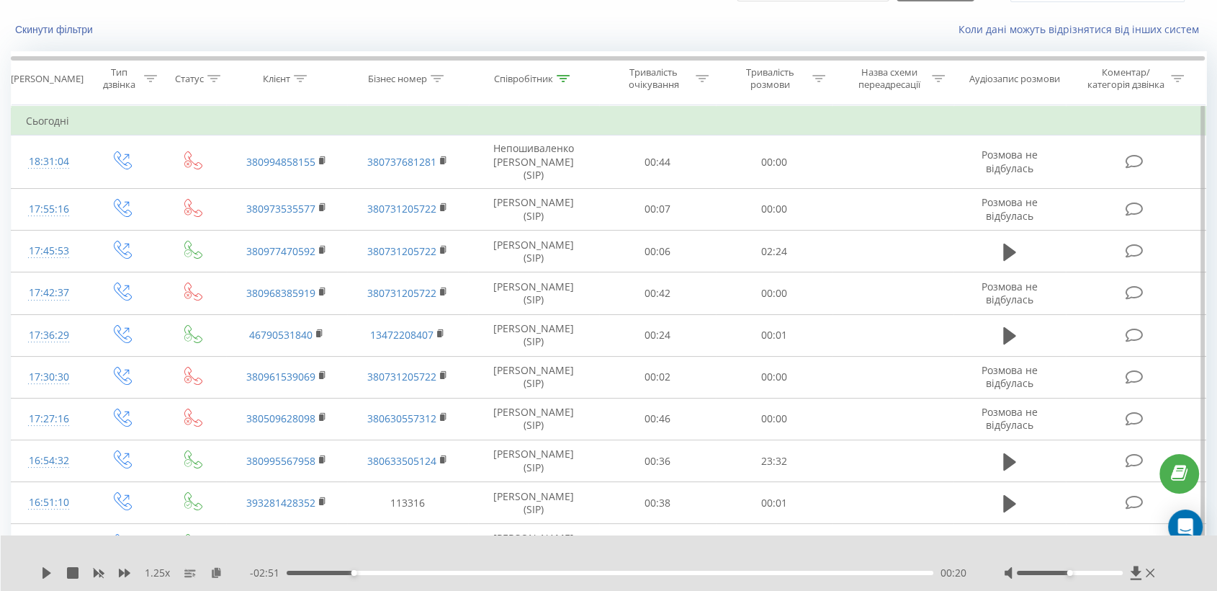
scroll to position [0, 0]
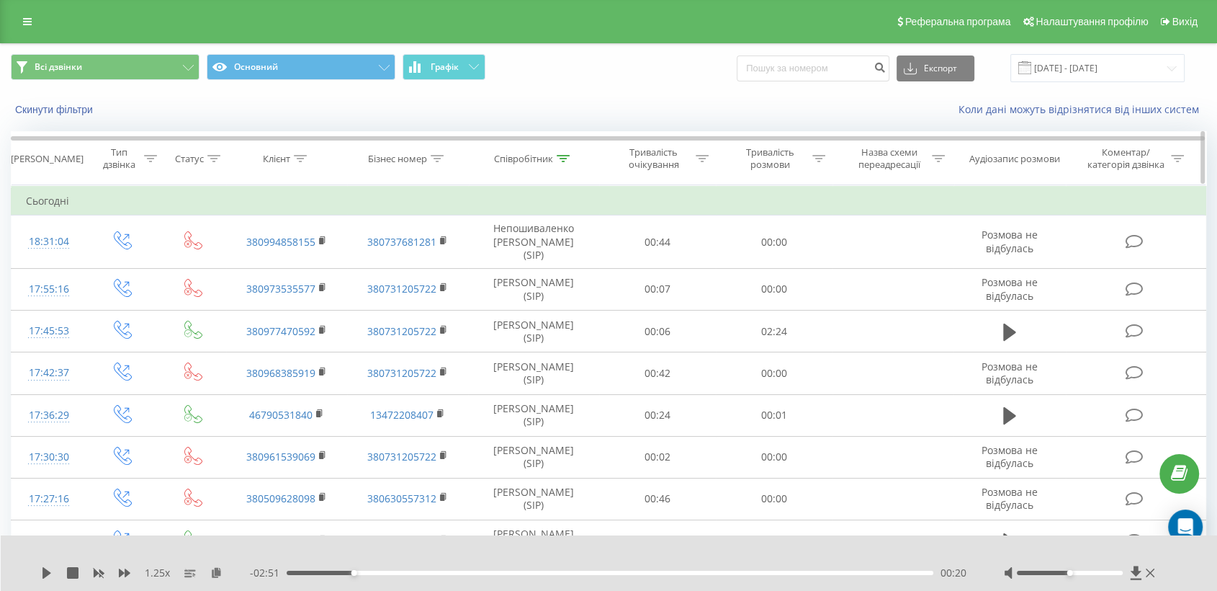
click at [538, 161] on div "Співробітник" at bounding box center [523, 159] width 59 height 12
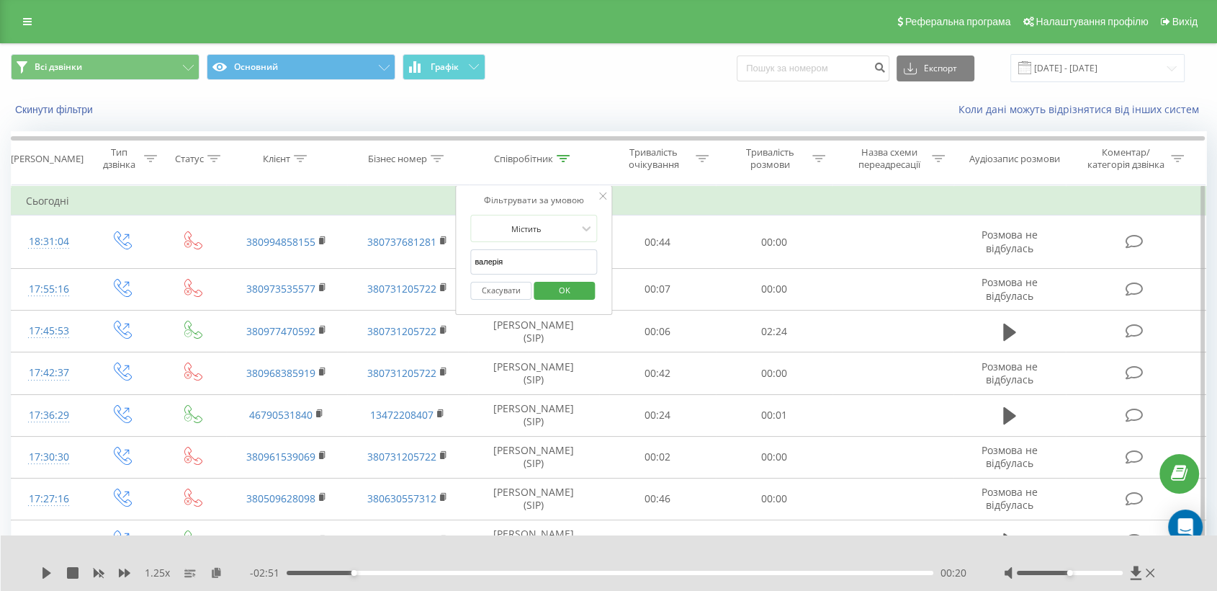
click at [478, 257] on input "валерія" at bounding box center [533, 261] width 127 height 25
type input "непошиваленко валерія"
click button "OK" at bounding box center [564, 291] width 61 height 18
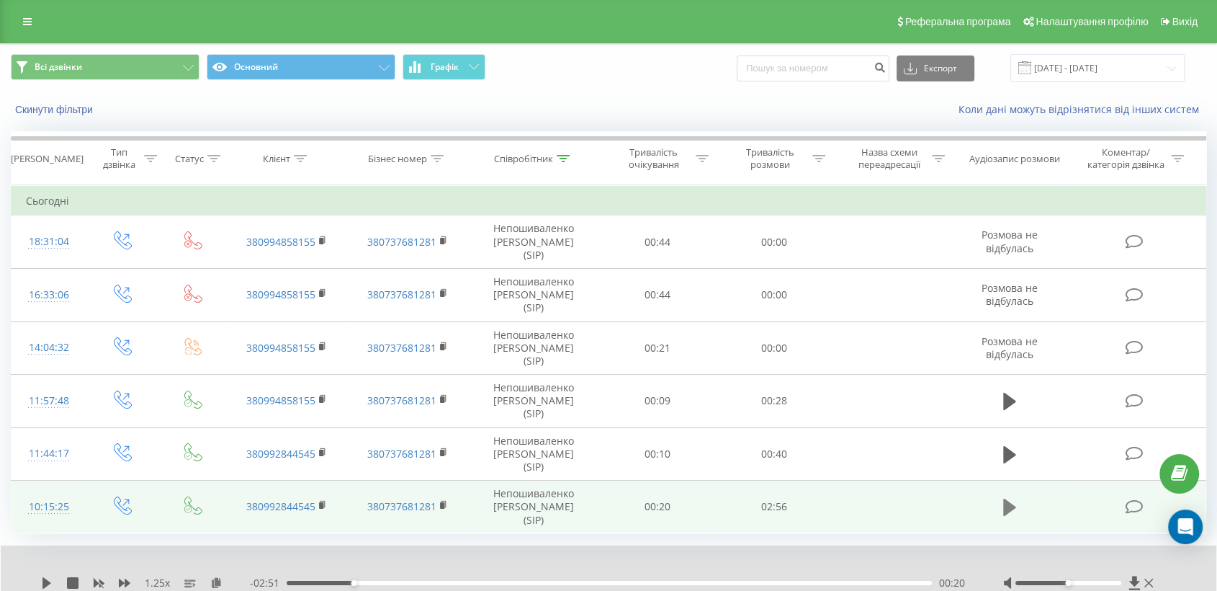
click at [1006, 497] on icon at bounding box center [1009, 507] width 13 height 20
click at [322, 502] on rect at bounding box center [321, 505] width 4 height 6
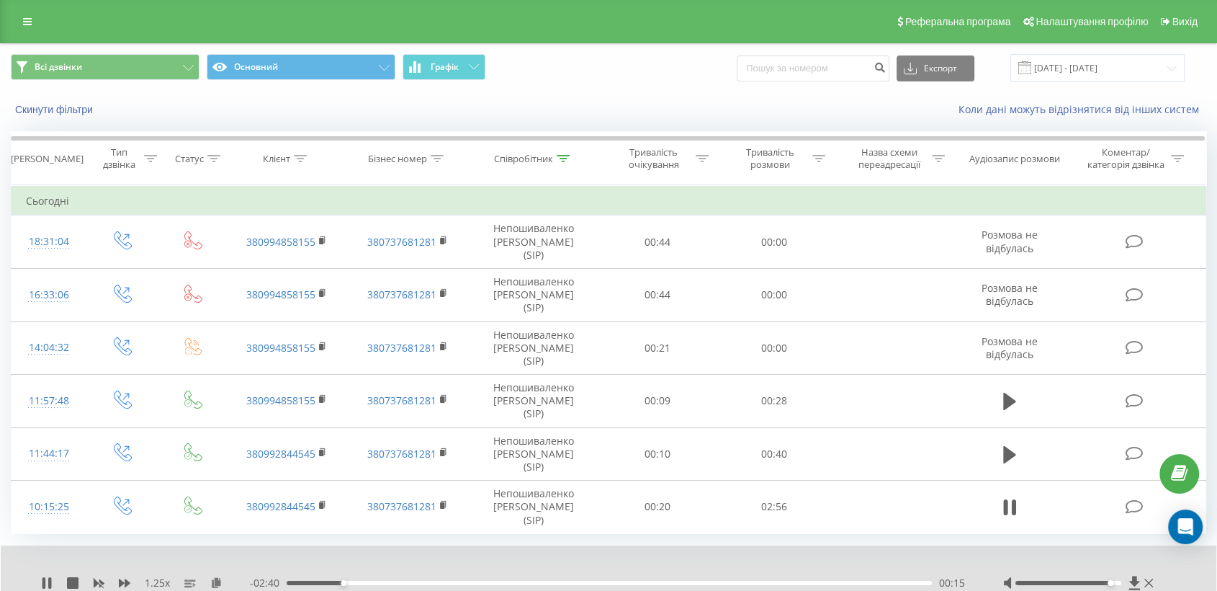
drag, startPoint x: 1067, startPoint y: 557, endPoint x: 1114, endPoint y: 560, distance: 46.9
click at [1114, 576] on div at bounding box center [1079, 583] width 153 height 14
drag, startPoint x: 1112, startPoint y: 560, endPoint x: 1123, endPoint y: 560, distance: 10.8
click at [1123, 576] on div at bounding box center [1079, 583] width 153 height 14
click at [1118, 581] on div at bounding box center [1069, 583] width 106 height 4
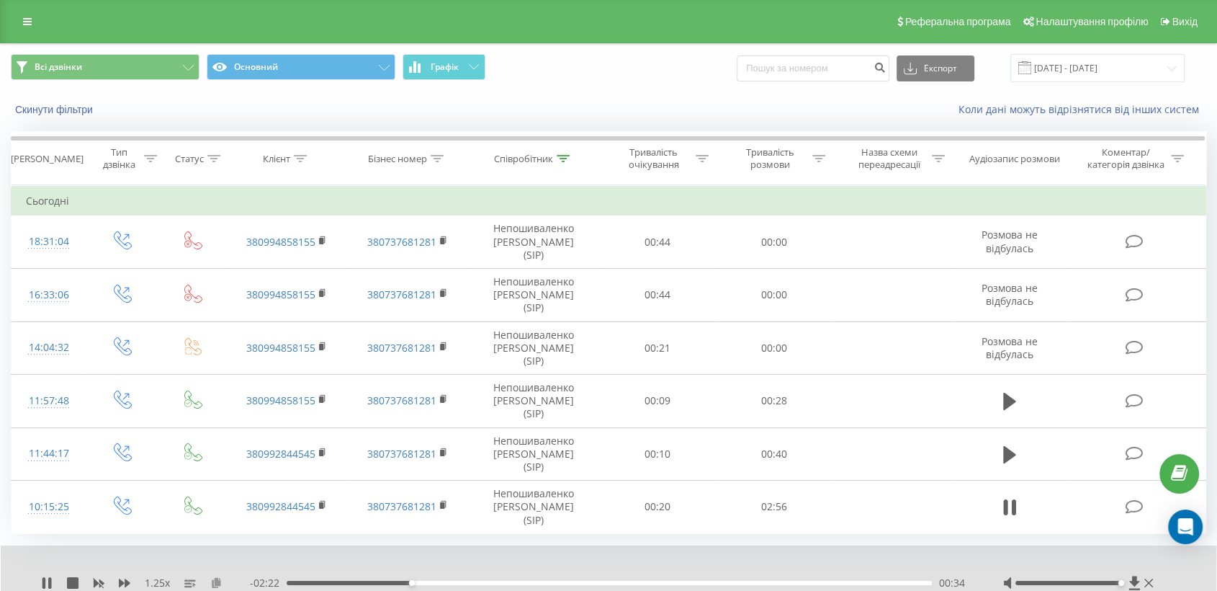
click at [218, 577] on icon at bounding box center [216, 582] width 12 height 10
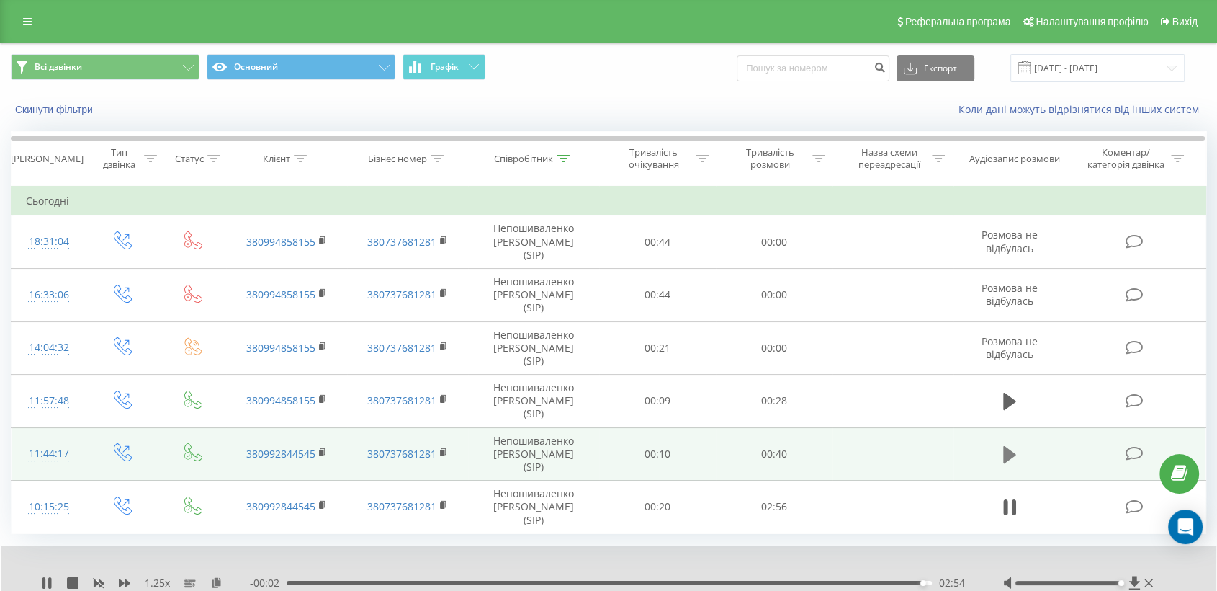
click at [1003, 446] on icon at bounding box center [1009, 454] width 13 height 17
click at [127, 578] on icon at bounding box center [125, 582] width 12 height 9
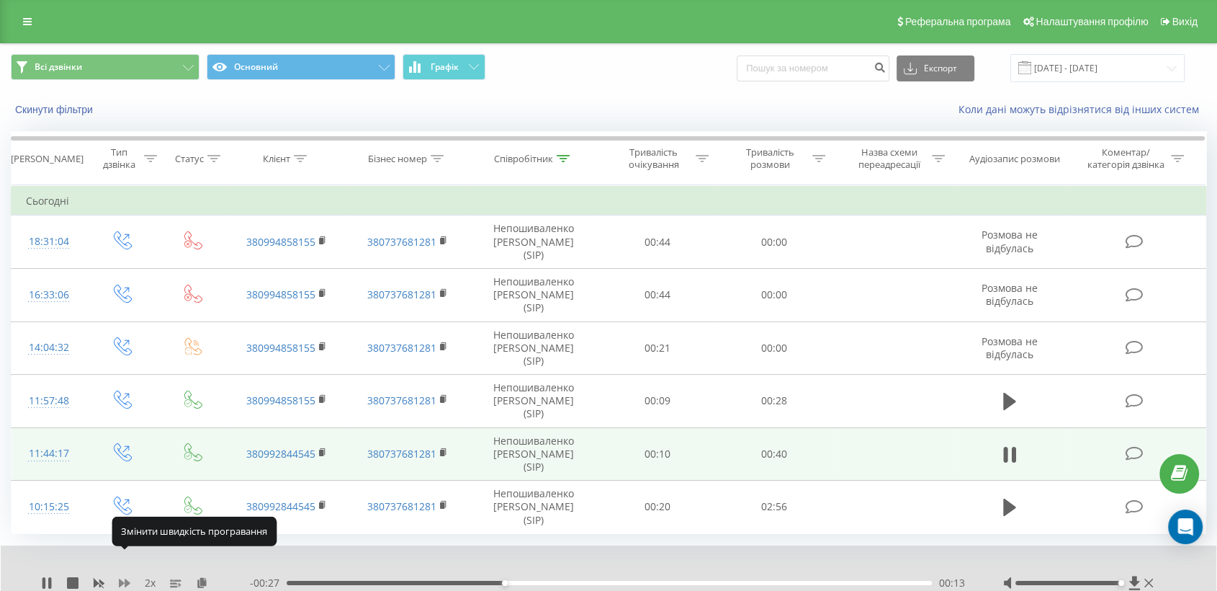
click at [127, 578] on icon at bounding box center [125, 582] width 12 height 9
click at [117, 576] on div "2.5 x" at bounding box center [145, 583] width 209 height 14
click at [122, 577] on icon at bounding box center [125, 583] width 12 height 12
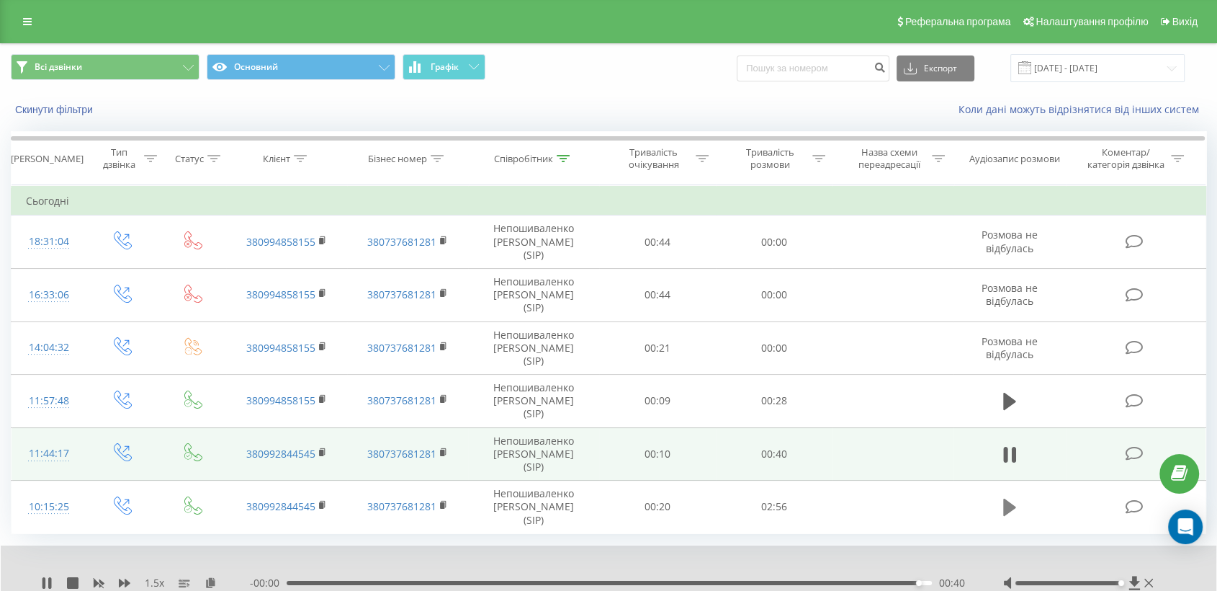
click at [1010, 497] on icon at bounding box center [1009, 507] width 13 height 20
click at [289, 581] on div "02:56" at bounding box center [605, 583] width 645 height 4
click at [44, 577] on icon at bounding box center [46, 583] width 9 height 12
click at [381, 581] on div "00:16" at bounding box center [609, 583] width 645 height 4
click at [422, 581] on div "00:26" at bounding box center [609, 583] width 645 height 4
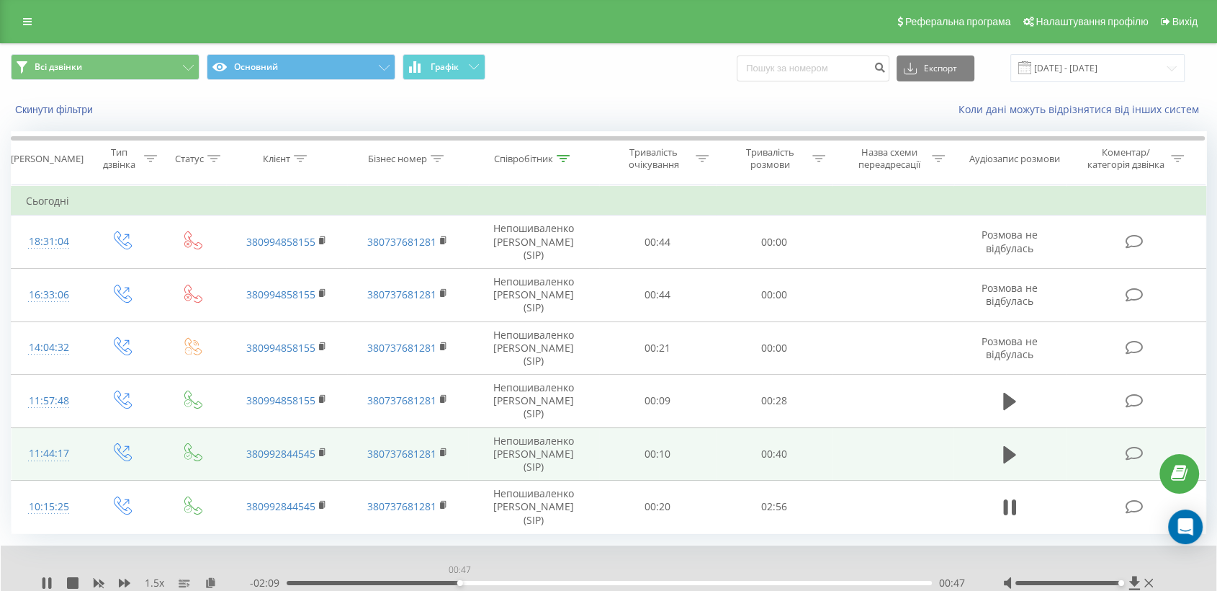
click at [460, 581] on div "00:47" at bounding box center [609, 583] width 645 height 4
click at [488, 581] on div "00:55" at bounding box center [609, 583] width 645 height 4
click at [130, 577] on icon at bounding box center [125, 583] width 12 height 12
click at [117, 576] on div "2.5 x" at bounding box center [145, 583] width 209 height 14
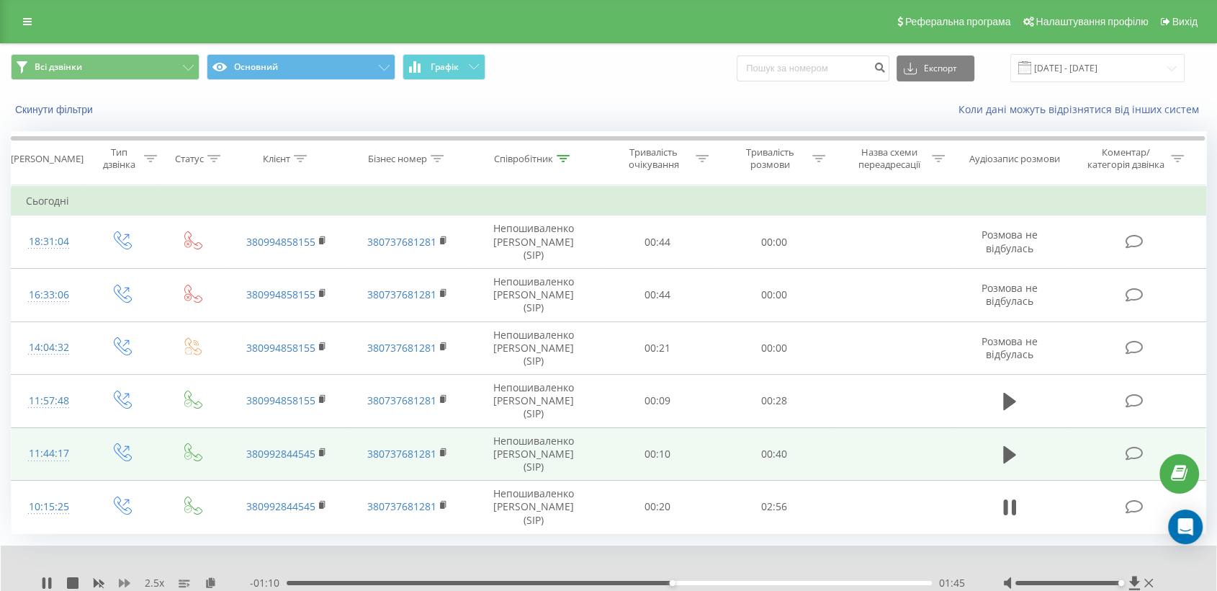
click at [127, 578] on icon at bounding box center [125, 582] width 12 height 9
click at [777, 581] on div "02:03" at bounding box center [609, 583] width 645 height 4
click at [810, 581] on div "02:15" at bounding box center [609, 583] width 645 height 4
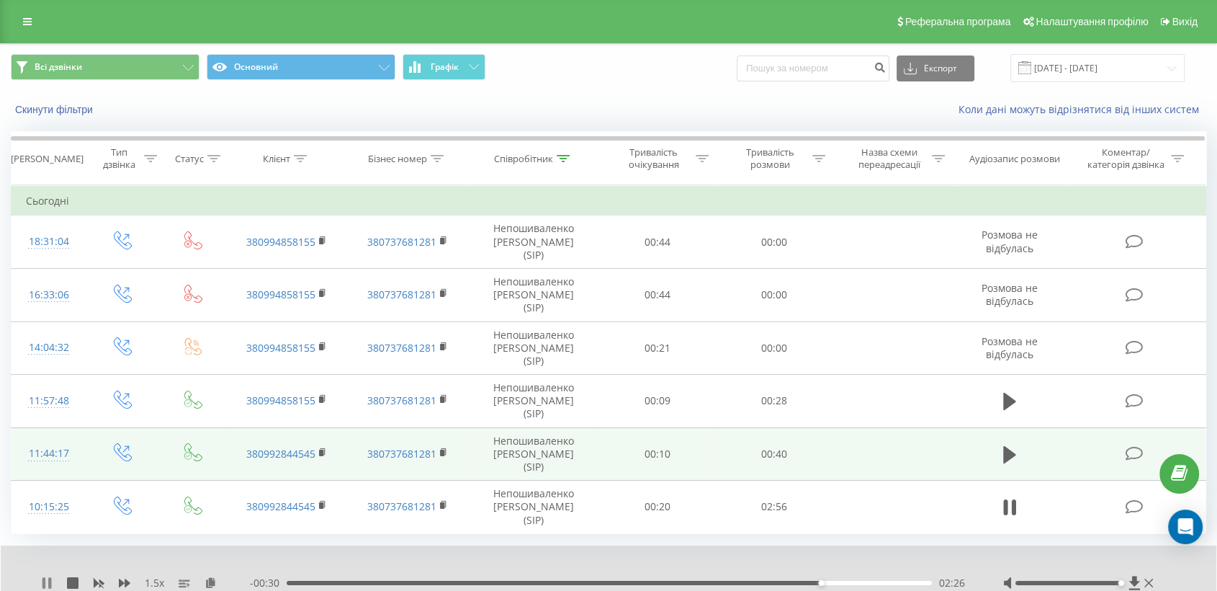
click at [52, 577] on icon at bounding box center [47, 583] width 12 height 12
click at [1078, 61] on input "[DATE] - [DATE]" at bounding box center [1098, 68] width 174 height 28
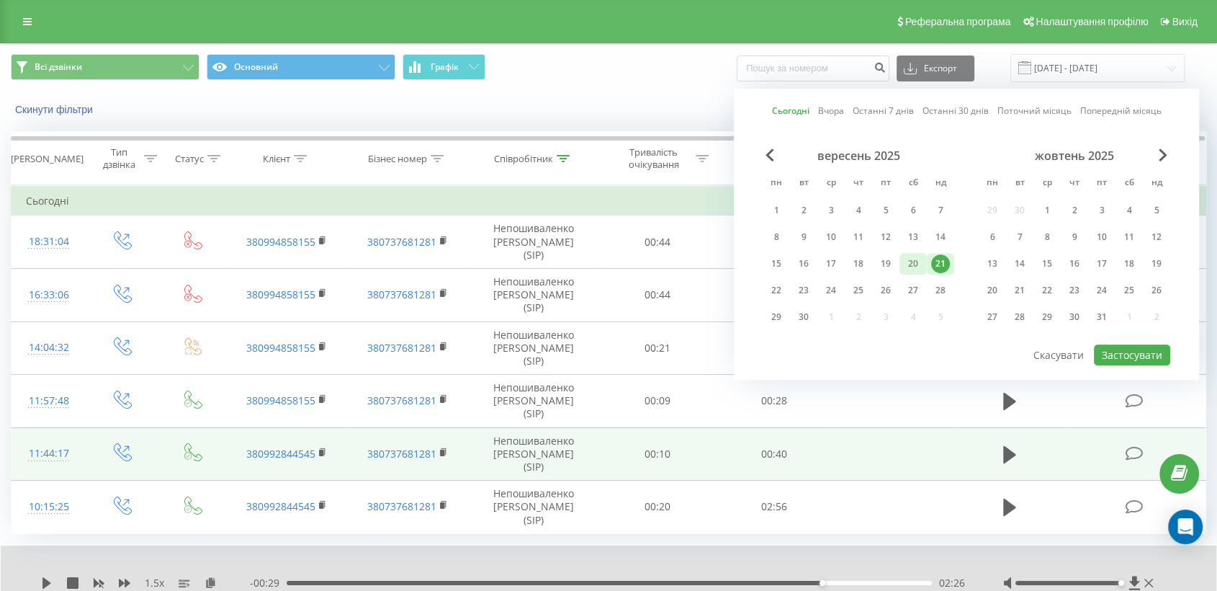
click at [914, 268] on div "20" at bounding box center [913, 263] width 19 height 19
click at [1128, 347] on button "Застосувати" at bounding box center [1132, 354] width 76 height 21
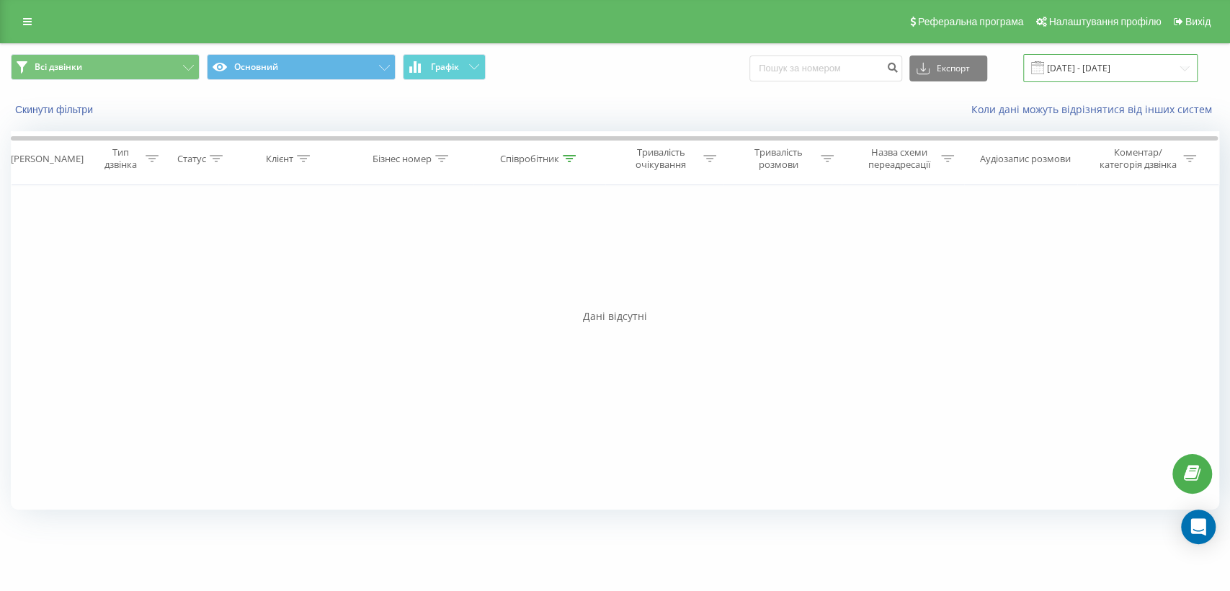
click at [1096, 75] on input "[DATE] - [DATE]" at bounding box center [1110, 68] width 174 height 28
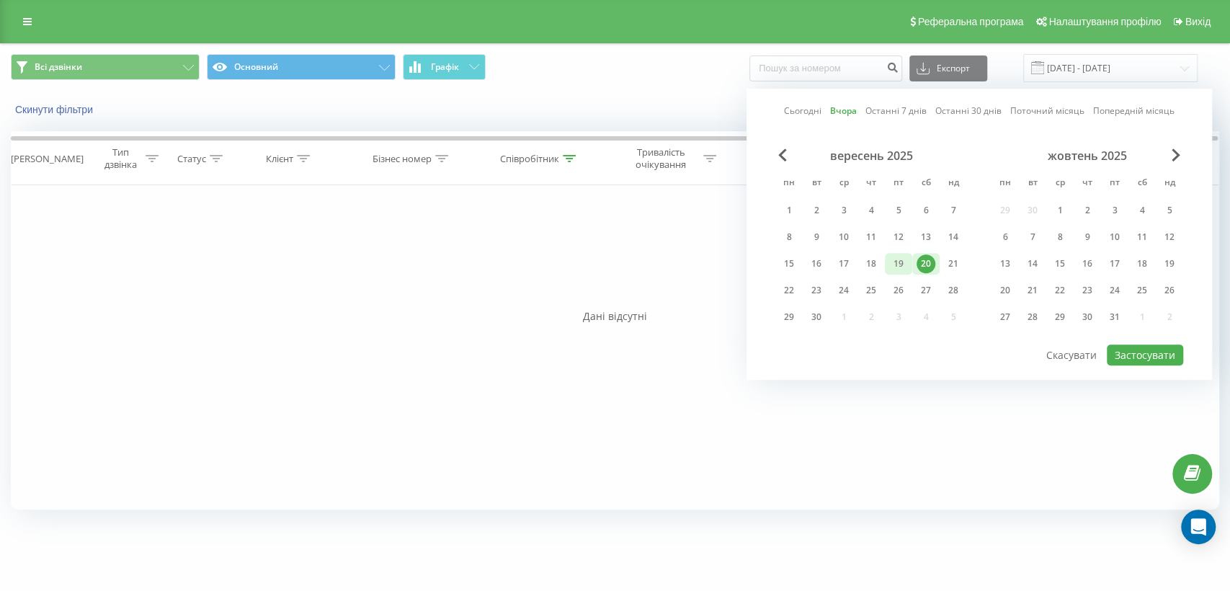
click at [891, 271] on div "19" at bounding box center [898, 264] width 27 height 22
click at [1135, 349] on button "Застосувати" at bounding box center [1144, 354] width 76 height 21
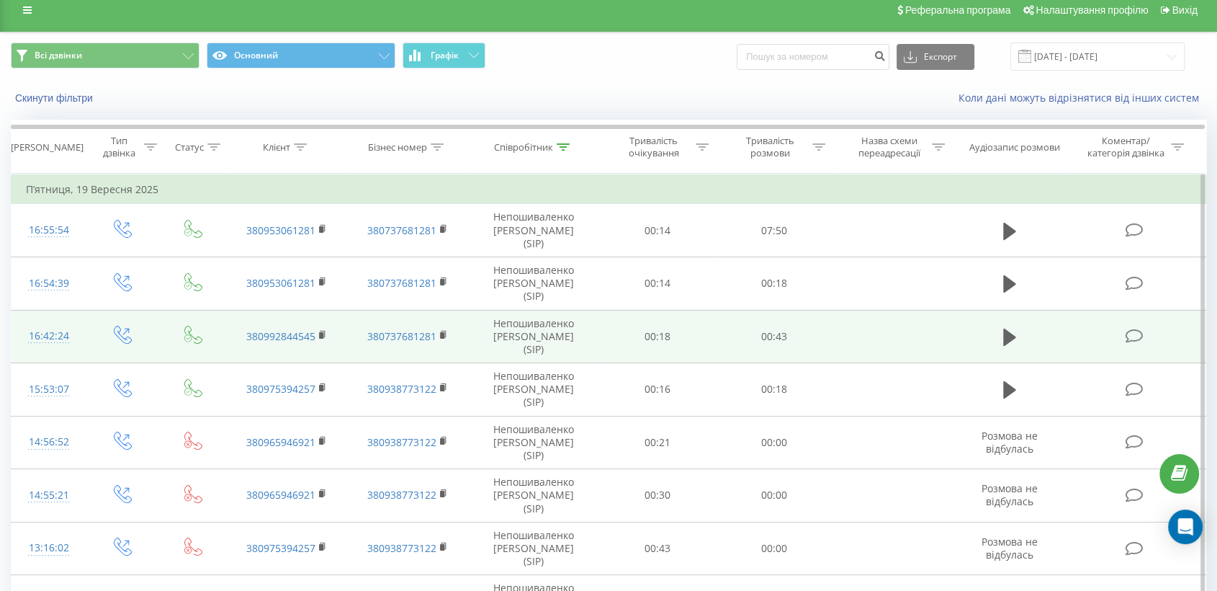
scroll to position [138, 0]
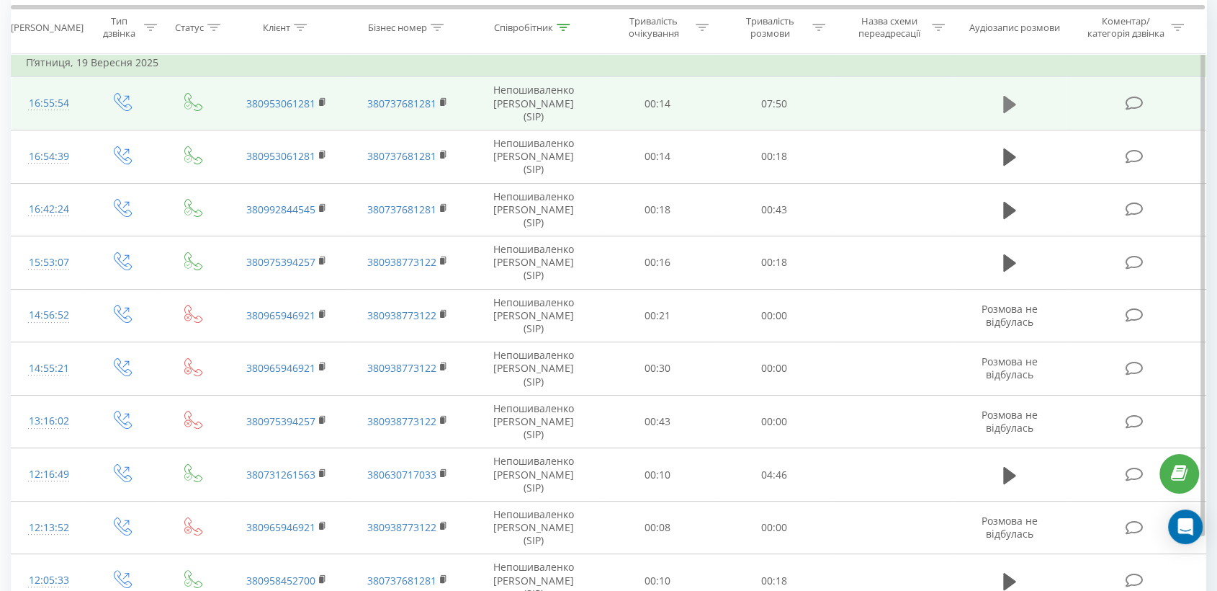
click at [1014, 99] on icon at bounding box center [1009, 104] width 13 height 20
click at [323, 97] on icon at bounding box center [323, 102] width 8 height 10
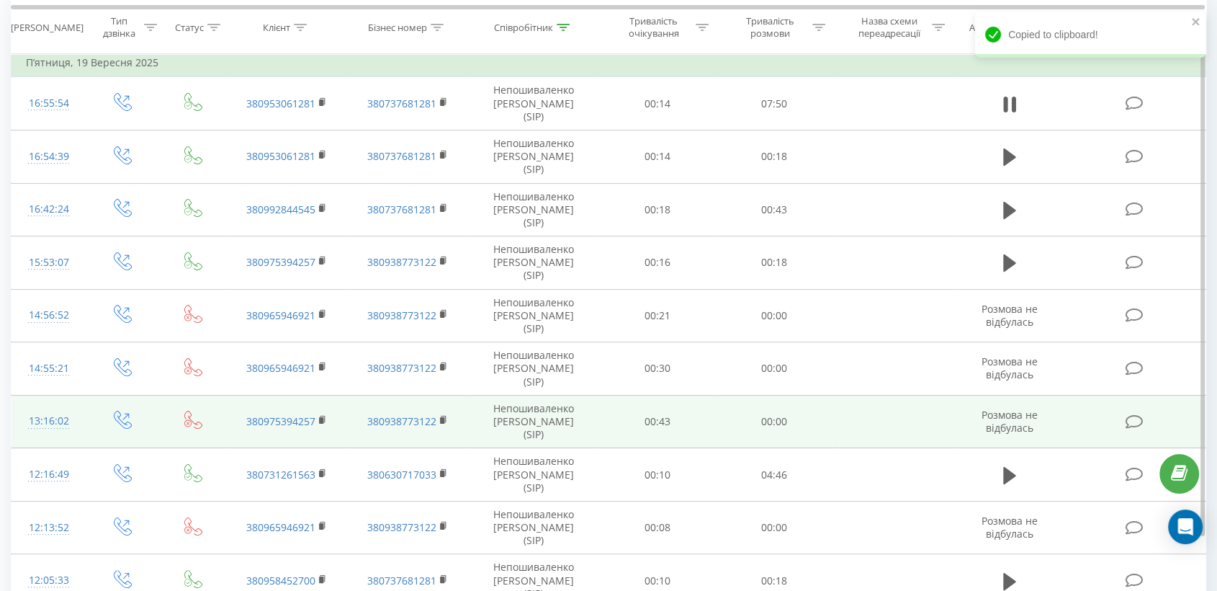
scroll to position [194, 0]
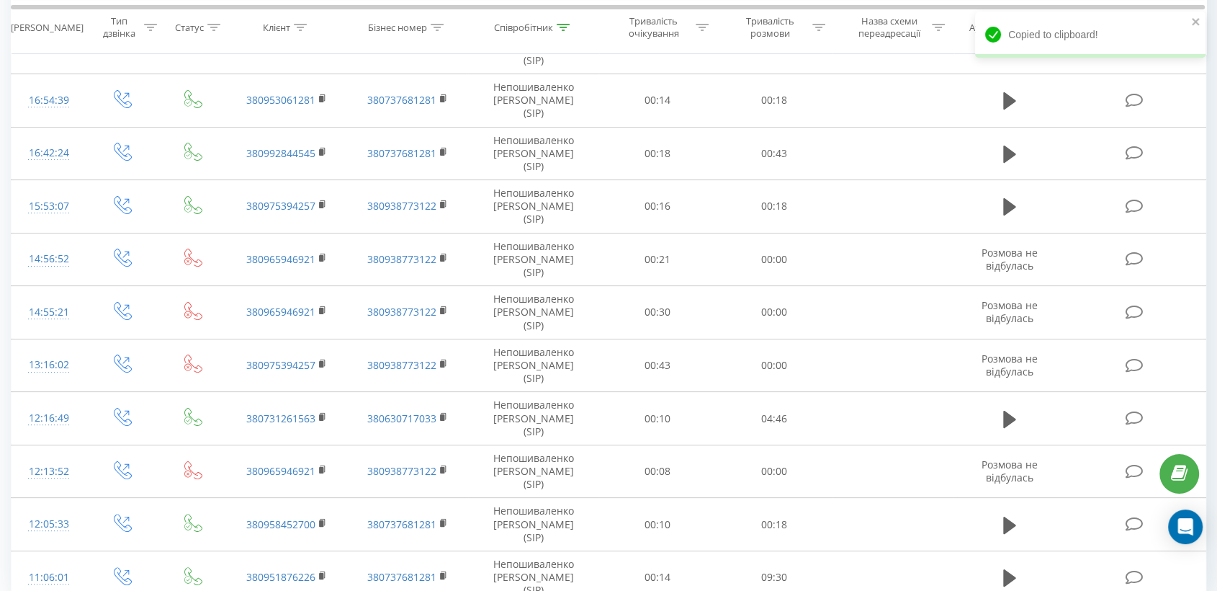
drag, startPoint x: 1111, startPoint y: 529, endPoint x: 1129, endPoint y: 532, distance: 18.4
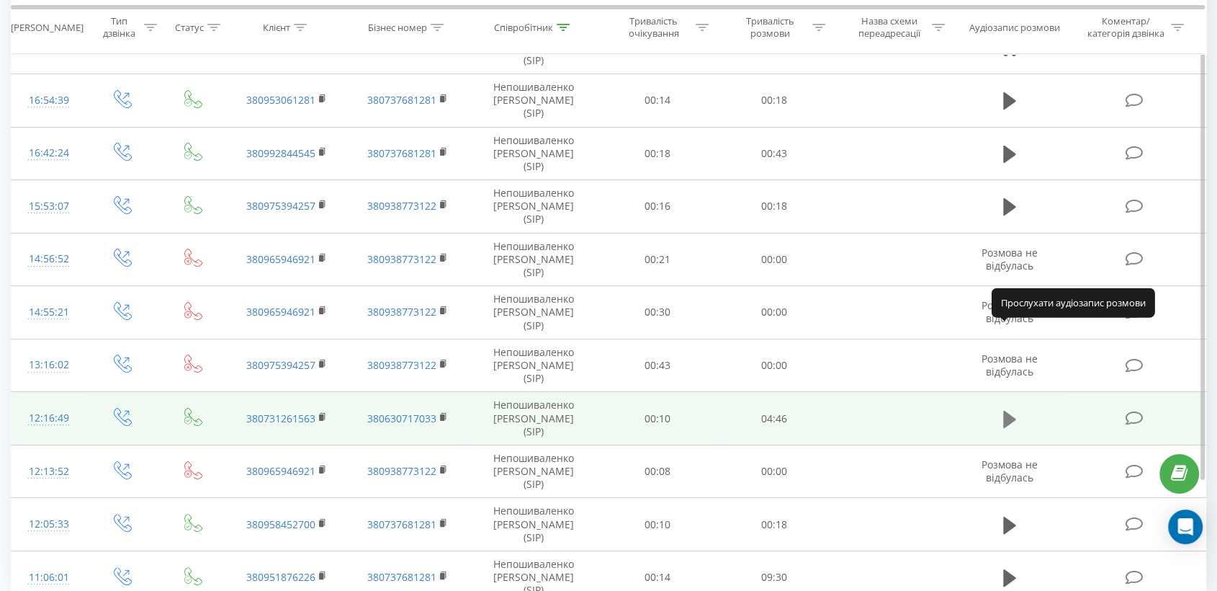
click at [1012, 410] on icon at bounding box center [1009, 418] width 13 height 17
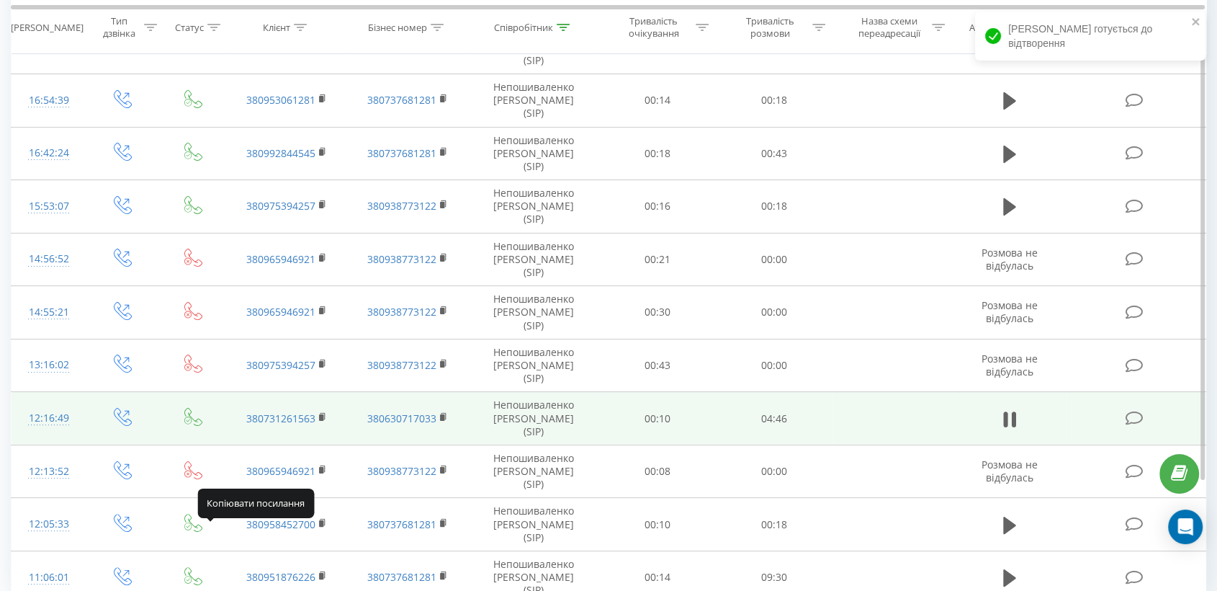
click at [323, 413] on rect at bounding box center [321, 416] width 4 height 6
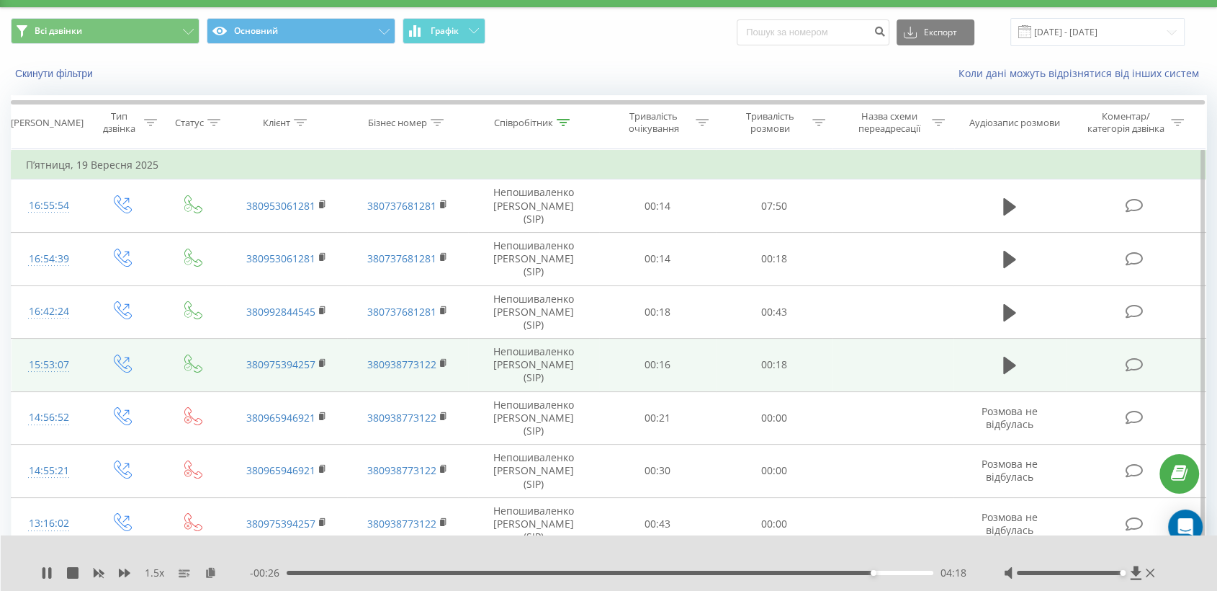
scroll to position [35, 0]
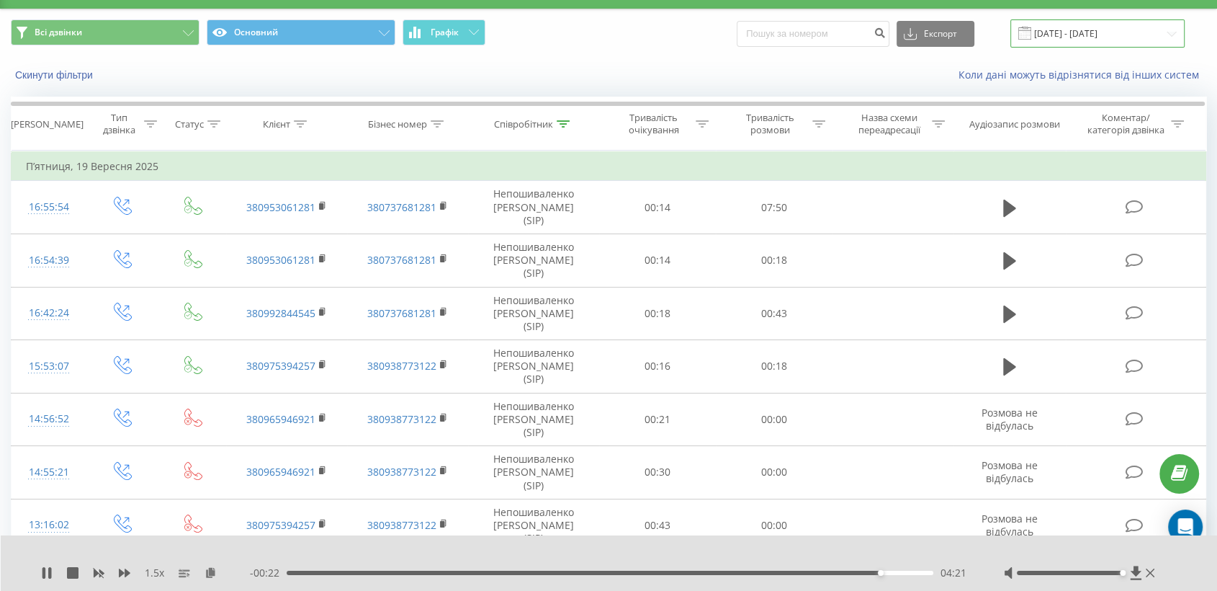
click at [1065, 28] on input "[DATE] - [DATE]" at bounding box center [1098, 33] width 174 height 28
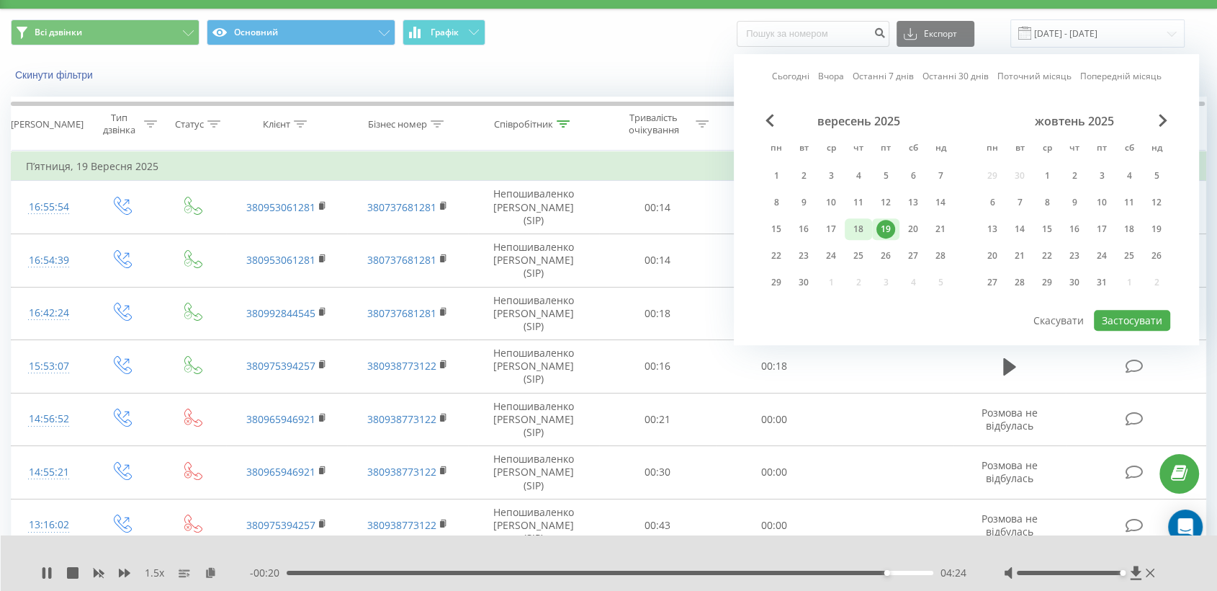
click at [856, 228] on div "18" at bounding box center [858, 229] width 19 height 19
click at [1129, 317] on button "Застосувати" at bounding box center [1132, 320] width 76 height 21
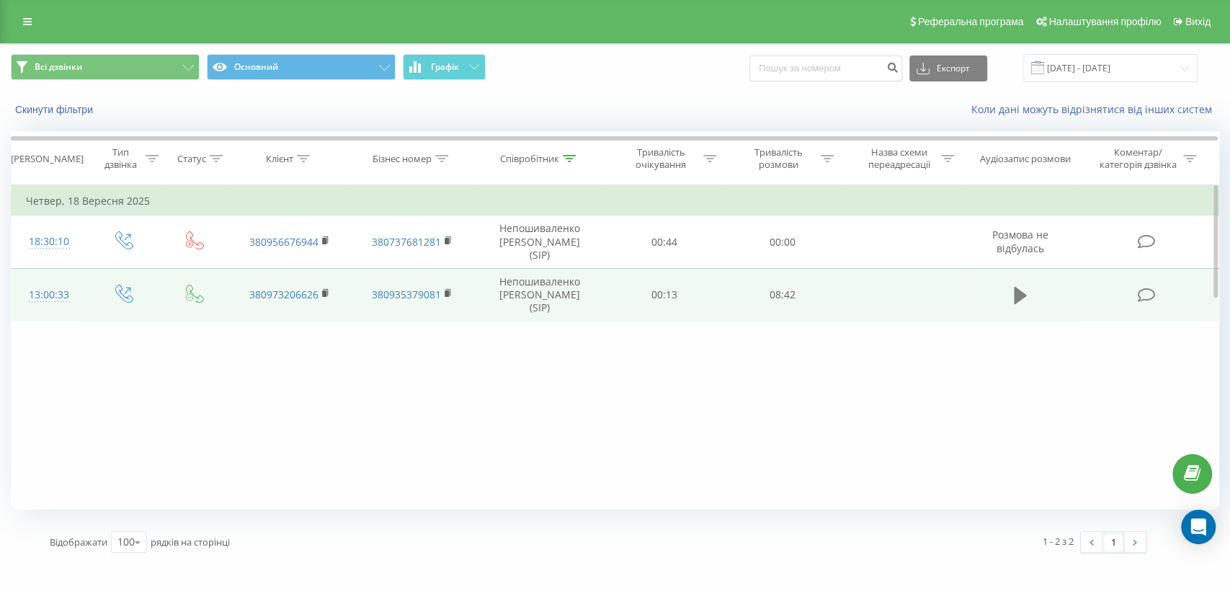
click at [1017, 287] on icon at bounding box center [1019, 295] width 13 height 17
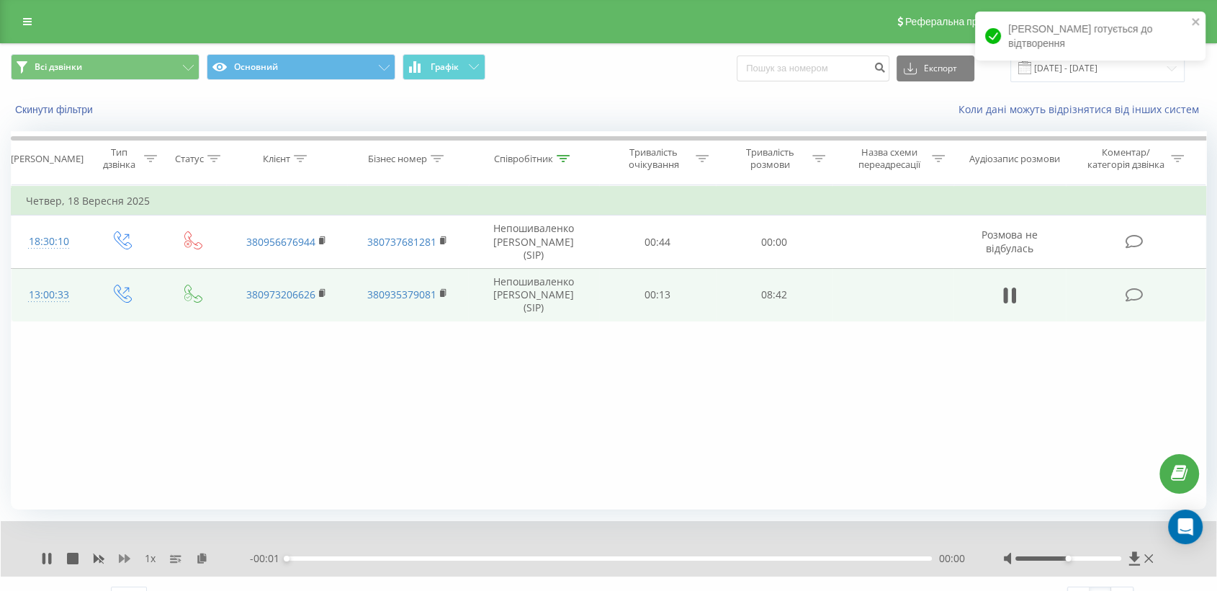
click at [127, 561] on icon at bounding box center [125, 558] width 12 height 12
click at [122, 555] on icon at bounding box center [125, 558] width 12 height 12
click at [207, 560] on icon at bounding box center [211, 557] width 12 height 10
click at [323, 290] on rect at bounding box center [321, 293] width 4 height 6
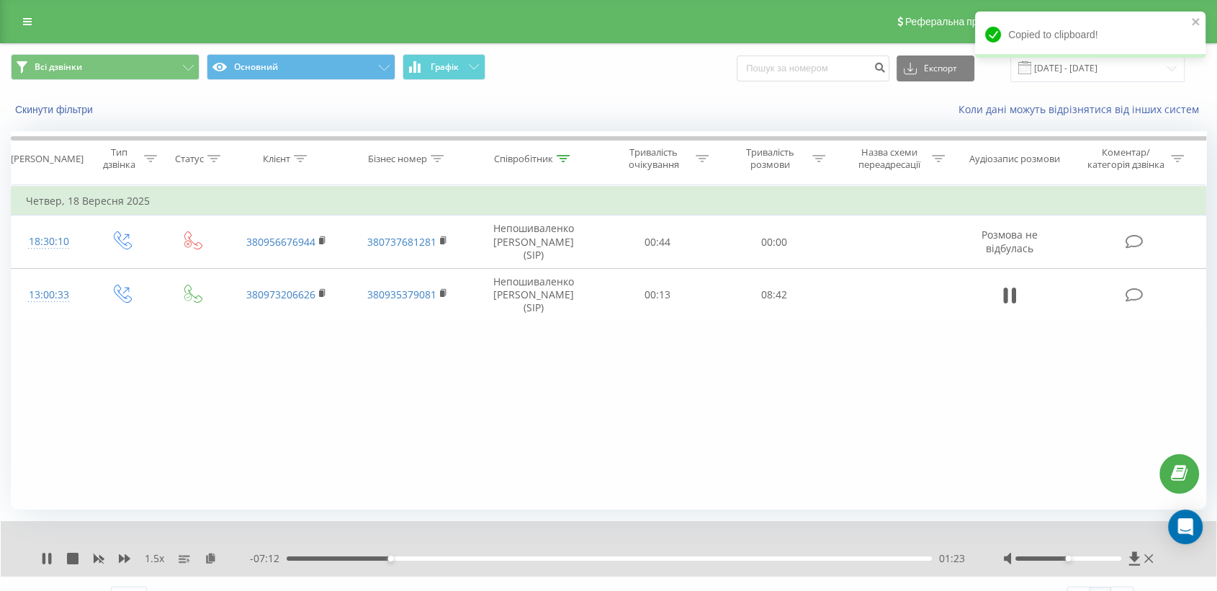
click at [1102, 555] on div at bounding box center [1079, 558] width 153 height 14
click at [1100, 557] on div at bounding box center [1069, 558] width 106 height 4
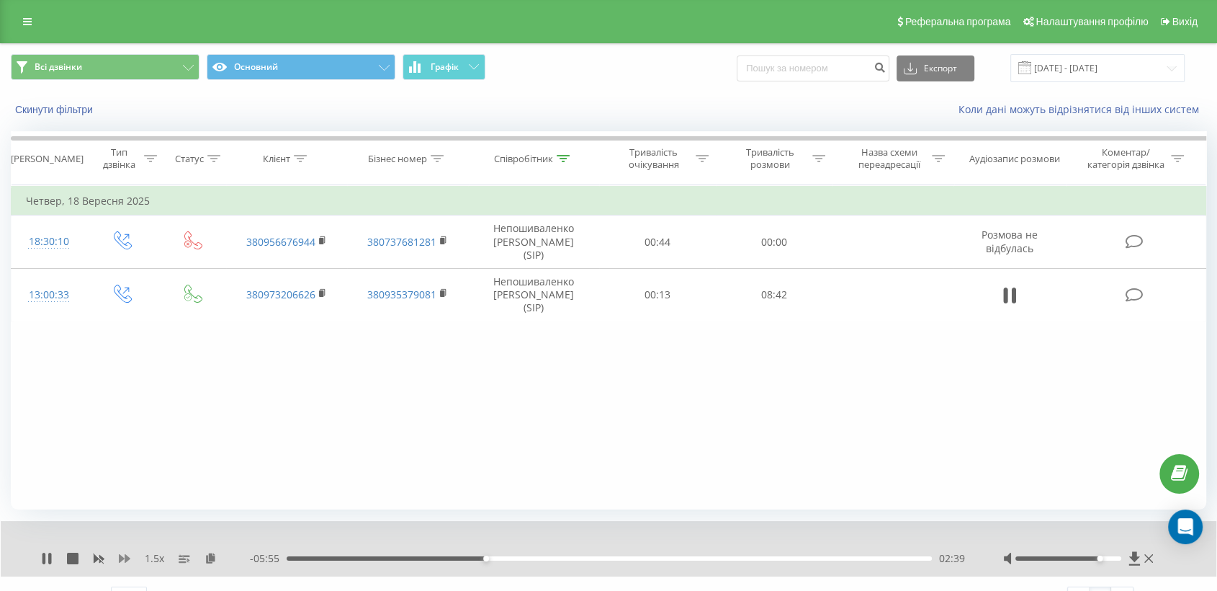
click at [124, 555] on icon at bounding box center [125, 558] width 12 height 12
drag, startPoint x: 1103, startPoint y: 555, endPoint x: 1135, endPoint y: 555, distance: 31.7
click at [1135, 555] on div at bounding box center [1079, 558] width 153 height 14
click at [1116, 557] on div at bounding box center [1069, 558] width 106 height 4
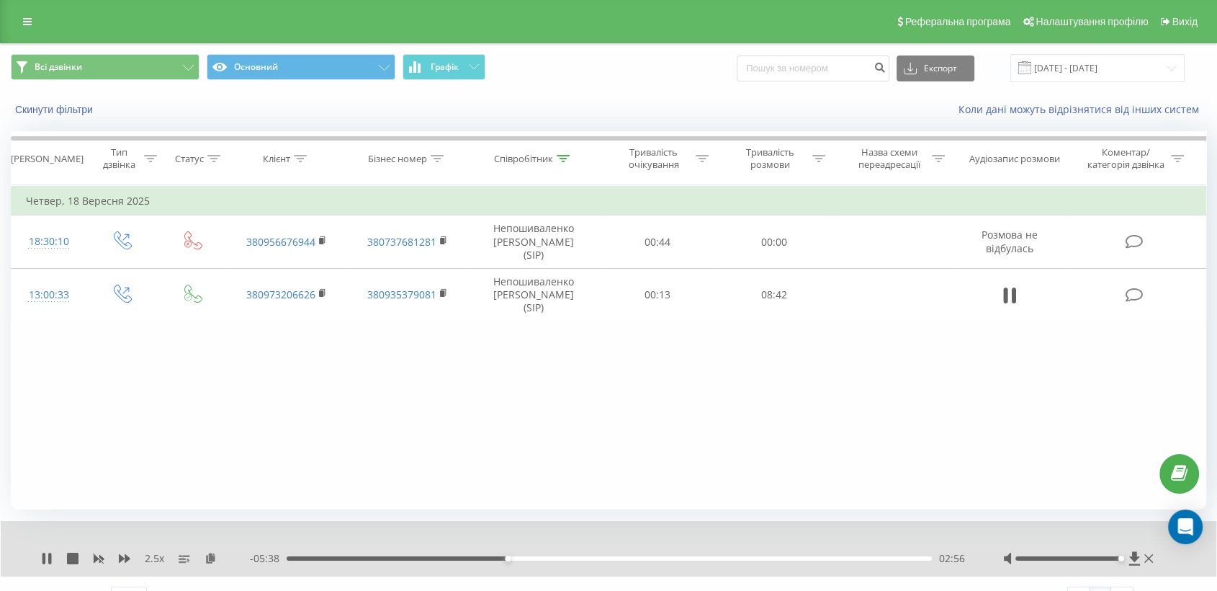
drag, startPoint x: 1113, startPoint y: 557, endPoint x: 1121, endPoint y: 557, distance: 7.9
click at [1121, 557] on div "Accessibility label" at bounding box center [1122, 558] width 6 height 6
click at [447, 555] on div "- 04:16 04:18 04:18" at bounding box center [608, 558] width 717 height 14
click at [438, 557] on div "04:19" at bounding box center [609, 558] width 645 height 4
click at [617, 555] on div "- 06:24 02:11 02:11" at bounding box center [608, 558] width 717 height 14
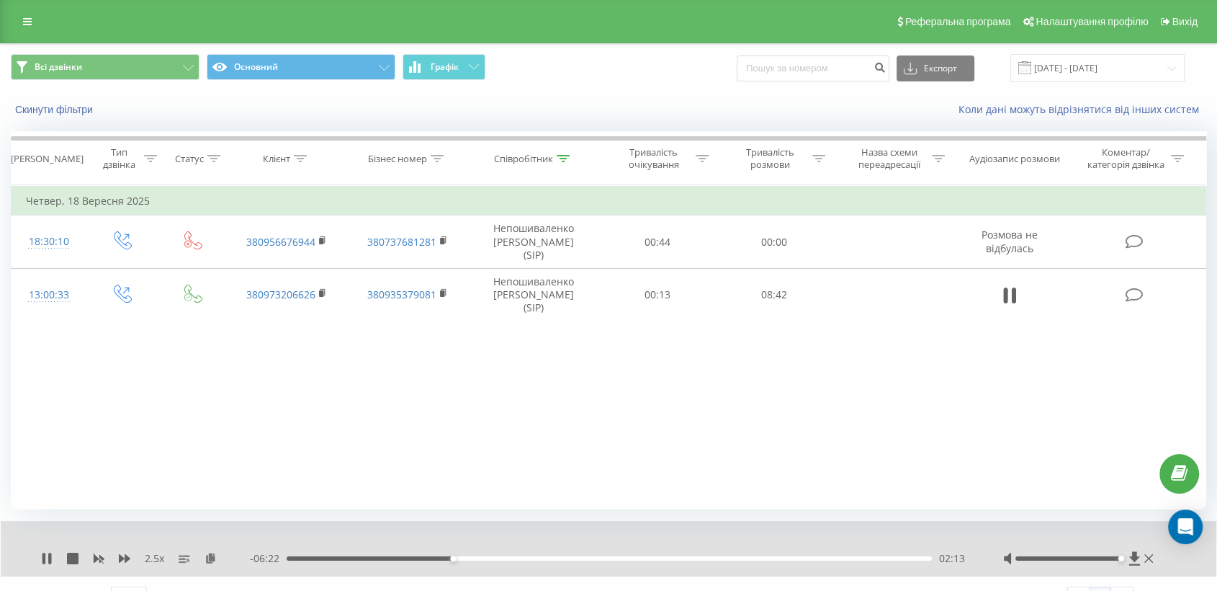
click at [630, 557] on div "02:13" at bounding box center [609, 558] width 645 height 4
click at [652, 557] on div "04:52" at bounding box center [609, 558] width 645 height 4
click at [721, 556] on div "05:35" at bounding box center [609, 558] width 645 height 4
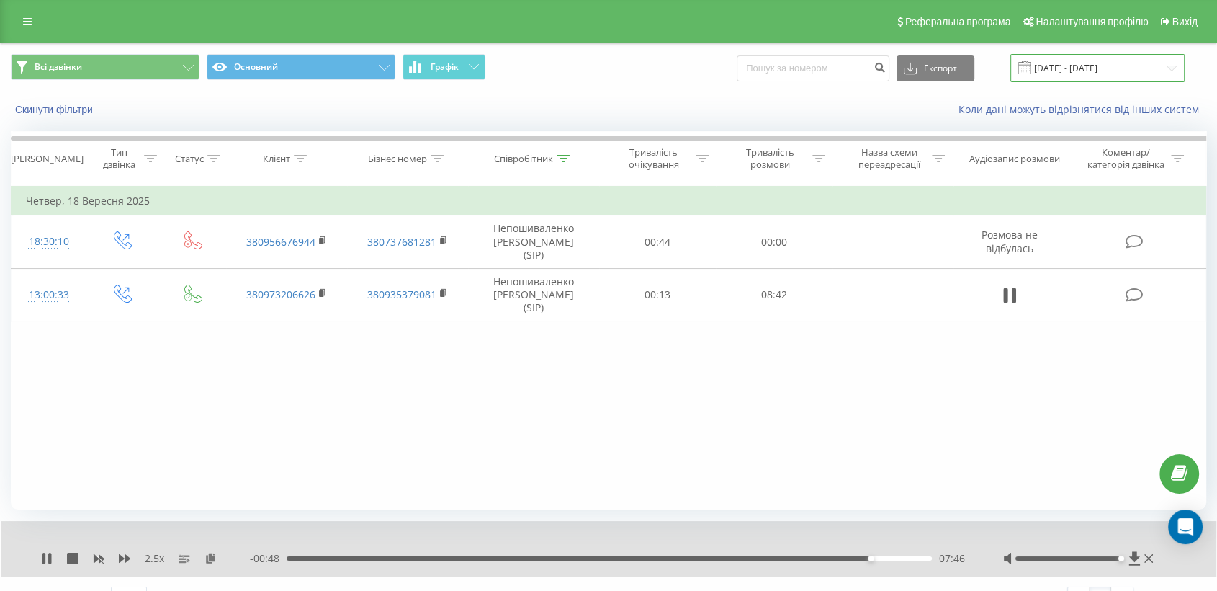
click at [1075, 63] on input "[DATE] - [DATE]" at bounding box center [1098, 68] width 174 height 28
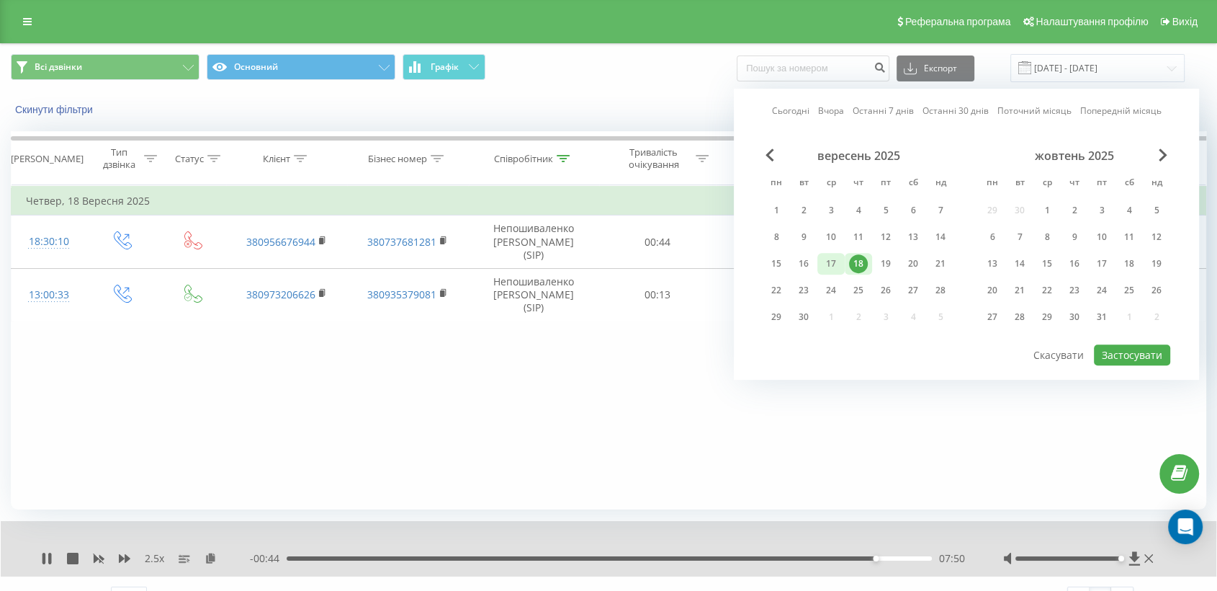
click at [833, 261] on div "17" at bounding box center [831, 263] width 19 height 19
click at [1127, 352] on button "Застосувати" at bounding box center [1132, 354] width 76 height 21
type input "[DATE] - [DATE]"
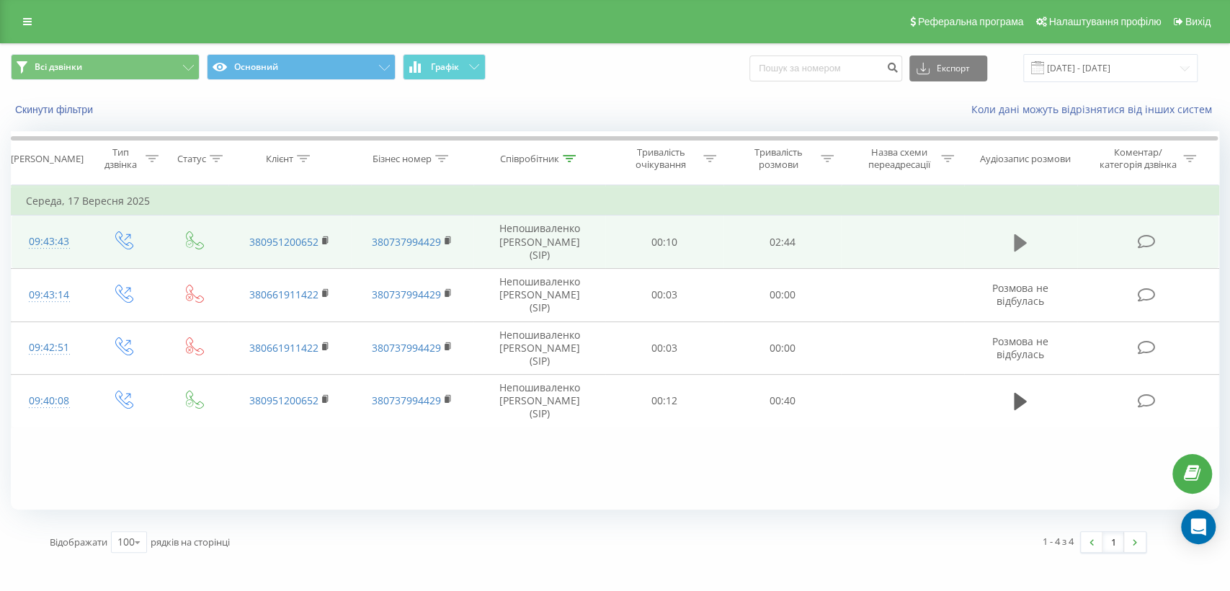
click at [1018, 235] on icon at bounding box center [1019, 241] width 13 height 17
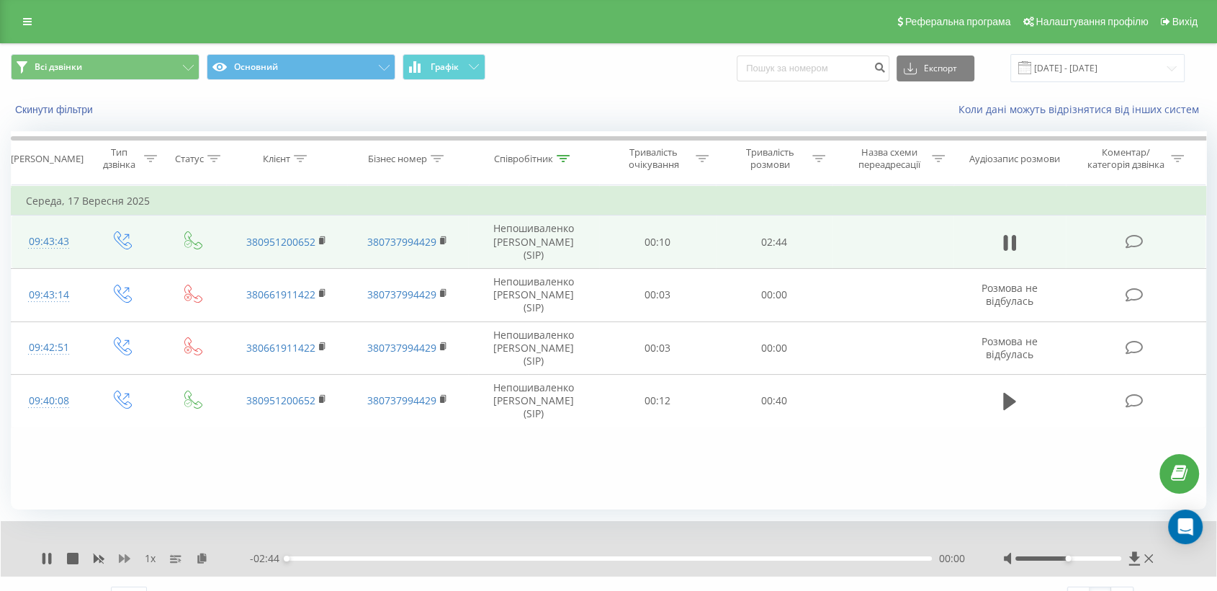
click at [126, 557] on icon at bounding box center [125, 558] width 12 height 9
click at [120, 557] on icon at bounding box center [125, 558] width 12 height 9
click at [212, 559] on icon at bounding box center [211, 557] width 12 height 10
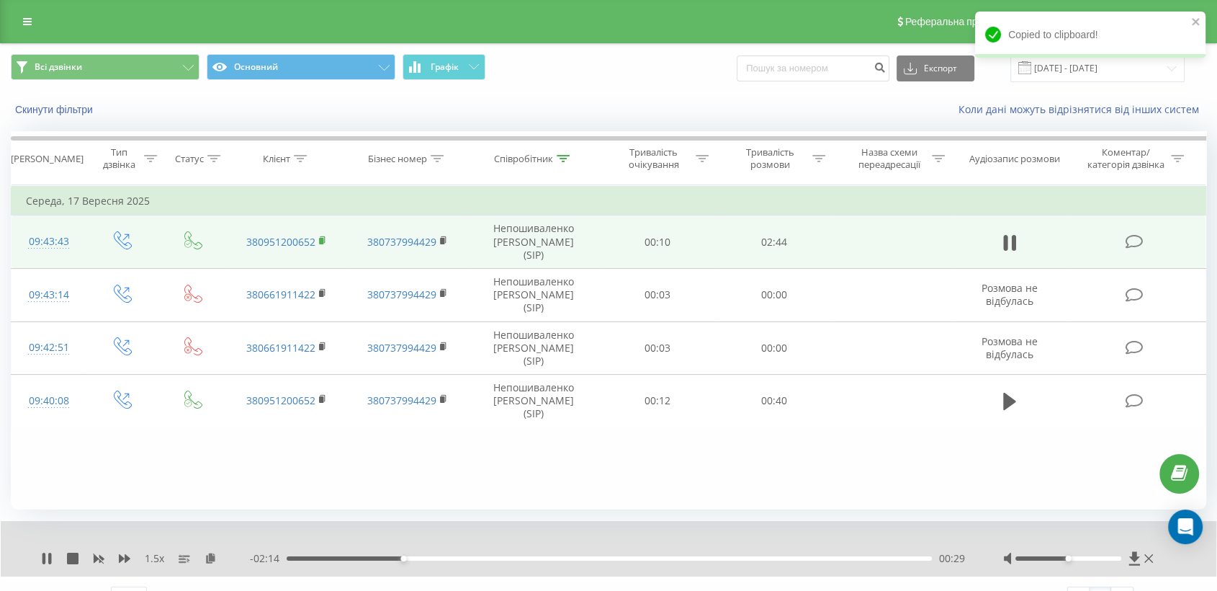
click at [322, 236] on icon at bounding box center [323, 241] width 8 height 10
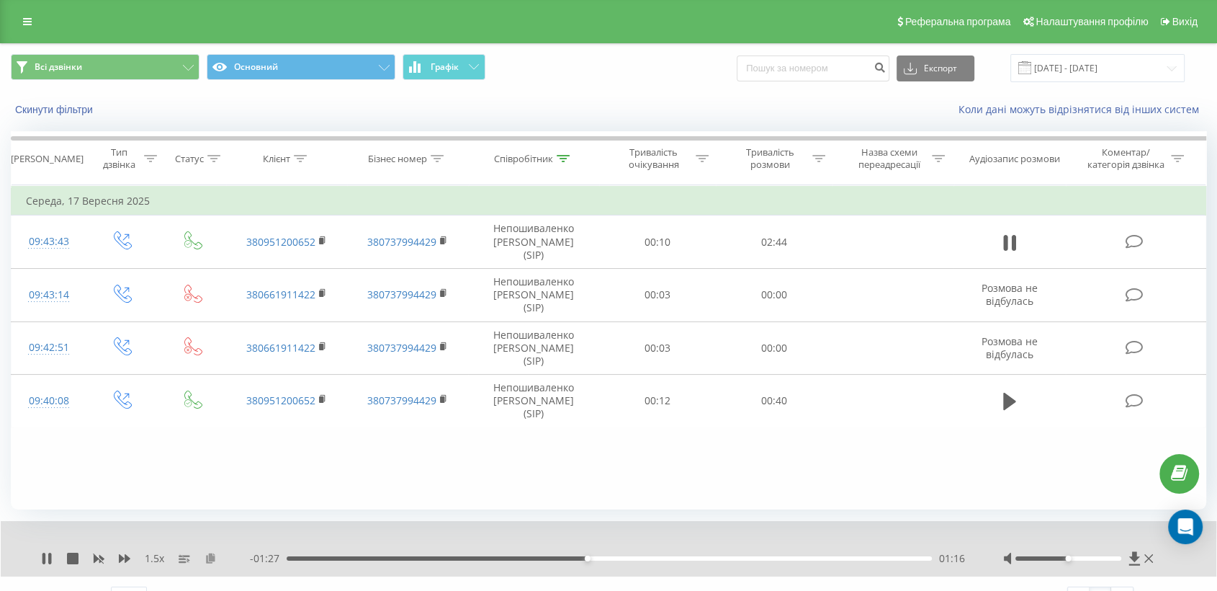
click at [210, 555] on icon at bounding box center [211, 557] width 12 height 10
click at [791, 554] on div "- 01:04 01:40 01:40" at bounding box center [608, 558] width 717 height 14
click at [790, 556] on div "02:08" at bounding box center [609, 558] width 645 height 4
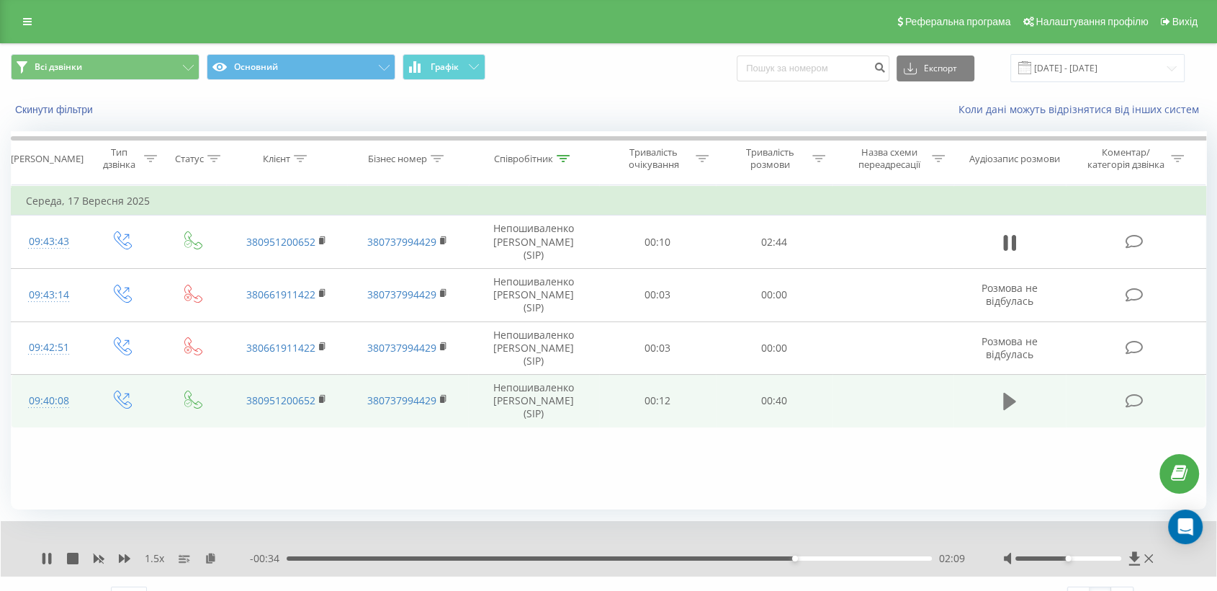
click at [1012, 391] on icon at bounding box center [1009, 401] width 13 height 20
click at [211, 563] on icon at bounding box center [211, 557] width 12 height 10
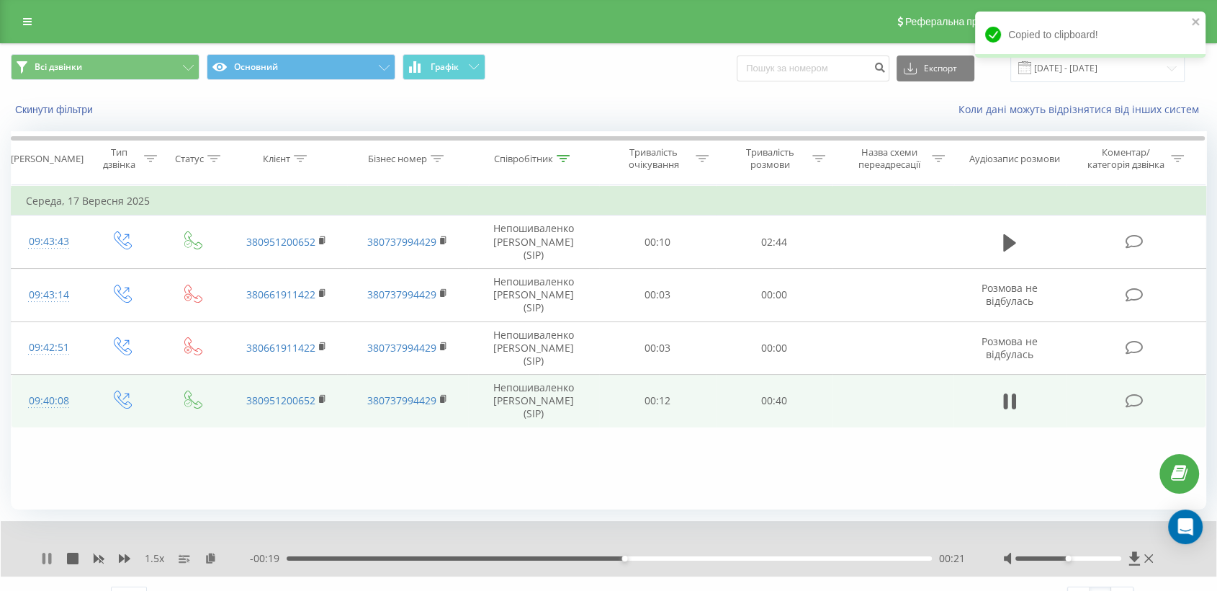
click at [49, 553] on icon at bounding box center [49, 558] width 3 height 12
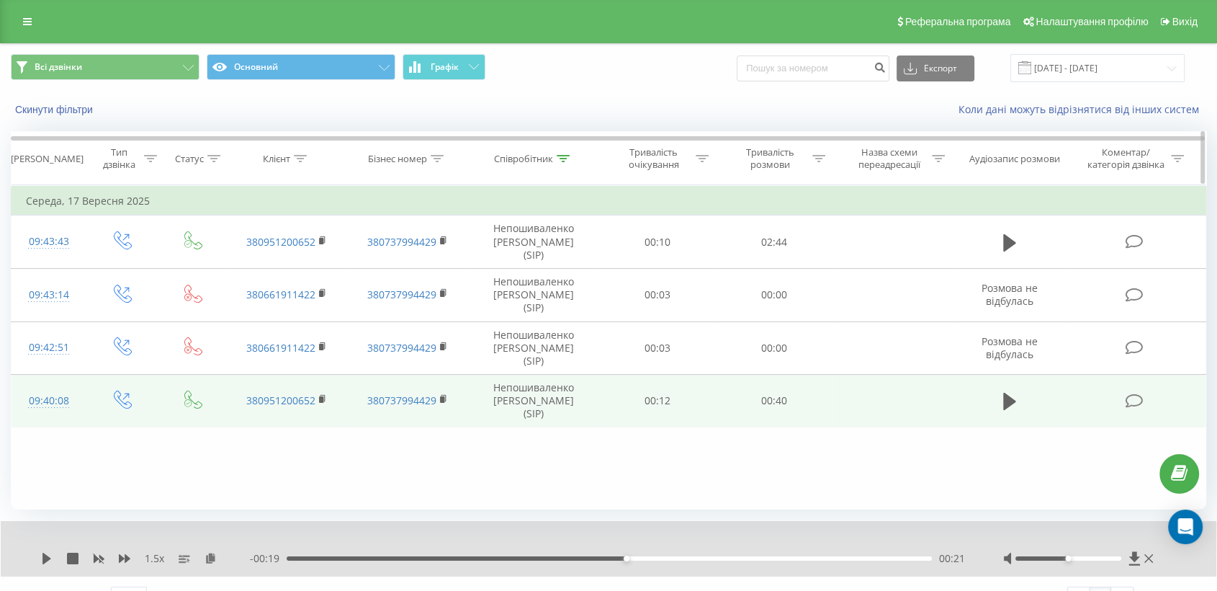
click at [526, 161] on div "Співробітник" at bounding box center [523, 159] width 59 height 12
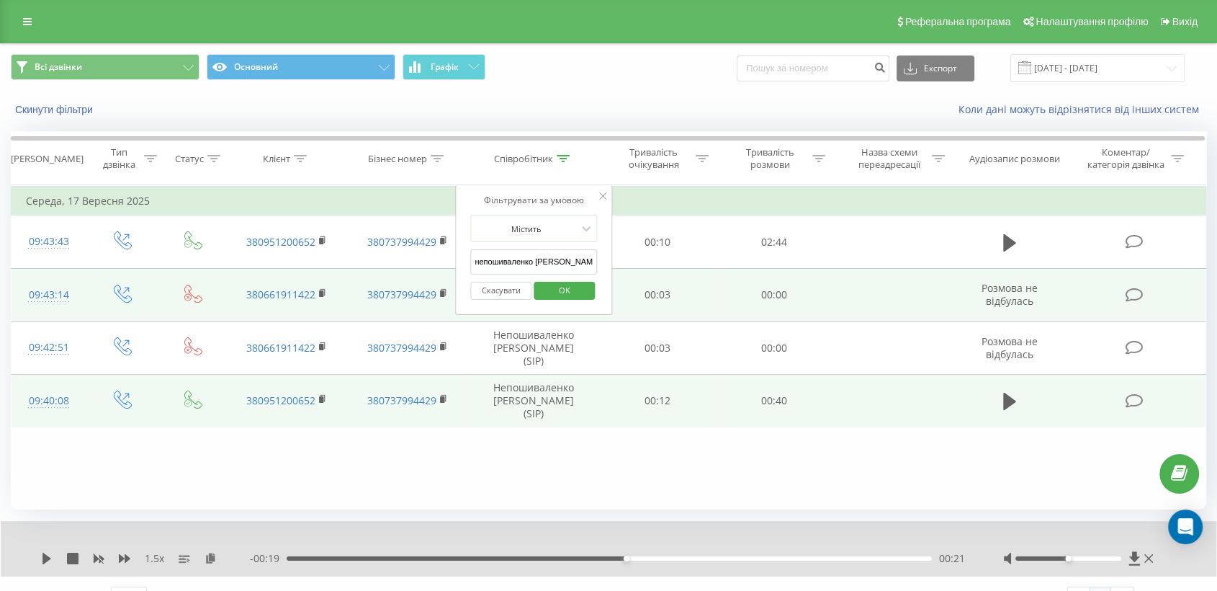
drag, startPoint x: 576, startPoint y: 267, endPoint x: 383, endPoint y: 268, distance: 193.0
click at [383, 269] on table "Фільтрувати за умовою Дорівнює Введіть значення Скасувати OK Фільтрувати за умо…" at bounding box center [609, 306] width 1196 height 242
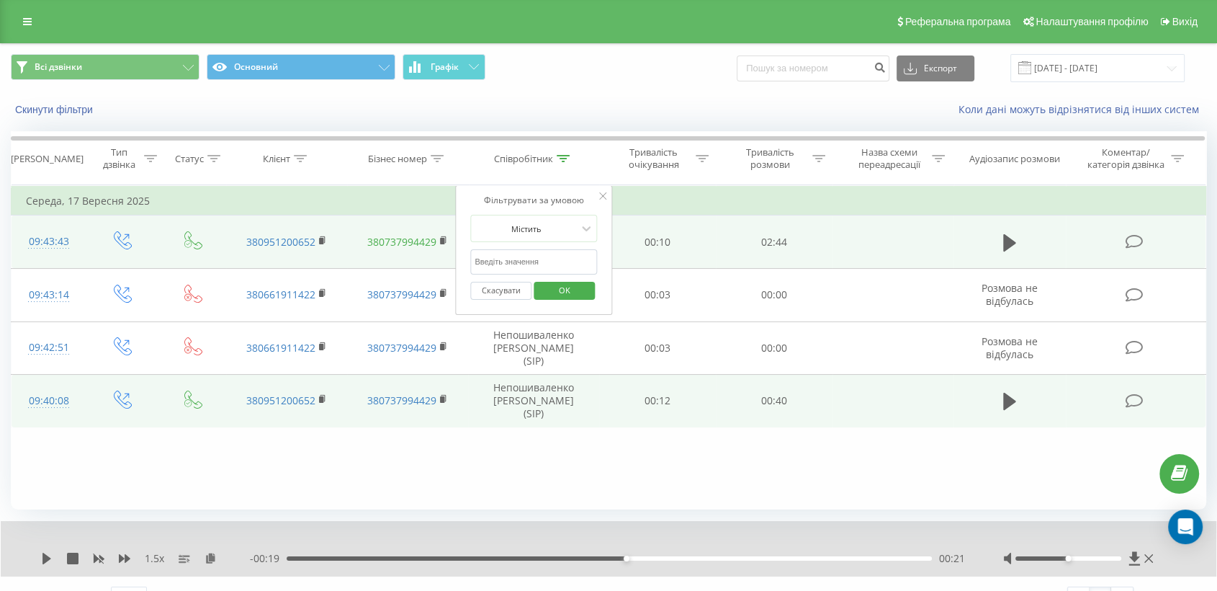
type input "ь"
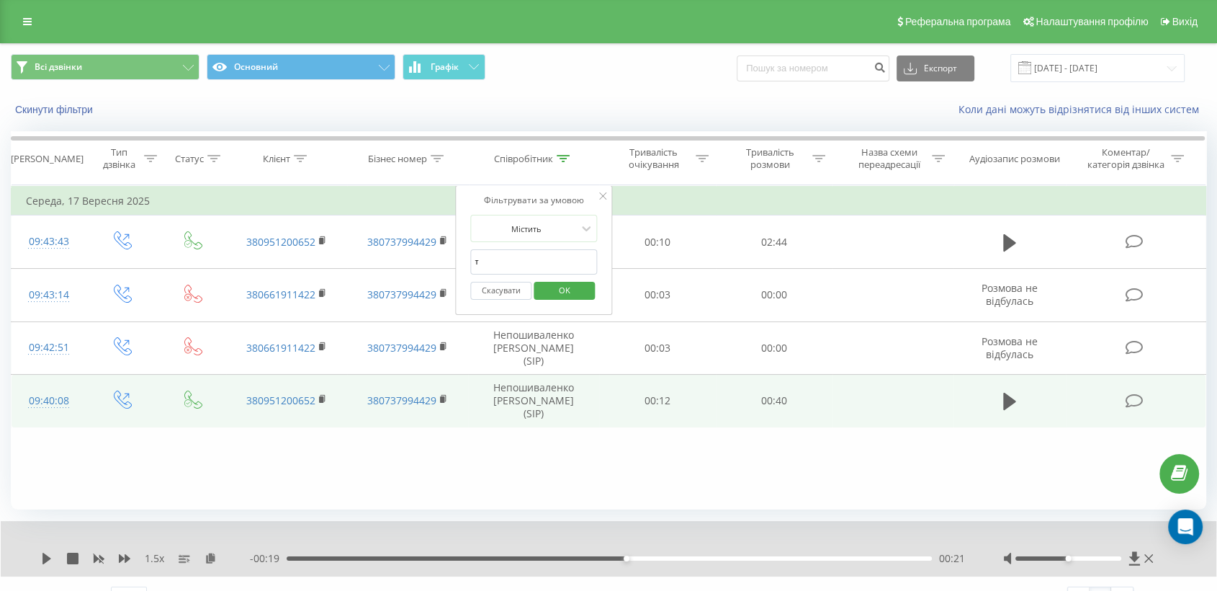
type input "танцюра"
click at [582, 295] on span "OK" at bounding box center [565, 290] width 40 height 22
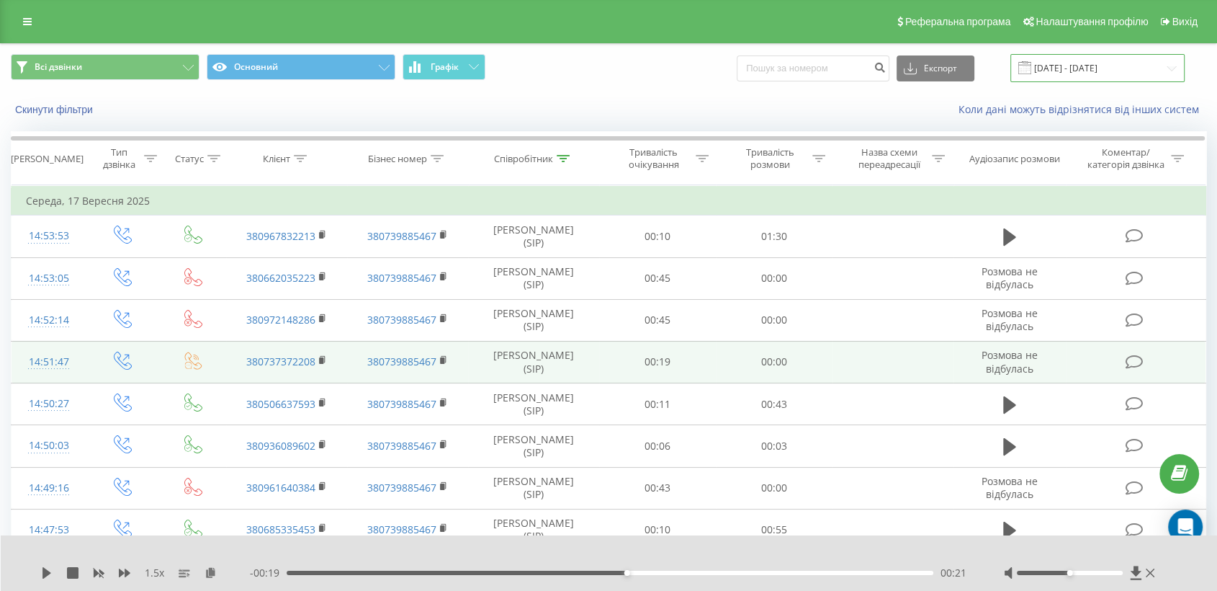
click at [1079, 68] on input "[DATE] - [DATE]" at bounding box center [1098, 68] width 174 height 28
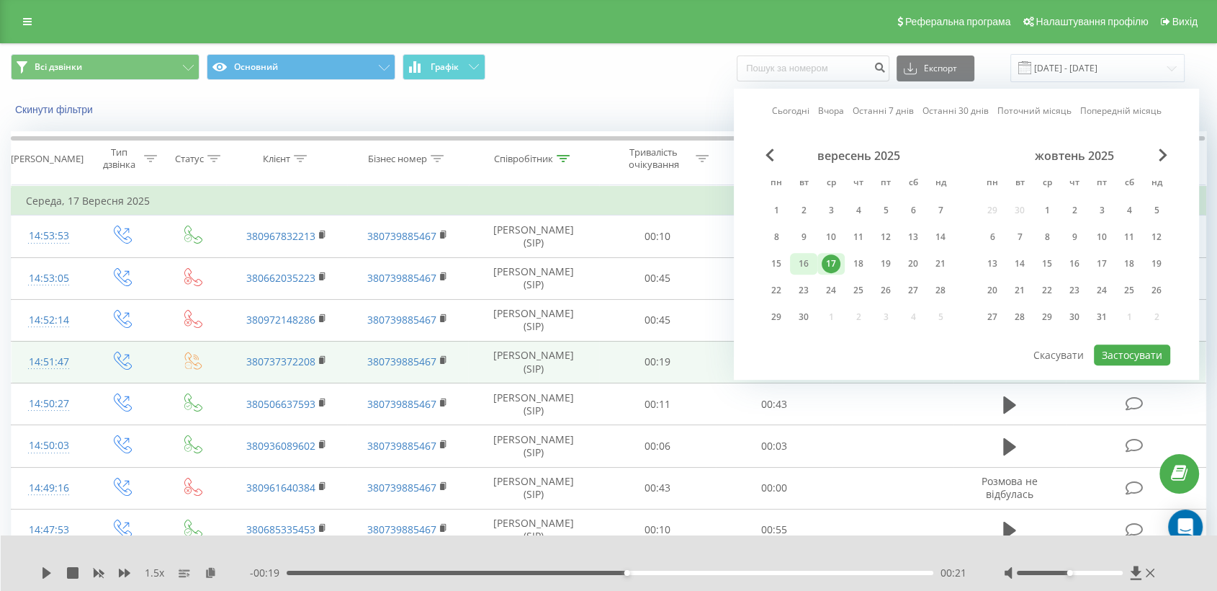
click at [799, 259] on div "16" at bounding box center [803, 263] width 19 height 19
click at [1110, 345] on button "Застосувати" at bounding box center [1132, 354] width 76 height 21
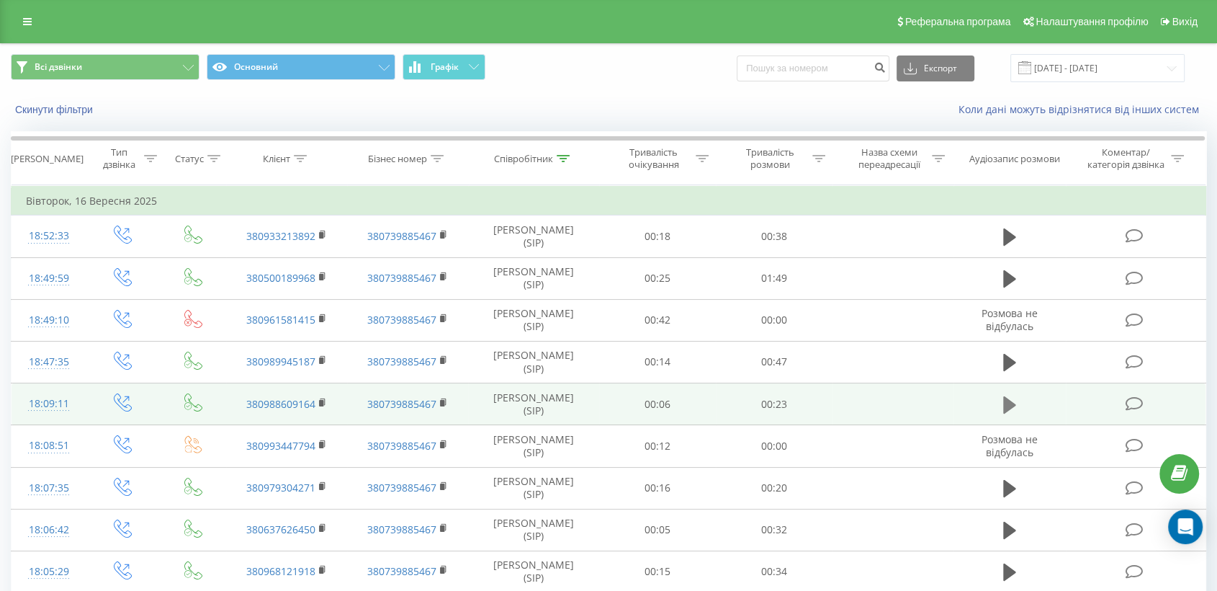
click at [1002, 403] on button at bounding box center [1010, 405] width 22 height 22
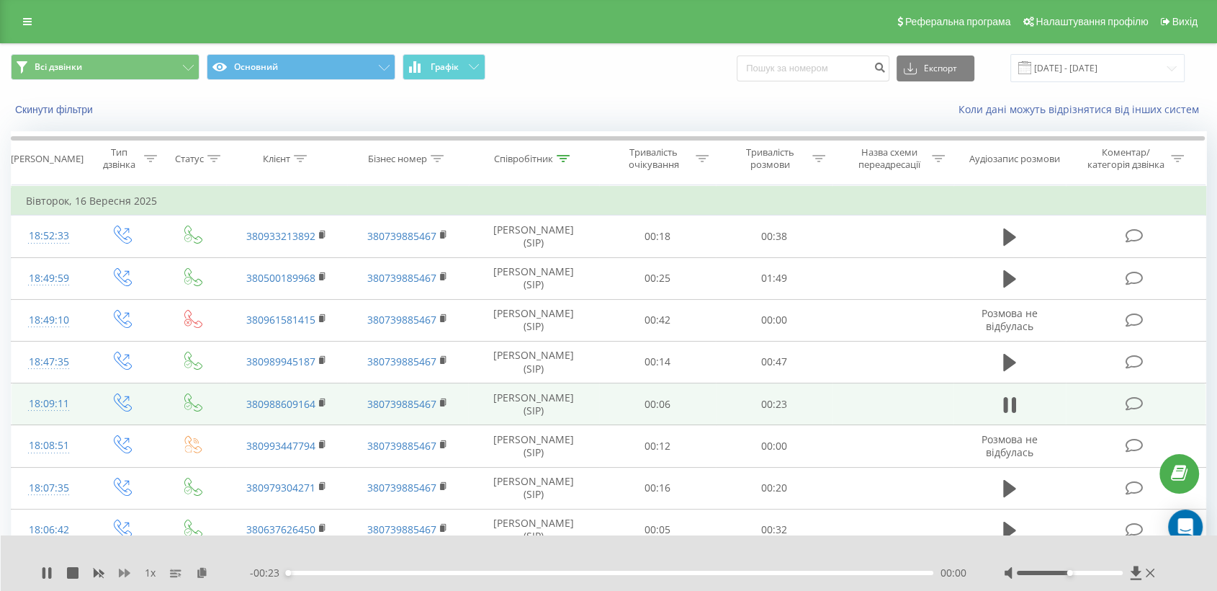
click at [128, 576] on icon at bounding box center [125, 573] width 12 height 12
click at [207, 569] on icon at bounding box center [211, 572] width 12 height 10
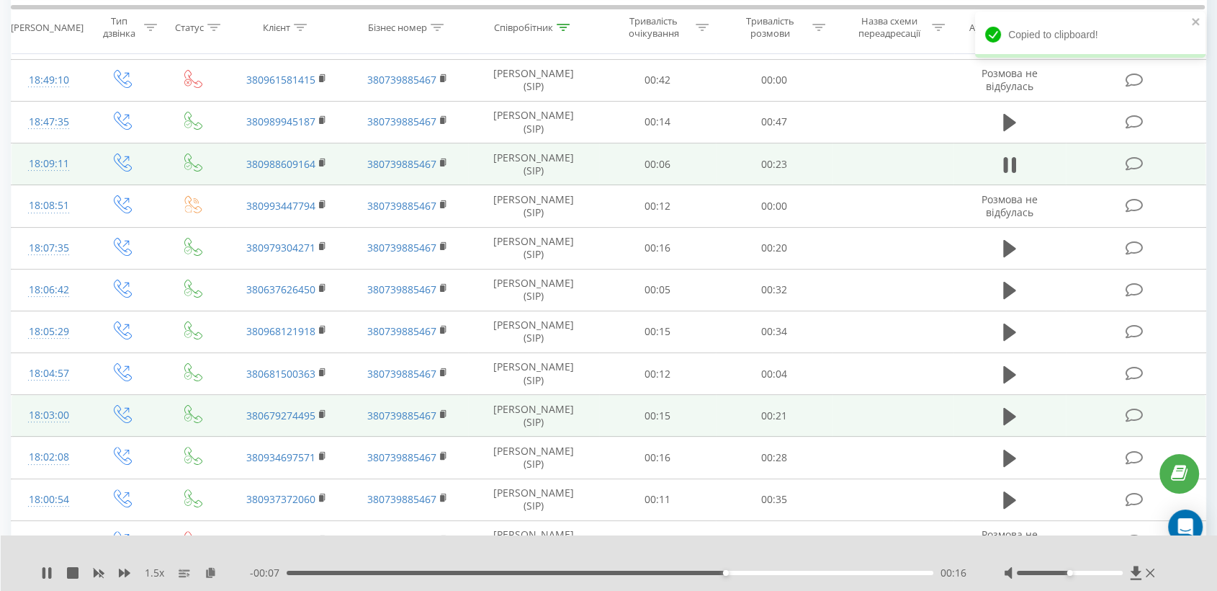
scroll to position [480, 0]
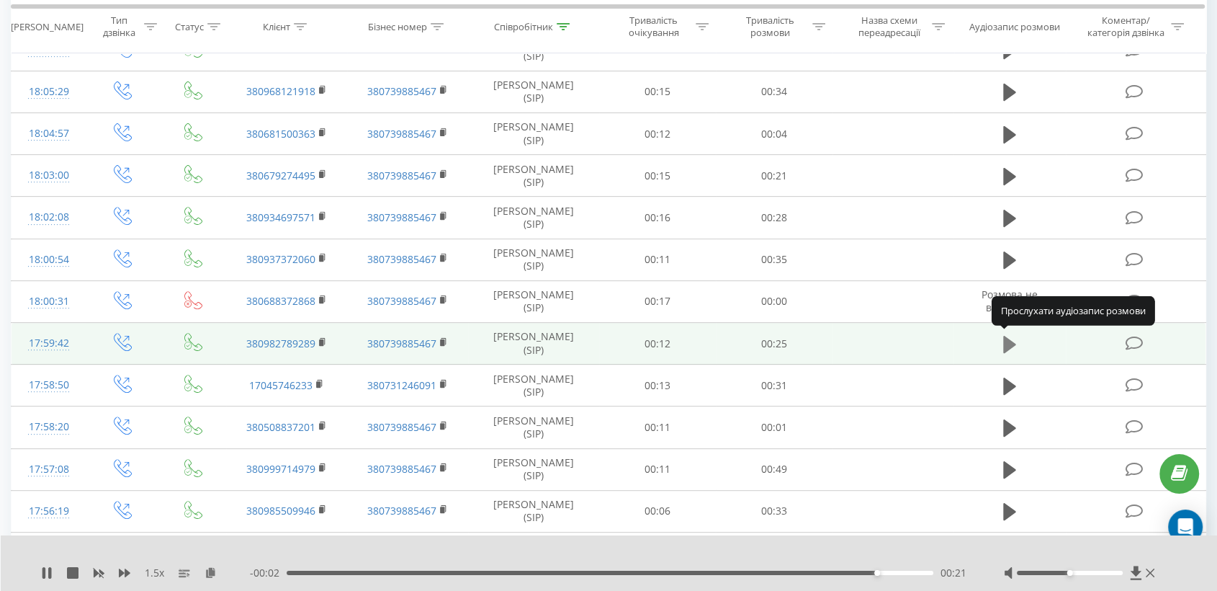
click at [1010, 340] on icon at bounding box center [1009, 343] width 13 height 17
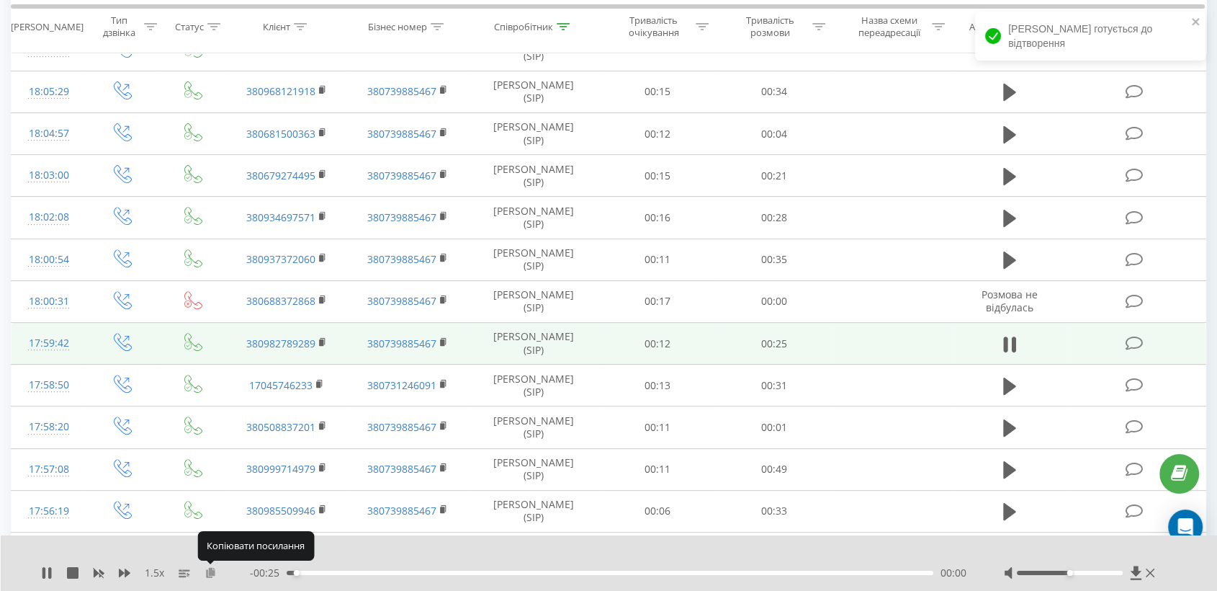
click at [212, 572] on icon at bounding box center [211, 572] width 12 height 10
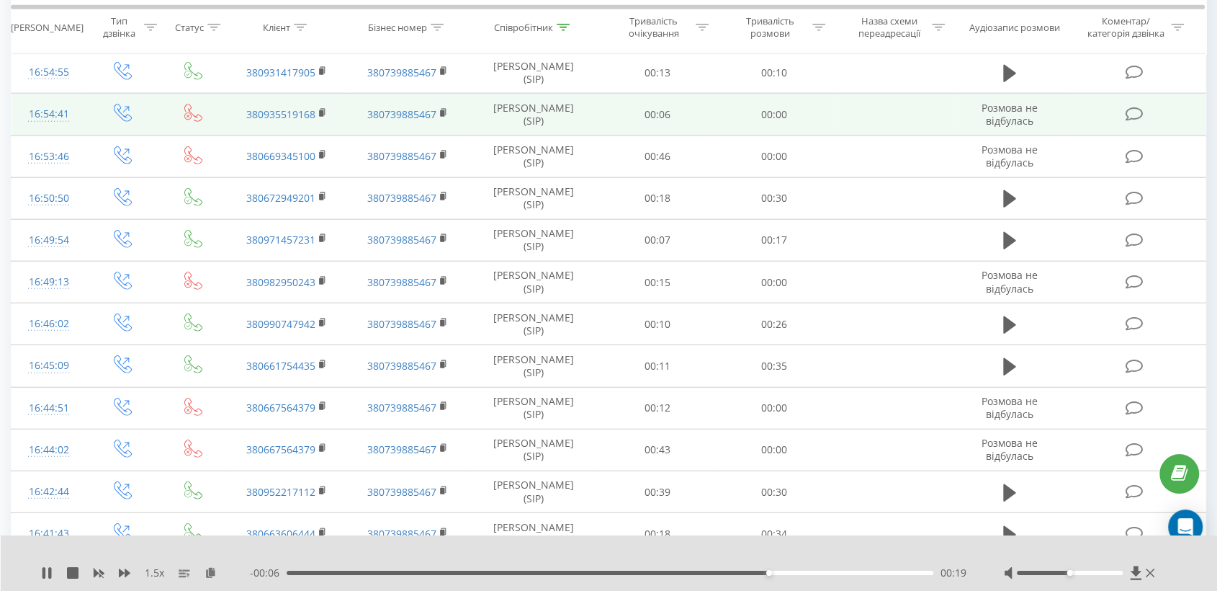
scroll to position [3761, 0]
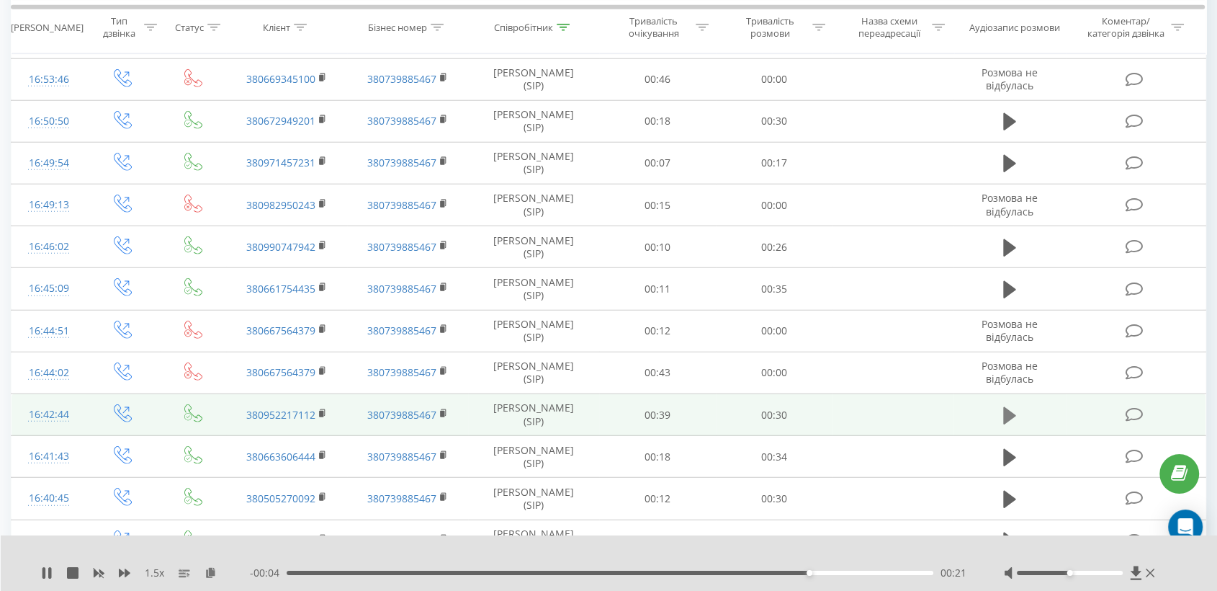
click at [1010, 406] on icon at bounding box center [1009, 414] width 13 height 17
click at [213, 572] on icon at bounding box center [211, 572] width 12 height 10
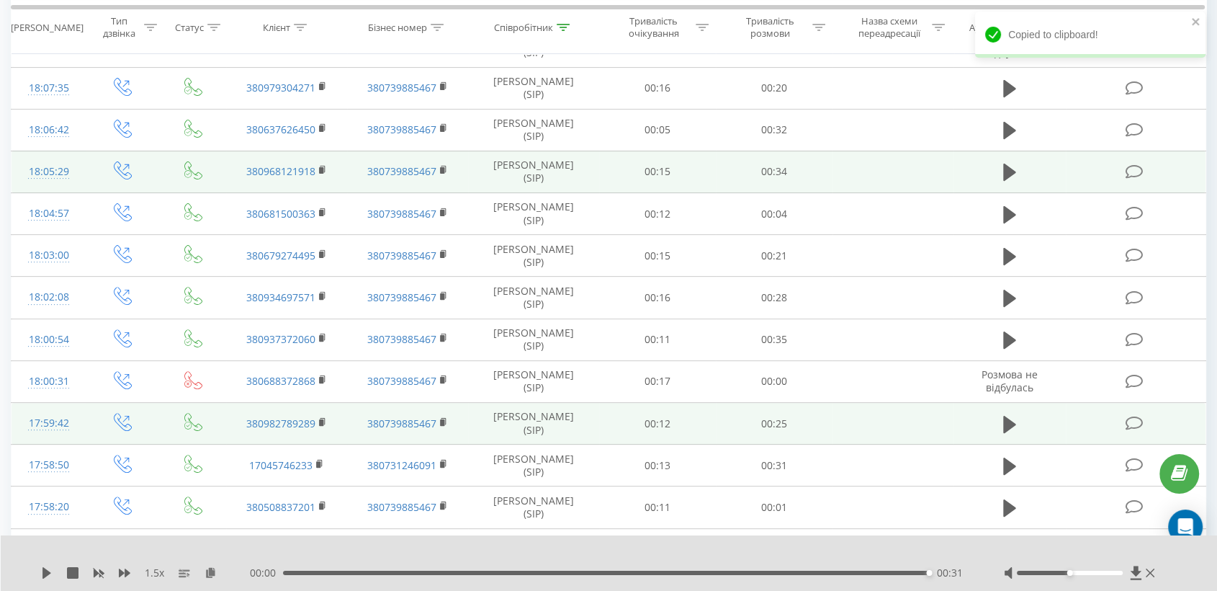
scroll to position [0, 0]
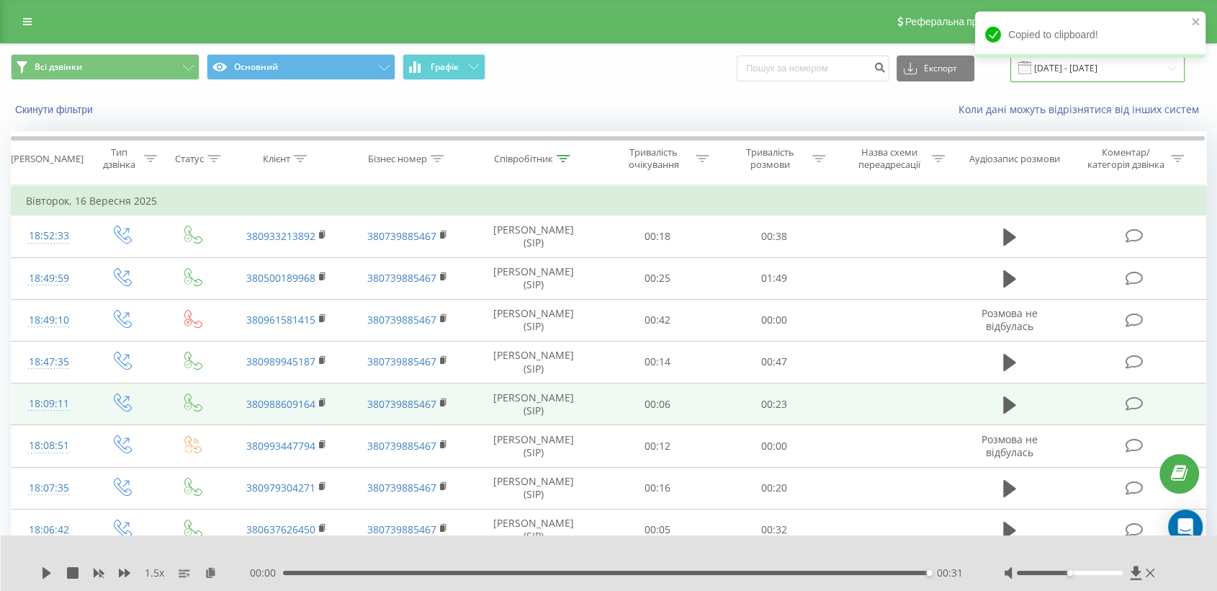
click at [1106, 76] on input "[DATE] - [DATE]" at bounding box center [1098, 68] width 174 height 28
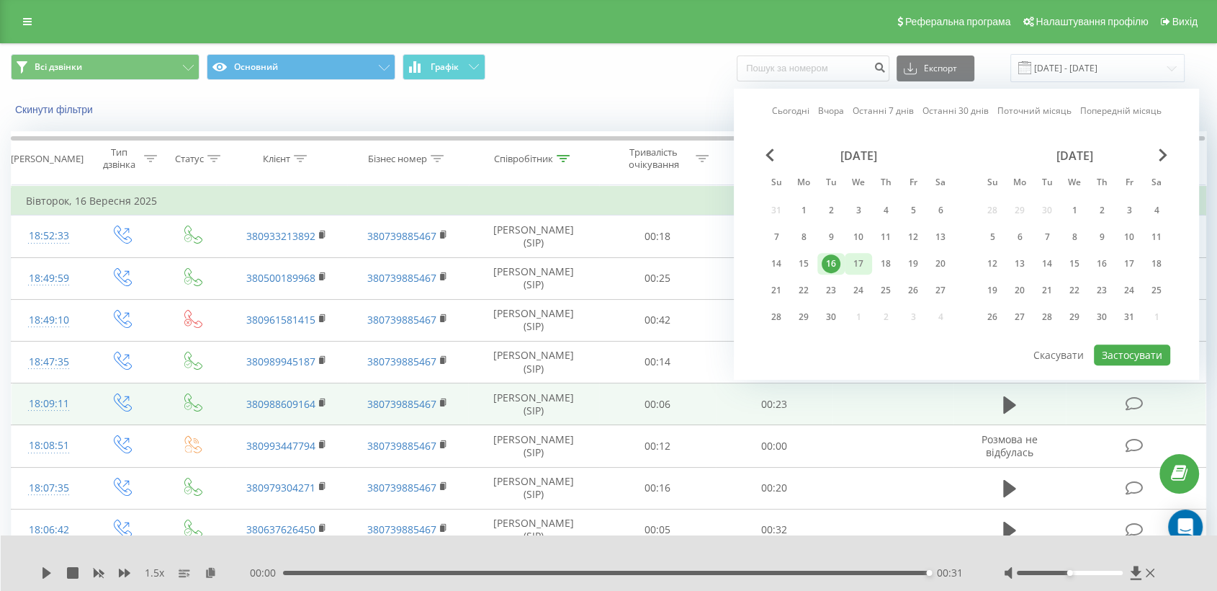
click at [858, 257] on div "17" at bounding box center [858, 263] width 19 height 19
click at [1151, 353] on button "Застосувати" at bounding box center [1132, 354] width 76 height 21
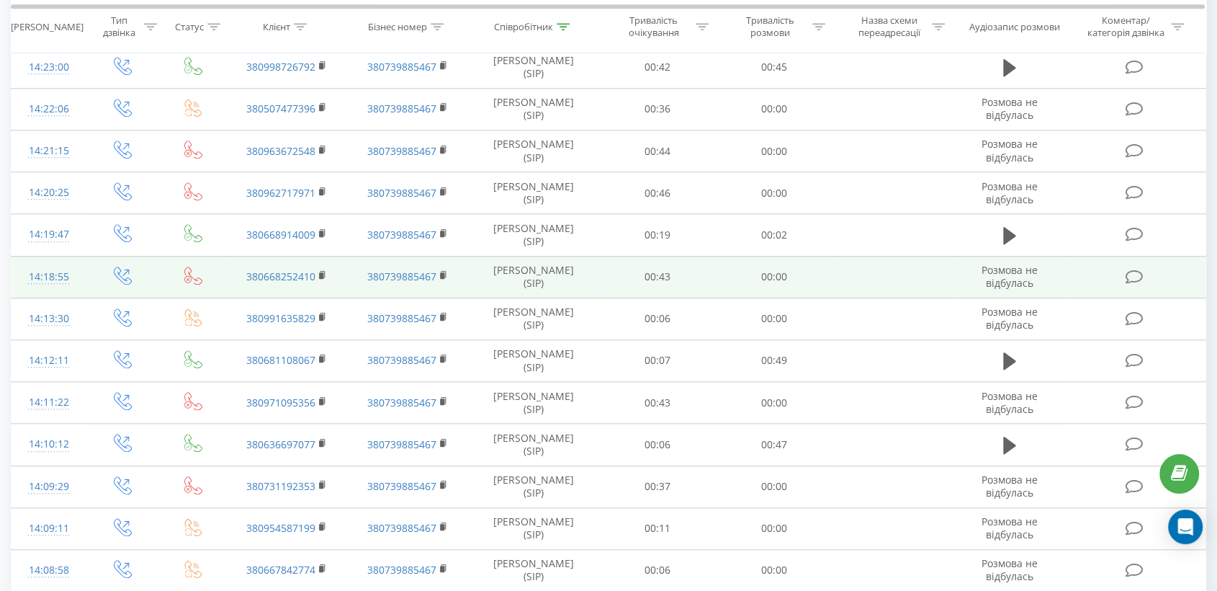
scroll to position [1600, 0]
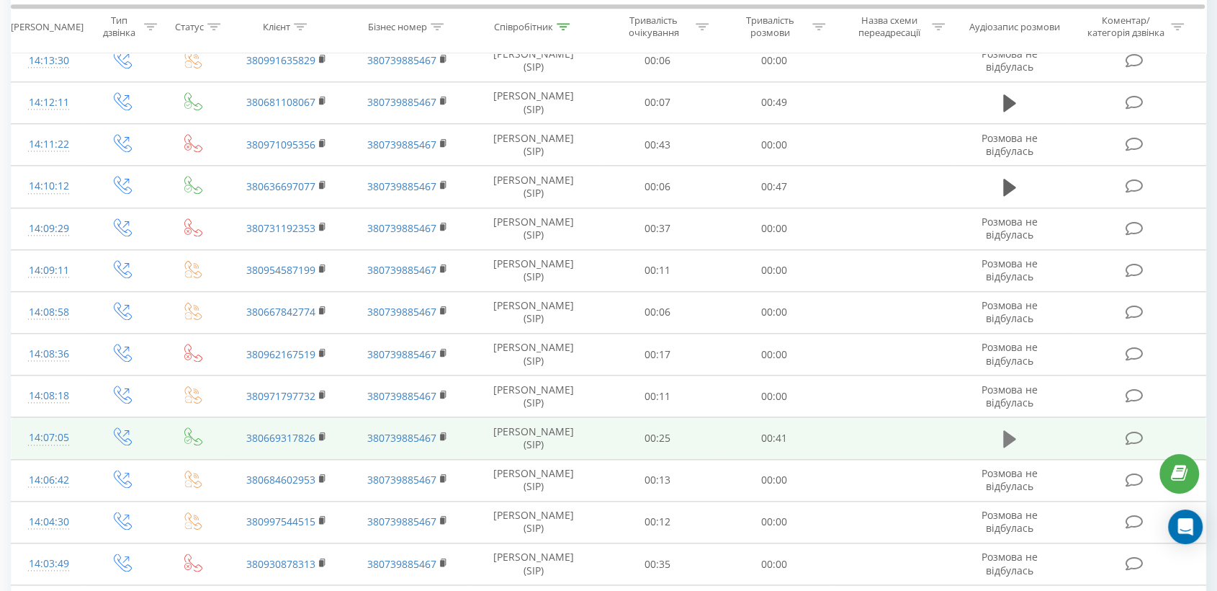
click at [1008, 437] on icon at bounding box center [1009, 438] width 13 height 17
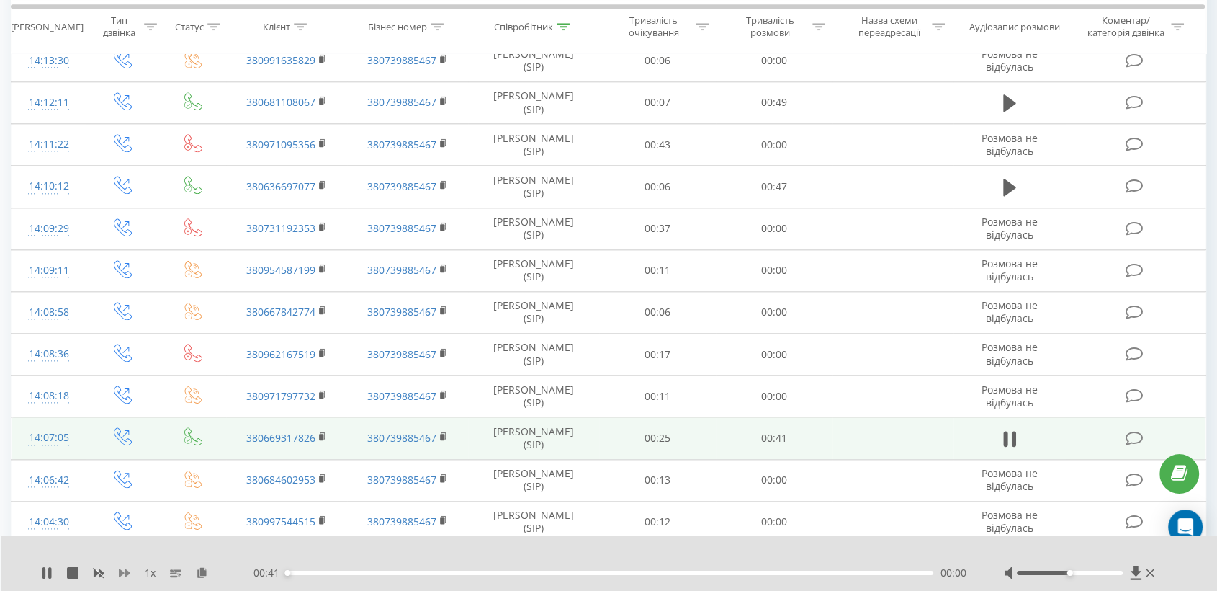
click at [123, 573] on icon at bounding box center [125, 572] width 12 height 9
click at [123, 573] on icon at bounding box center [125, 573] width 12 height 12
click at [208, 568] on icon at bounding box center [211, 572] width 12 height 10
click at [1102, 570] on div at bounding box center [1070, 572] width 106 height 4
click at [119, 565] on div "1.5 x" at bounding box center [145, 572] width 209 height 14
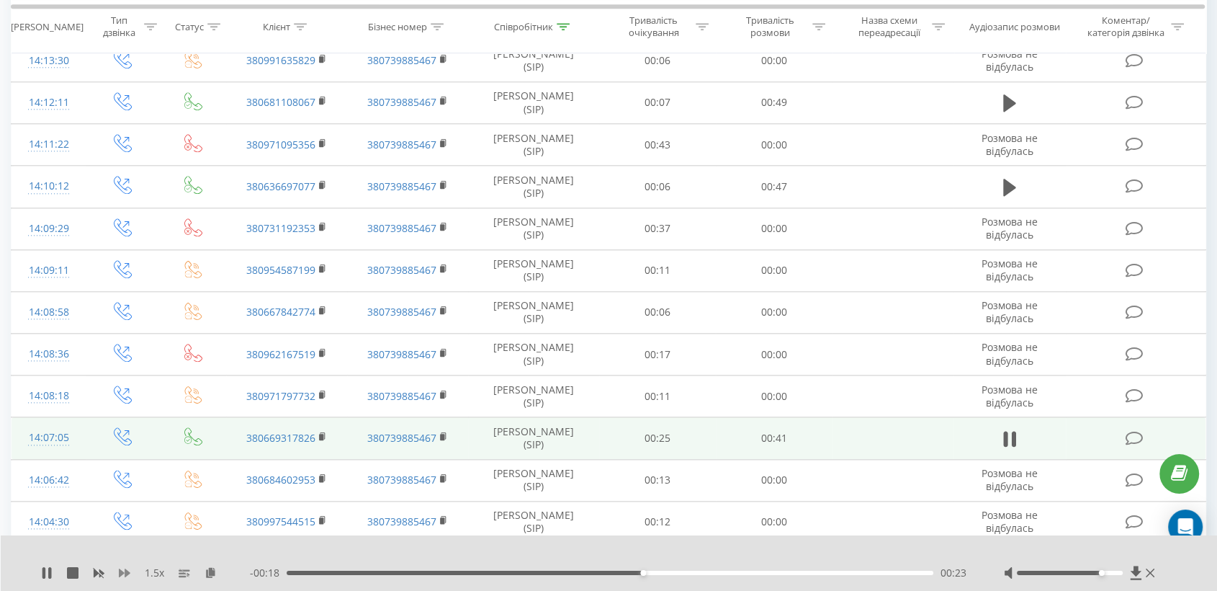
click at [124, 570] on icon at bounding box center [125, 573] width 12 height 12
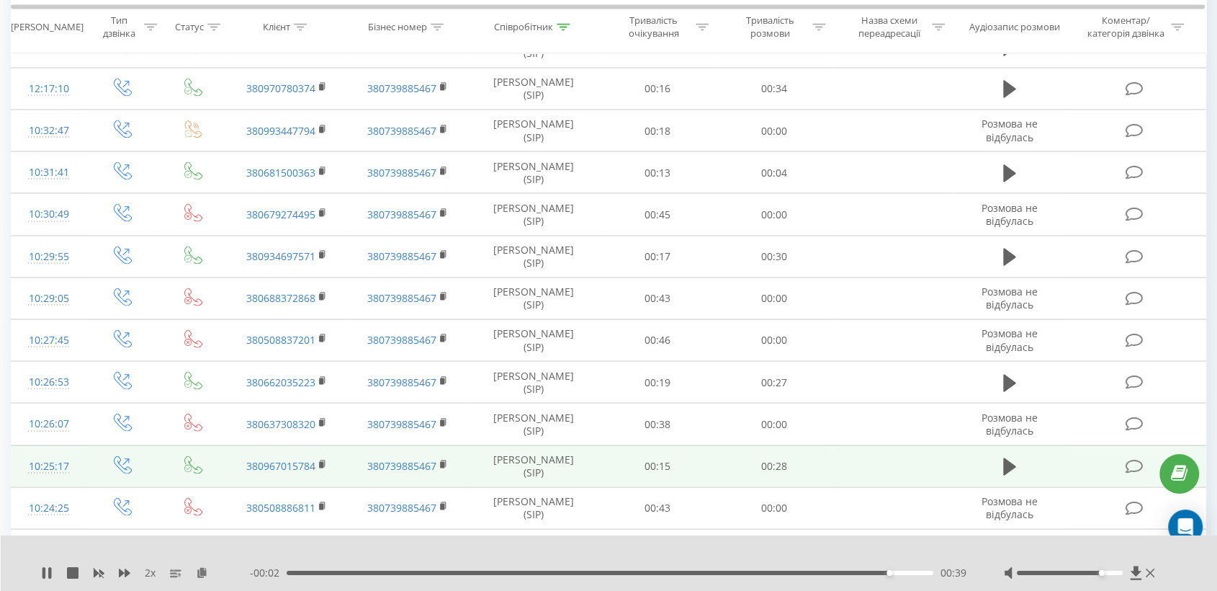
scroll to position [2720, 0]
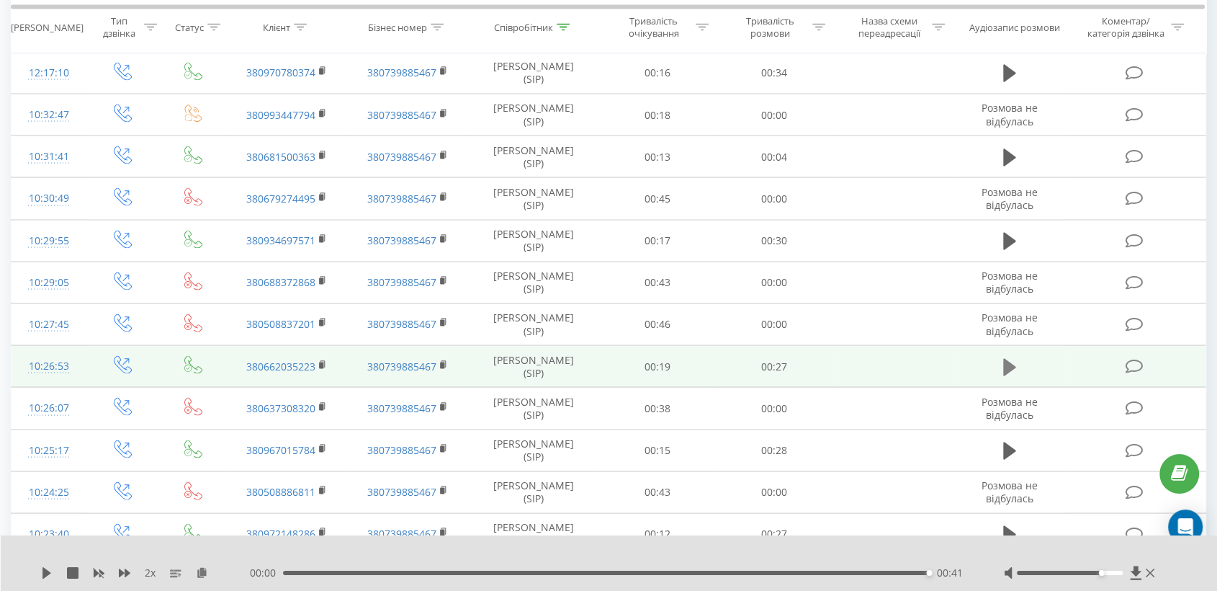
click at [1008, 362] on icon at bounding box center [1009, 365] width 13 height 17
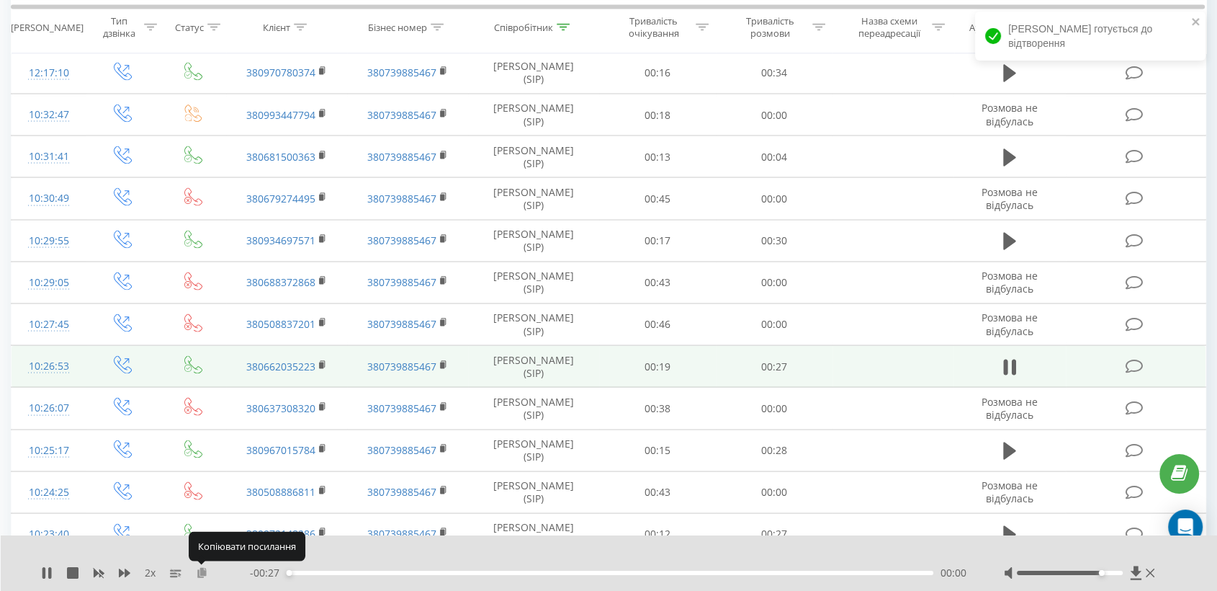
click at [202, 573] on icon at bounding box center [202, 572] width 12 height 10
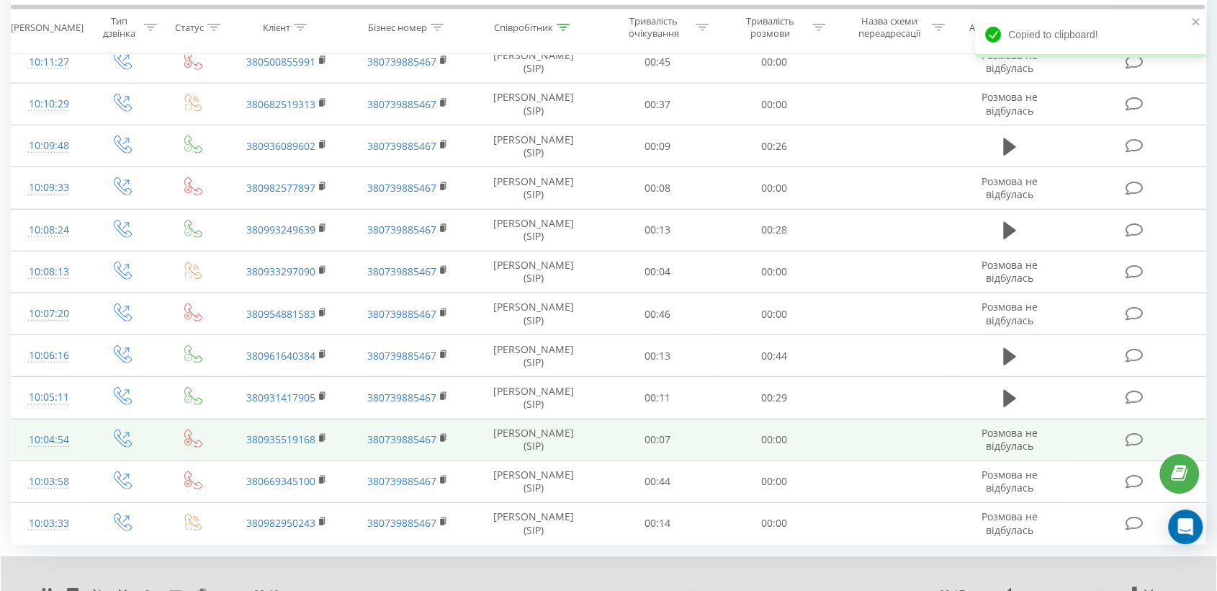
scroll to position [3918, 0]
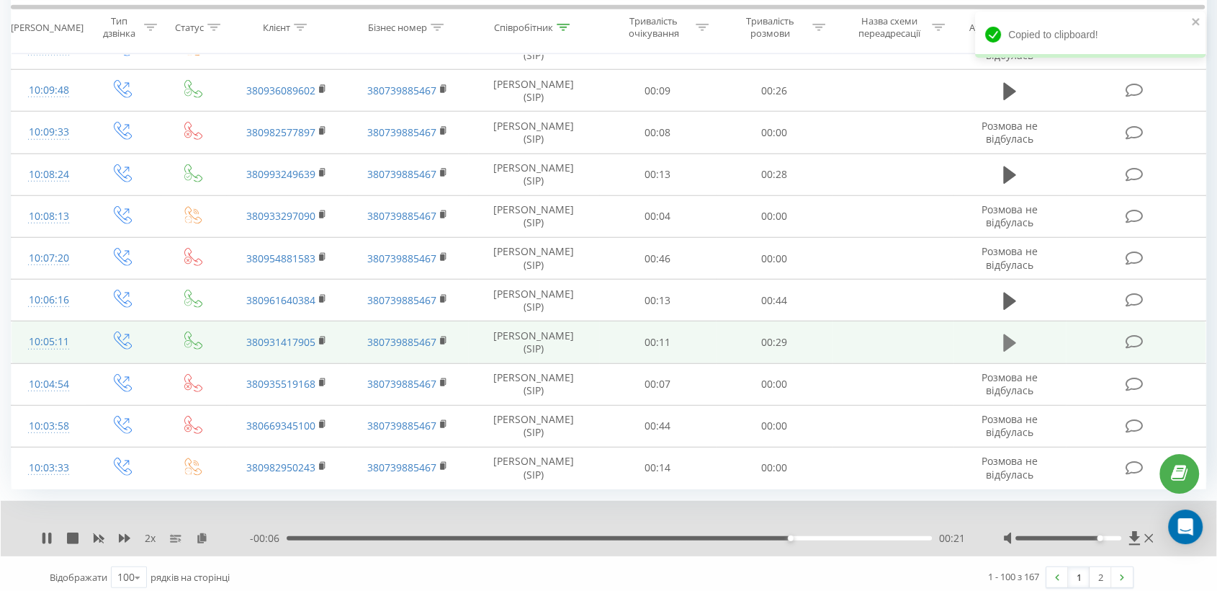
click at [1002, 332] on button at bounding box center [1010, 343] width 22 height 22
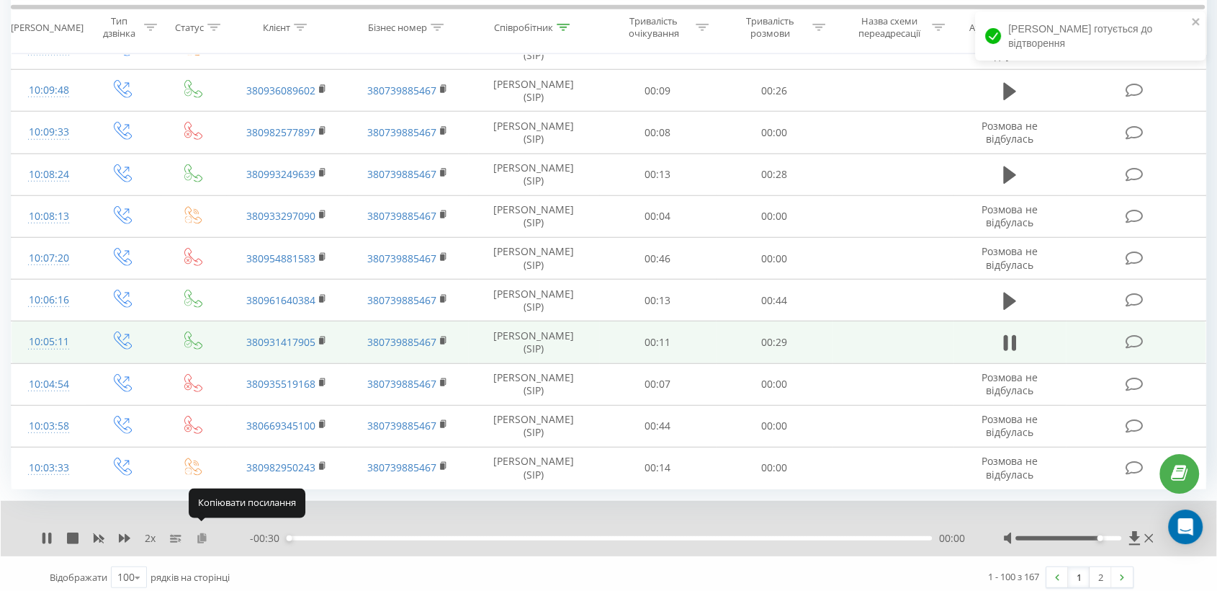
click at [203, 532] on icon at bounding box center [202, 537] width 12 height 10
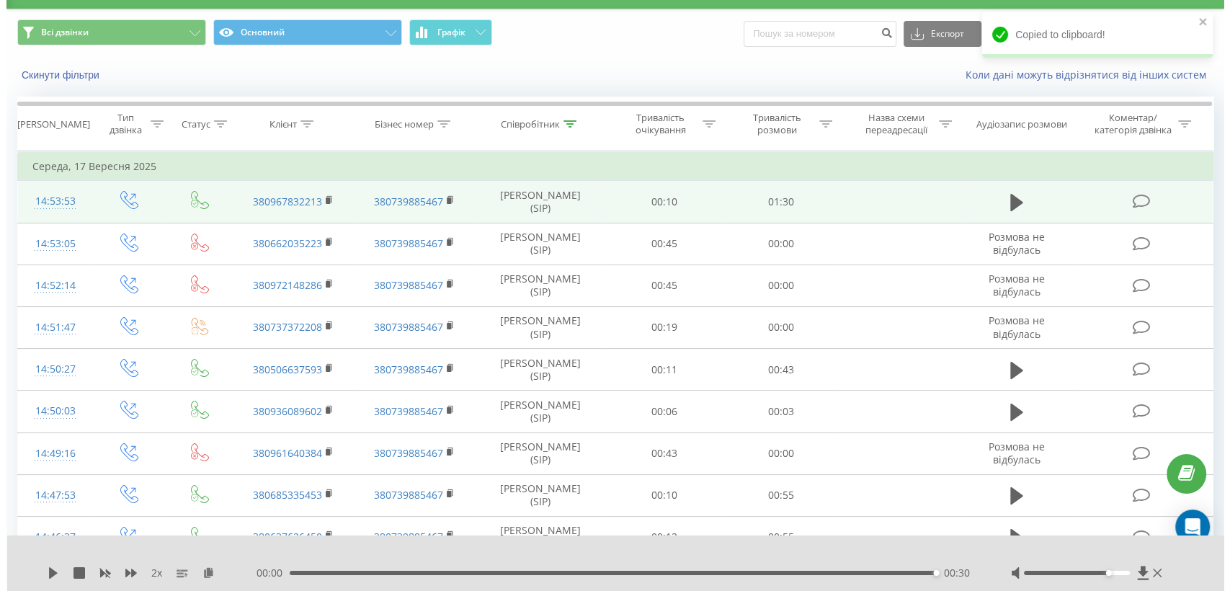
scroll to position [0, 0]
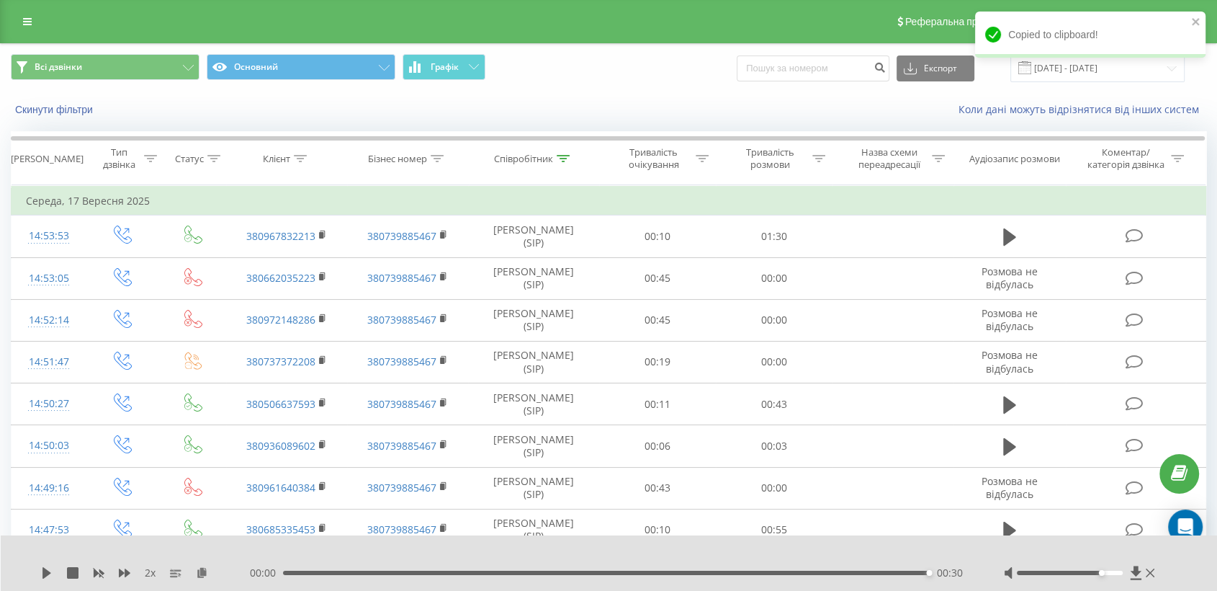
click at [1094, 64] on div "Copied to clipboard!" at bounding box center [1090, 40] width 230 height 56
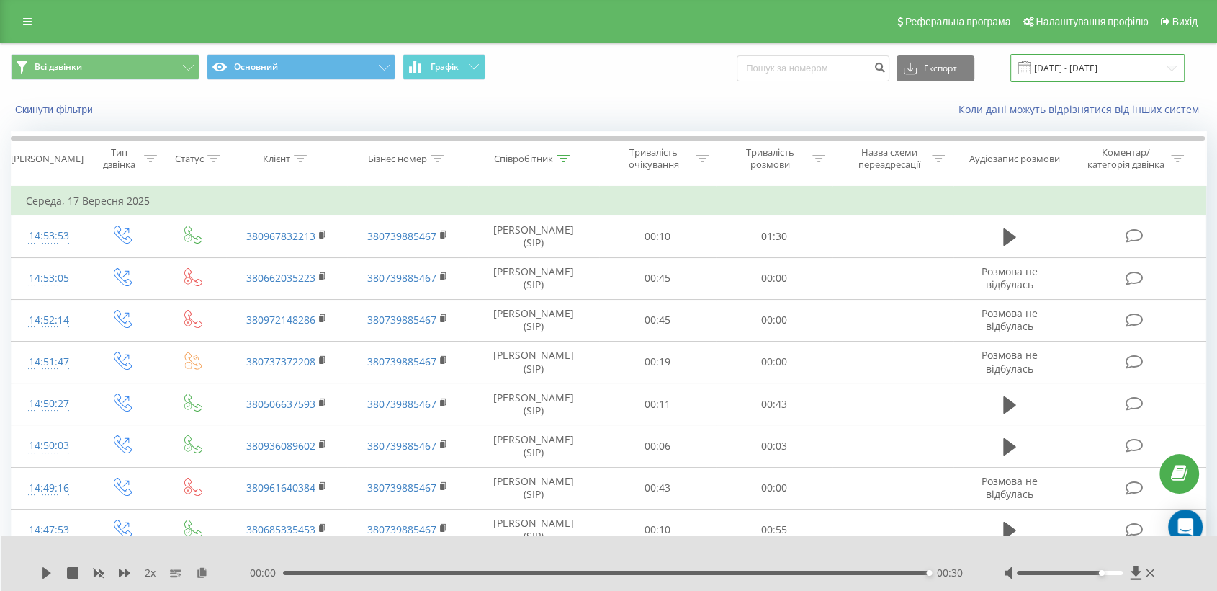
click at [1085, 71] on input "[DATE] - [DATE]" at bounding box center [1098, 68] width 174 height 28
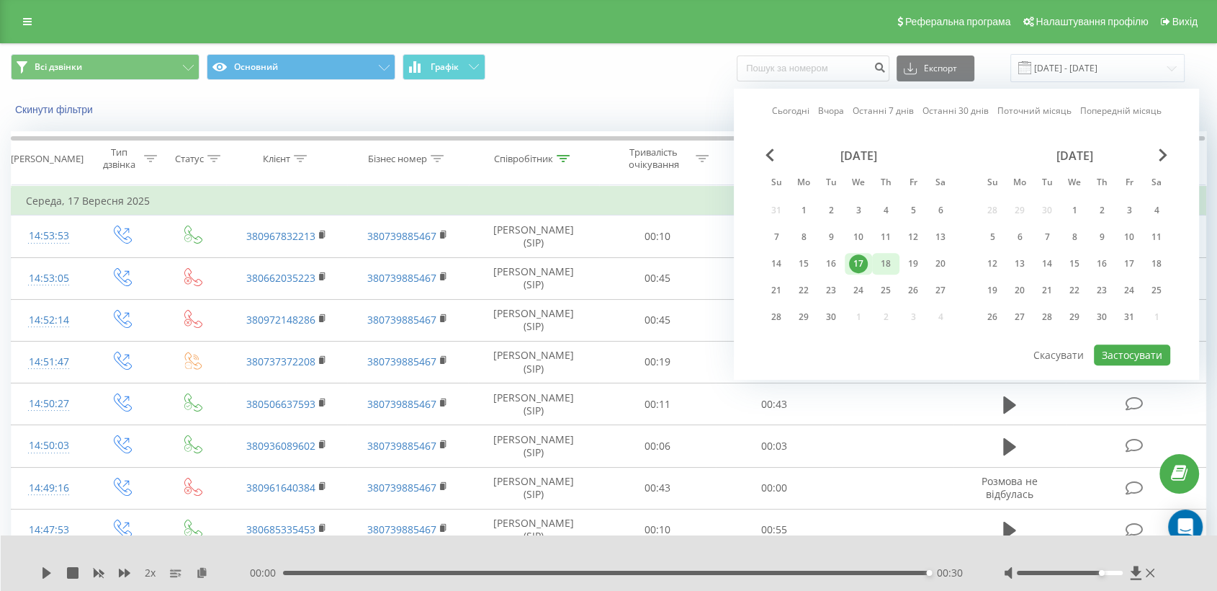
click at [897, 259] on div "18" at bounding box center [885, 264] width 27 height 22
click at [1110, 348] on button "Застосувати" at bounding box center [1132, 354] width 76 height 21
type input "[DATE] - [DATE]"
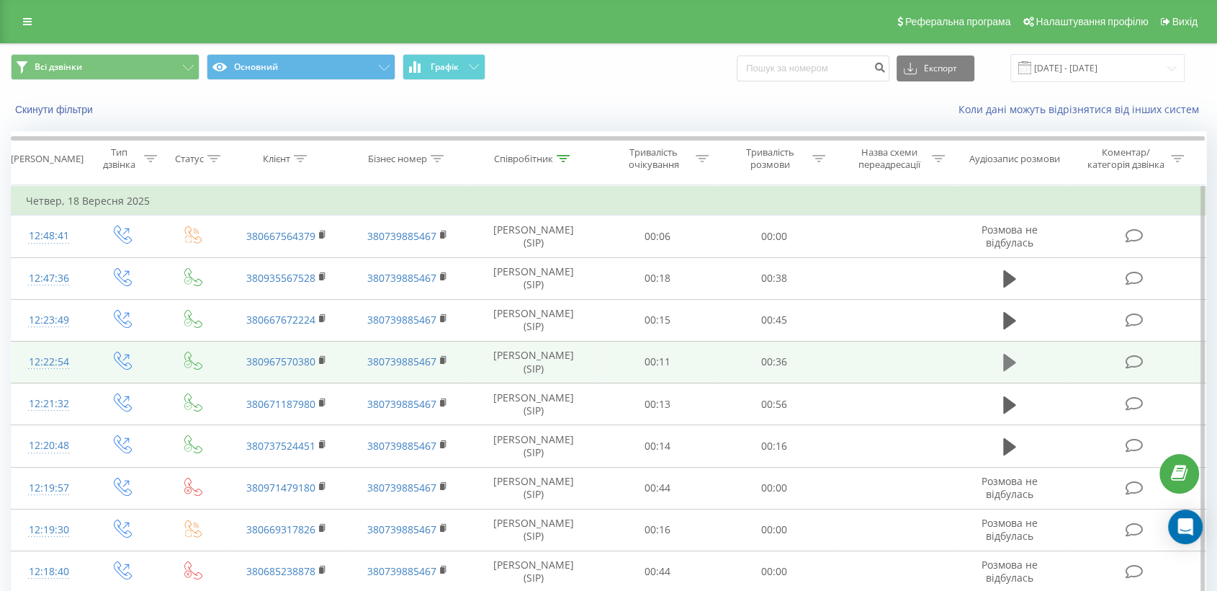
click at [1010, 364] on icon at bounding box center [1009, 362] width 13 height 17
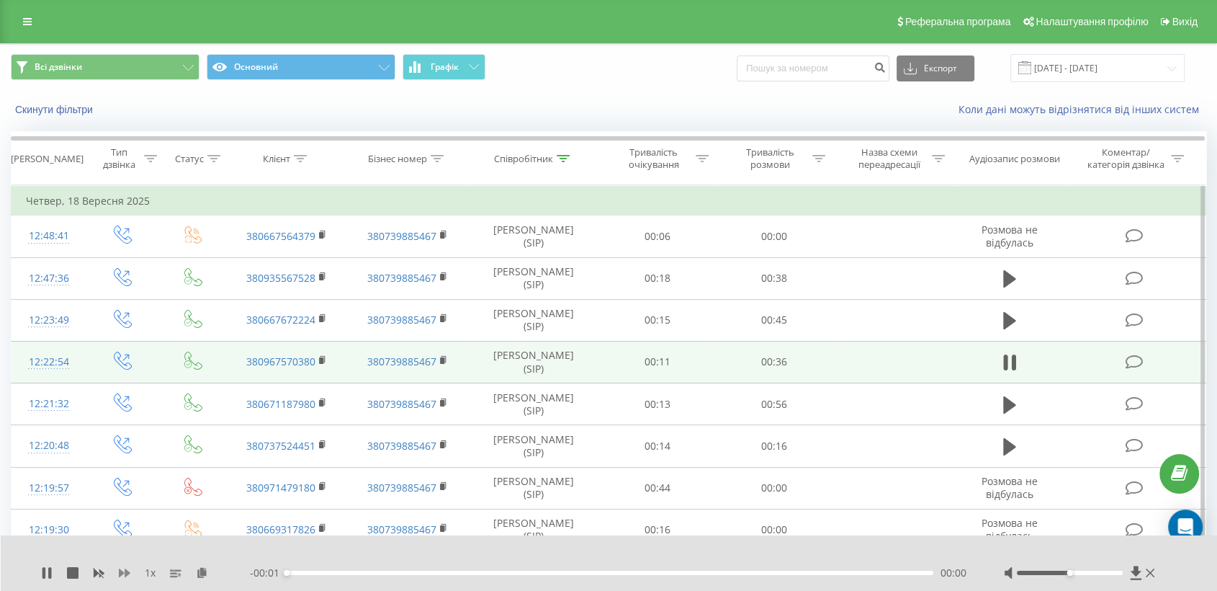
click at [127, 570] on icon at bounding box center [125, 572] width 12 height 9
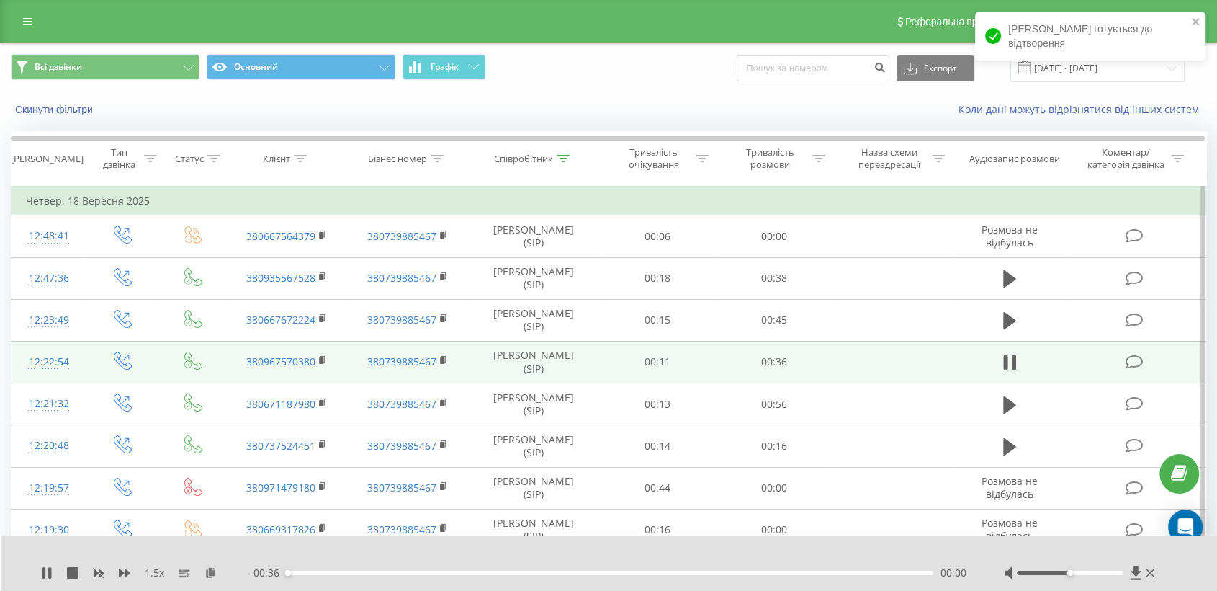
click at [123, 578] on div "1.5 x" at bounding box center [145, 572] width 209 height 14
click at [125, 574] on icon at bounding box center [125, 572] width 12 height 9
click at [206, 570] on icon at bounding box center [202, 572] width 12 height 10
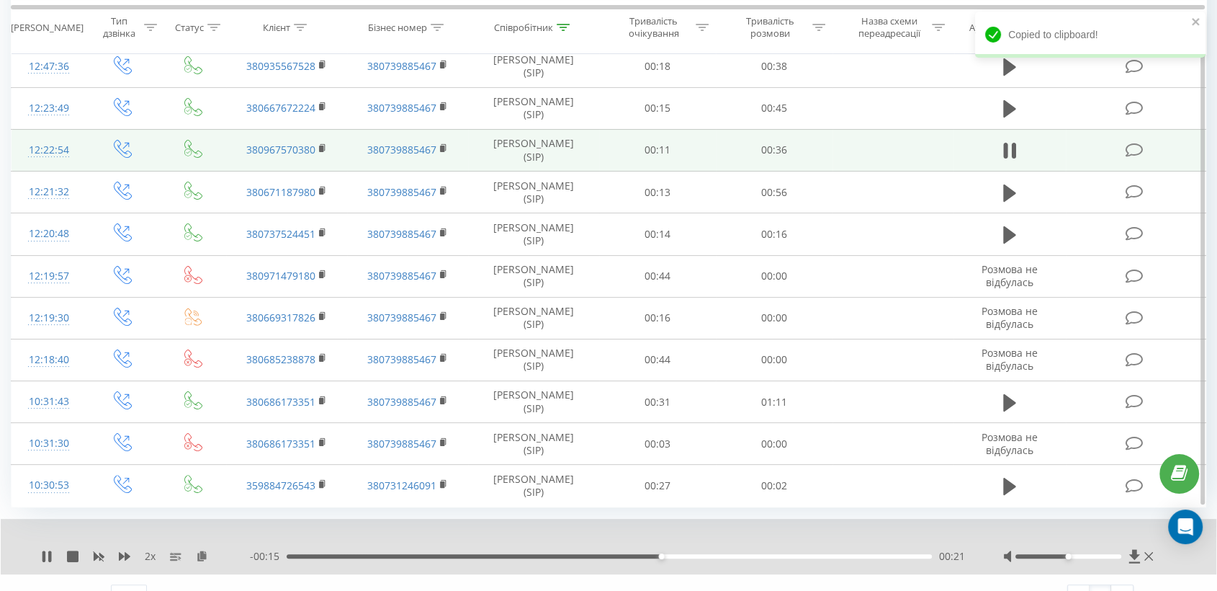
scroll to position [236, 0]
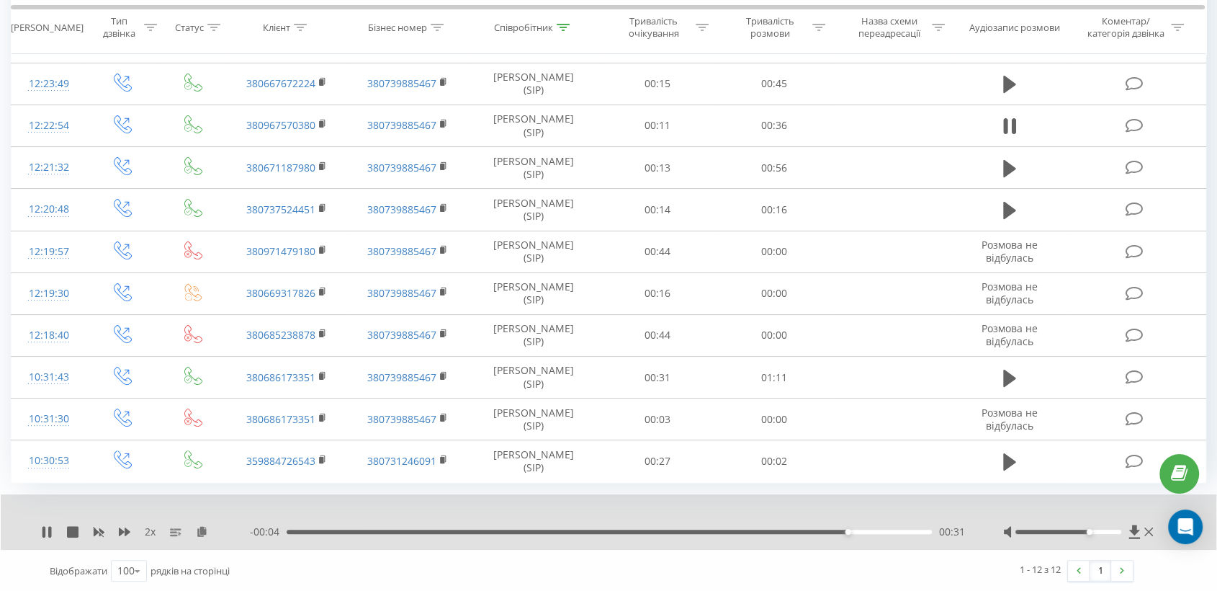
click at [1093, 531] on div at bounding box center [1069, 531] width 106 height 4
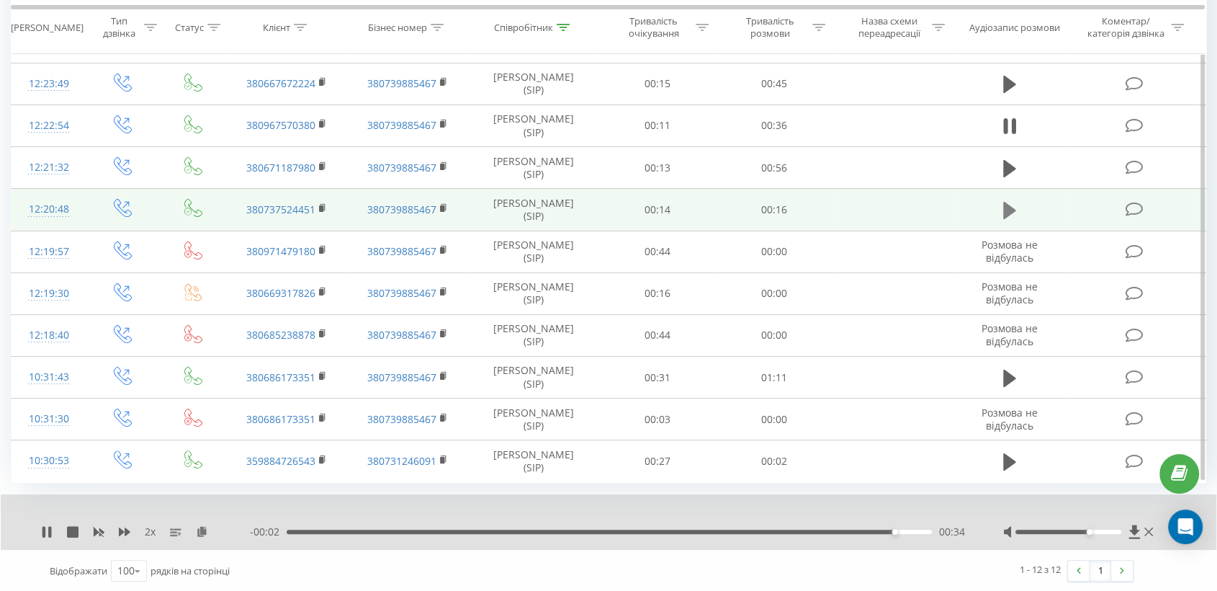
click at [1009, 220] on button at bounding box center [1010, 211] width 22 height 22
click at [204, 532] on icon at bounding box center [202, 531] width 12 height 10
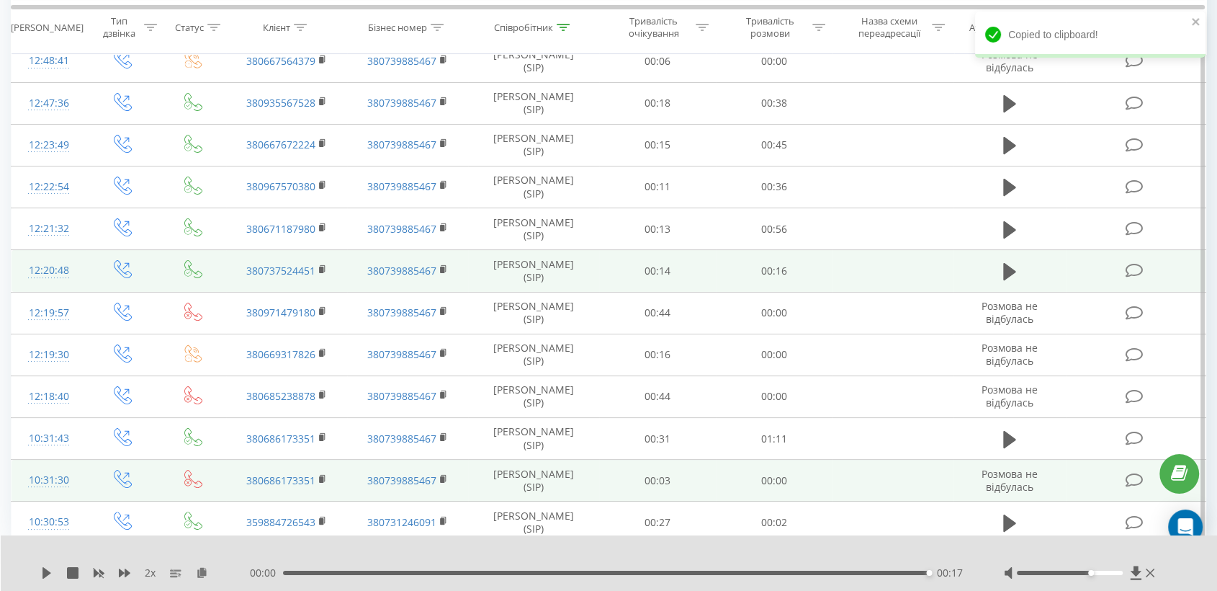
scroll to position [76, 0]
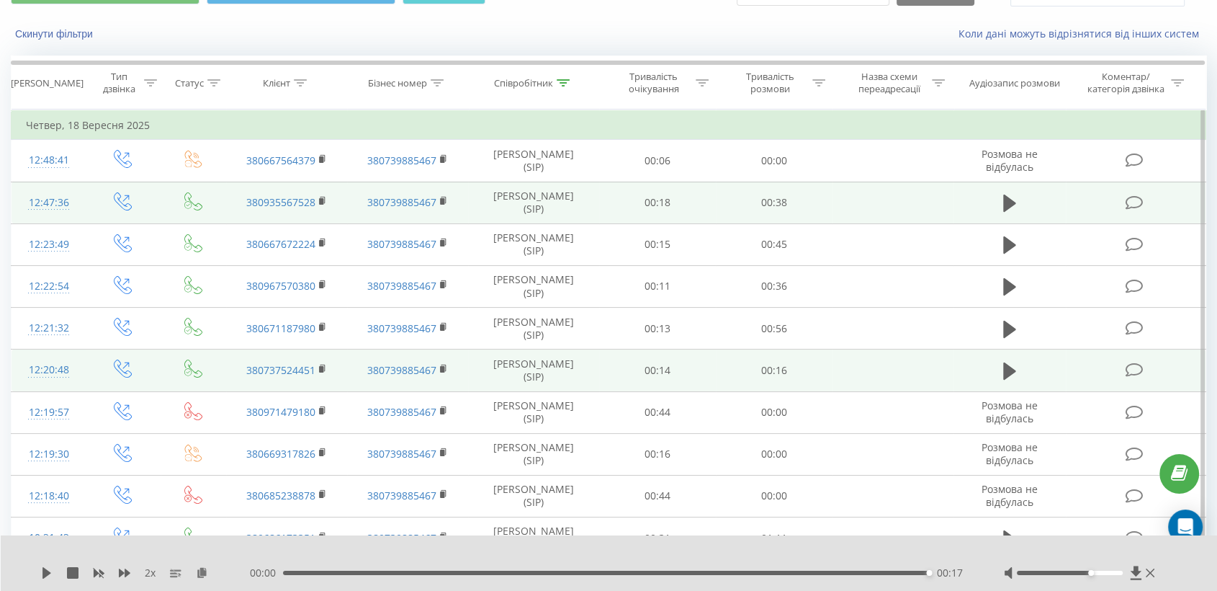
click at [1009, 187] on td at bounding box center [1010, 203] width 112 height 42
click at [1003, 198] on icon at bounding box center [1009, 202] width 13 height 17
click at [201, 571] on icon at bounding box center [202, 572] width 12 height 10
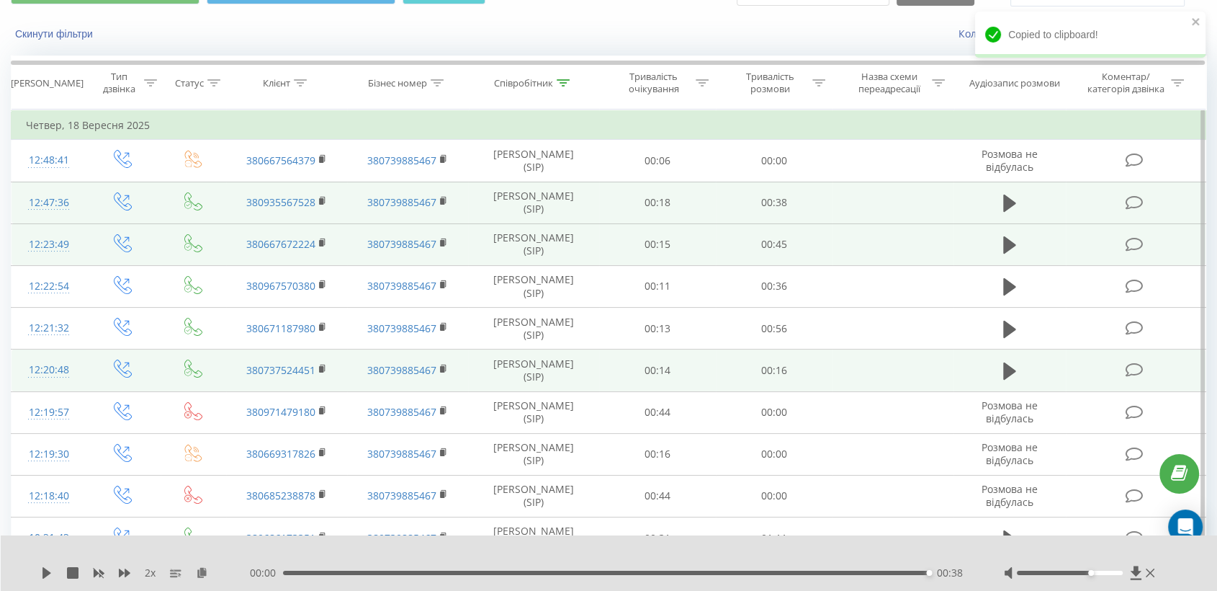
scroll to position [0, 0]
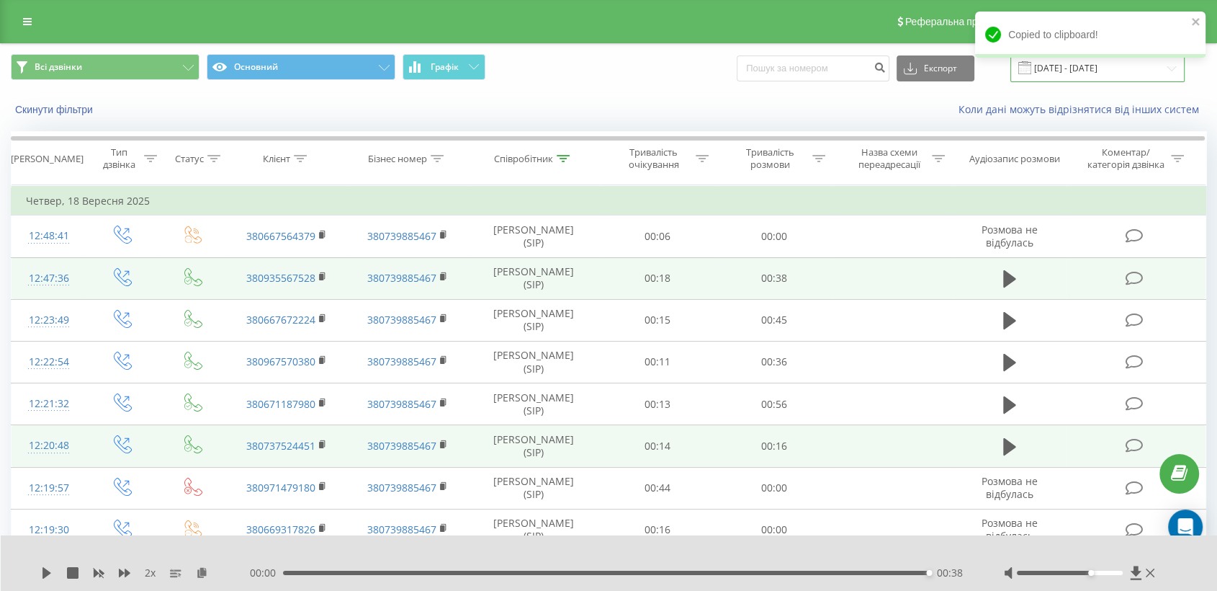
click at [1052, 68] on input "[DATE] - [DATE]" at bounding box center [1098, 68] width 174 height 28
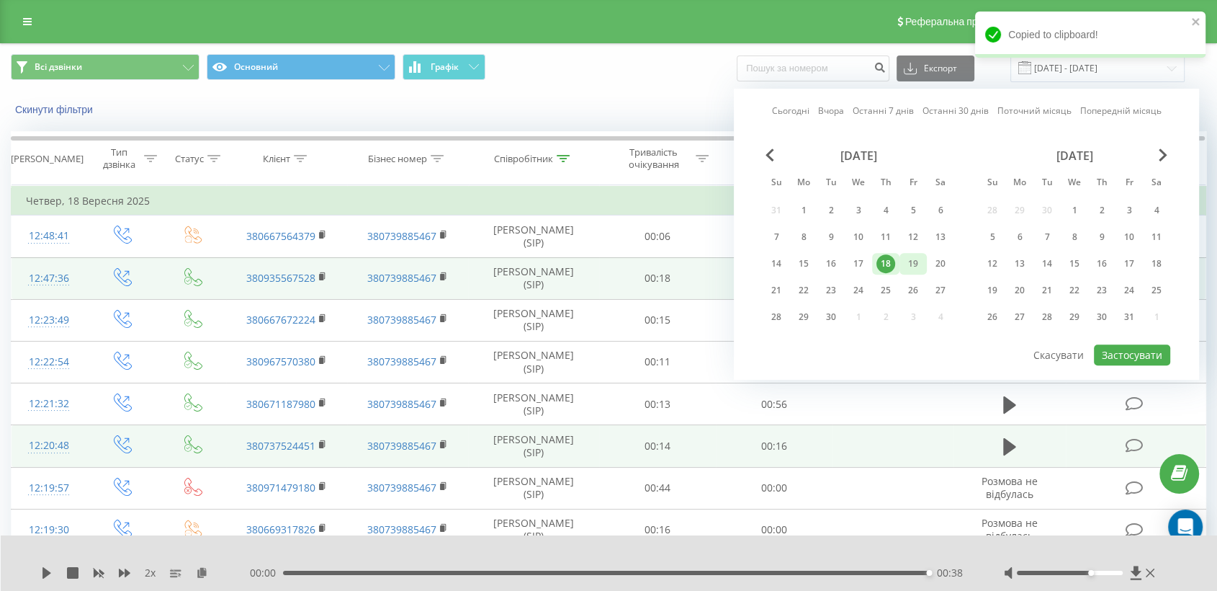
click at [909, 259] on div "19" at bounding box center [913, 263] width 19 height 19
click at [1109, 346] on button "Застосувати" at bounding box center [1132, 354] width 76 height 21
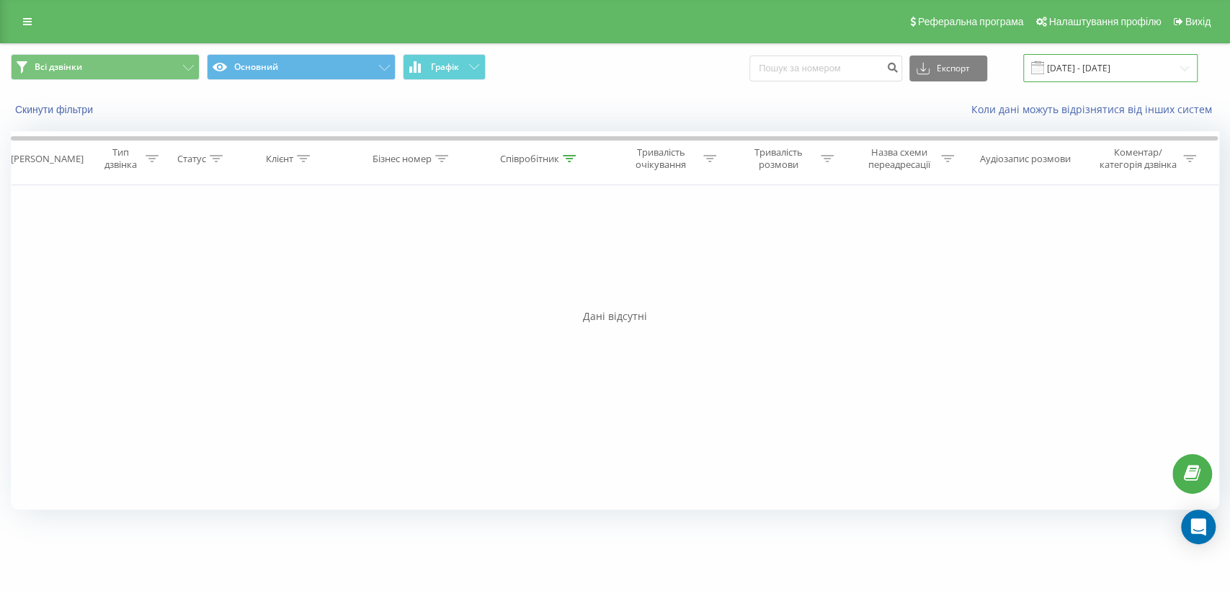
click at [1072, 72] on input "[DATE] - [DATE]" at bounding box center [1110, 68] width 174 height 28
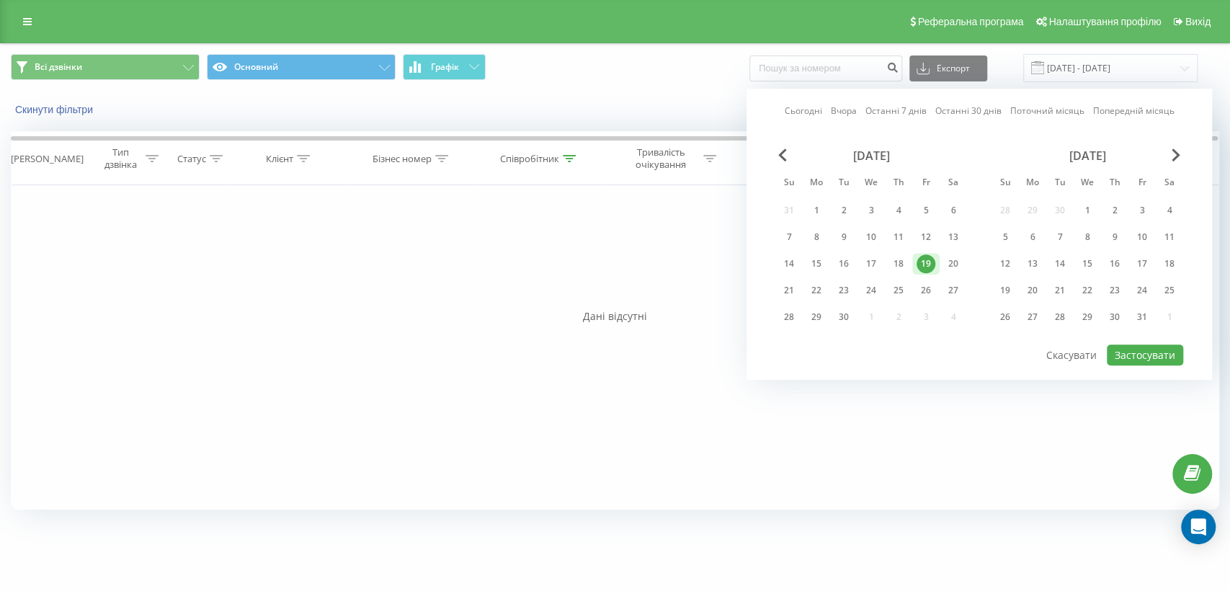
click at [951, 248] on div "September 2025 Su Mo Tu We Th Fr Sa 31 1 2 3 4 5 6 7 8 9 10 11 12 13 14 15 16 1…" at bounding box center [871, 240] width 192 height 184
click at [955, 257] on div "20" at bounding box center [953, 263] width 19 height 19
click at [1115, 344] on button "Застосувати" at bounding box center [1144, 354] width 76 height 21
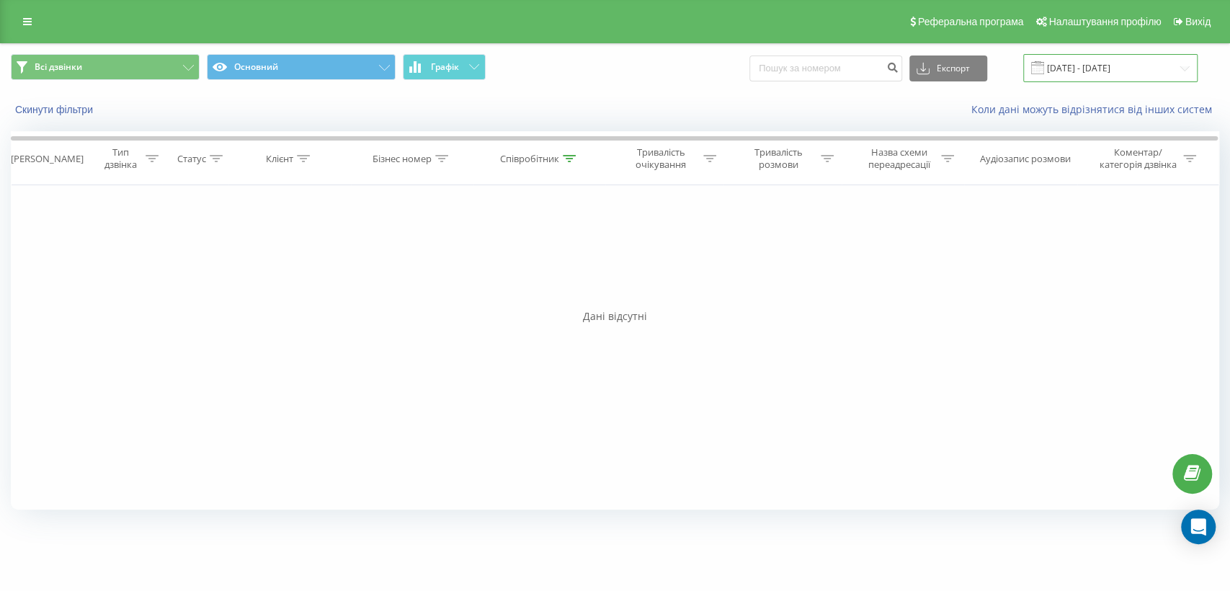
click at [1096, 61] on input "[DATE] - [DATE]" at bounding box center [1110, 68] width 174 height 28
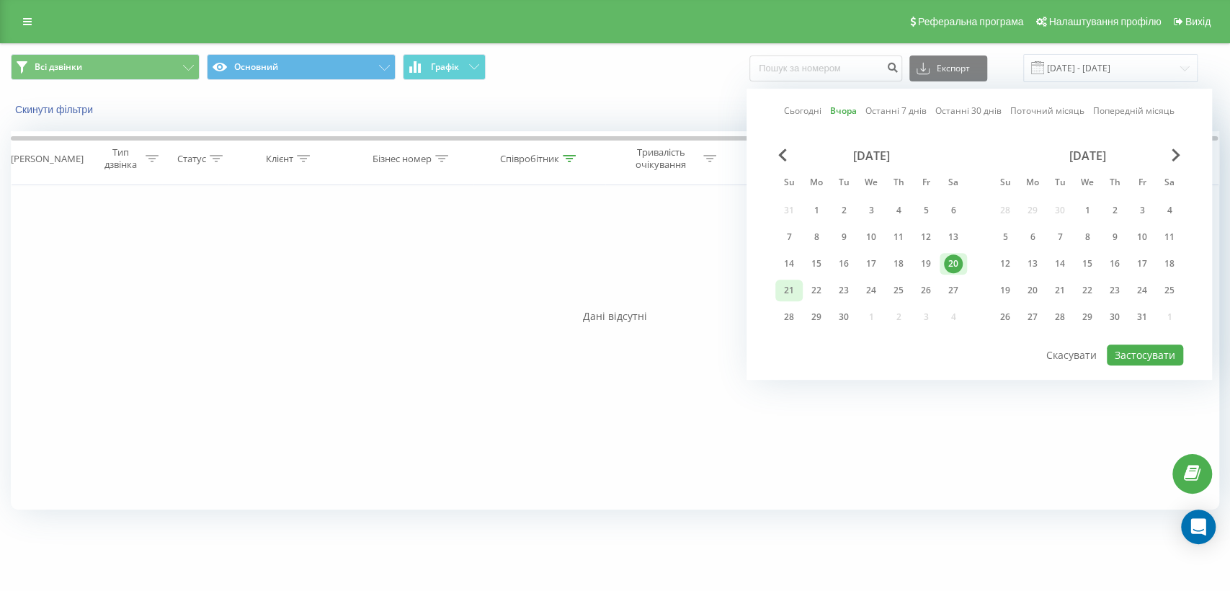
click at [785, 282] on div "21" at bounding box center [788, 290] width 19 height 19
click at [1166, 345] on button "Застосувати" at bounding box center [1144, 354] width 76 height 21
type input "[DATE] - [DATE]"
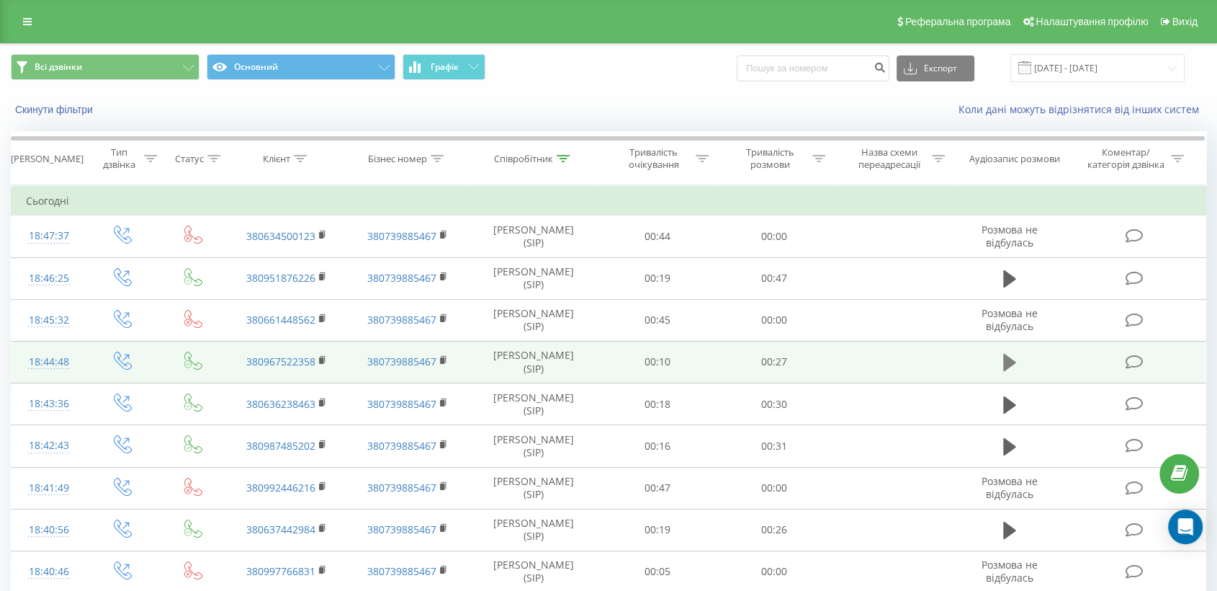
click at [1004, 362] on icon at bounding box center [1009, 362] width 13 height 17
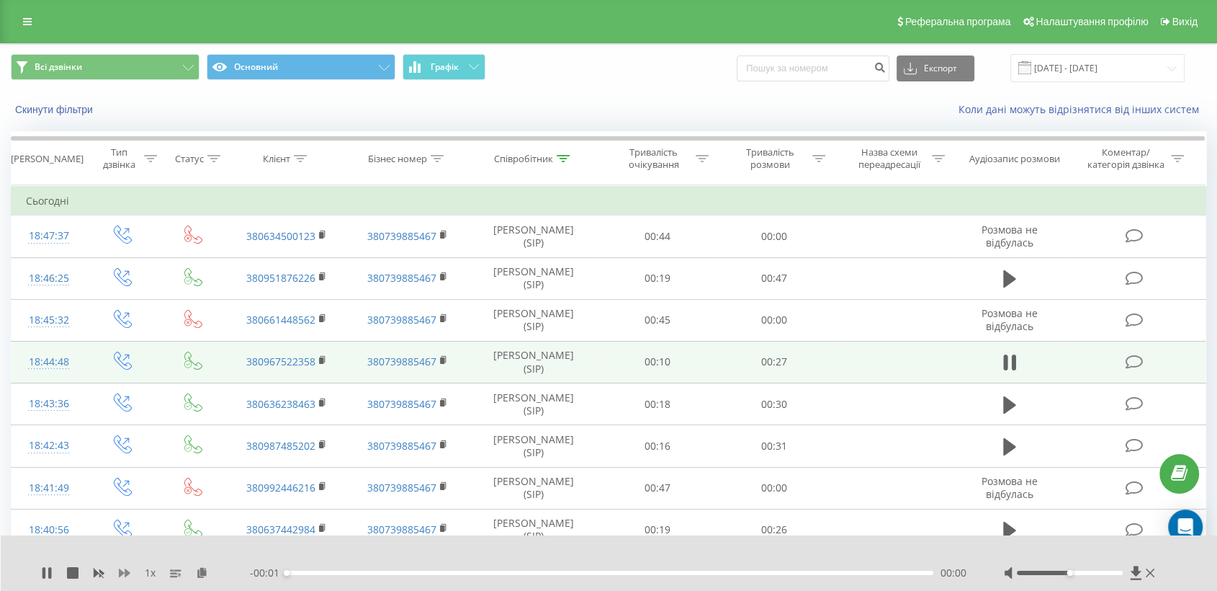
click at [122, 574] on icon at bounding box center [125, 573] width 12 height 12
click at [122, 573] on icon at bounding box center [125, 572] width 12 height 9
click at [204, 573] on icon at bounding box center [202, 572] width 12 height 10
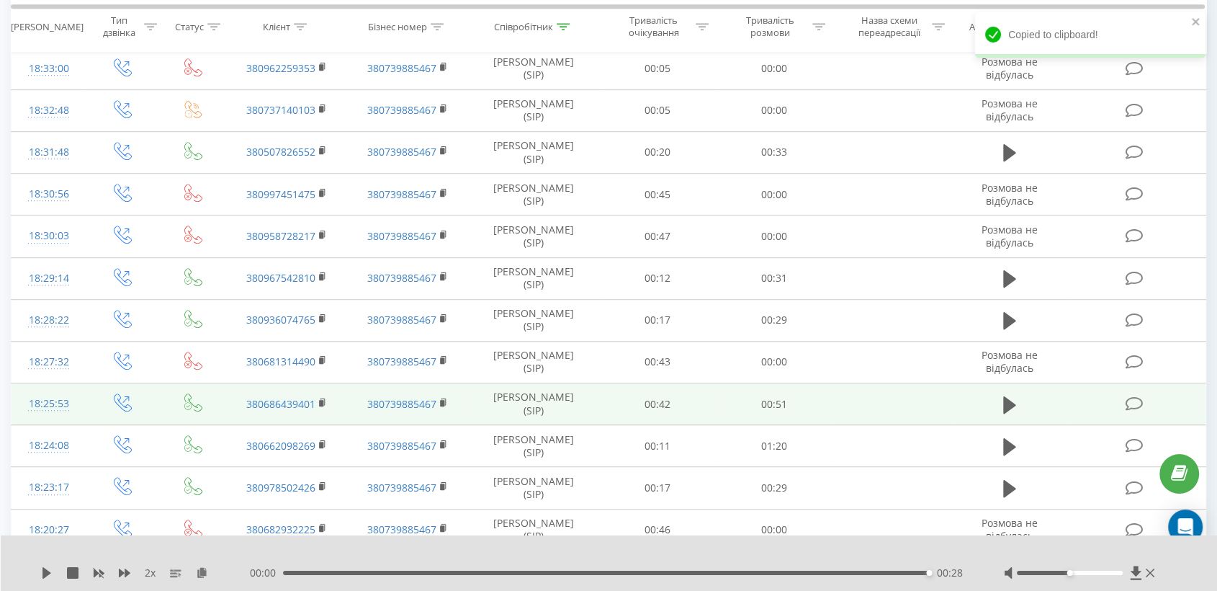
scroll to position [1280, 0]
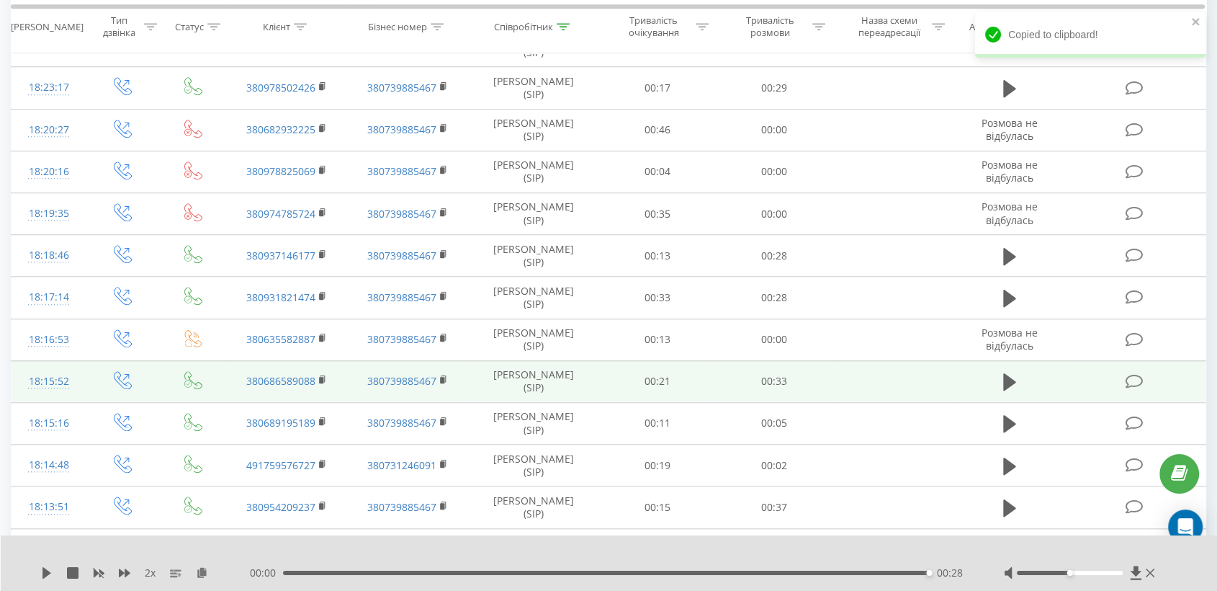
click at [1007, 382] on icon at bounding box center [1009, 381] width 13 height 17
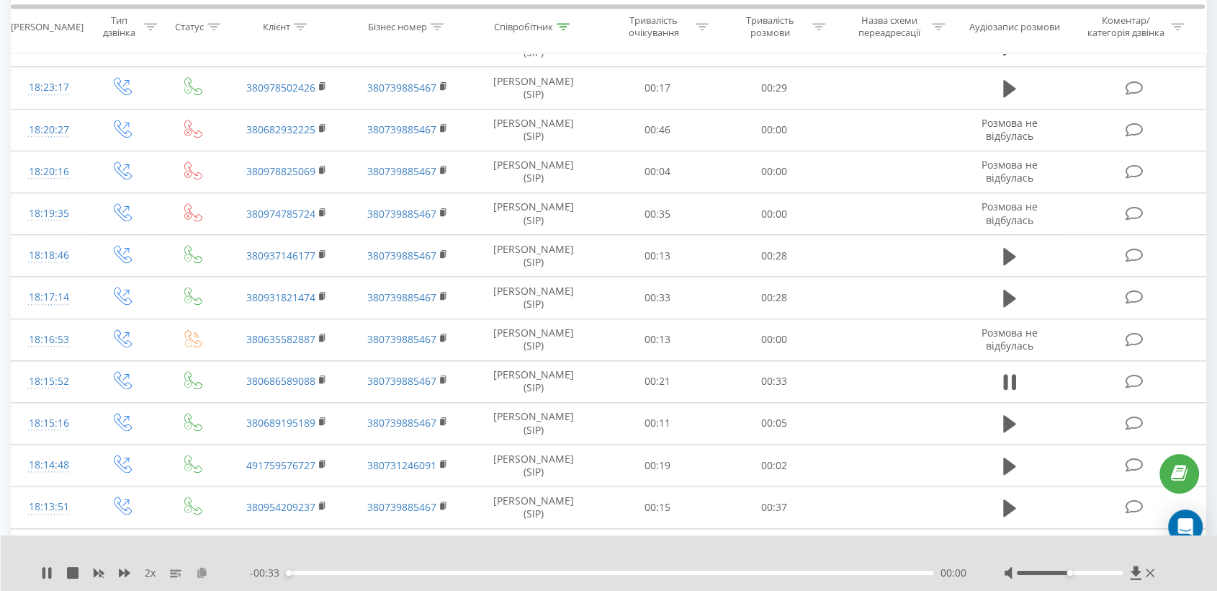
click at [202, 572] on icon at bounding box center [202, 572] width 12 height 10
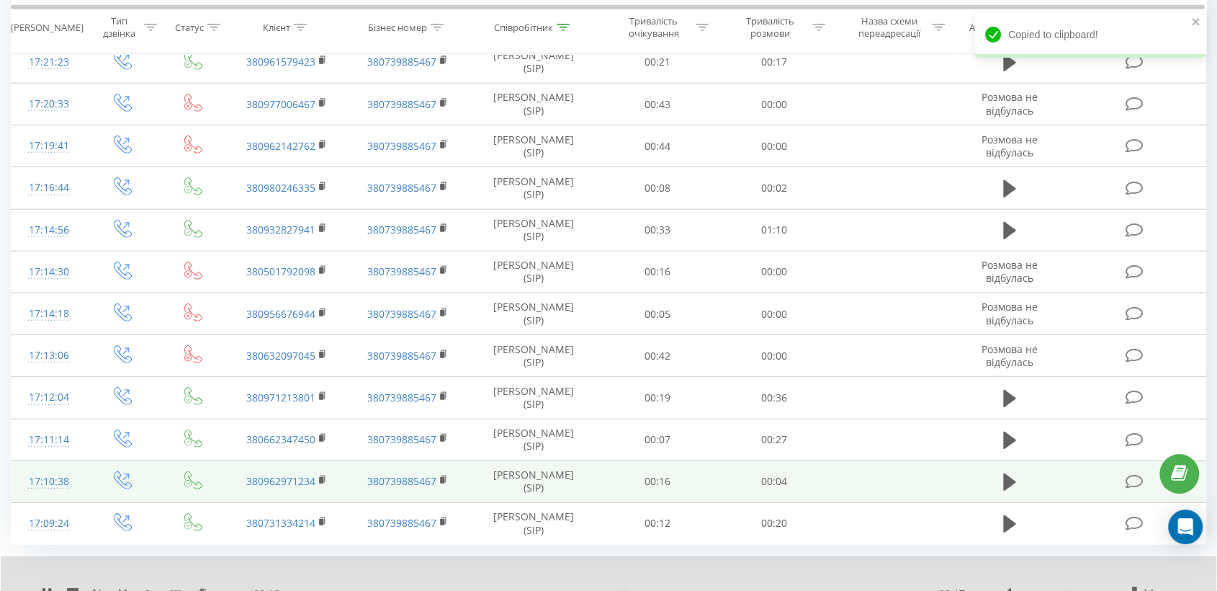
scroll to position [3918, 0]
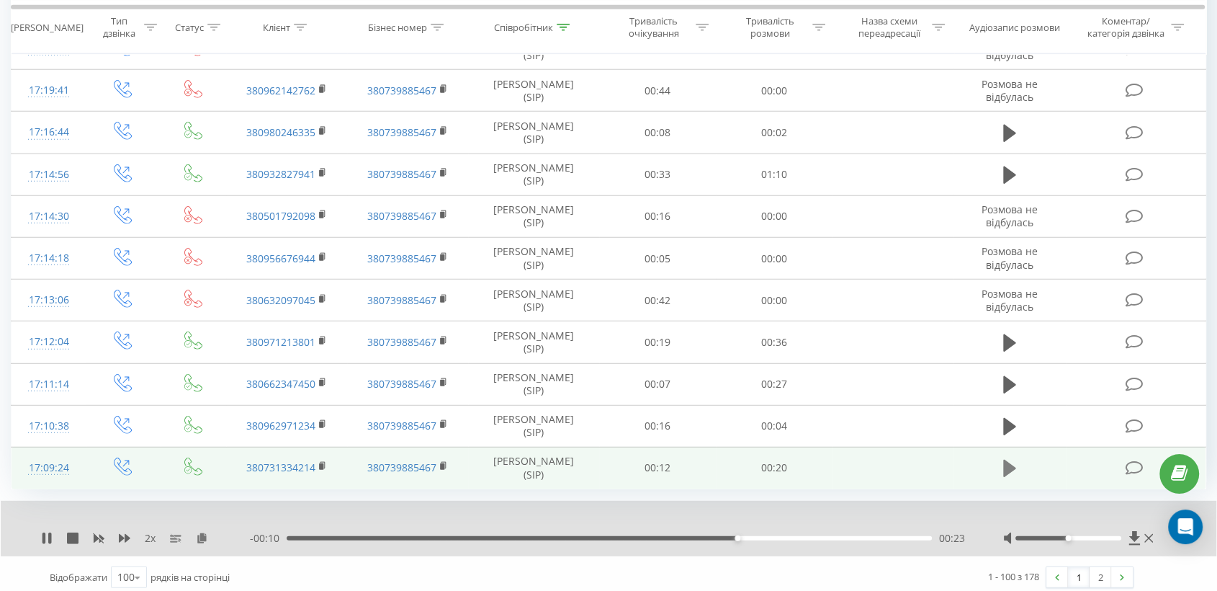
click at [1008, 460] on icon at bounding box center [1009, 468] width 13 height 17
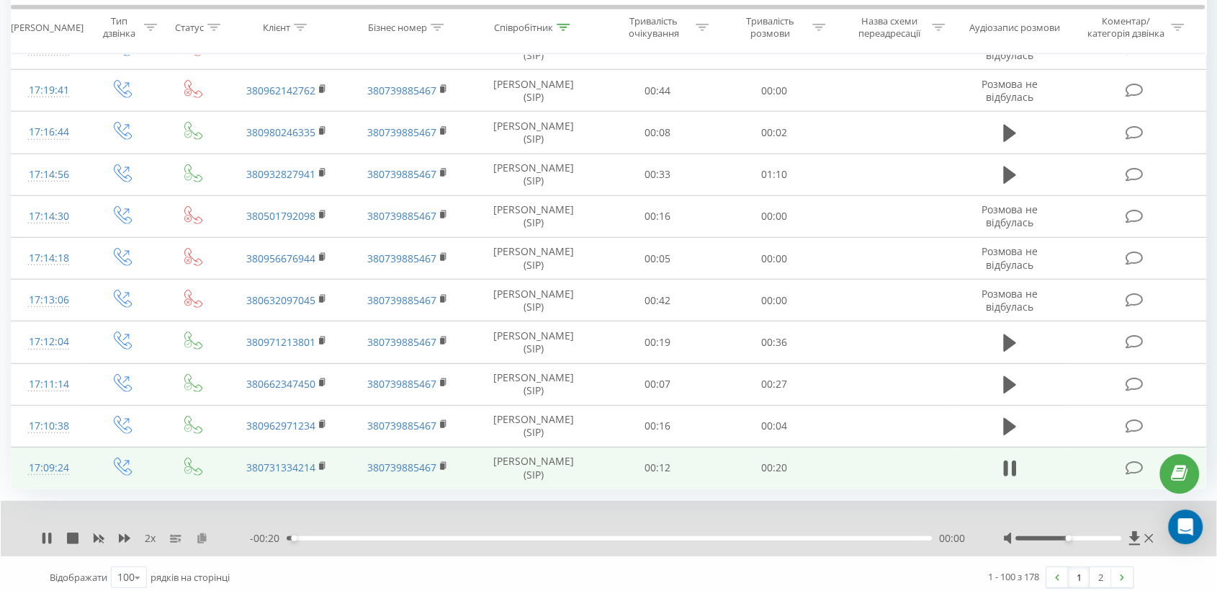
click at [205, 532] on icon at bounding box center [202, 537] width 12 height 10
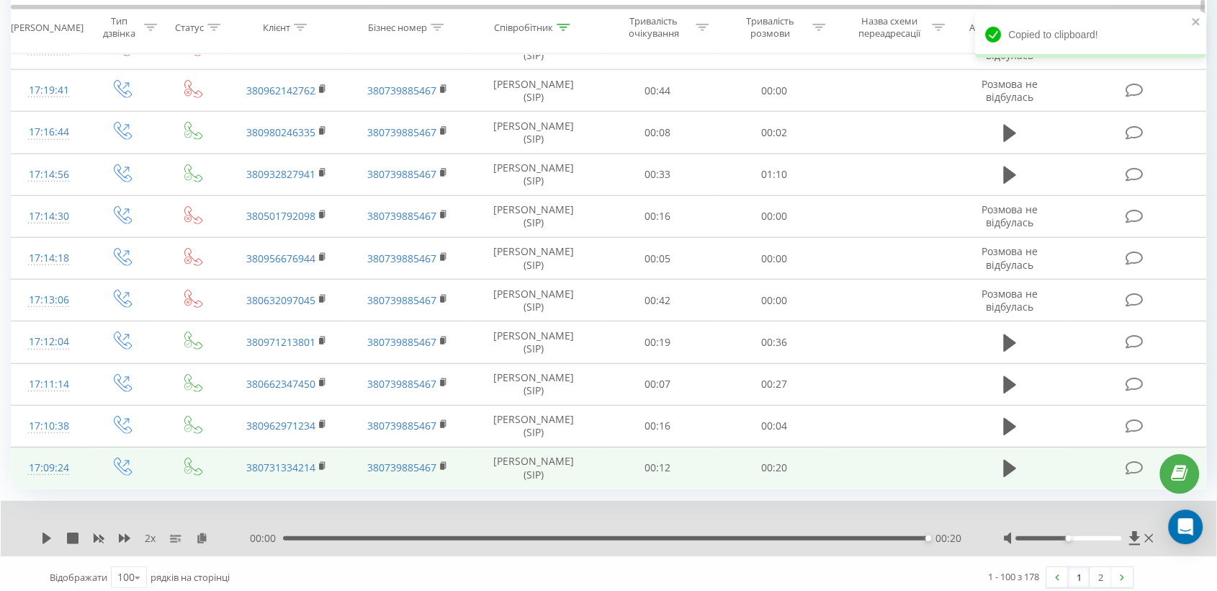
click at [513, 27] on div "Співробітник" at bounding box center [523, 27] width 59 height 12
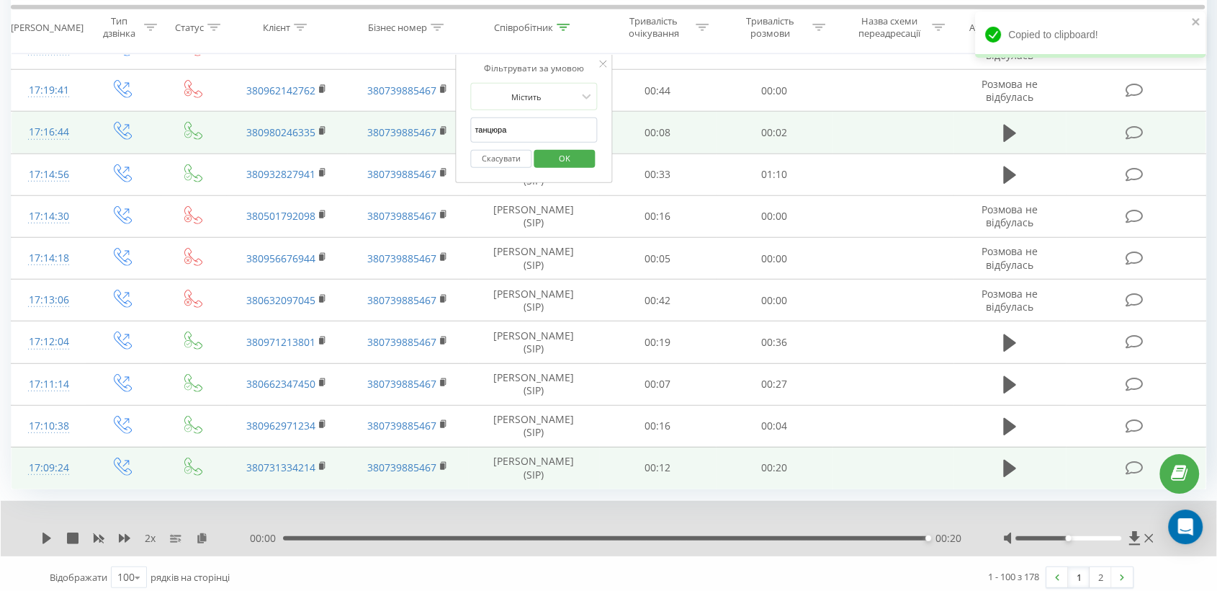
drag, startPoint x: 524, startPoint y: 128, endPoint x: 443, endPoint y: 134, distance: 80.9
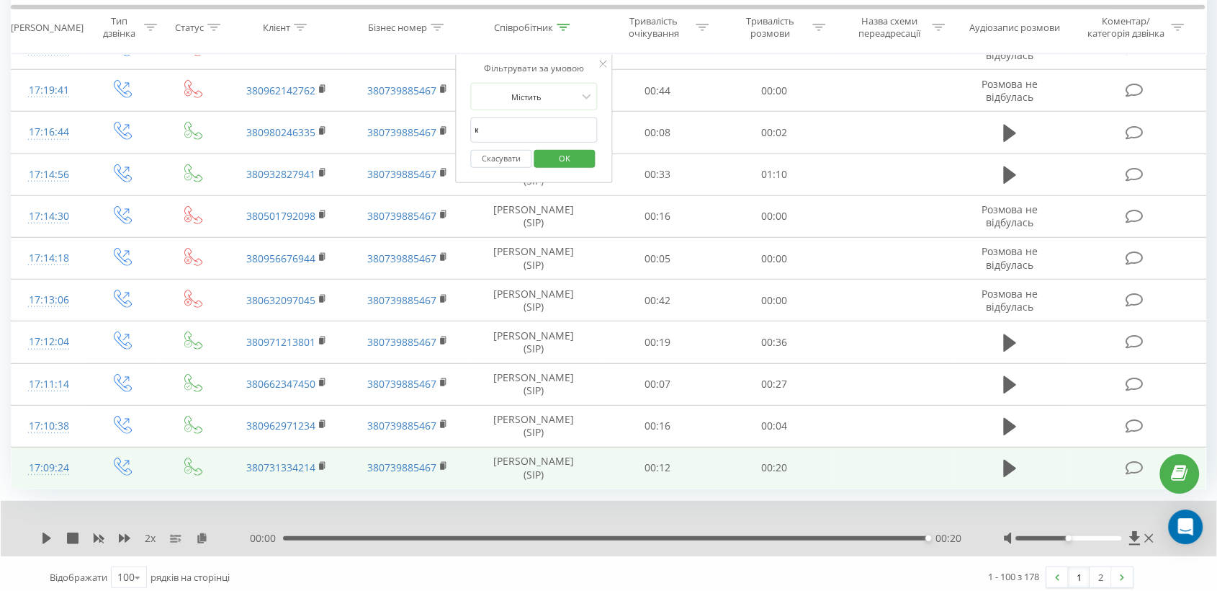
type input "куц"
click at [561, 163] on span "OK" at bounding box center [565, 158] width 40 height 22
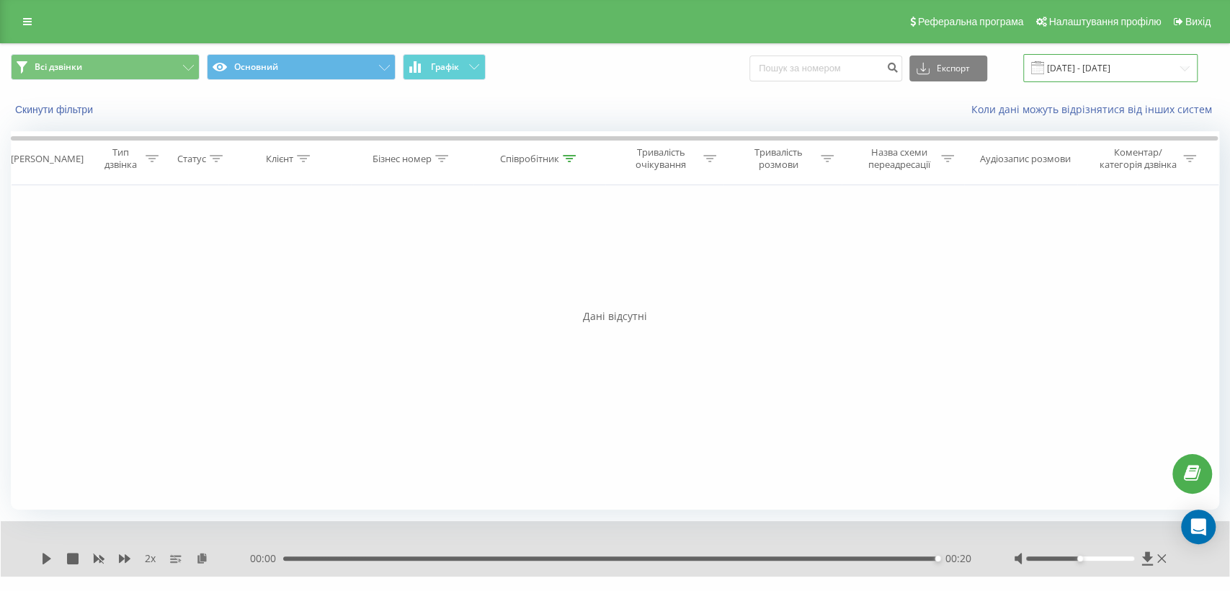
click at [1085, 56] on input "[DATE] - [DATE]" at bounding box center [1110, 68] width 174 height 28
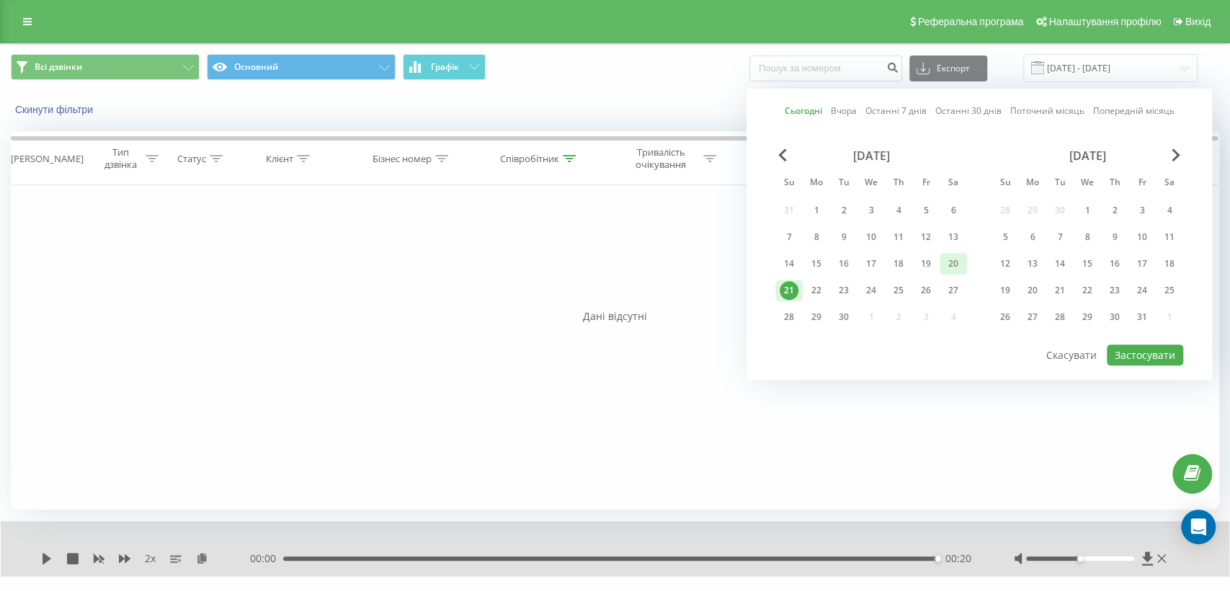
click at [950, 263] on div "20" at bounding box center [953, 263] width 19 height 19
click at [1156, 351] on button "Застосувати" at bounding box center [1144, 354] width 76 height 21
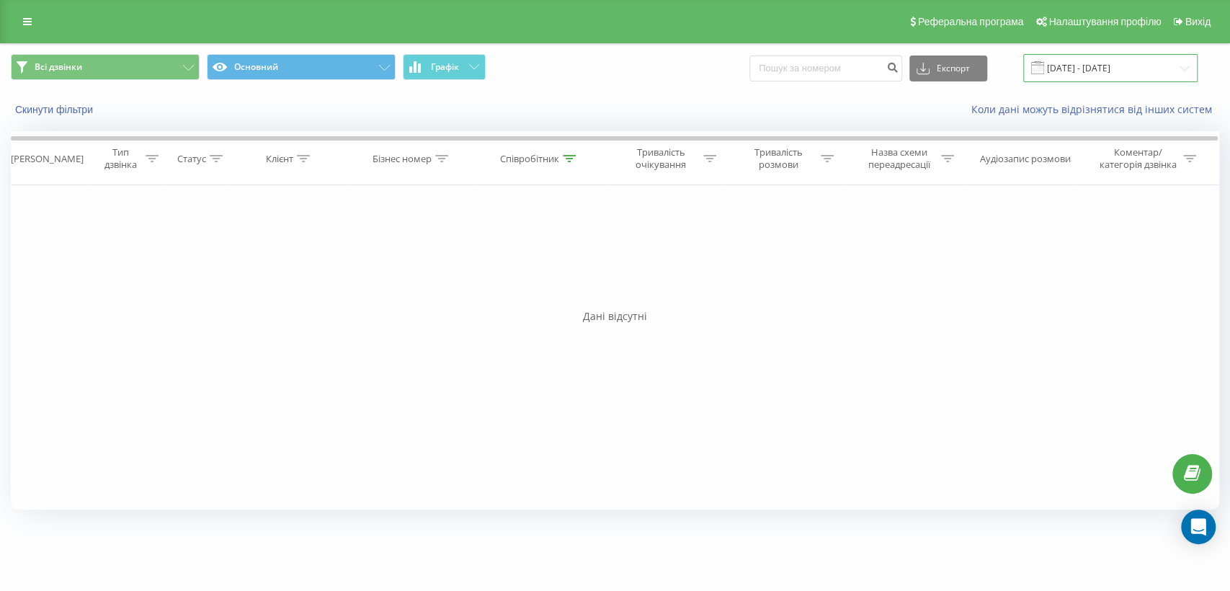
click at [1139, 55] on input "[DATE] - [DATE]" at bounding box center [1110, 68] width 174 height 28
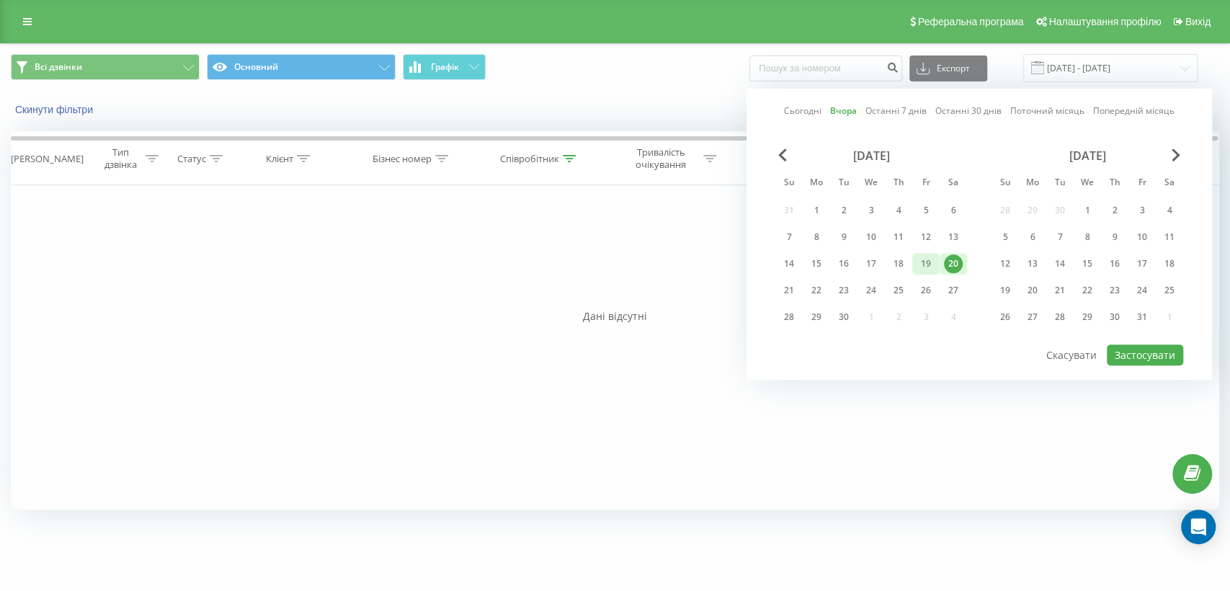
drag, startPoint x: 928, startPoint y: 263, endPoint x: 936, endPoint y: 261, distance: 8.9
click at [928, 264] on div "19" at bounding box center [925, 263] width 19 height 19
click at [1118, 359] on button "Застосувати" at bounding box center [1144, 354] width 76 height 21
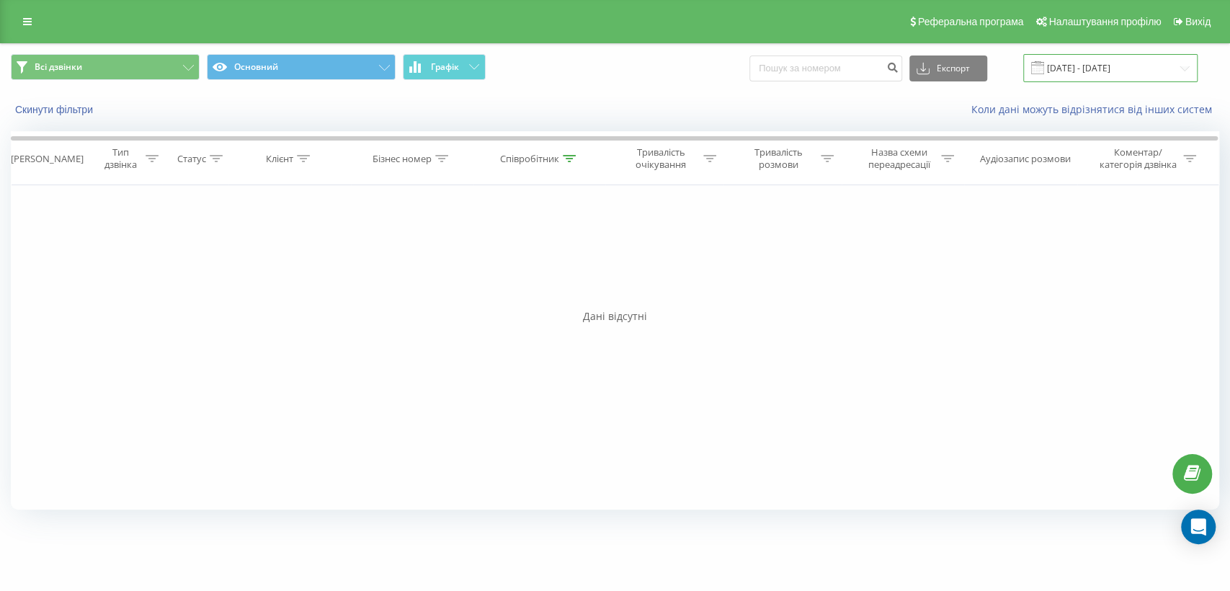
click at [1092, 58] on input "[DATE] - [DATE]" at bounding box center [1110, 68] width 174 height 28
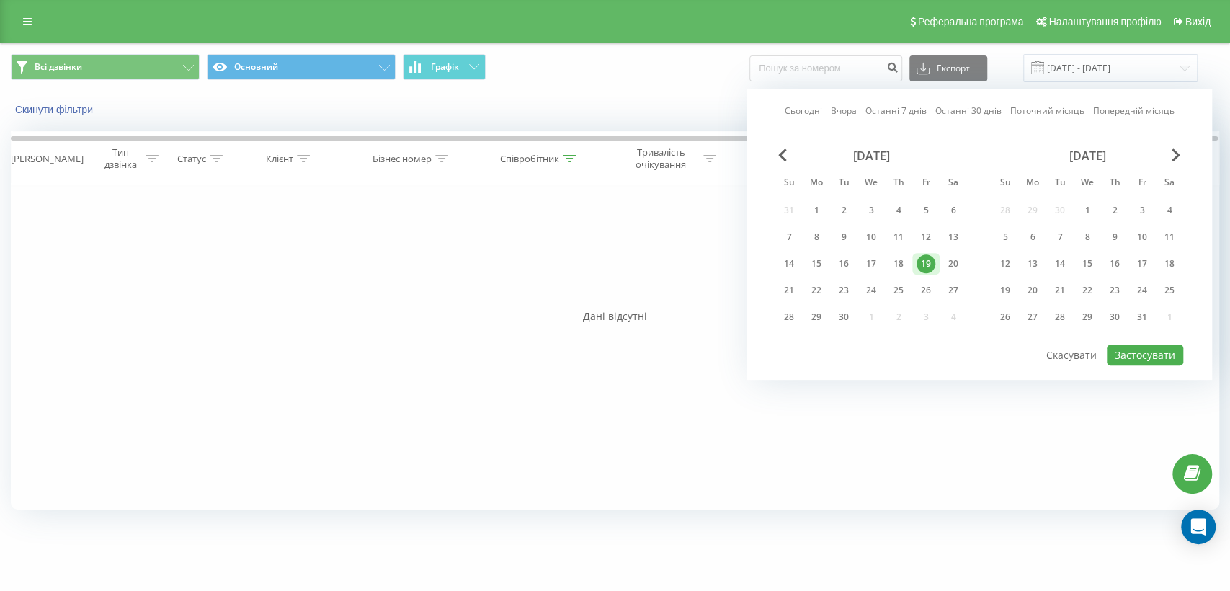
drag, startPoint x: 900, startPoint y: 267, endPoint x: 920, endPoint y: 263, distance: 20.5
click at [900, 267] on div "18" at bounding box center [898, 263] width 19 height 19
click at [1129, 358] on button "Застосувати" at bounding box center [1144, 354] width 76 height 21
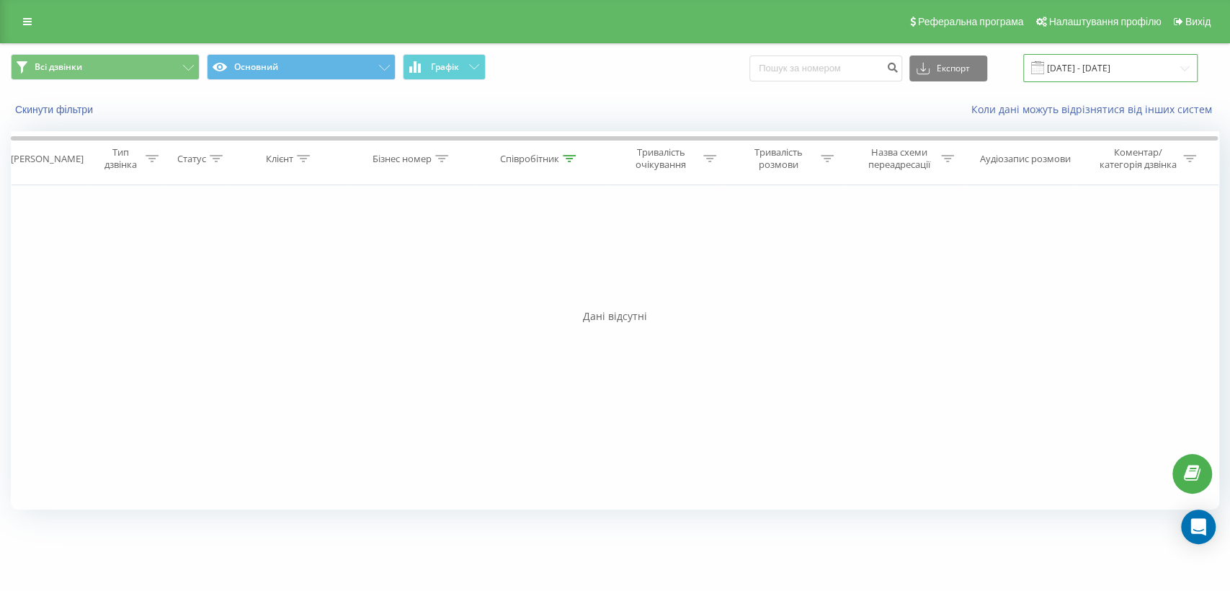
drag, startPoint x: 1088, startPoint y: 68, endPoint x: 1072, endPoint y: 79, distance: 20.2
click at [1088, 68] on input "[DATE] - [DATE]" at bounding box center [1110, 68] width 174 height 28
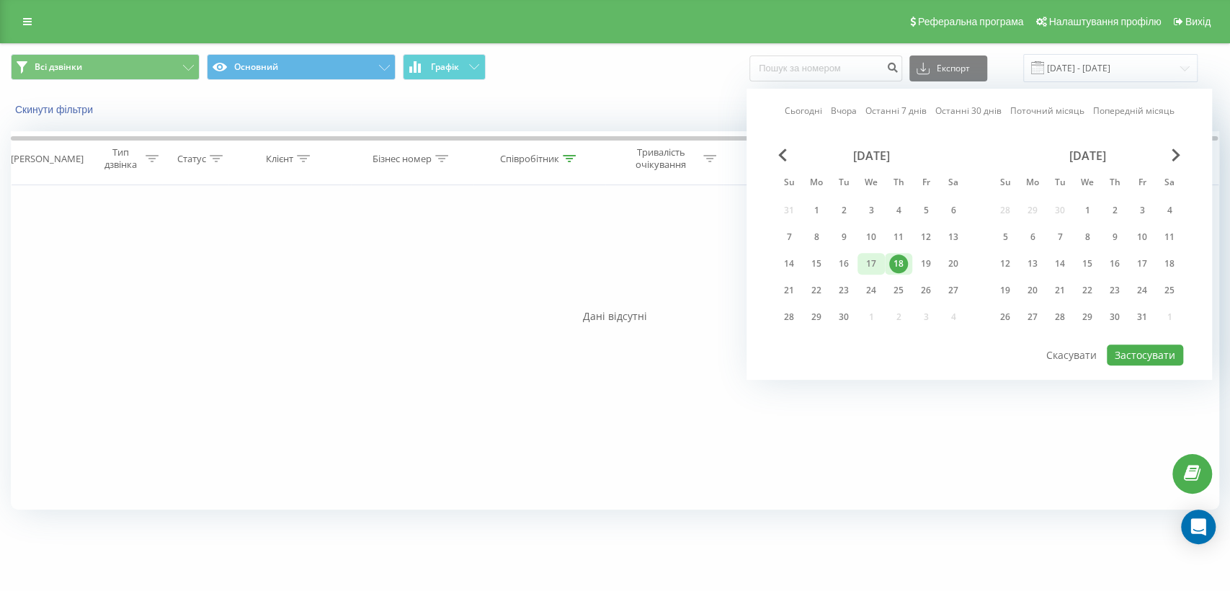
click at [869, 255] on div "17" at bounding box center [870, 263] width 19 height 19
click at [1125, 355] on button "Застосувати" at bounding box center [1144, 354] width 76 height 21
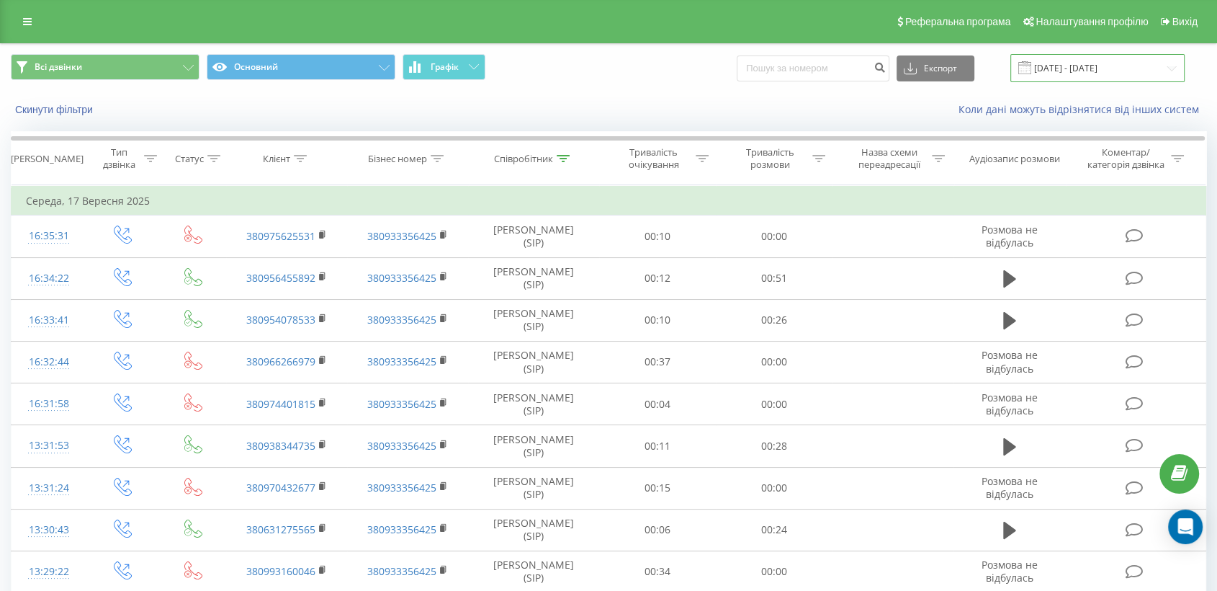
click at [1062, 76] on input "[DATE] - [DATE]" at bounding box center [1098, 68] width 174 height 28
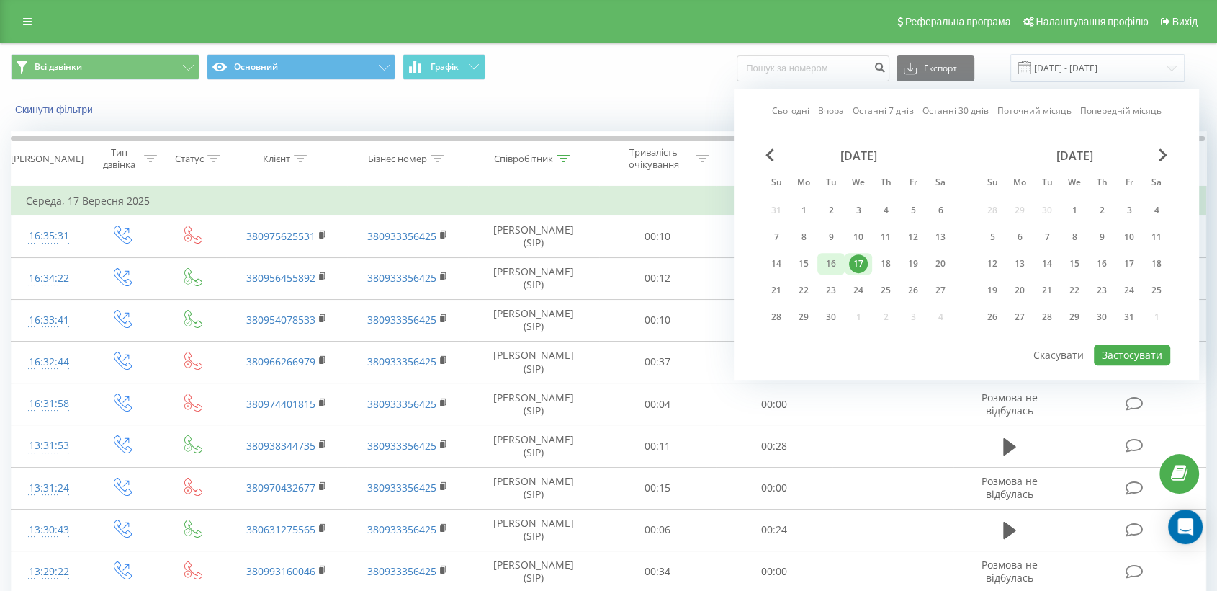
click at [832, 261] on div "16" at bounding box center [831, 263] width 19 height 19
click at [1127, 351] on button "Застосувати" at bounding box center [1132, 354] width 76 height 21
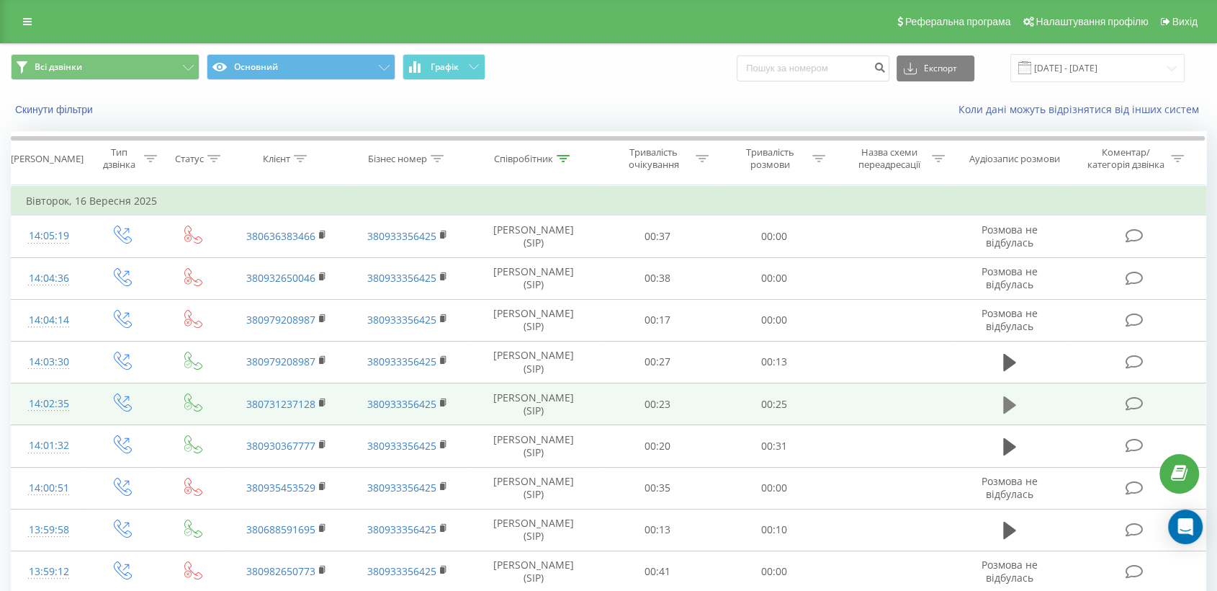
click at [1005, 404] on icon at bounding box center [1009, 403] width 13 height 17
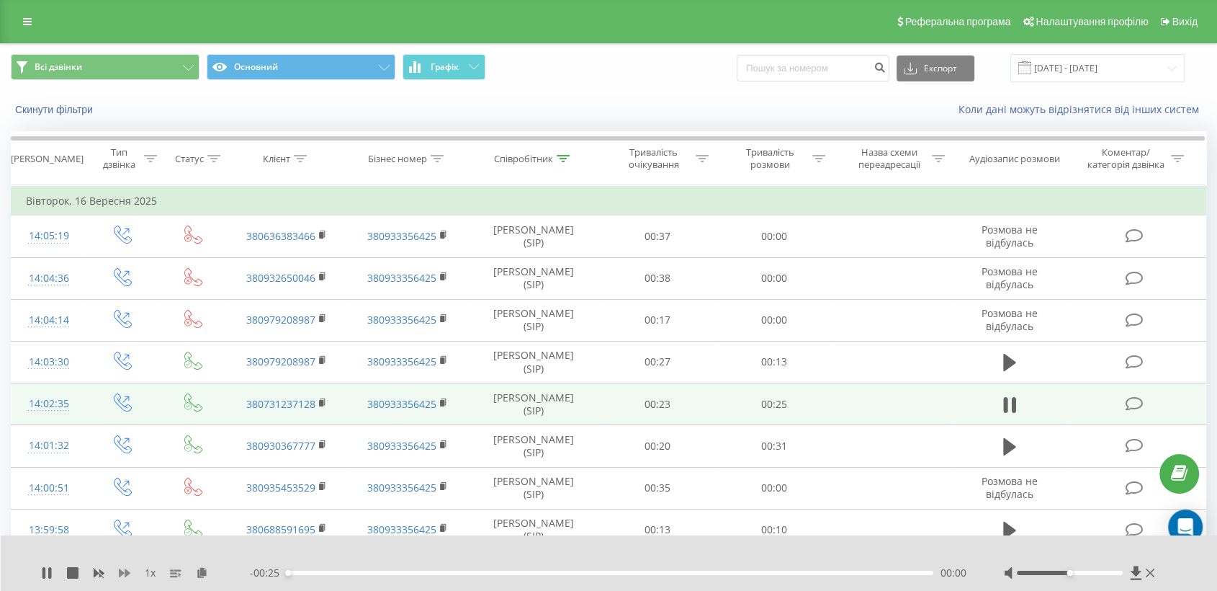
click at [120, 567] on icon at bounding box center [125, 573] width 12 height 12
click at [120, 568] on icon at bounding box center [125, 573] width 12 height 12
click at [127, 567] on icon at bounding box center [125, 573] width 12 height 12
click at [198, 571] on icon at bounding box center [202, 572] width 12 height 10
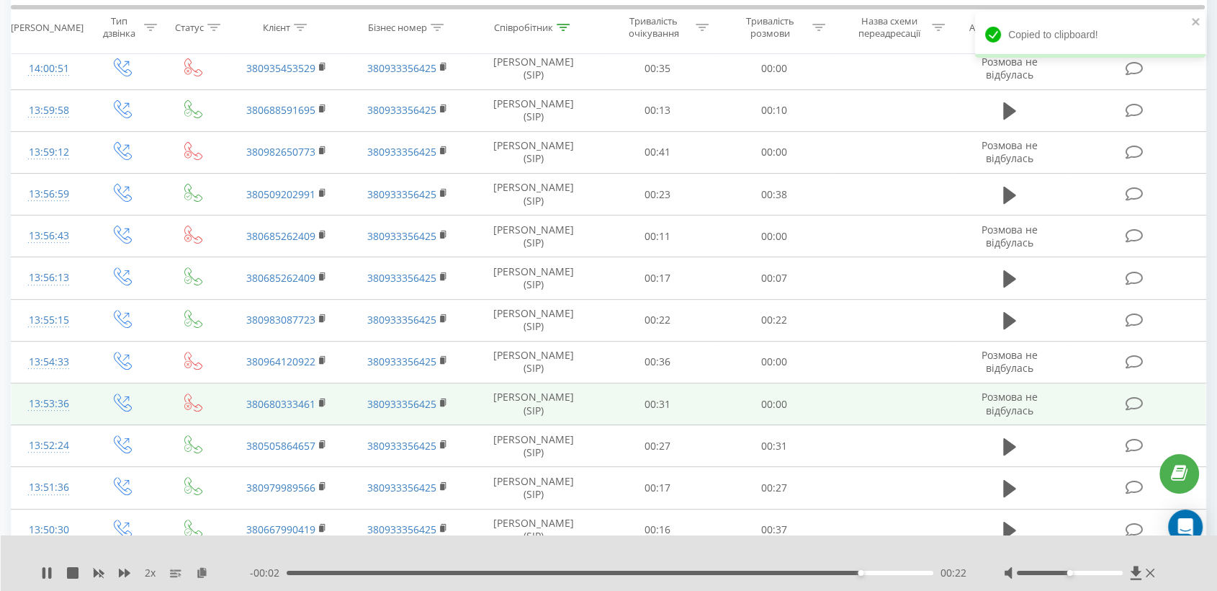
scroll to position [560, 0]
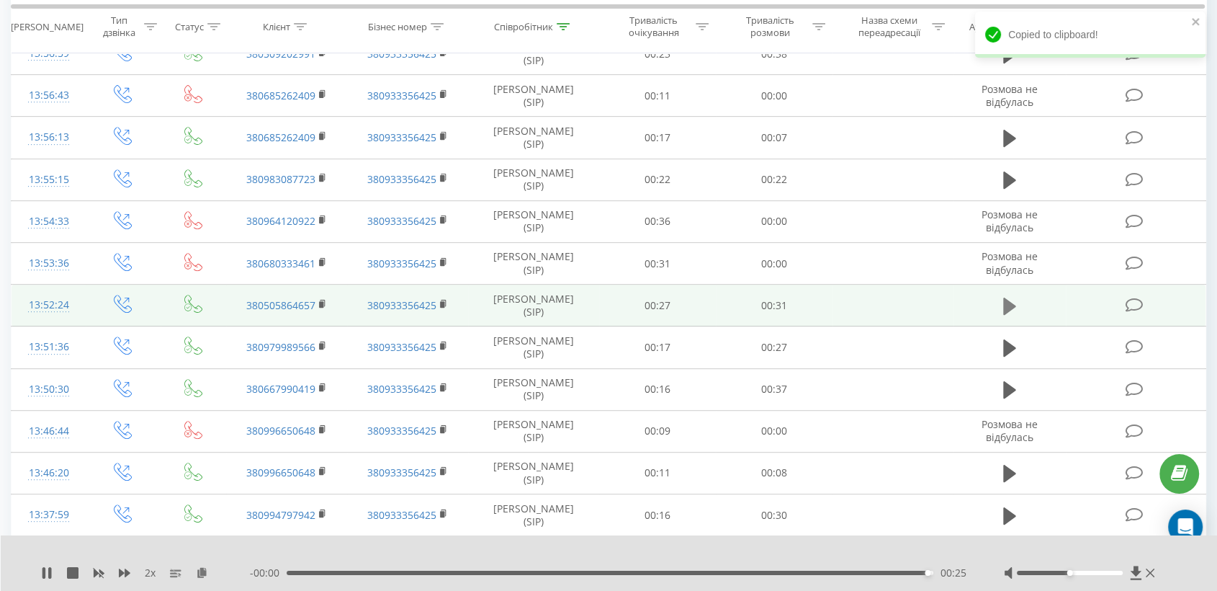
click at [1006, 308] on icon at bounding box center [1009, 305] width 13 height 17
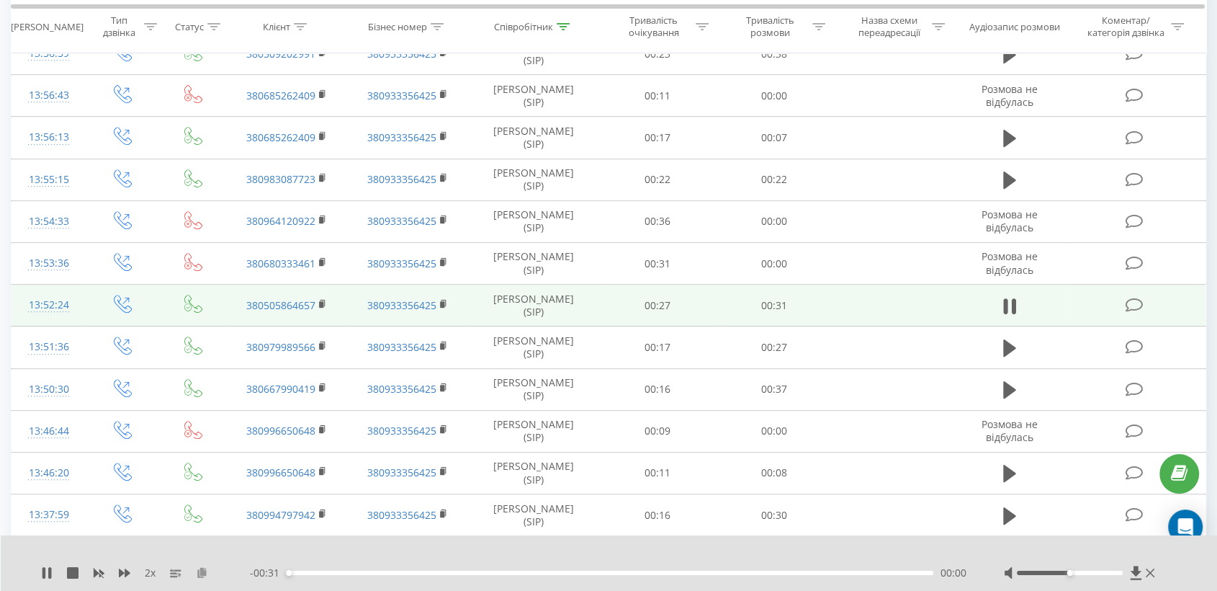
click at [204, 573] on icon at bounding box center [202, 572] width 12 height 10
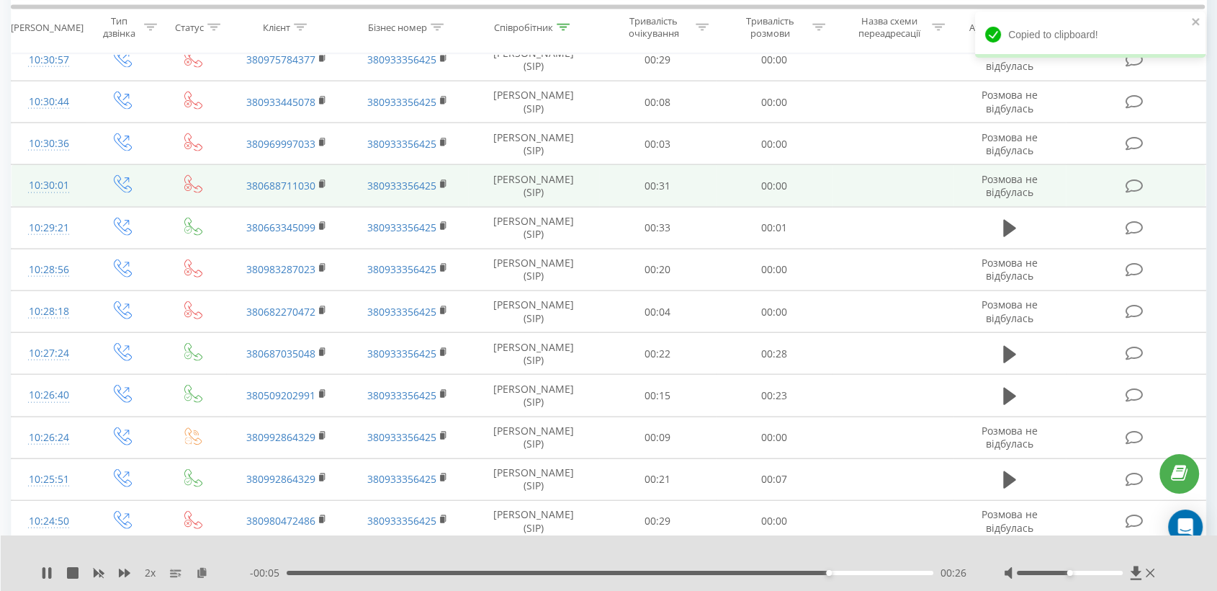
scroll to position [3441, 0]
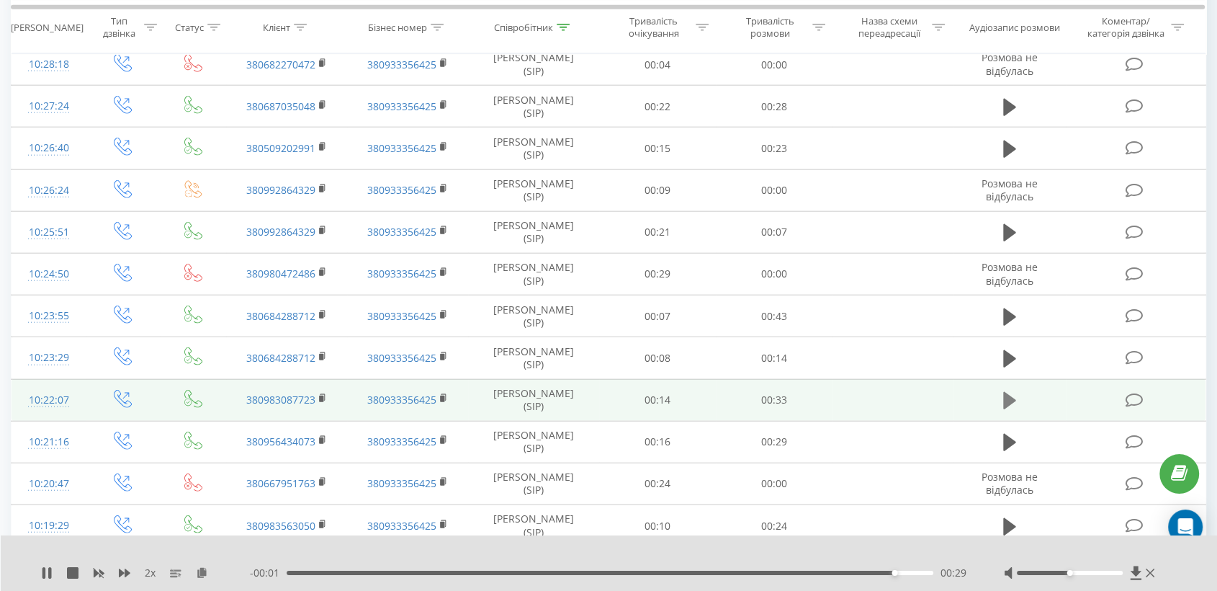
click at [1006, 394] on icon at bounding box center [1009, 400] width 13 height 17
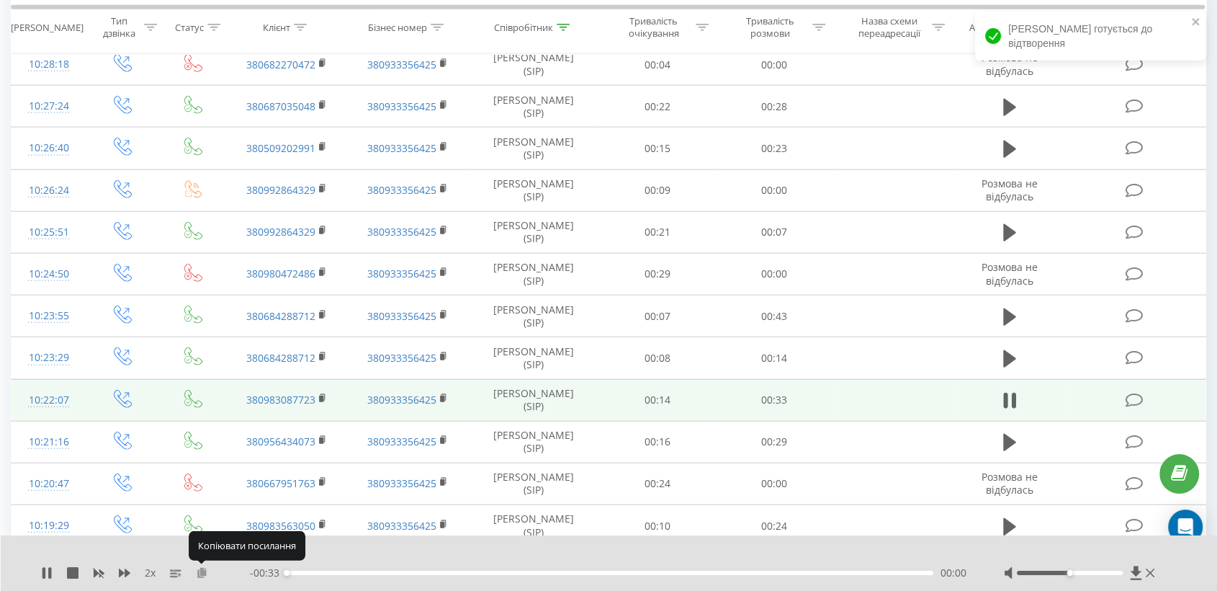
click at [202, 573] on icon at bounding box center [202, 572] width 12 height 10
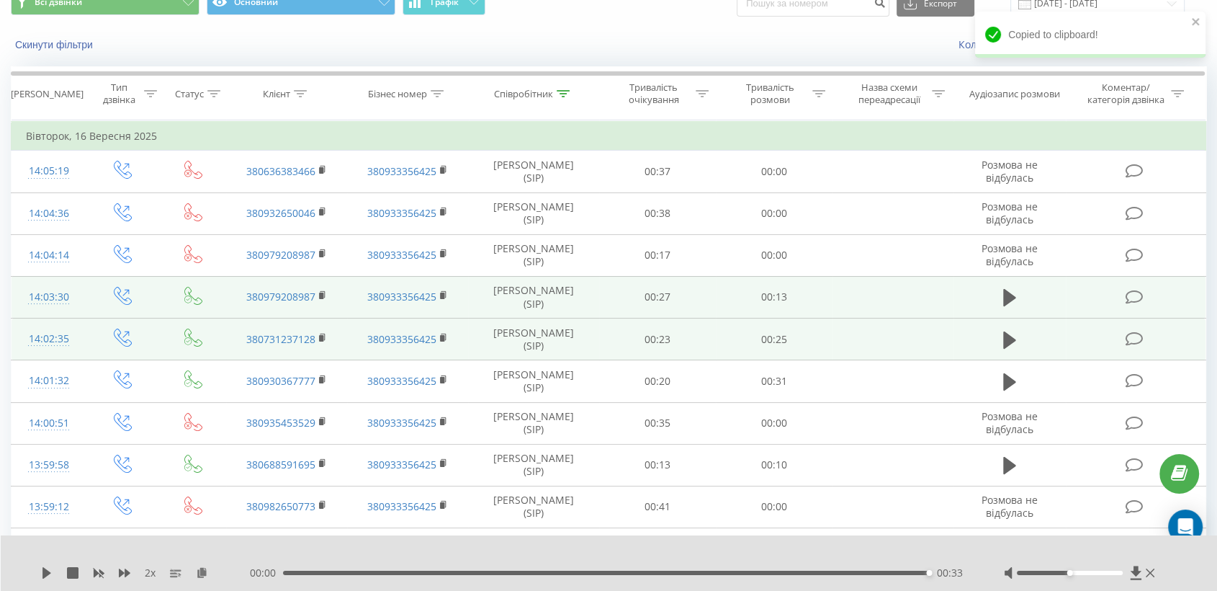
scroll to position [0, 0]
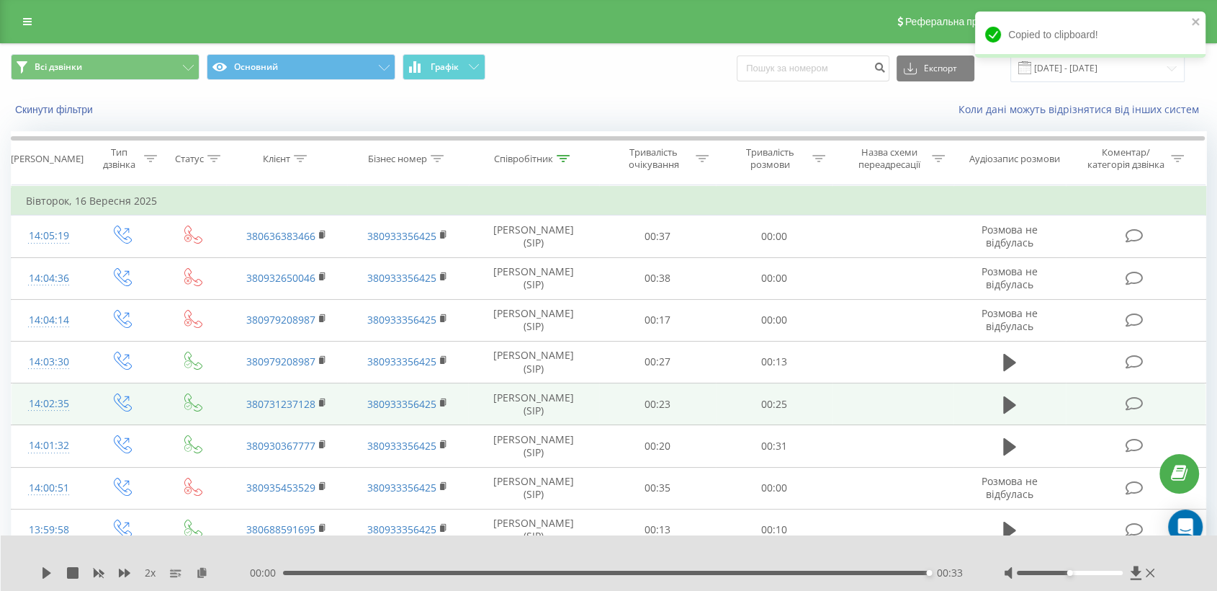
click at [1092, 66] on div "Copied to clipboard!" at bounding box center [1090, 40] width 230 height 56
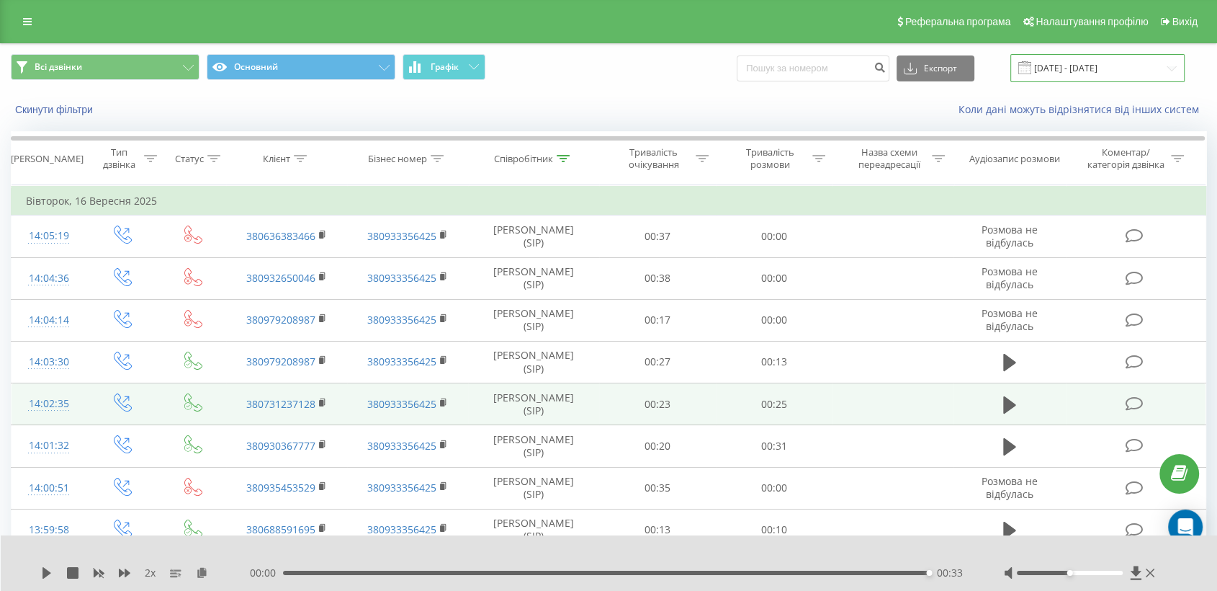
click at [1059, 65] on input "[DATE] - [DATE]" at bounding box center [1098, 68] width 174 height 28
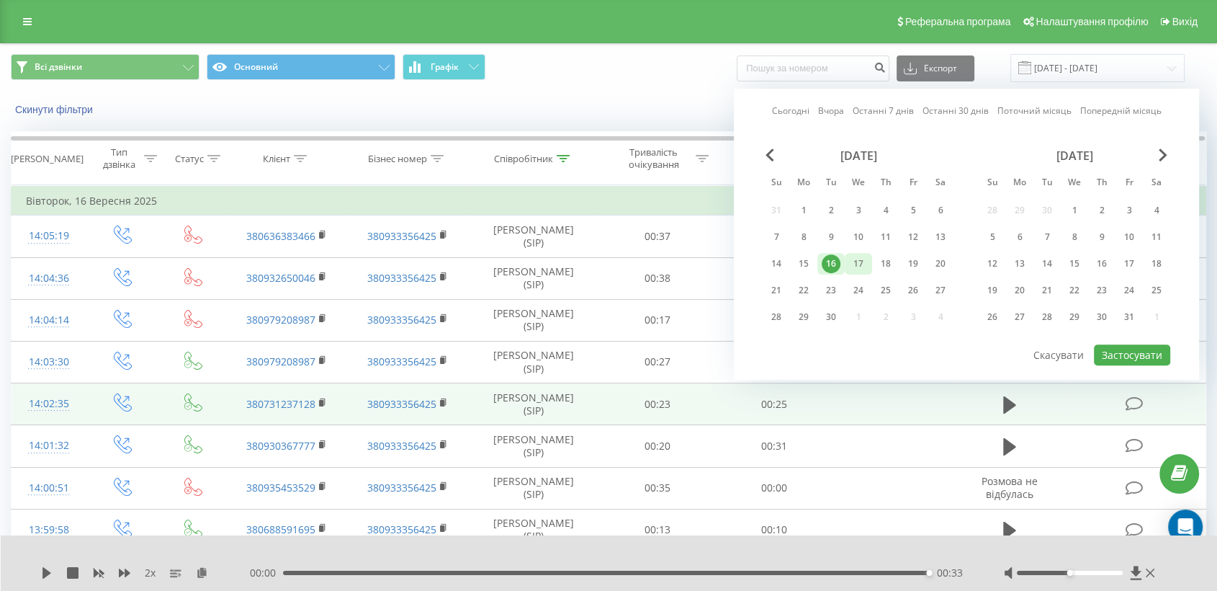
click at [868, 264] on div "17" at bounding box center [858, 264] width 27 height 22
click at [1142, 346] on button "Застосувати" at bounding box center [1132, 354] width 76 height 21
type input "[DATE] - [DATE]"
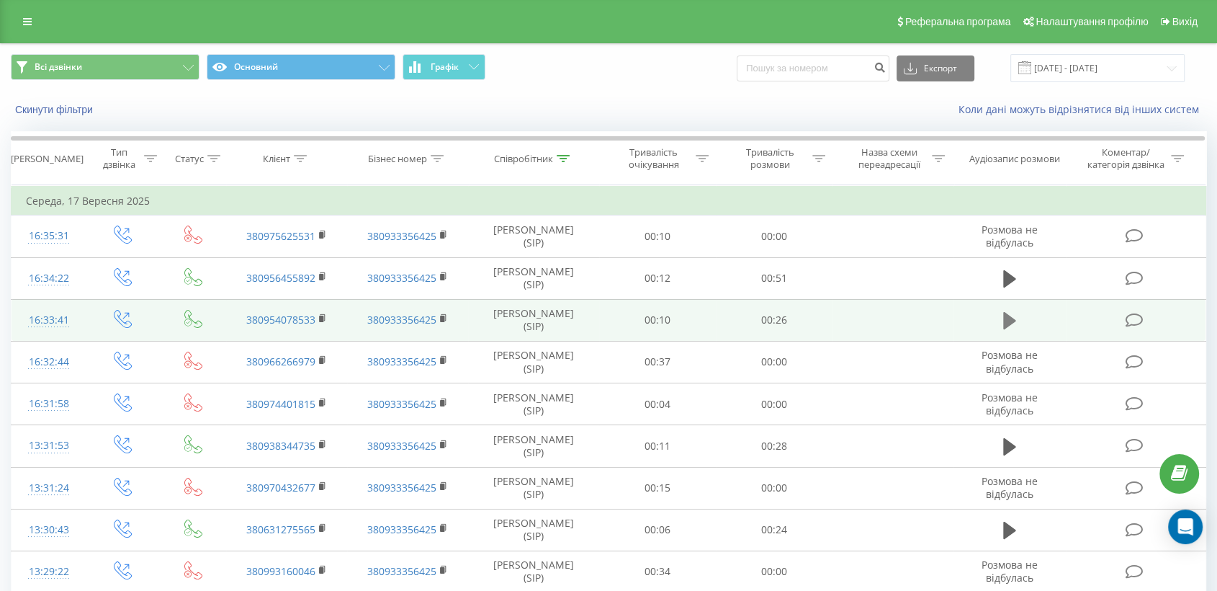
click at [1010, 321] on icon at bounding box center [1009, 320] width 13 height 17
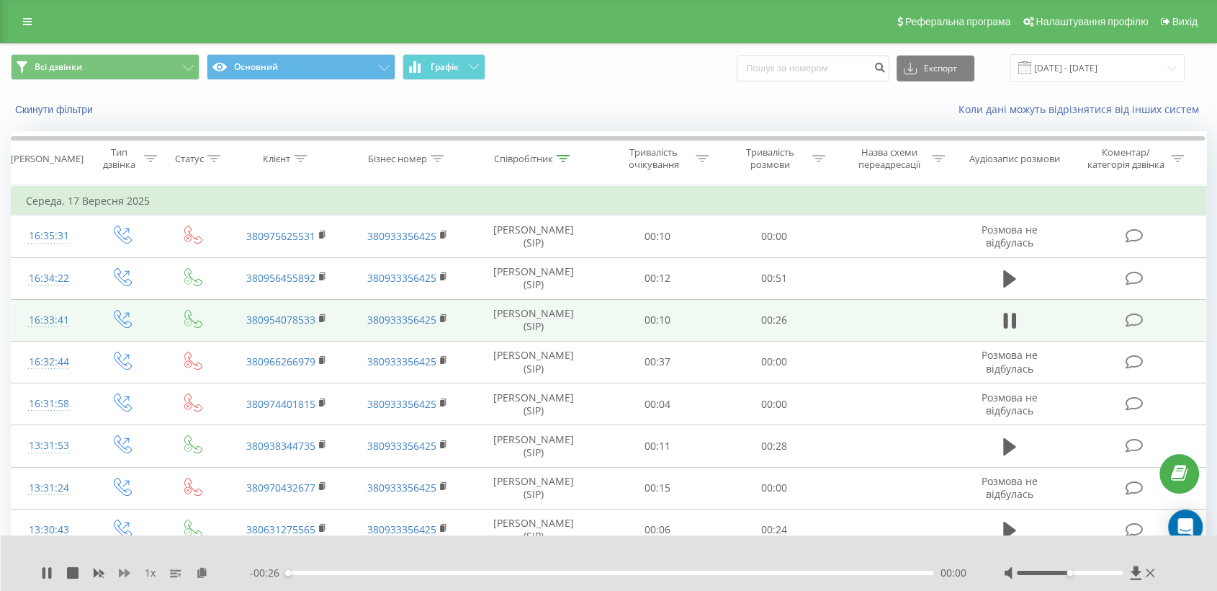
click at [127, 571] on icon at bounding box center [125, 572] width 12 height 9
click at [127, 572] on icon at bounding box center [125, 572] width 12 height 9
click at [200, 570] on icon at bounding box center [202, 572] width 12 height 10
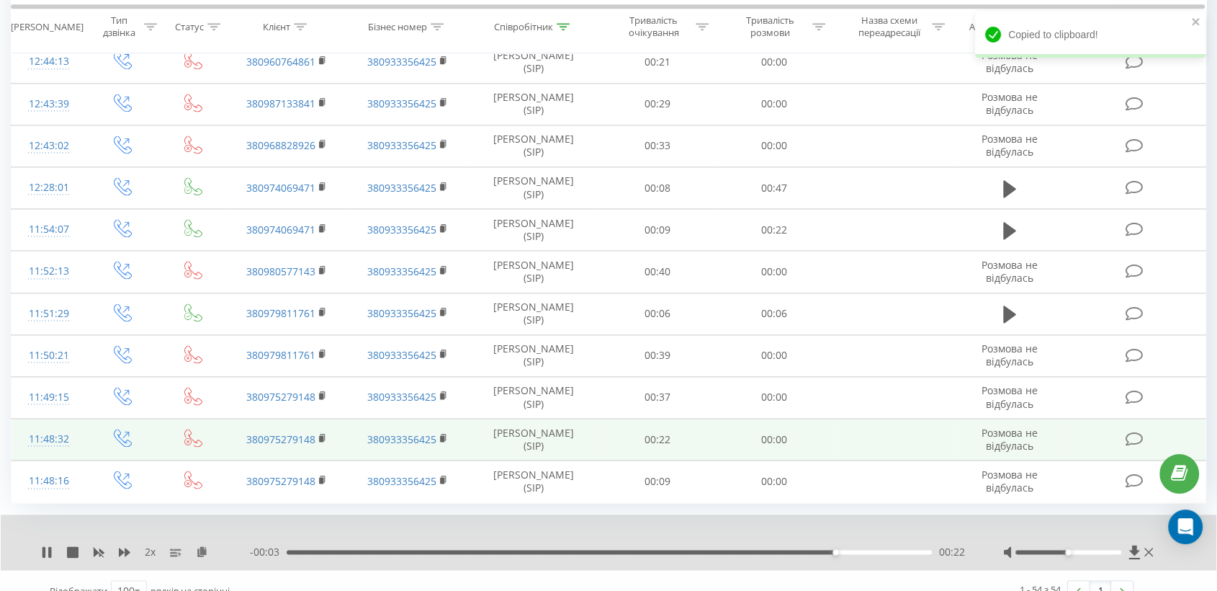
scroll to position [1994, 0]
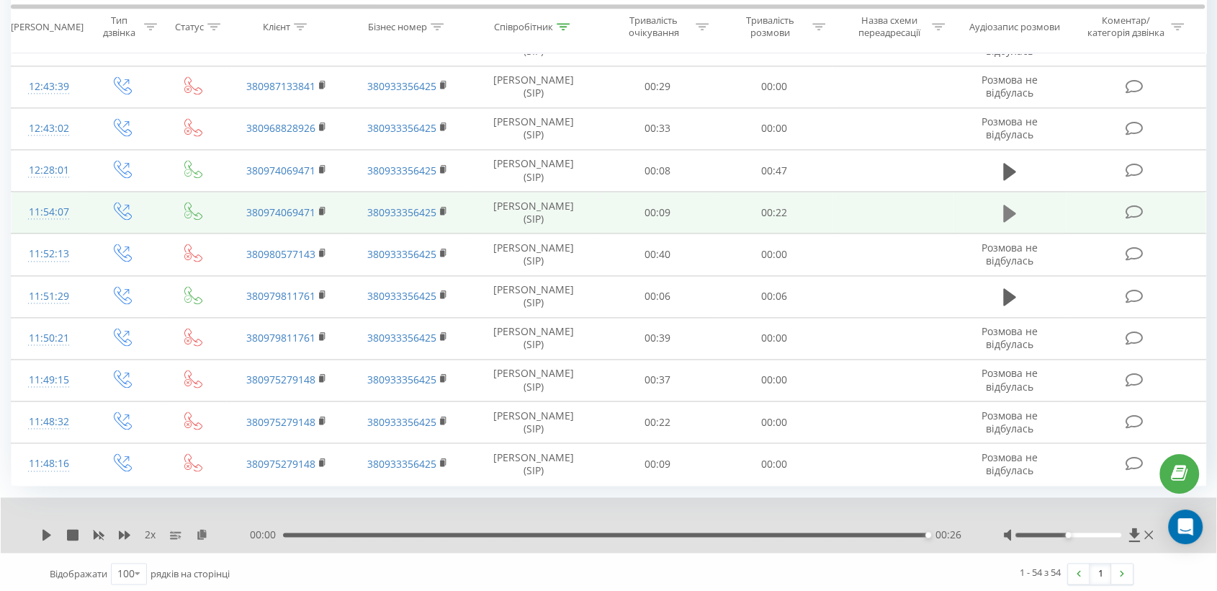
click at [1009, 214] on icon at bounding box center [1009, 213] width 13 height 20
click at [202, 529] on icon at bounding box center [202, 534] width 12 height 10
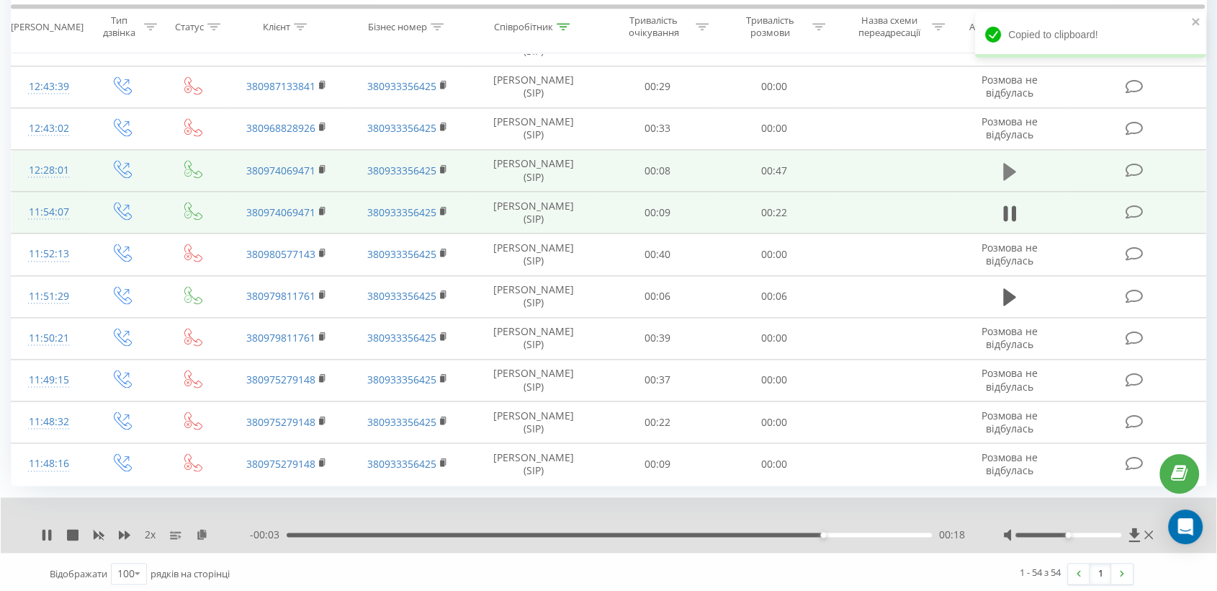
click at [1010, 166] on icon at bounding box center [1009, 170] width 13 height 17
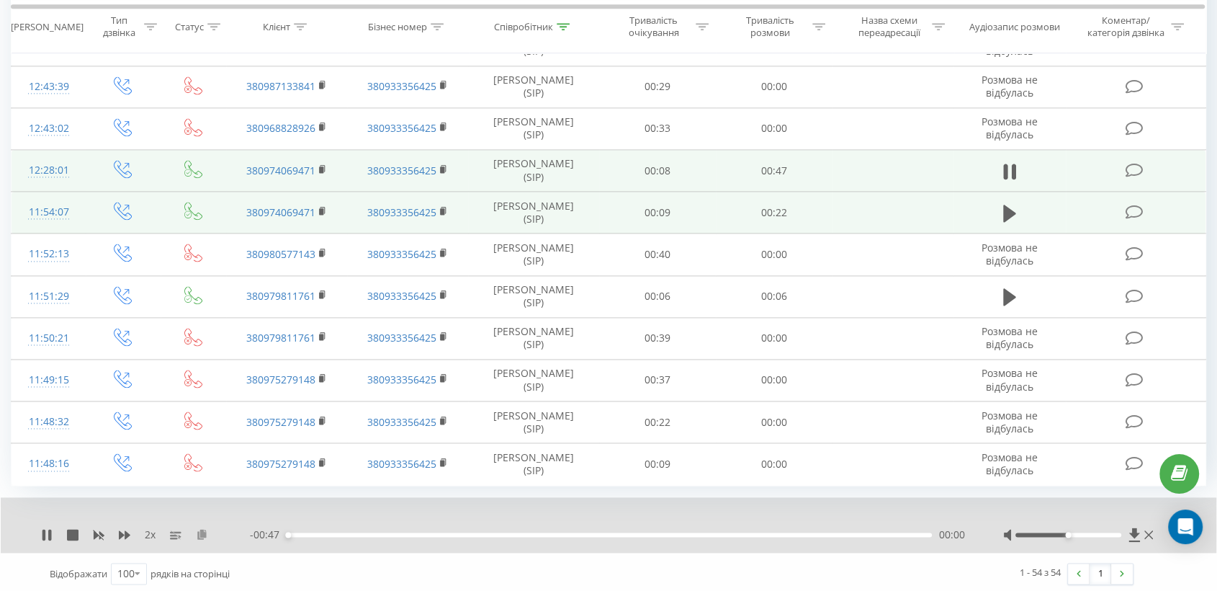
click at [202, 532] on icon at bounding box center [202, 534] width 12 height 10
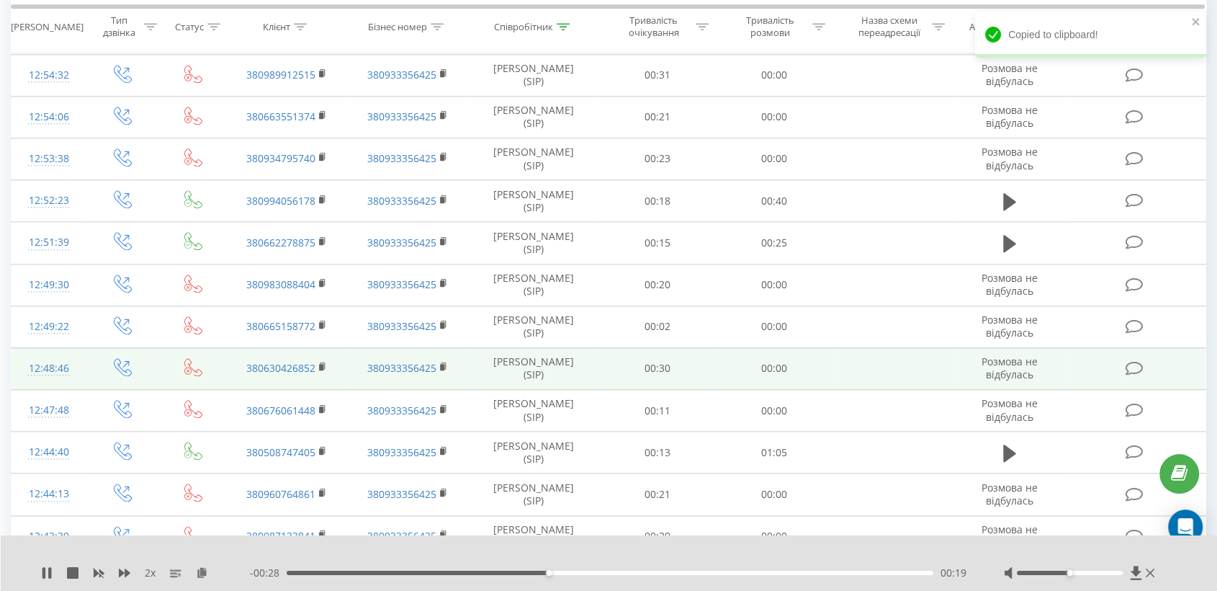
scroll to position [1513, 0]
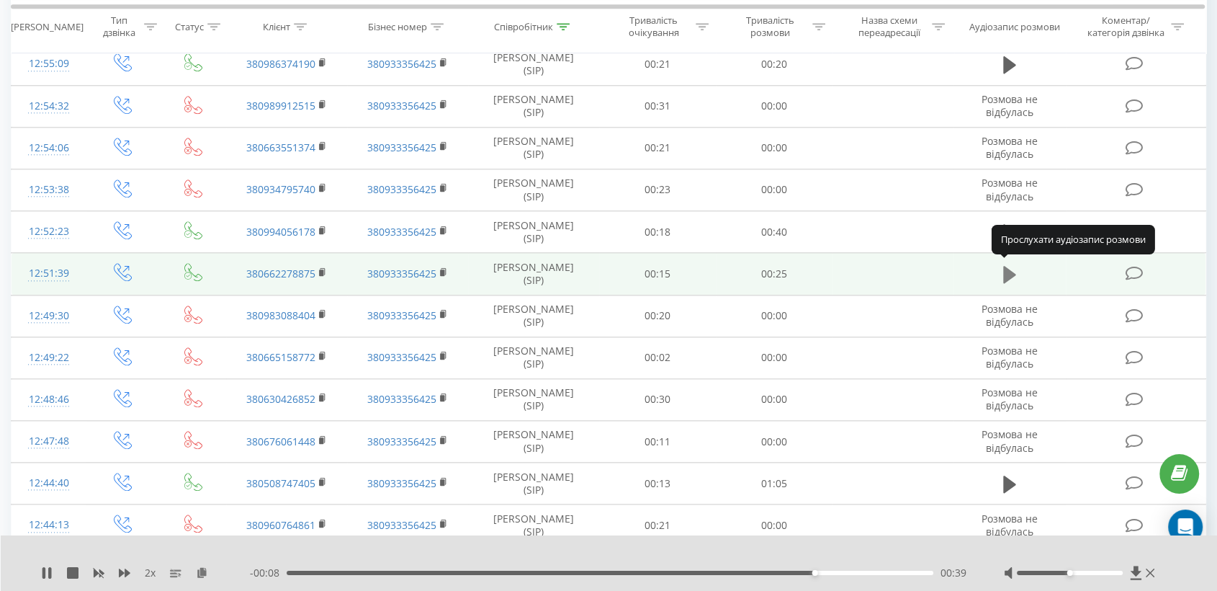
click at [1006, 267] on icon at bounding box center [1009, 274] width 13 height 17
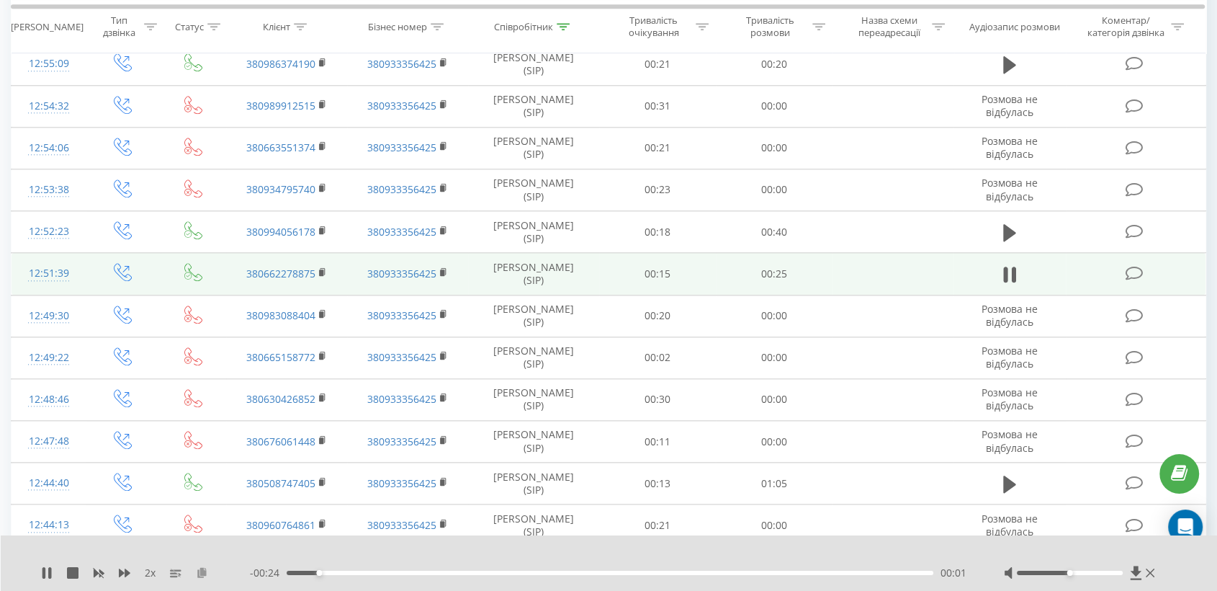
click at [200, 570] on icon at bounding box center [202, 572] width 12 height 10
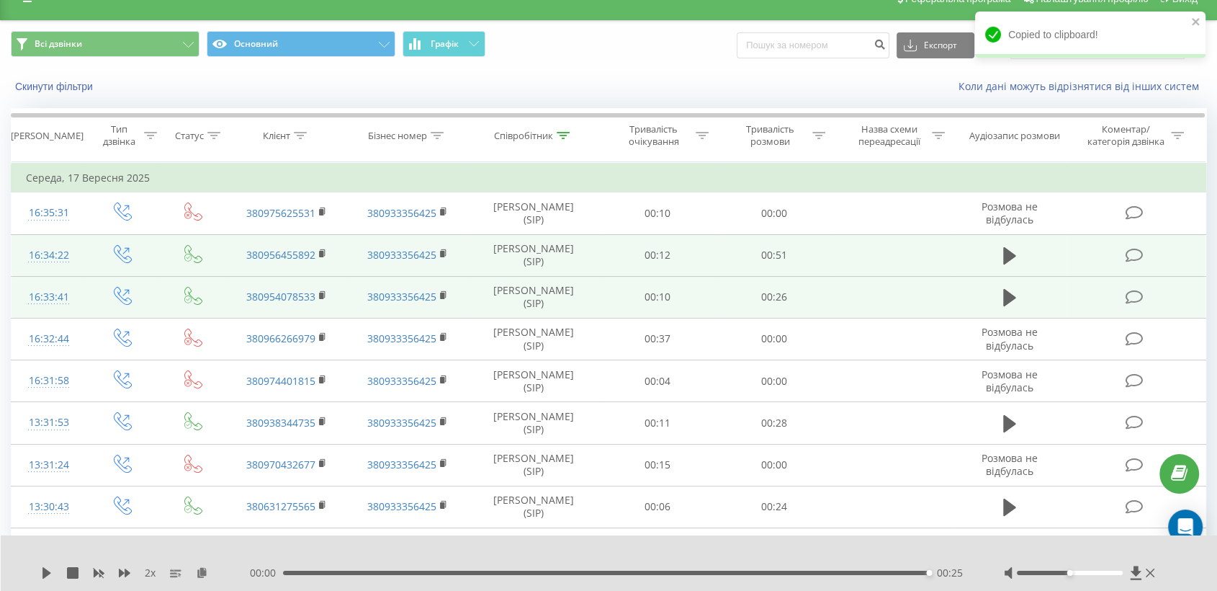
scroll to position [0, 0]
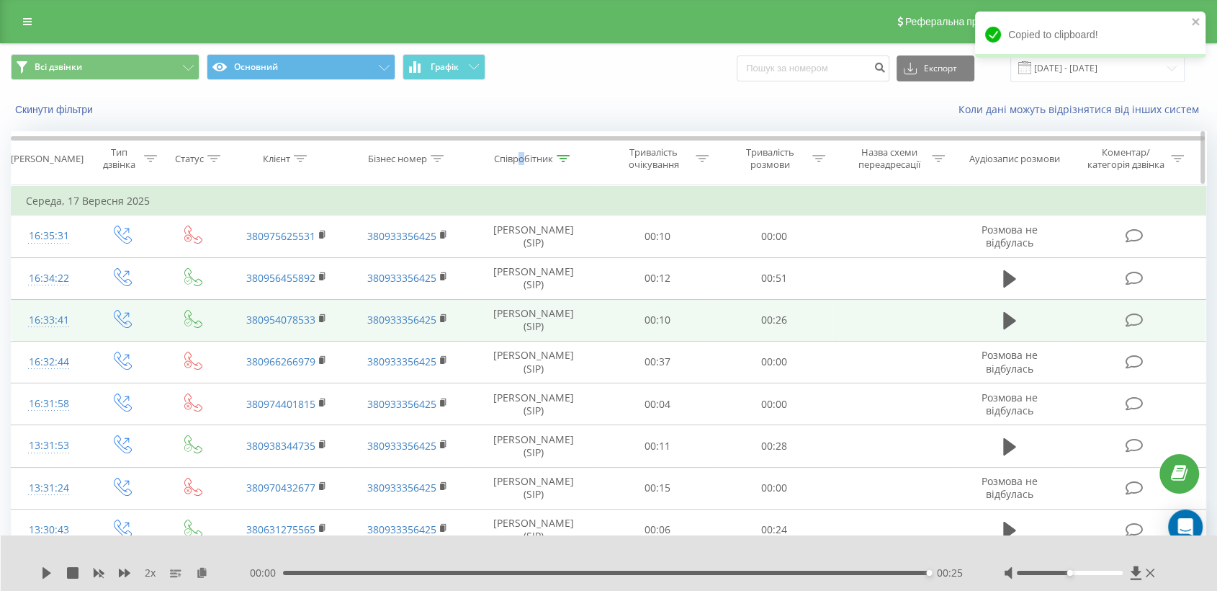
click at [521, 157] on div "Співробітник" at bounding box center [523, 159] width 59 height 12
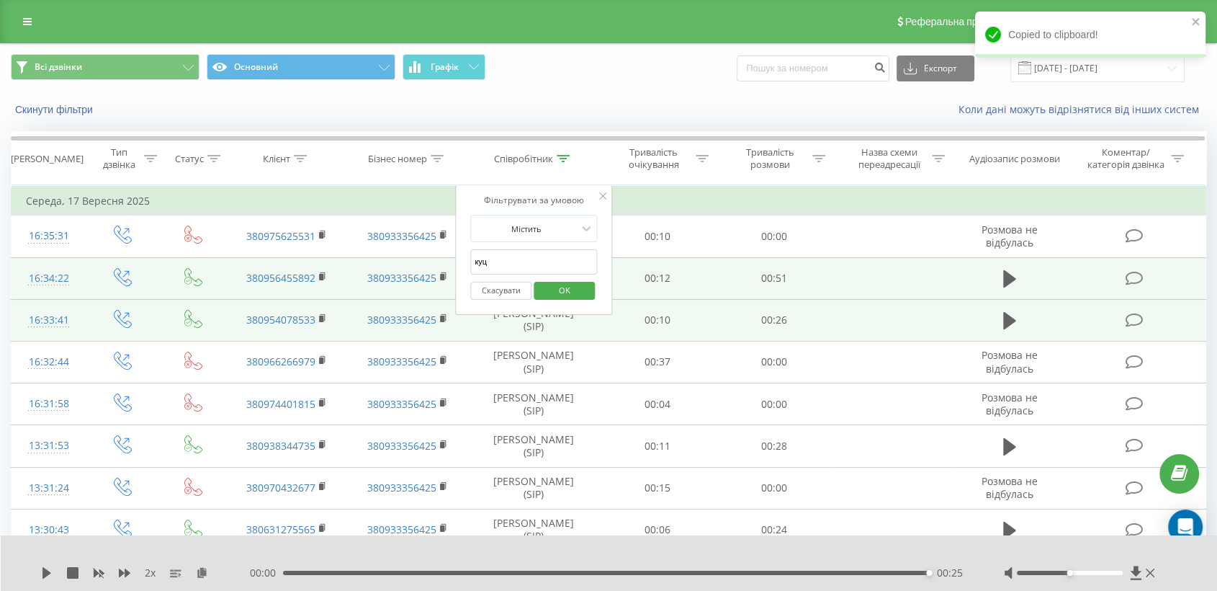
drag, startPoint x: 516, startPoint y: 261, endPoint x: 421, endPoint y: 264, distance: 95.1
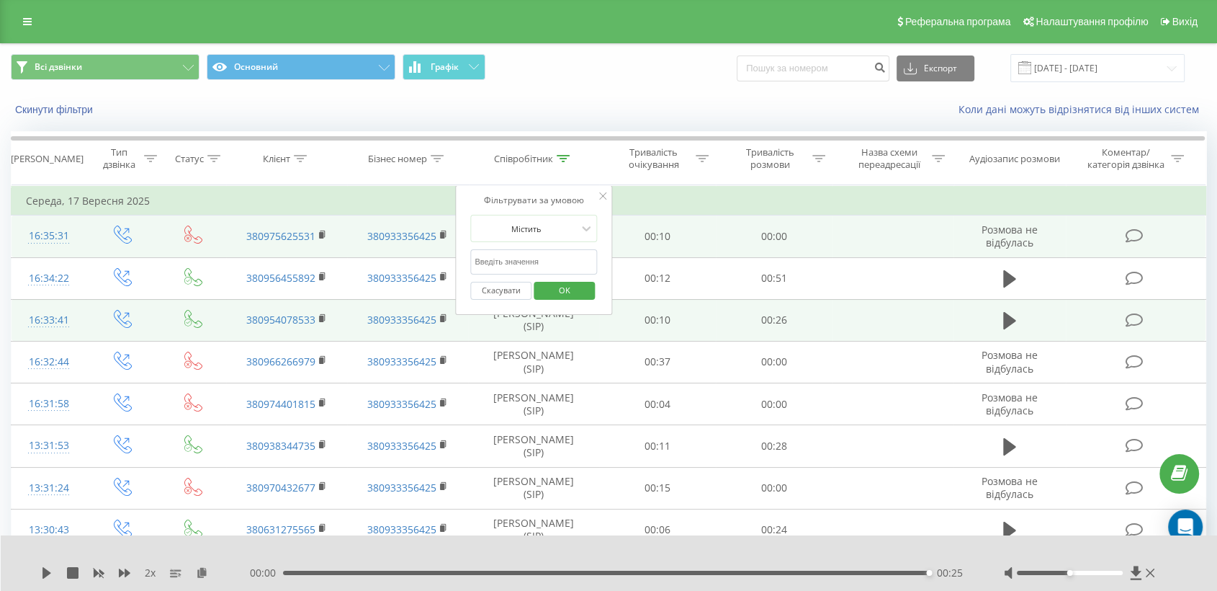
type input "д"
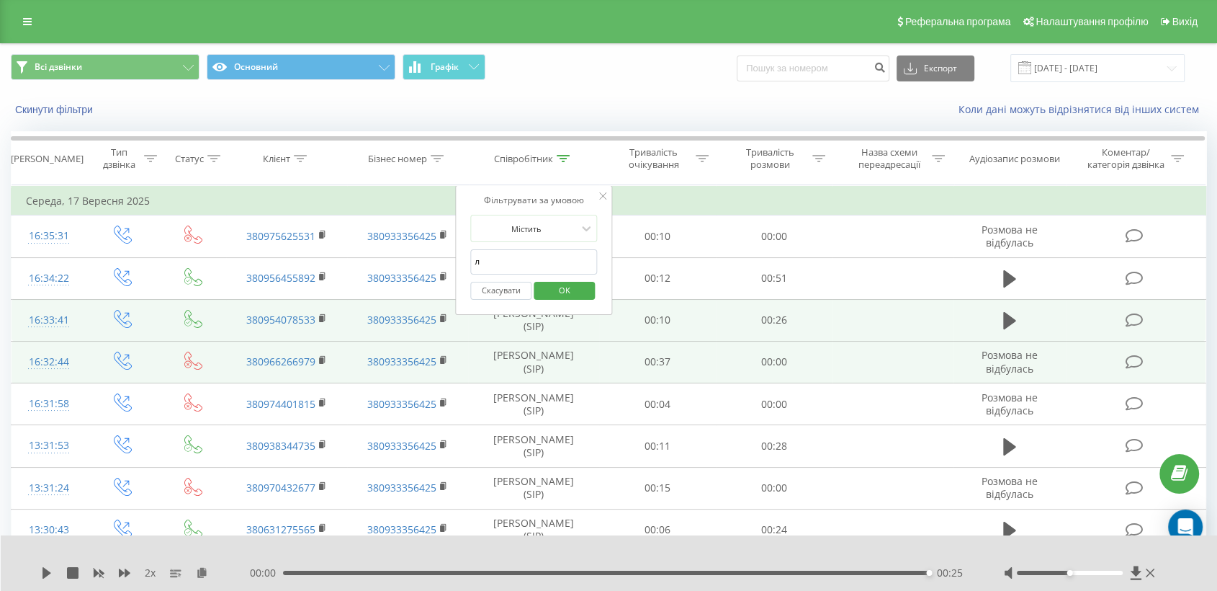
type input "лапко"
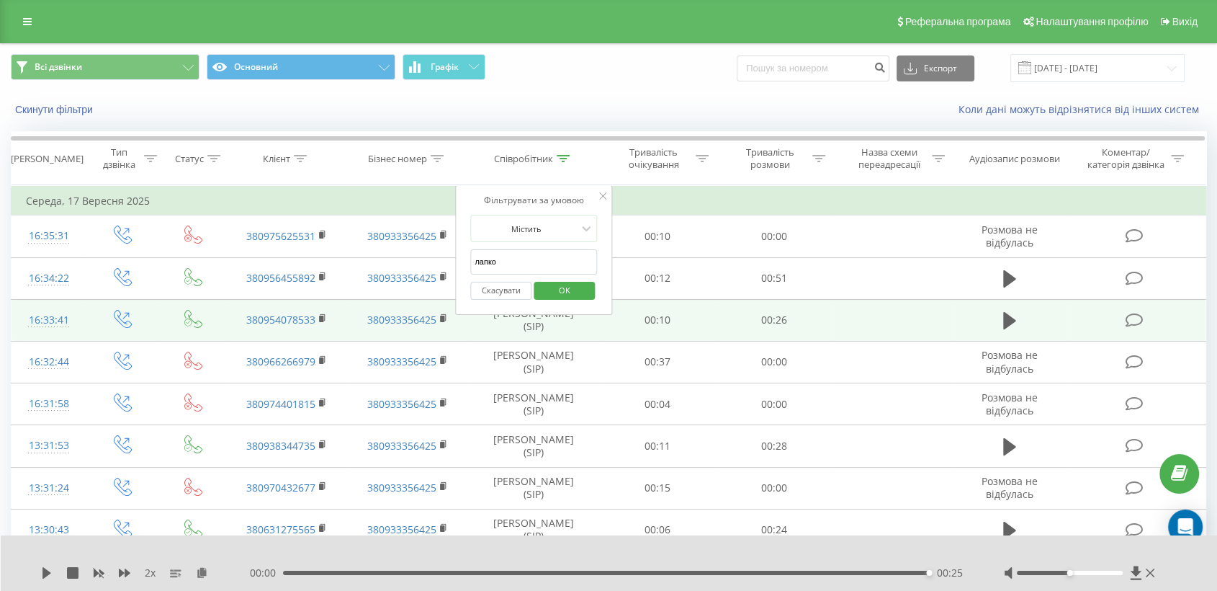
click at [547, 285] on span "OK" at bounding box center [565, 290] width 40 height 22
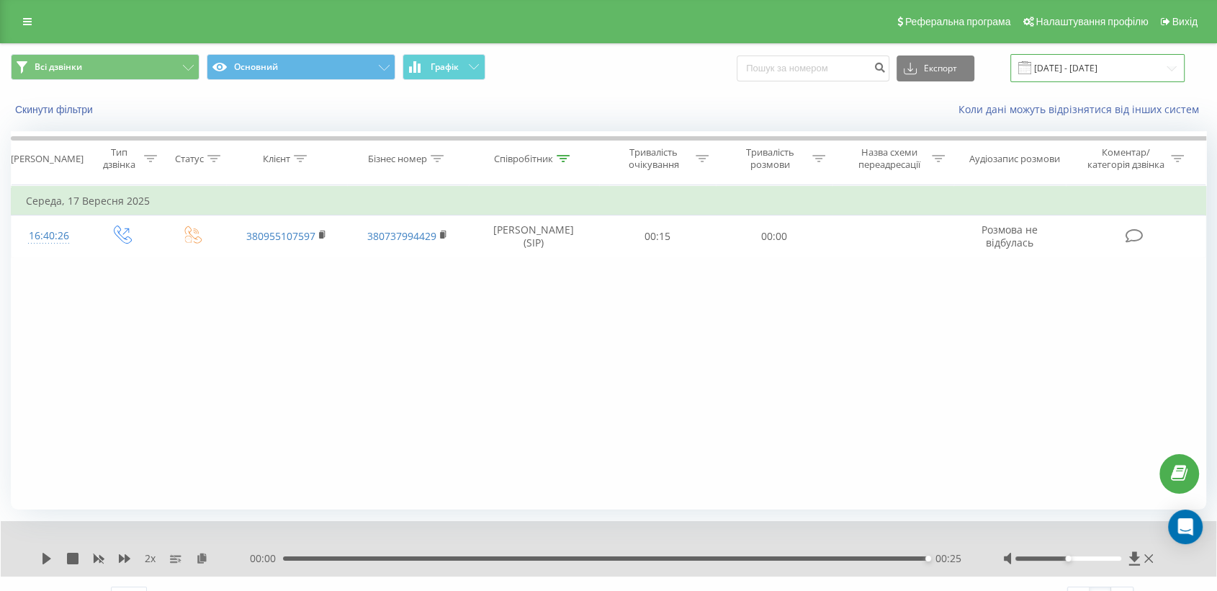
click at [1069, 70] on input "[DATE] - [DATE]" at bounding box center [1098, 68] width 174 height 28
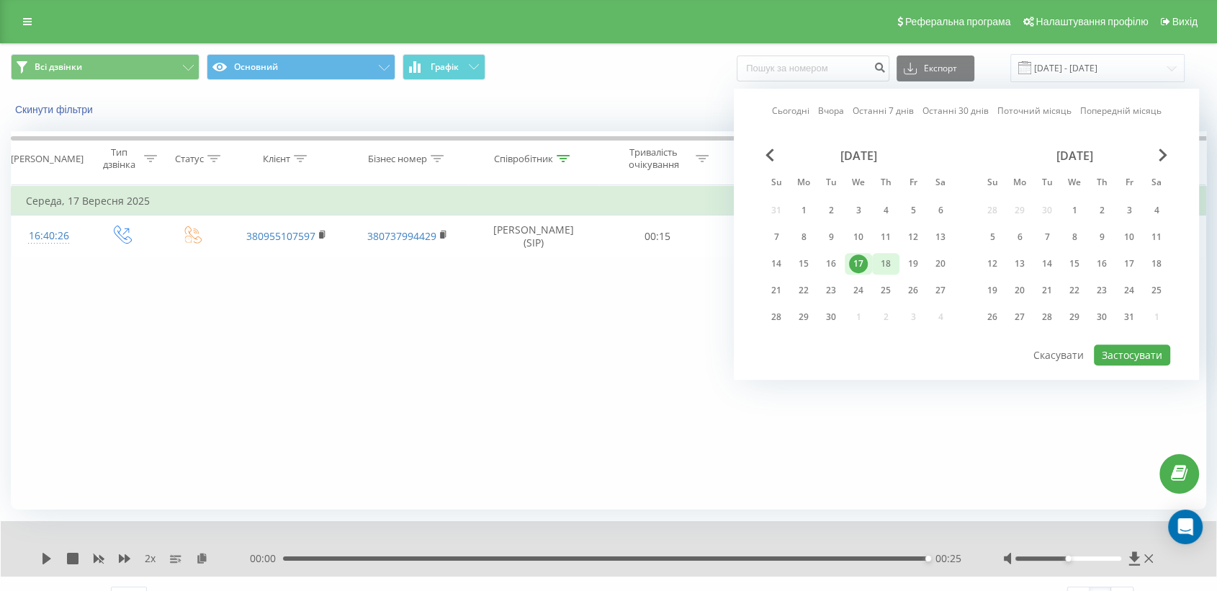
drag, startPoint x: 885, startPoint y: 259, endPoint x: 893, endPoint y: 261, distance: 8.9
click at [885, 260] on div "18" at bounding box center [886, 263] width 19 height 19
click at [1138, 344] on button "Застосувати" at bounding box center [1132, 354] width 76 height 21
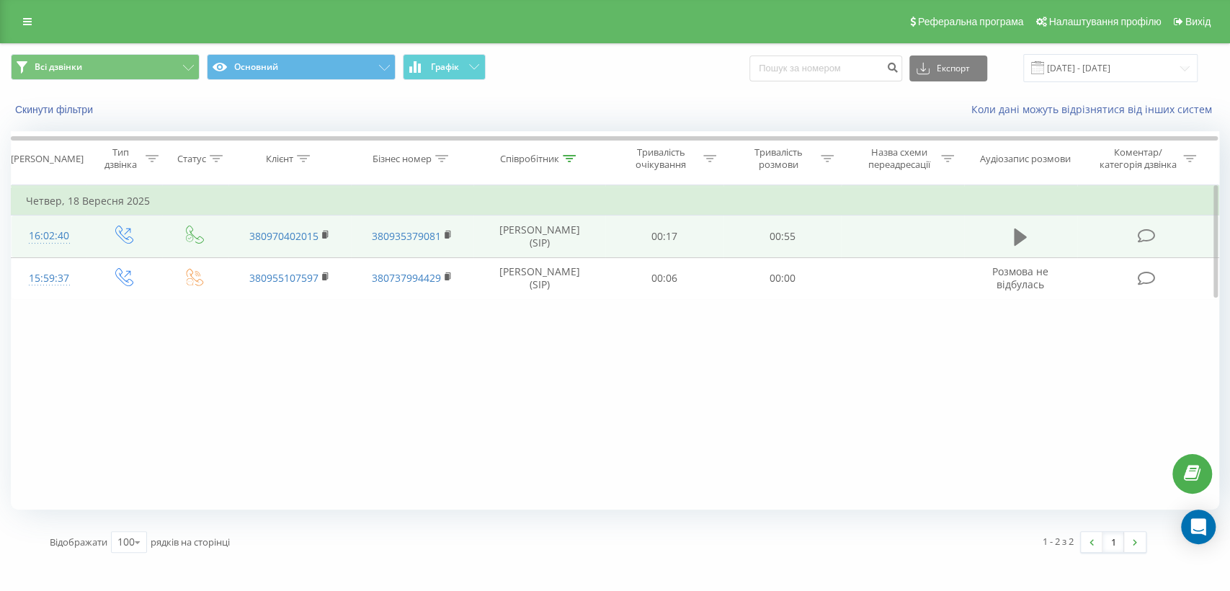
click at [1024, 233] on icon at bounding box center [1019, 237] width 13 height 20
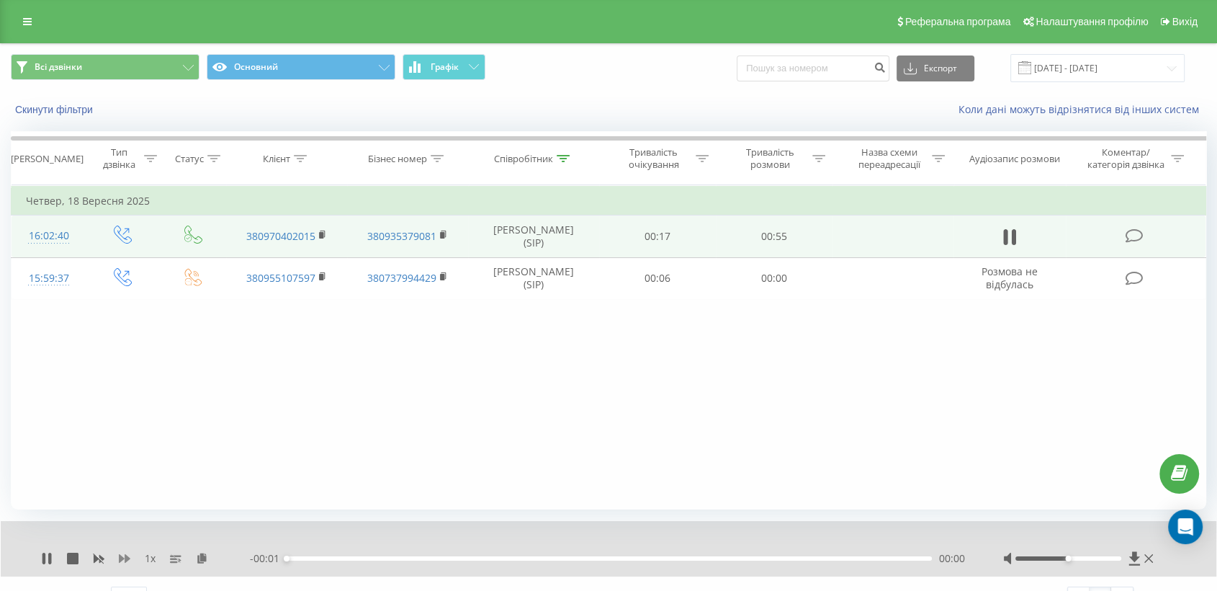
click at [119, 560] on icon at bounding box center [125, 558] width 12 height 12
click at [211, 559] on icon at bounding box center [211, 557] width 12 height 10
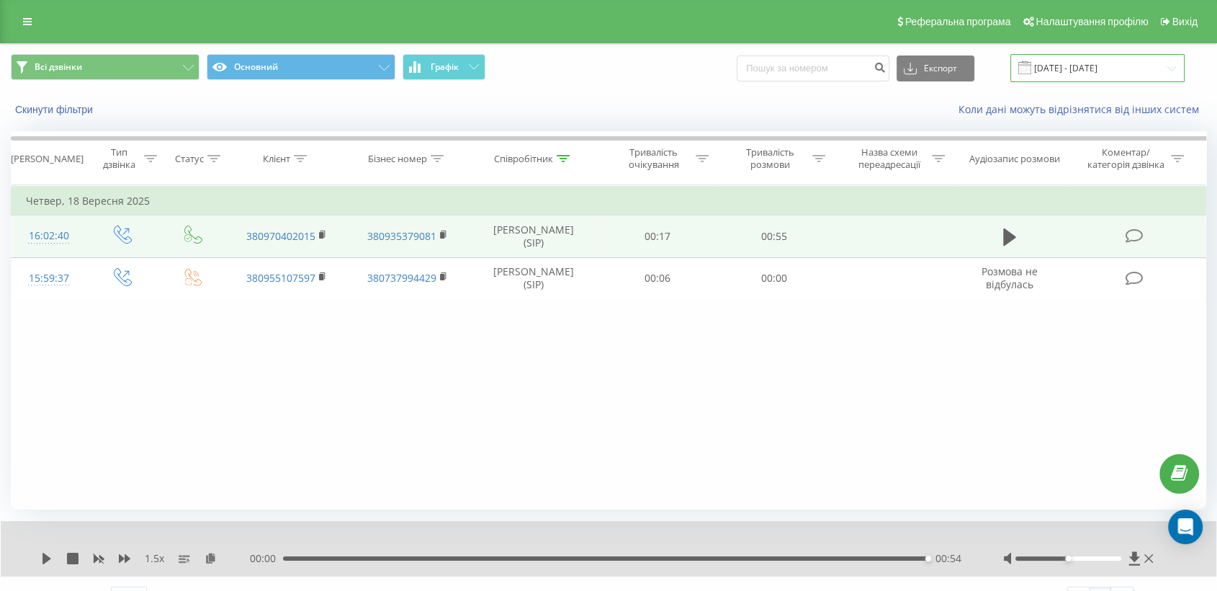
click at [1078, 68] on input "[DATE] - [DATE]" at bounding box center [1098, 68] width 174 height 28
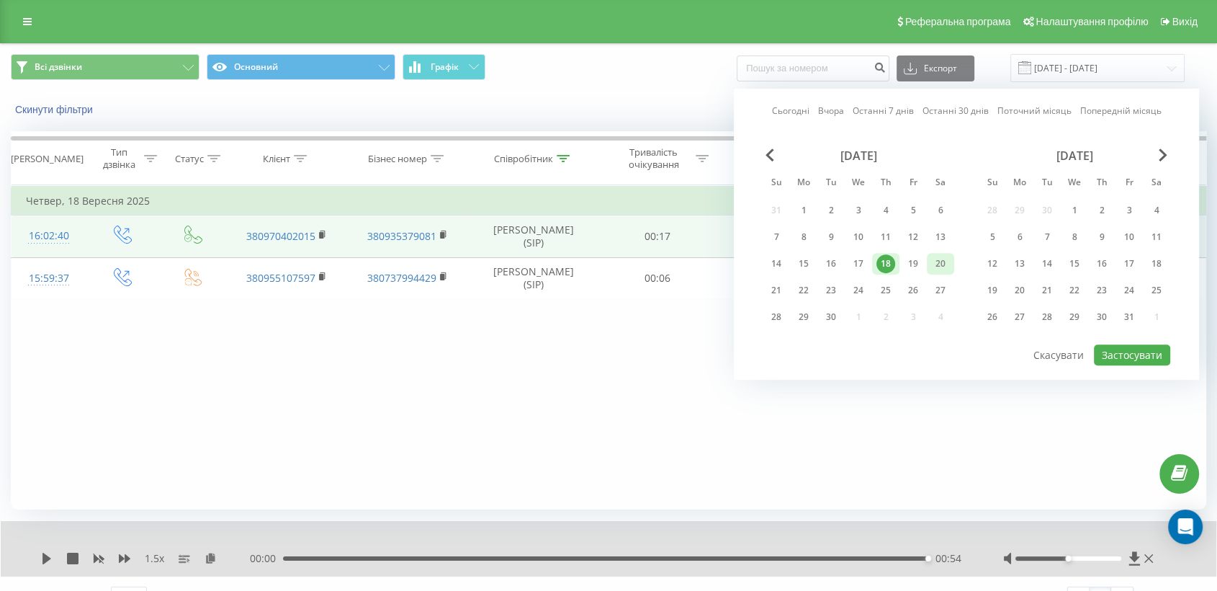
click at [918, 261] on div "19" at bounding box center [913, 263] width 19 height 19
click at [1122, 359] on button "Застосувати" at bounding box center [1132, 354] width 76 height 21
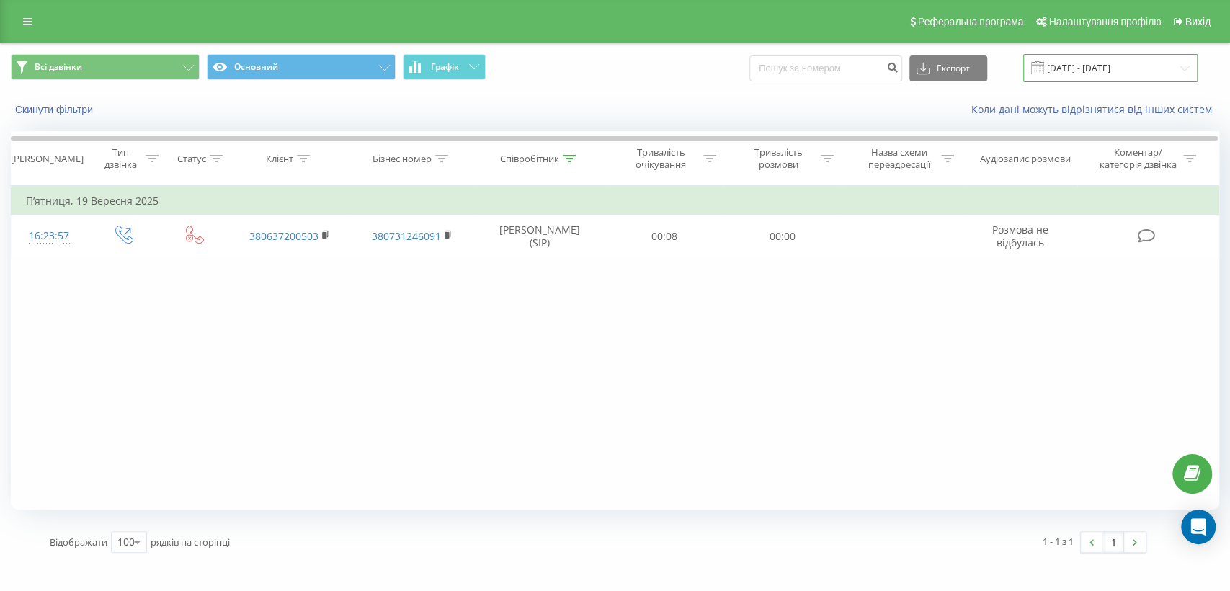
click at [1093, 65] on input "[DATE] - [DATE]" at bounding box center [1110, 68] width 174 height 28
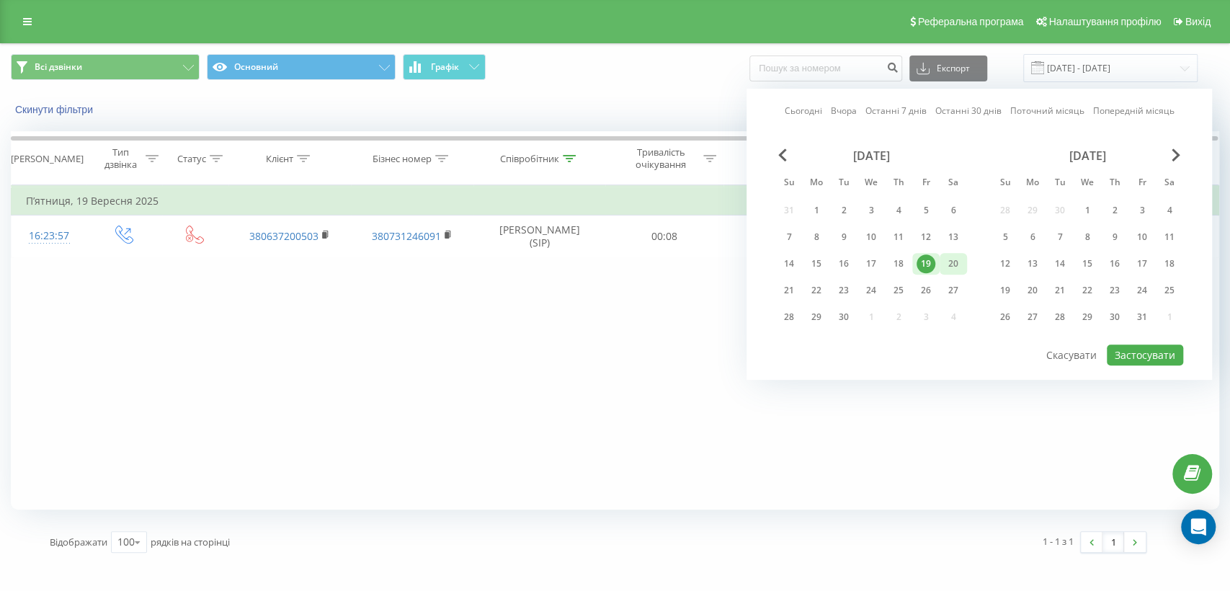
click at [951, 254] on div "20" at bounding box center [953, 263] width 19 height 19
click at [1132, 358] on button "Застосувати" at bounding box center [1144, 354] width 76 height 21
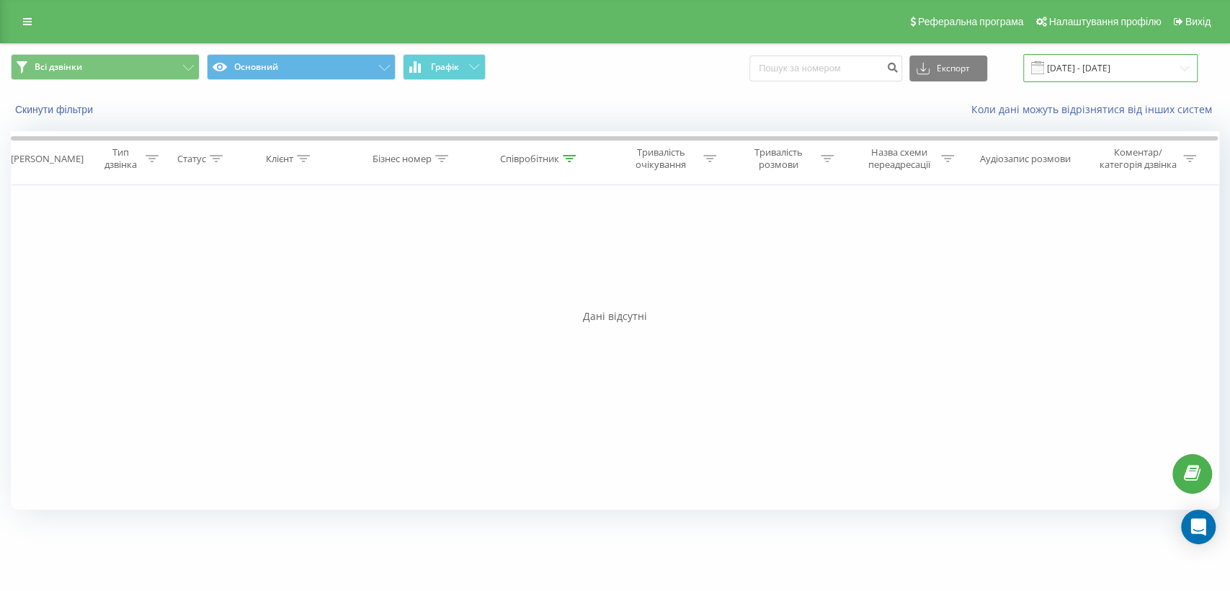
click at [1088, 77] on input "[DATE] - [DATE]" at bounding box center [1110, 68] width 174 height 28
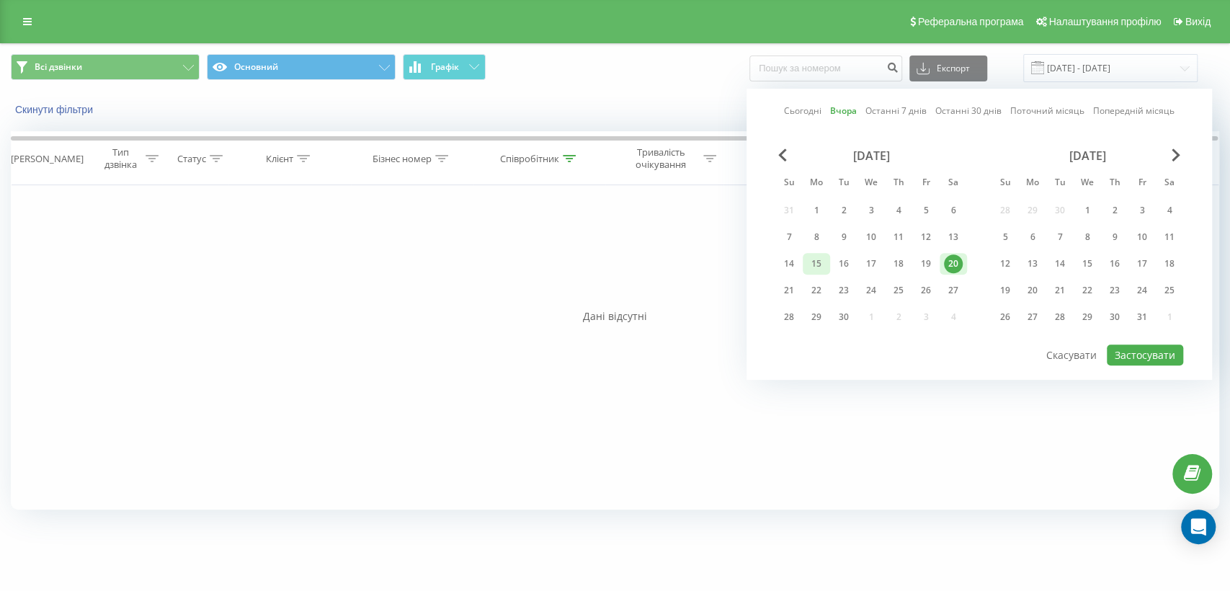
click at [808, 262] on div "15" at bounding box center [816, 263] width 19 height 19
click at [1134, 351] on button "Застосувати" at bounding box center [1144, 354] width 76 height 21
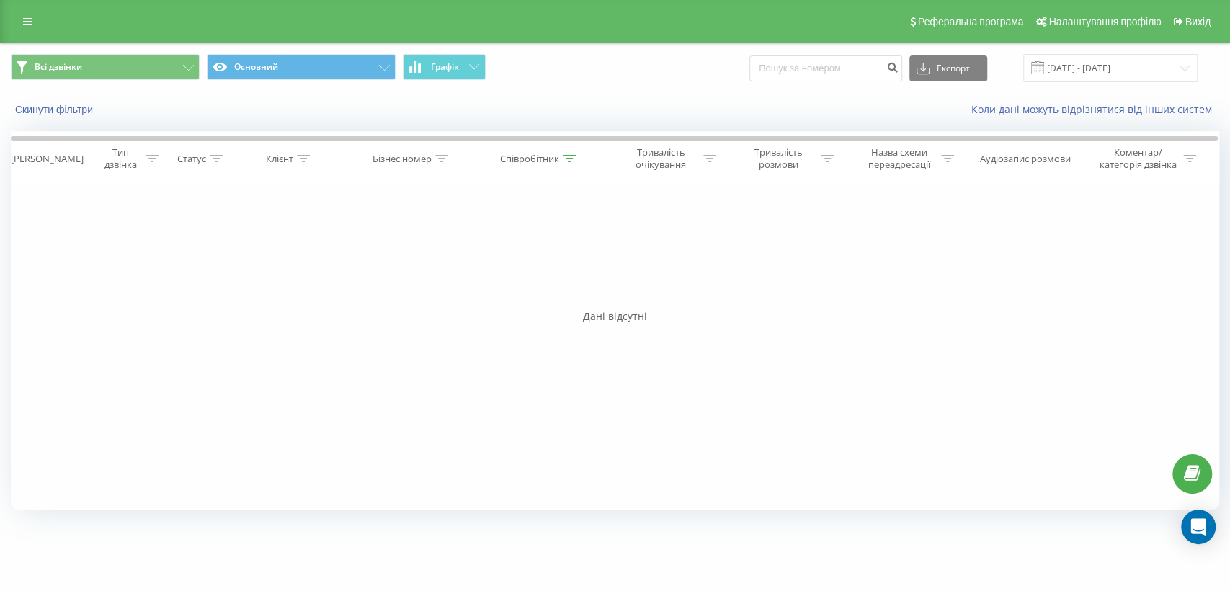
click at [1080, 49] on div "Всі дзвінки Основний Графік Експорт .csv .xls .xlsx 15.09.2025 - 15.09.2025" at bounding box center [615, 68] width 1228 height 48
click at [1070, 65] on input "15.09.2025 - 15.09.2025" at bounding box center [1110, 68] width 174 height 28
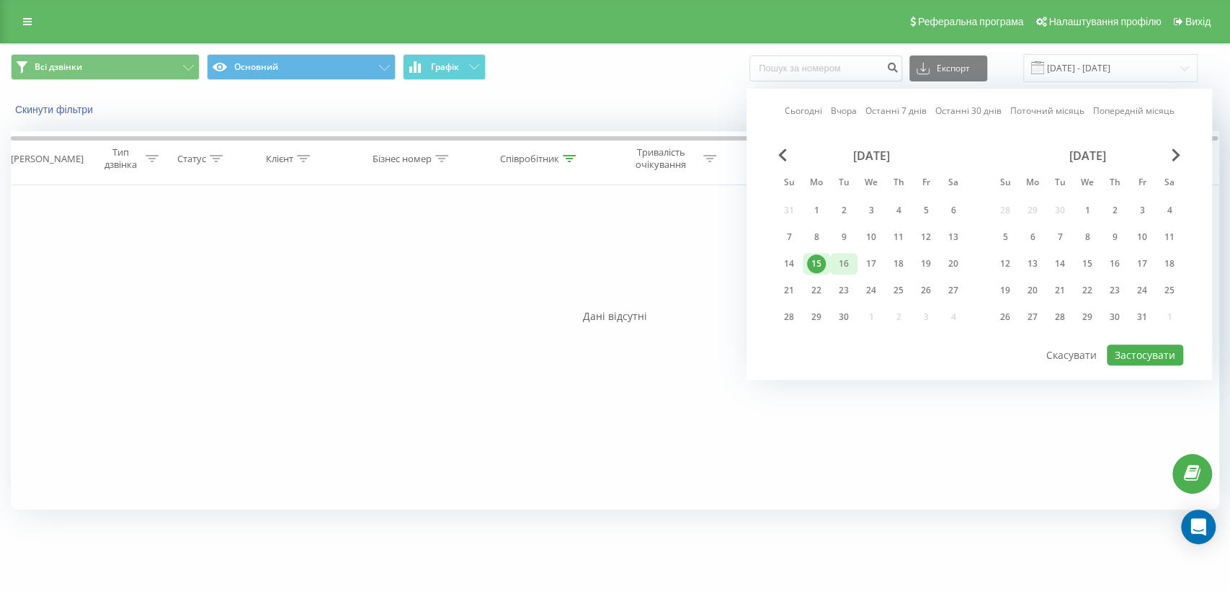
click at [842, 263] on div "16" at bounding box center [843, 263] width 19 height 19
click at [1129, 349] on button "Застосувати" at bounding box center [1144, 354] width 76 height 21
type input "[DATE] - [DATE]"
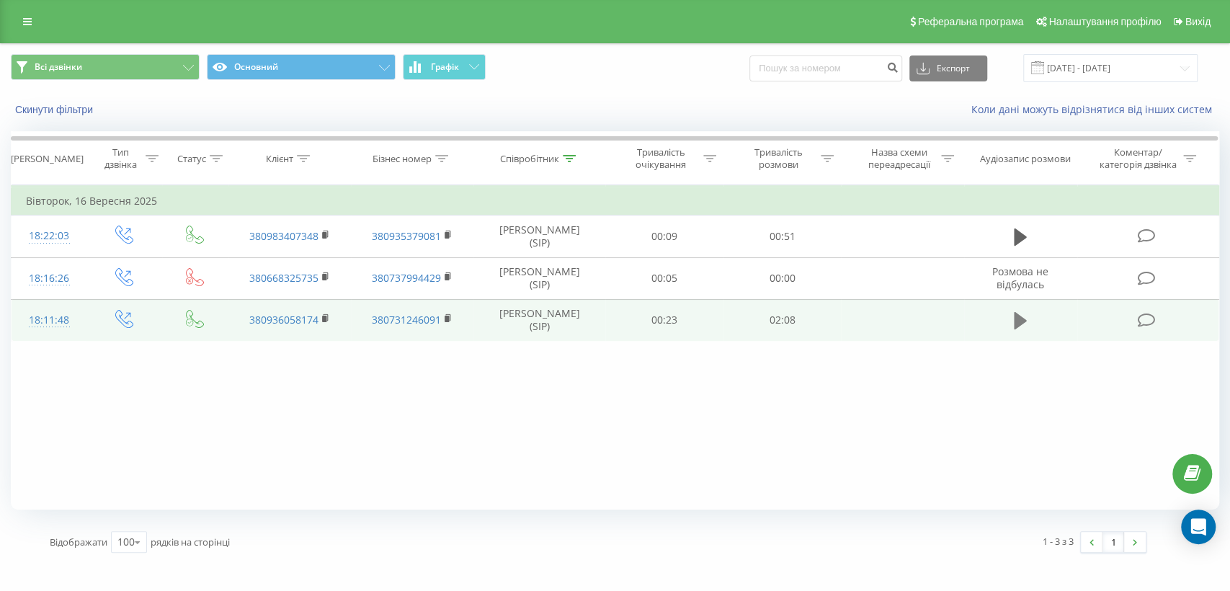
click at [1022, 319] on icon at bounding box center [1019, 320] width 13 height 17
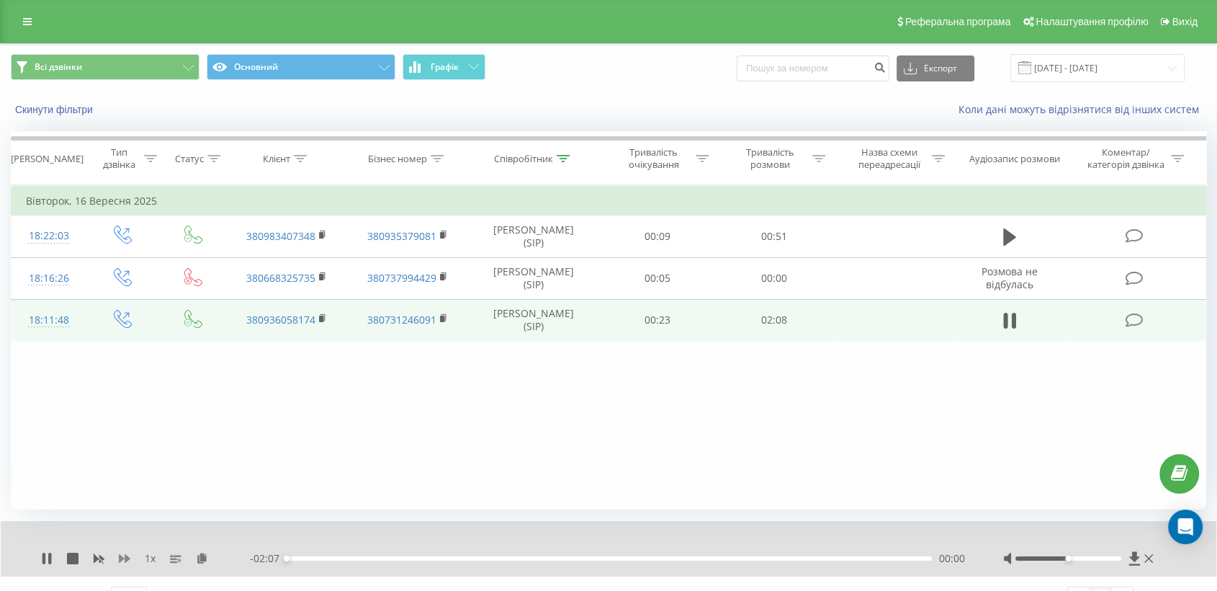
click at [122, 563] on icon at bounding box center [125, 558] width 12 height 12
click at [122, 564] on div "1.25 x" at bounding box center [145, 558] width 209 height 14
click at [128, 557] on icon at bounding box center [125, 558] width 12 height 9
click at [210, 557] on icon at bounding box center [211, 557] width 12 height 10
click at [121, 558] on icon at bounding box center [125, 558] width 12 height 9
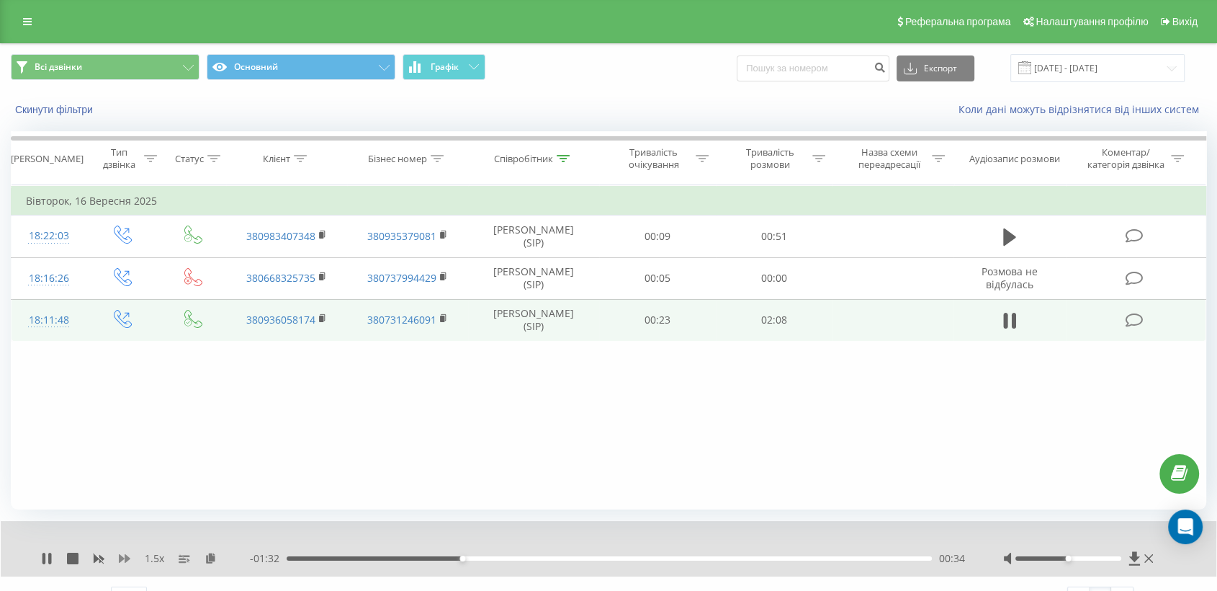
click at [121, 558] on icon at bounding box center [125, 558] width 12 height 9
click at [1111, 560] on div at bounding box center [1069, 558] width 106 height 4
drag, startPoint x: 1106, startPoint y: 558, endPoint x: 1124, endPoint y: 561, distance: 18.2
click at [1124, 561] on div at bounding box center [1079, 558] width 153 height 14
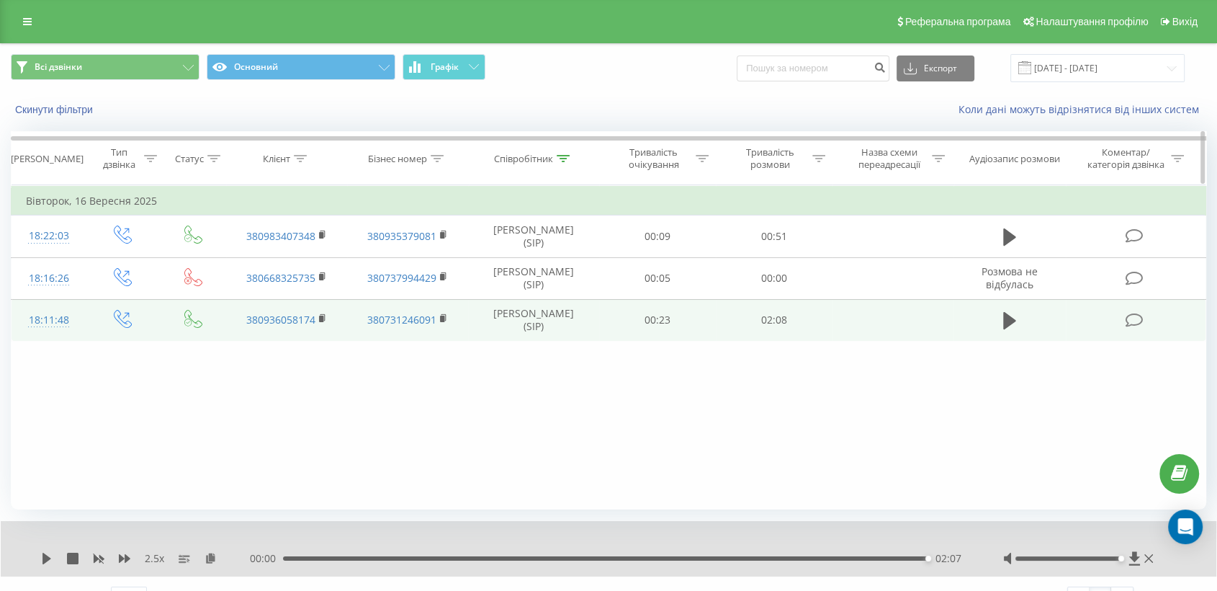
click at [535, 157] on div "Співробітник" at bounding box center [523, 159] width 59 height 12
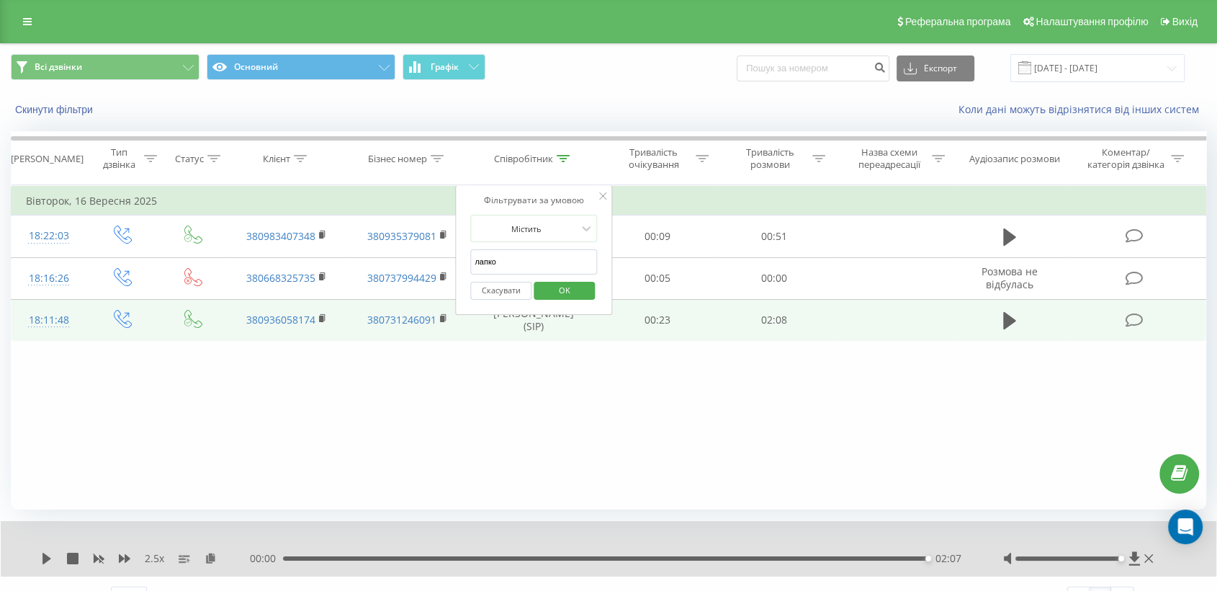
drag, startPoint x: 498, startPoint y: 259, endPoint x: 457, endPoint y: 264, distance: 40.7
click at [457, 264] on div "Фільтрувати за умовою Містить лапко Скасувати OK" at bounding box center [533, 250] width 157 height 130
type input "ісамова"
click at [554, 295] on span "OK" at bounding box center [565, 290] width 40 height 22
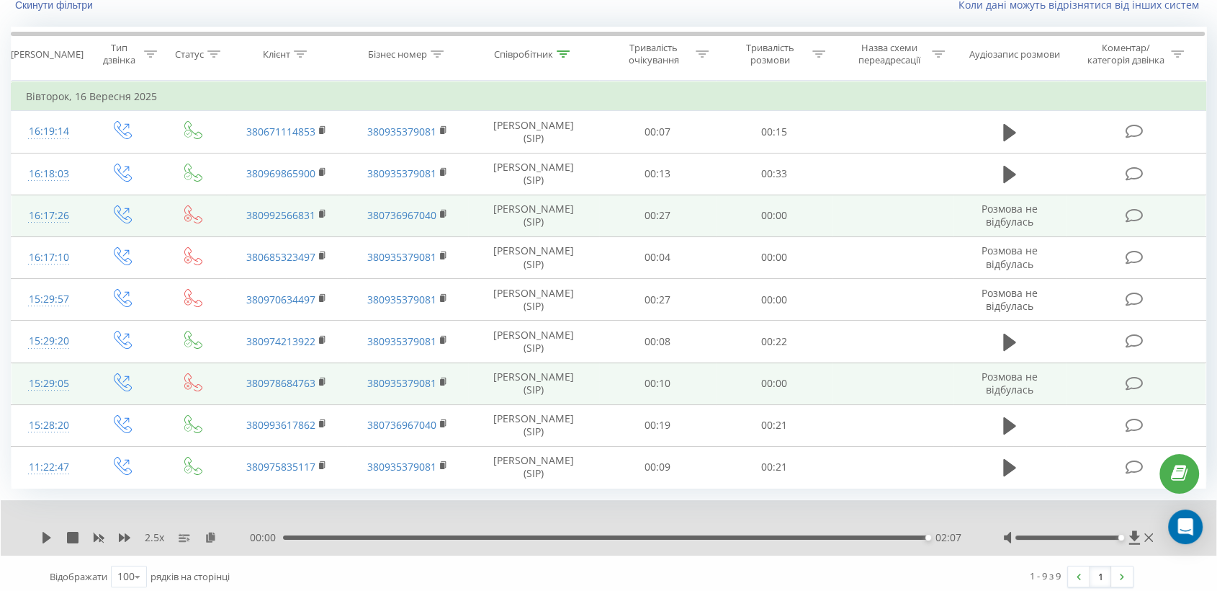
scroll to position [110, 0]
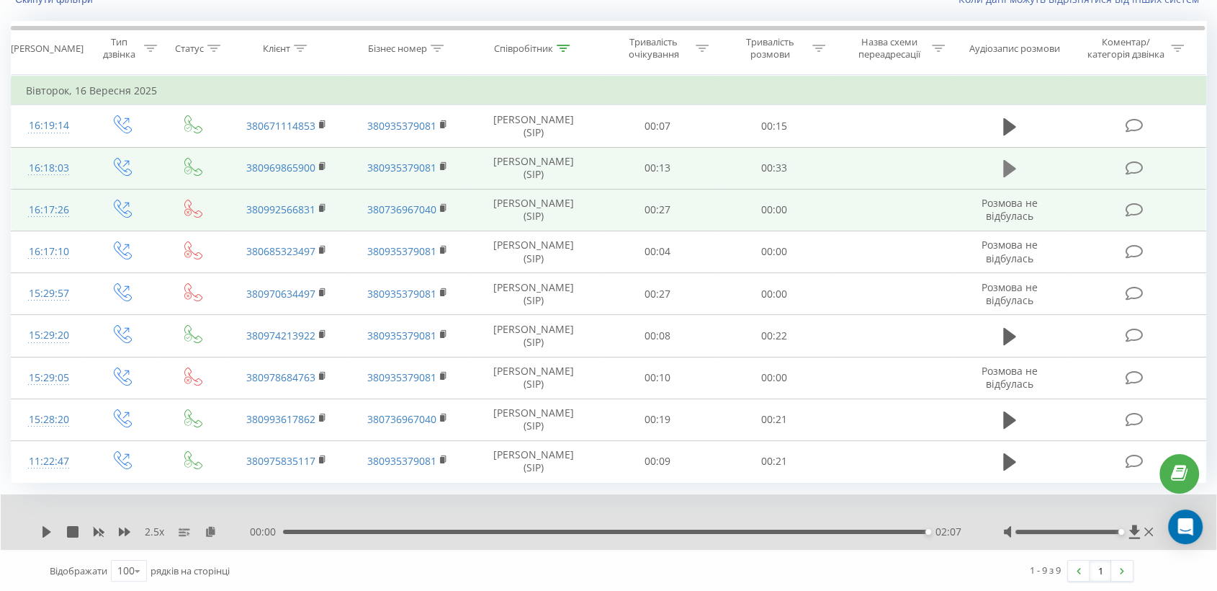
click at [1004, 163] on icon at bounding box center [1009, 168] width 13 height 17
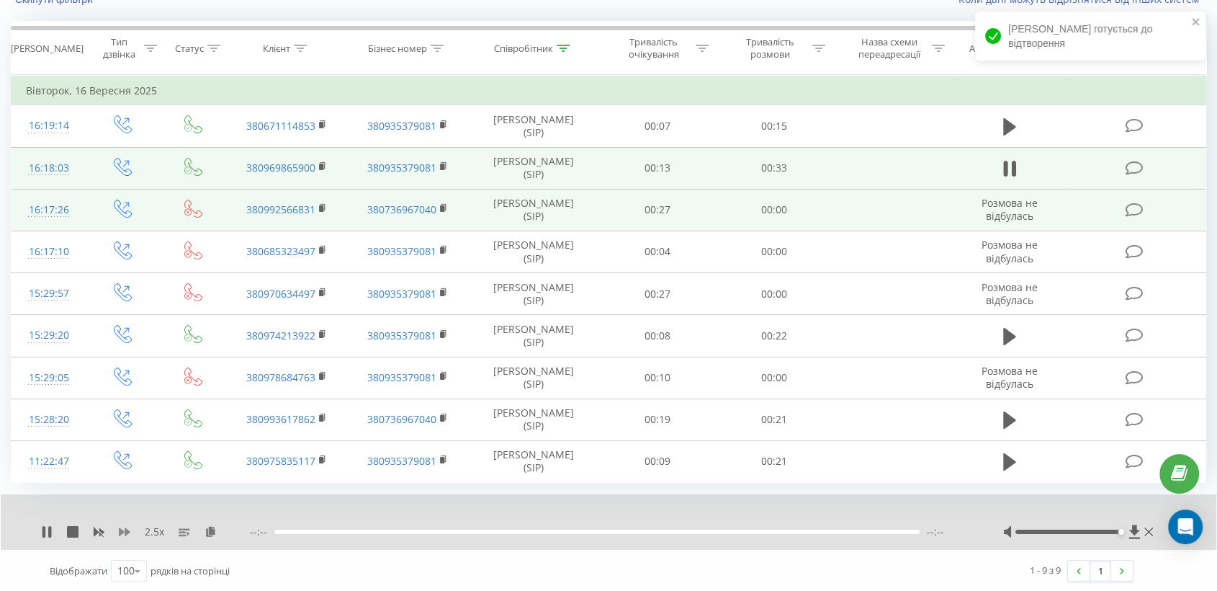
click at [125, 534] on icon at bounding box center [125, 532] width 12 height 12
click at [125, 535] on icon at bounding box center [125, 532] width 12 height 12
click at [125, 534] on icon at bounding box center [125, 532] width 12 height 12
click at [202, 531] on icon at bounding box center [202, 531] width 12 height 10
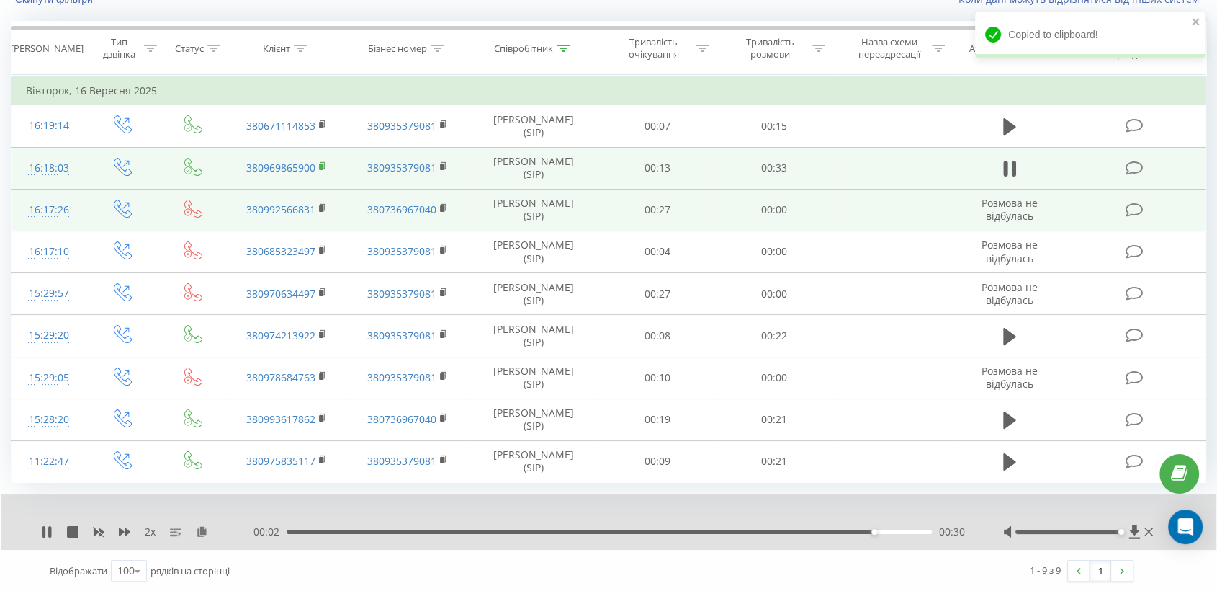
click at [319, 164] on rect at bounding box center [321, 167] width 4 height 6
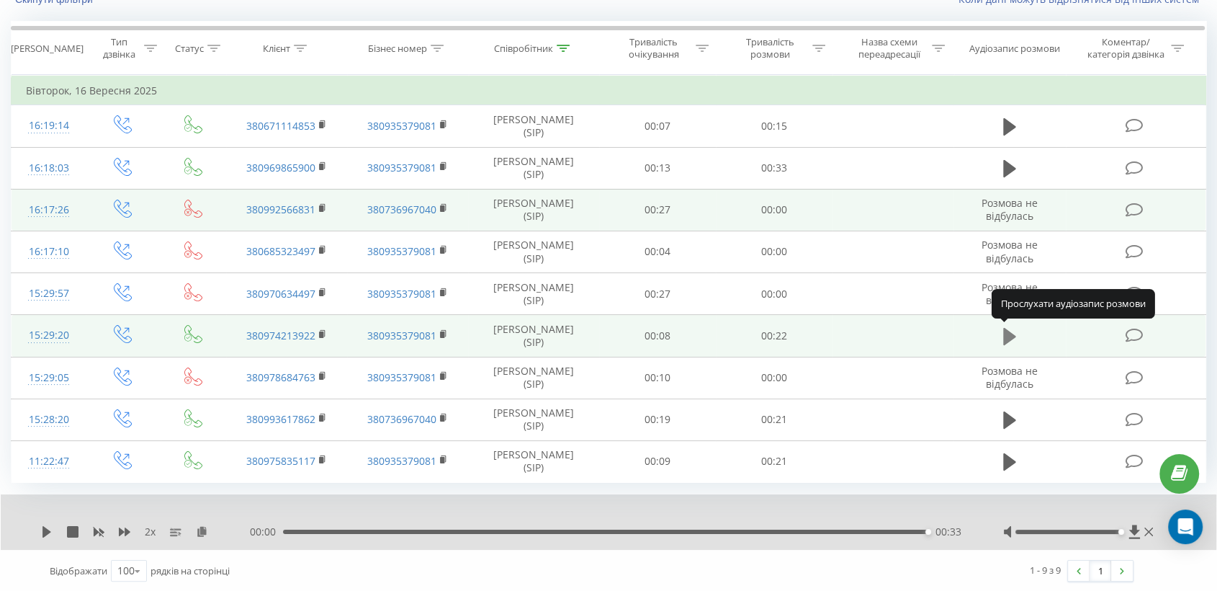
click at [1007, 327] on icon at bounding box center [1009, 336] width 13 height 20
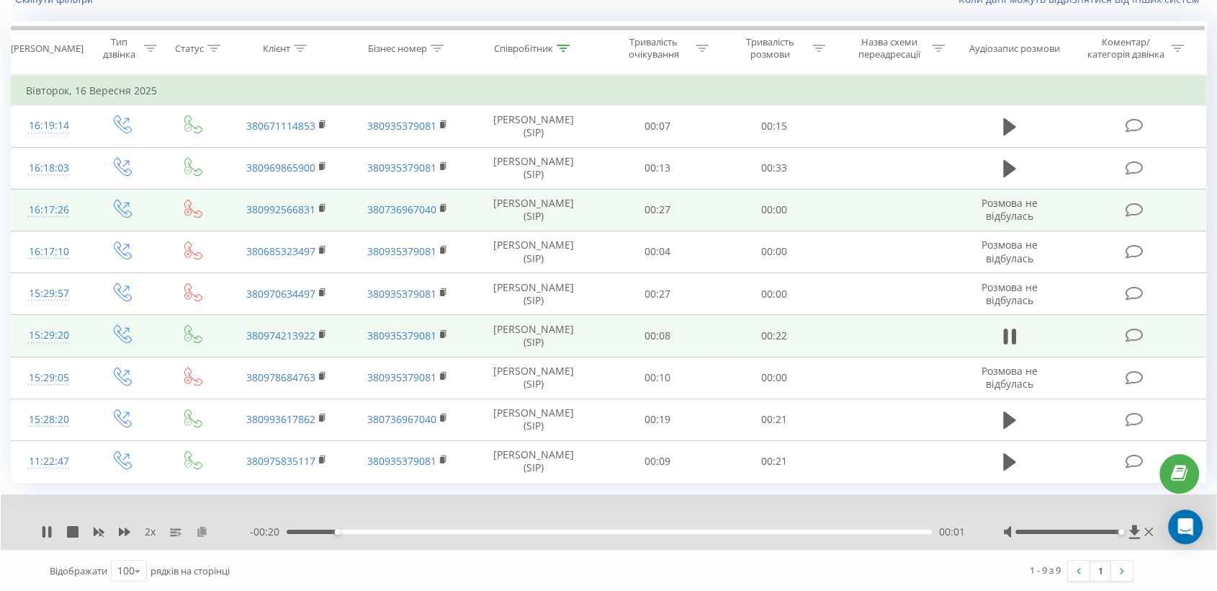
click at [202, 526] on icon at bounding box center [202, 531] width 12 height 10
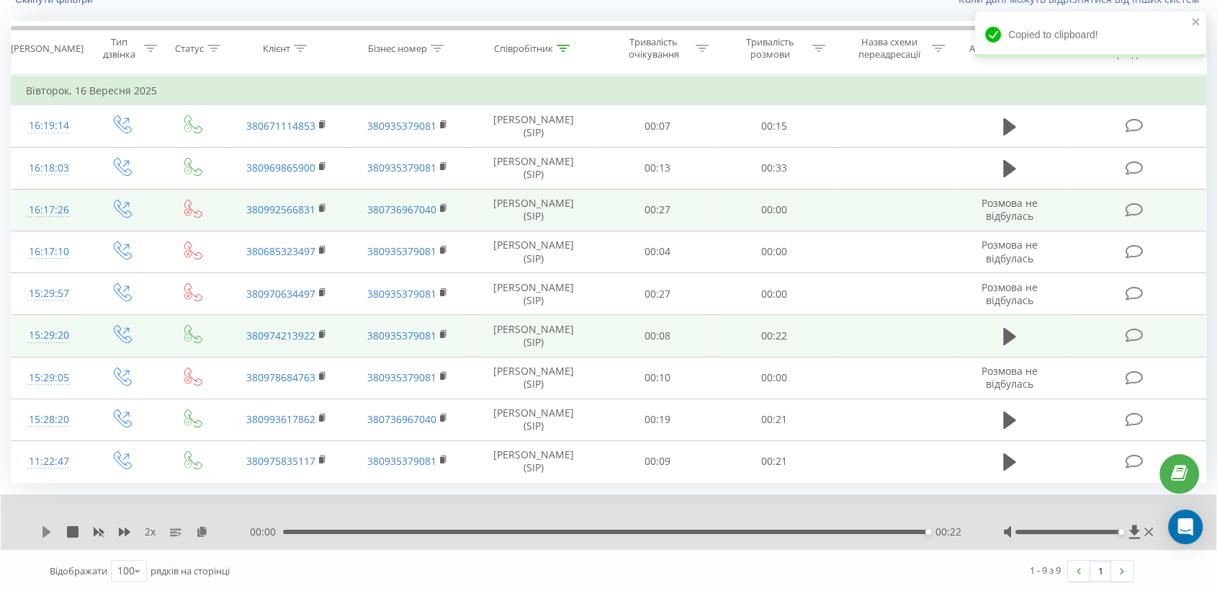
click at [41, 534] on icon at bounding box center [47, 532] width 12 height 12
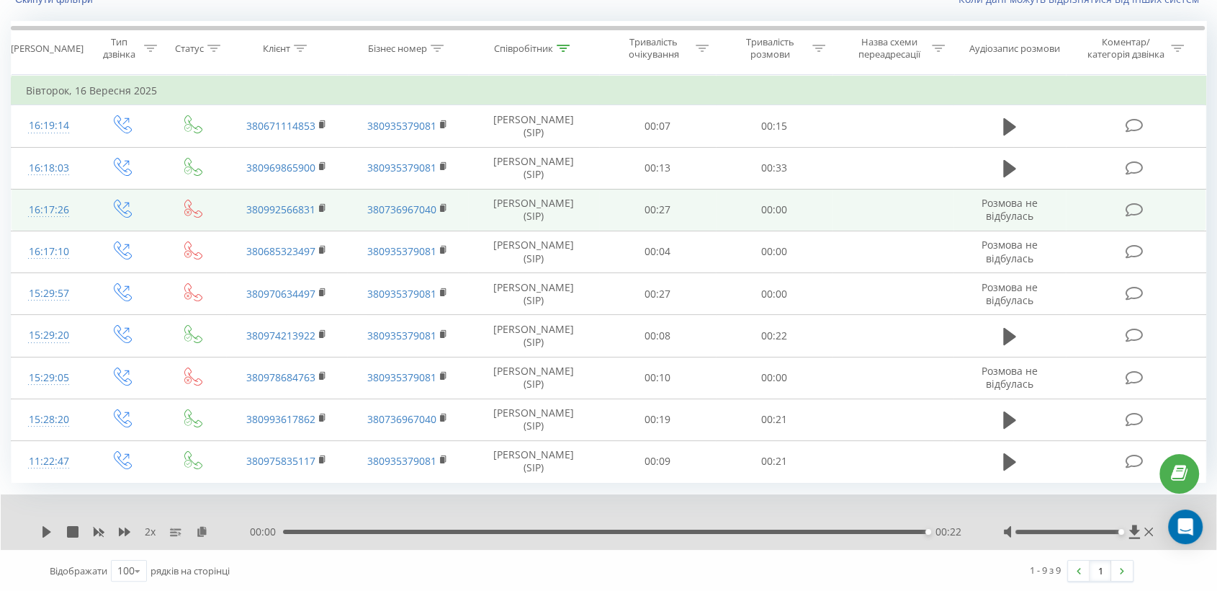
drag, startPoint x: 324, startPoint y: 330, endPoint x: 725, endPoint y: 0, distance: 518.9
click at [326, 329] on icon at bounding box center [323, 334] width 8 height 10
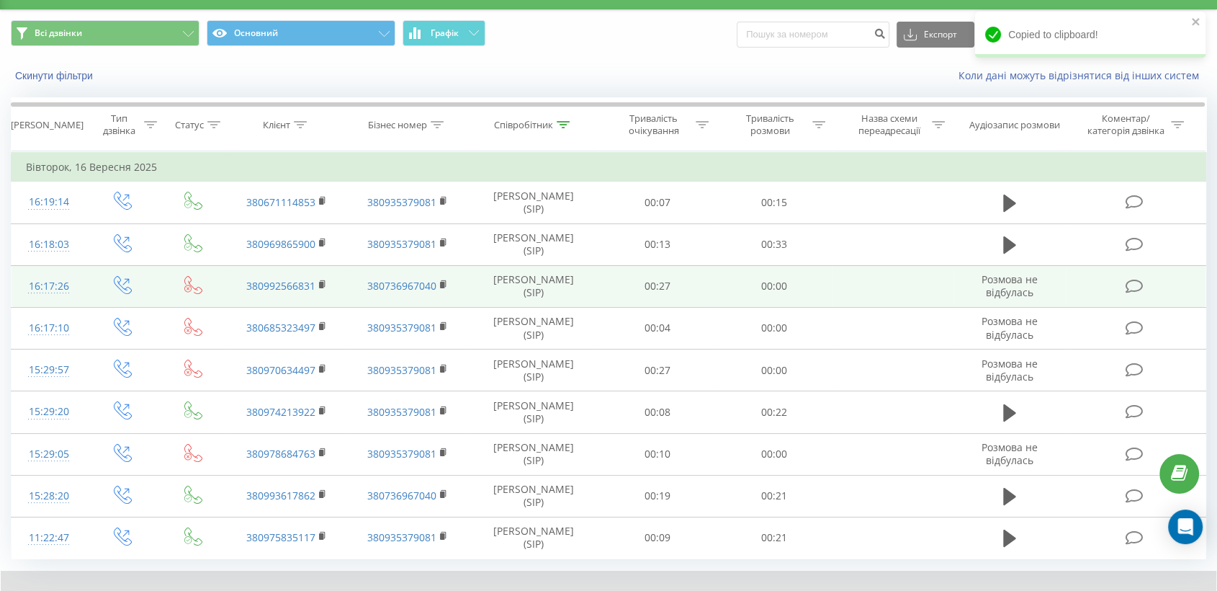
scroll to position [0, 0]
